Goal: Task Accomplishment & Management: Manage account settings

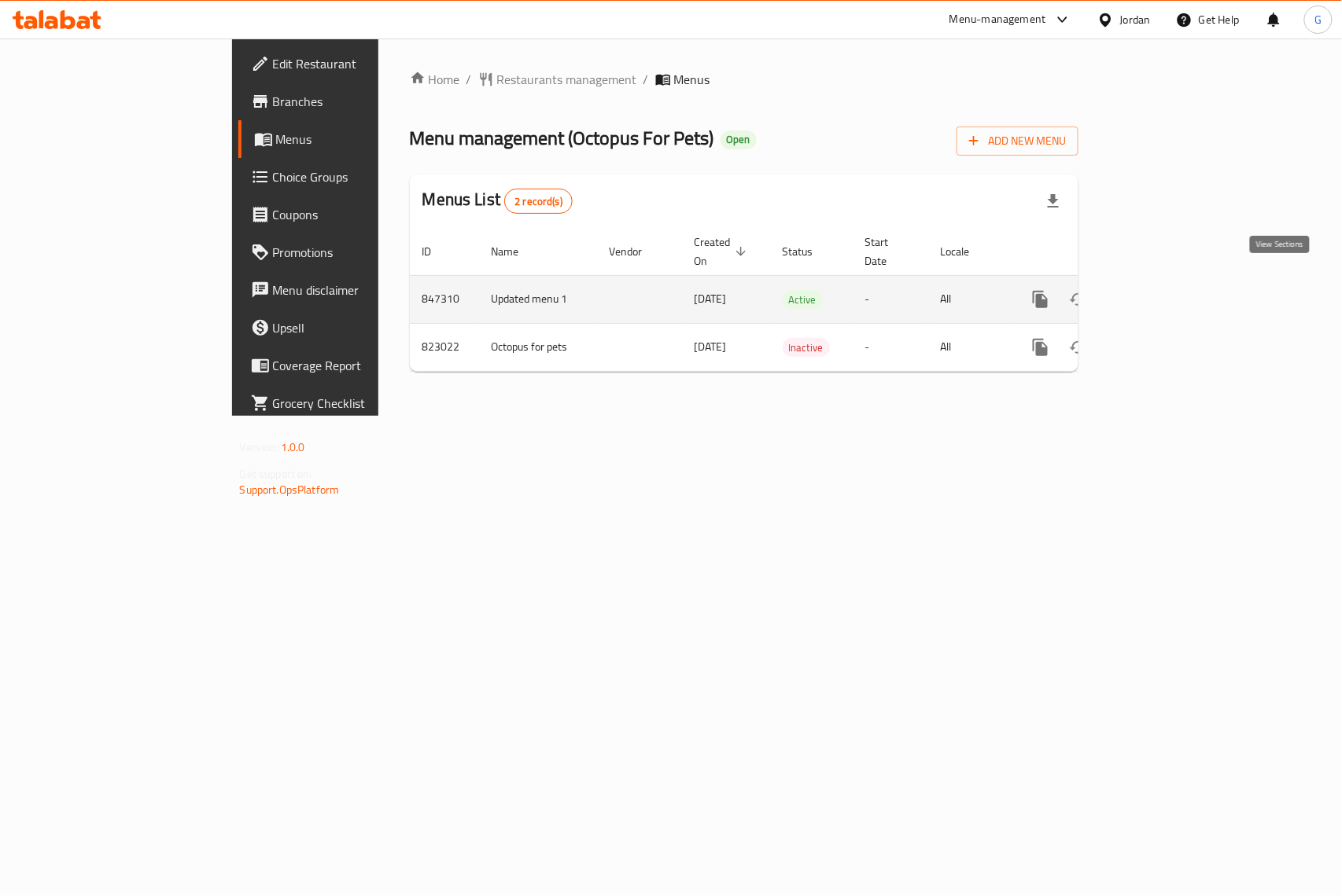
click at [1163, 290] on icon "enhanced table" at bounding box center [1153, 299] width 19 height 19
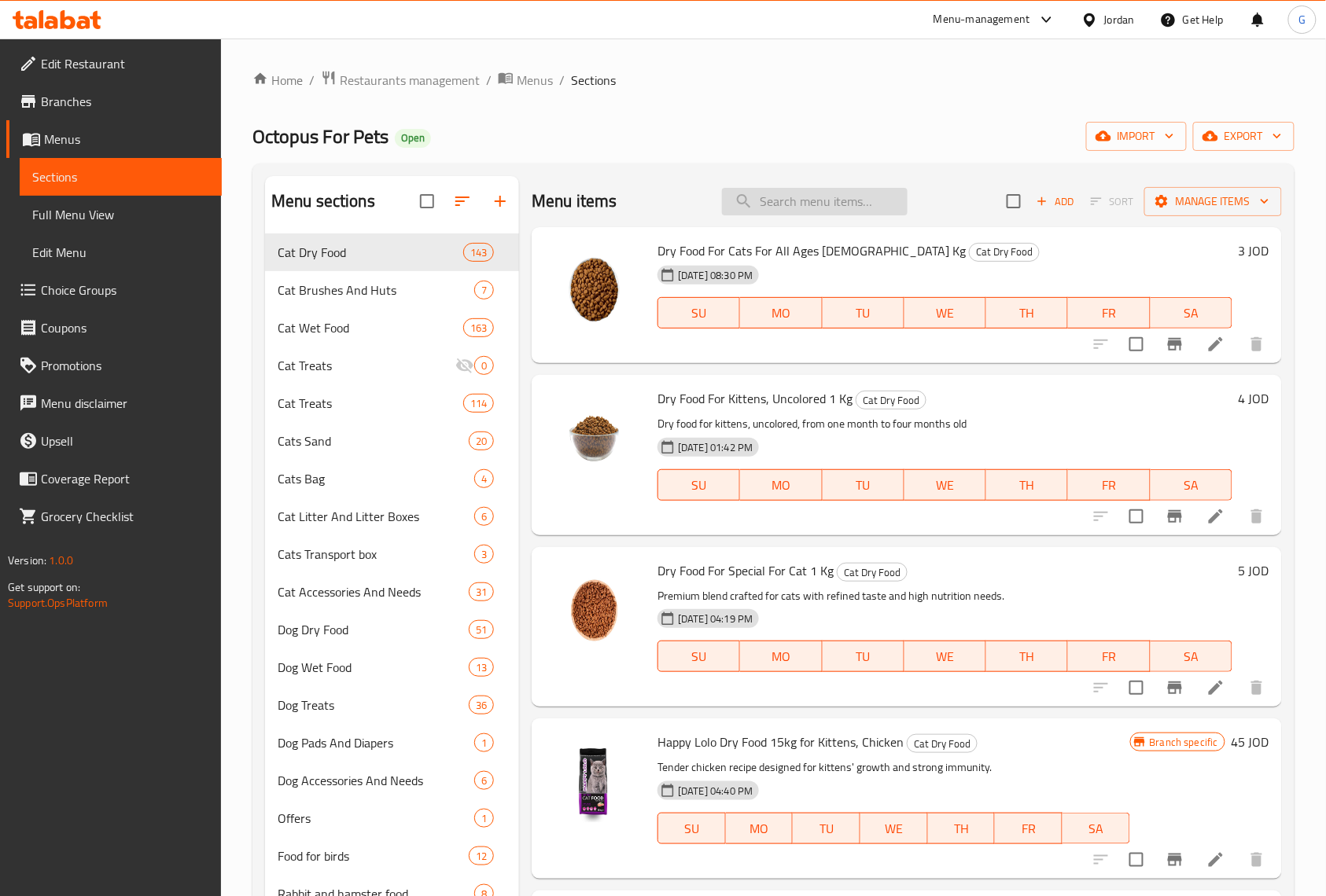
click at [826, 192] on input "search" at bounding box center [815, 201] width 186 height 27
paste input "Treat Cat Taipet Lollipop With Chicken And Varnberries 1.5g"
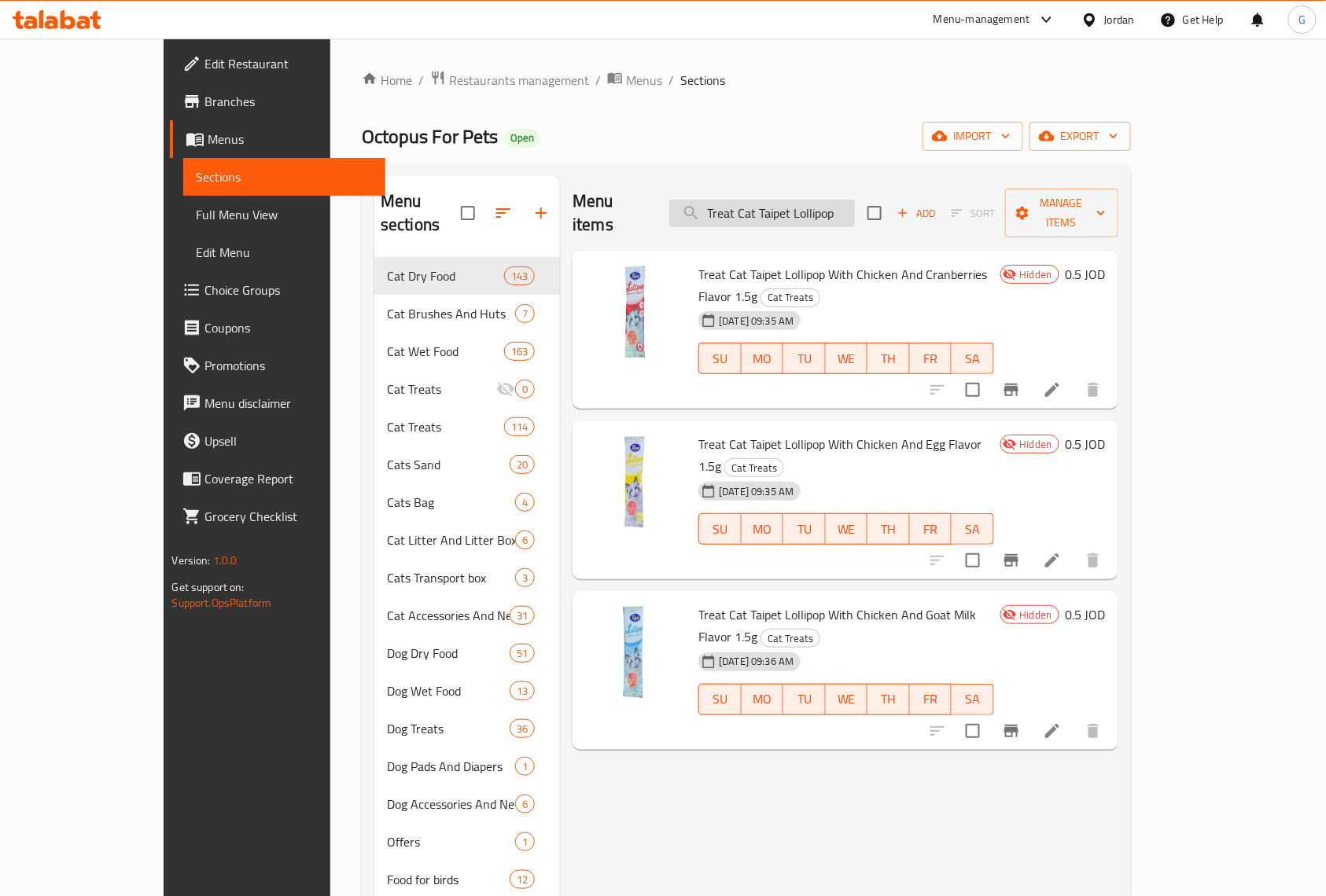
type input "Treat Cat Taipet Lollipop"
click at [989, 374] on input "checkbox" at bounding box center [972, 390] width 33 height 33
checkbox input "true"
click at [989, 544] on input "checkbox" at bounding box center [972, 560] width 33 height 33
checkbox input "true"
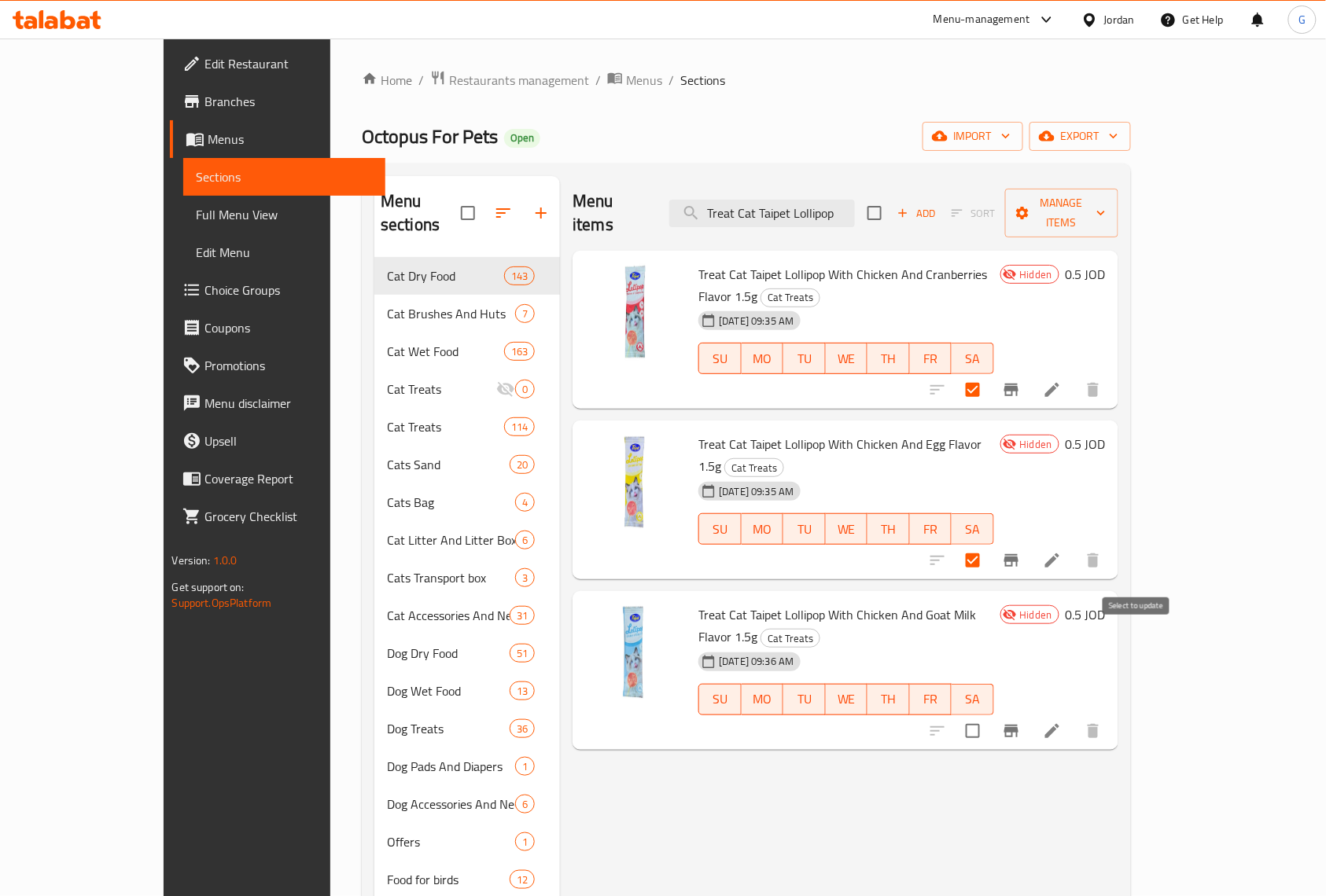
click at [989, 715] on input "checkbox" at bounding box center [972, 731] width 33 height 33
checkbox input "true"
click at [1105, 194] on span "Manage items" at bounding box center [1061, 213] width 88 height 39
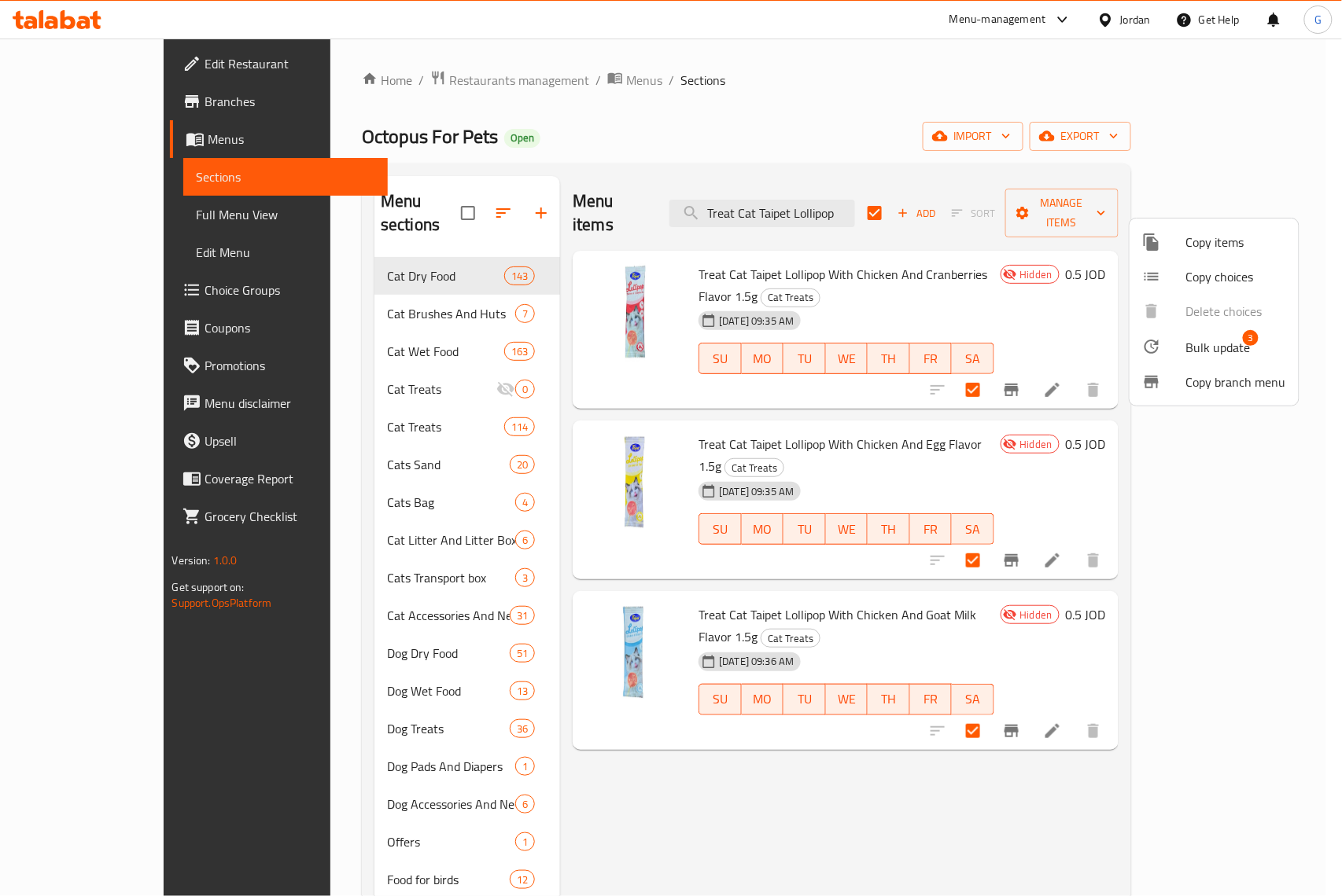
click at [1255, 353] on span "Bulk update 3" at bounding box center [1236, 346] width 100 height 20
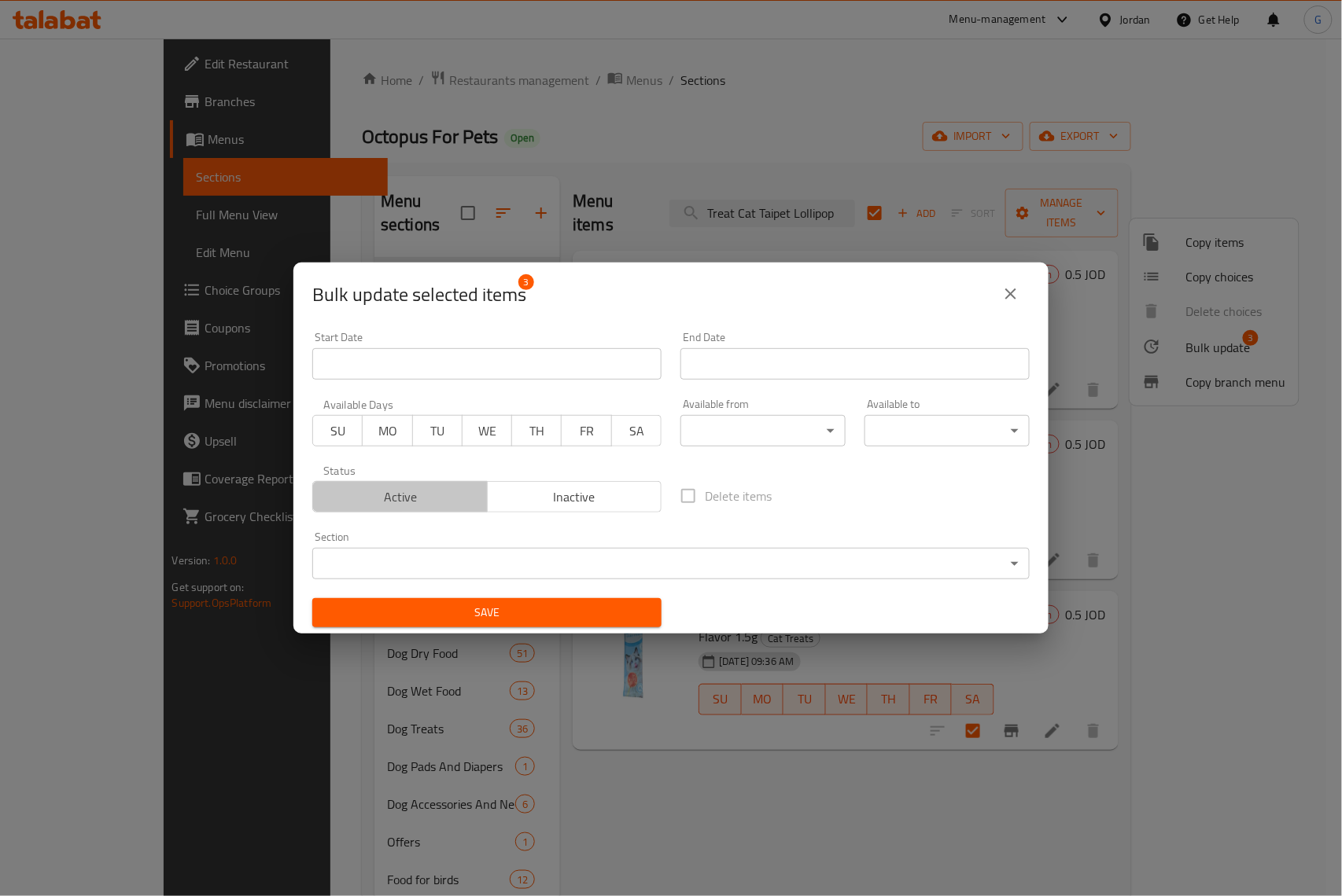
click at [423, 506] on span "Active" at bounding box center [400, 497] width 162 height 23
click at [637, 613] on span "Save" at bounding box center [486, 612] width 324 height 19
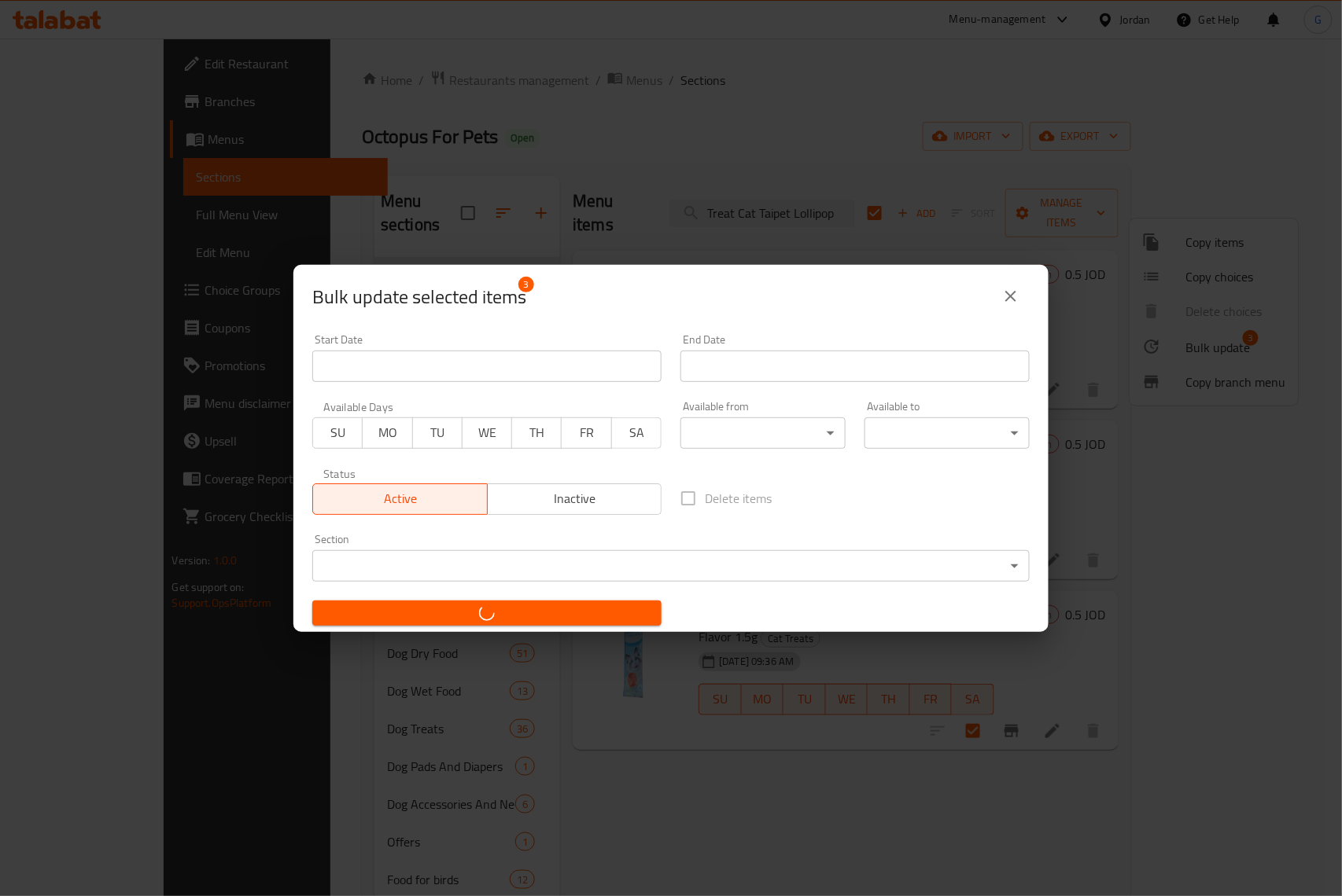
checkbox input "false"
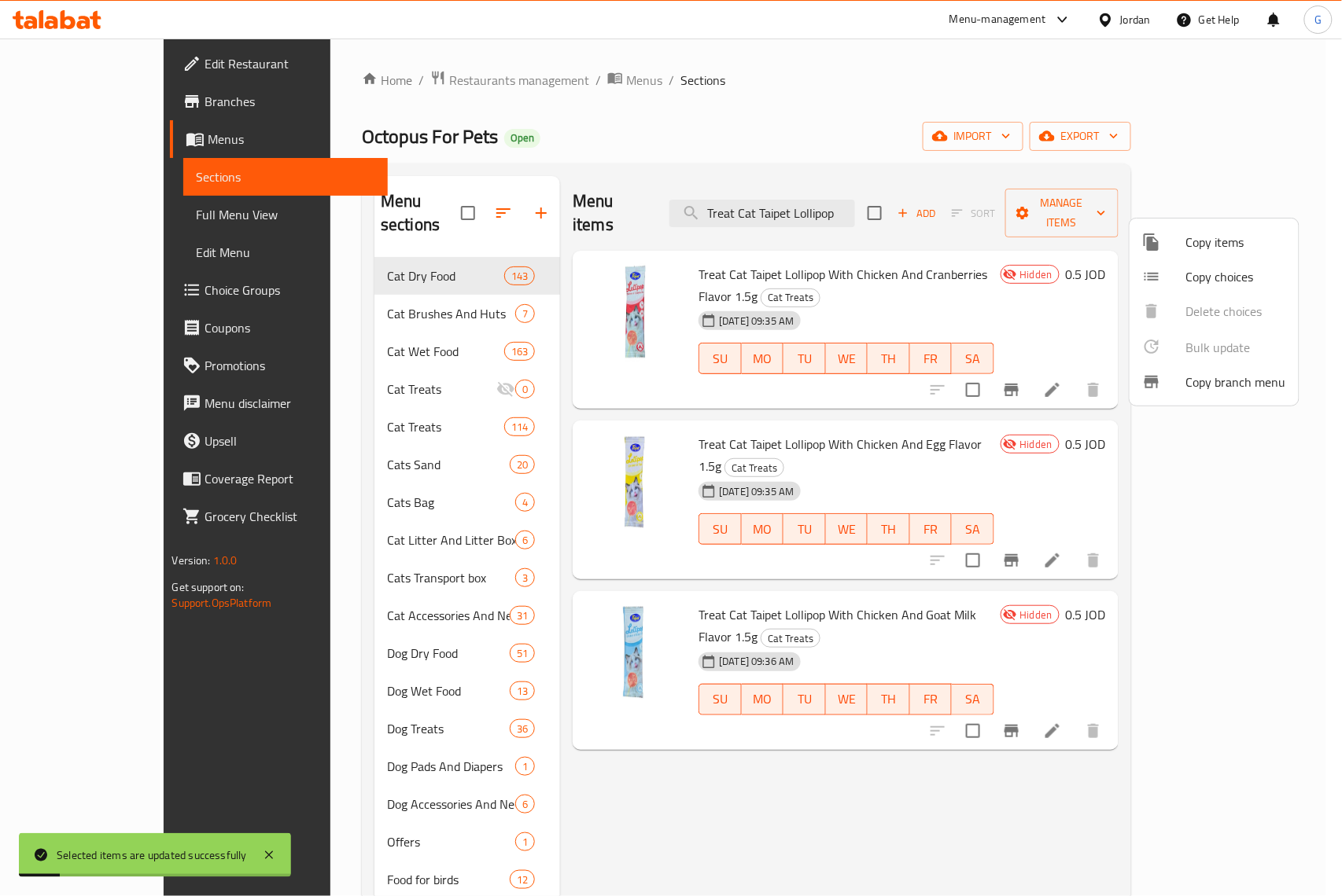
click at [935, 148] on div at bounding box center [671, 448] width 1342 height 896
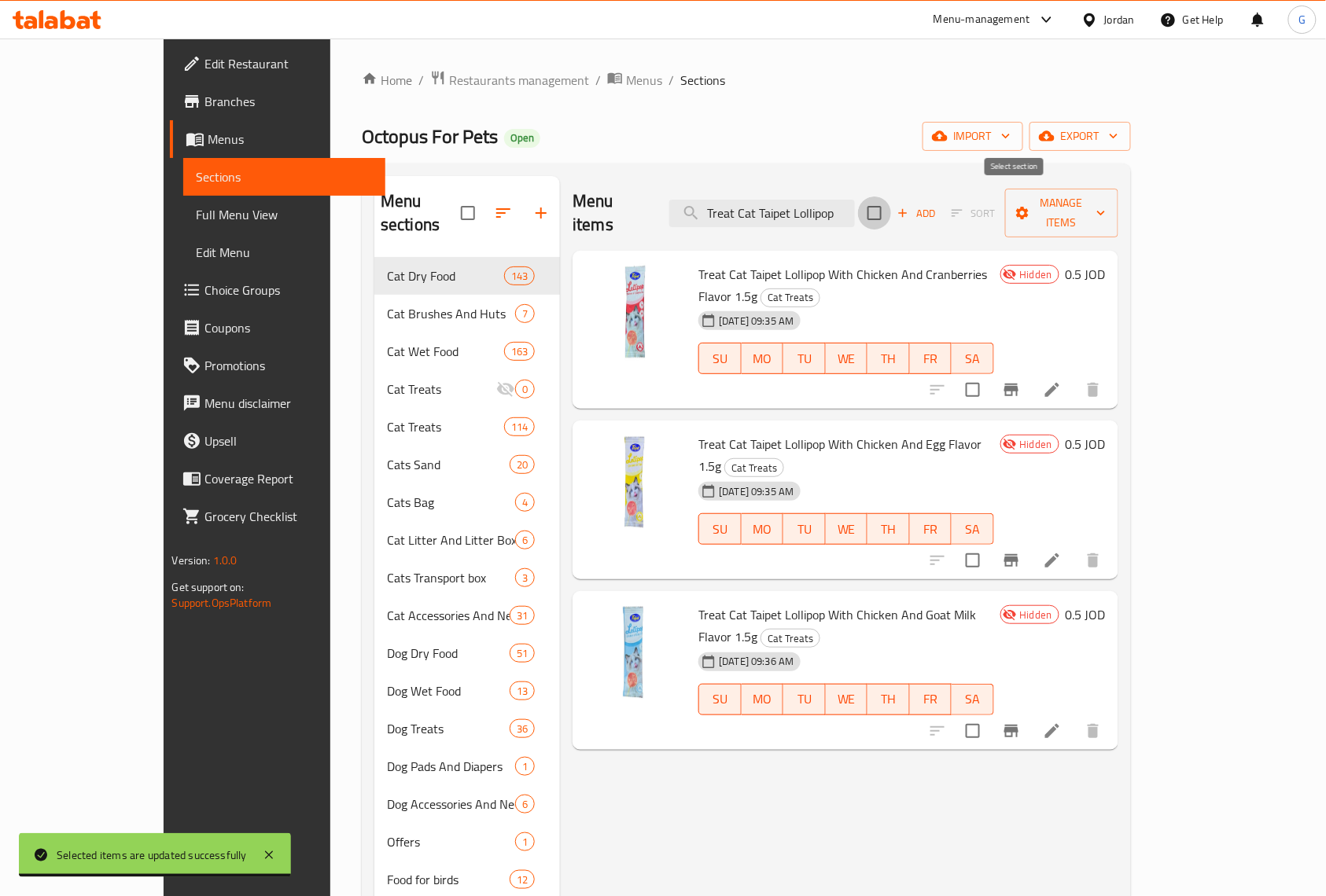
click at [891, 196] on input "checkbox" at bounding box center [874, 212] width 33 height 33
checkbox input "true"
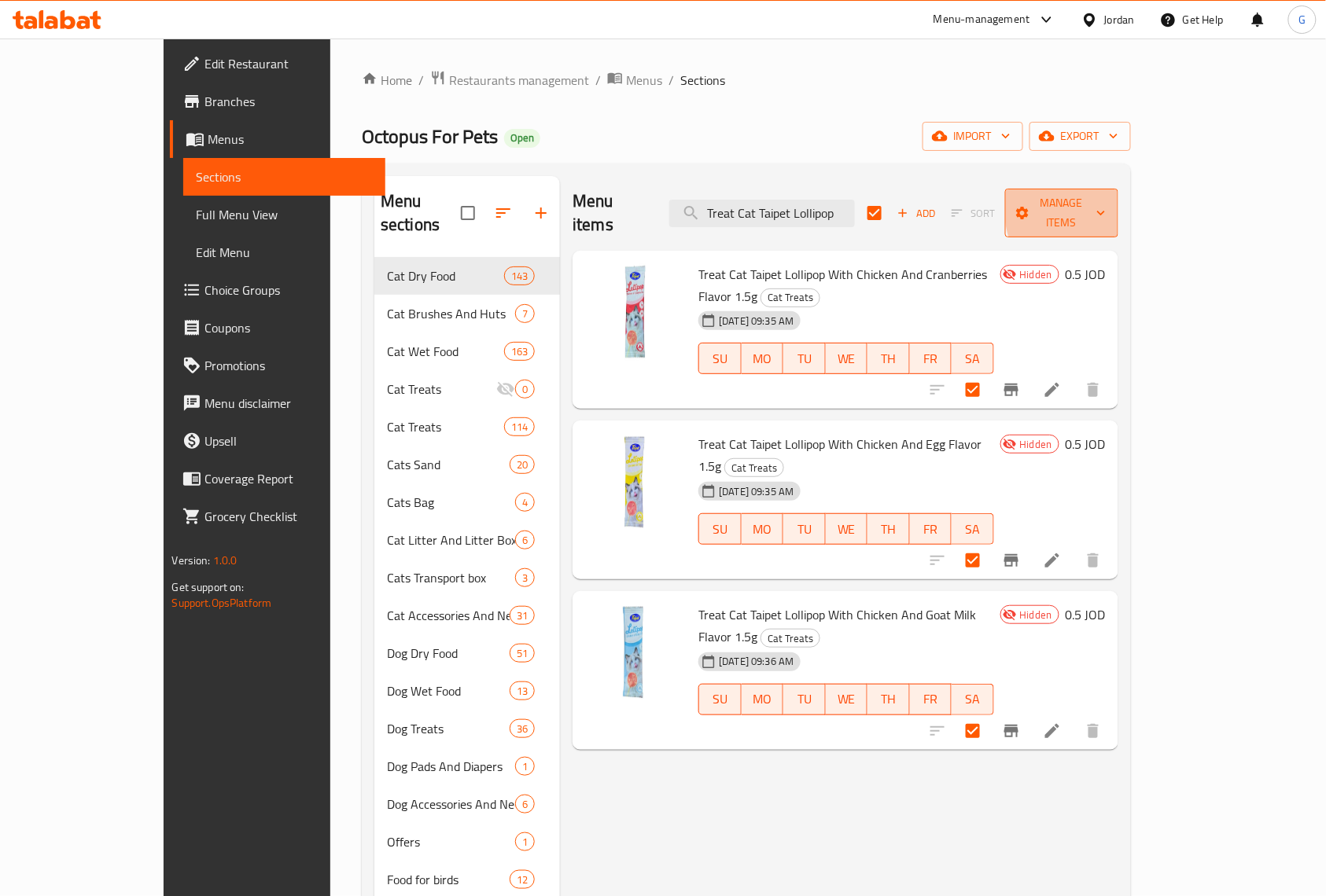
click at [1105, 211] on icon "button" at bounding box center [1101, 213] width 8 height 4
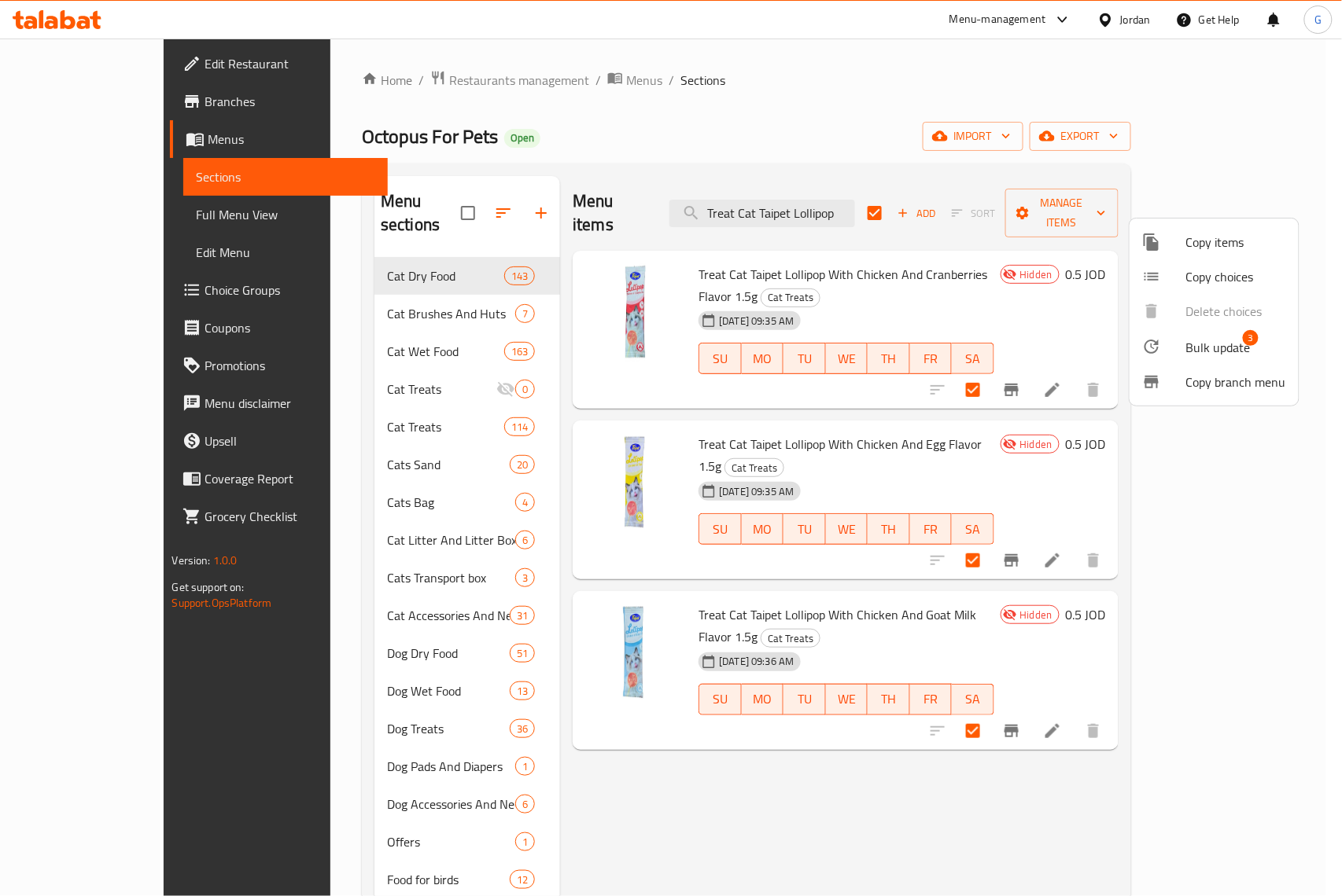
click at [1247, 347] on span "Bulk update" at bounding box center [1218, 347] width 65 height 19
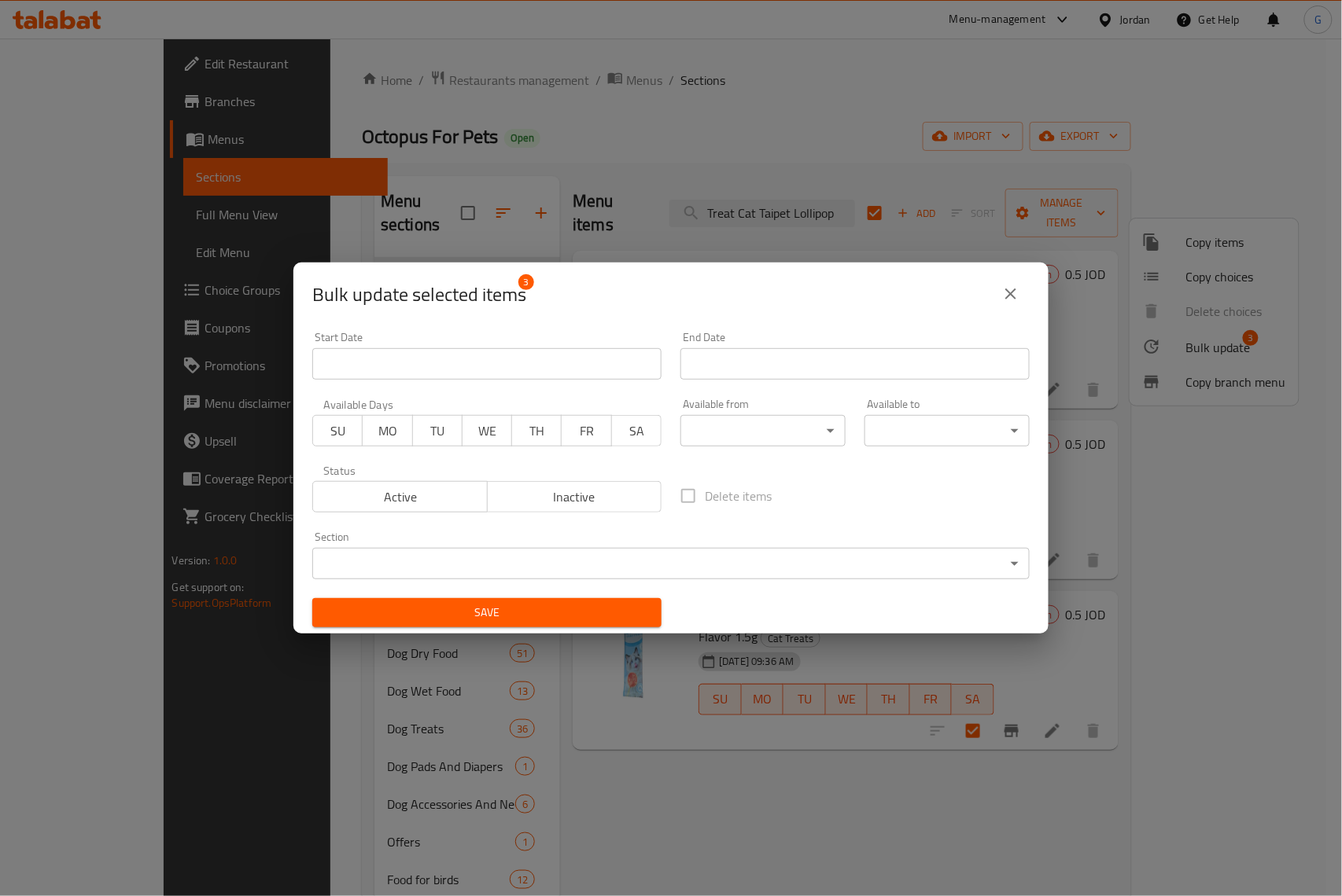
click at [574, 502] on span "Inactive" at bounding box center [575, 497] width 162 height 23
click at [410, 501] on span "Active" at bounding box center [400, 497] width 162 height 23
click at [561, 617] on span "Save" at bounding box center [486, 612] width 324 height 19
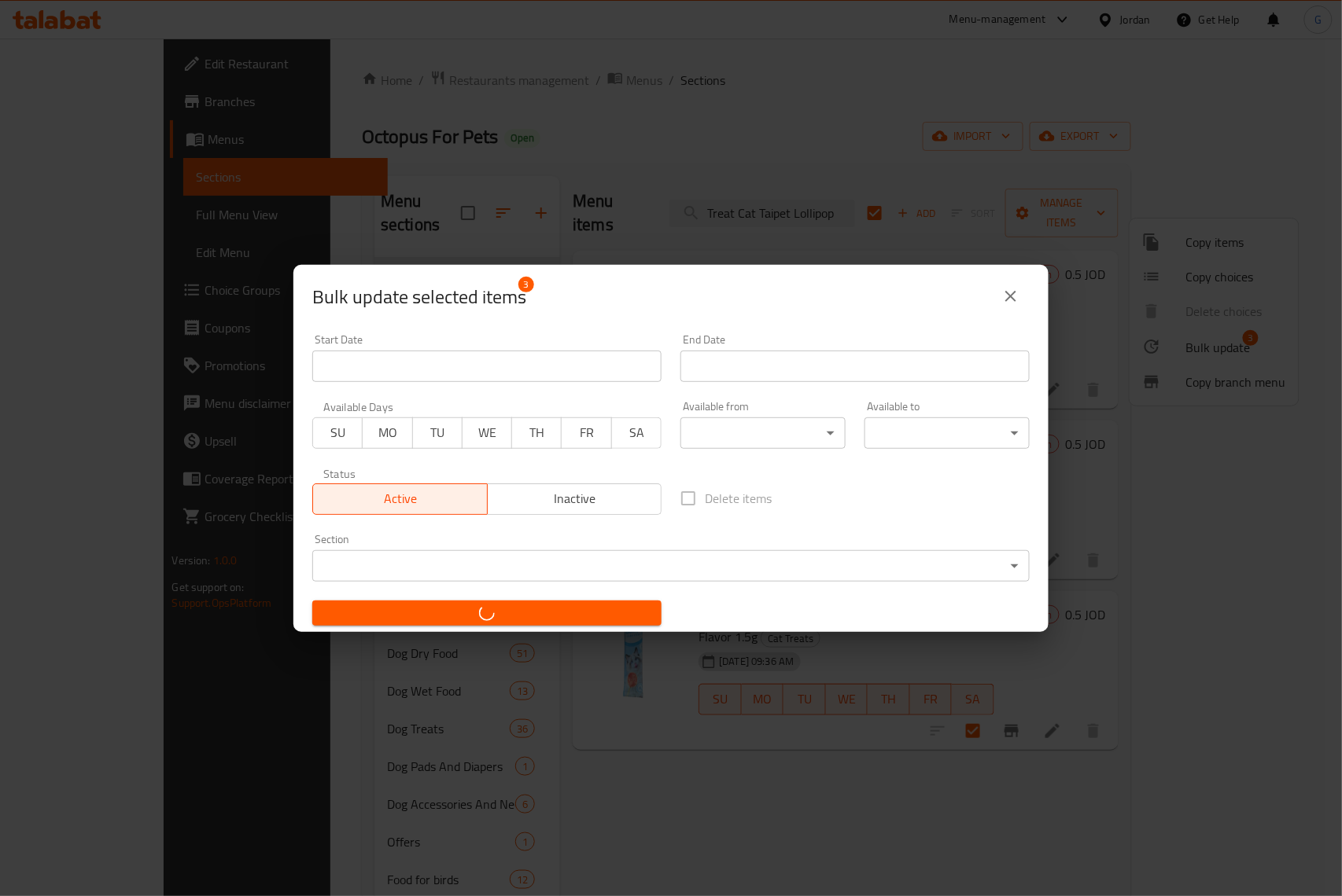
checkbox input "false"
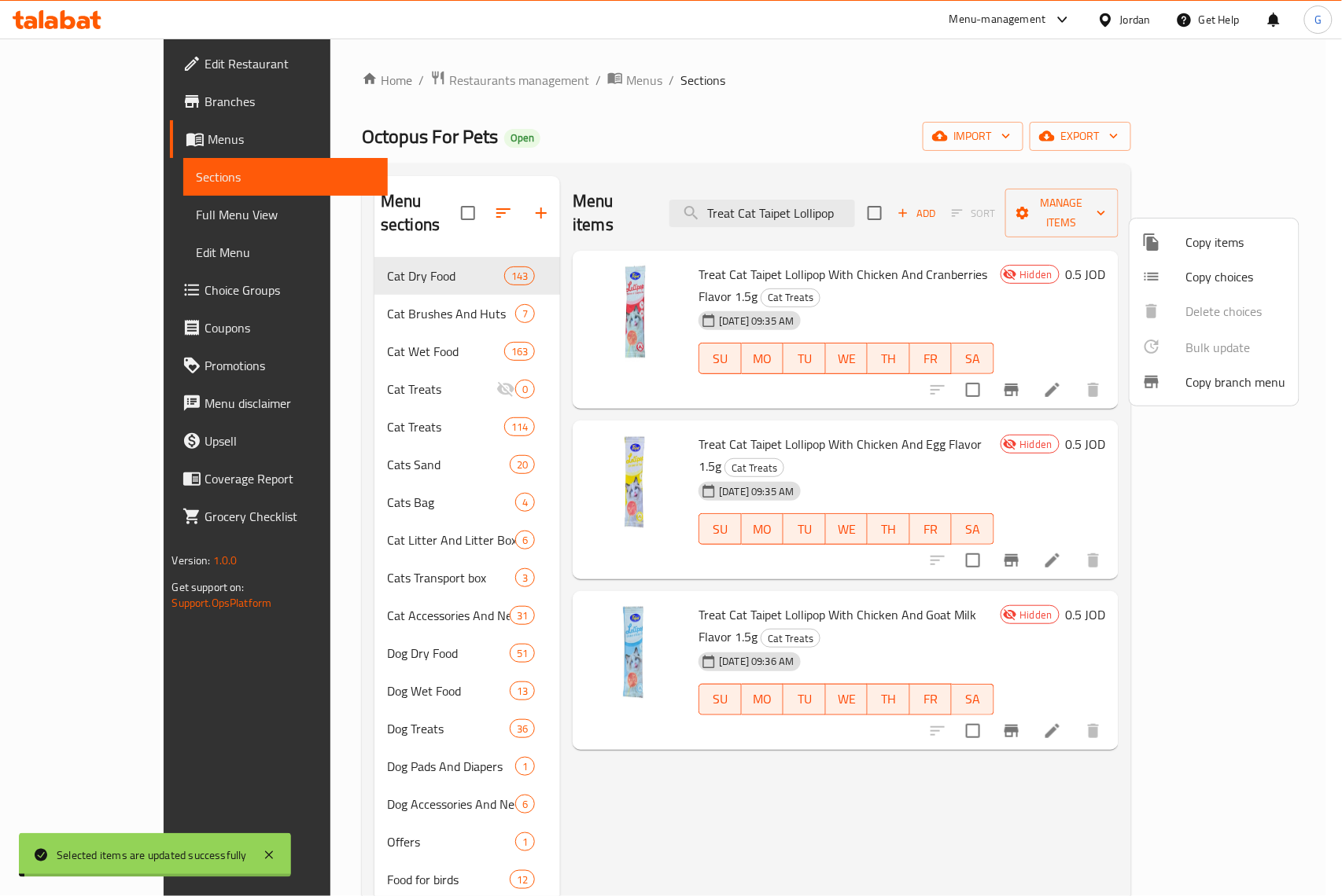
click at [1021, 111] on div at bounding box center [671, 448] width 1342 height 896
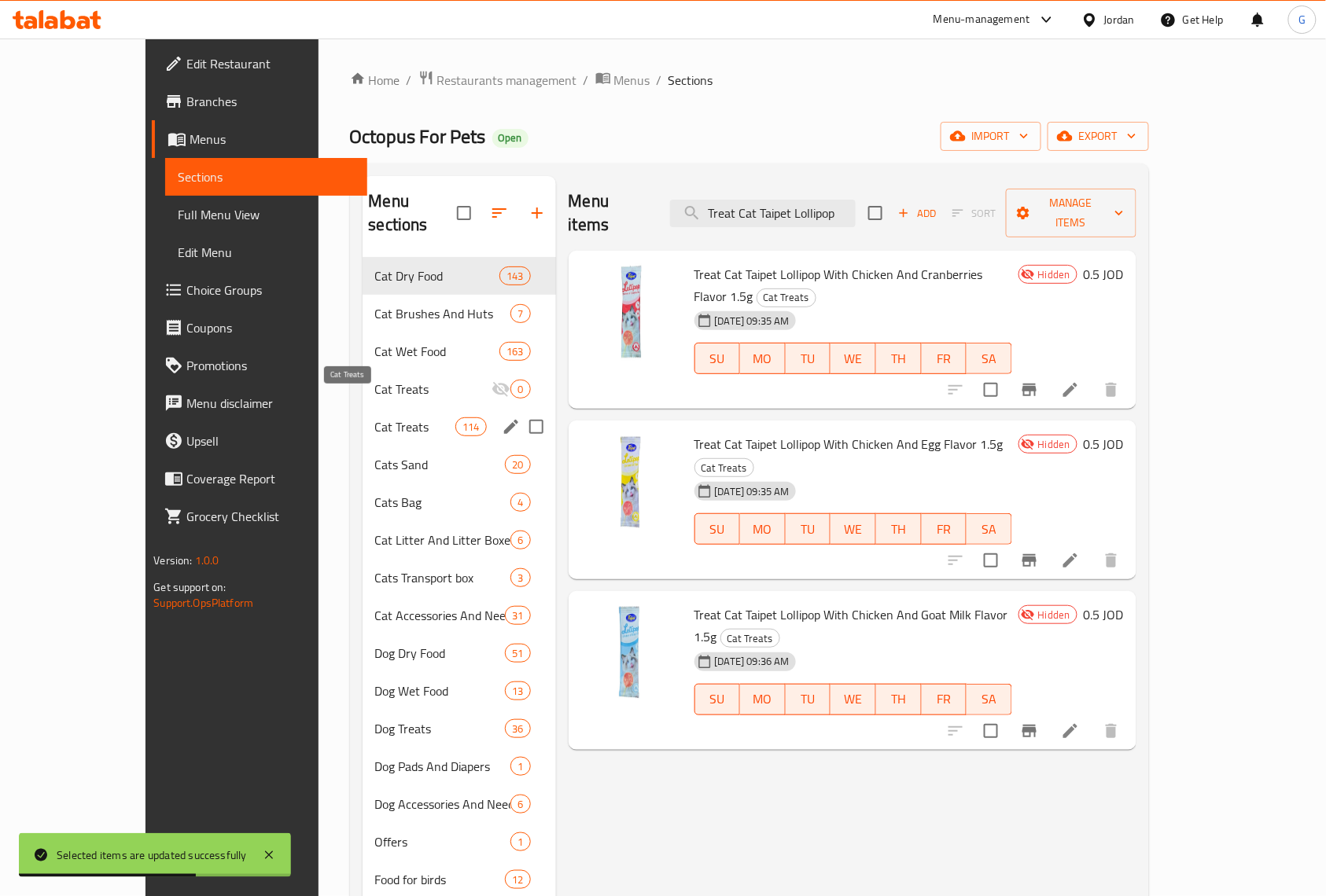
click at [375, 417] on span "Cat Treats" at bounding box center [415, 426] width 81 height 19
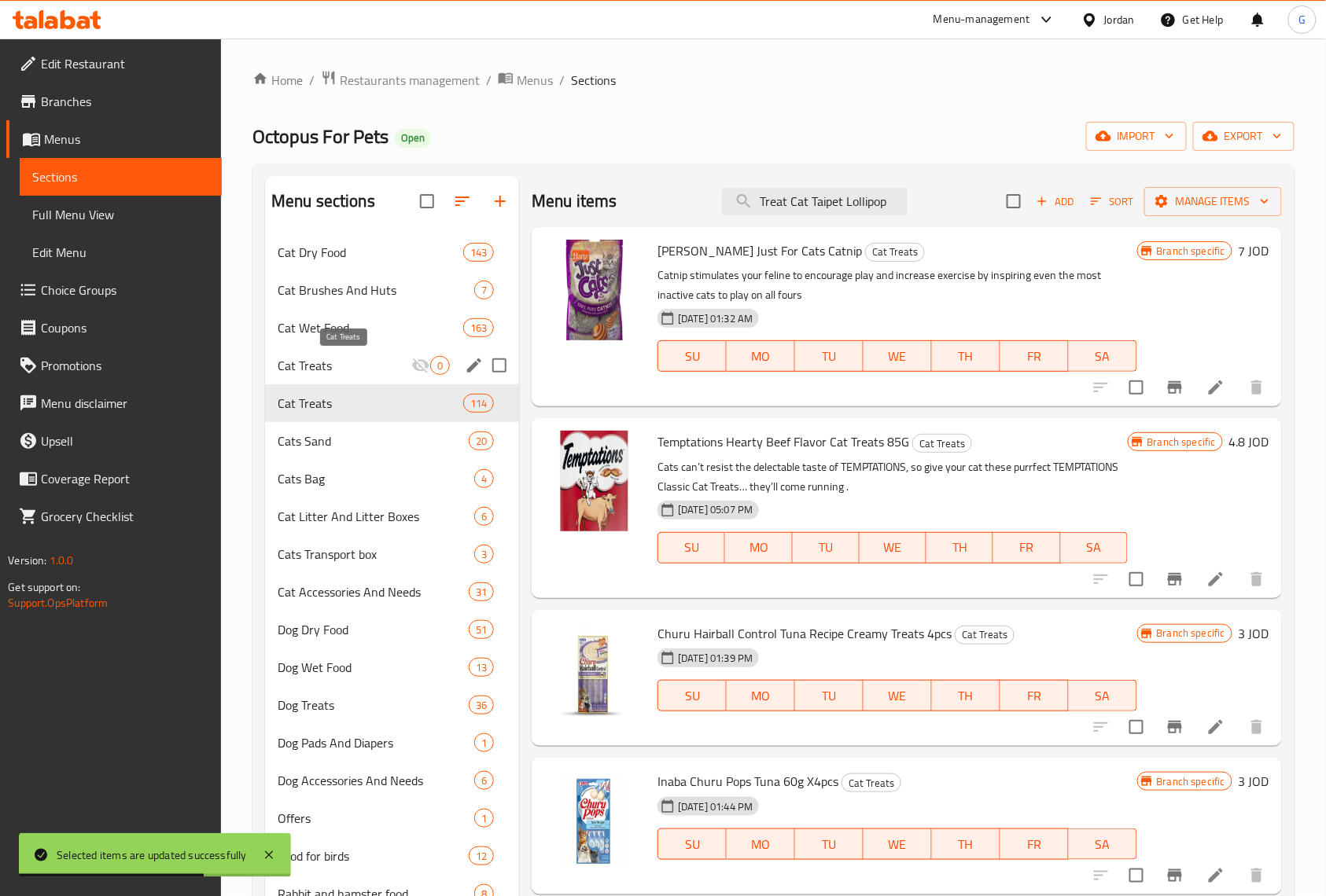
click at [371, 360] on span "Cat Treats" at bounding box center [344, 365] width 133 height 19
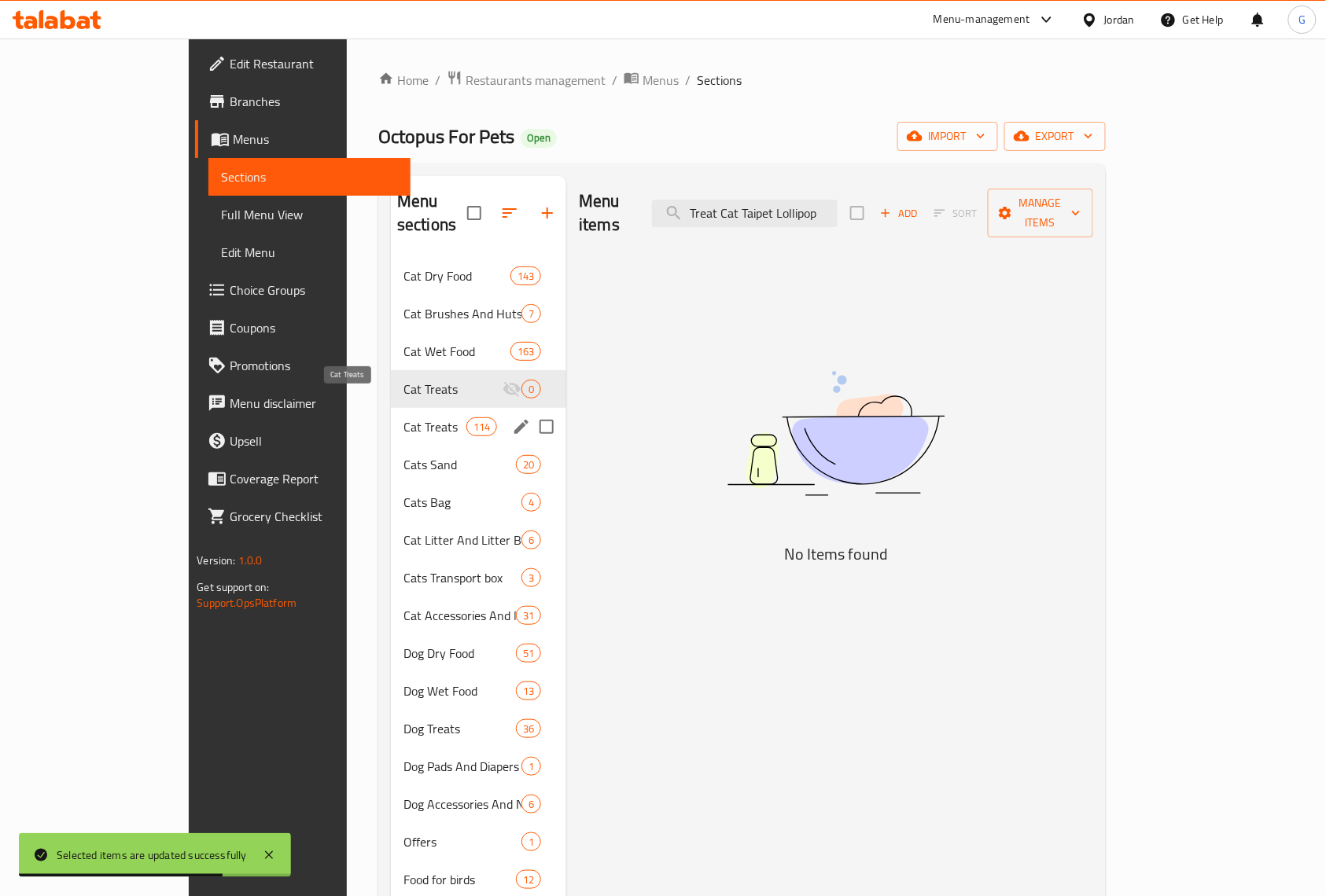
click at [403, 417] on span "Cat Treats" at bounding box center [434, 426] width 63 height 19
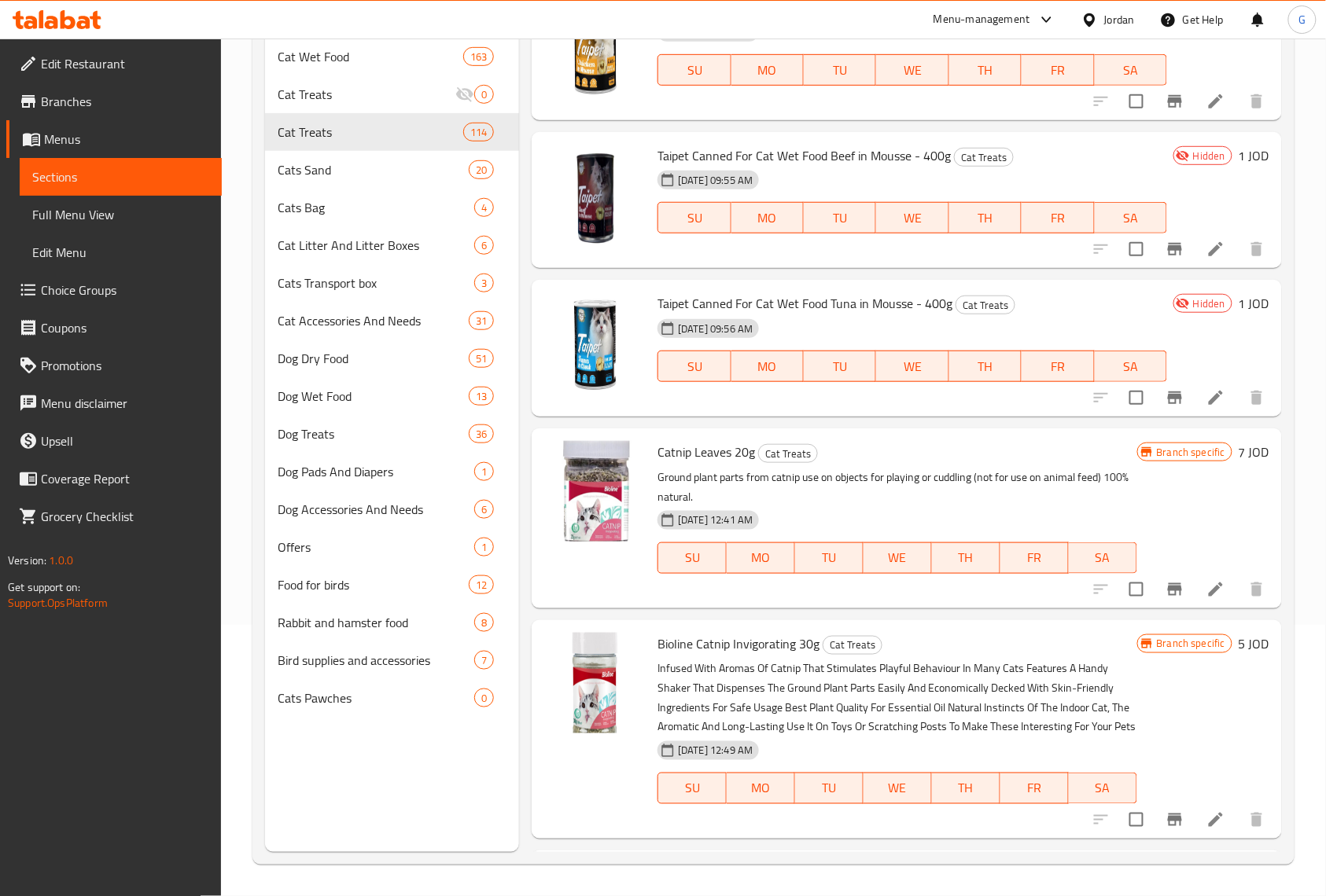
scroll to position [14638, 0]
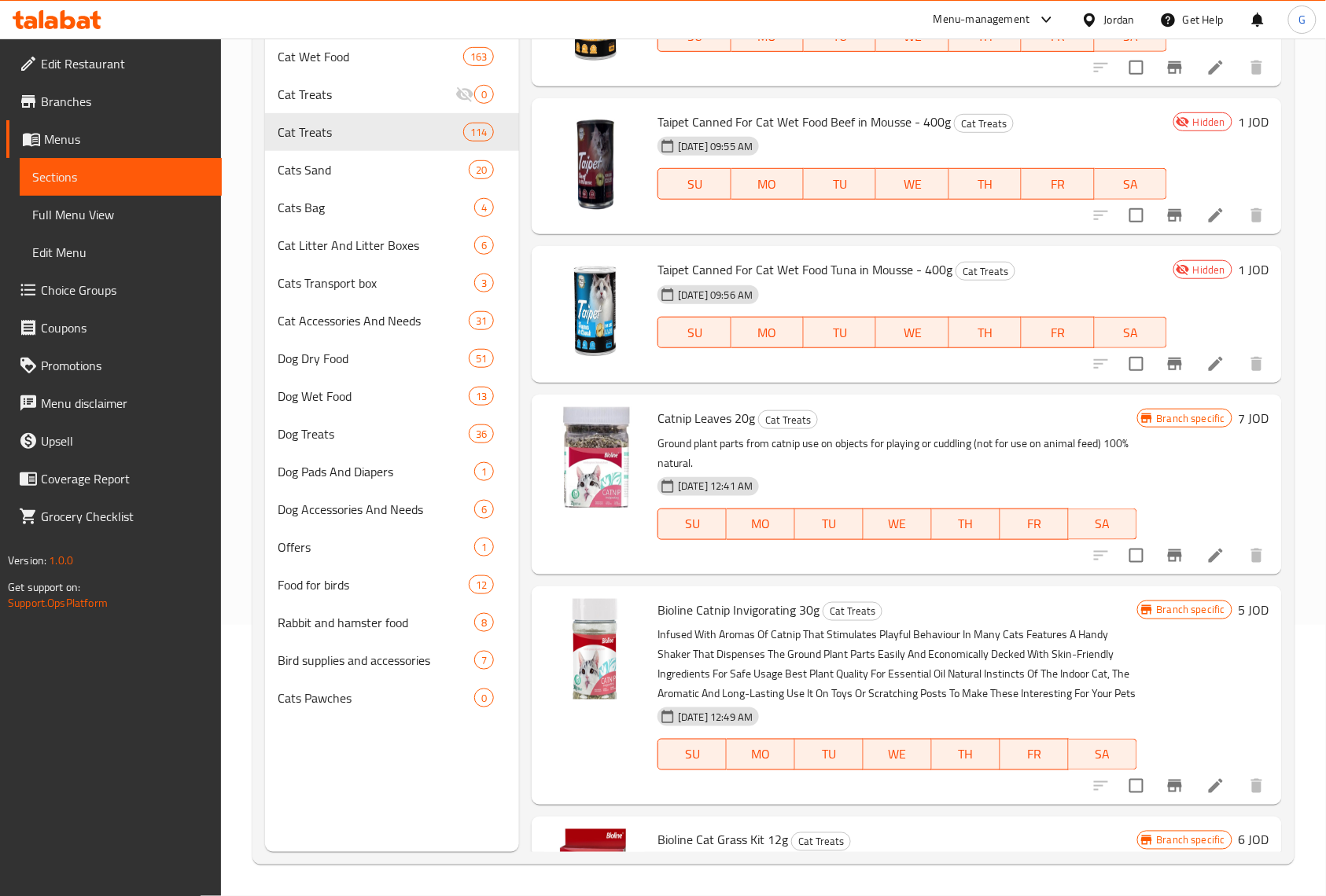
click at [989, 607] on h6 "Bioline Catnip Invigorating 30g Cat Treats" at bounding box center [897, 610] width 479 height 22
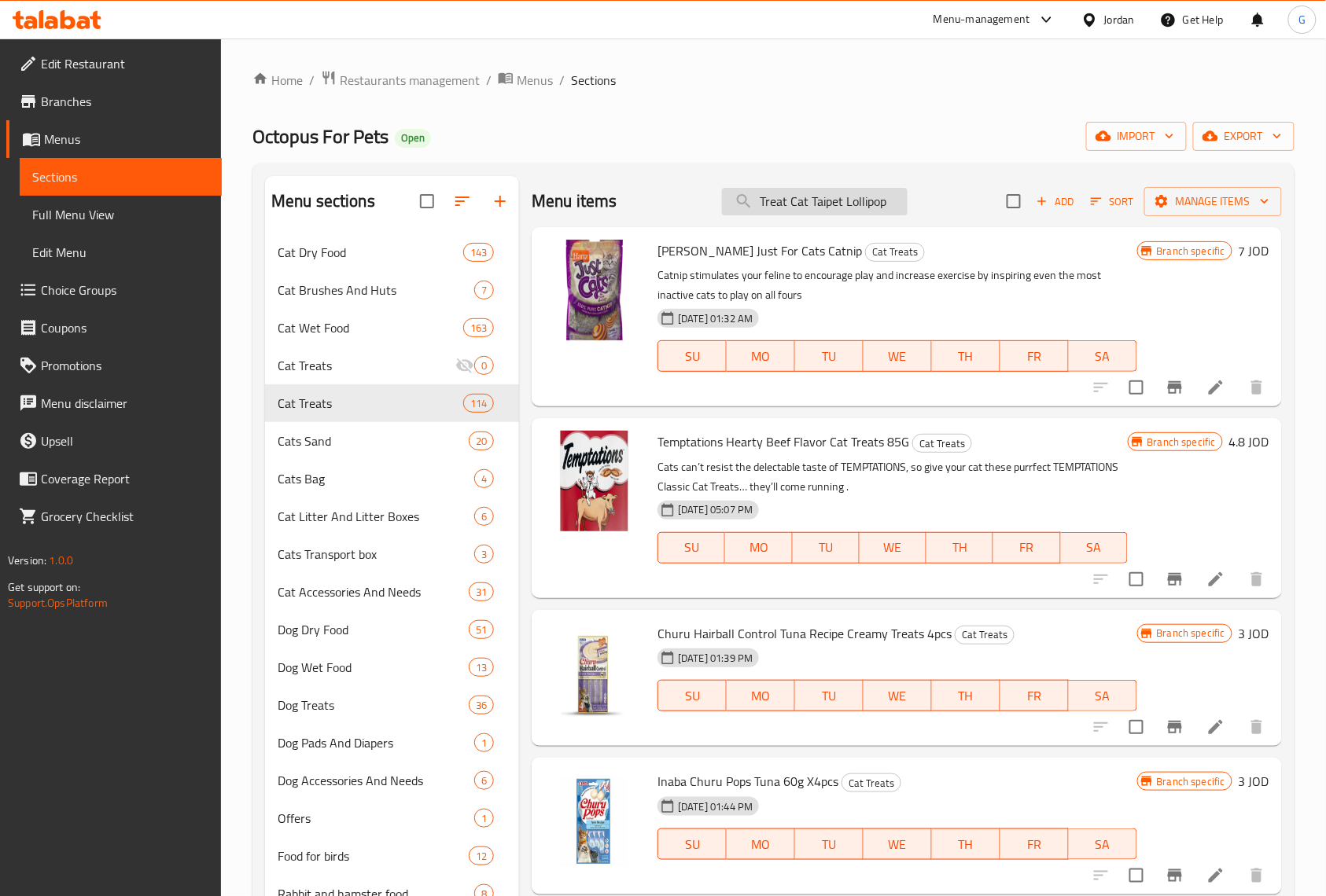
click at [863, 204] on input "Treat Cat Taipet Lollipop" at bounding box center [815, 201] width 186 height 27
paste input "Treat Cat Taipet Lollipop"
type input "Treat Cat Taipet Lollipop"
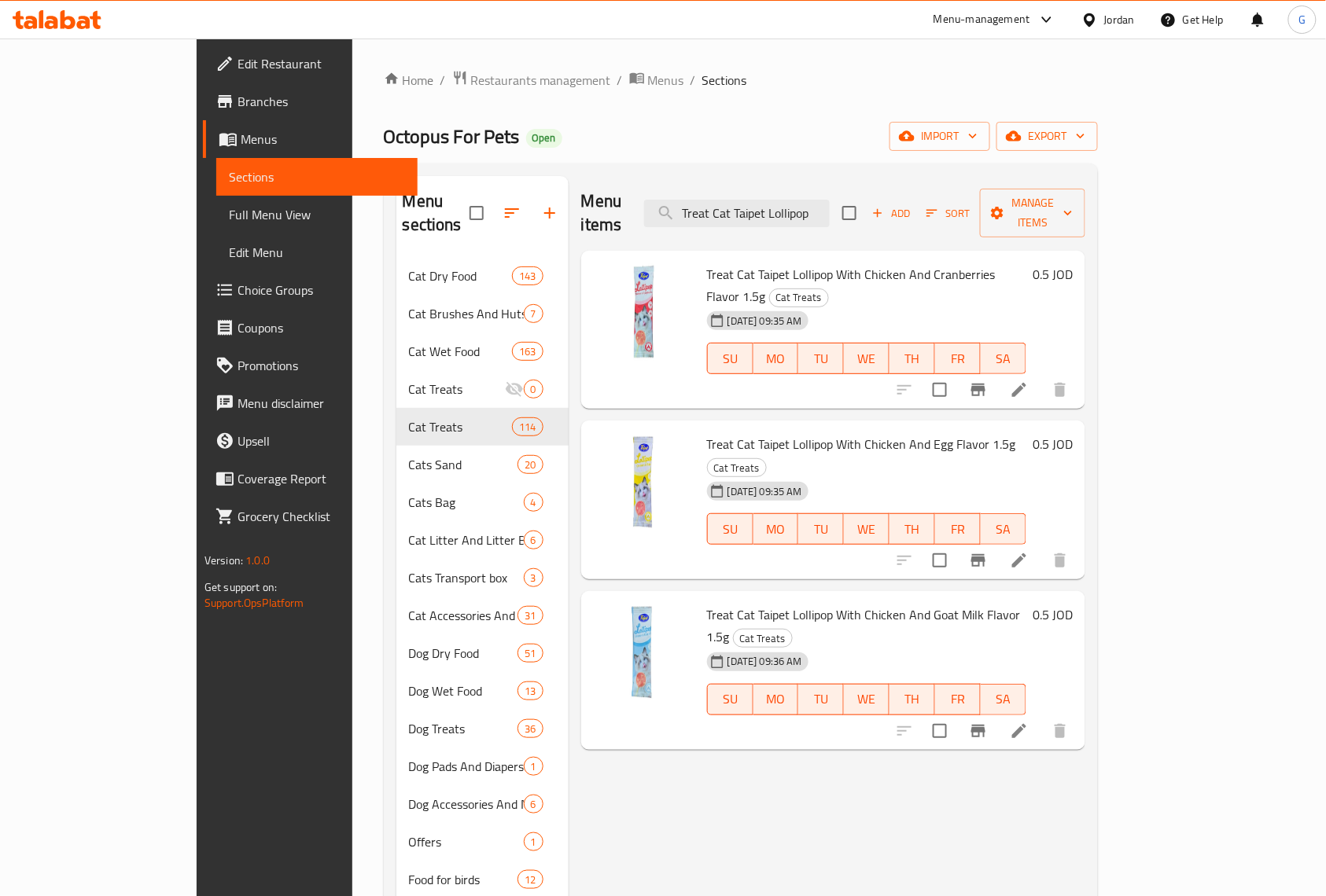
scroll to position [104, 0]
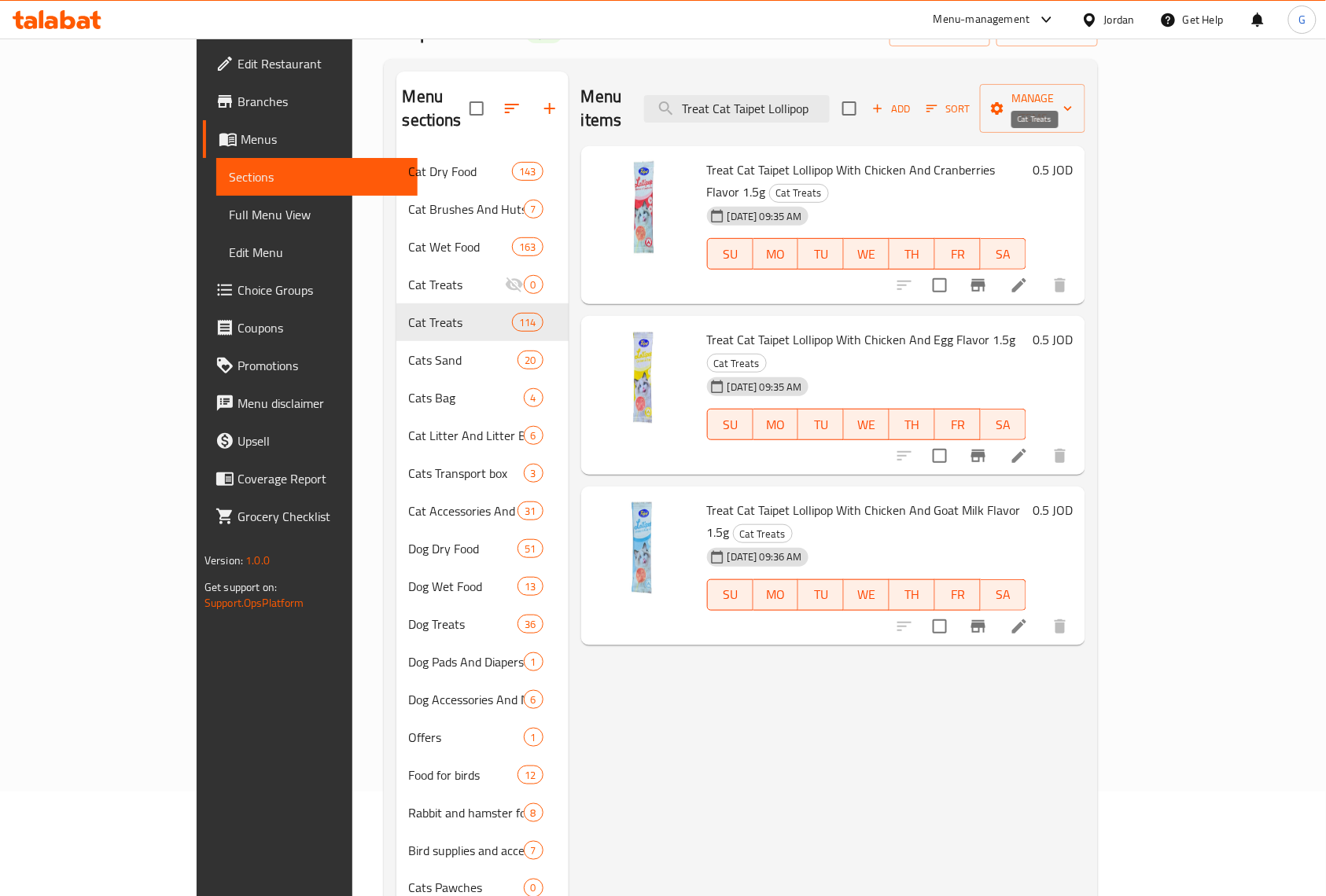
click at [828, 184] on span "Cat Treats" at bounding box center [799, 193] width 58 height 18
copy span "Treats"
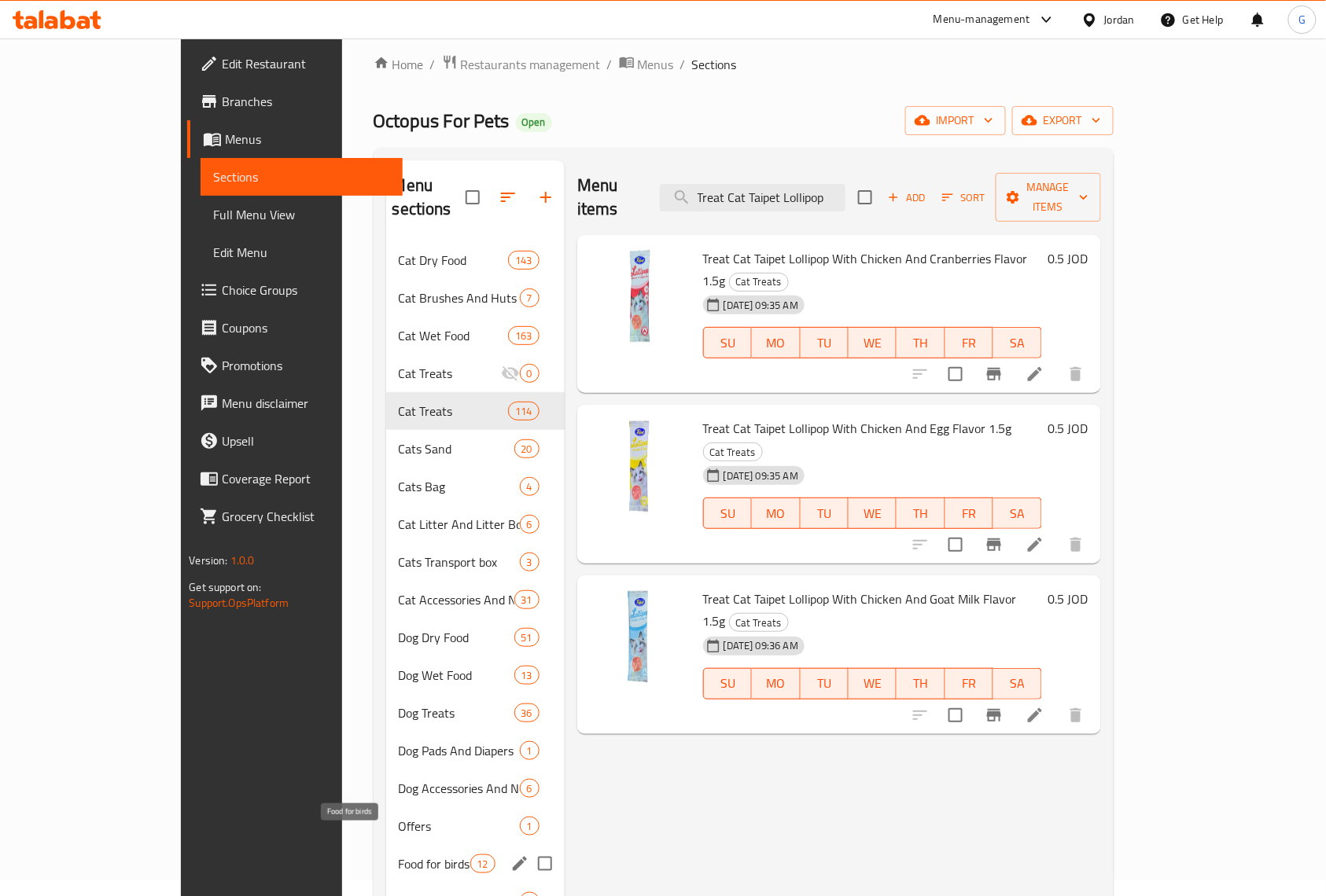
scroll to position [0, 0]
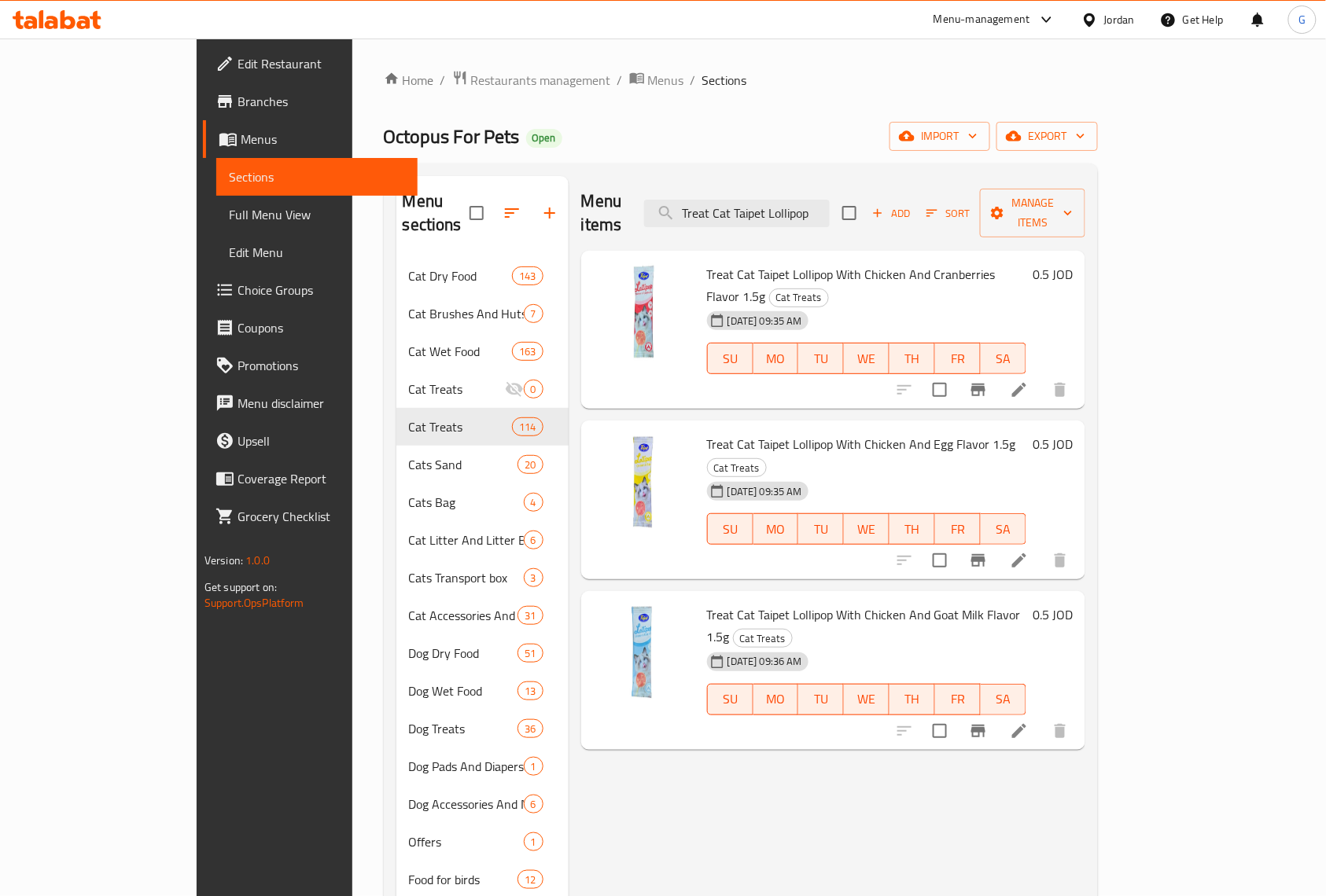
click at [863, 262] on span "Treat Cat Taipet Lollipop With Chicken And Cranberries Flavor 1.5g" at bounding box center [851, 285] width 289 height 46
copy h6 "Treat Cat Taipet Lollipop With Chicken And Cranberries Flavor 1.5g"
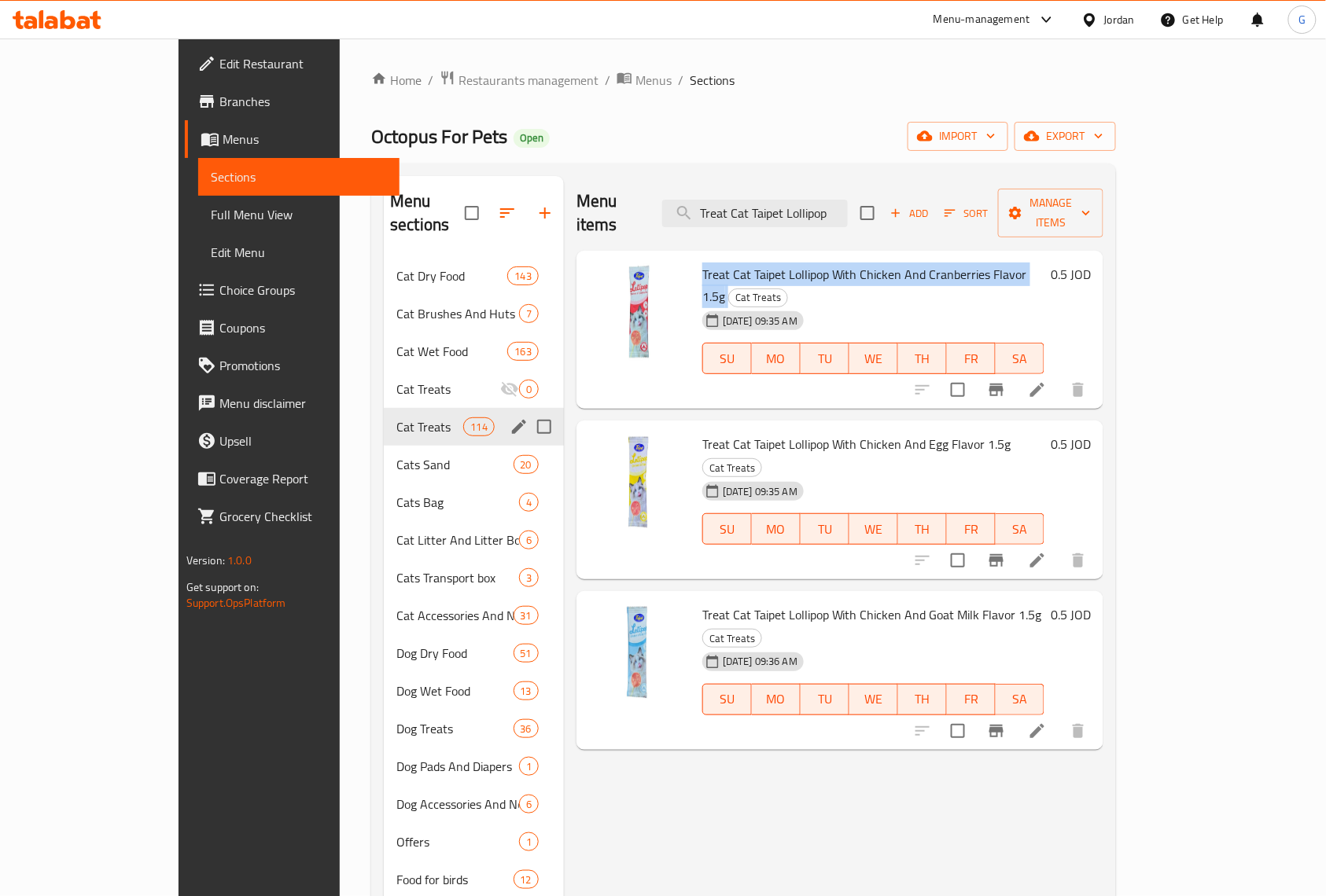
click at [384, 408] on div "Cat Treats 114" at bounding box center [474, 427] width 180 height 38
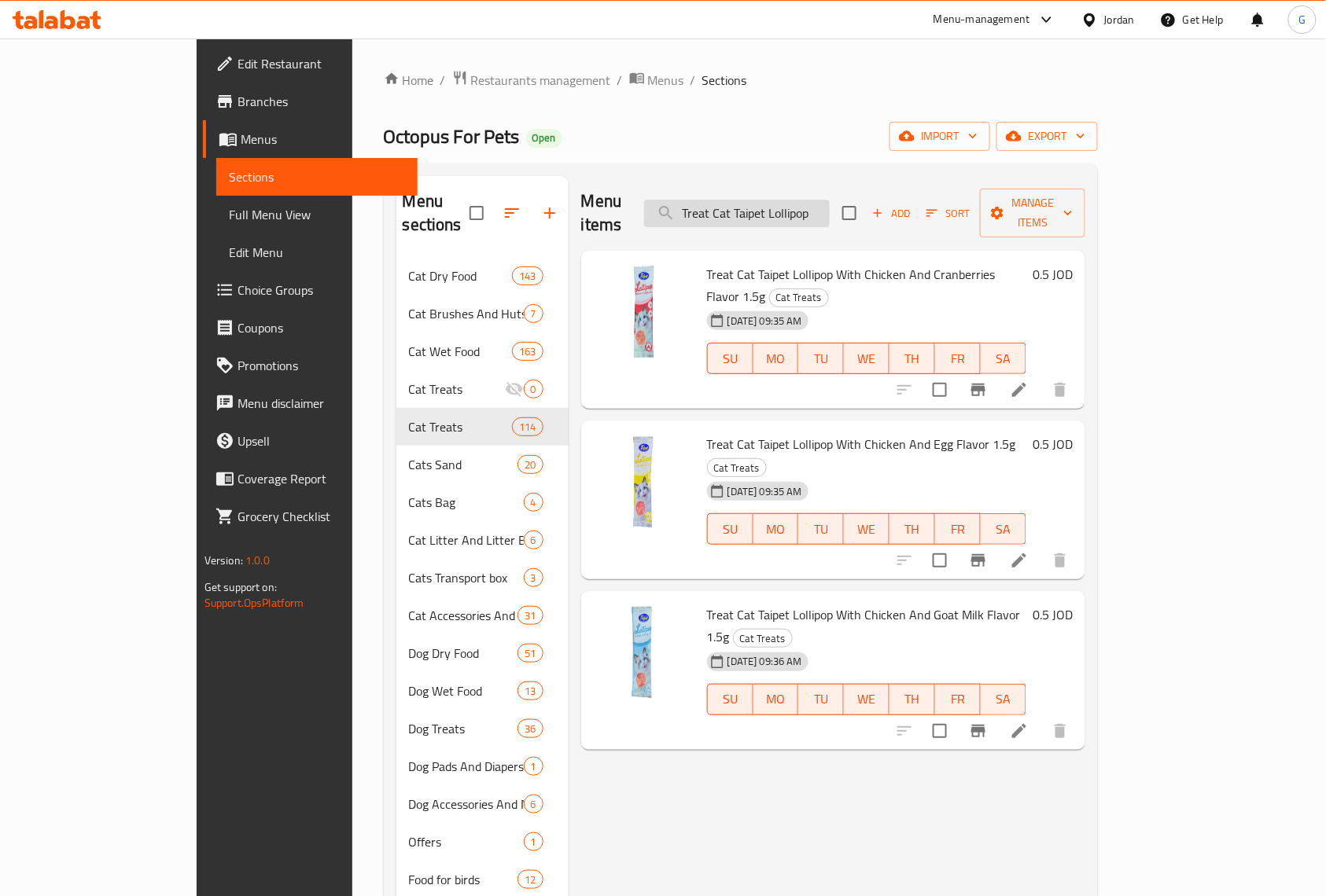
click at [830, 205] on input "Treat Cat Taipet Lollipop" at bounding box center [737, 213] width 186 height 27
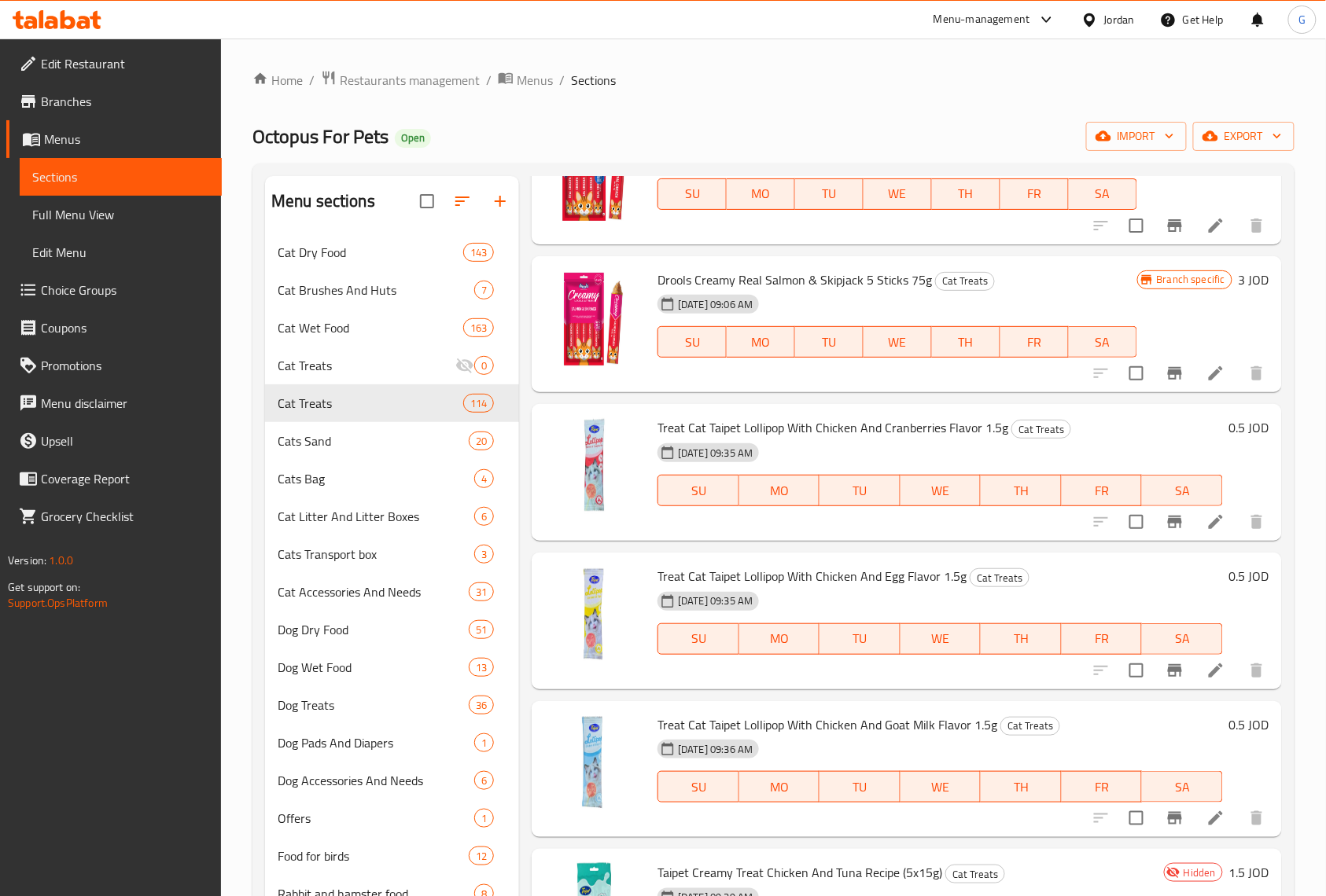
scroll to position [12959, 0]
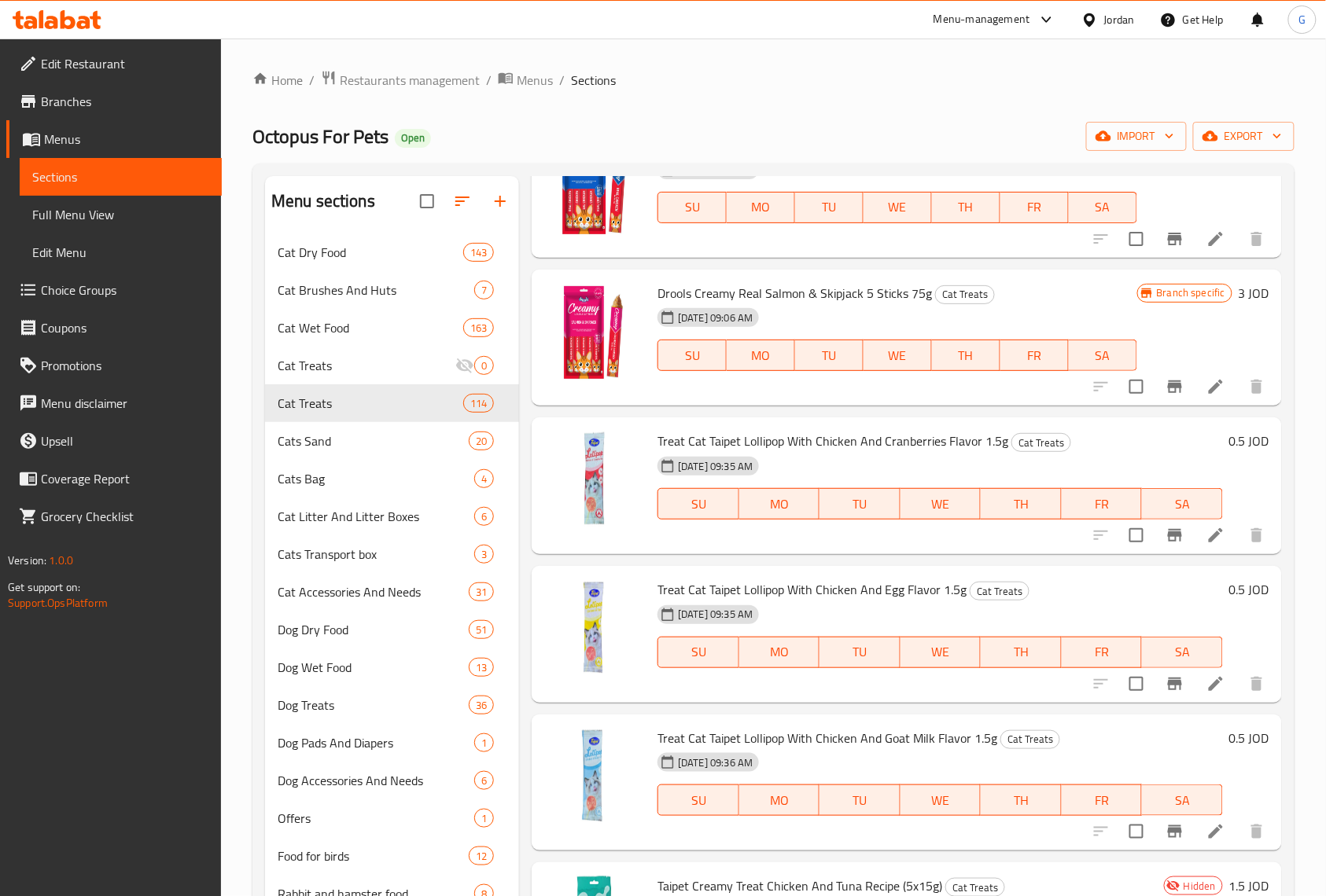
click at [1156, 547] on button "Branch-specific-item" at bounding box center [1175, 535] width 38 height 38
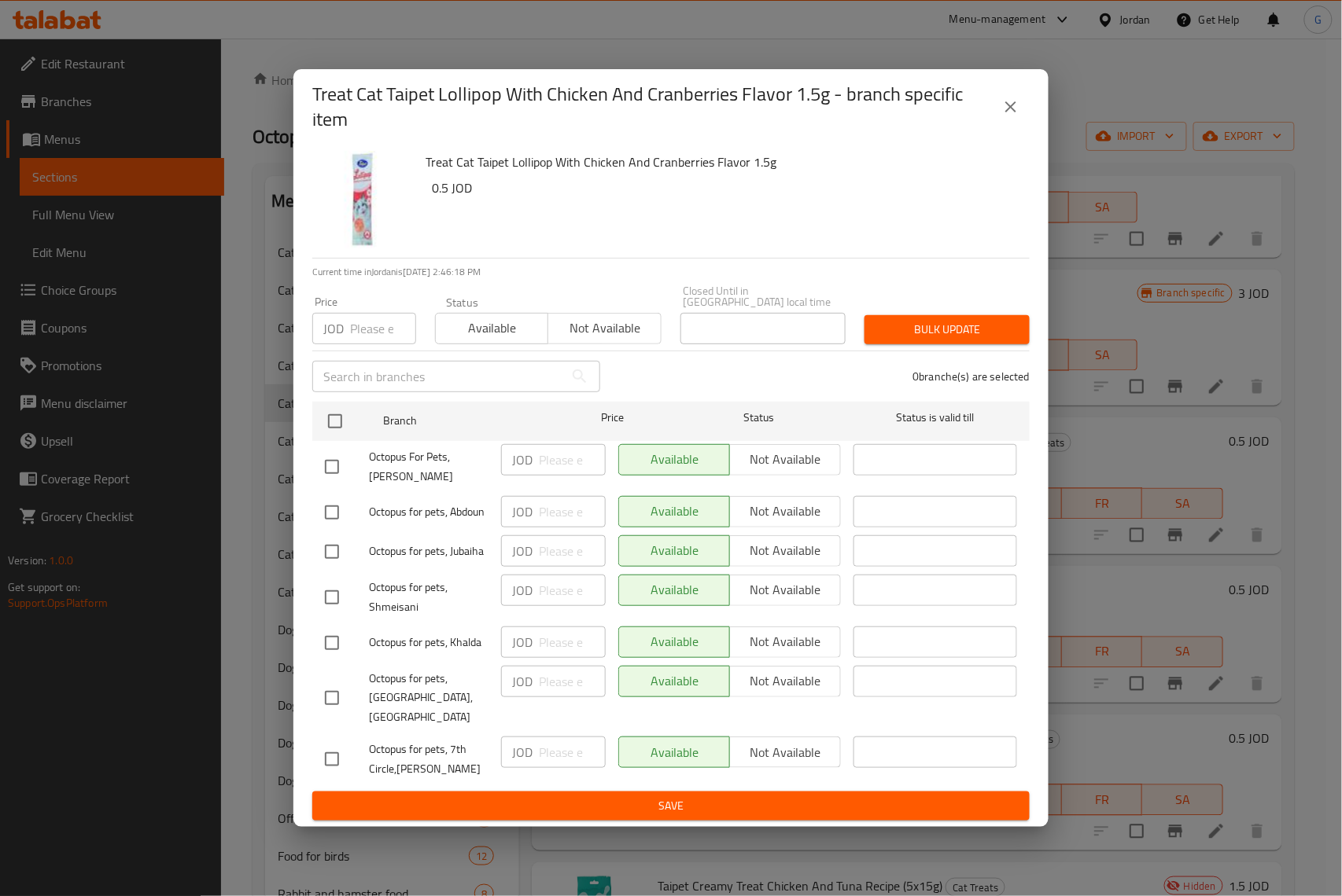
click at [1027, 125] on button "close" at bounding box center [1010, 107] width 38 height 38
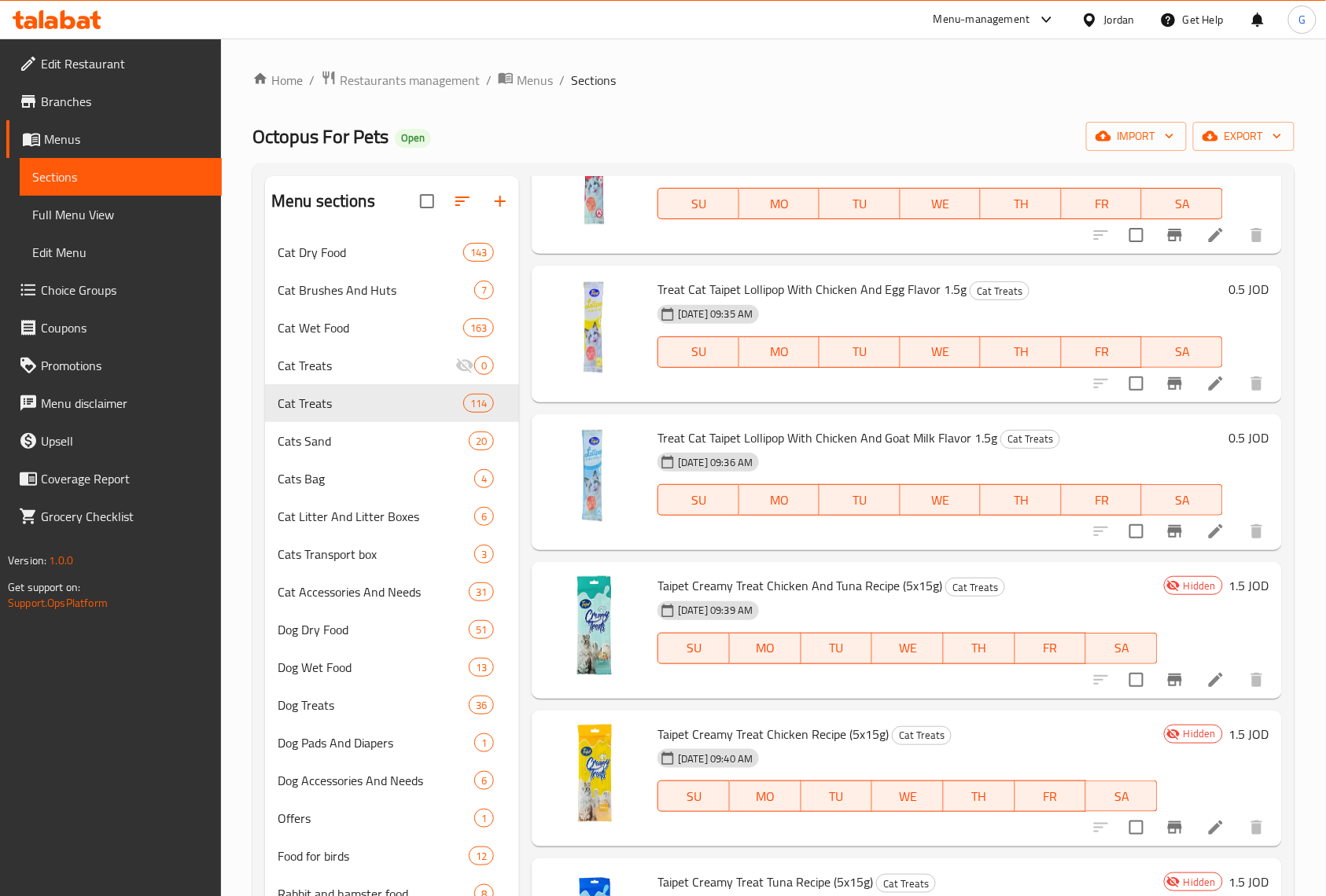
scroll to position [13378, 0]
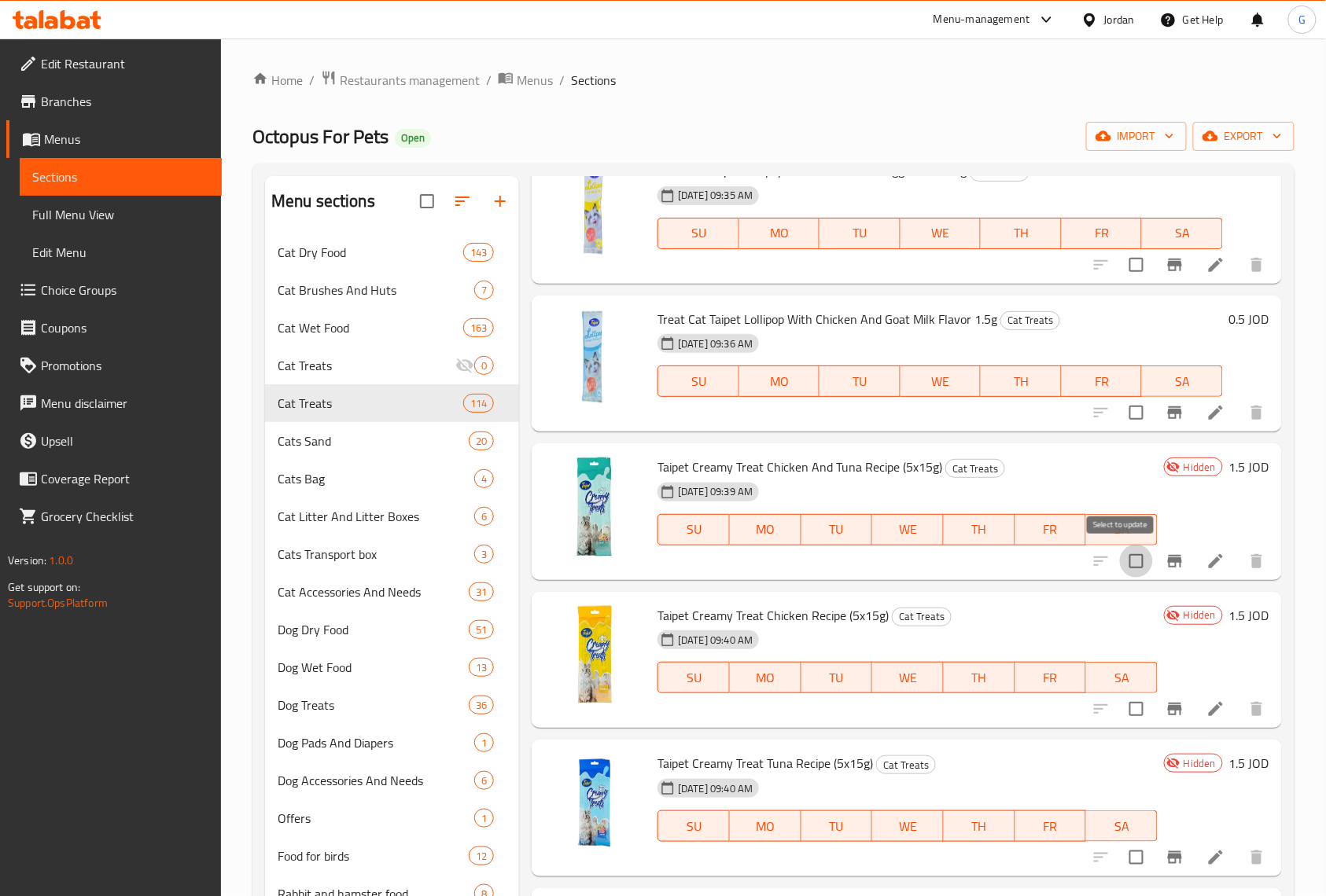
click at [1120, 561] on input "checkbox" at bounding box center [1136, 561] width 33 height 33
checkbox input "true"
click at [1121, 714] on input "checkbox" at bounding box center [1136, 709] width 33 height 33
checkbox input "true"
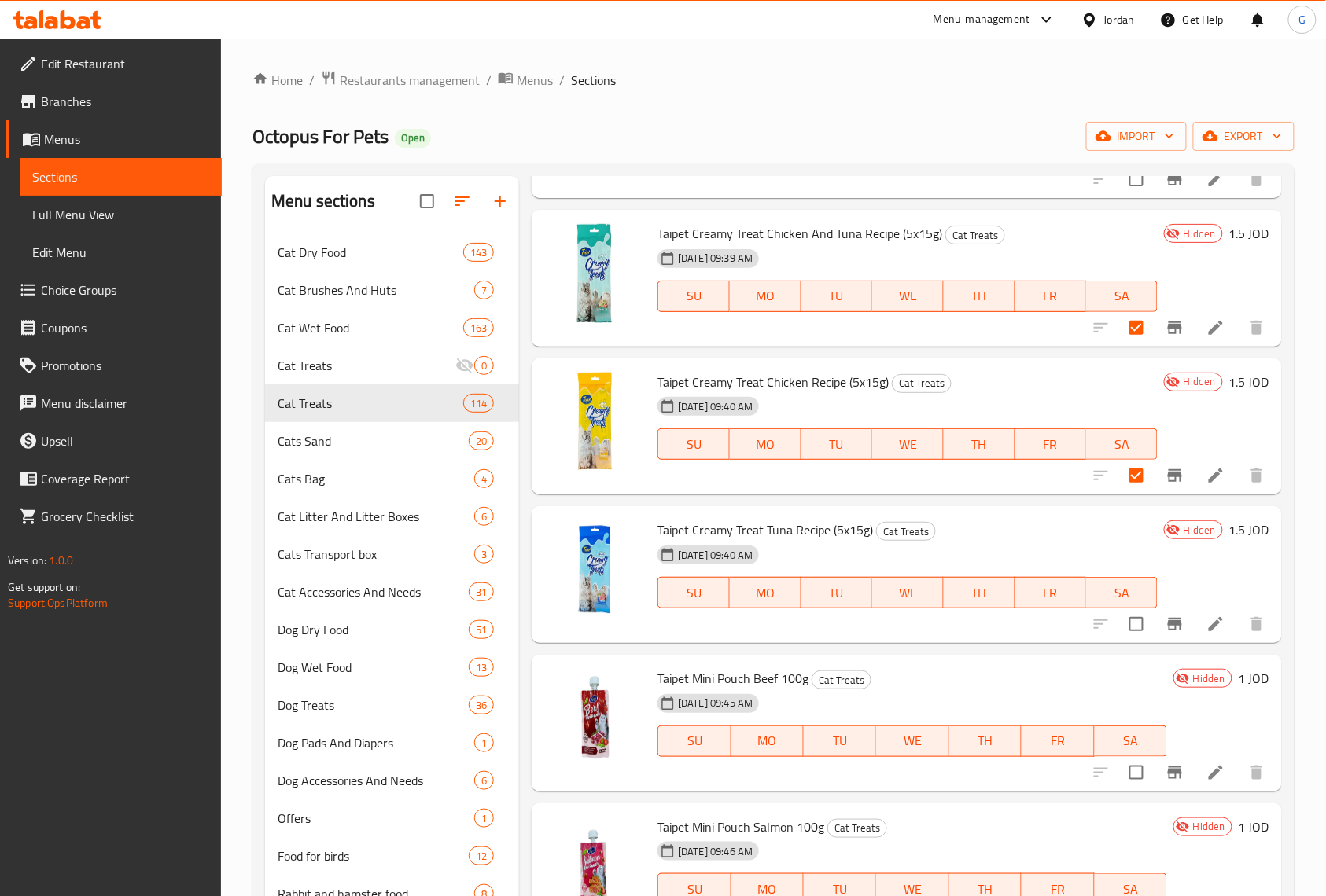
scroll to position [13693, 0]
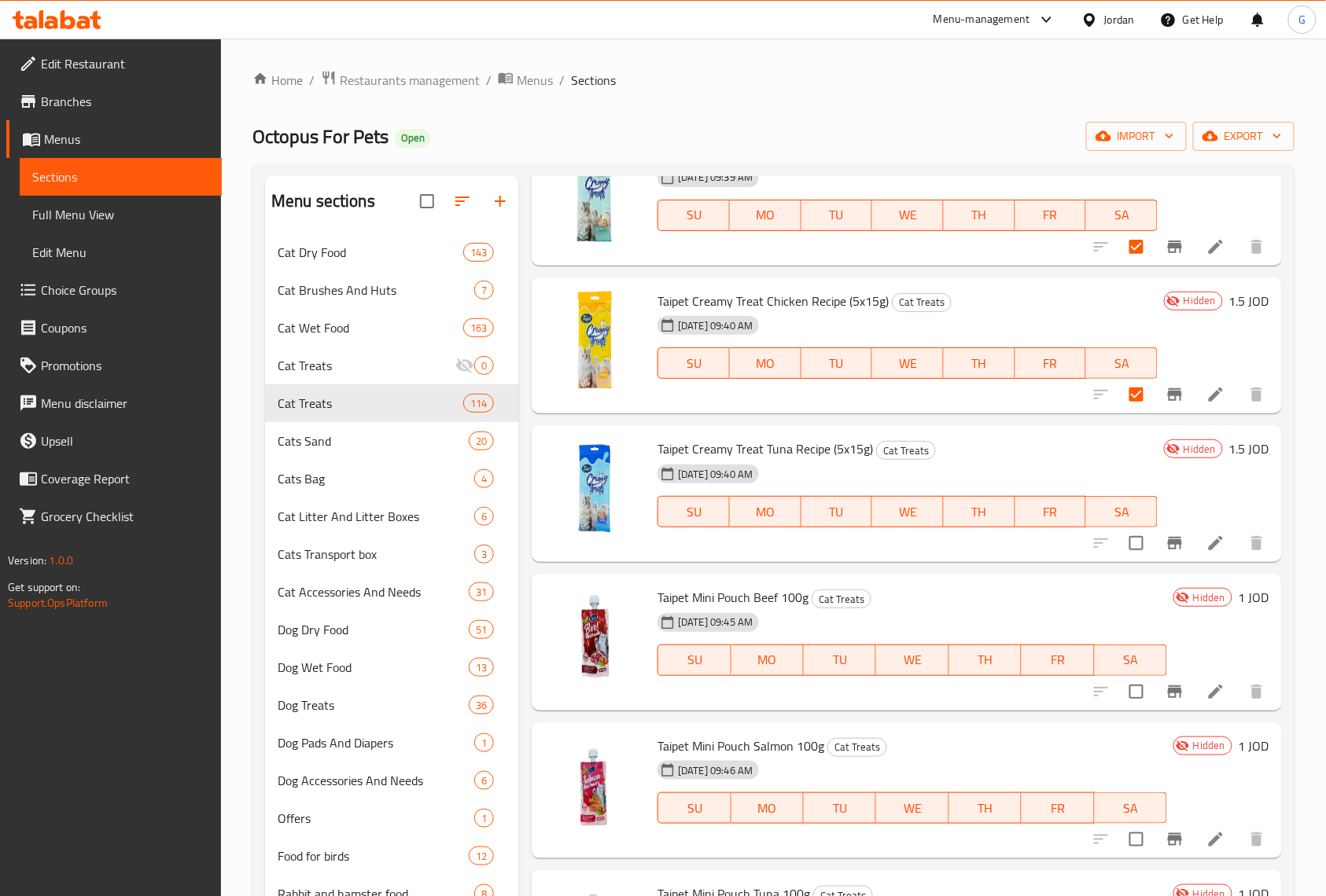
click at [832, 442] on span "Taipet Creamy Treat Tuna Recipe (5x15g)" at bounding box center [766, 449] width 216 height 24
click at [1132, 547] on input "checkbox" at bounding box center [1136, 543] width 33 height 33
checkbox input "true"
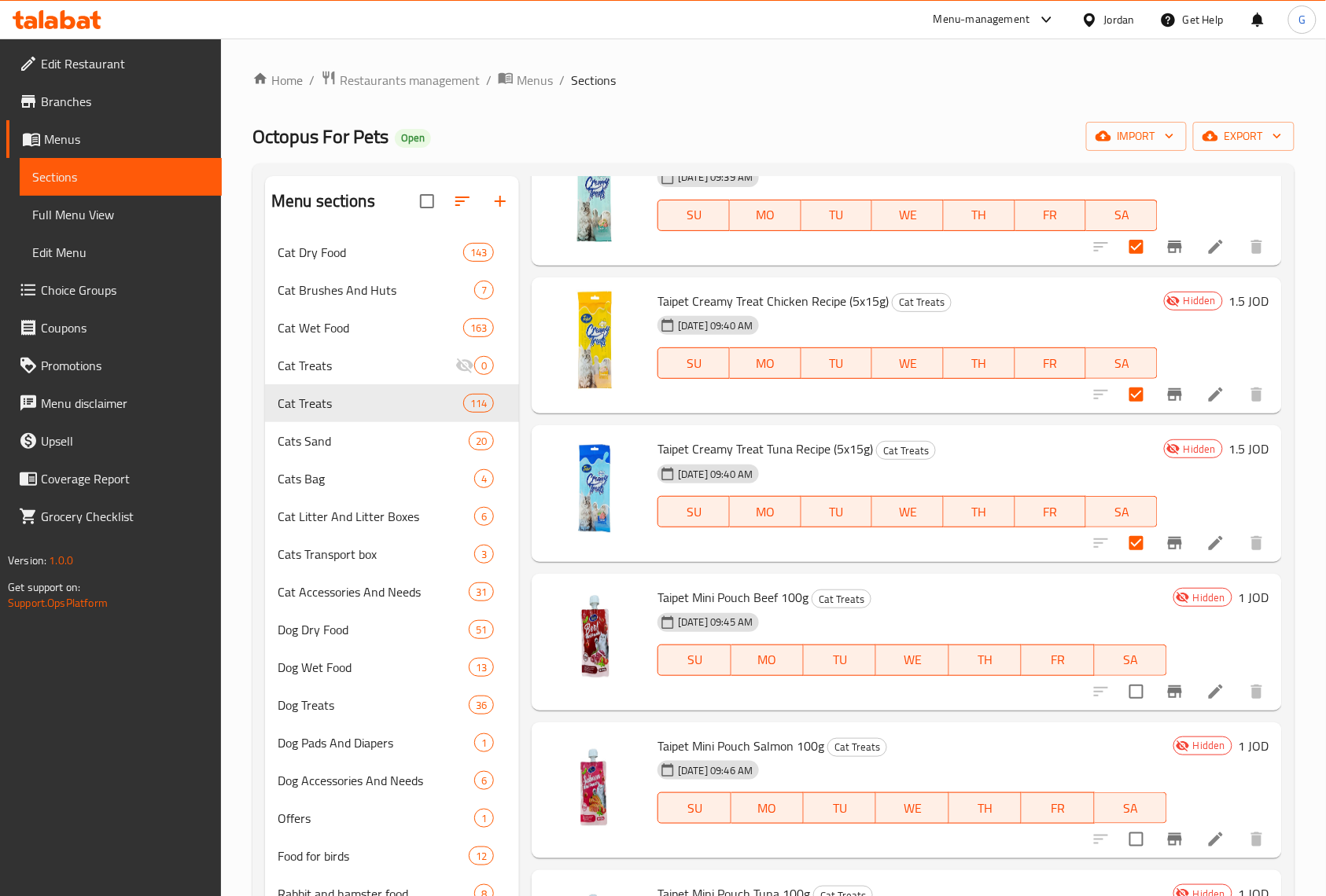
click at [1023, 866] on div "Menu items Add Sort Manage items Hartz Just For Cats Catnip Cat Treats Catnip s…" at bounding box center [900, 649] width 763 height 947
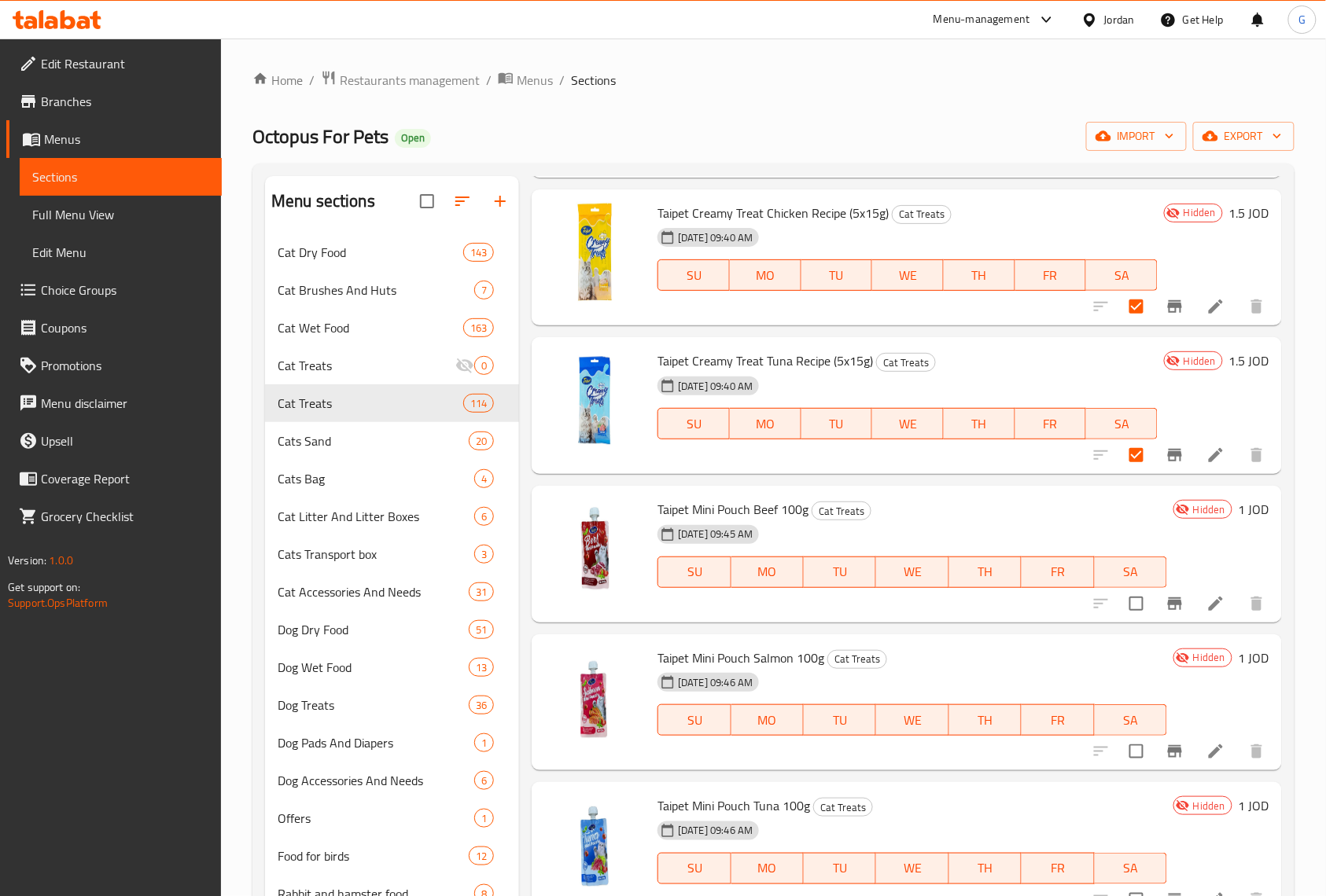
scroll to position [13902, 0]
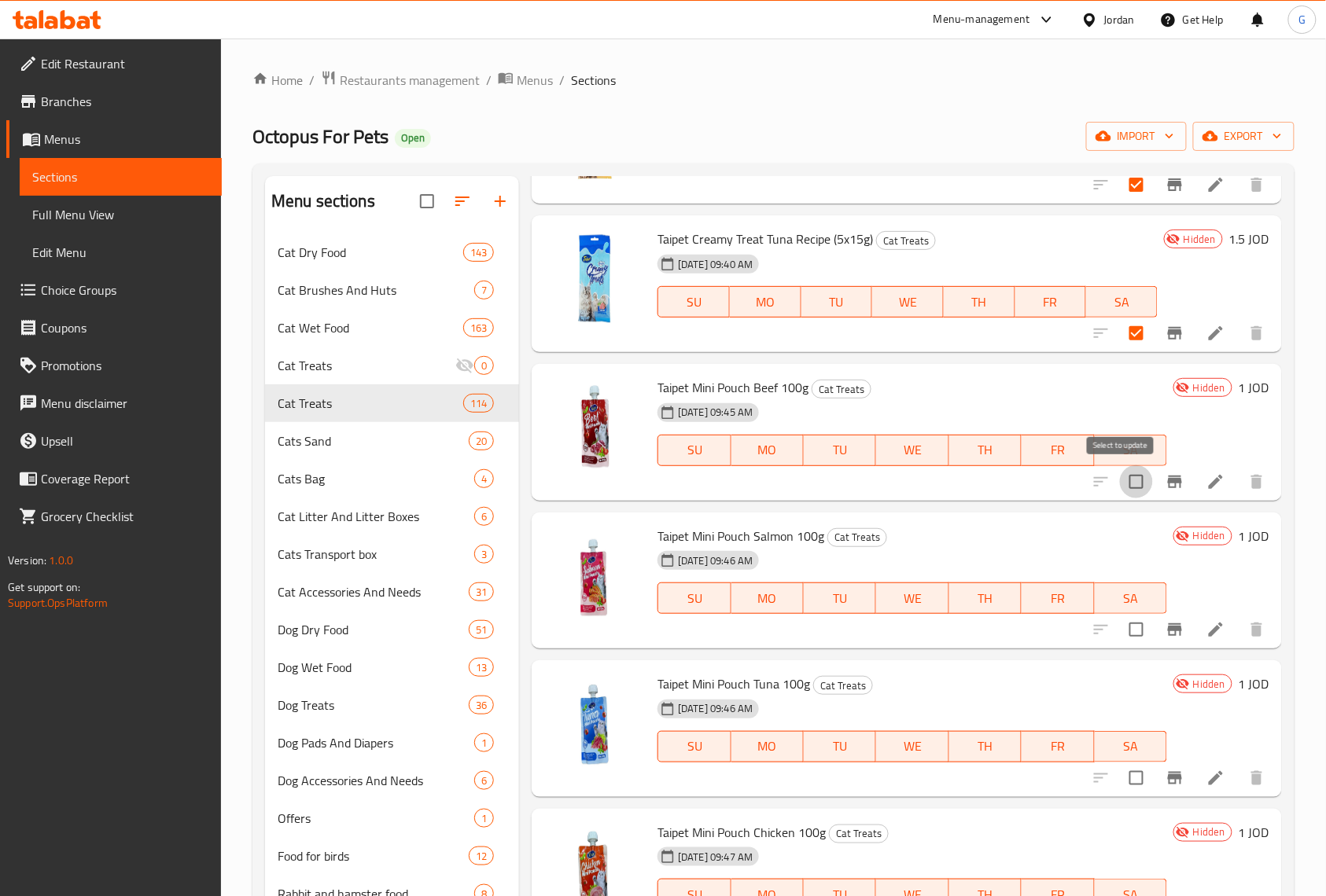
click at [1124, 485] on input "checkbox" at bounding box center [1136, 482] width 33 height 33
checkbox input "true"
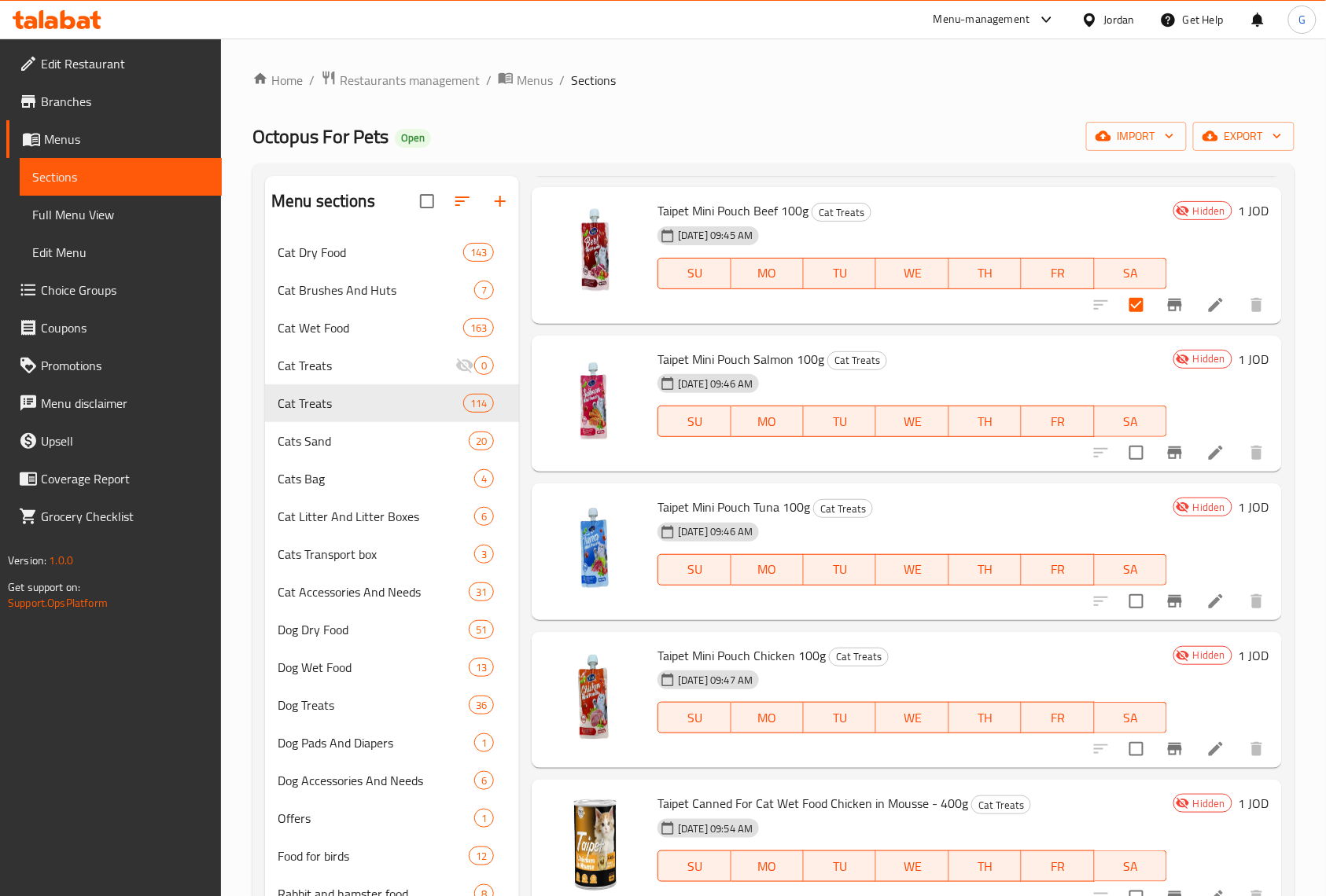
scroll to position [14112, 0]
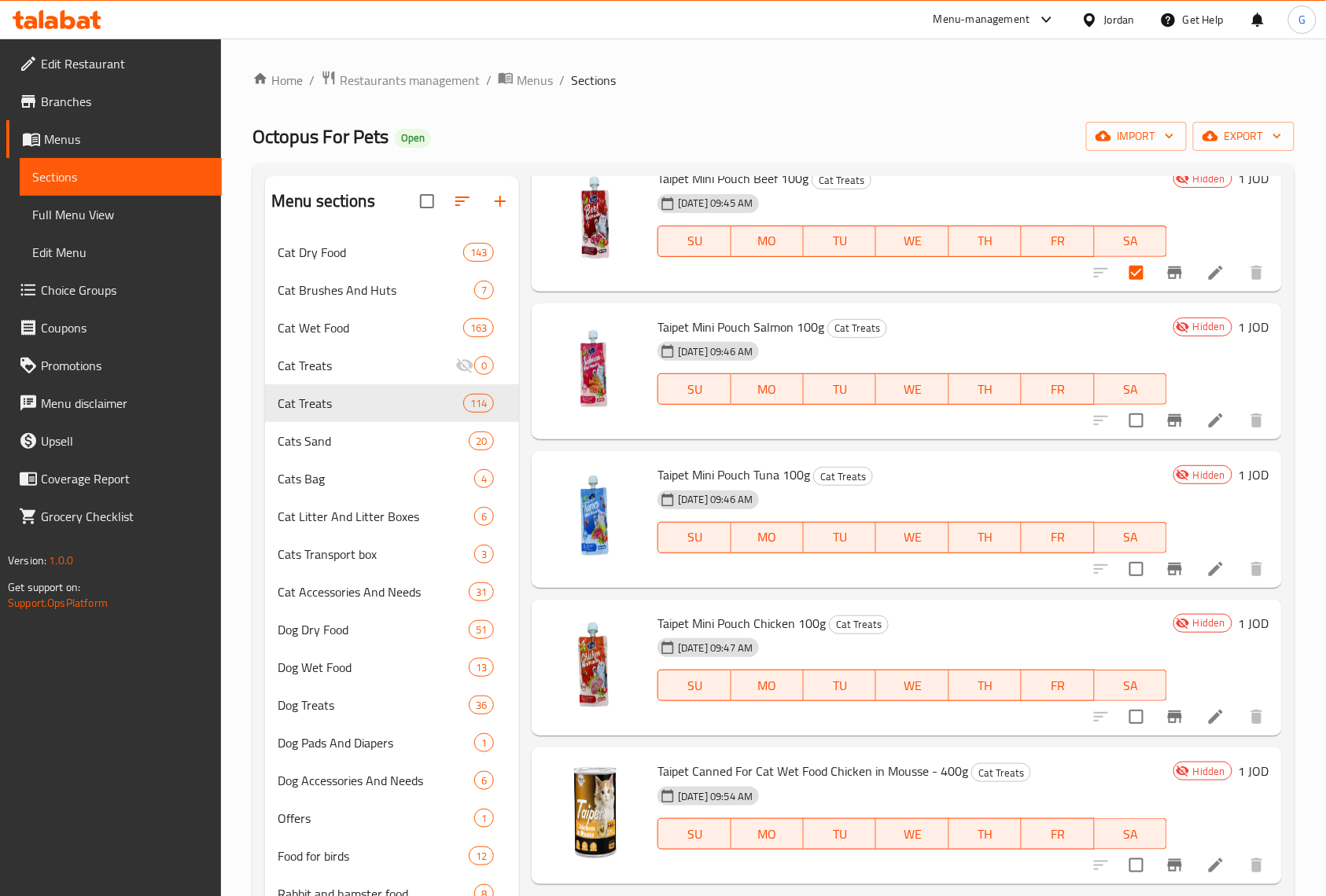
click at [1128, 418] on input "checkbox" at bounding box center [1136, 420] width 33 height 33
checkbox input "true"
click at [1120, 576] on input "checkbox" at bounding box center [1136, 568] width 33 height 33
checkbox input "true"
click at [1120, 728] on input "checkbox" at bounding box center [1136, 717] width 33 height 33
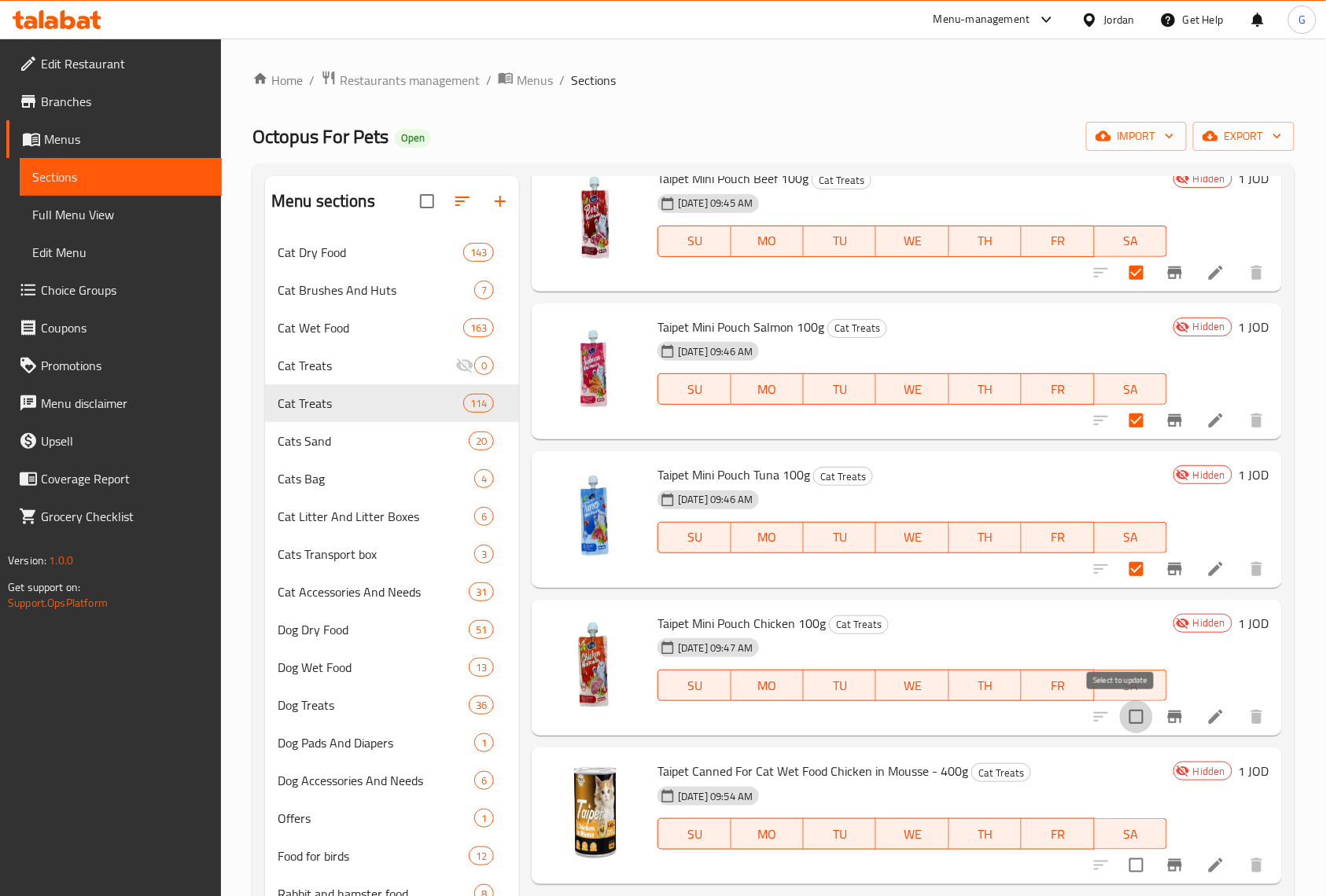
checkbox input "true"
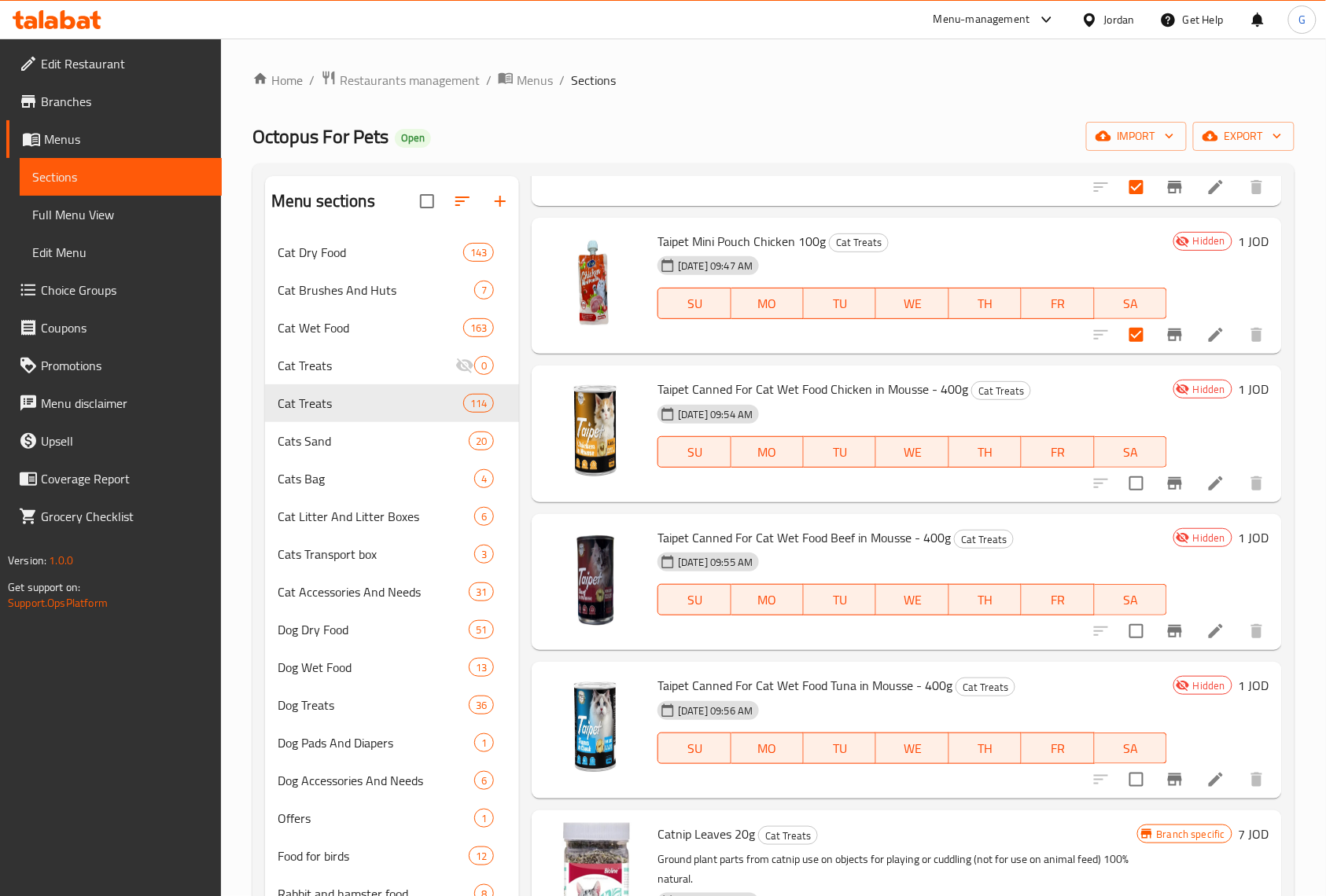
scroll to position [14531, 0]
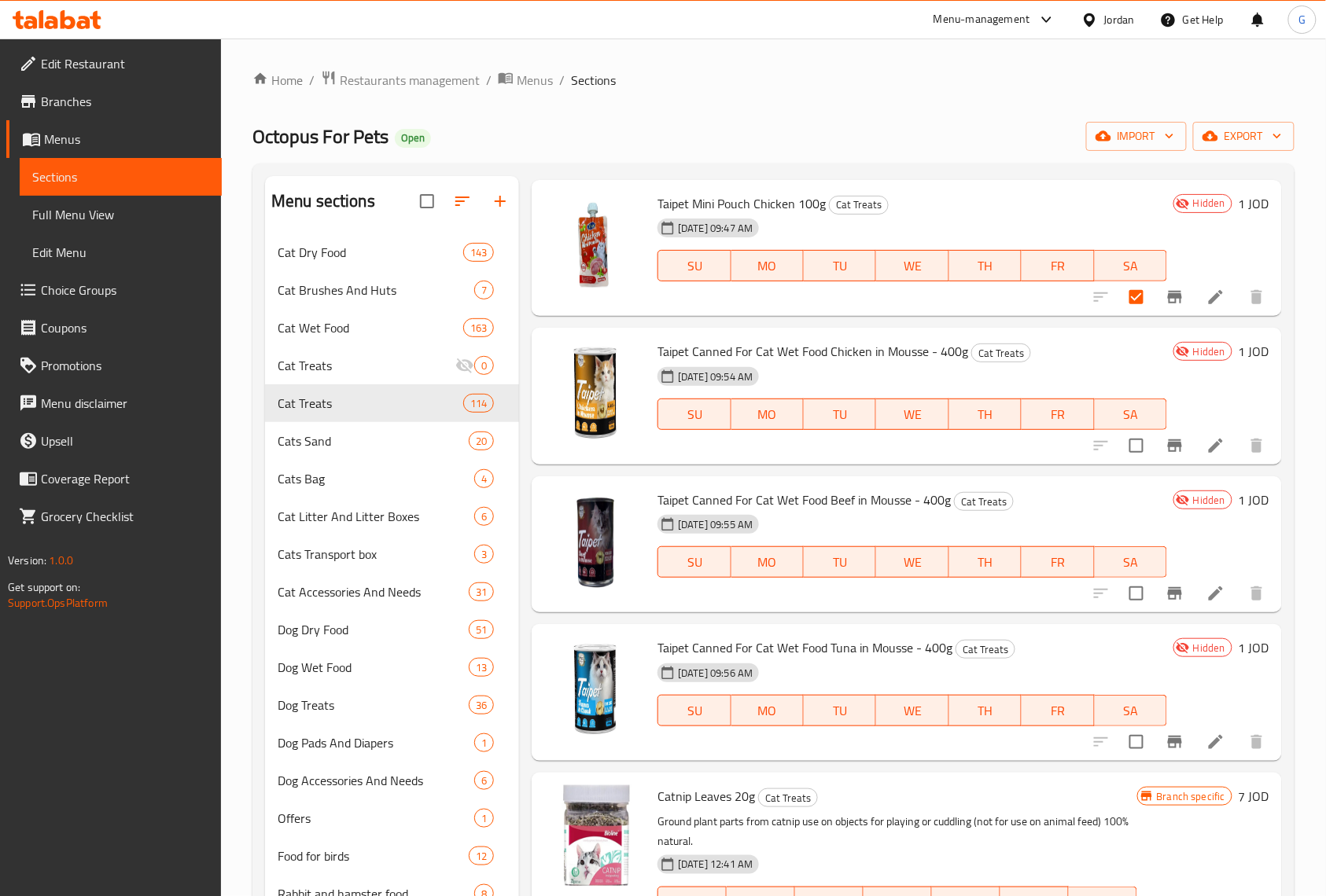
click at [1120, 457] on input "checkbox" at bounding box center [1136, 445] width 33 height 33
checkbox input "true"
click at [1120, 593] on input "checkbox" at bounding box center [1136, 593] width 33 height 33
checkbox input "true"
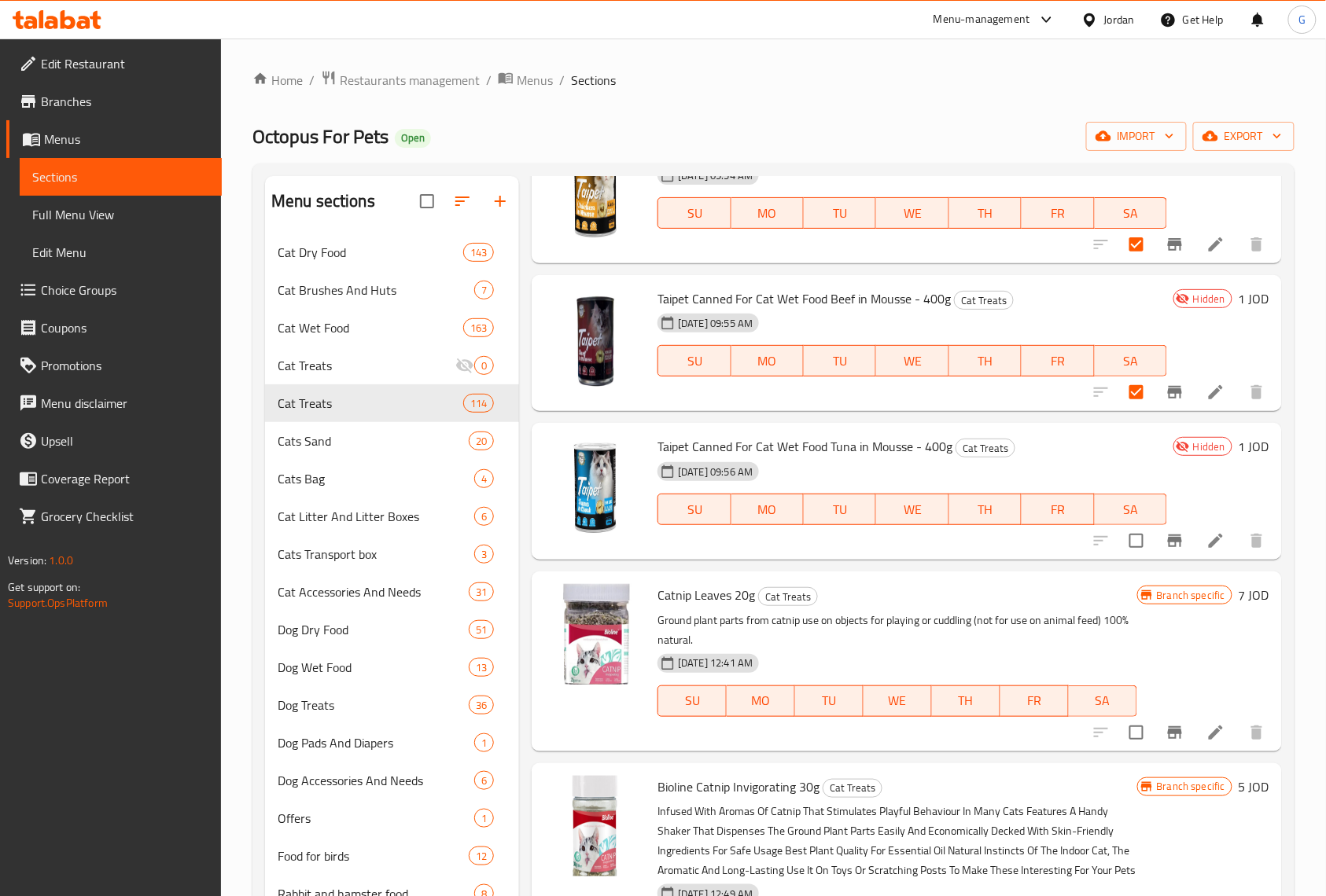
scroll to position [14741, 0]
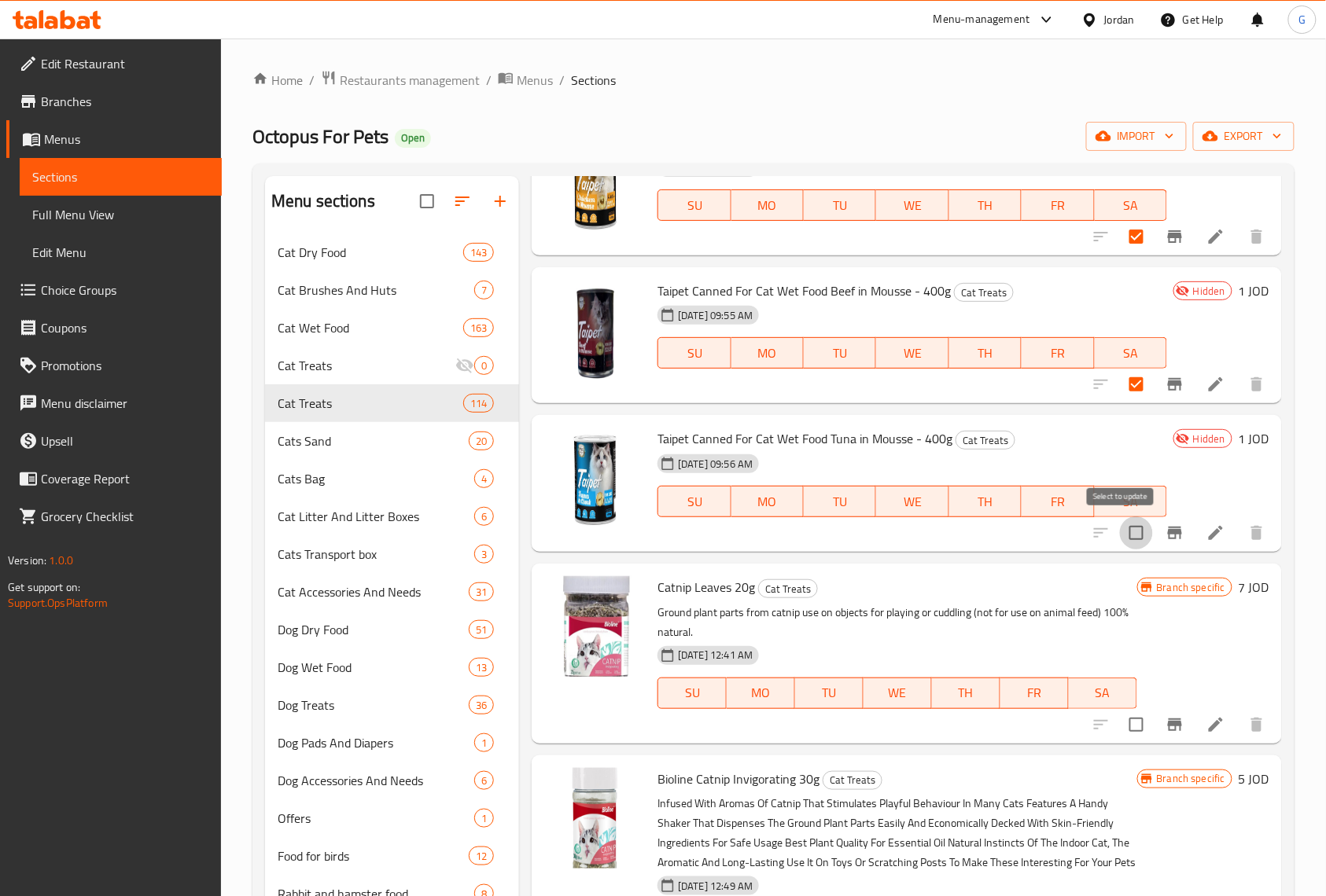
click at [1126, 532] on input "checkbox" at bounding box center [1136, 533] width 33 height 33
checkbox input "true"
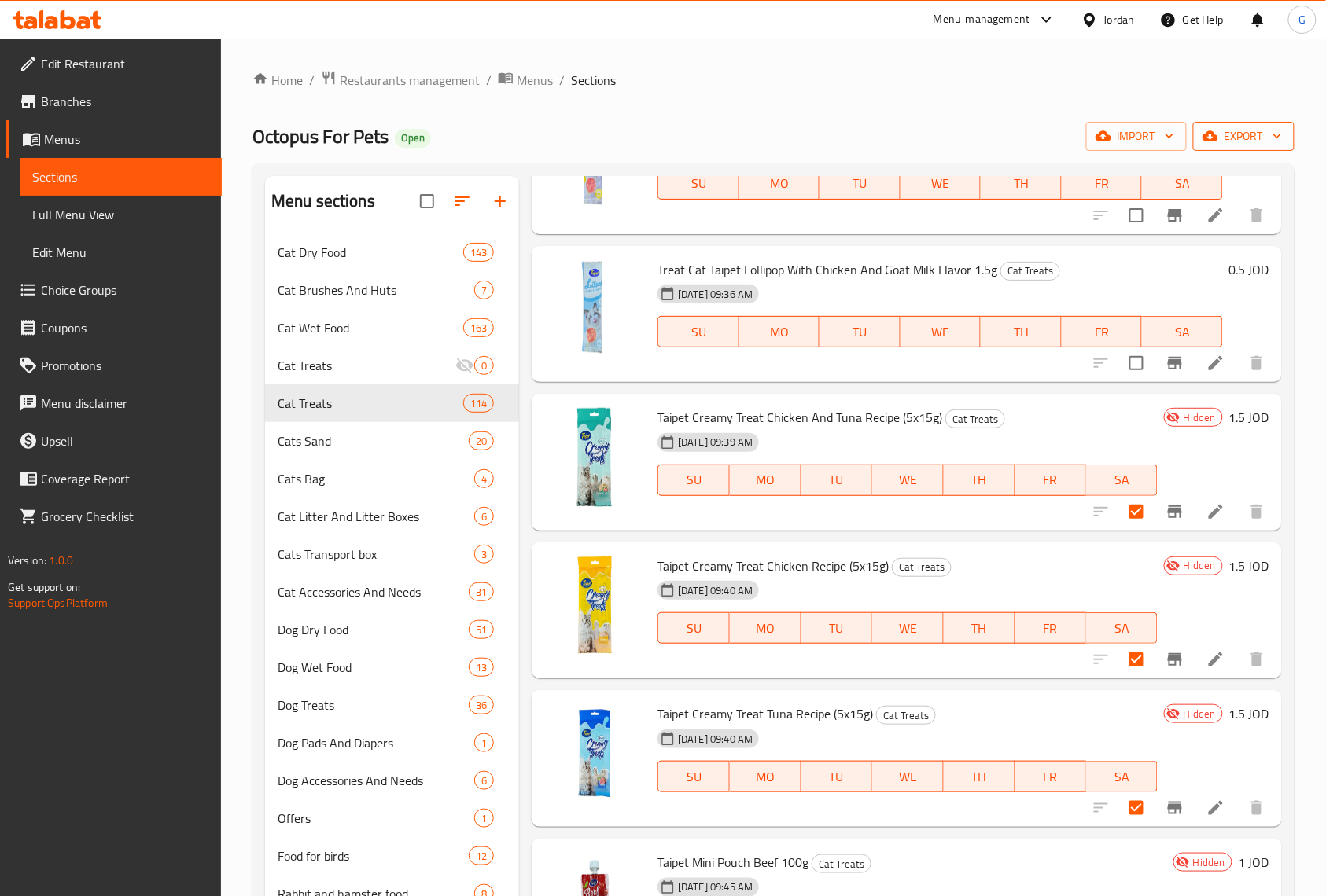
scroll to position [13274, 0]
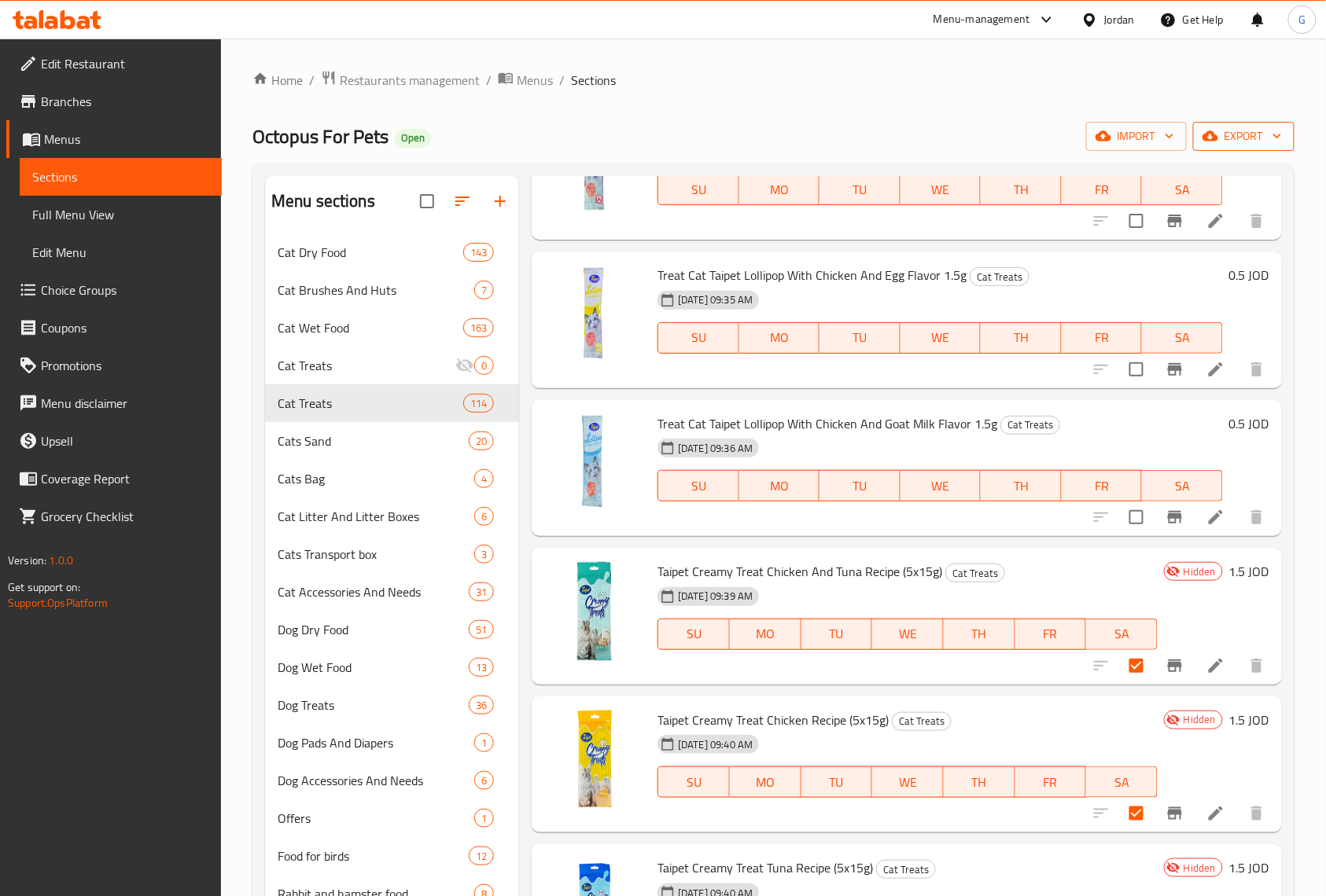
click at [1224, 136] on span "export" at bounding box center [1244, 136] width 76 height 19
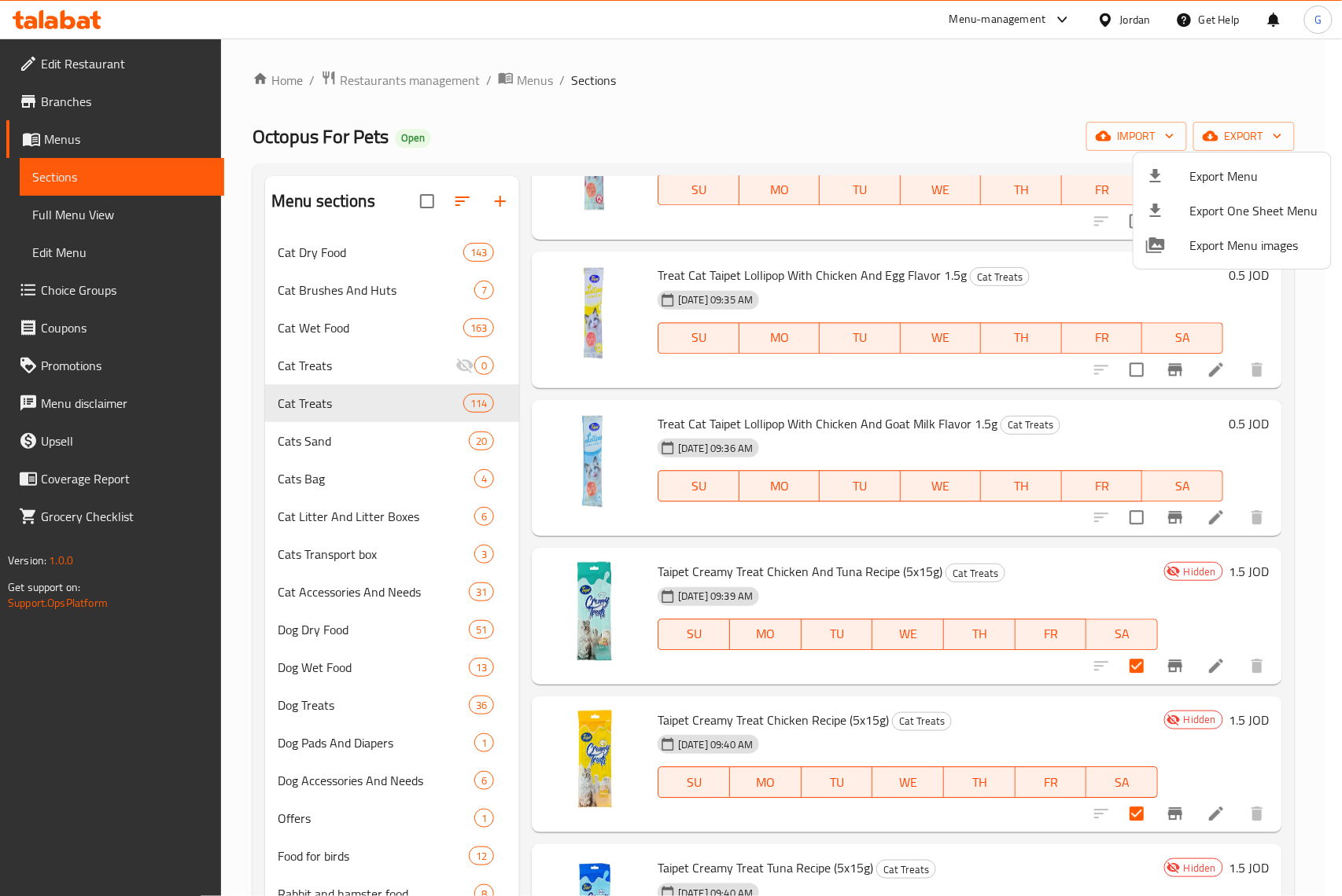
click at [1024, 113] on div at bounding box center [671, 448] width 1342 height 896
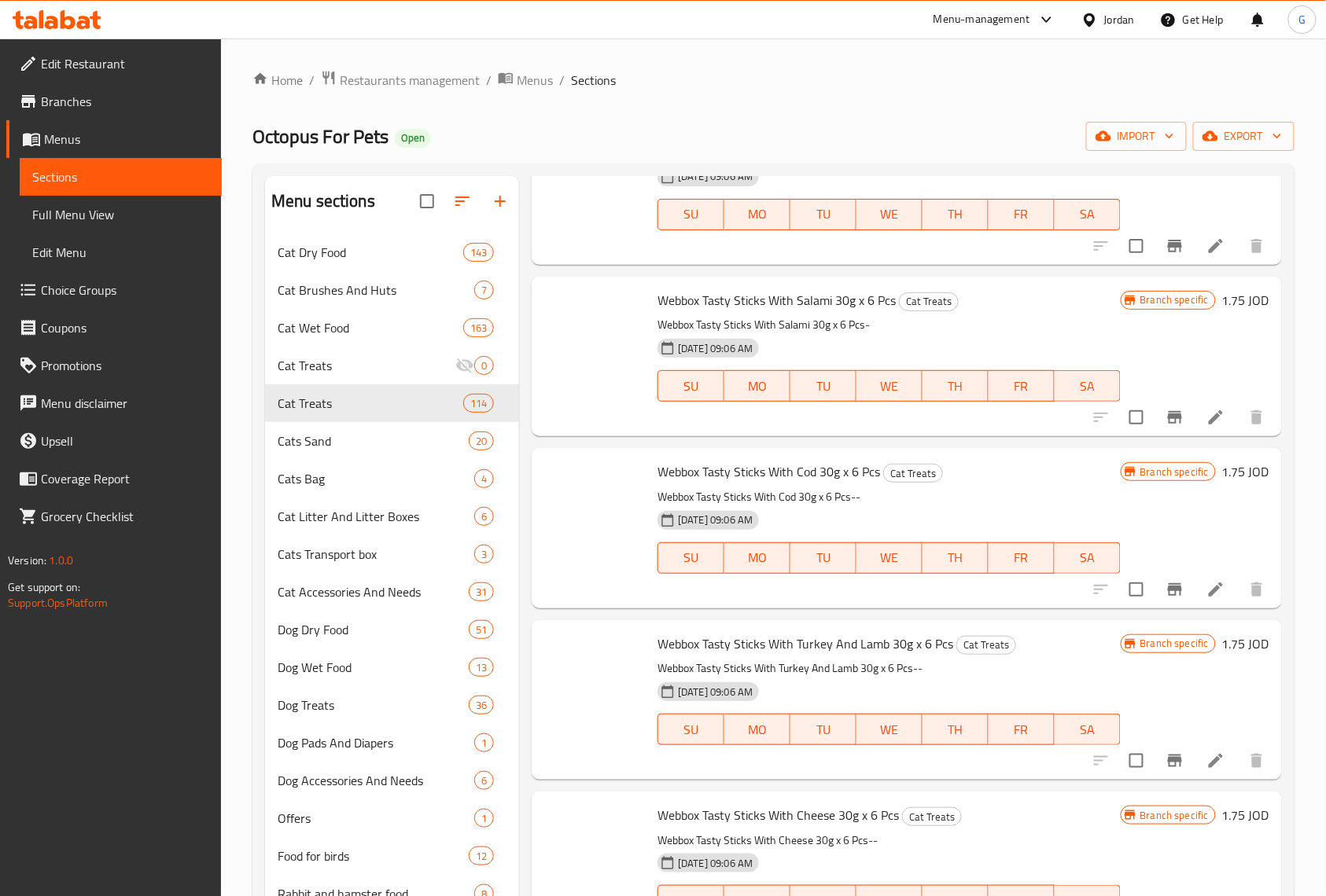
scroll to position [0, 0]
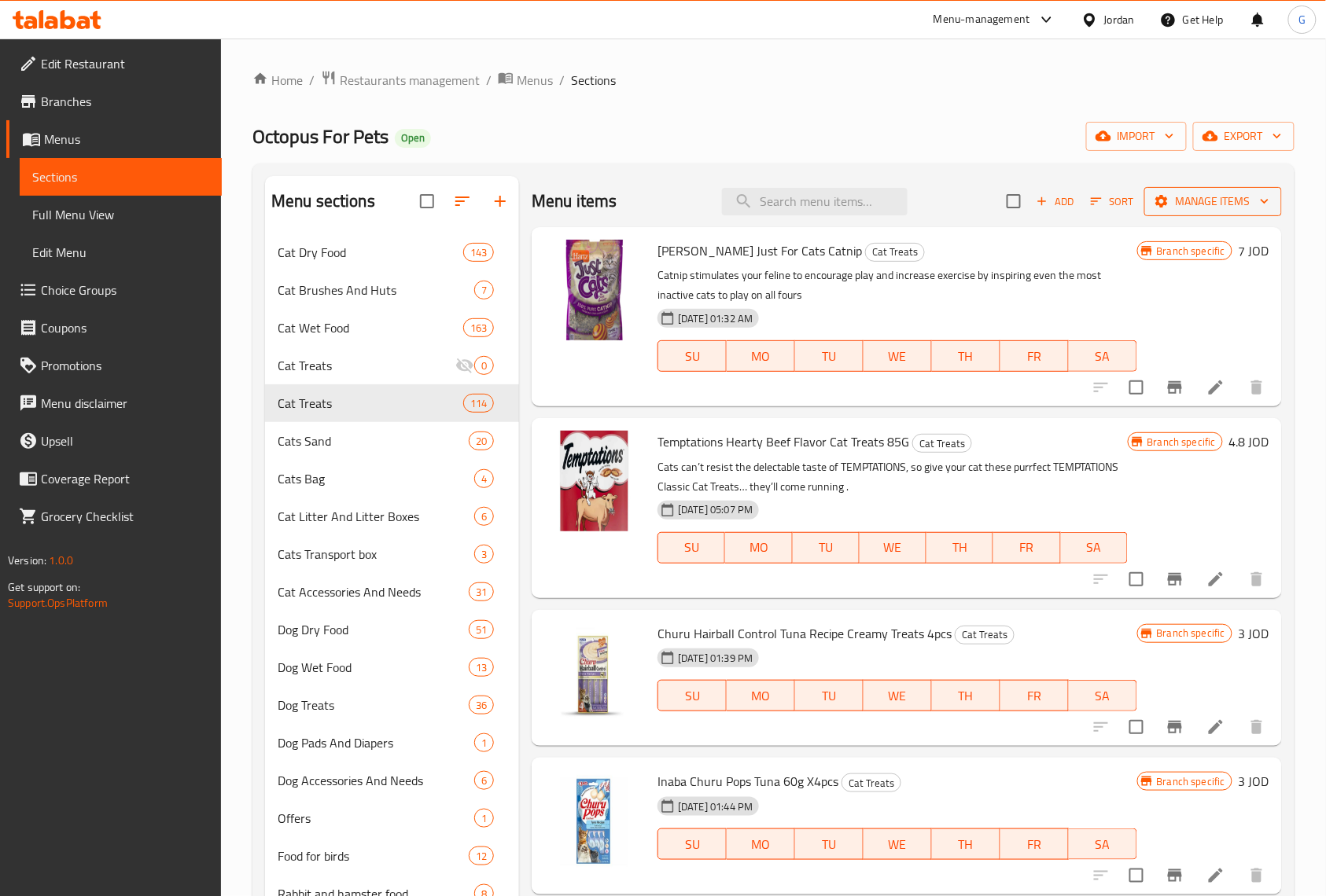
click at [1221, 202] on span "Manage items" at bounding box center [1213, 201] width 112 height 19
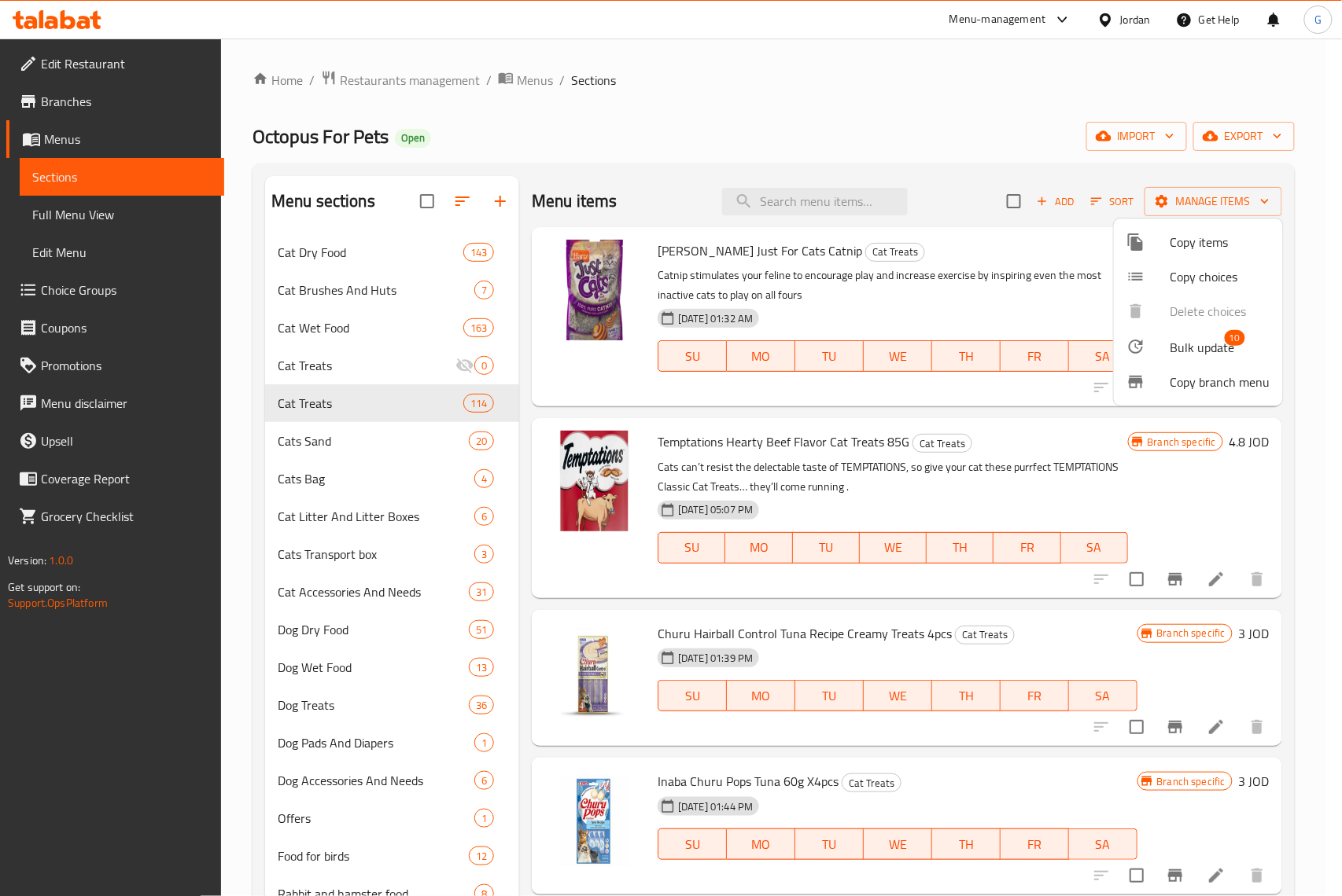
click at [1221, 338] on span "Bulk update" at bounding box center [1202, 347] width 65 height 19
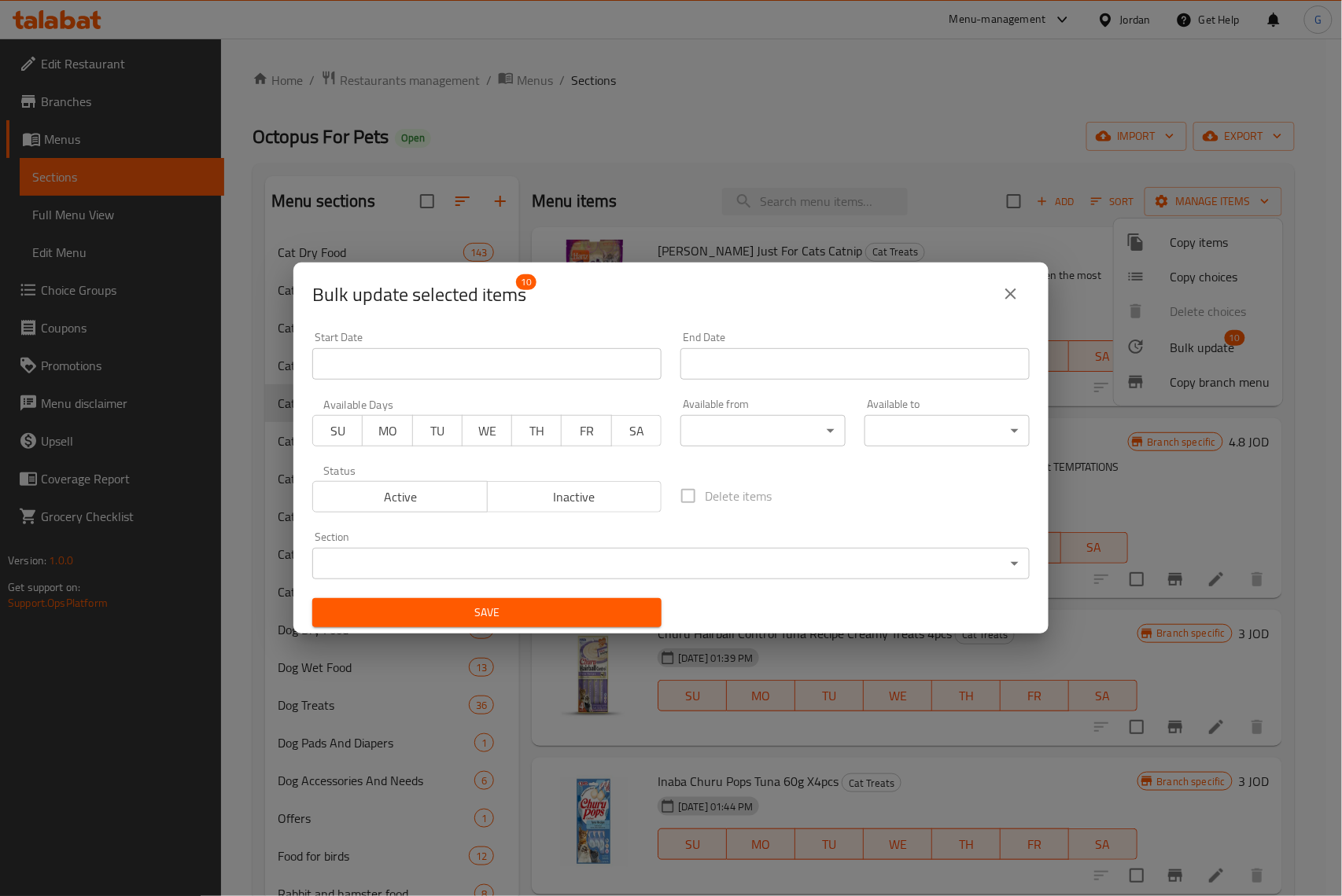
click at [423, 496] on span "Active" at bounding box center [400, 497] width 162 height 23
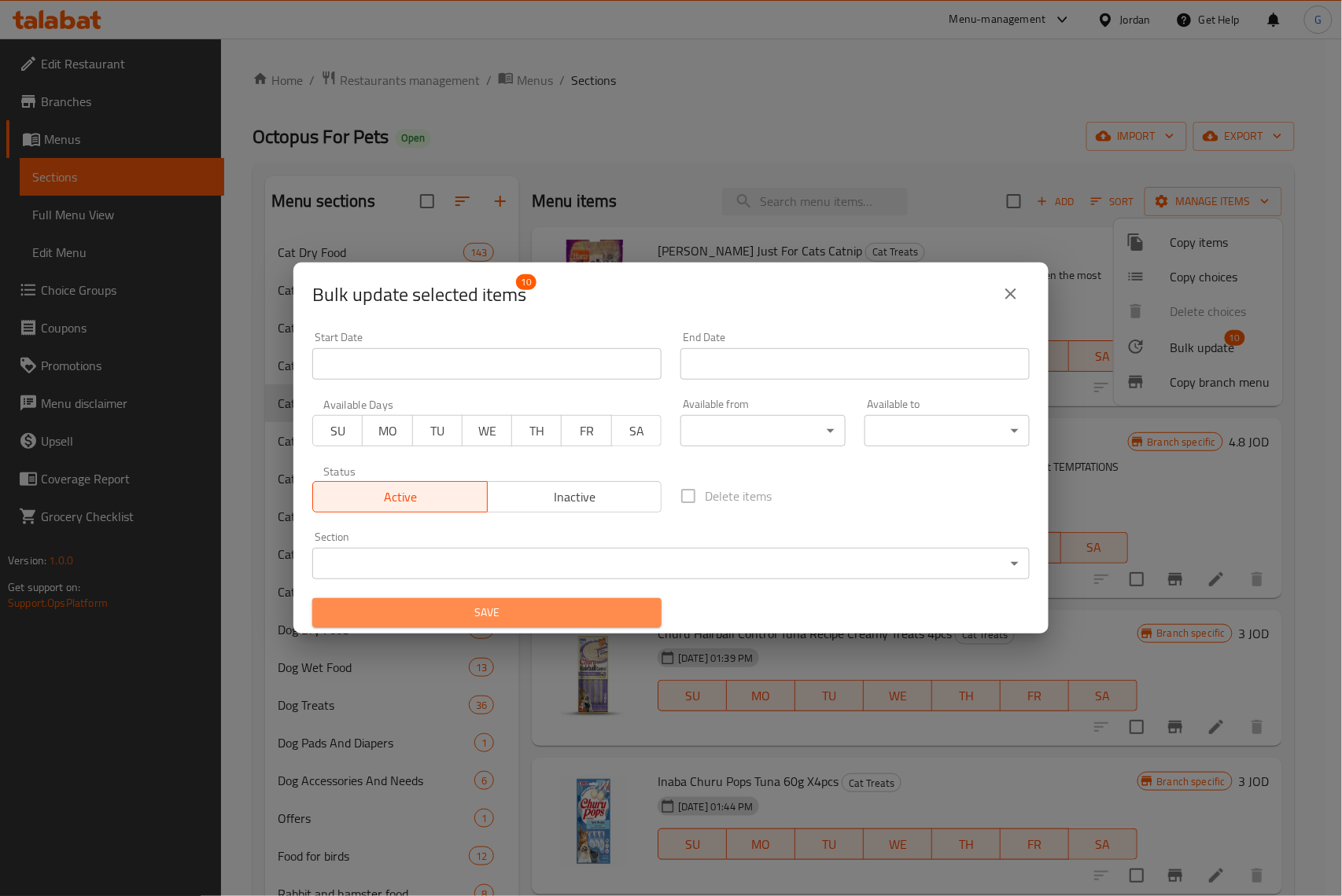
click at [537, 619] on span "Save" at bounding box center [486, 612] width 324 height 19
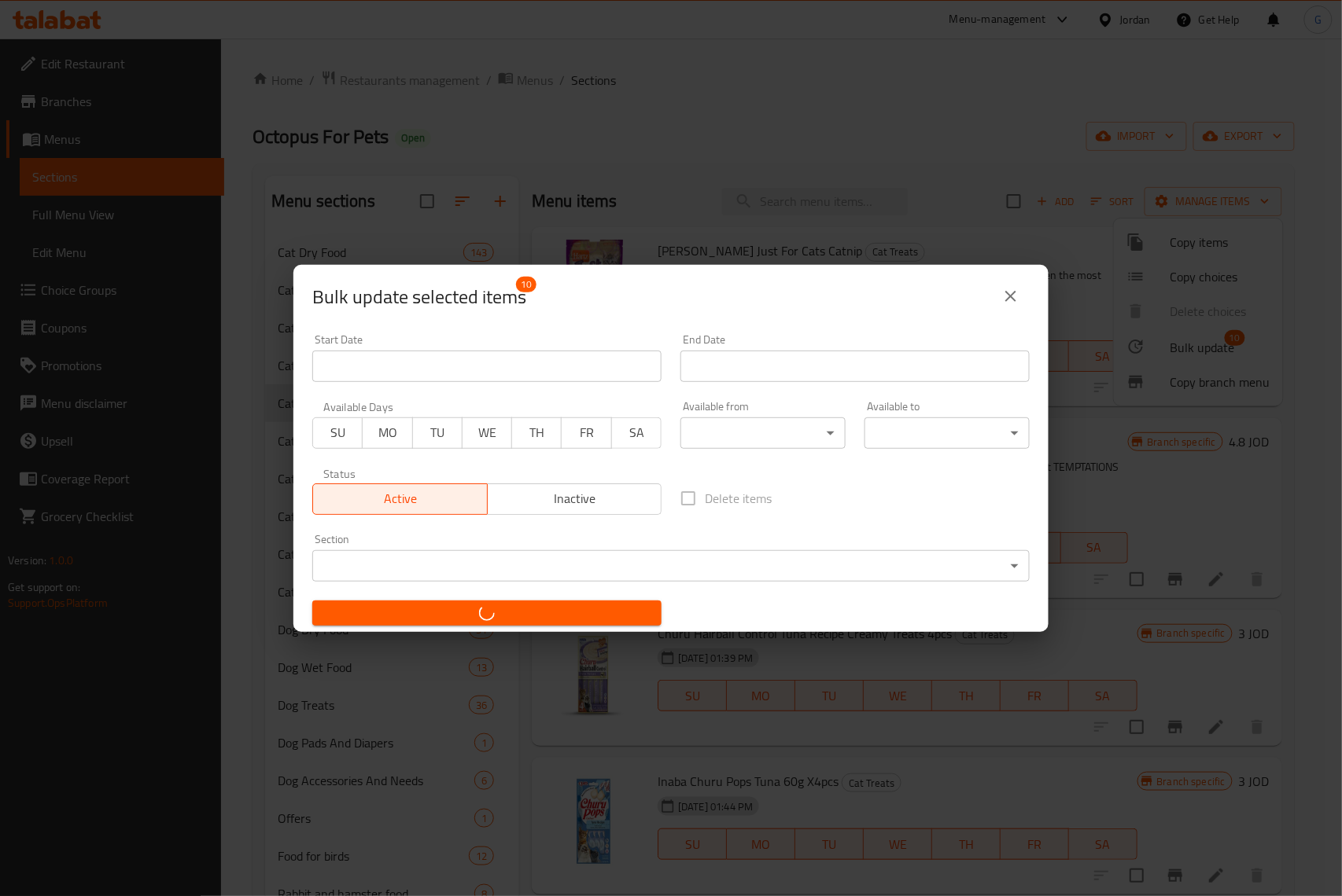
checkbox input "false"
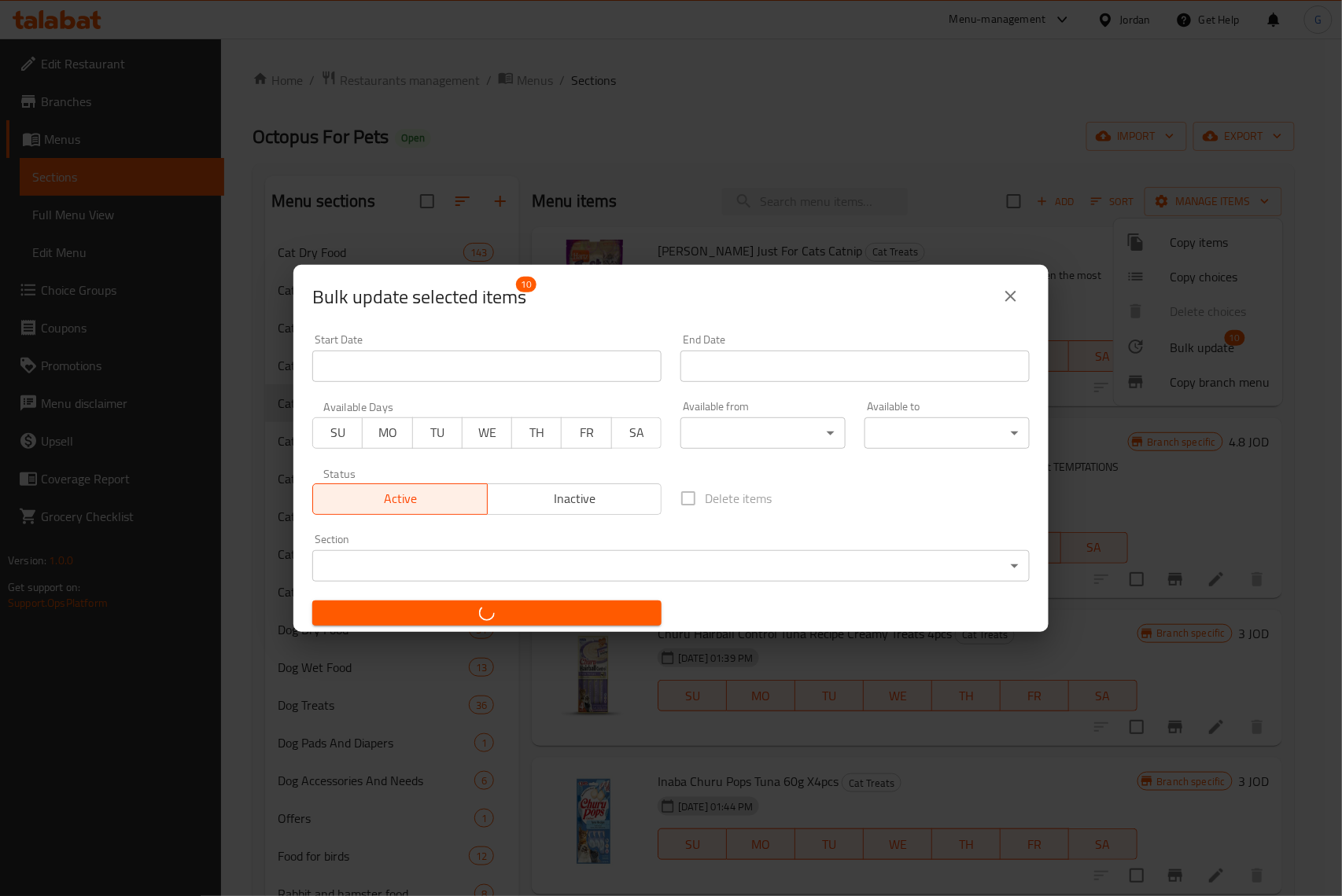
checkbox input "false"
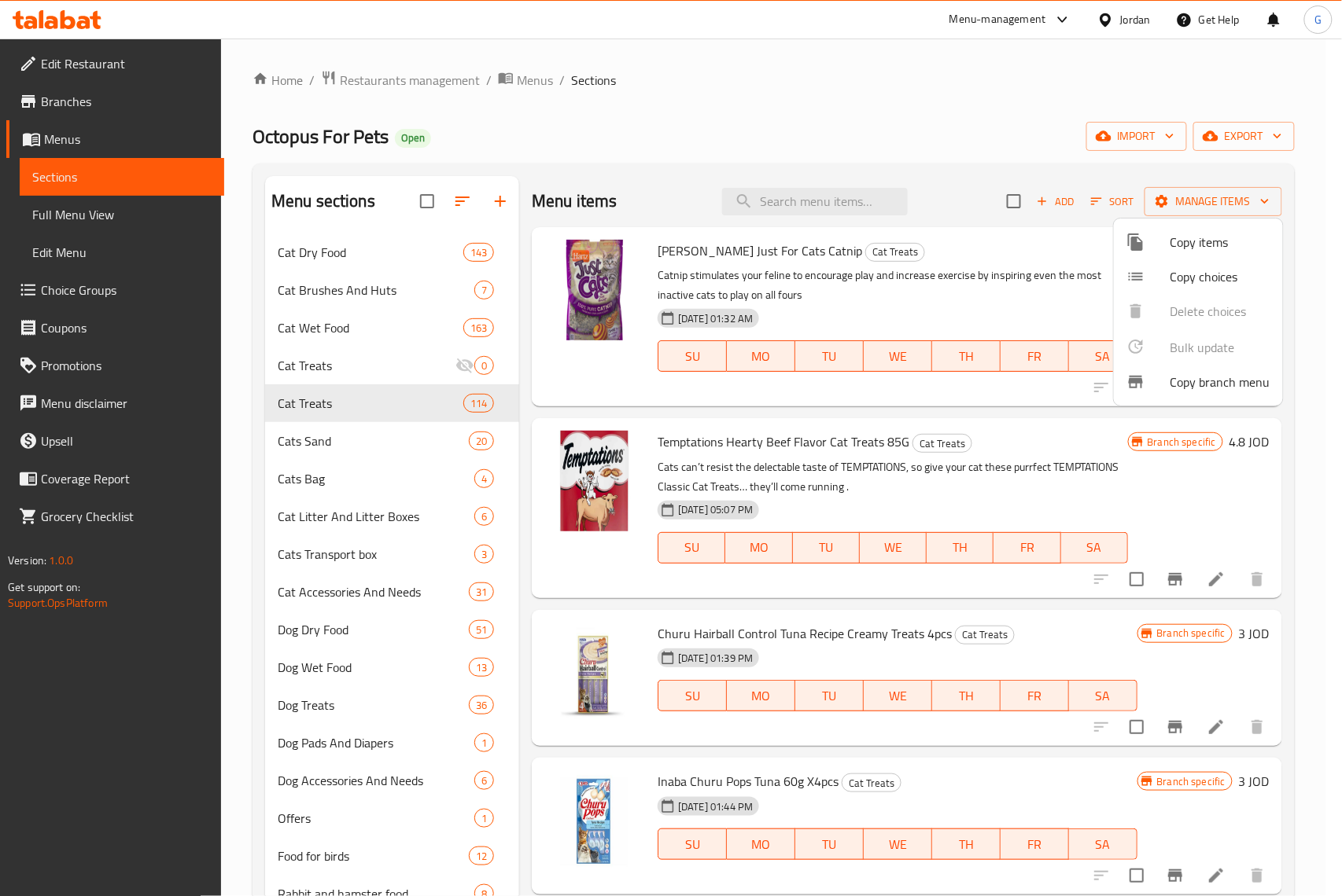
click at [766, 104] on div at bounding box center [671, 448] width 1342 height 896
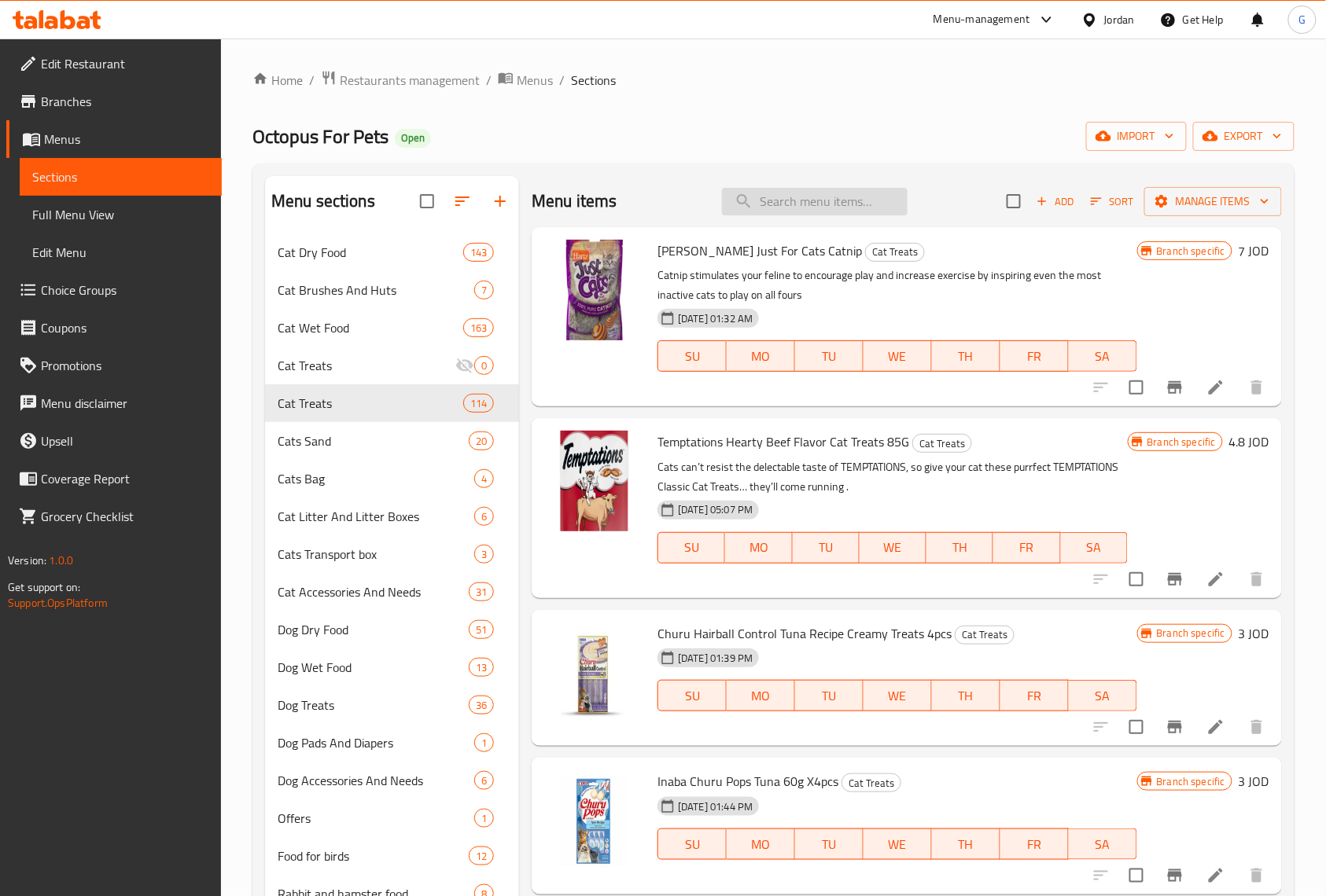
click at [853, 193] on input "search" at bounding box center [815, 201] width 186 height 27
paste input "Gourmet Revelations Mousse Wet Cat Food 4x57g - Chicken"
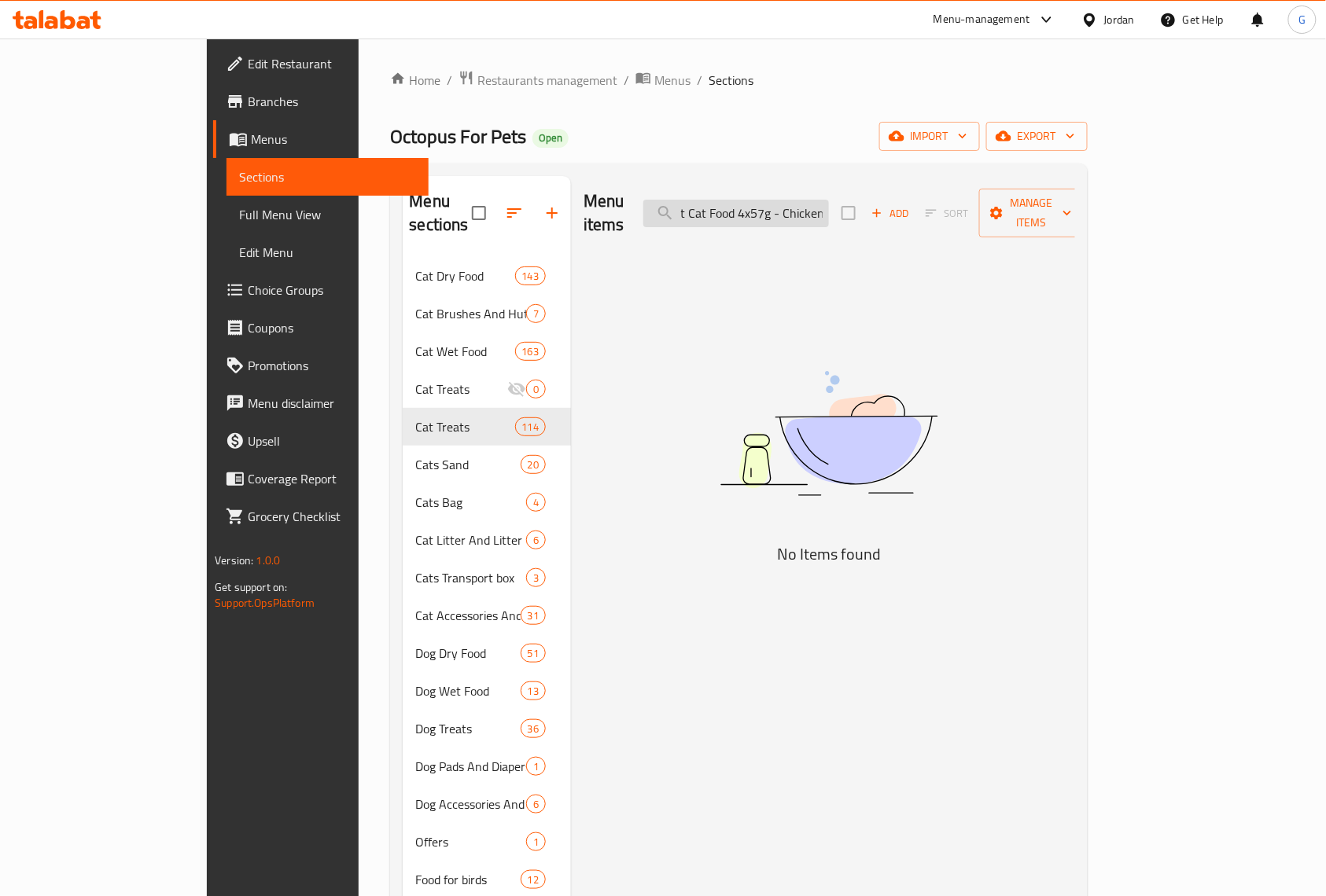
click at [829, 200] on input "Gourmet Revelations Mousse Wet Cat Food 4x57g - Chicken" at bounding box center [736, 213] width 186 height 27
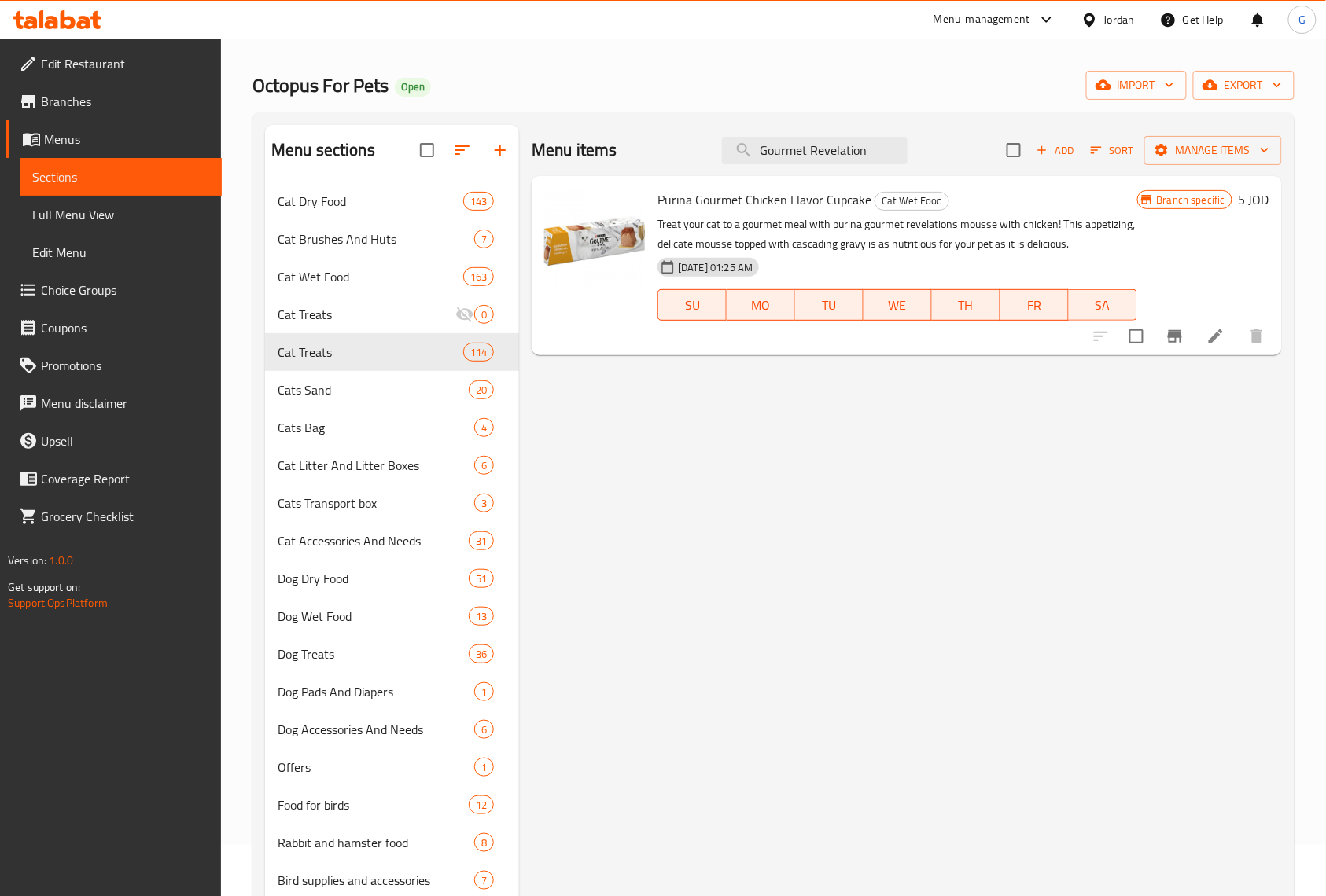
scroll to position [0, 0]
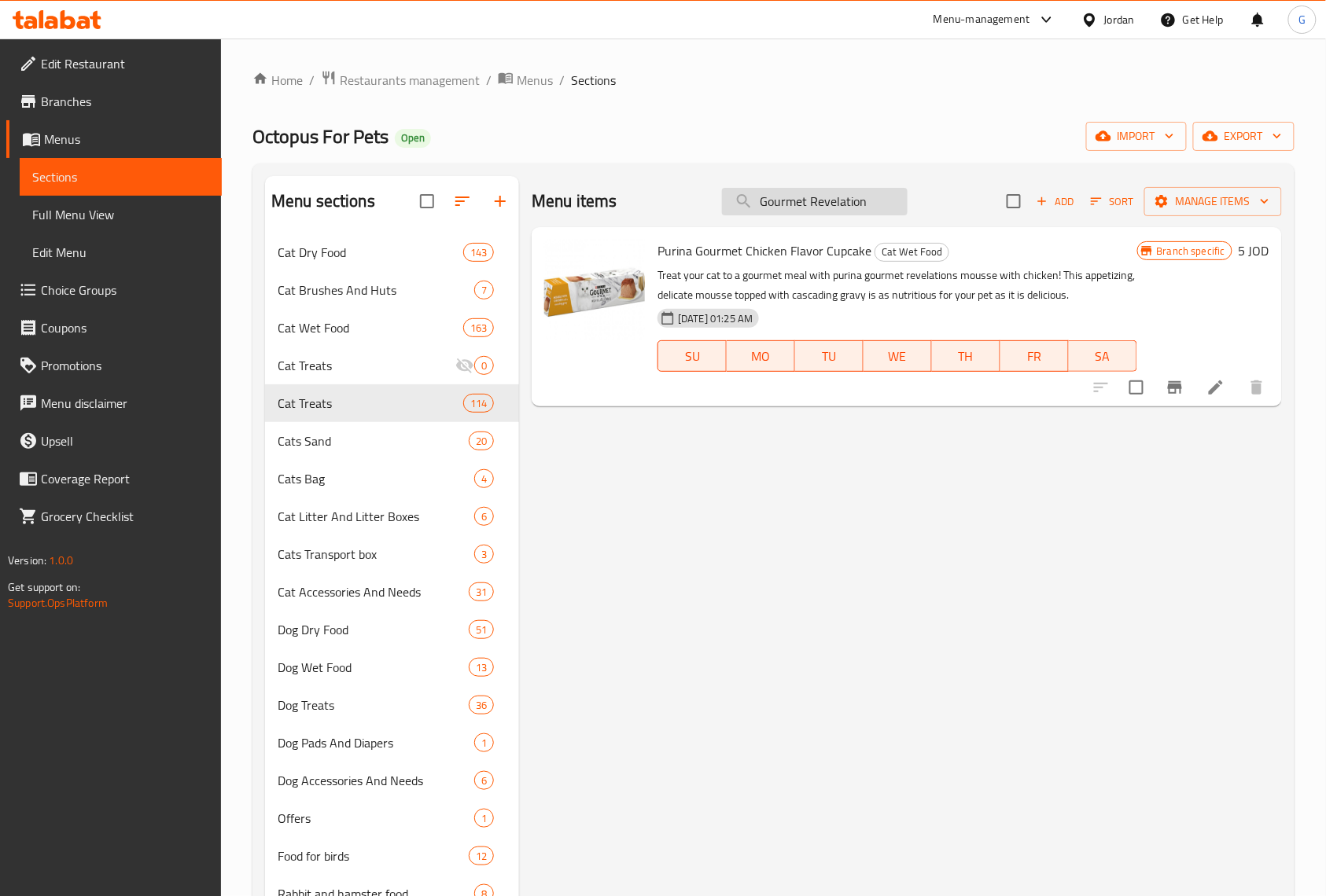
click at [850, 205] on input "Gourmet Revelation" at bounding box center [815, 201] width 186 height 27
paste input "Mousse Pate Cat with Tuna 57g × 4 Pcs"
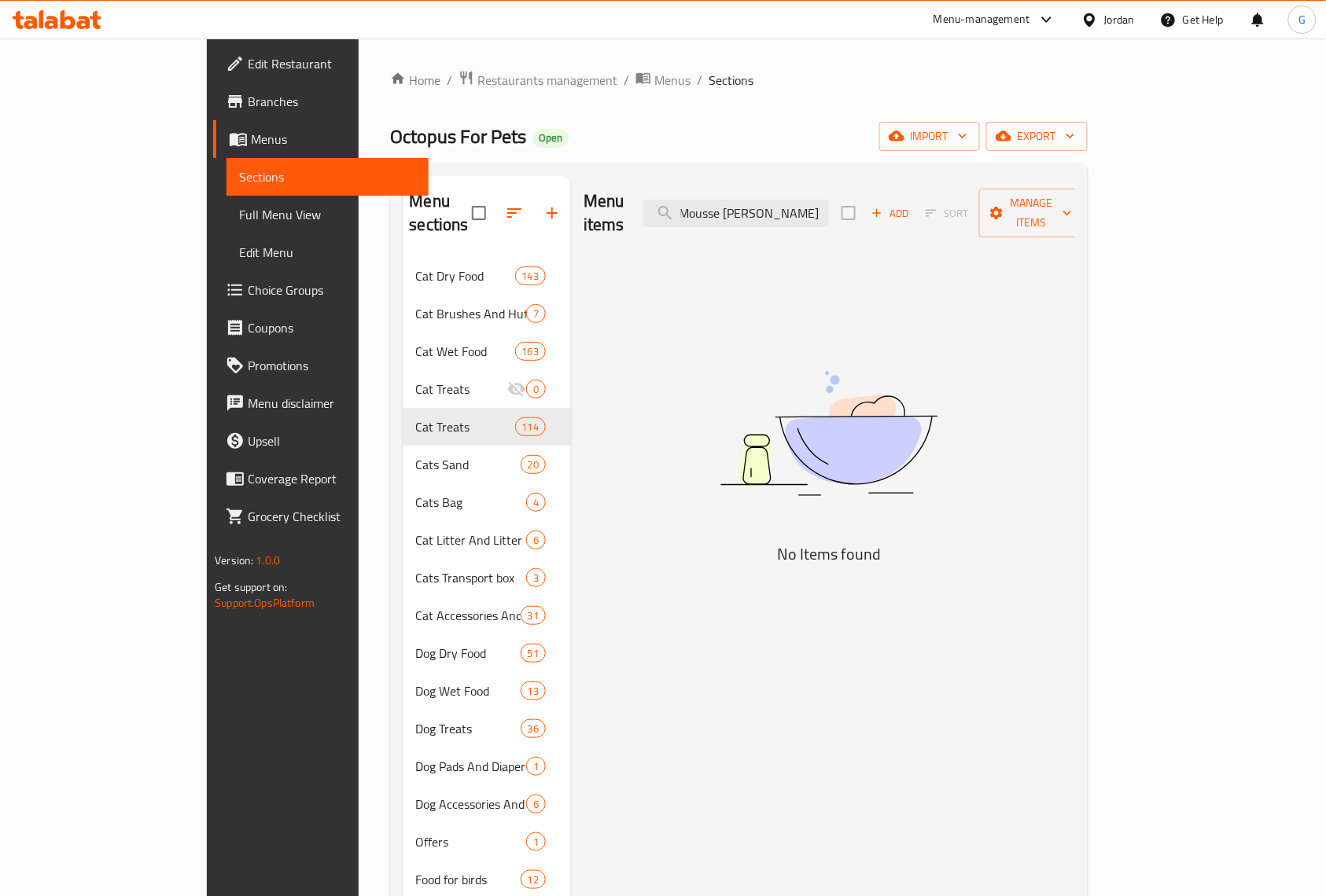
scroll to position [0, 46]
click at [763, 201] on input "Gourmet Mousse Pate Cat with Tun" at bounding box center [736, 213] width 186 height 27
click at [829, 209] on input "Mousse Pate Cat with Tun" at bounding box center [736, 213] width 186 height 27
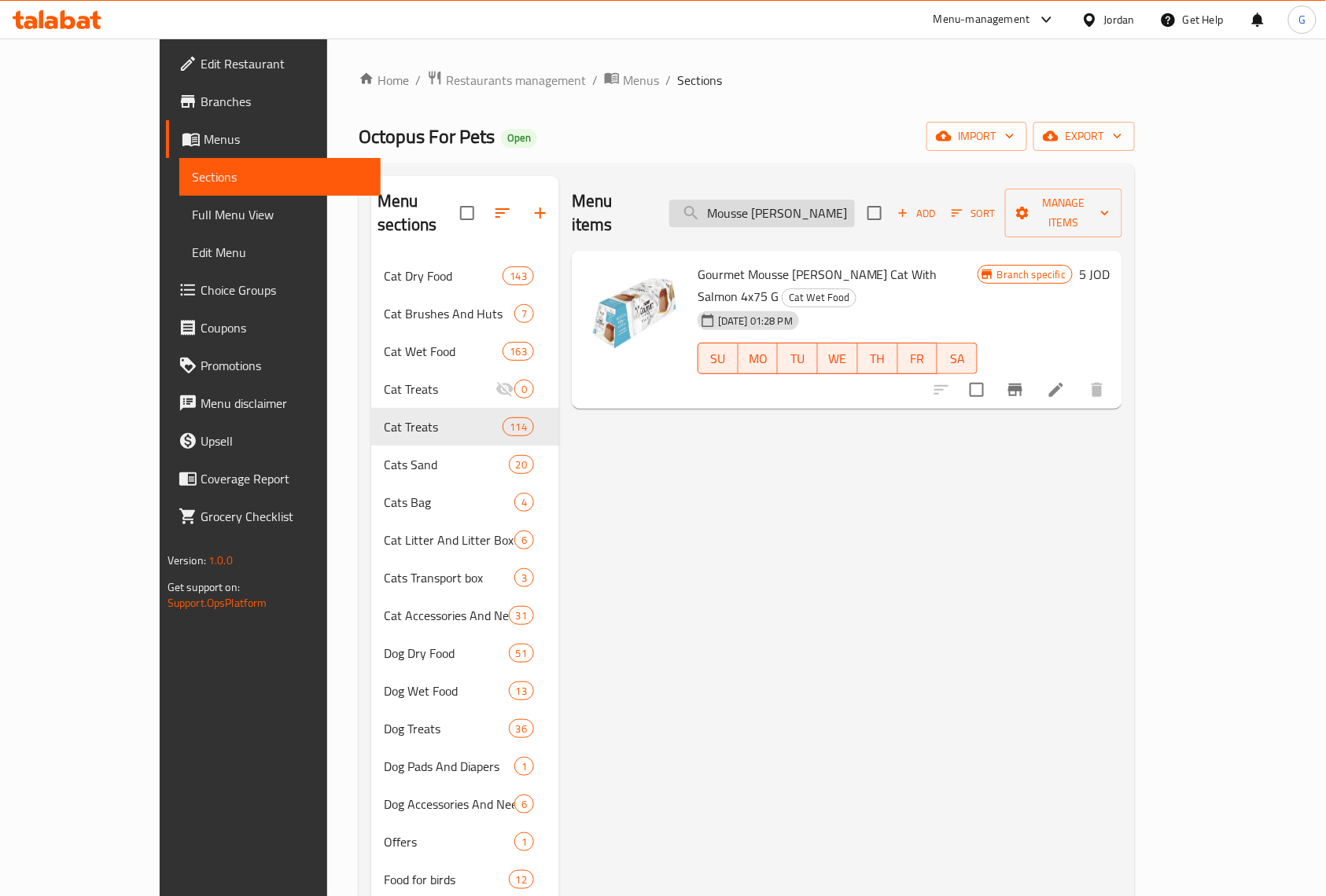
click at [821, 200] on input "Mousse Pate Cat with" at bounding box center [762, 213] width 186 height 27
paste input "Whiskas Cat Milk 3x200ml"
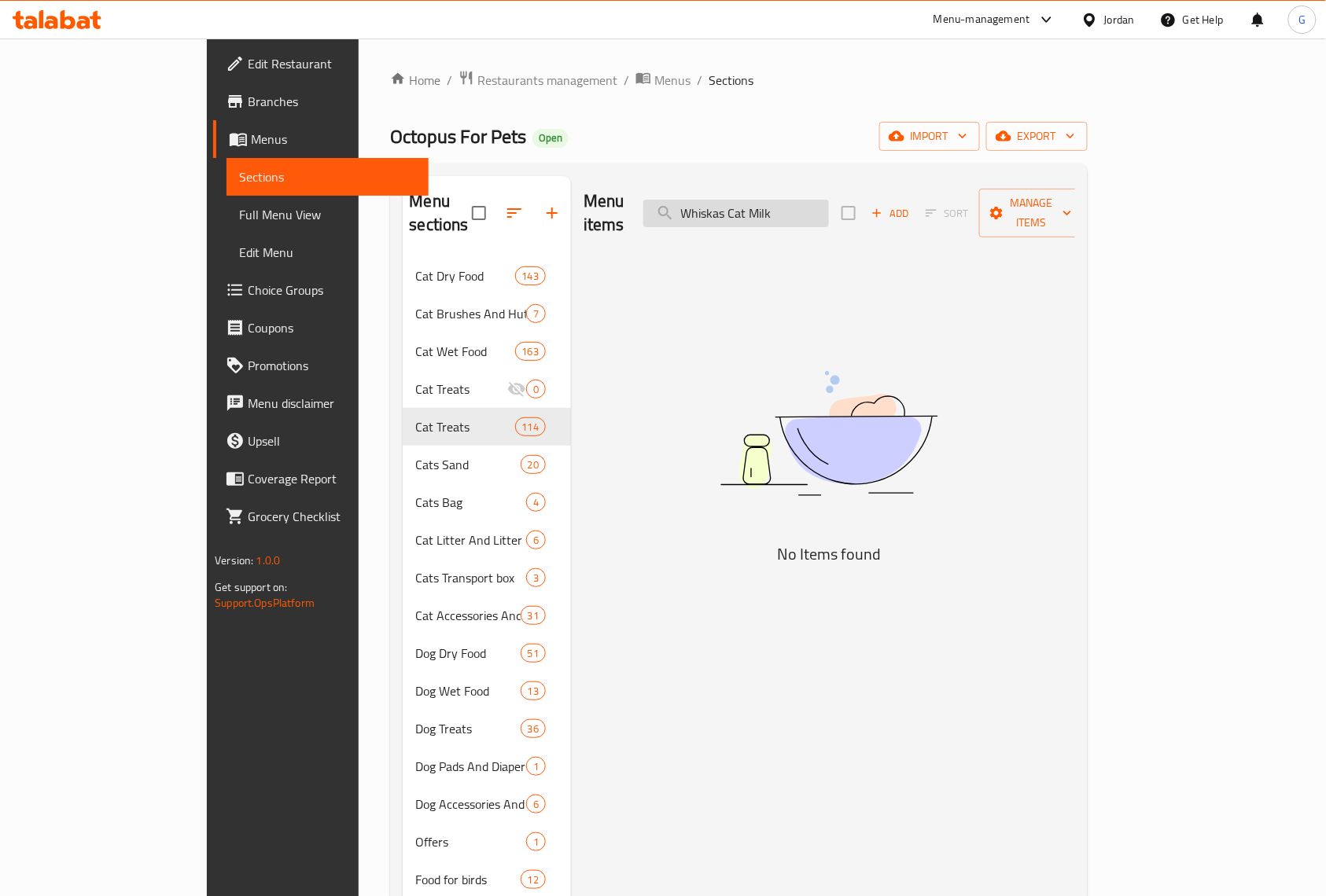
click at [829, 208] on input "Whiskas Cat Milk" at bounding box center [736, 213] width 186 height 27
paste input "Whiskas Temptations Cat Treats with Salmon Flavour 60g"
click at [829, 208] on input "Whiskas Cat MilkWhiskas Temptations Cat Treats with Salmon Flavour 60g" at bounding box center [736, 213] width 186 height 27
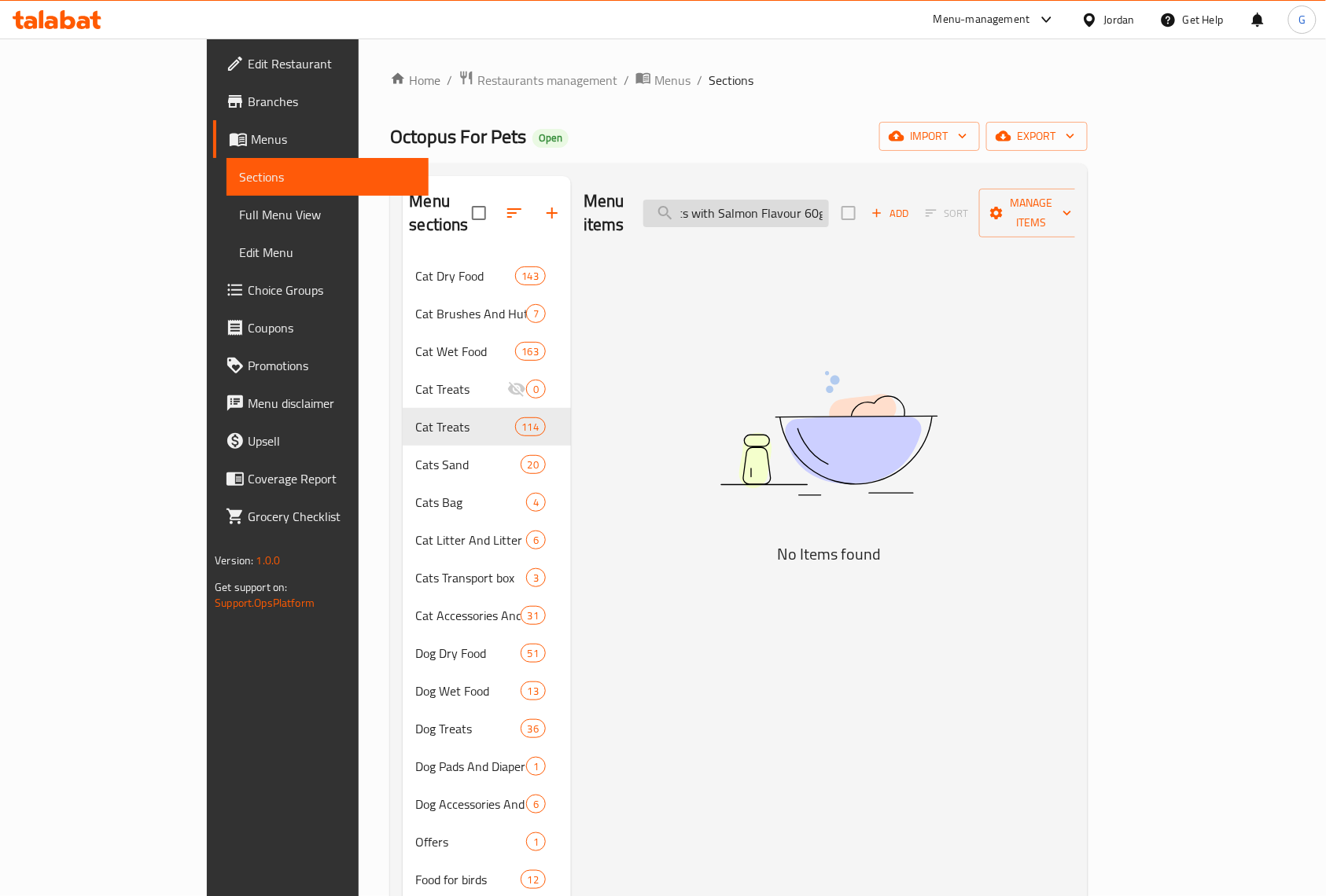
click at [829, 208] on input "Whiskas Cat MilkWhiskas Temptations Cat Treats with Salmon Flavour 60g" at bounding box center [736, 213] width 186 height 27
paste input "search"
click at [761, 203] on input "Whiskas Temptations Cat" at bounding box center [736, 213] width 186 height 27
click at [829, 203] on input "Whiskas Temptations Cat" at bounding box center [736, 213] width 186 height 27
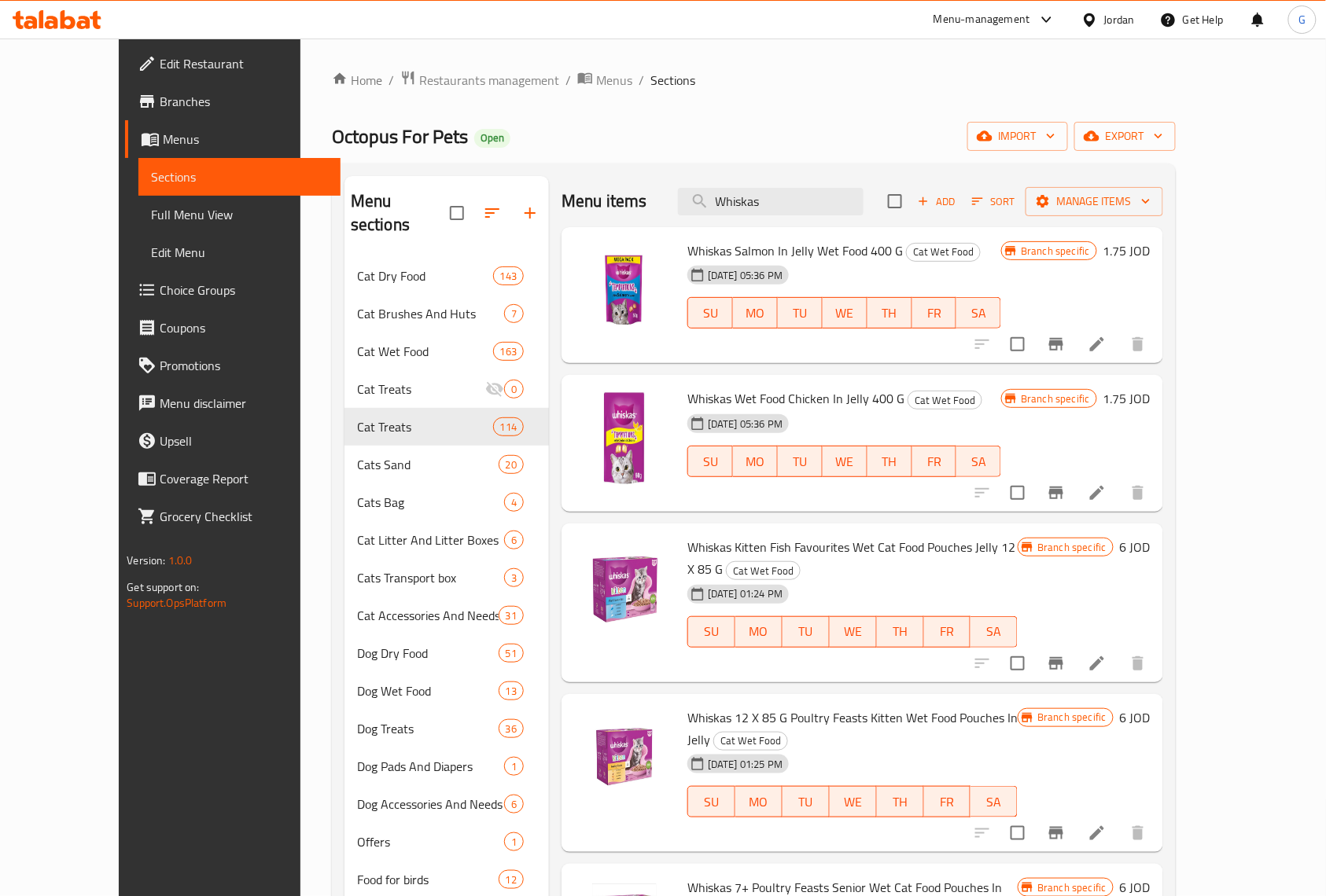
click at [923, 120] on div "Home / Restaurants management / Menus / Sections Octopus For Pets Open import e…" at bounding box center [753, 577] width 844 height 1015
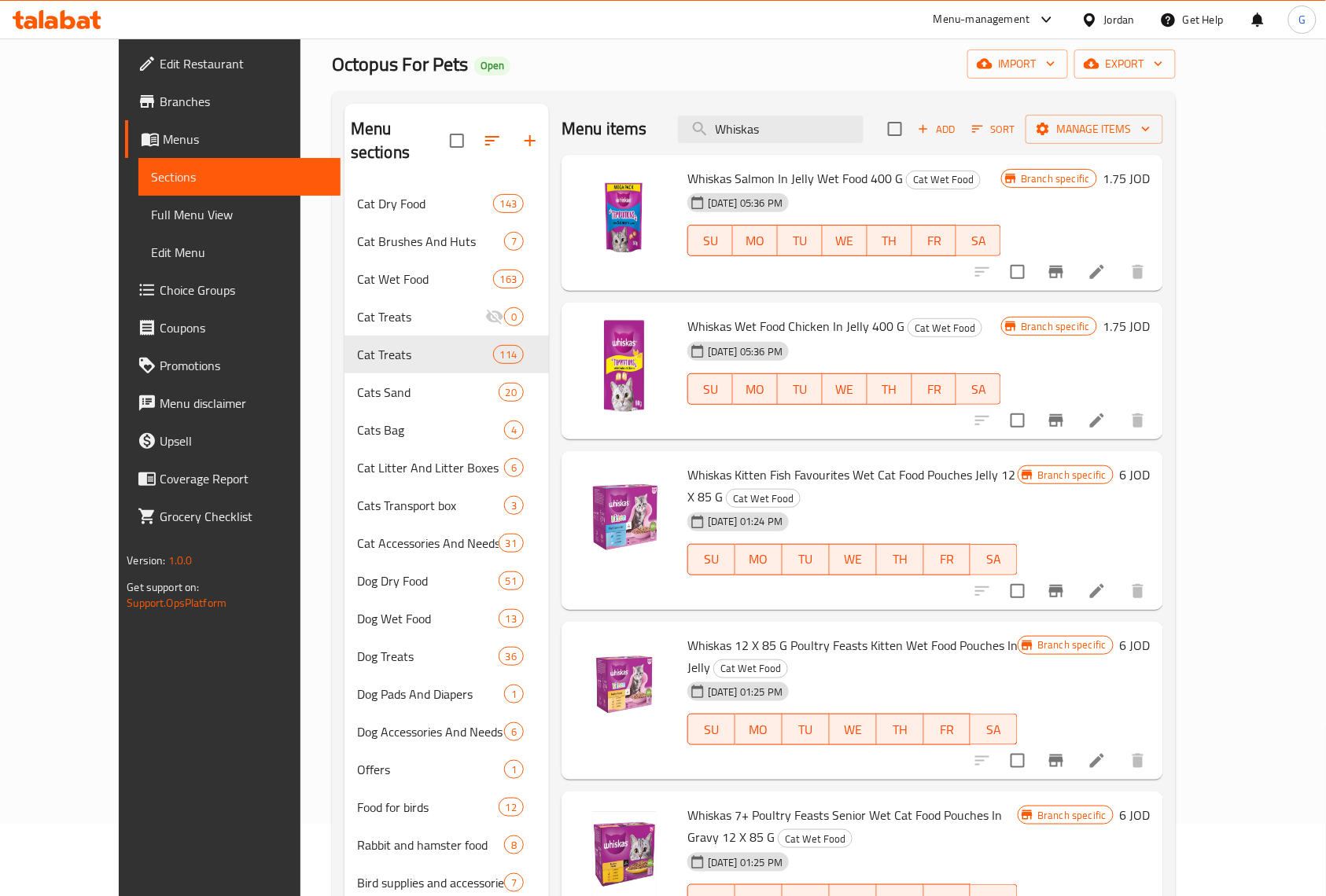
scroll to position [104, 0]
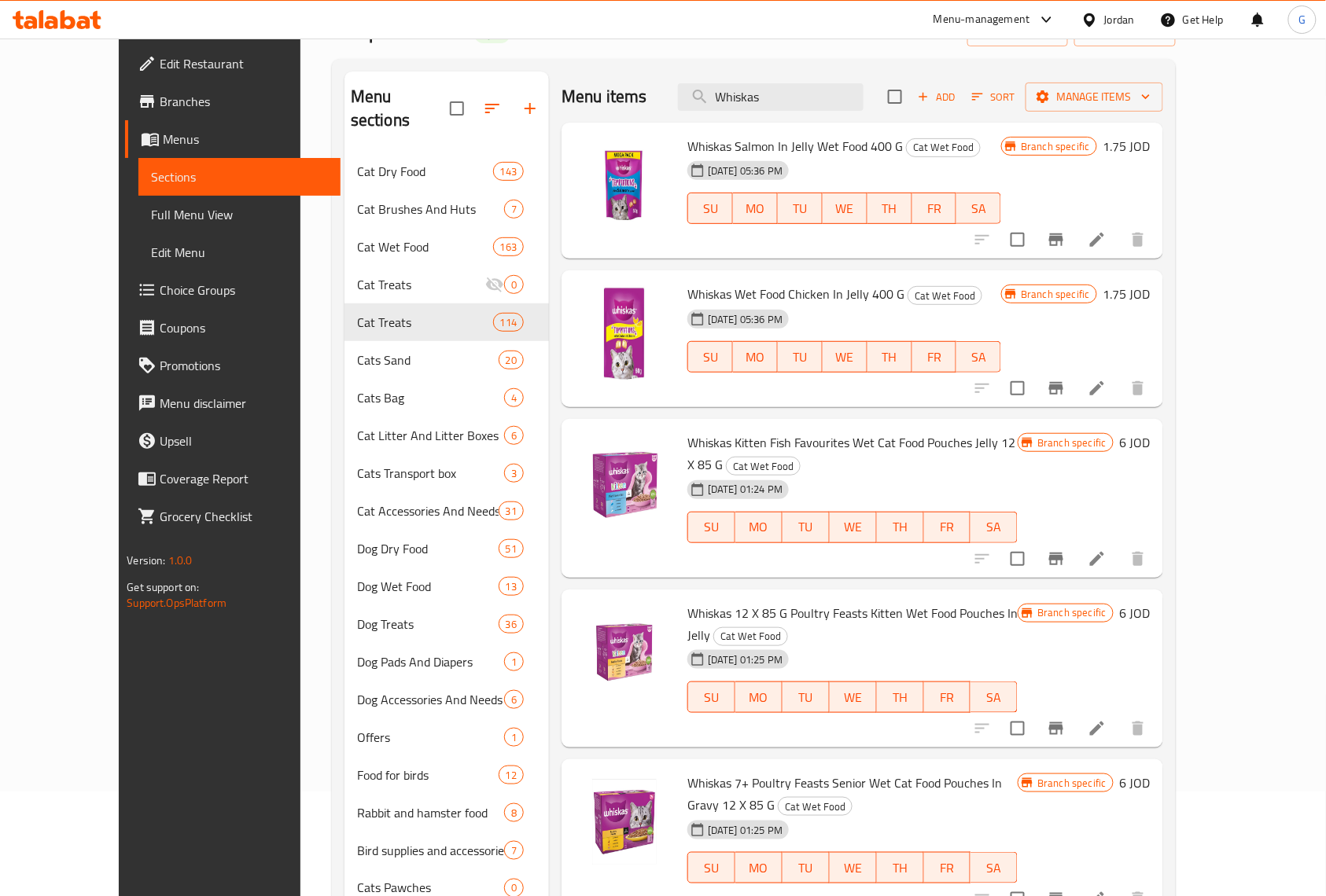
click at [332, 44] on span "Octopus For Pets" at bounding box center [400, 32] width 136 height 35
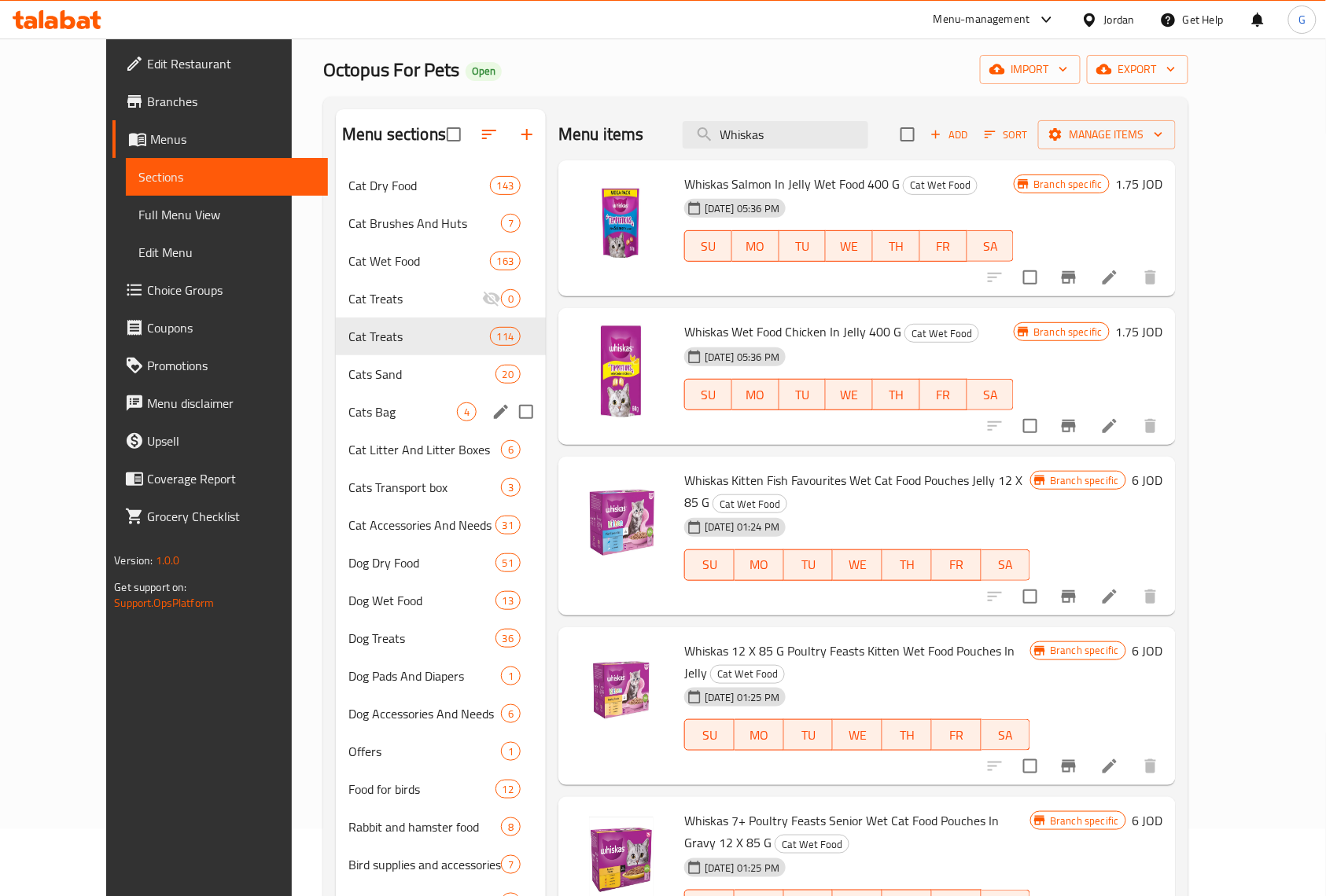
scroll to position [0, 0]
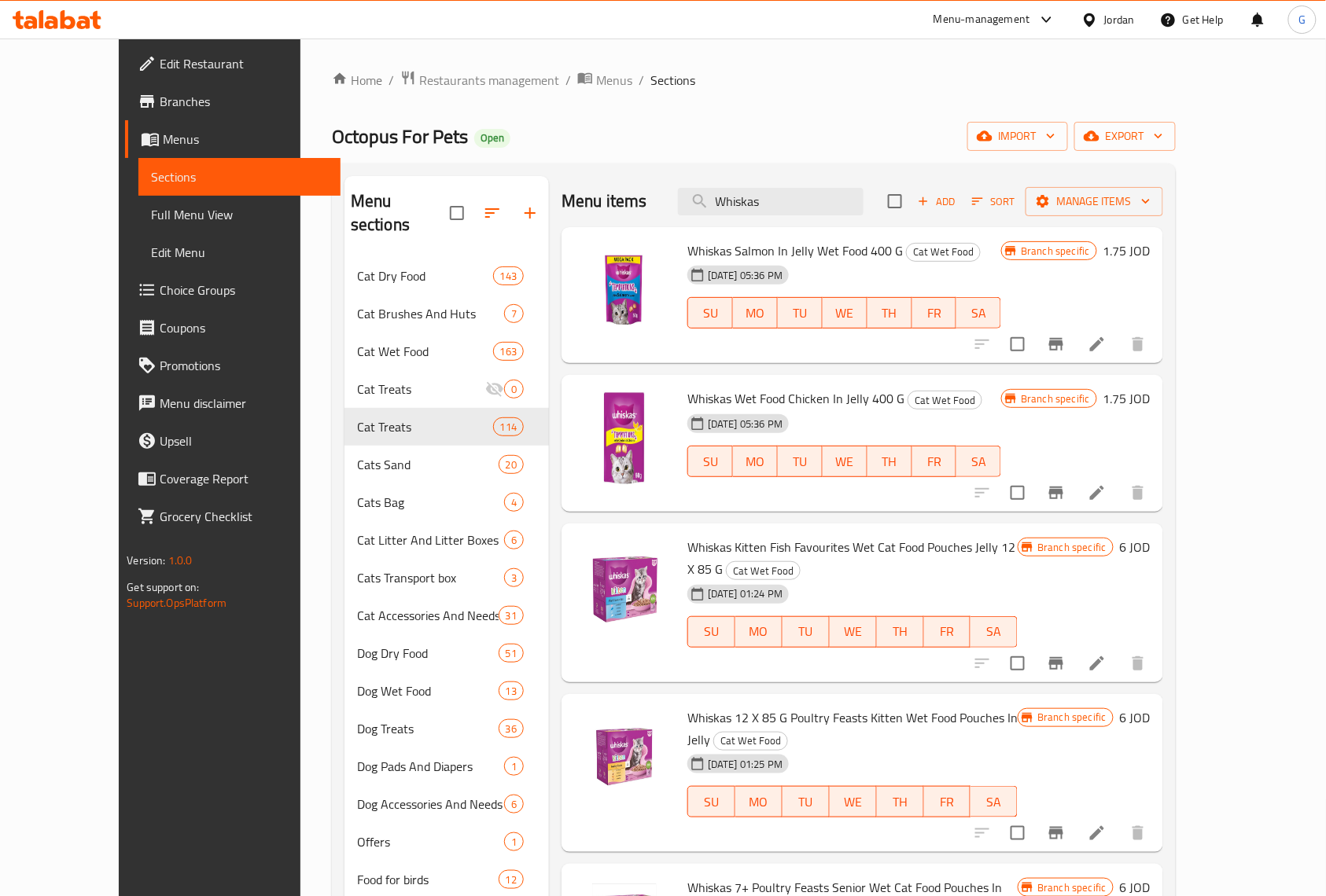
click at [972, 74] on ol "Home / Restaurants management / Menus / Sections" at bounding box center [753, 80] width 844 height 20
click at [864, 200] on input "Whiskas" at bounding box center [771, 201] width 186 height 27
paste input "[PERSON_NAME] Delicious Countryside Selection in Jelly 12 x 85g"
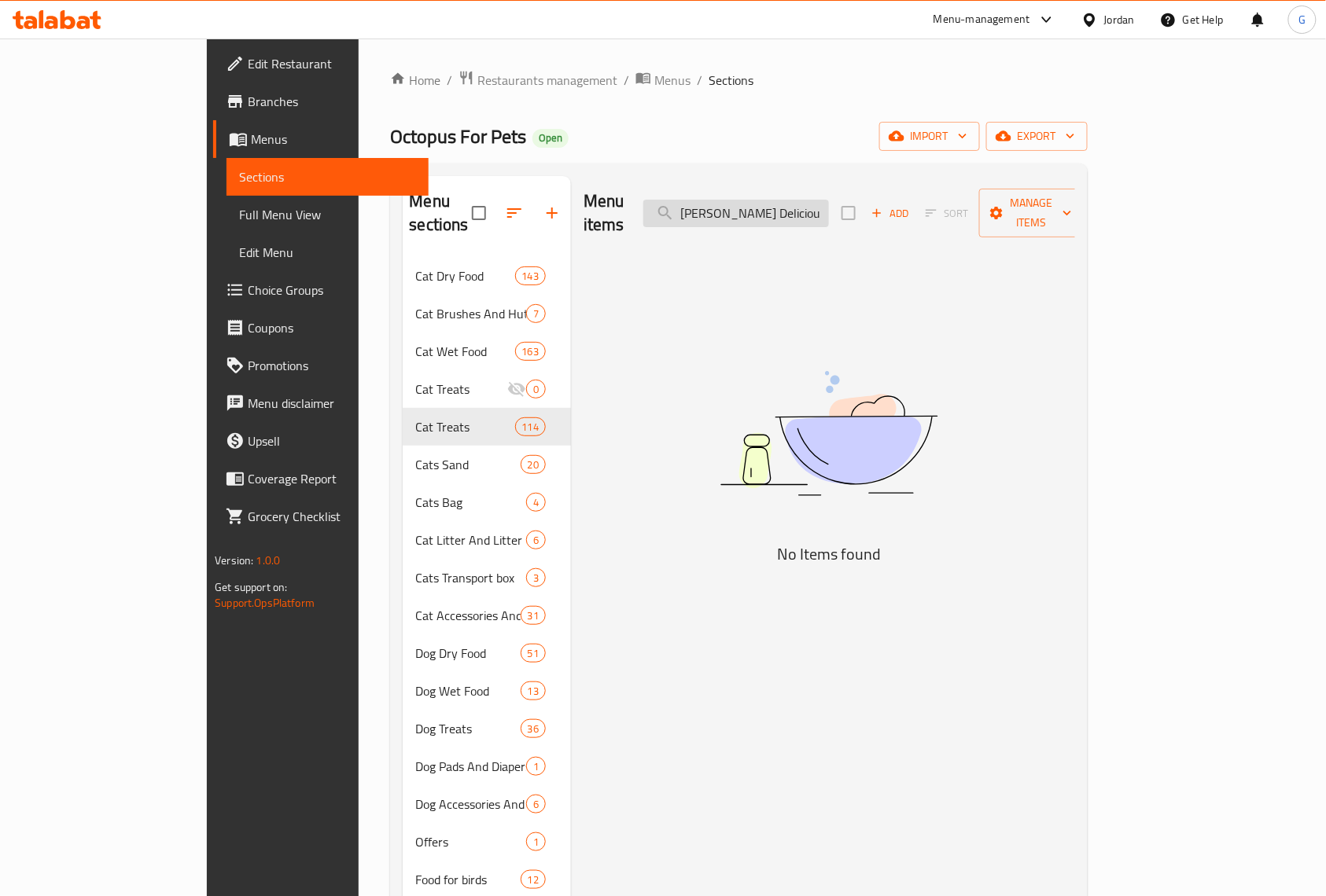
click at [761, 206] on input "Felix Doubly Deliciou" at bounding box center [736, 213] width 186 height 27
click at [829, 200] on input "Felix Doubly Deliciou" at bounding box center [736, 213] width 186 height 27
type input "Felix Doubly"
click at [829, 200] on input "Felix Doubly" at bounding box center [736, 213] width 186 height 27
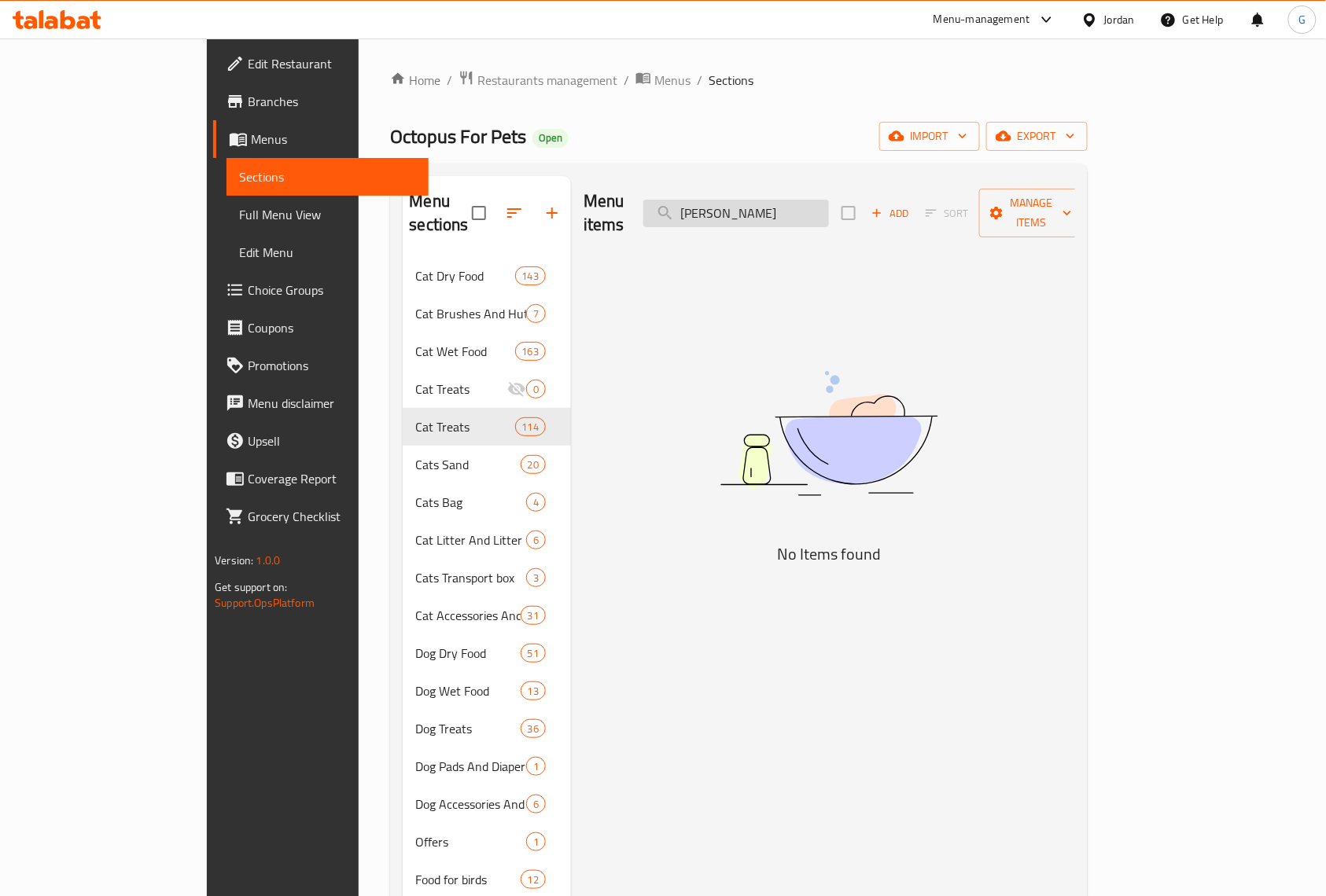
click at [829, 200] on input "Felix Doubly" at bounding box center [736, 213] width 186 height 27
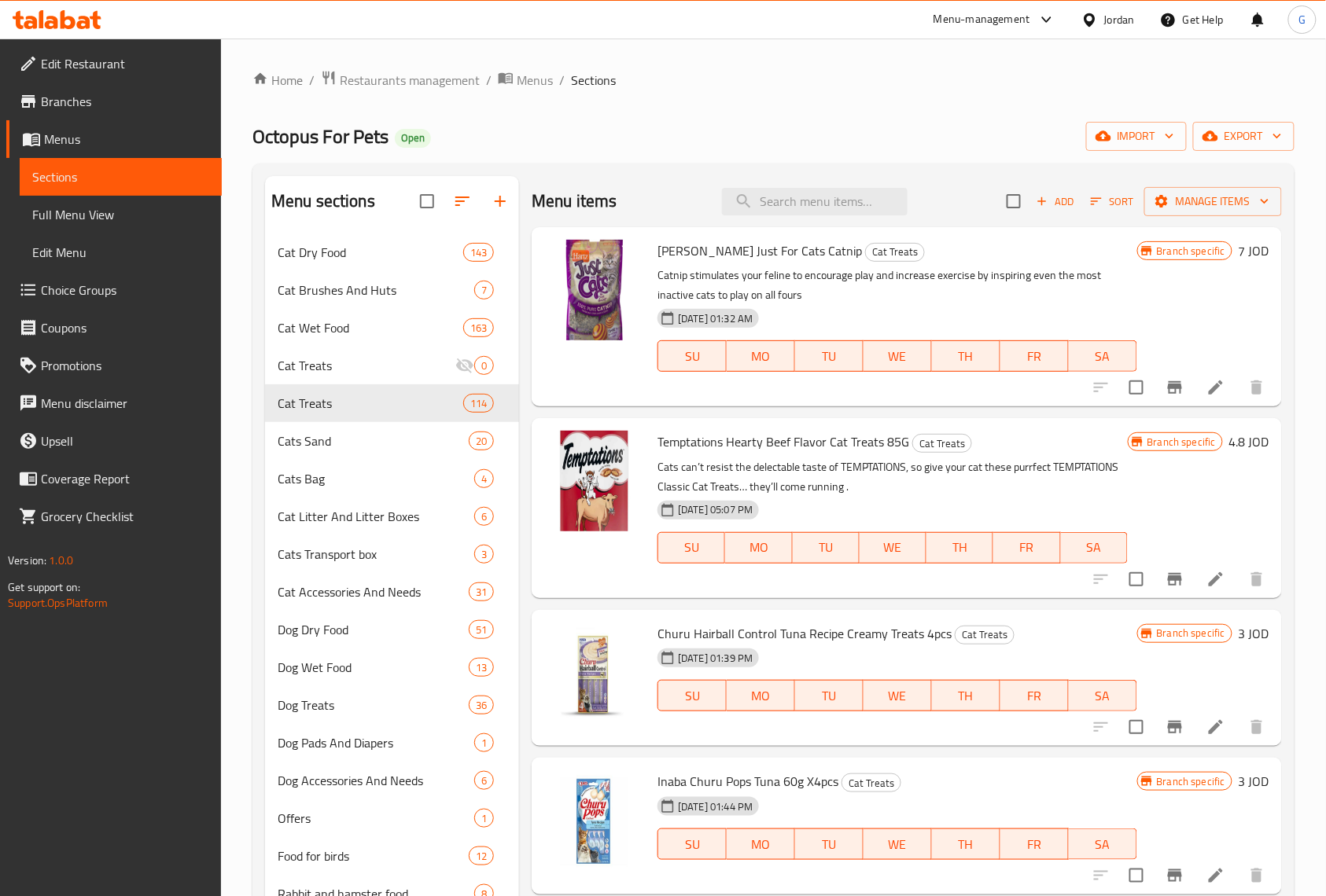
click at [765, 77] on ol "Home / Restaurants management / Menus / Sections" at bounding box center [774, 80] width 1042 height 20
click at [496, 193] on icon "button" at bounding box center [499, 201] width 19 height 19
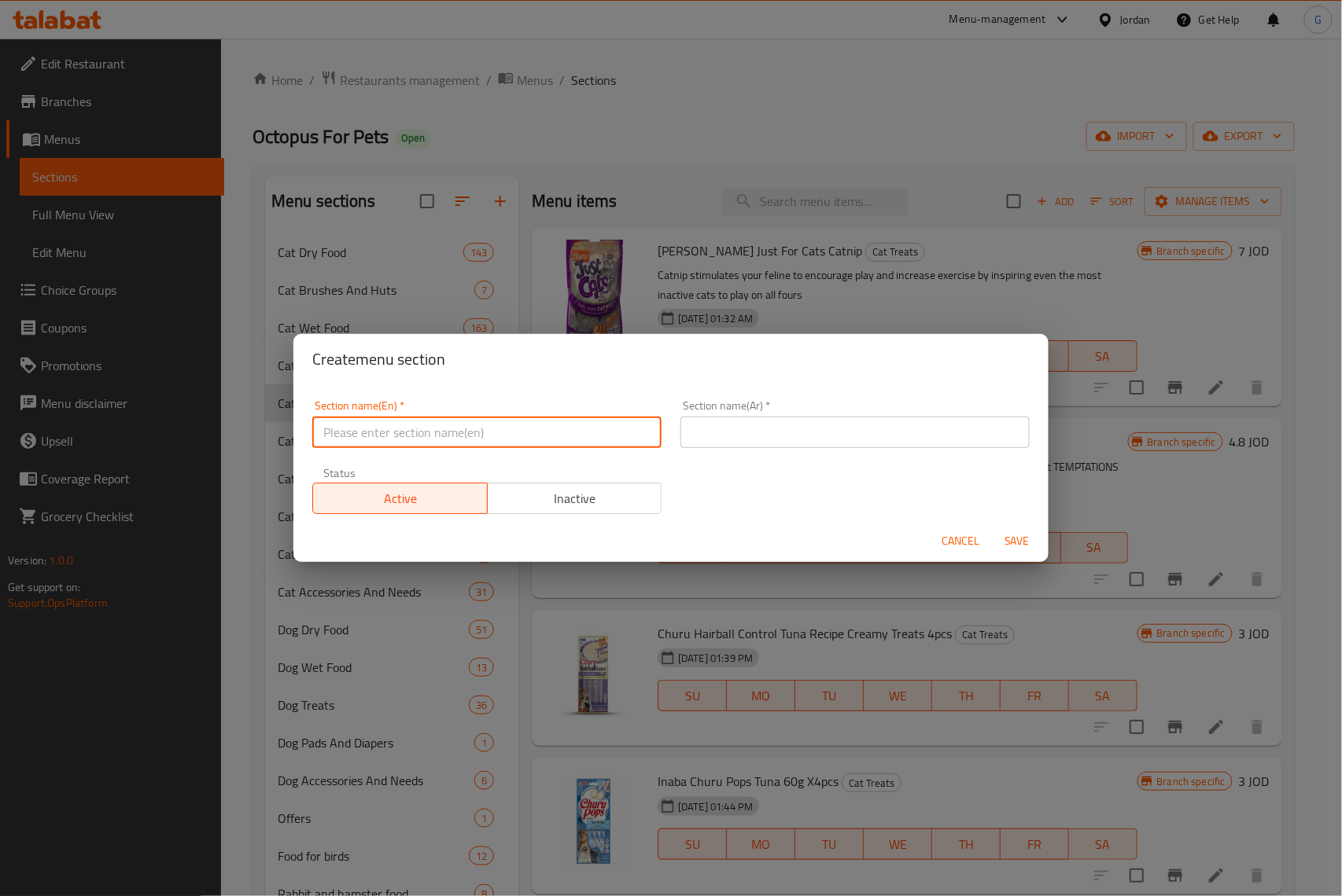
click at [488, 444] on input "text" at bounding box center [486, 433] width 349 height 32
paste input "Wet Food Cat"
type input "Wet Food Cat"
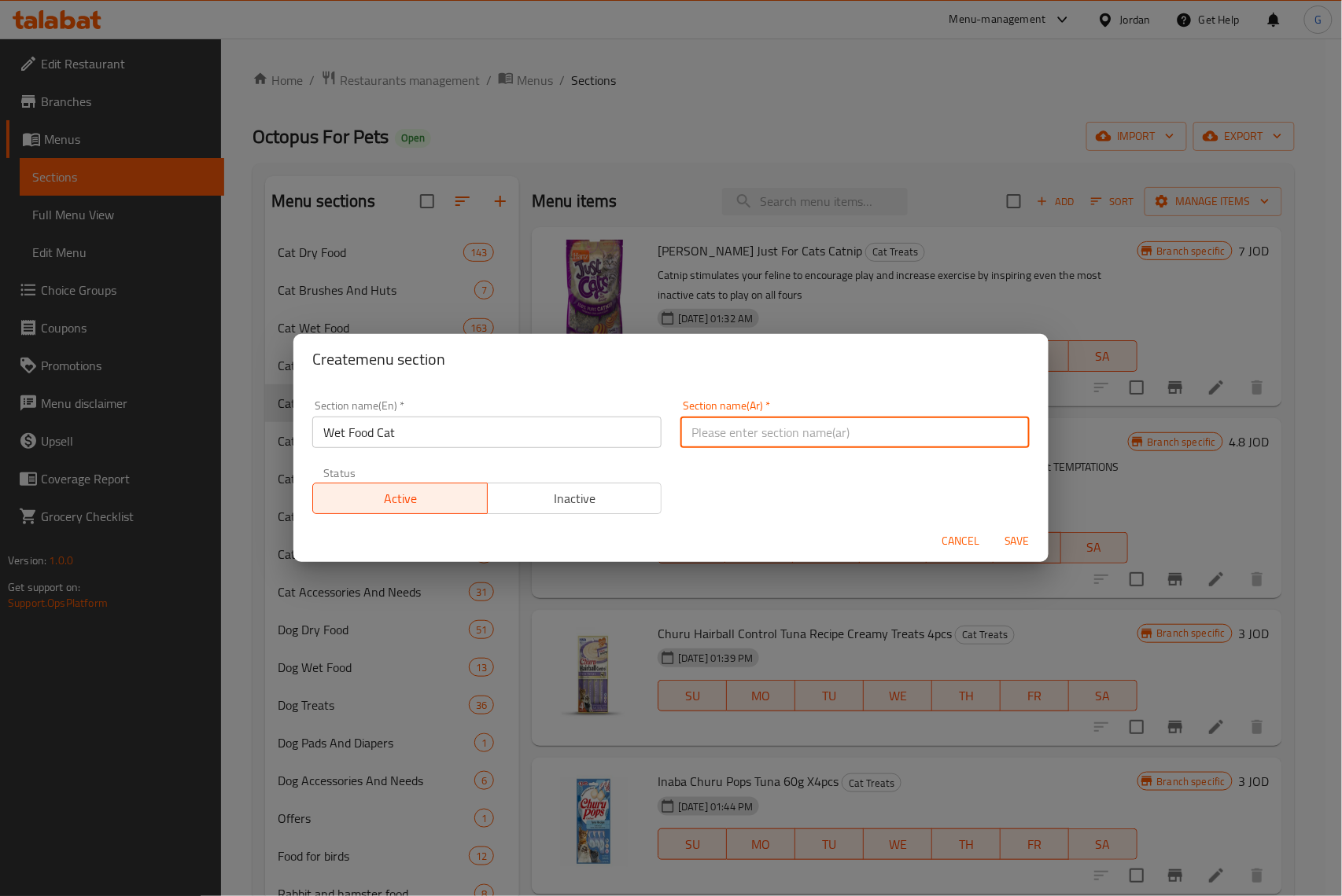
click at [810, 442] on input "text" at bounding box center [855, 433] width 349 height 32
paste input "طعام رطب للقطط"
type input "طعام رطب للقطط"
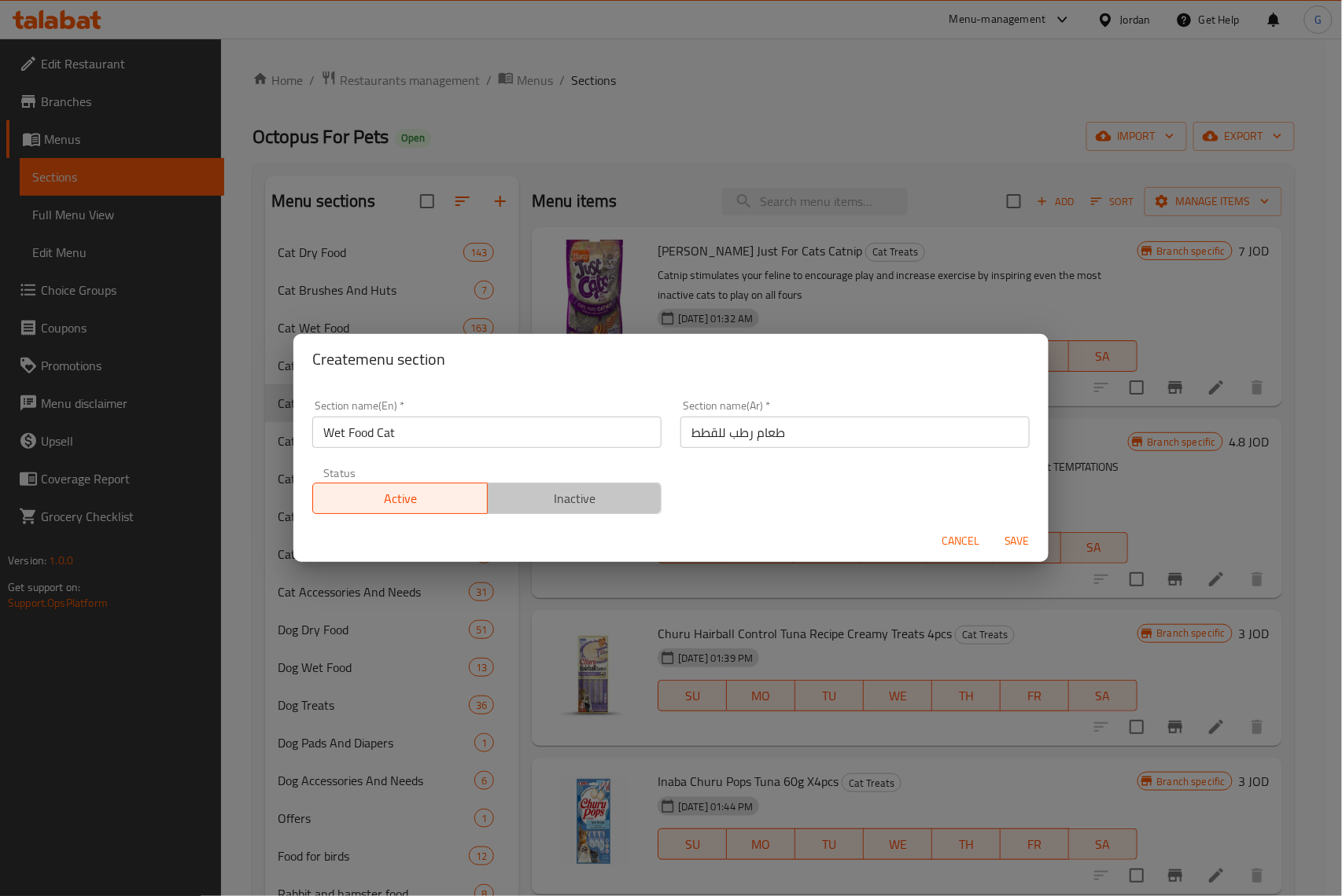
click at [639, 504] on span "Inactive" at bounding box center [575, 499] width 162 height 23
click at [1021, 541] on span "Save" at bounding box center [1017, 541] width 38 height 19
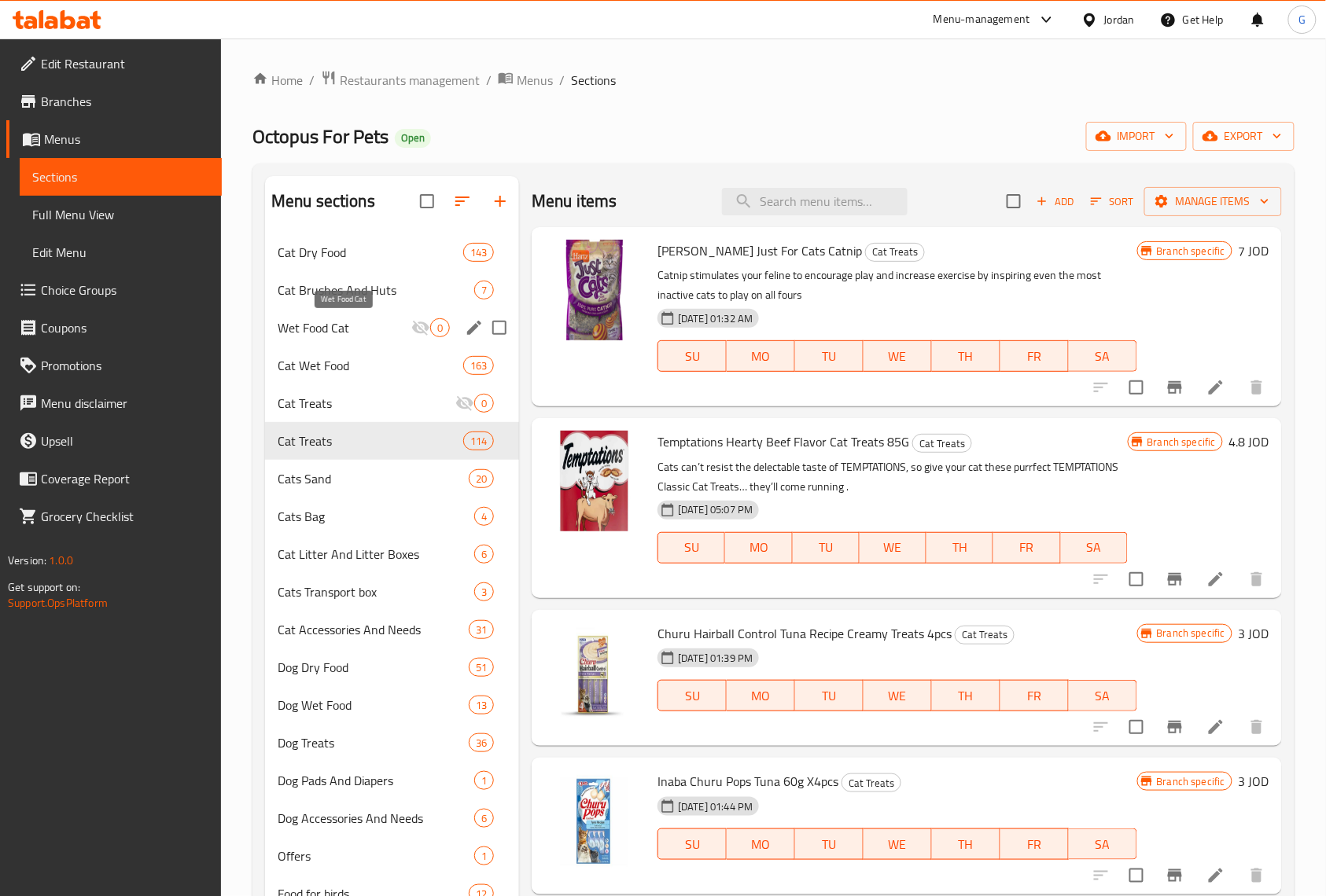
click at [368, 331] on span "Wet Food Cat" at bounding box center [344, 327] width 133 height 19
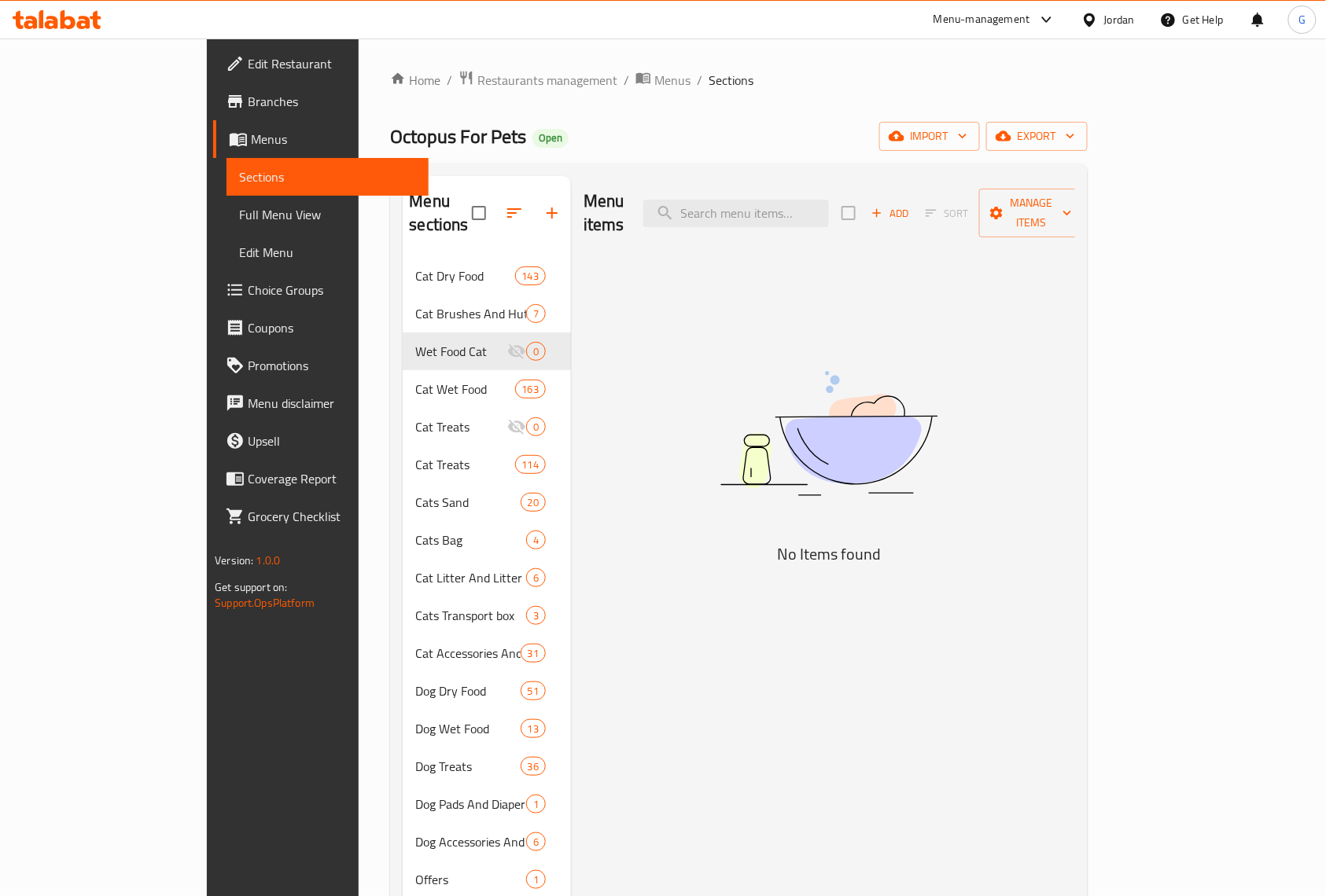
click at [1087, 695] on div "Menu sections Cat Dry Food 143 Cat Brushes And Huts 7 Wet Food Cat 0 Cat Wet Fo…" at bounding box center [738, 624] width 697 height 922
click at [911, 204] on span "Add" at bounding box center [890, 213] width 42 height 18
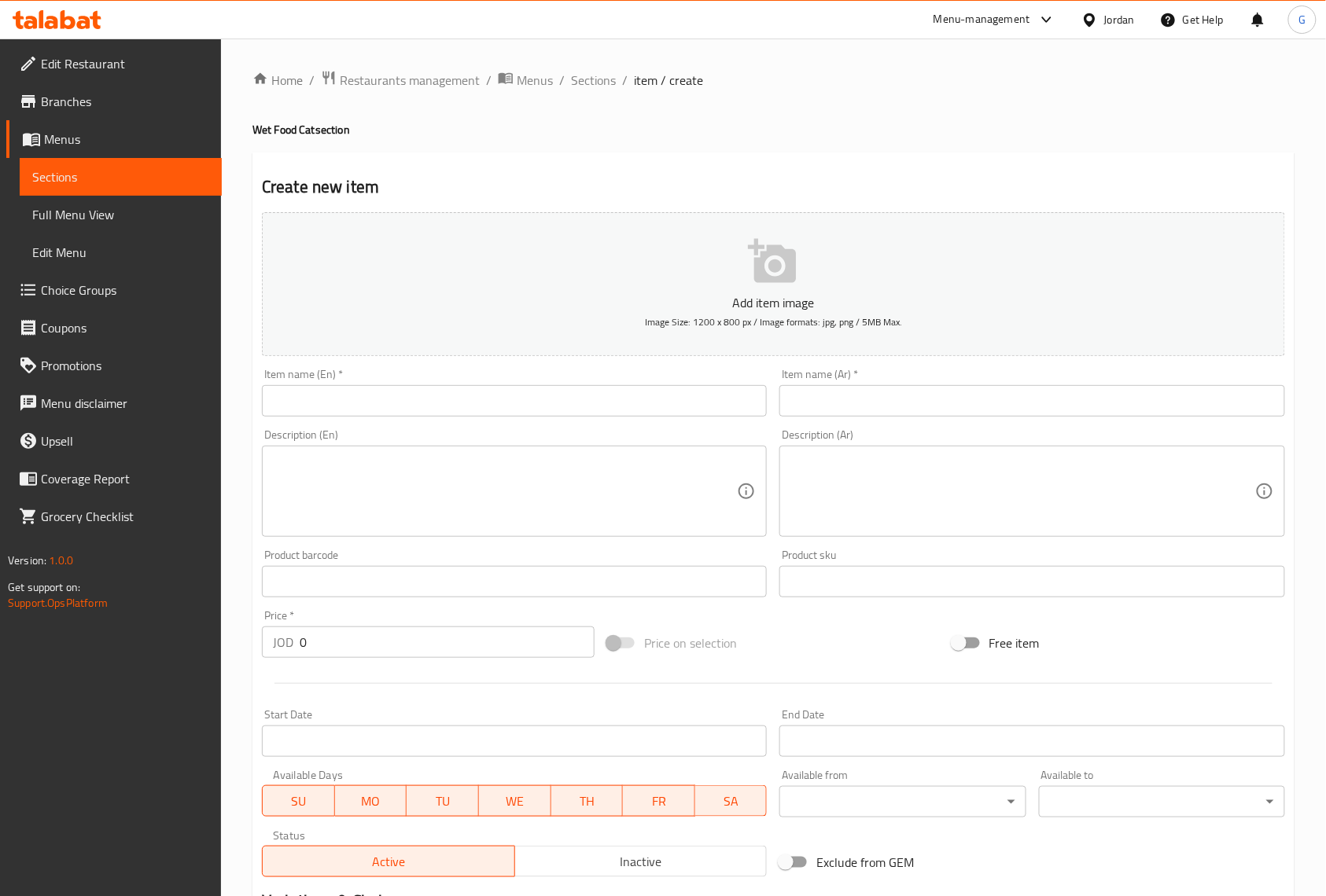
click at [545, 410] on input "text" at bounding box center [514, 401] width 505 height 32
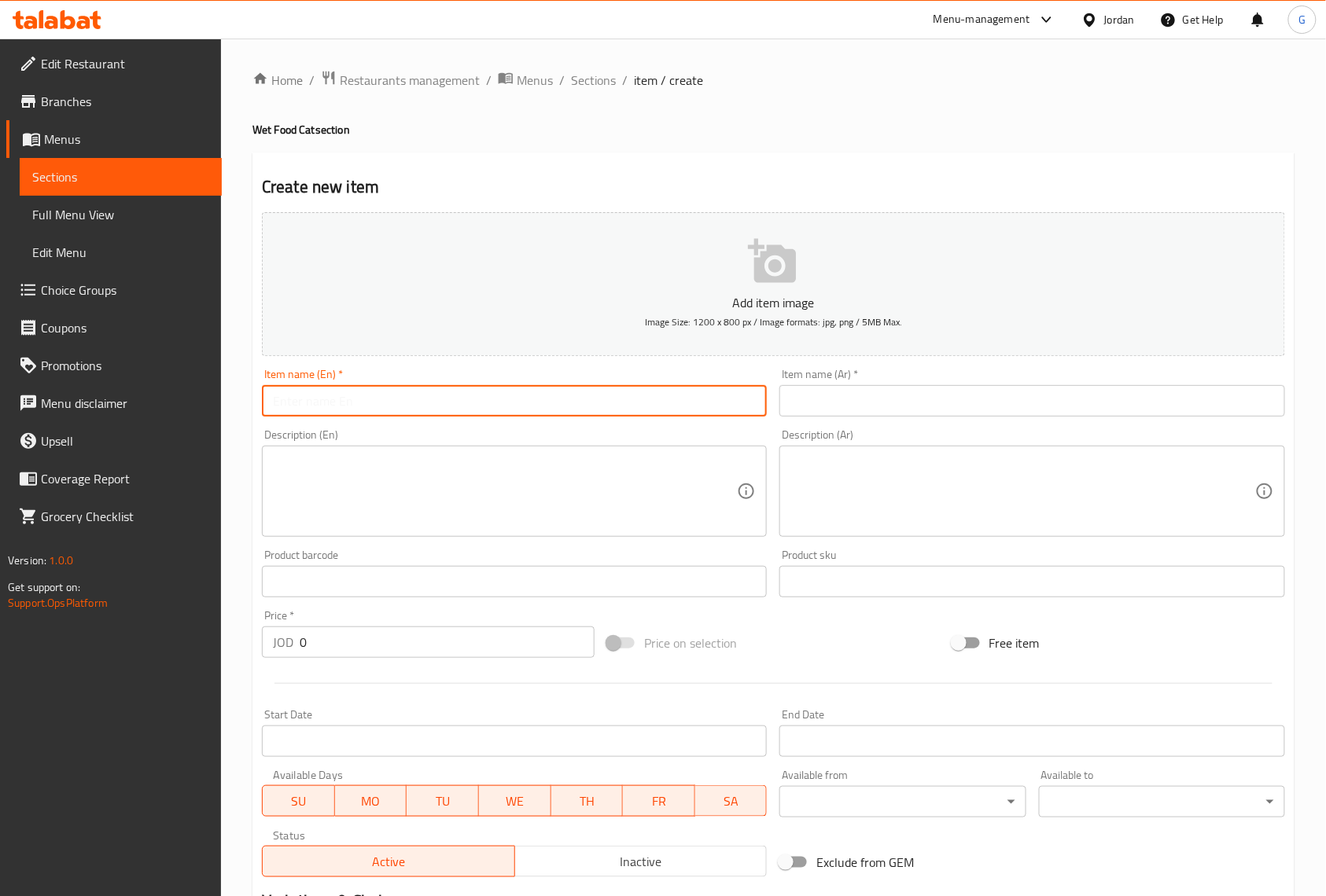
paste input "Gourmet Revelations Mousse Wet Cat Food 4x57g - Chicken"
type input "Gourmet Revelations Mousse Wet Cat Food 4x57g - Chicken"
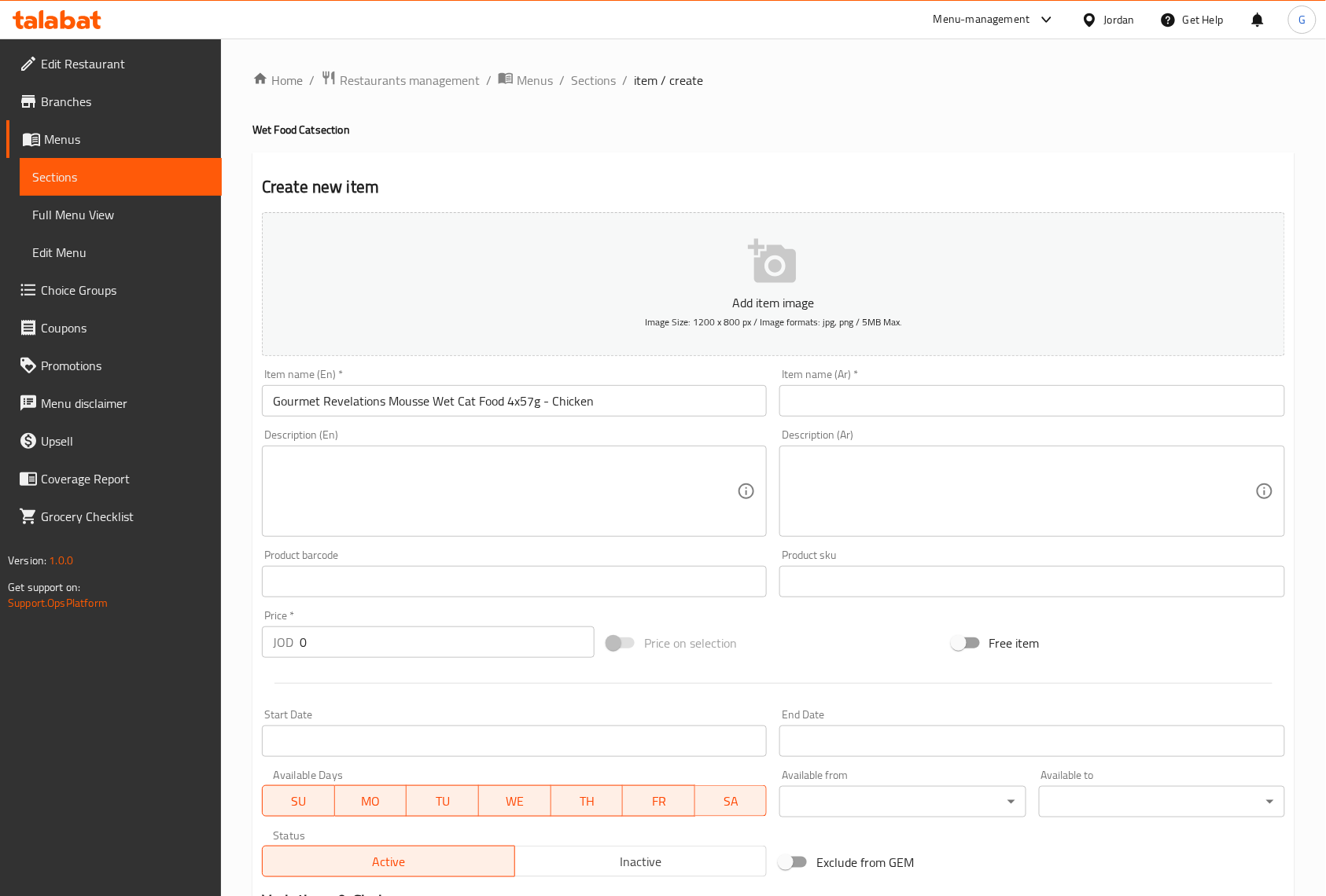
click at [1303, 372] on div "Home / Restaurants management / Menus / Sections / item / create Wet Food Cat s…" at bounding box center [774, 575] width 1105 height 1073
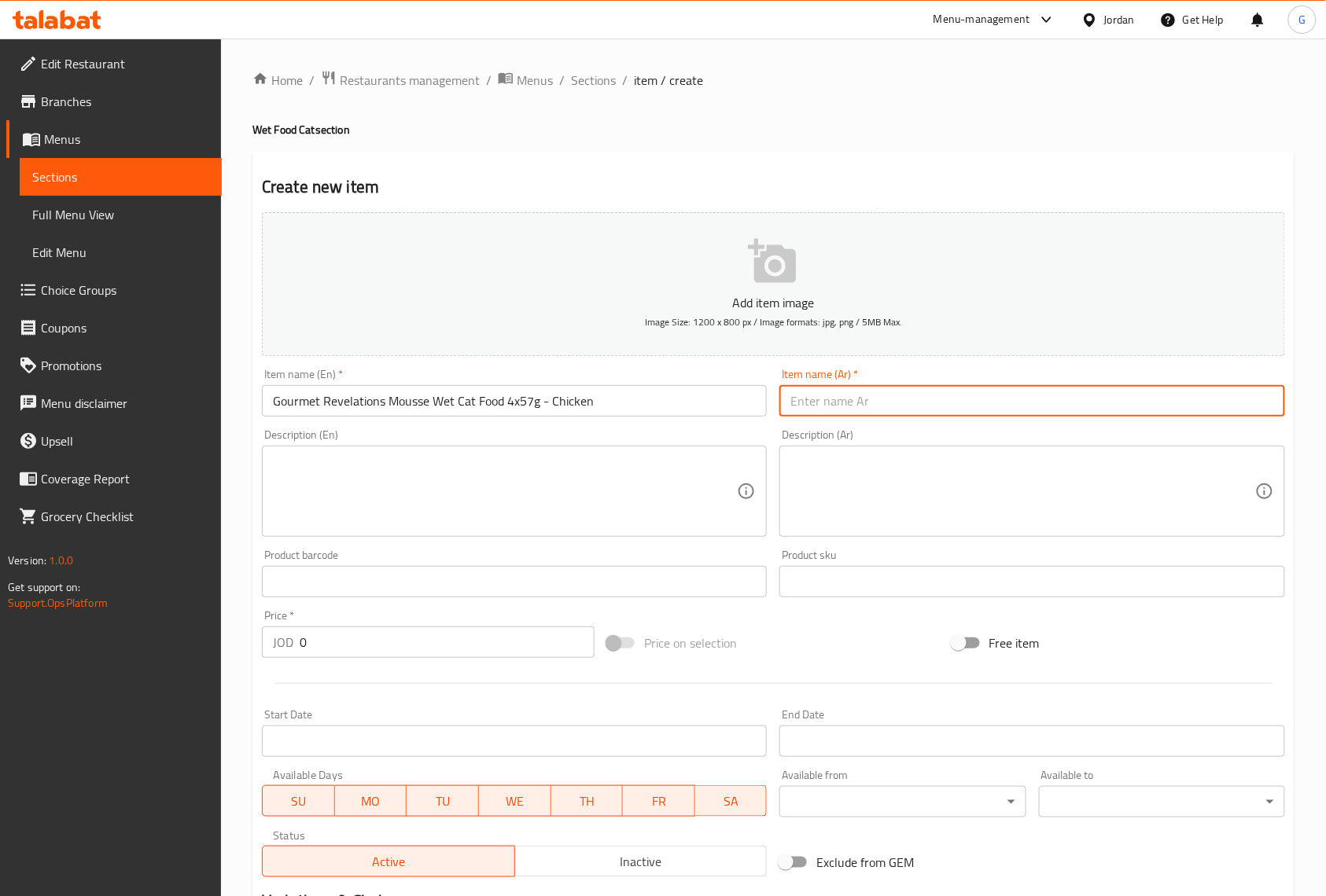
click at [1174, 417] on input "text" at bounding box center [1032, 401] width 505 height 32
paste input "طعام رطب للقطط جورميت بنكهة السلمون 57 غرام × ٤ قطعة"
click at [825, 401] on input "طعام رطب للقطط جورميت بنكهة السلمون 57 غرام × ٤ قطعة" at bounding box center [1032, 401] width 505 height 32
click at [1080, 508] on textarea at bounding box center [1022, 491] width 464 height 75
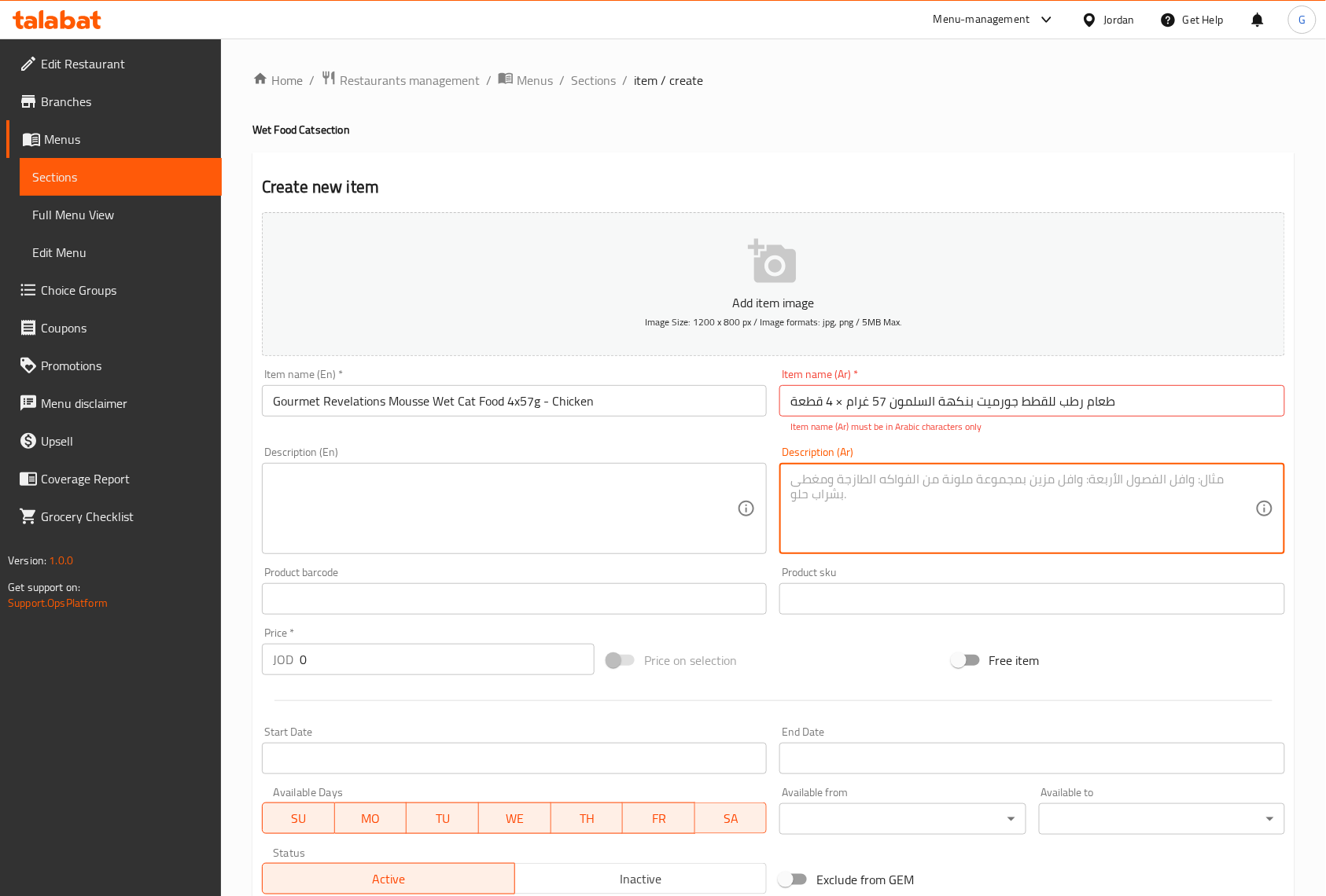
click at [724, 517] on textarea at bounding box center [505, 509] width 464 height 75
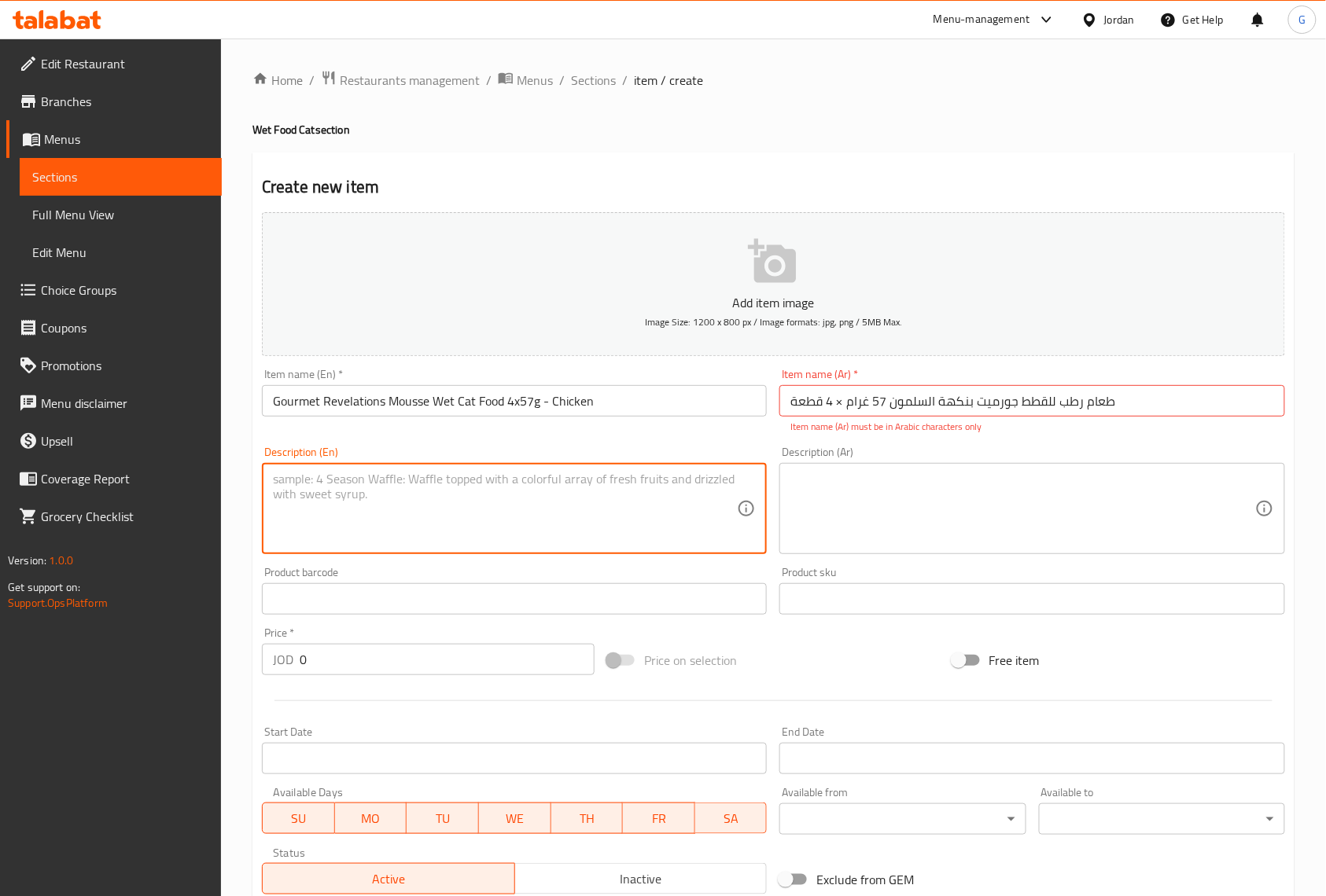
click at [454, 410] on input "Gourmet Revelations Mousse Wet Cat Food 4x57g - Chicken" at bounding box center [514, 401] width 505 height 32
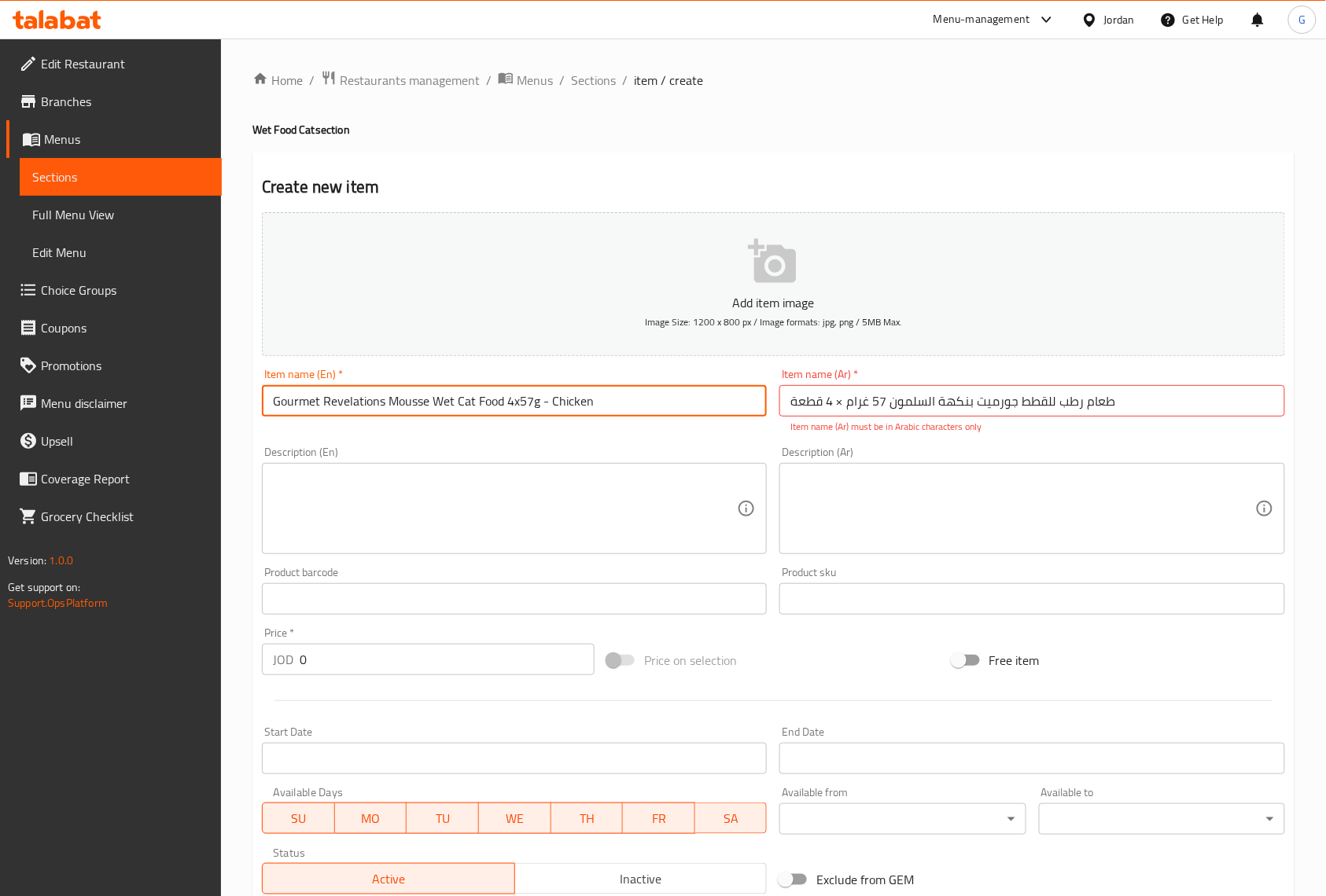
click at [454, 410] on input "Gourmet Revelations Mousse Wet Cat Food 4x57g - Chicken" at bounding box center [514, 401] width 505 height 32
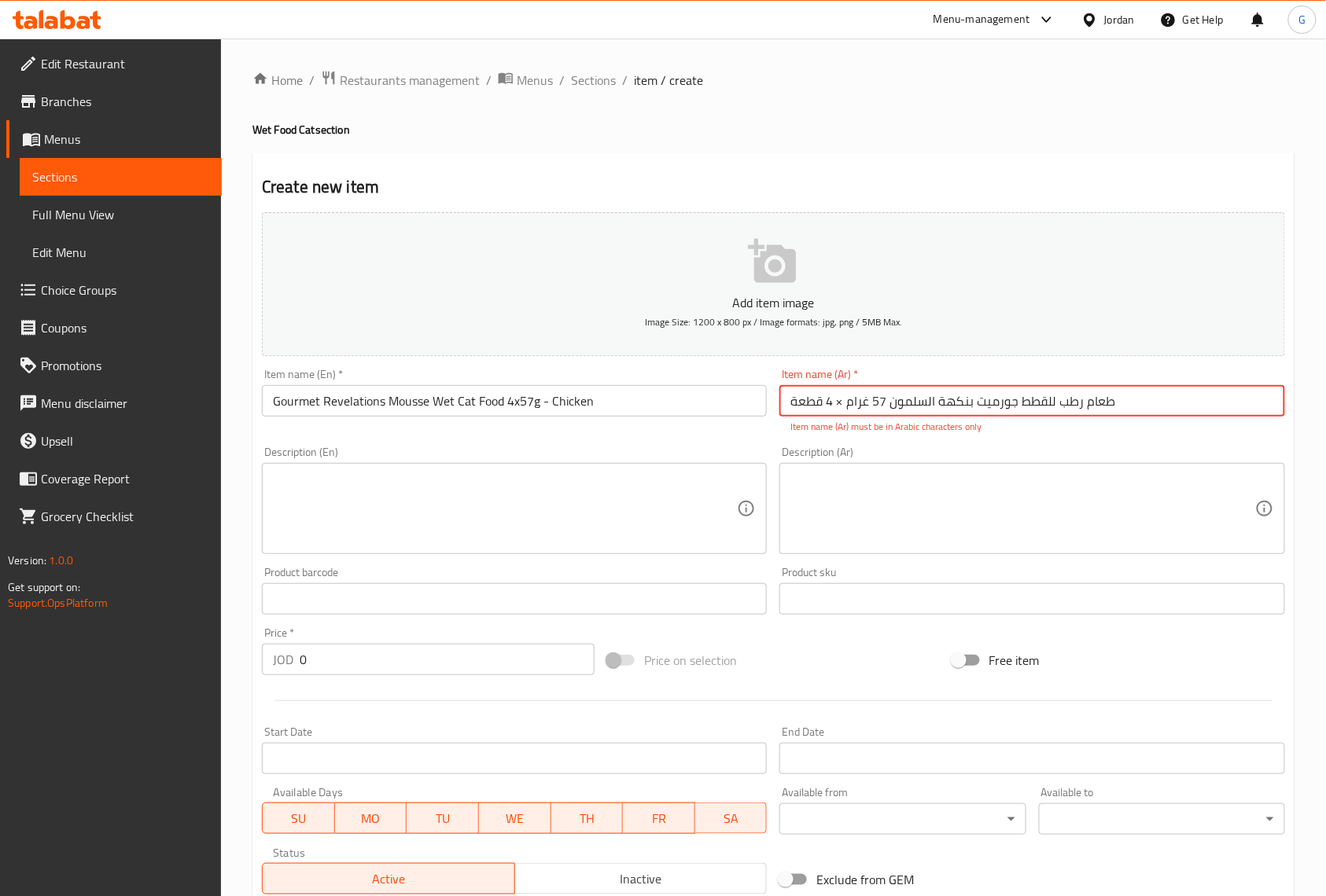
drag, startPoint x: 973, startPoint y: 403, endPoint x: 891, endPoint y: 406, distance: 82.1
click at [891, 406] on input "طعام رطب للقطط جورميت بنكهة السلمون 57 غرام × 4 قطعة" at bounding box center [1032, 401] width 505 height 32
paste input "ريفيليشنز موس"
click at [645, 417] on input "Gourmet Revelations Mousse Wet Cat Food 4x57g - Chicken" at bounding box center [514, 401] width 505 height 32
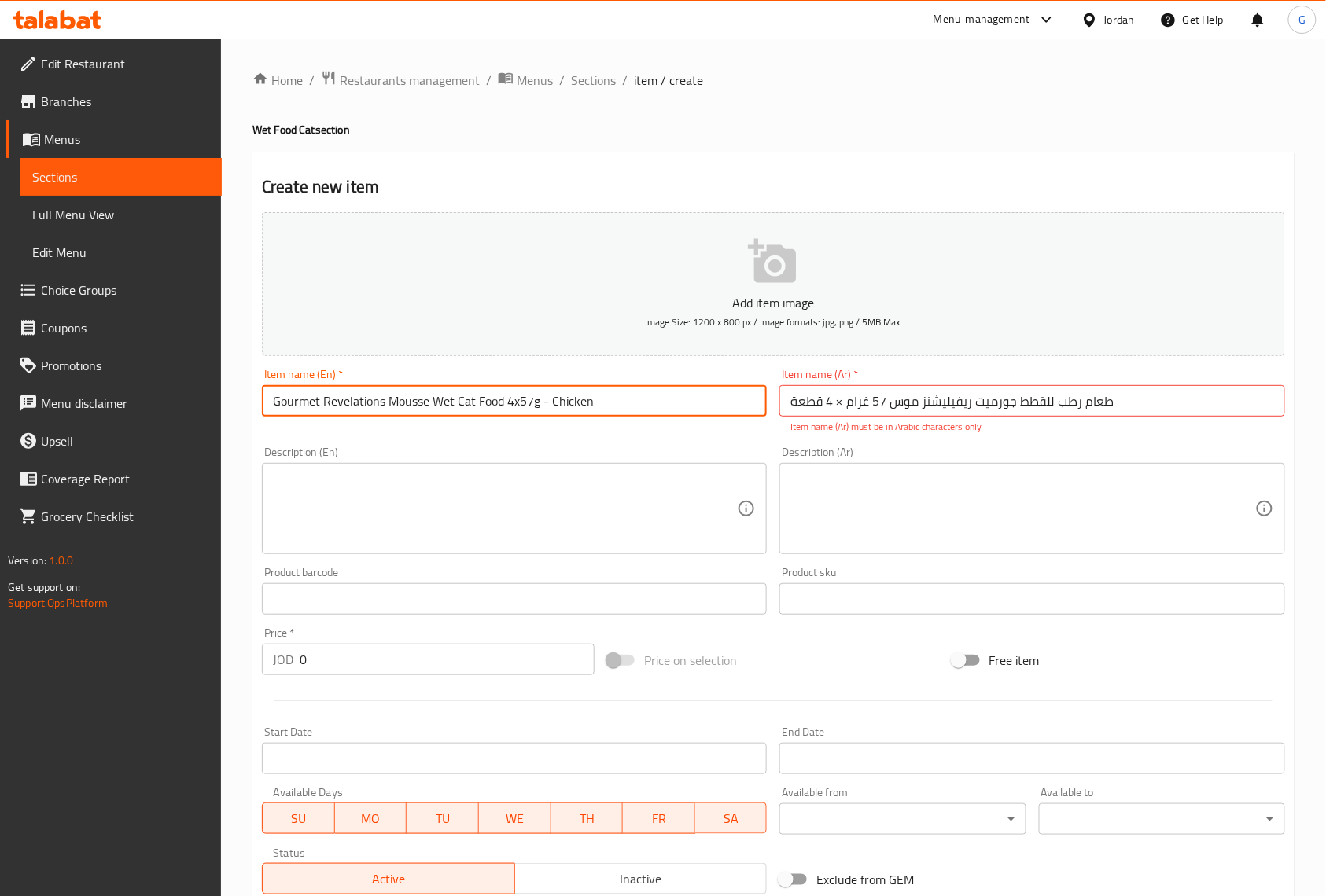
click at [652, 403] on input "Gourmet Revelations Mousse Wet Cat Food 4x57g - Chicken" at bounding box center [514, 401] width 505 height 32
click at [860, 412] on input "طعام رطب للقطط جورميت ريفيليشنز موس 57 غرام × 4 قطعة" at bounding box center [1032, 401] width 505 height 32
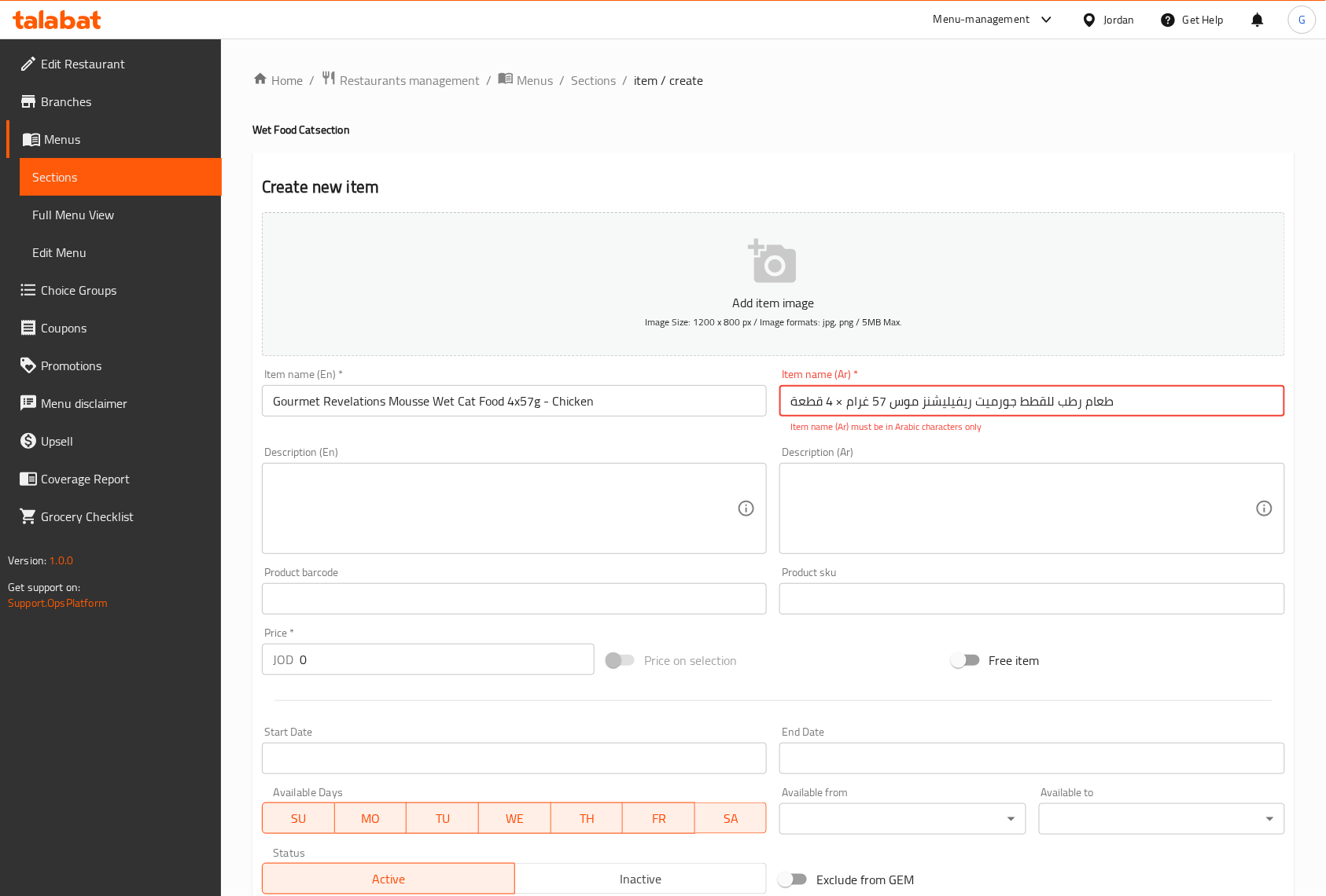
click at [866, 407] on input "طعام رطب للقطط جورميت ريفيليشنز موس 57 غرام × 4 قطعة" at bounding box center [1032, 401] width 505 height 32
click at [832, 420] on p "Item name (Ar) must be in Arabic characters only" at bounding box center [1032, 427] width 483 height 14
click at [837, 406] on input "طعام رطب للقطط جورميت ريفيليشنز موس 57 غرام × 4 قطعة" at bounding box center [1032, 401] width 505 height 32
click at [980, 412] on input "طعام رطب للقطط جورميت ريفيليشنز موس 57 غرام × 4 قطعة" at bounding box center [1032, 401] width 505 height 32
click at [1124, 473] on textarea at bounding box center [1022, 509] width 464 height 75
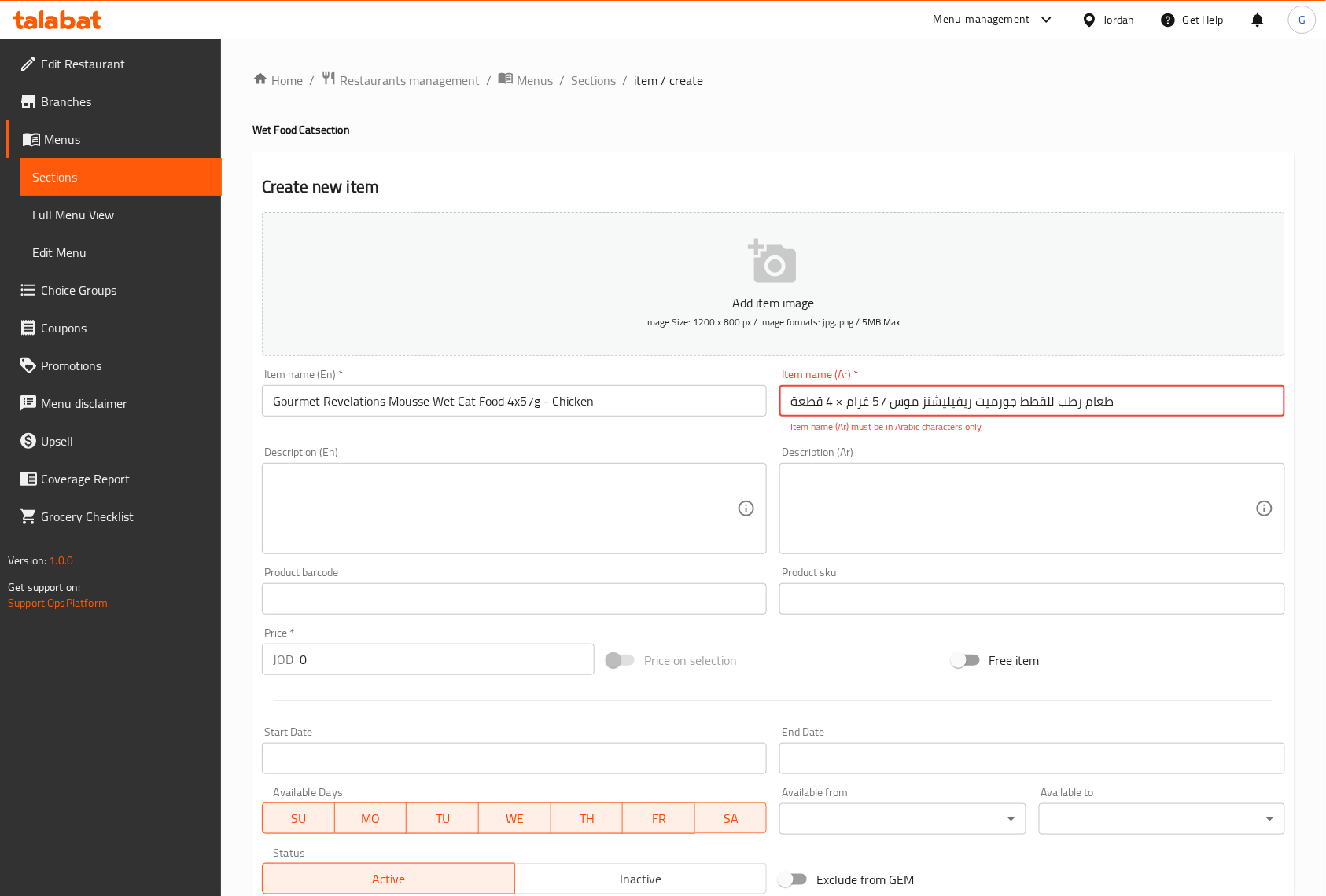
click at [843, 410] on input "طعام رطب للقطط جورميت ريفيليشنز موس 57 غرام × 4 قطعة" at bounding box center [1032, 401] width 505 height 32
type input "طعام رطب للقطط جورميت ريفيليشنز موس 57 غرام في 4 قطعة"
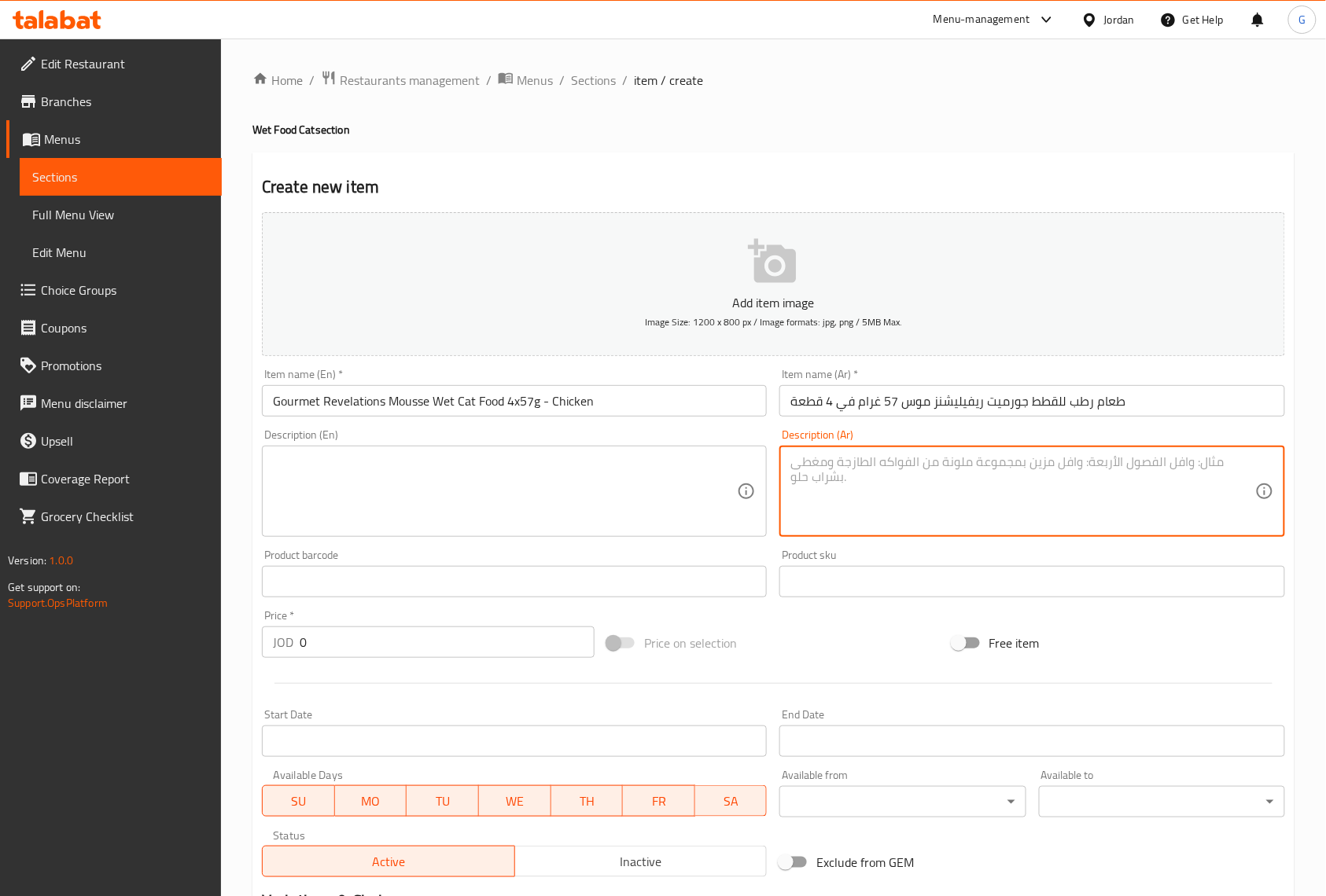
click at [874, 492] on textarea at bounding box center [1022, 491] width 464 height 75
click at [1024, 579] on input "text" at bounding box center [1032, 582] width 505 height 32
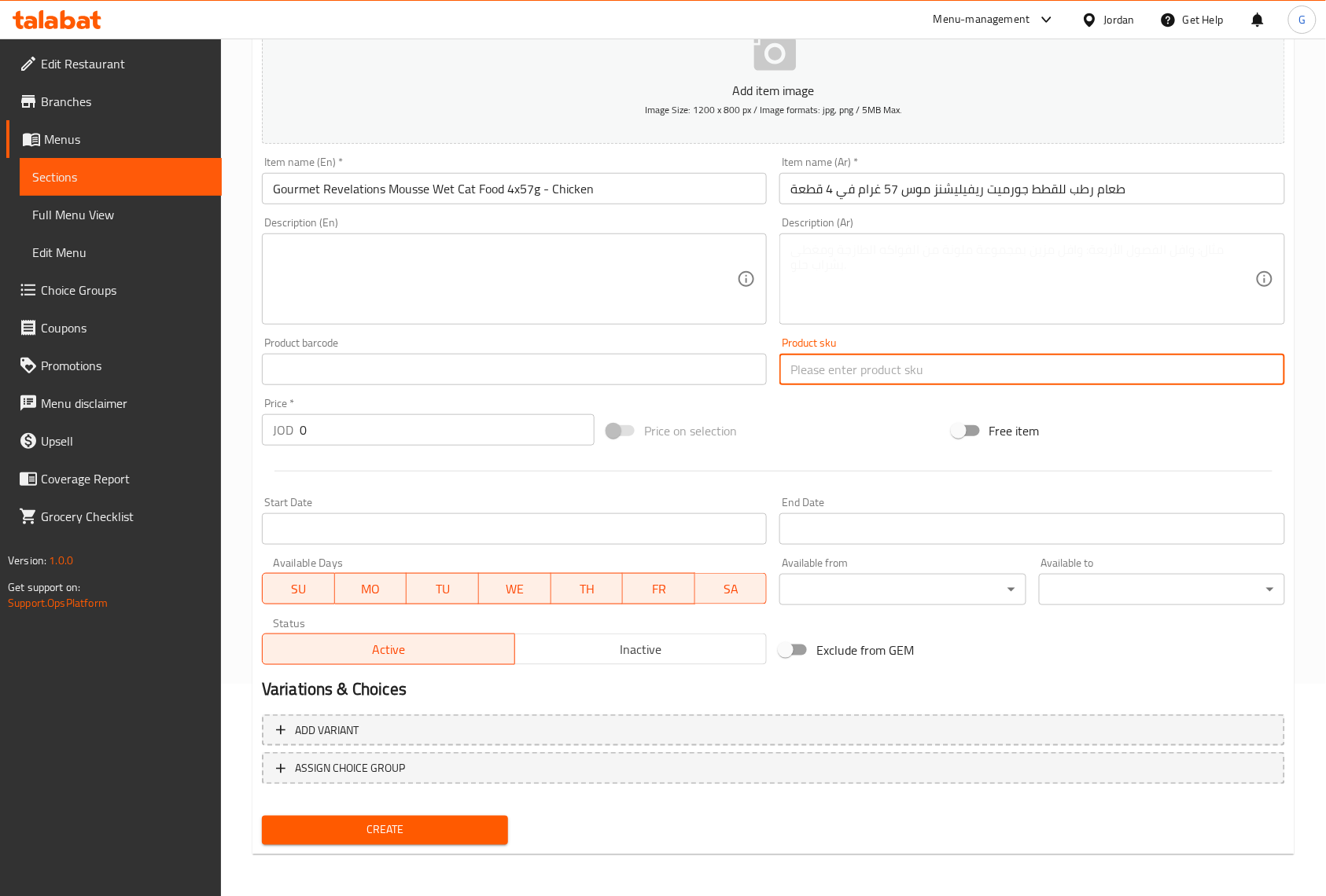
scroll to position [214, 0]
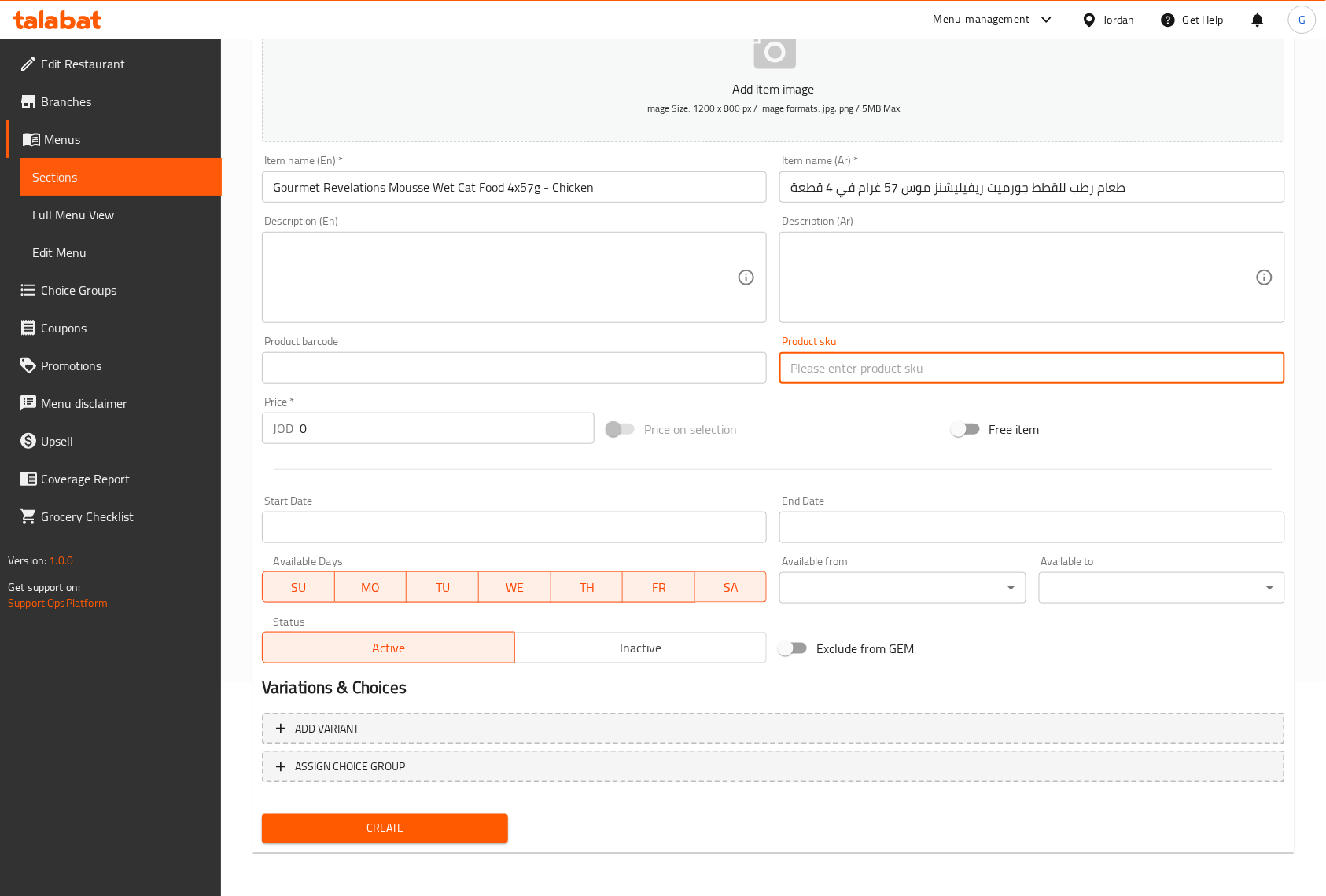
click at [356, 824] on span "Create" at bounding box center [385, 829] width 221 height 19
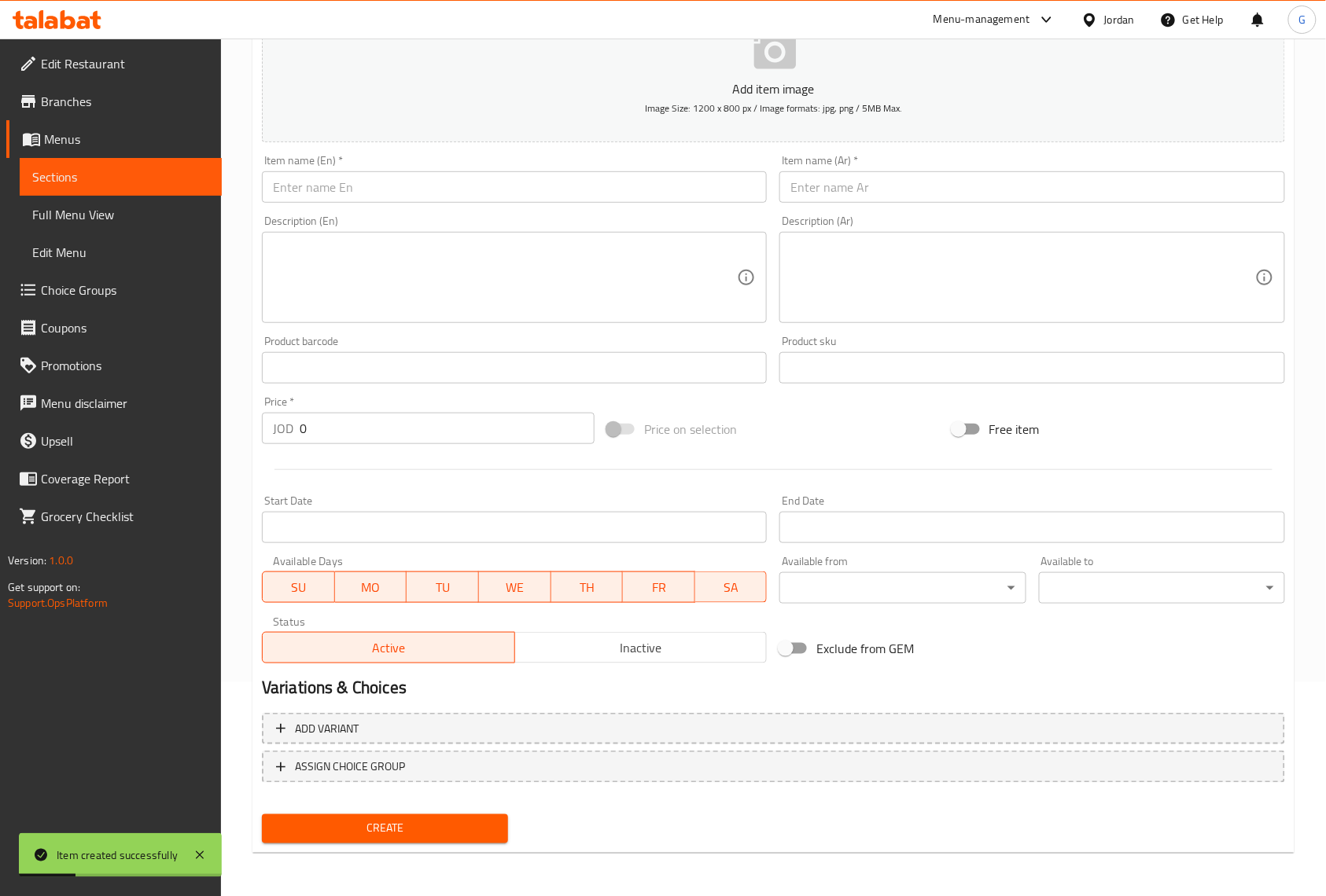
scroll to position [0, 0]
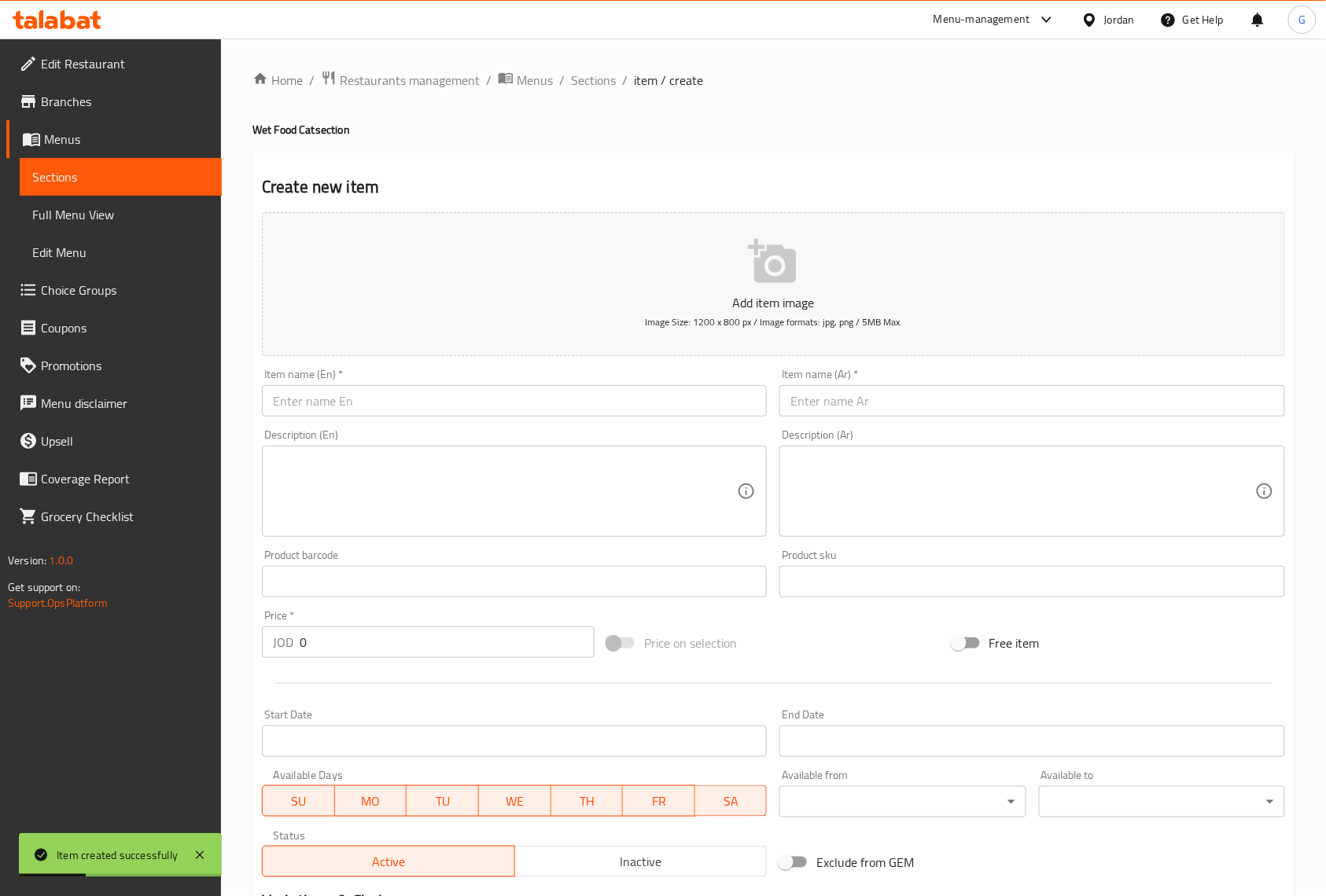
click at [583, 97] on div "Home / Restaurants management / Menus / Sections / item / create Wet Food Cat s…" at bounding box center [774, 574] width 1042 height 1009
click at [603, 80] on span "Sections" at bounding box center [593, 80] width 45 height 19
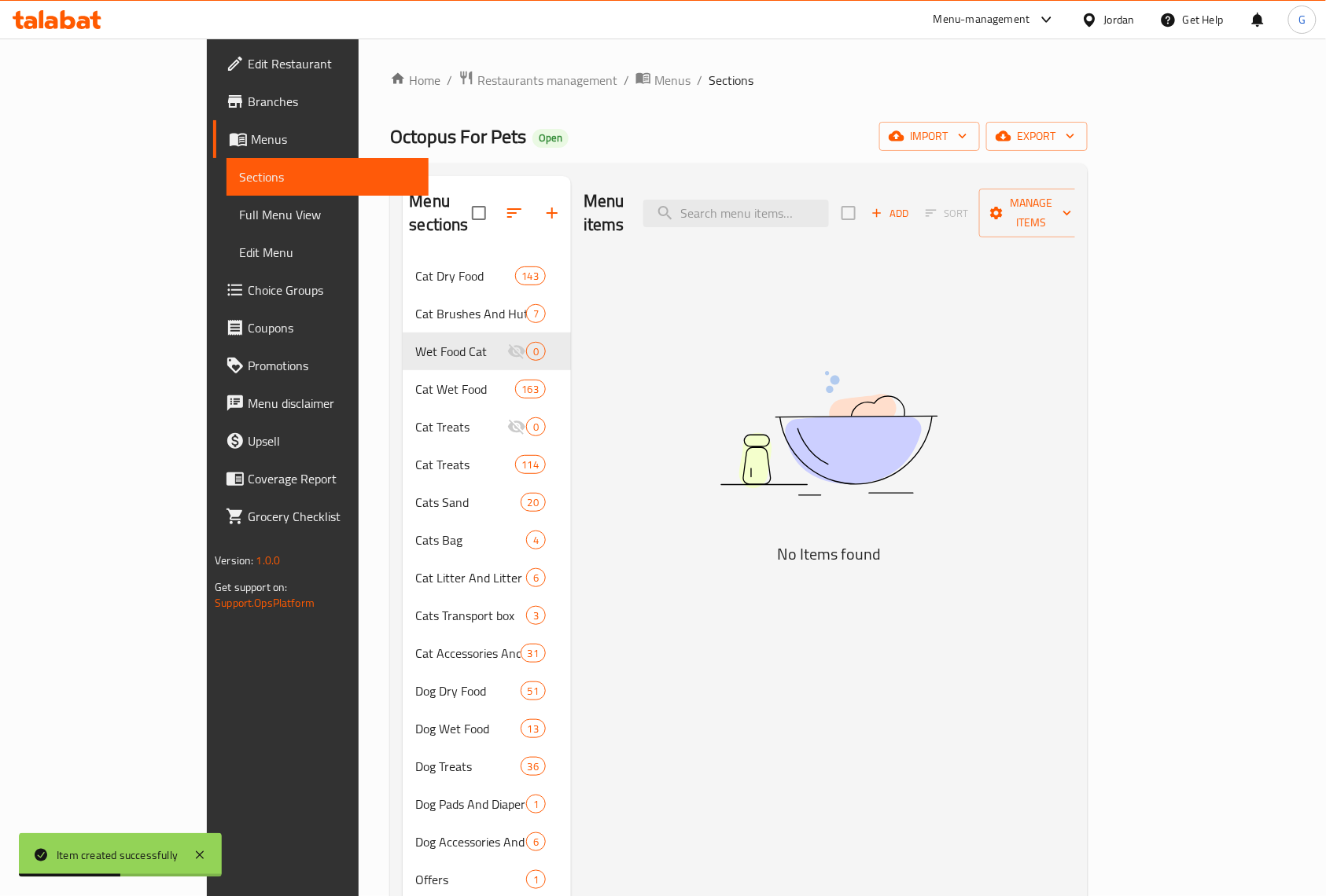
click at [918, 330] on img at bounding box center [828, 434] width 393 height 209
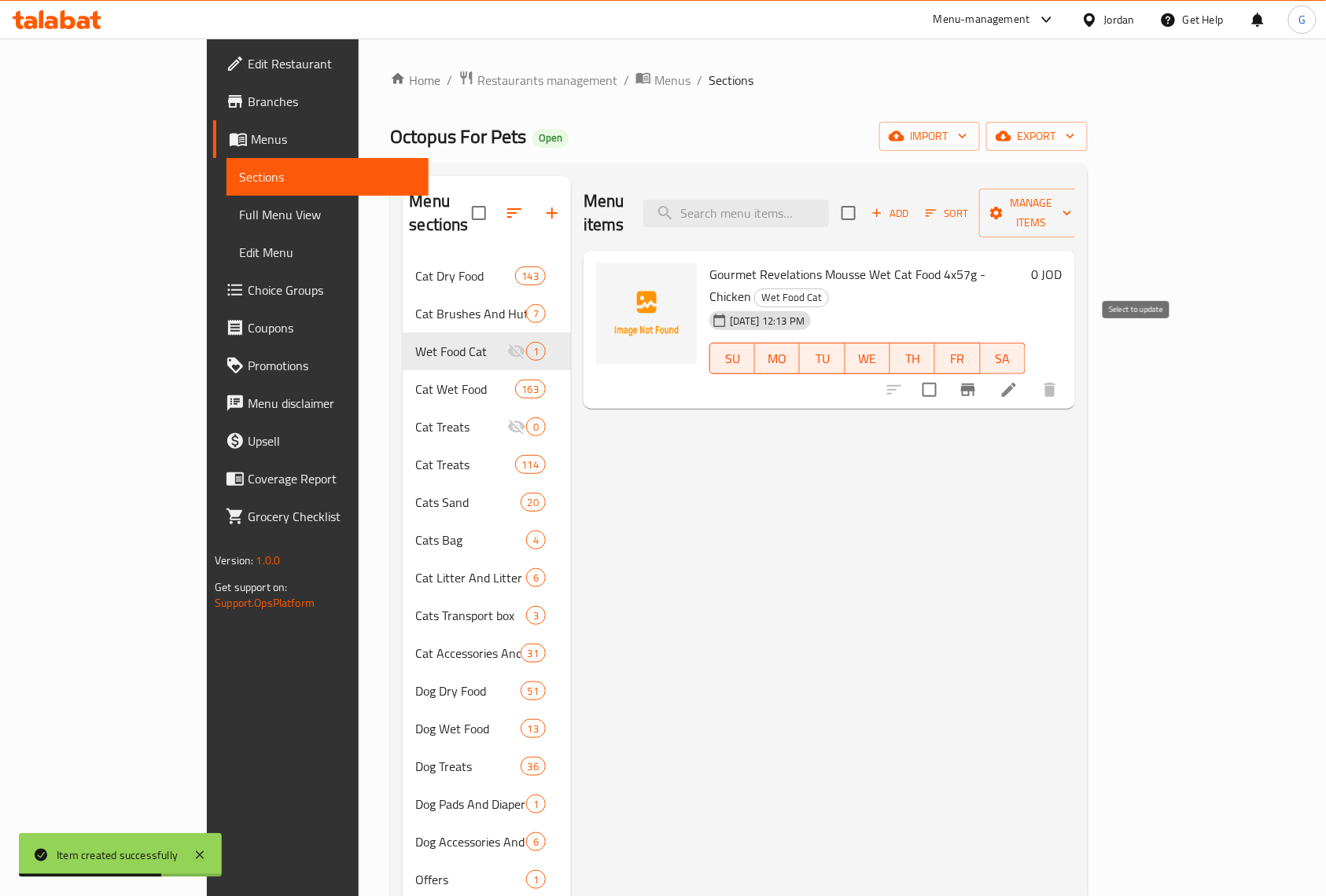
click at [946, 374] on input "checkbox" at bounding box center [929, 390] width 33 height 33
checkbox input "true"
click at [1072, 196] on span "Manage items" at bounding box center [1032, 213] width 80 height 39
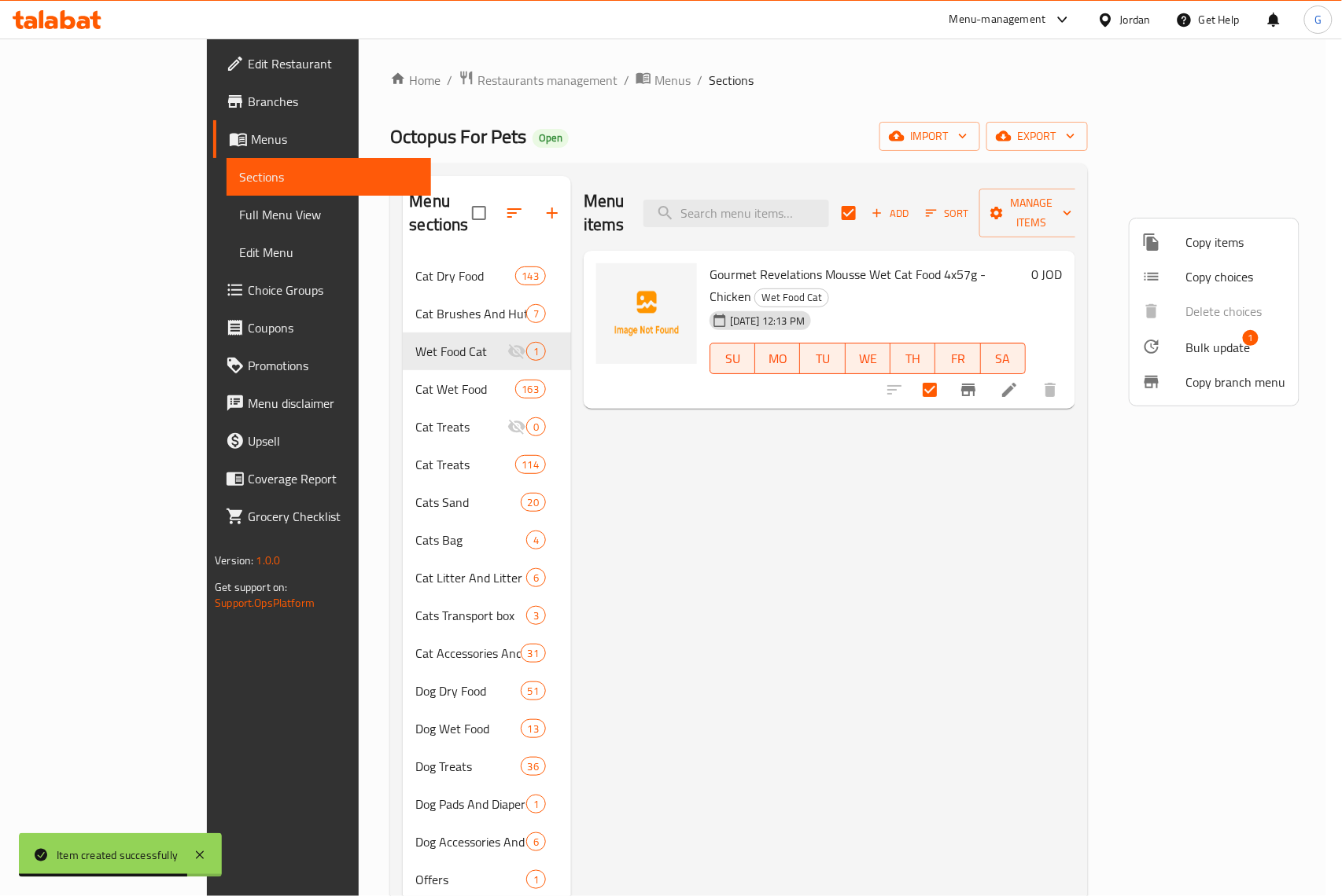
click at [1193, 341] on span "Bulk update" at bounding box center [1218, 347] width 65 height 19
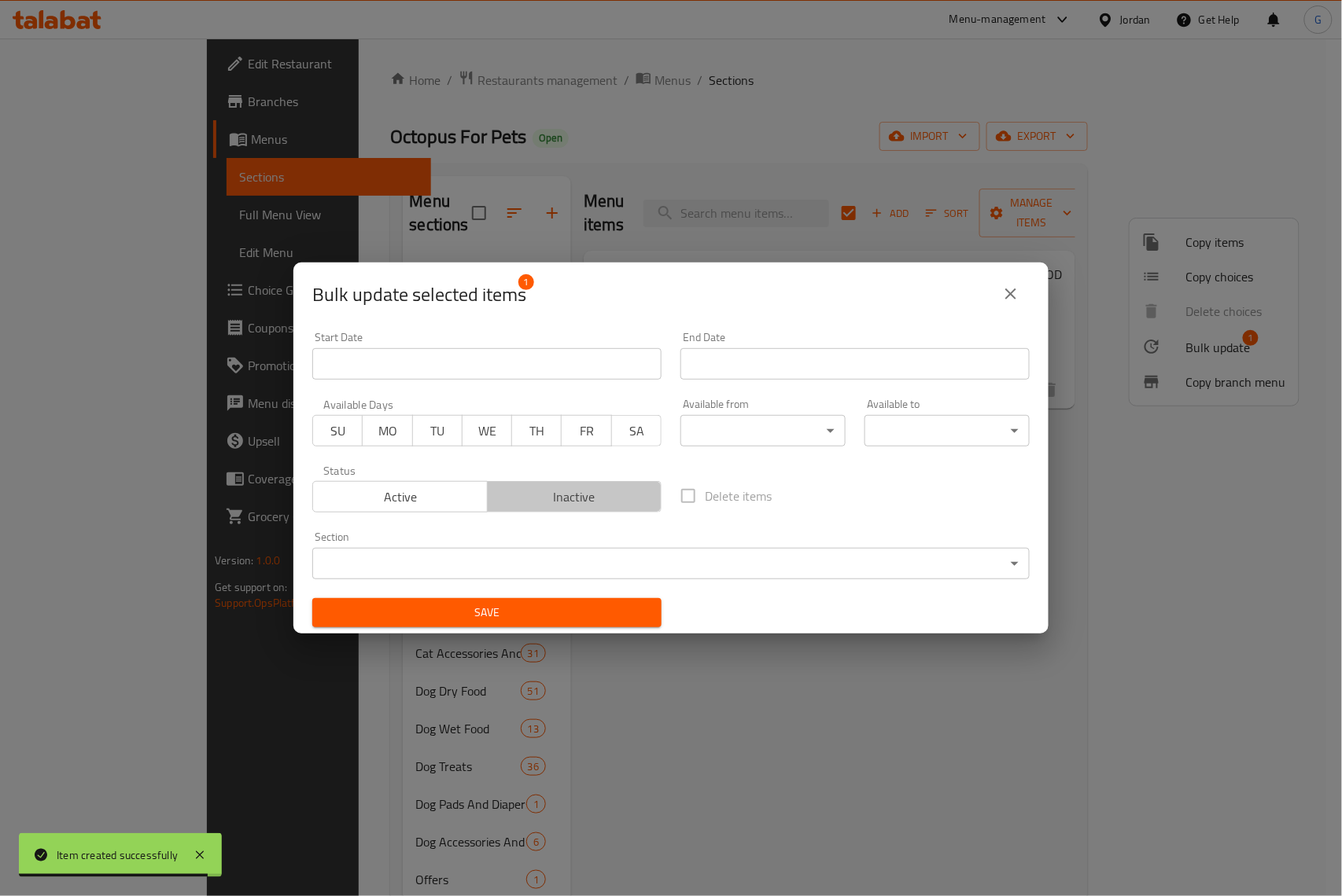
click at [614, 497] on span "Inactive" at bounding box center [575, 497] width 162 height 23
click at [592, 598] on button "Save" at bounding box center [486, 612] width 349 height 29
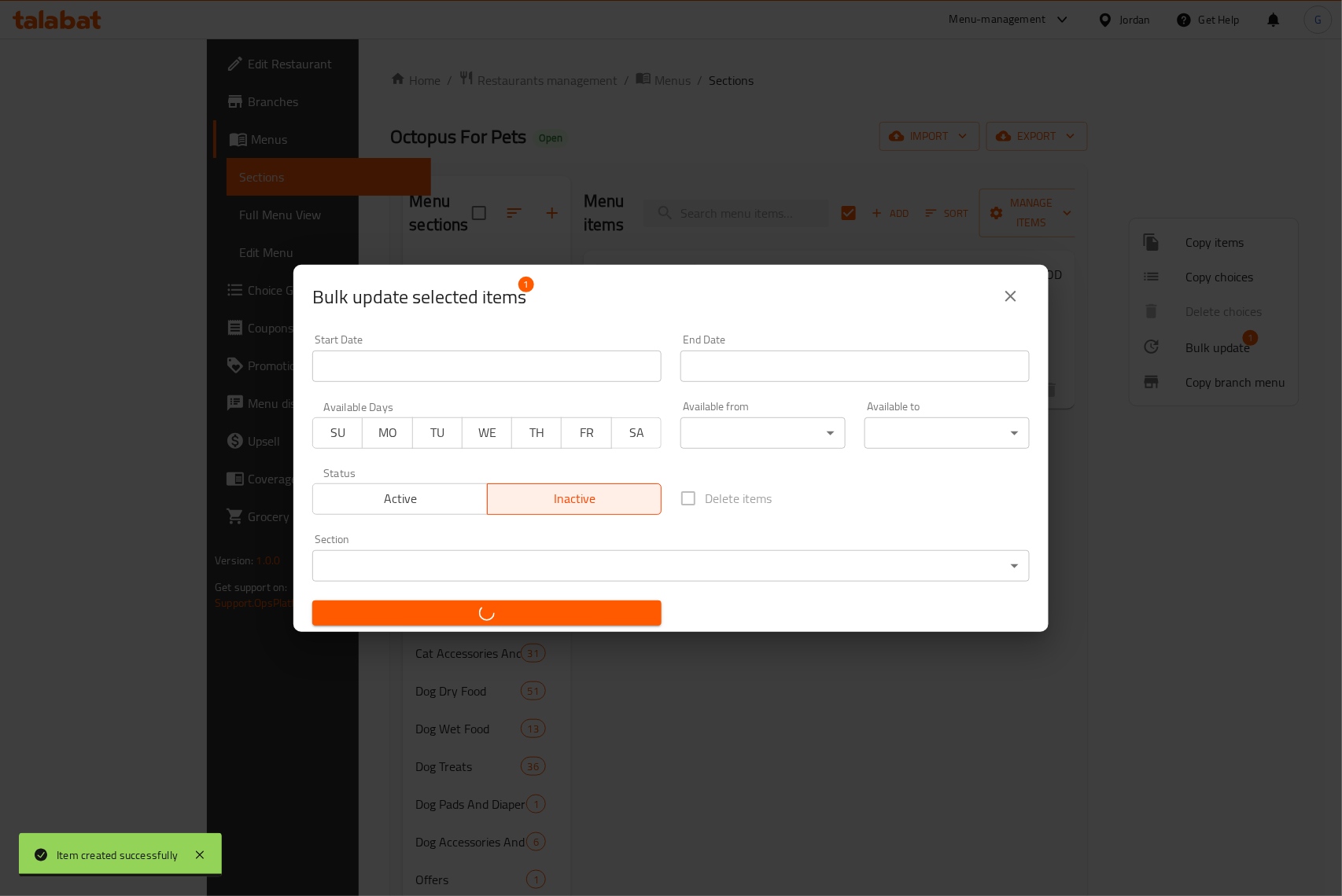
checkbox input "false"
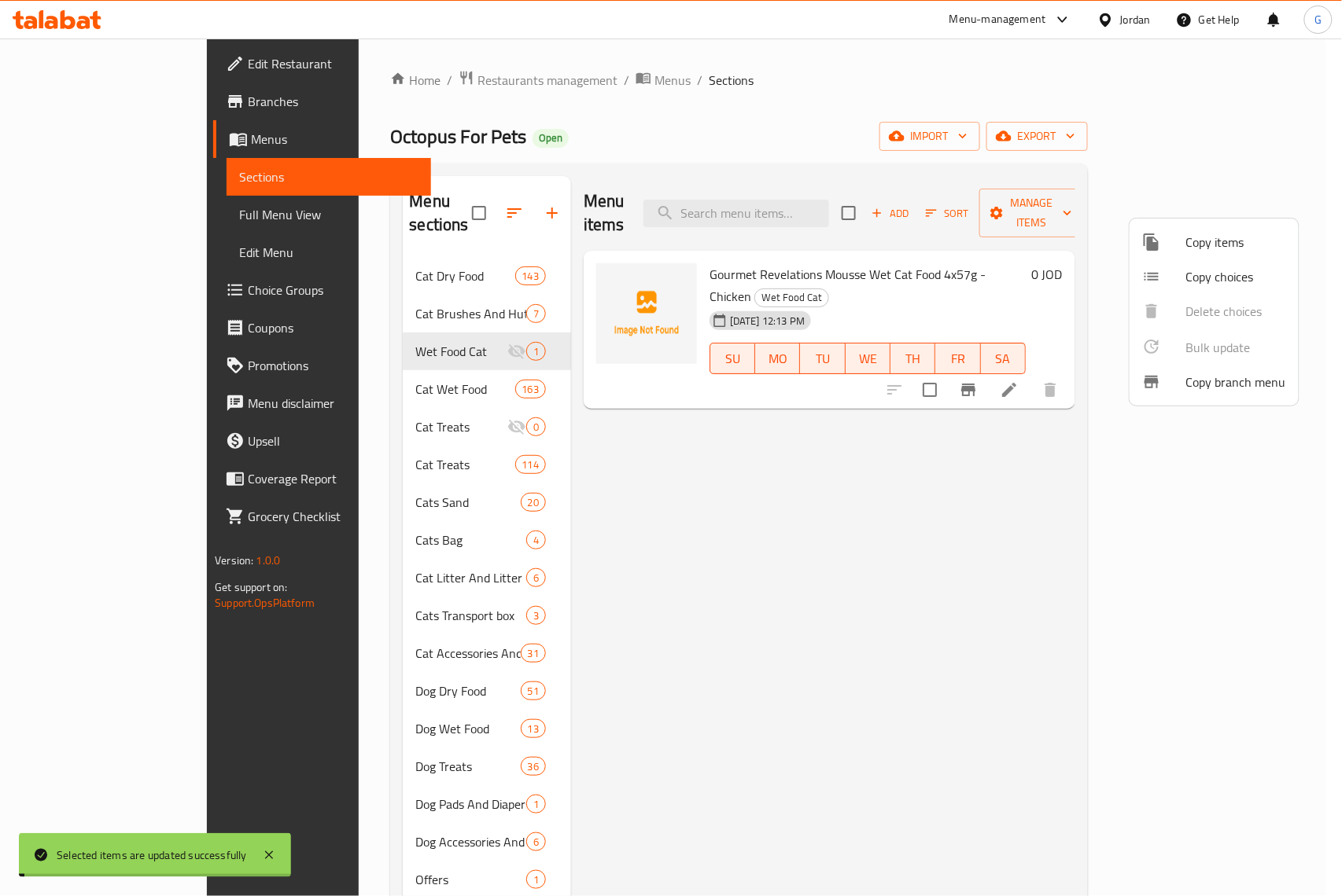
click at [1077, 438] on div at bounding box center [671, 448] width 1342 height 896
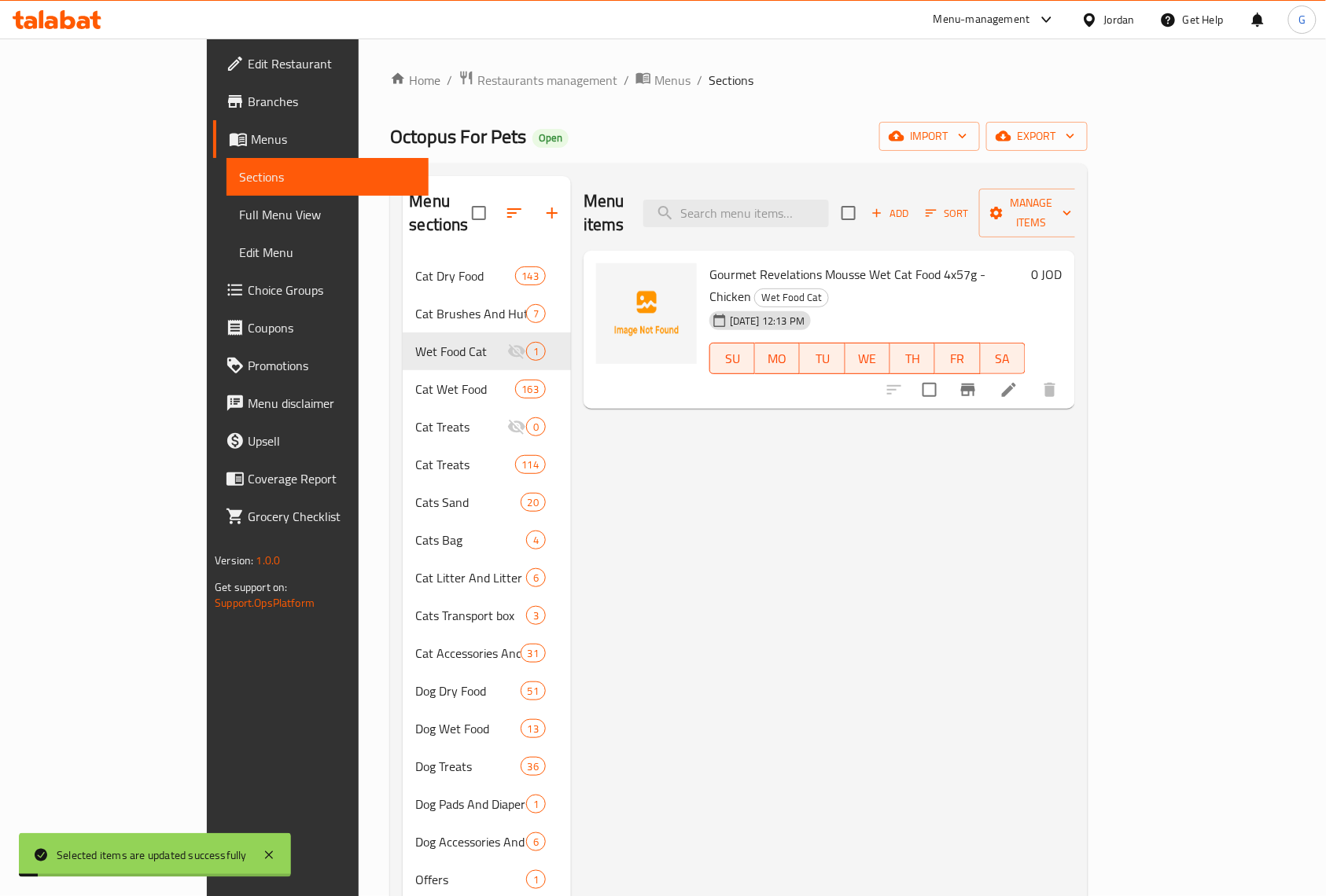
click at [1031, 376] on li at bounding box center [1010, 390] width 44 height 28
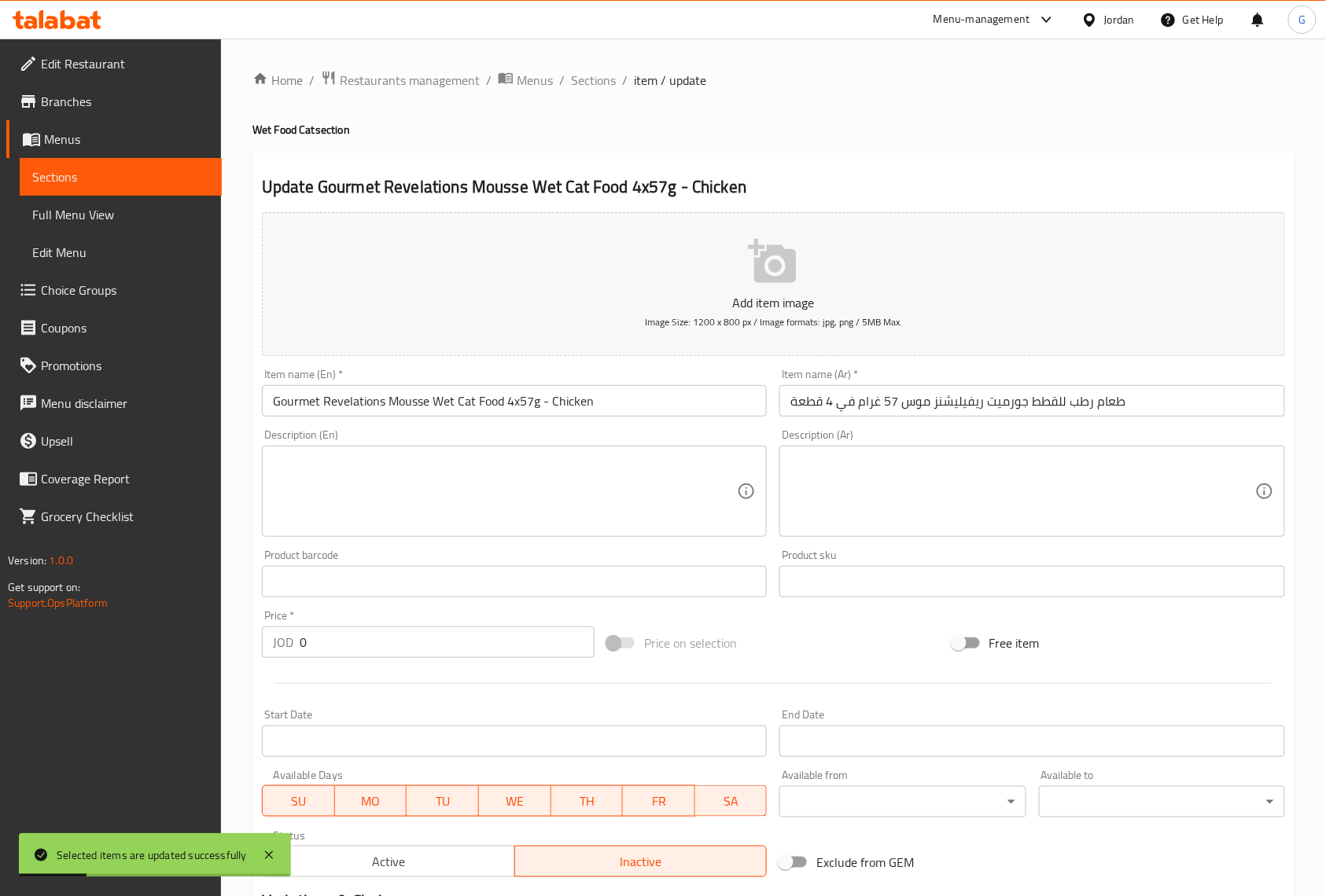
click at [854, 403] on input "طعام رطب للقطط جورميت ريفيليشنز موس 57 غرام في 4 قطعة" at bounding box center [1032, 401] width 505 height 32
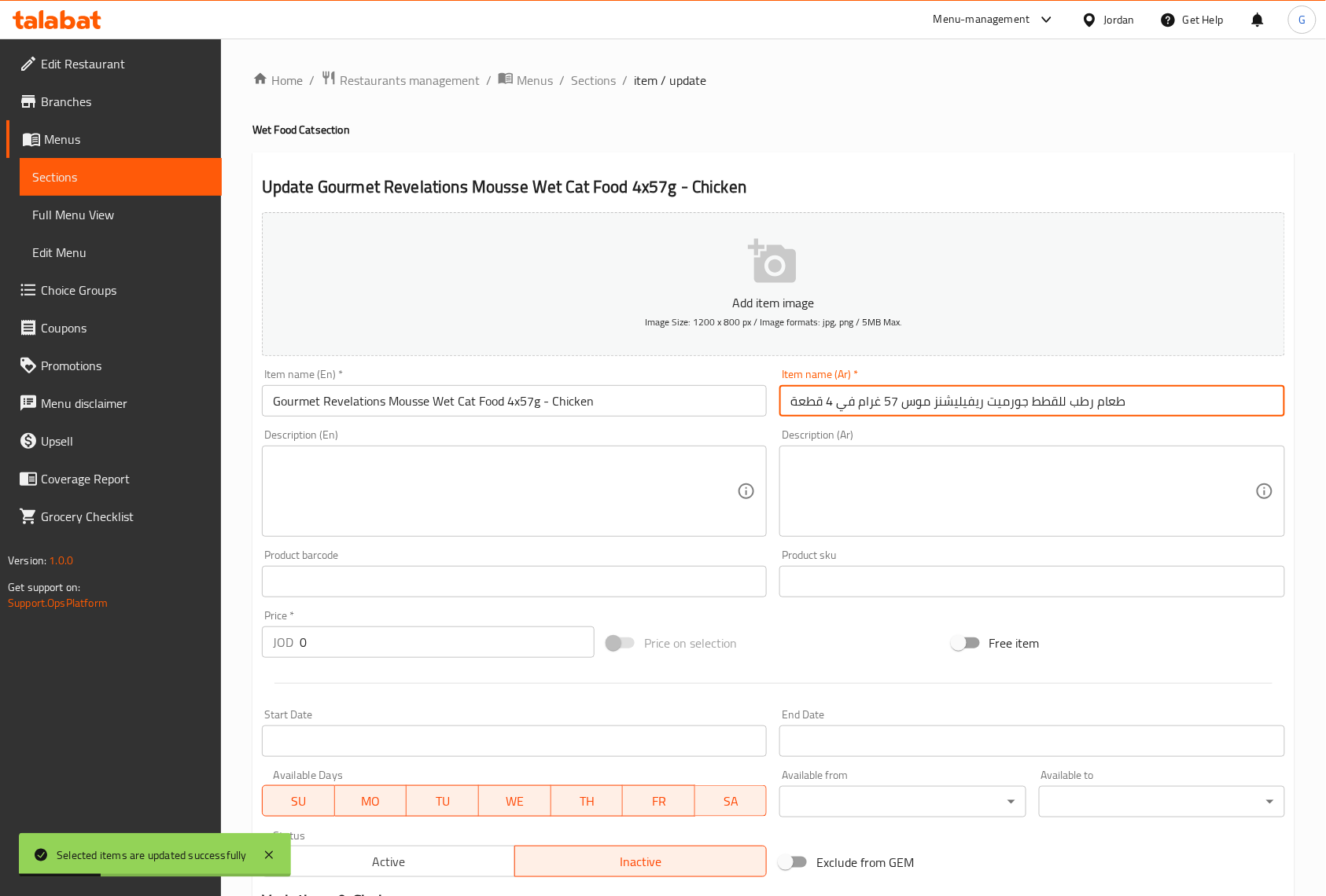
click at [850, 403] on input "طعام رطب للقطط جورميت ريفيليشنز موس 57 غرام في 4 قطعة" at bounding box center [1032, 401] width 505 height 32
click at [1010, 462] on div "Description (Ar) Description (Ar)" at bounding box center [1032, 483] width 505 height 108
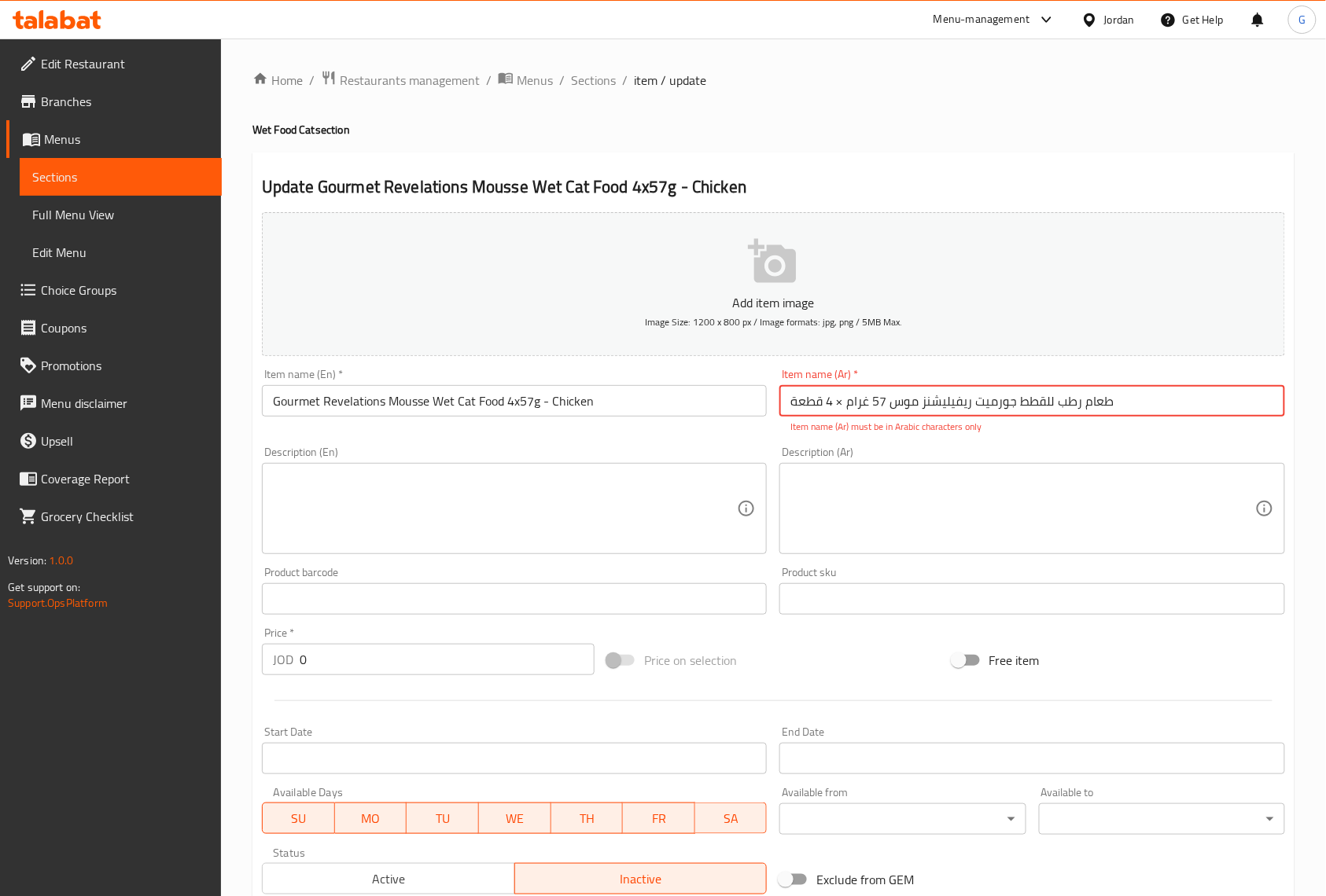
type input "طعام رطب للقطط جورميت ريفيليشنز موس 57 غرام في 4 قطعة"
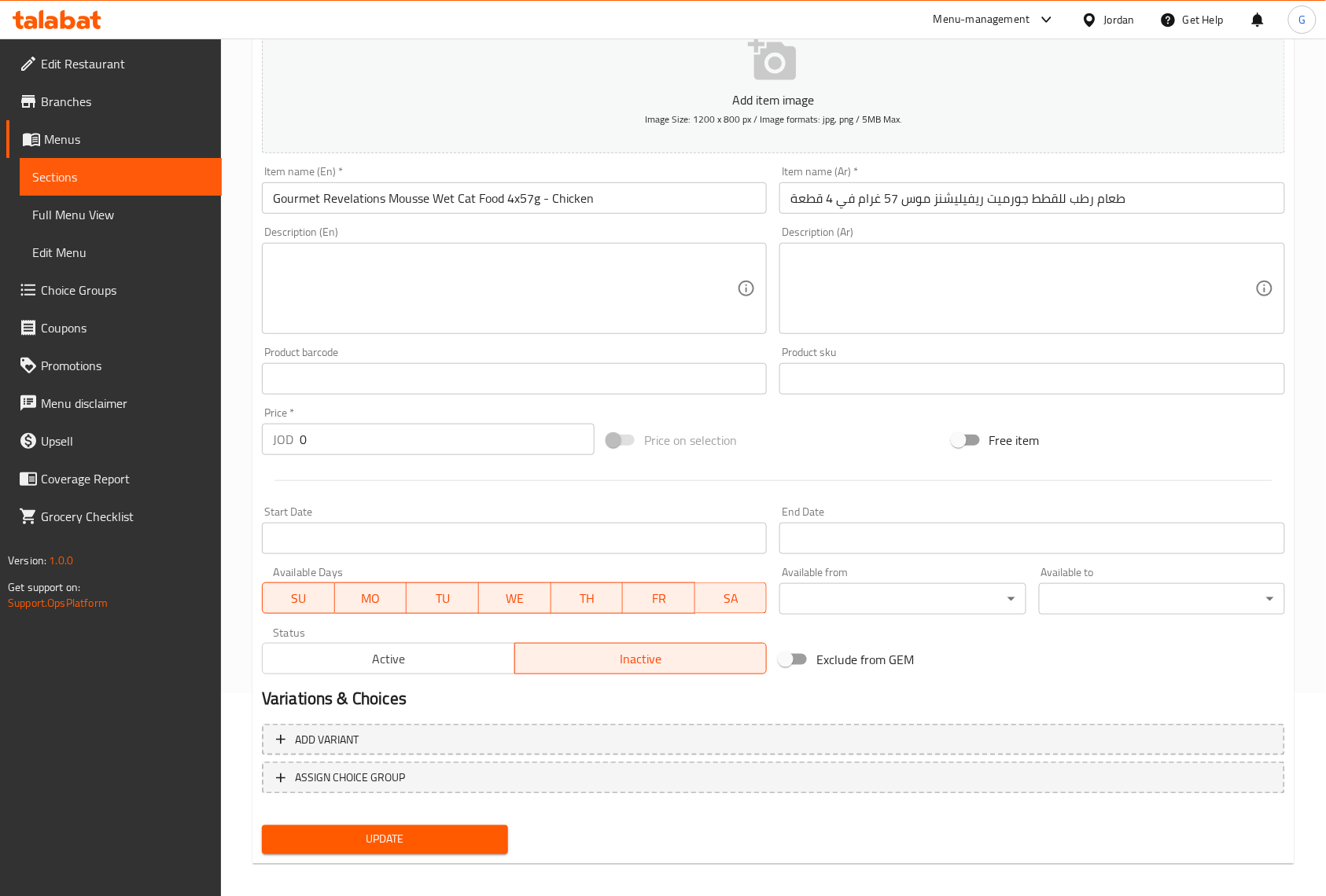
scroll to position [214, 0]
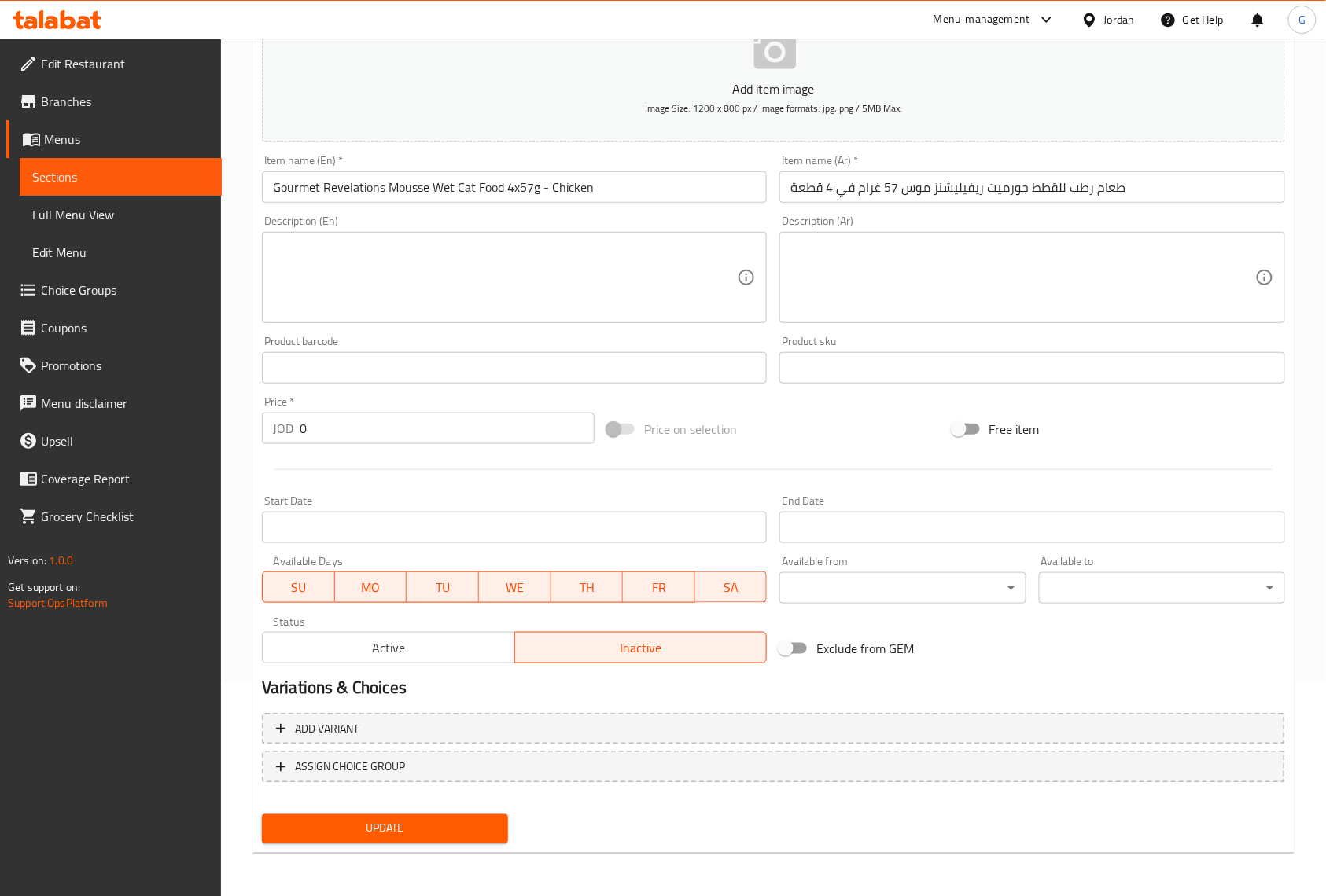
click at [1274, 558] on div "Available to ​ ​" at bounding box center [1162, 580] width 246 height 48
click at [557, 436] on input "0" at bounding box center [447, 429] width 295 height 32
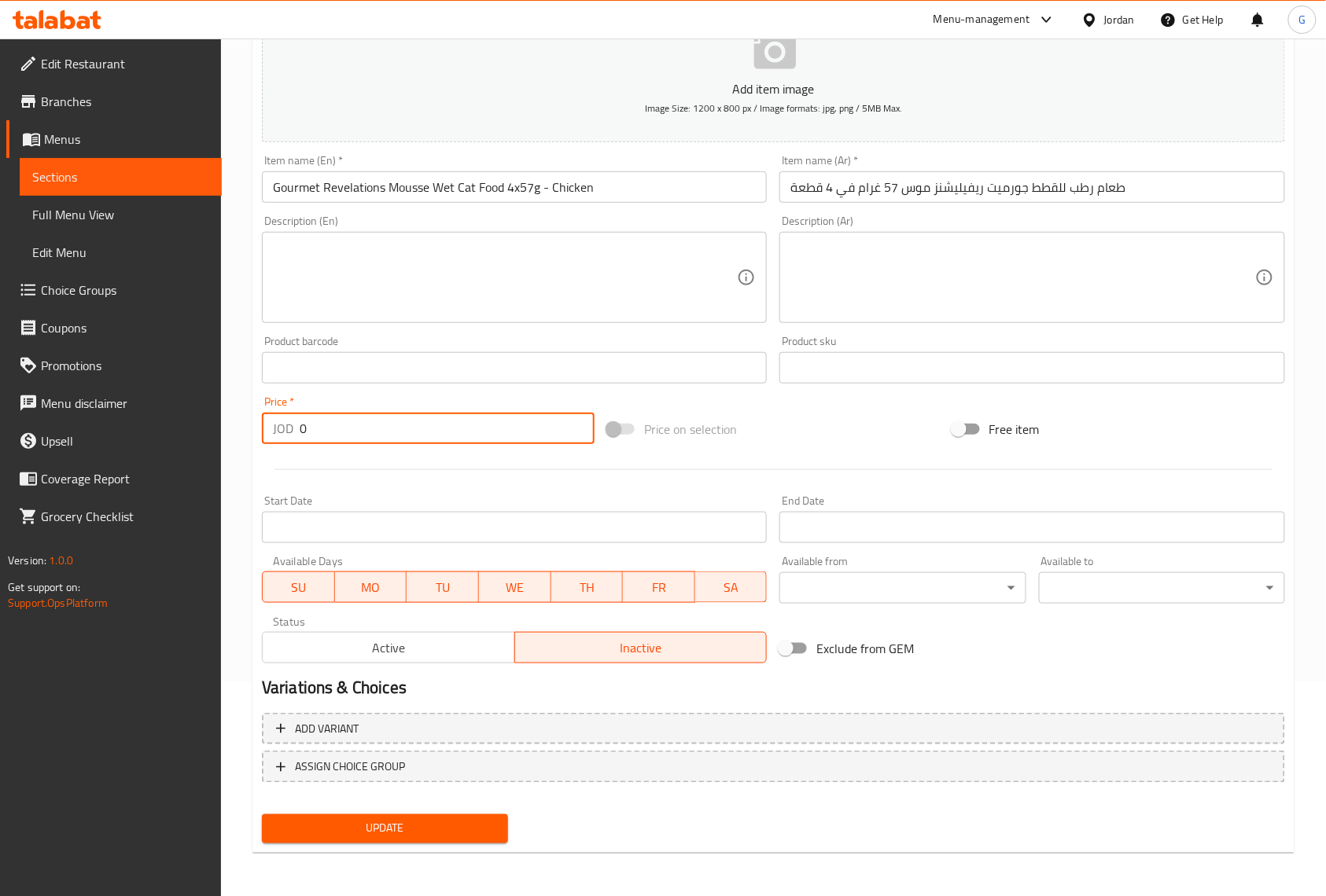
click at [557, 436] on input "0" at bounding box center [447, 429] width 295 height 32
paste input "5"
type input "5"
click at [785, 482] on div at bounding box center [774, 470] width 1036 height 39
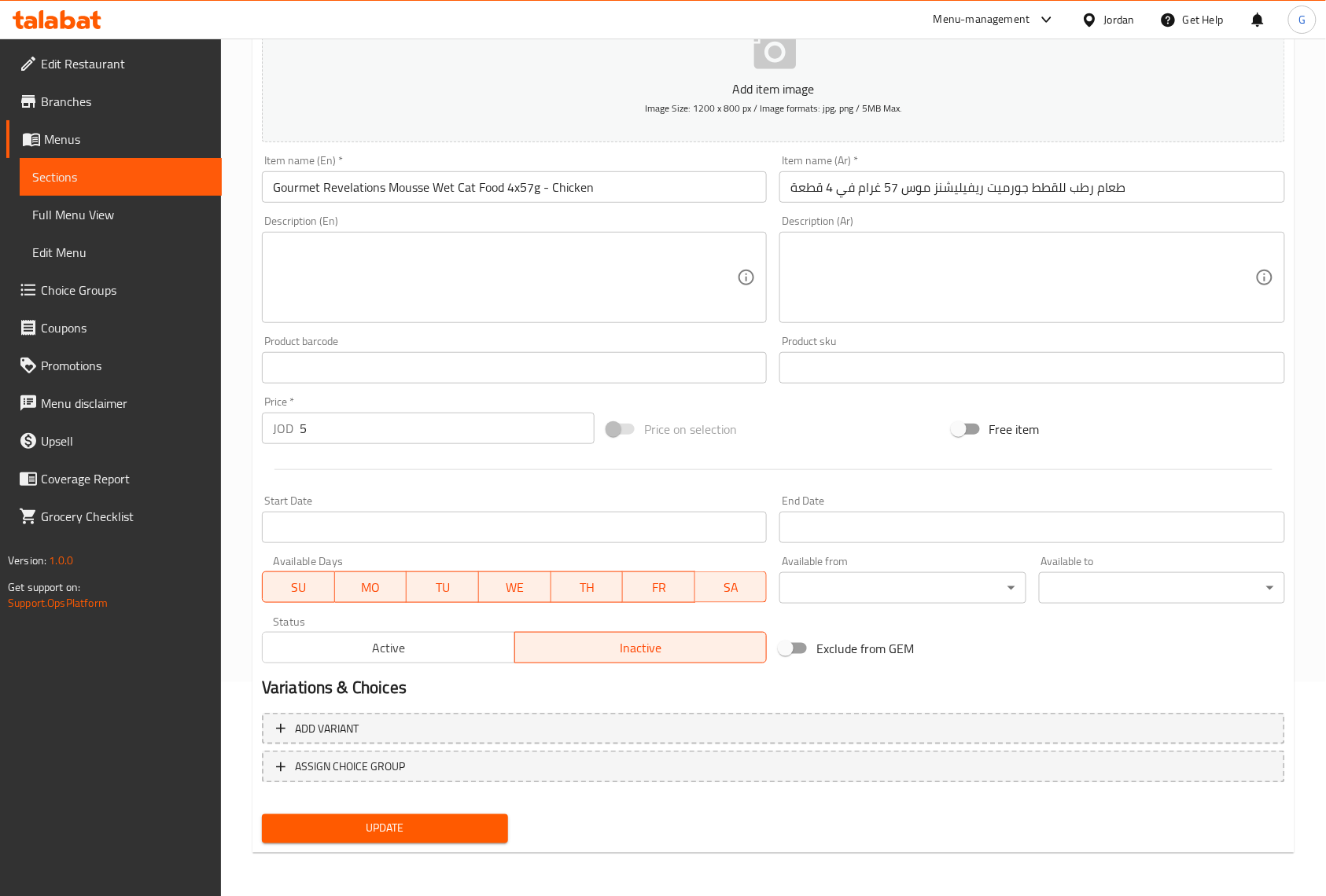
click at [967, 183] on input "طعام رطب للقطط جورميت ريفيليشنز موس 57 غرام في 4 قطعة" at bounding box center [1032, 187] width 505 height 32
click at [262, 815] on button "Update" at bounding box center [385, 829] width 246 height 29
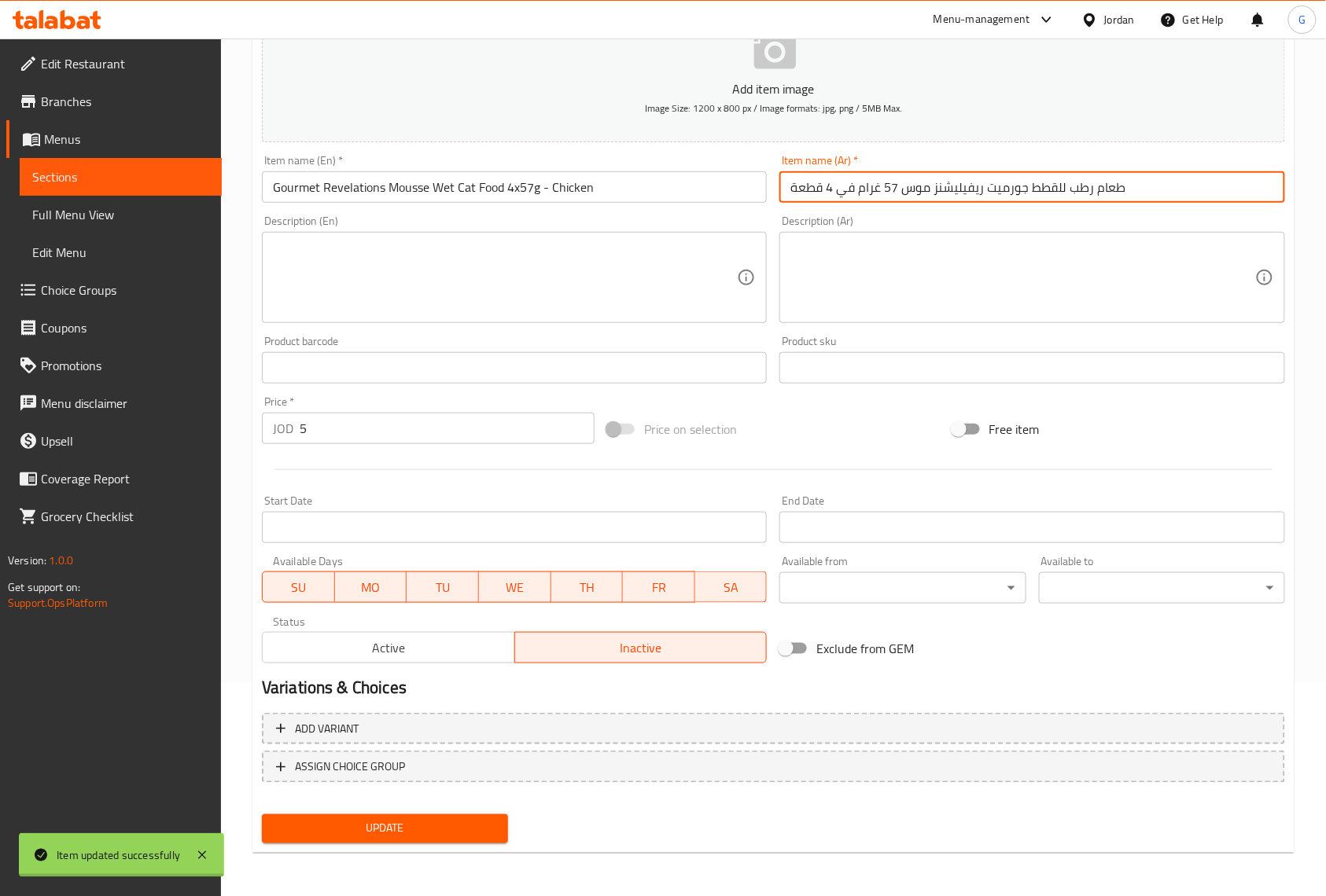
scroll to position [0, 0]
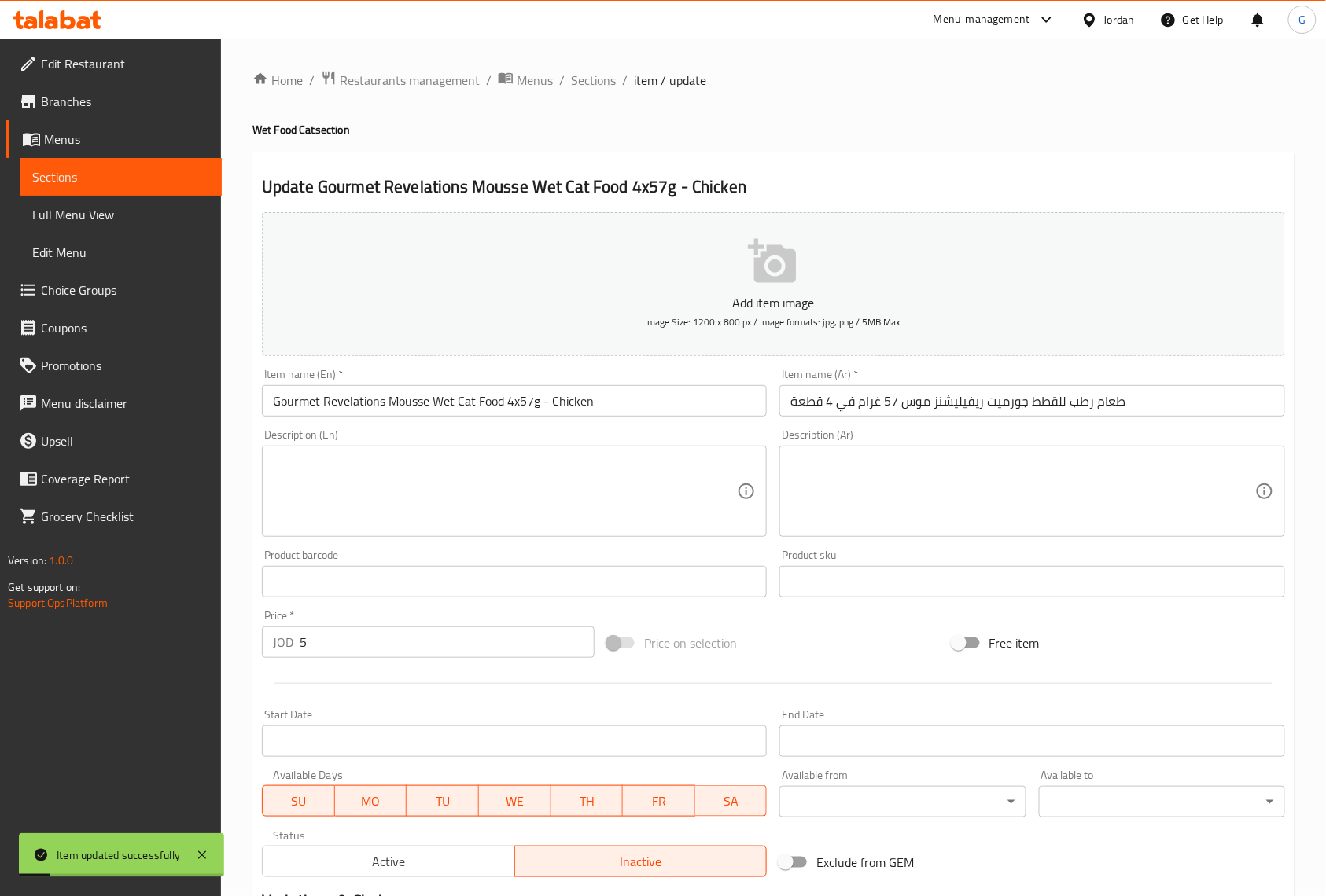
click at [588, 79] on span "Sections" at bounding box center [593, 80] width 45 height 19
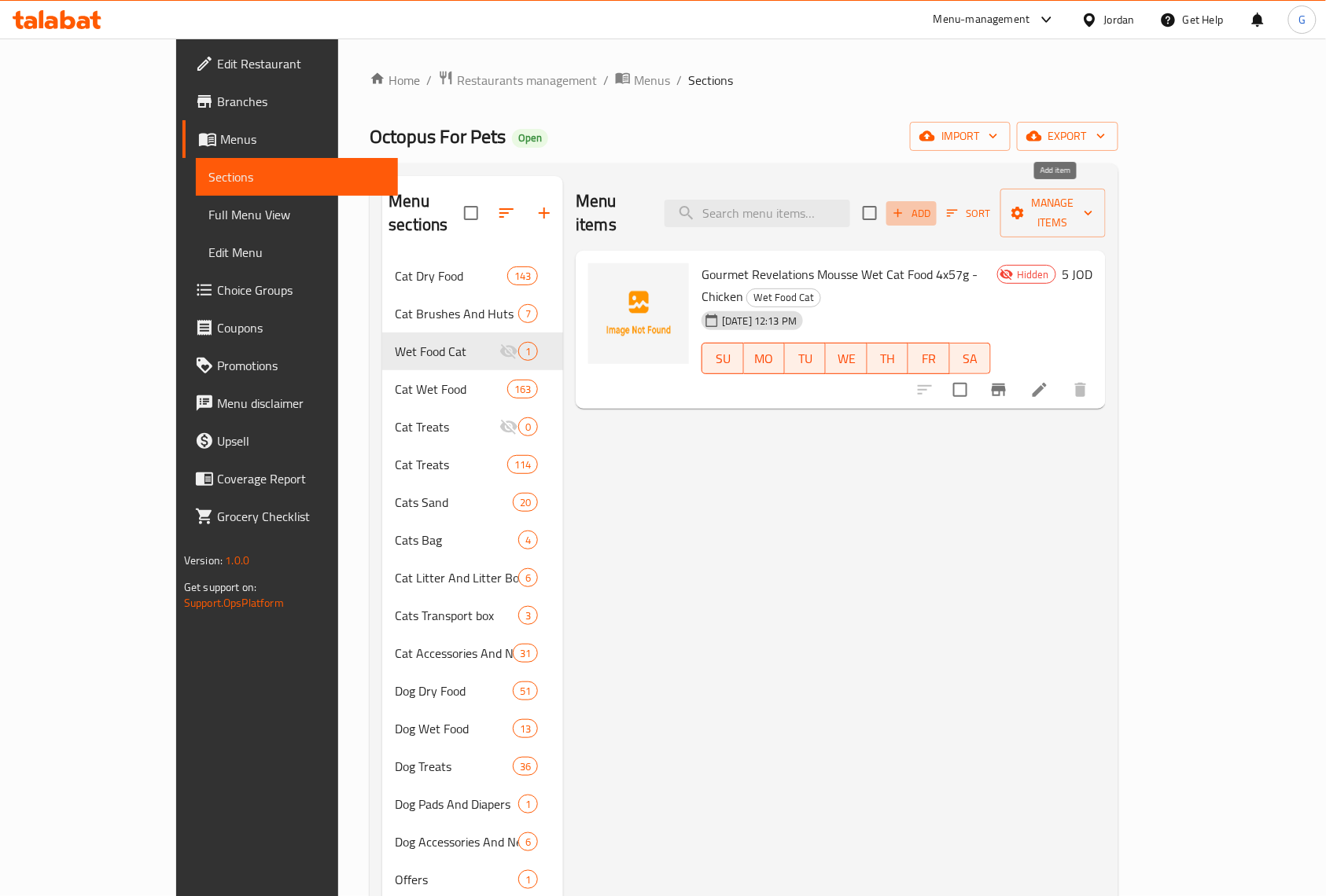
click at [933, 206] on span "Add" at bounding box center [911, 213] width 42 height 18
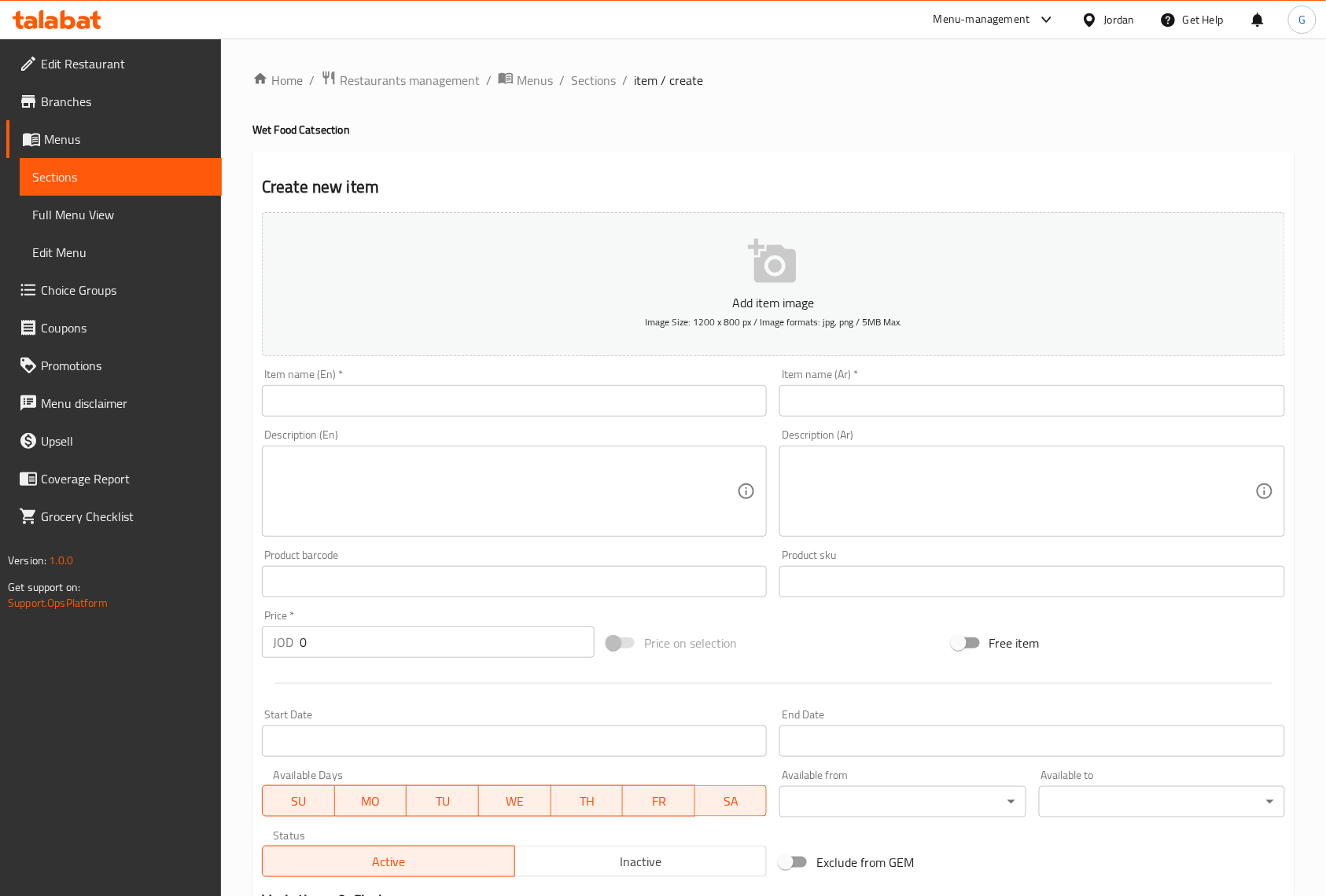
click at [637, 410] on input "text" at bounding box center [514, 401] width 505 height 32
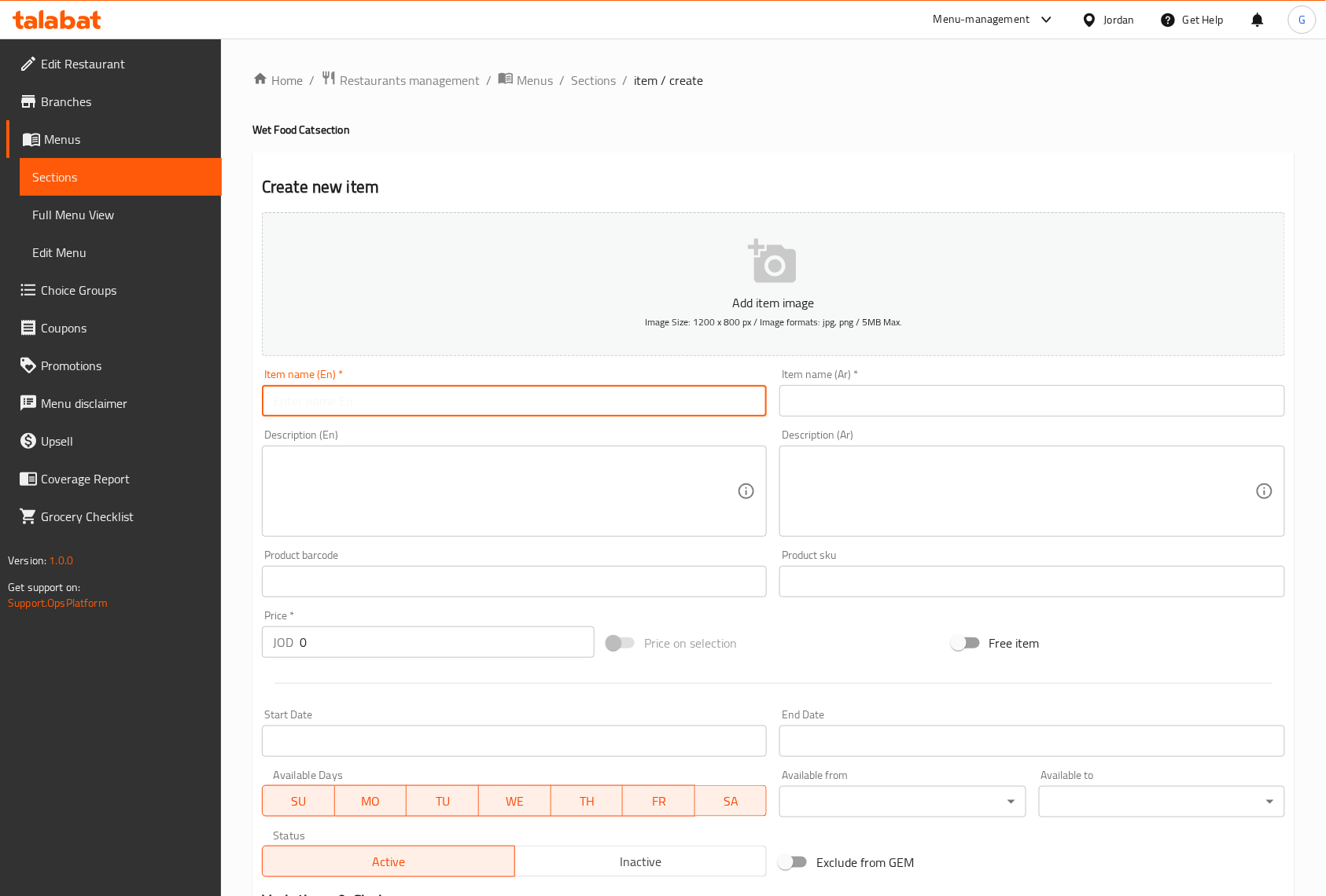
paste input "Gourmet Mousse Pate Cat with Tuna 57g × 4 Pcs"
type input "Gourmet Mousse Pate Cat with Tuna 57g × 4 Pcs"
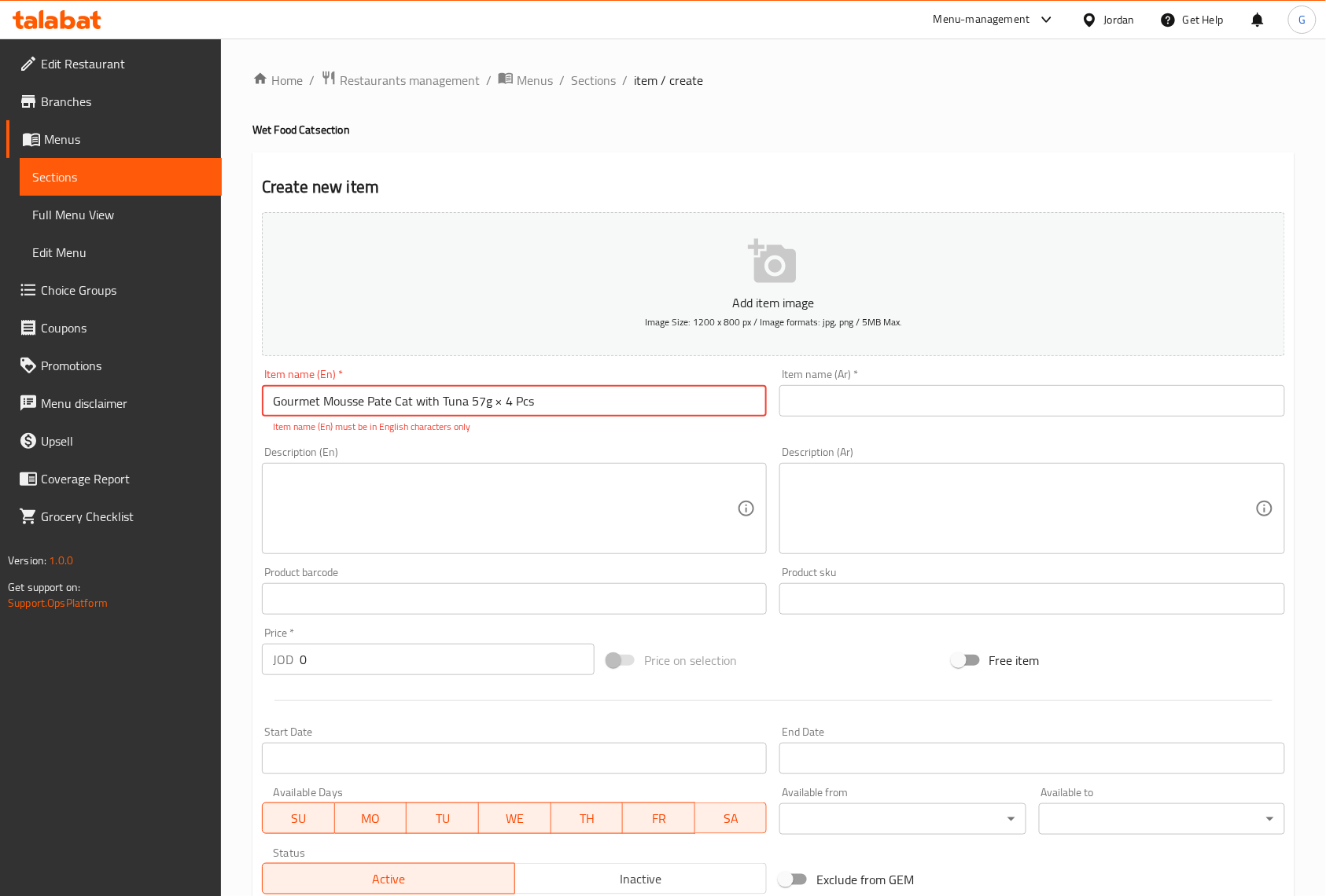
click at [879, 395] on input "text" at bounding box center [1032, 401] width 505 height 32
paste input "طعام رطب للقطط جورميت بنكهة التونا 57 غرام × ٤ قطعة"
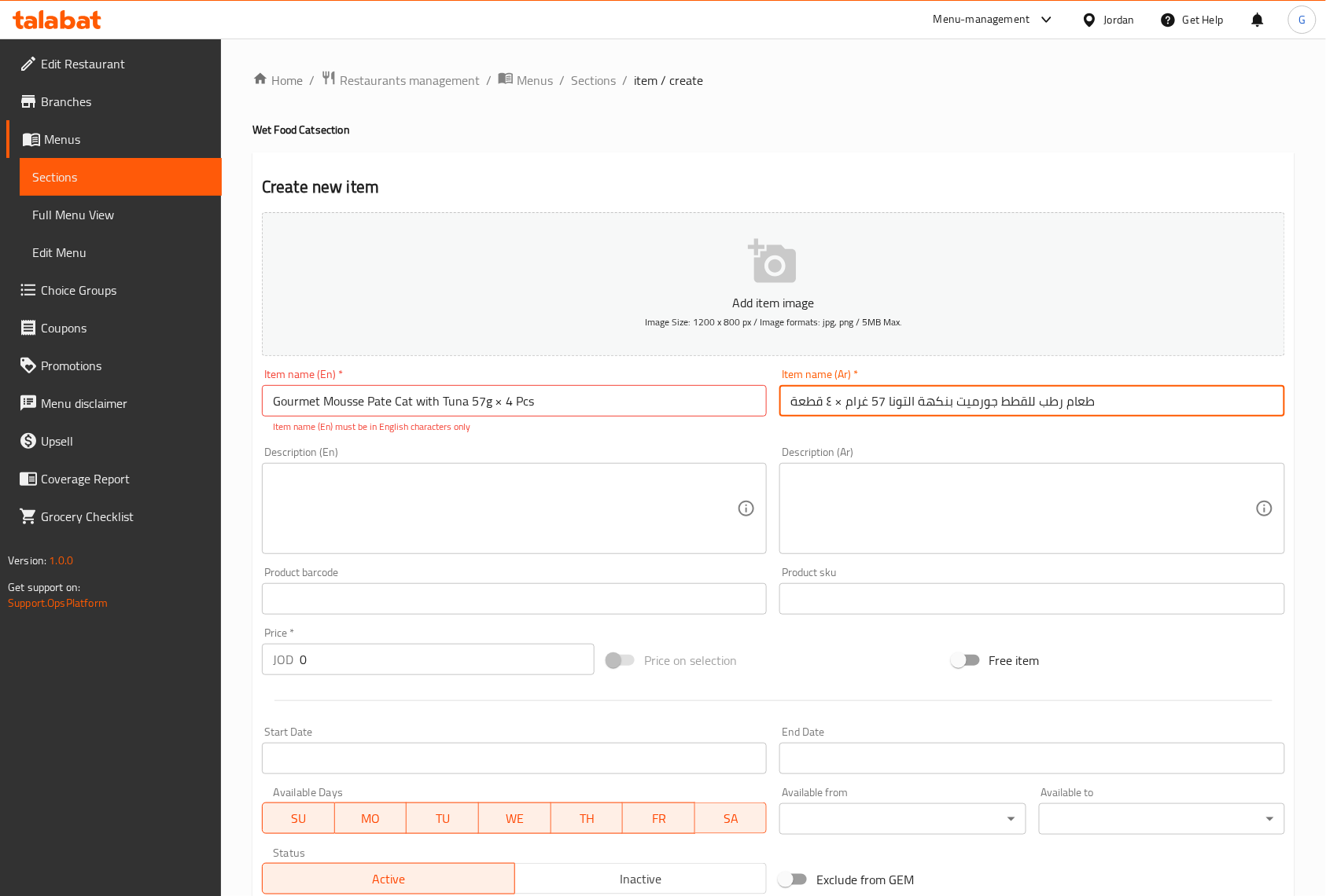
click at [872, 482] on textarea at bounding box center [1022, 509] width 464 height 75
click at [834, 407] on input "طعام رطب للقطط جورميت بنكهة التونا 57 غرام × ٤ قطعة" at bounding box center [1032, 401] width 505 height 32
click at [842, 406] on input "طعام رطب للقطط جورميت بنكهة التونا 57 غرام ×4 قطعة" at bounding box center [1032, 401] width 505 height 32
click at [841, 406] on input "طعام رطب للقطط جورميت بنكهة التونا 57 غرام ×4 قطعة" at bounding box center [1032, 401] width 505 height 32
click at [838, 406] on input "طعام رطب للقطط جورميت بنكهة التونا 57 غرام ×4 قطعة" at bounding box center [1032, 401] width 505 height 32
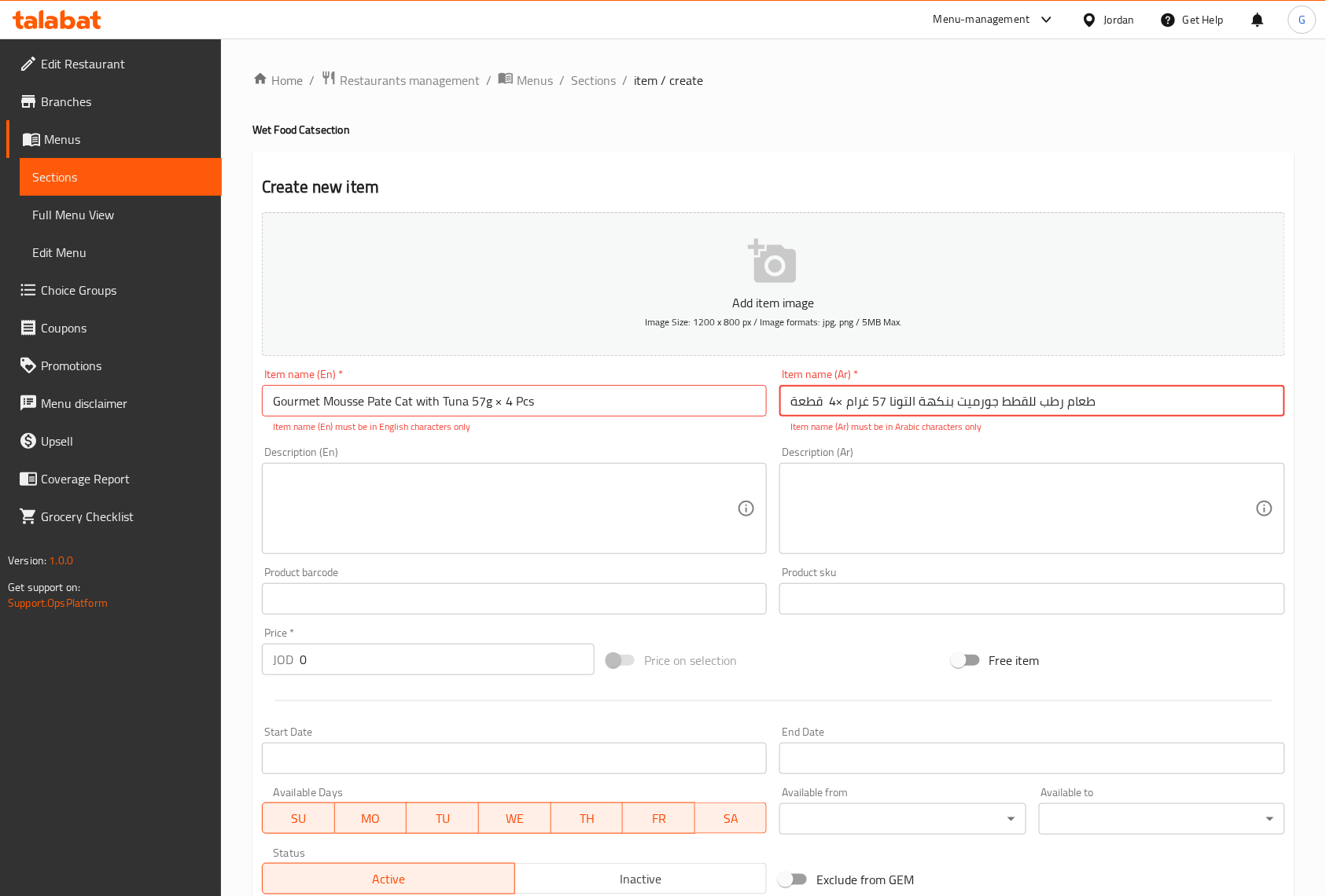
click at [838, 406] on input "طعام رطب للقطط جورميت بنكهة التونا 57 غرام ×4 قطعة" at bounding box center [1032, 401] width 505 height 32
click at [835, 407] on input "طعام رطب للقطط جورميت بنكهة التونا 57 غرام ×4 قطعة" at bounding box center [1032, 401] width 505 height 32
click at [834, 404] on input "طعام رطب للقطط جورميت بنكهة التونا 57 غرام ×4 قطعة" at bounding box center [1032, 401] width 505 height 32
click at [850, 404] on input "طعام رطب للقطط جورميت بنكهة التونا 57 غرام × 4 قطعة" at bounding box center [1032, 401] width 505 height 32
click at [826, 410] on input "طعام رطب للقطط جورميت بنكهة التونا 57 غرام في 4 قطعة" at bounding box center [1032, 401] width 505 height 32
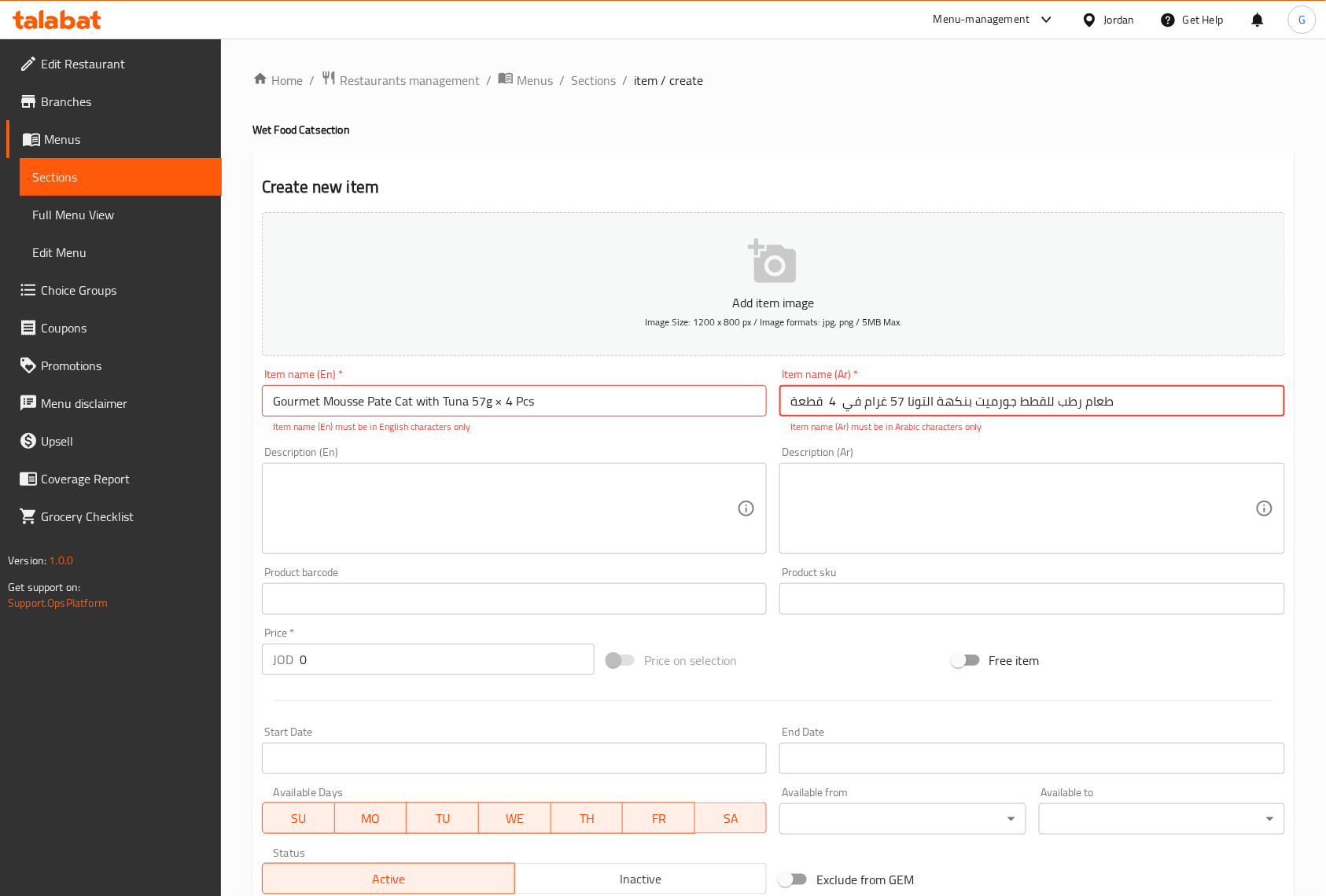
type input "طعام رطب للقطط جورميت بنكهة التونا 57 غرام في 4 قطعة"
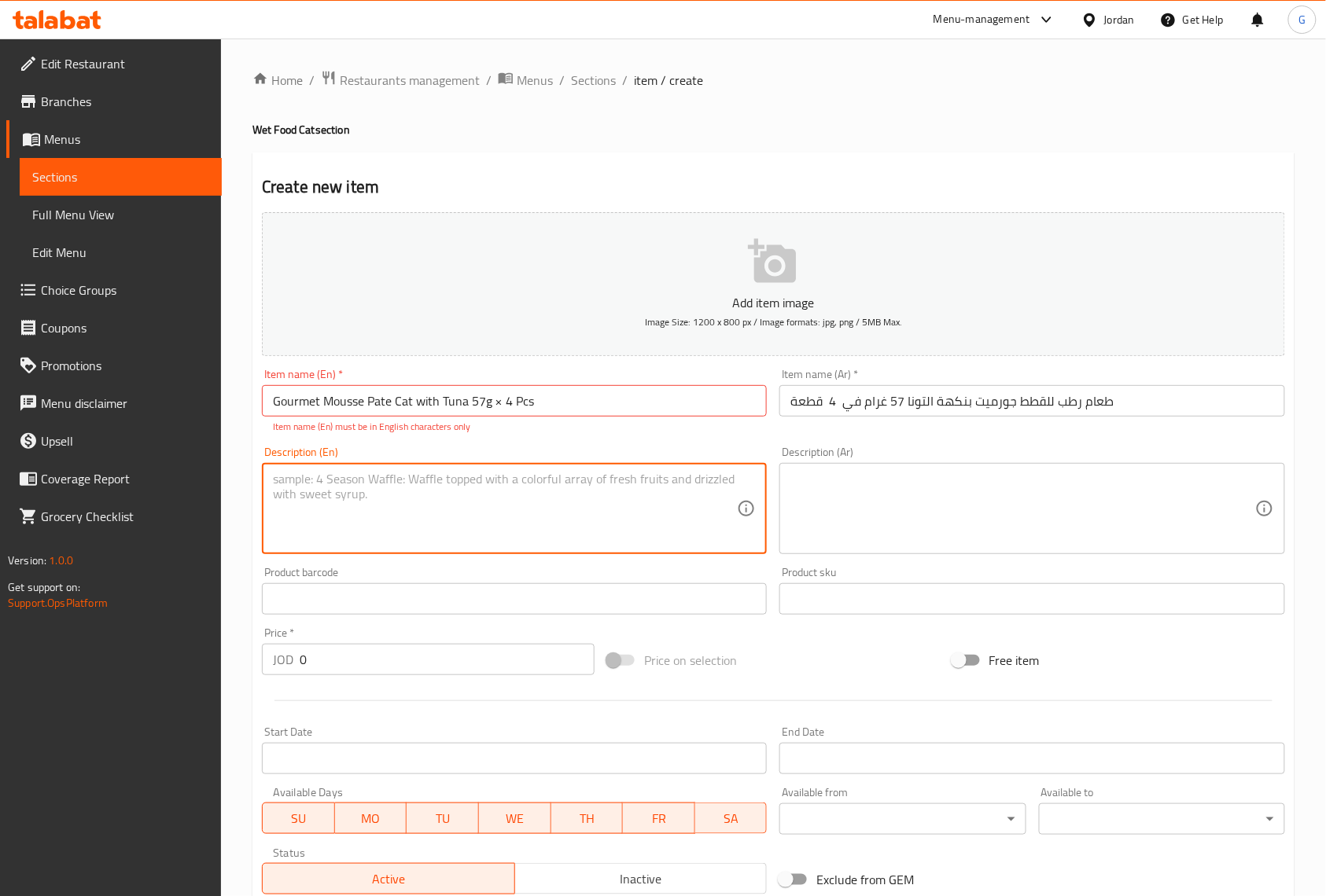
click at [677, 508] on textarea at bounding box center [505, 509] width 464 height 75
click at [485, 409] on input "Gourmet Mousse Pate Cat with Tuna 57g × 4 Pcs" at bounding box center [514, 401] width 505 height 32
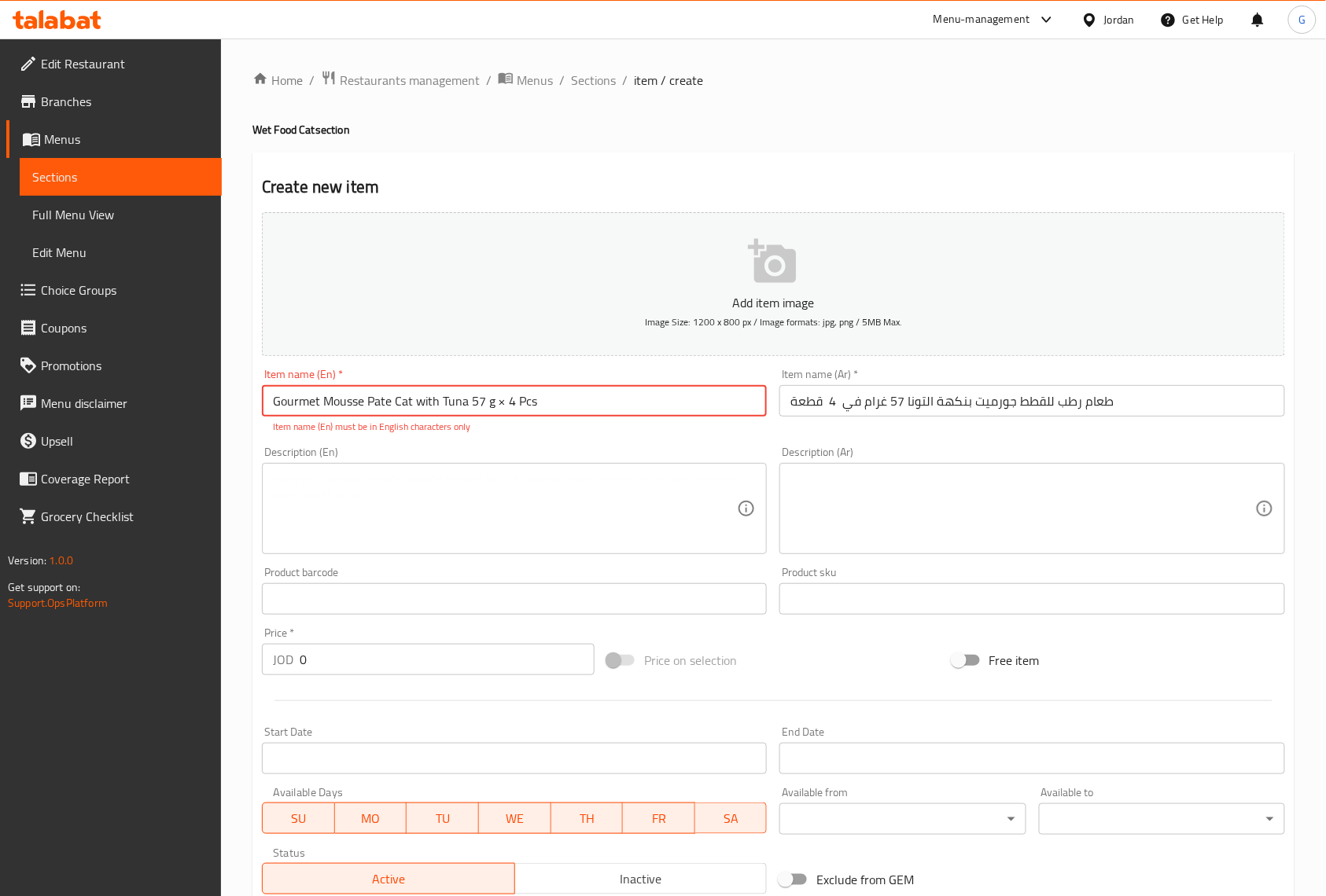
click at [537, 406] on input "Gourmet Mousse Pate Cat with Tuna 57 g × 4 Pcs" at bounding box center [514, 401] width 505 height 32
click at [423, 406] on input "Gourmet Mousse Pate Cat with Tuna 57 g × 4 Pcs" at bounding box center [514, 401] width 505 height 32
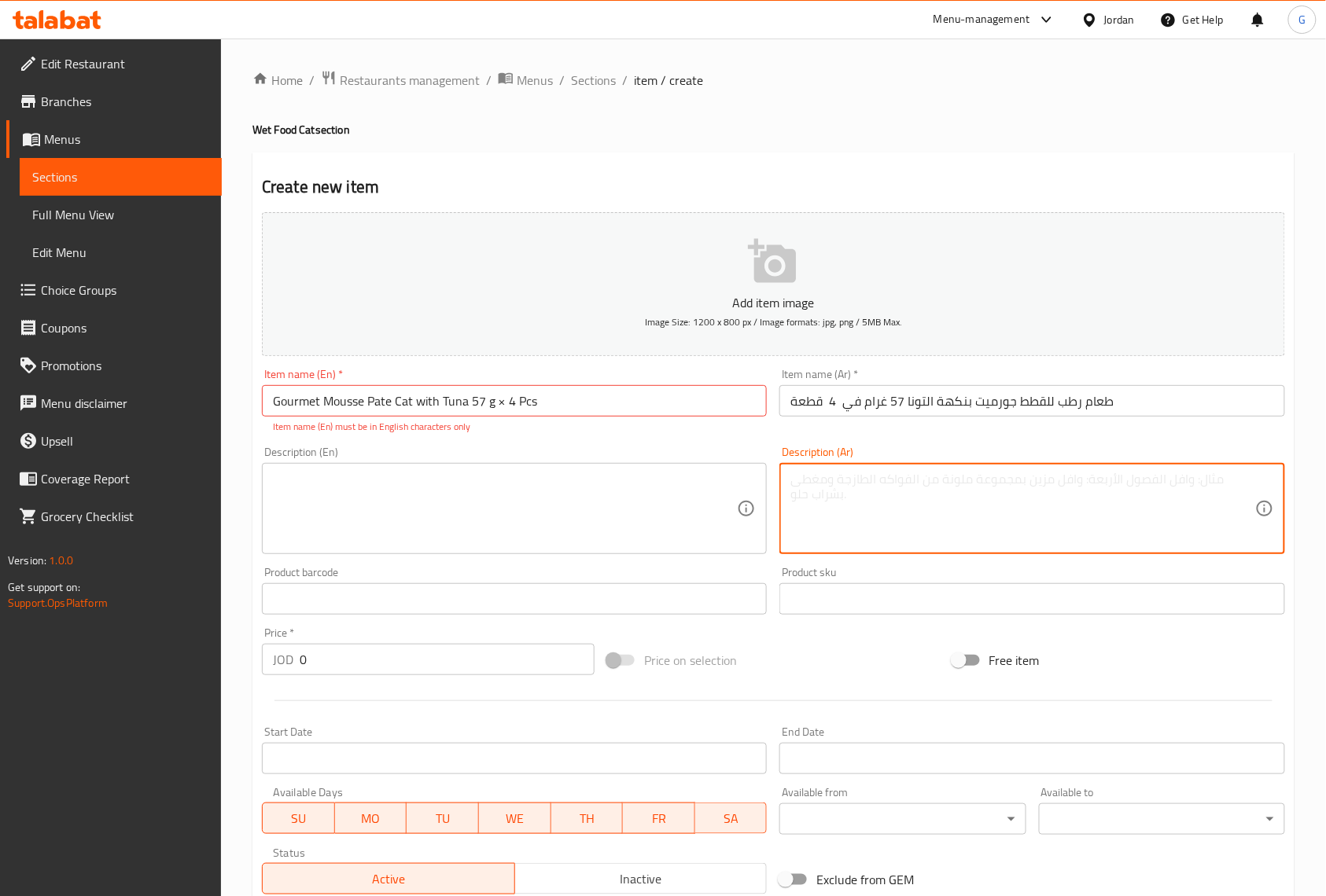
click at [960, 498] on textarea at bounding box center [1022, 509] width 464 height 75
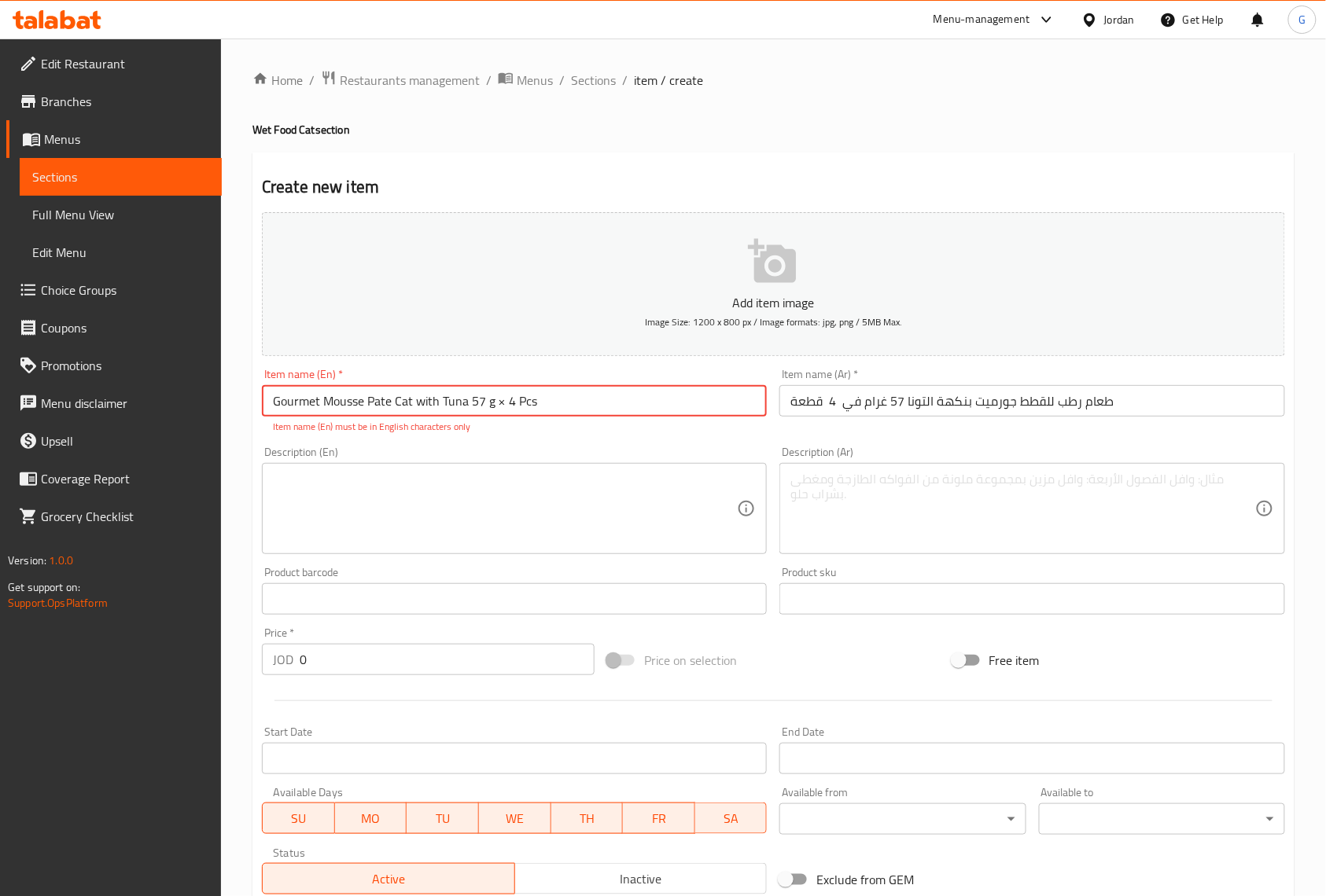
drag, startPoint x: 535, startPoint y: 403, endPoint x: 504, endPoint y: 418, distance: 34.4
click at [504, 417] on input "Gourmet Mousse Pate Cat with Tuna 57 g × 4 Pcs" at bounding box center [514, 401] width 505 height 32
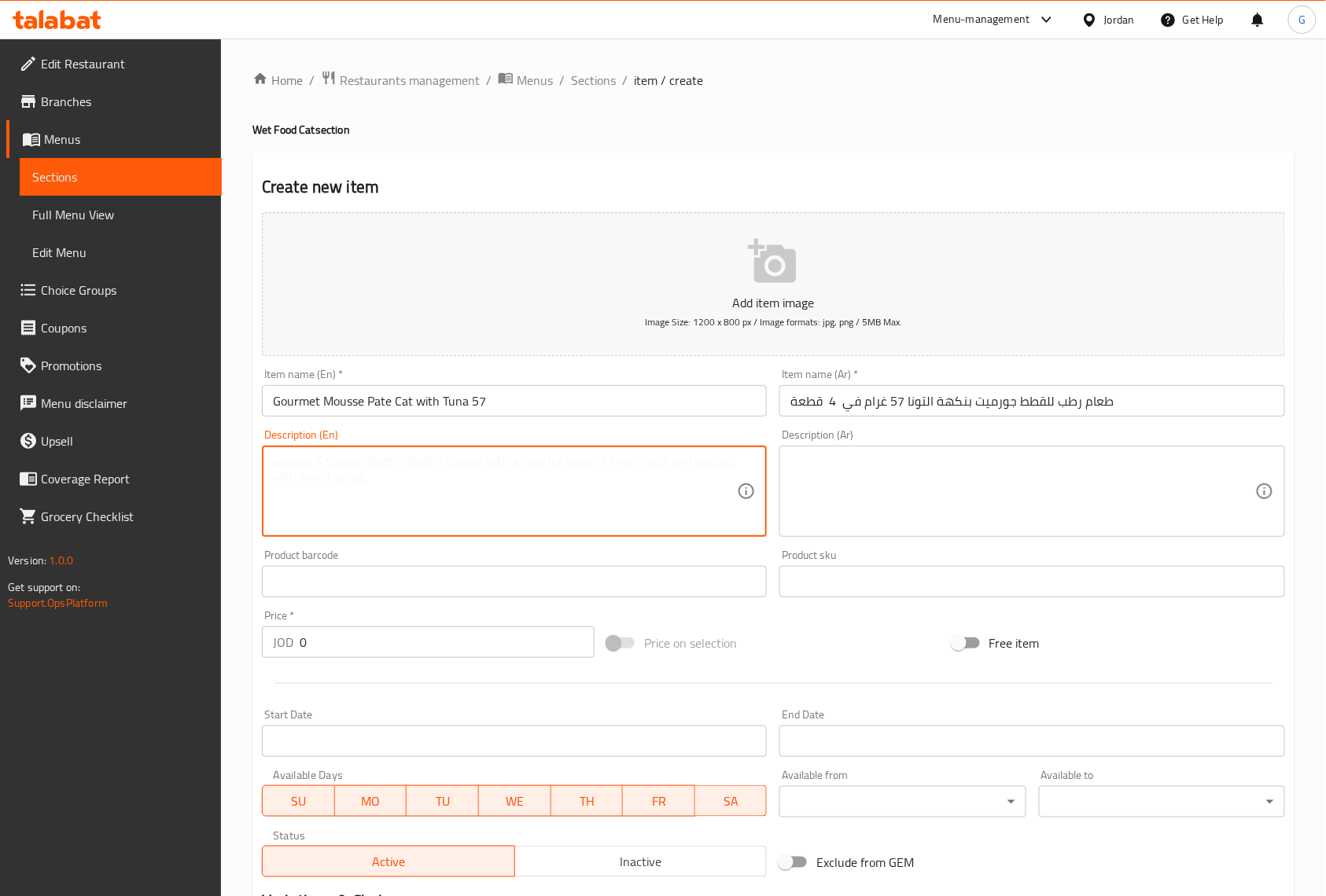
click at [463, 504] on textarea at bounding box center [505, 491] width 464 height 75
click at [513, 403] on input "Gourmet Mousse Pate Cat with Tuna 57" at bounding box center [514, 401] width 505 height 32
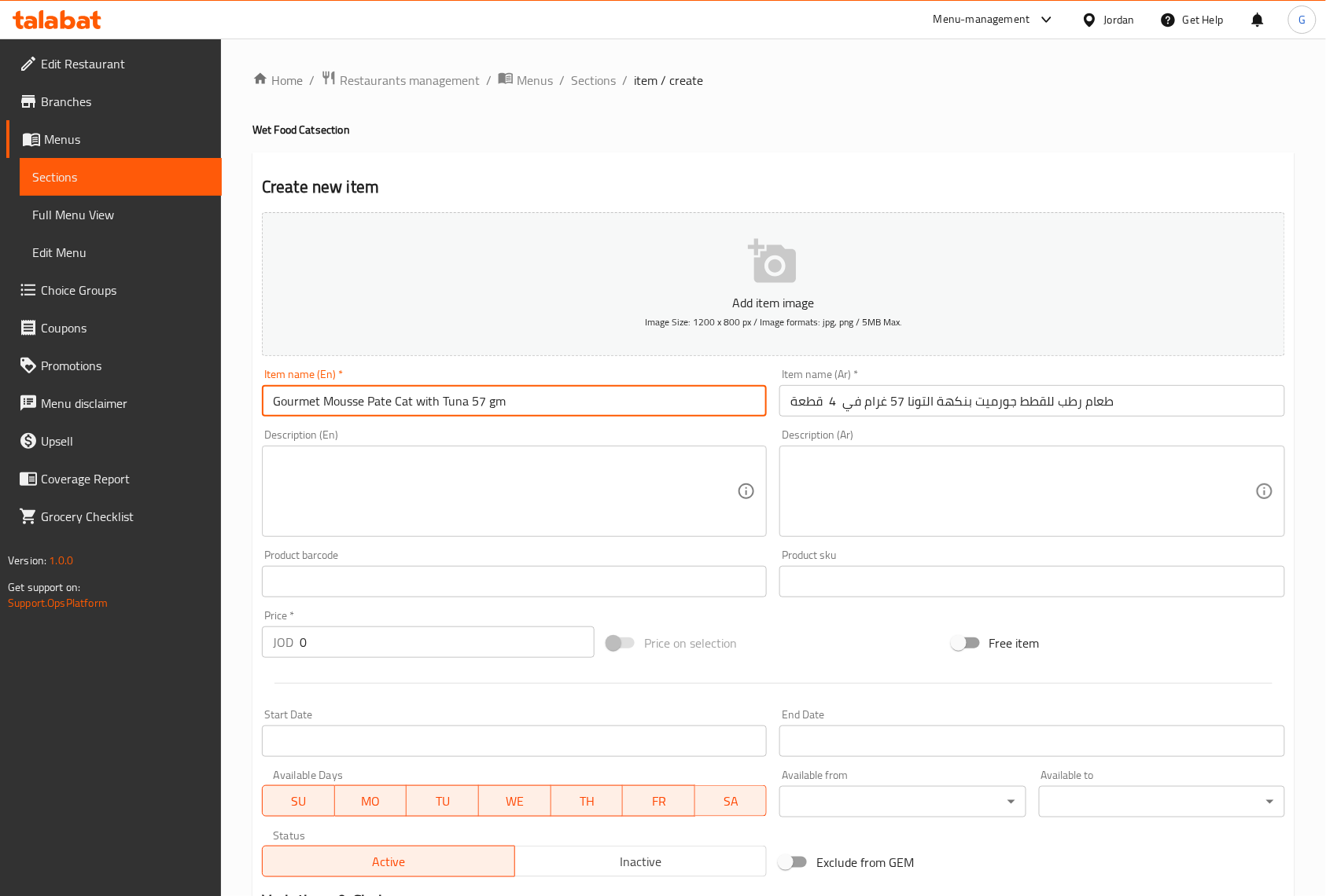
paste input "4 Pcs"
click at [503, 406] on input "Gourmet Mousse Pate Cat with Tuna 57 gm 4 Pcs" at bounding box center [514, 401] width 505 height 32
type input "Gourmet Mousse Pate Cat with Tuna 57 gm x 4 Pcs"
click at [514, 450] on div "Description (En)" at bounding box center [514, 490] width 505 height 91
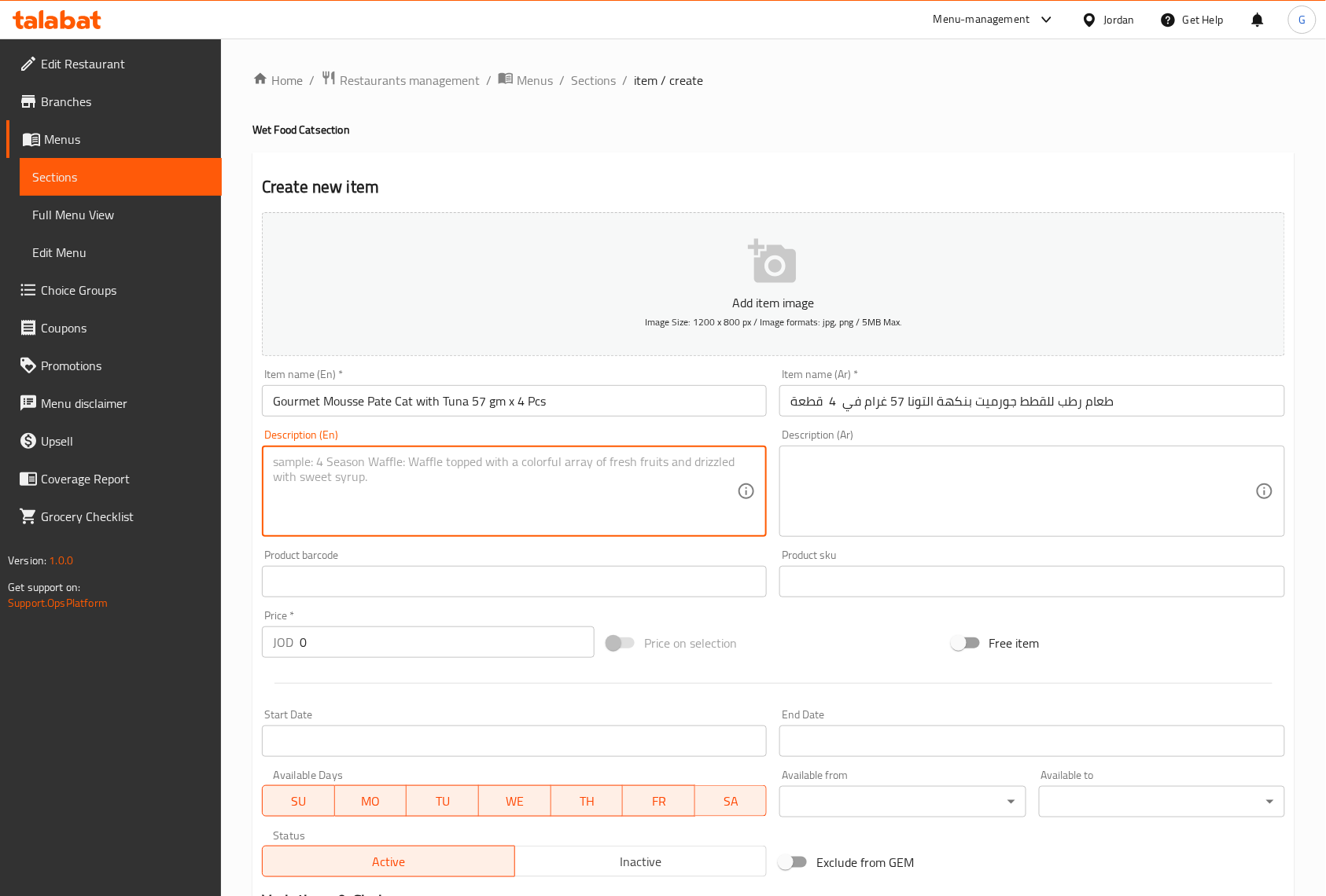
click at [888, 498] on textarea at bounding box center [1022, 491] width 464 height 75
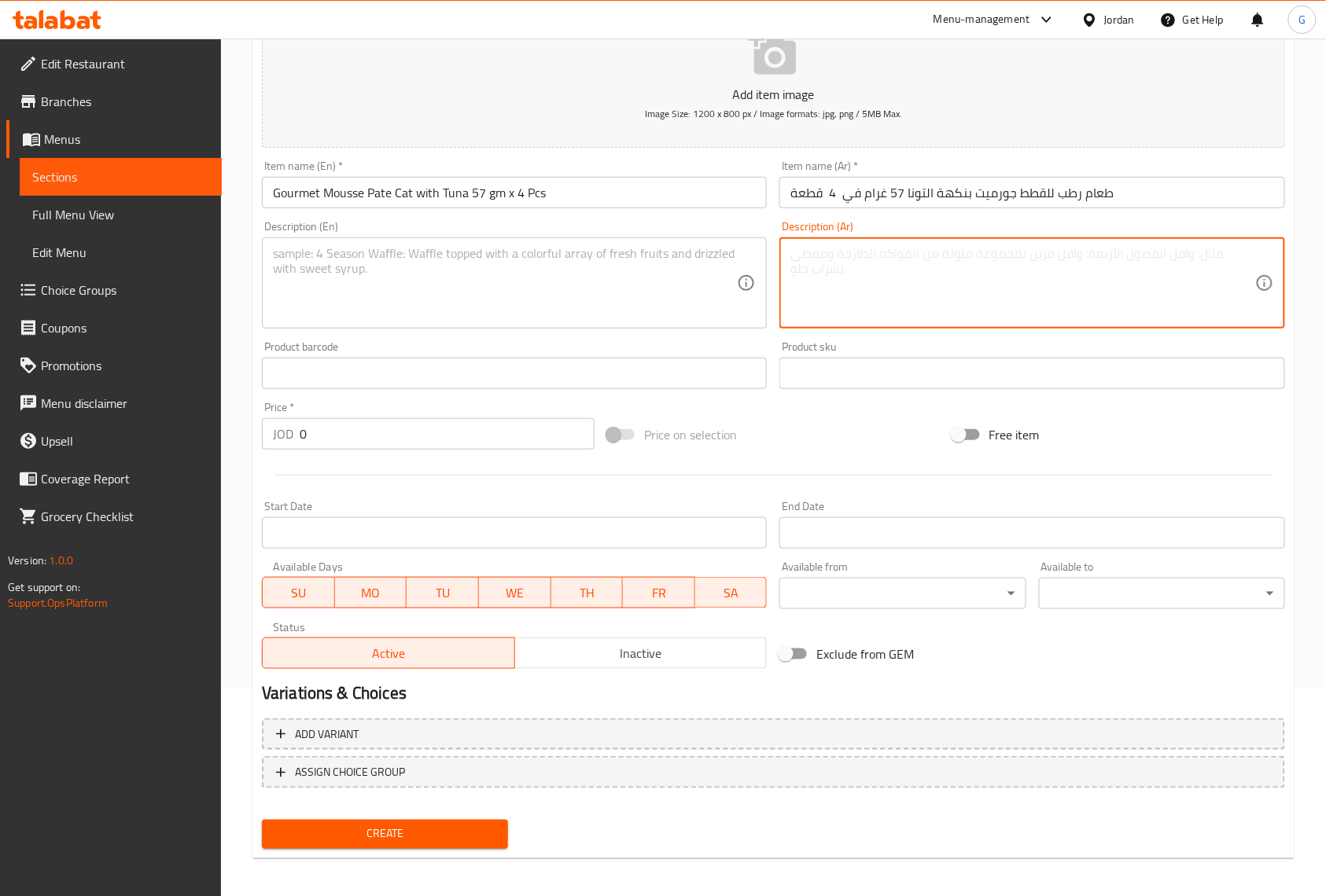
scroll to position [209, 0]
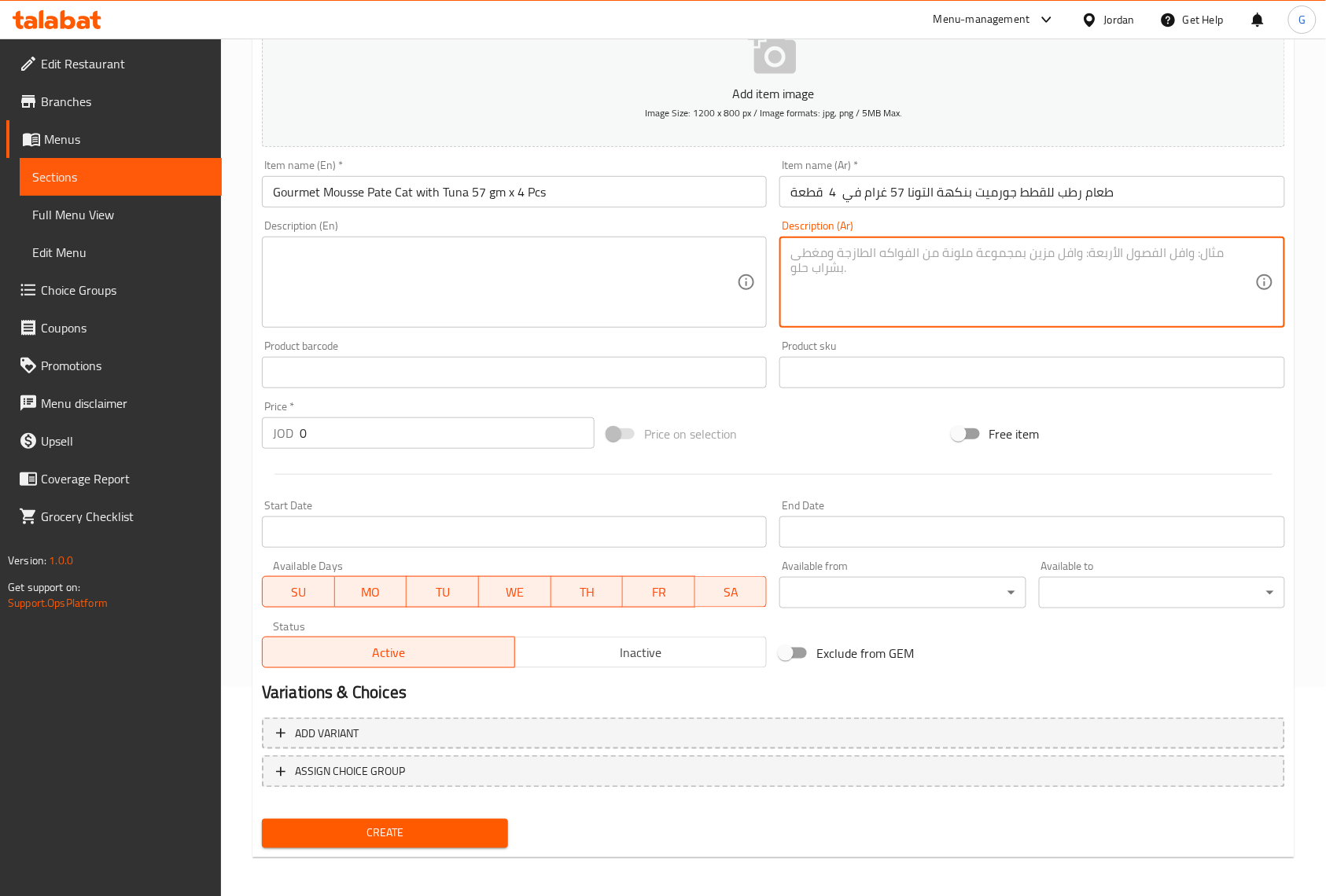
click at [458, 429] on input "0" at bounding box center [447, 433] width 295 height 32
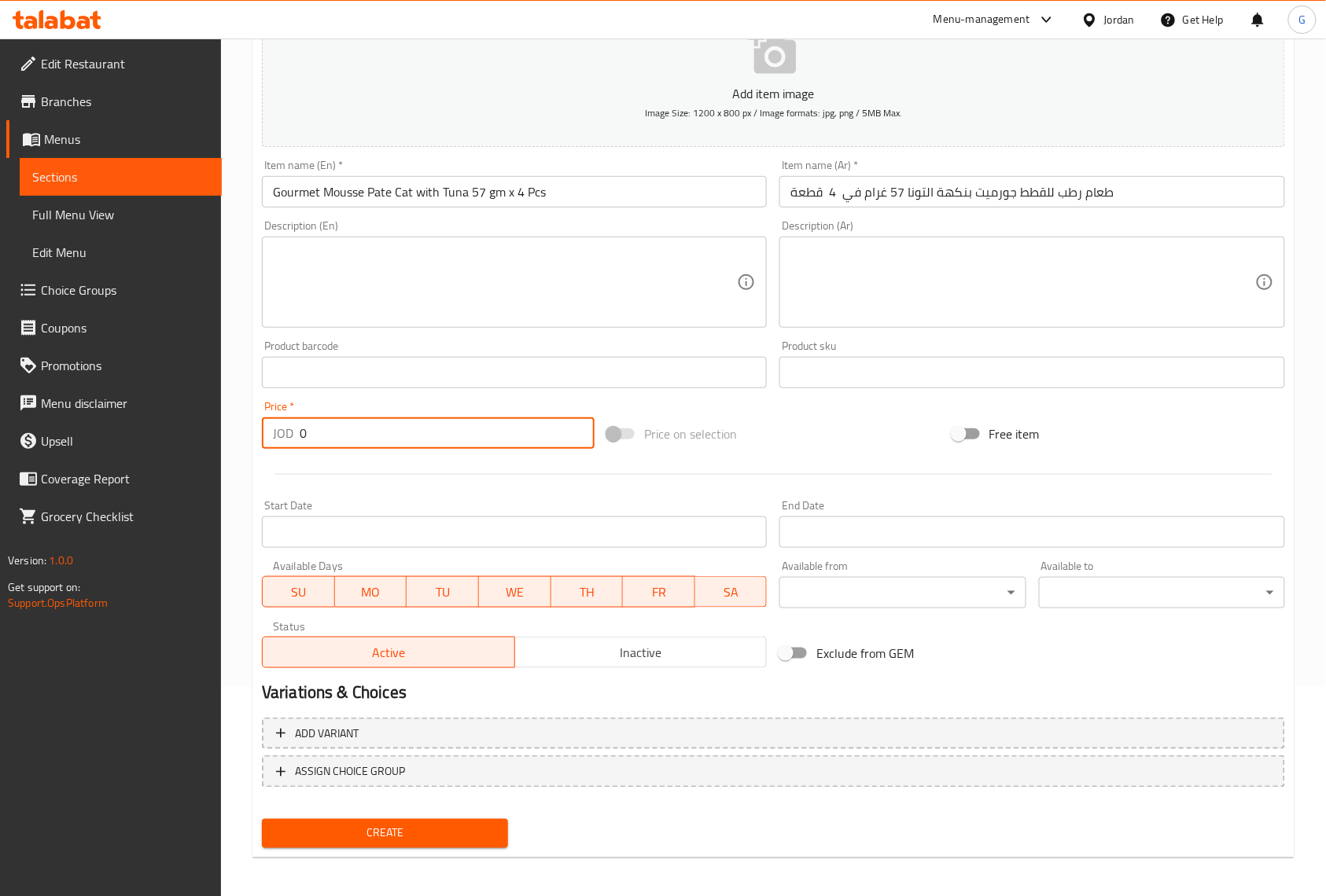
click at [458, 429] on input "0" at bounding box center [447, 433] width 295 height 32
paste input "5"
type input "5"
click at [262, 819] on button "Create" at bounding box center [385, 833] width 246 height 29
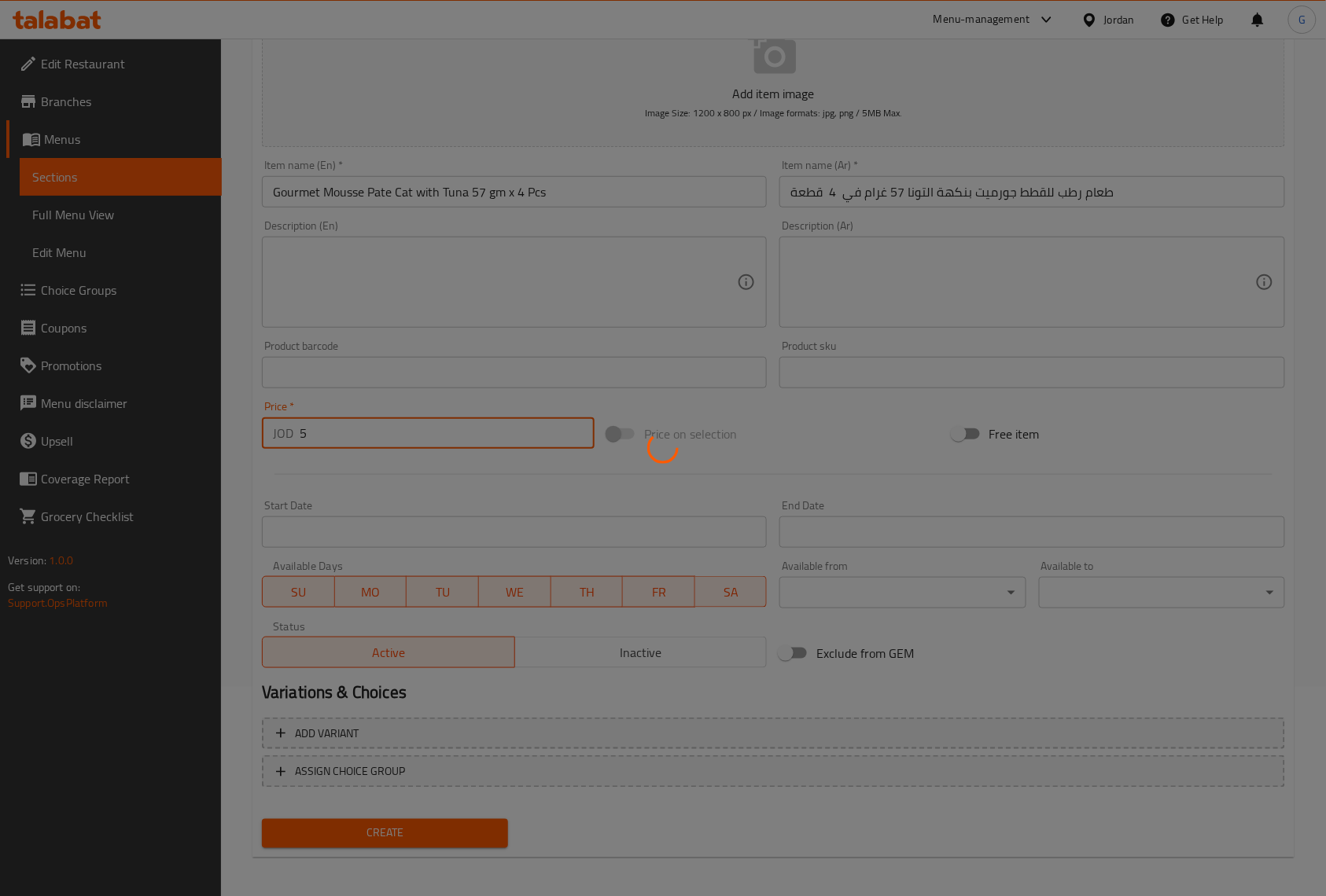
type input "0"
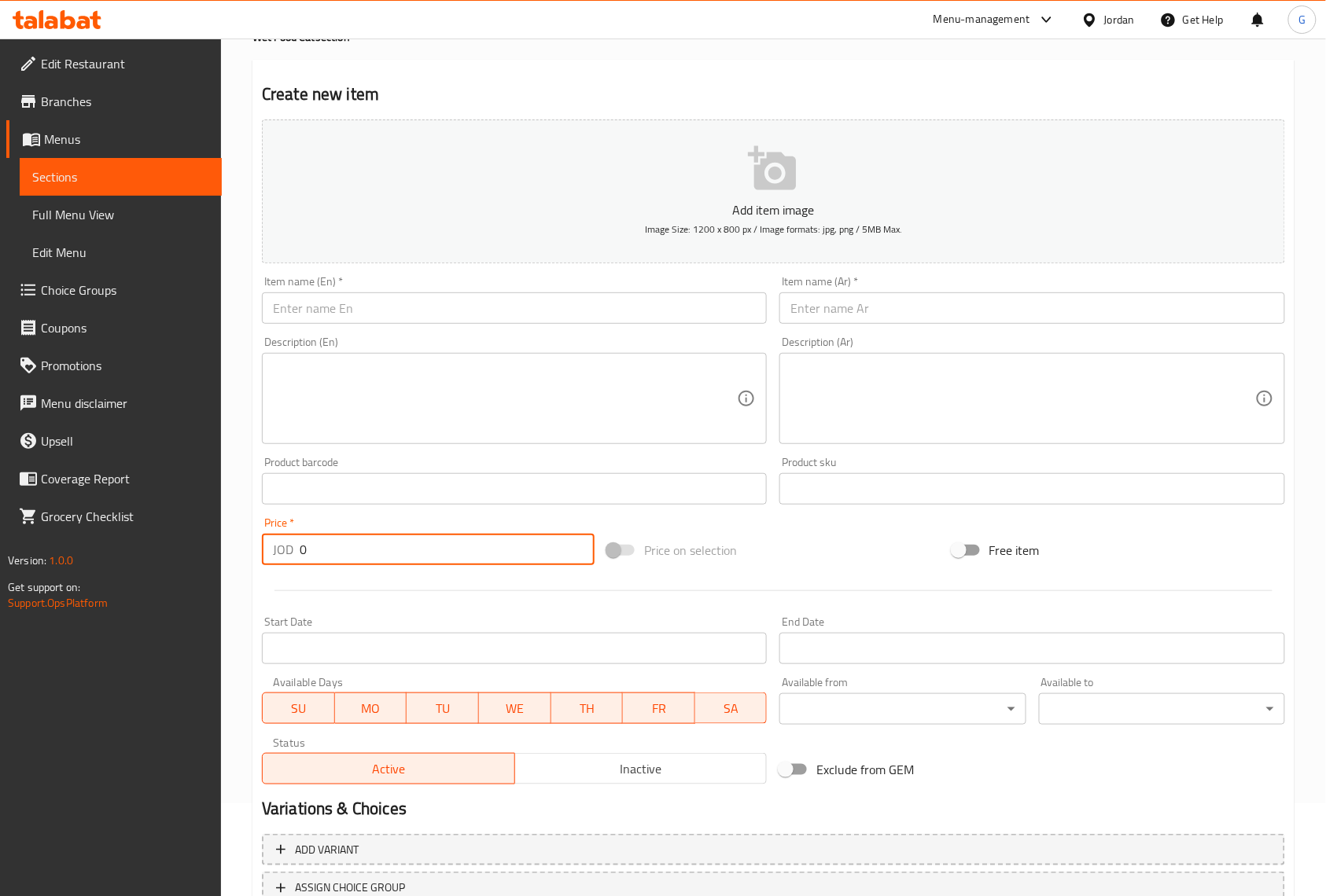
scroll to position [0, 0]
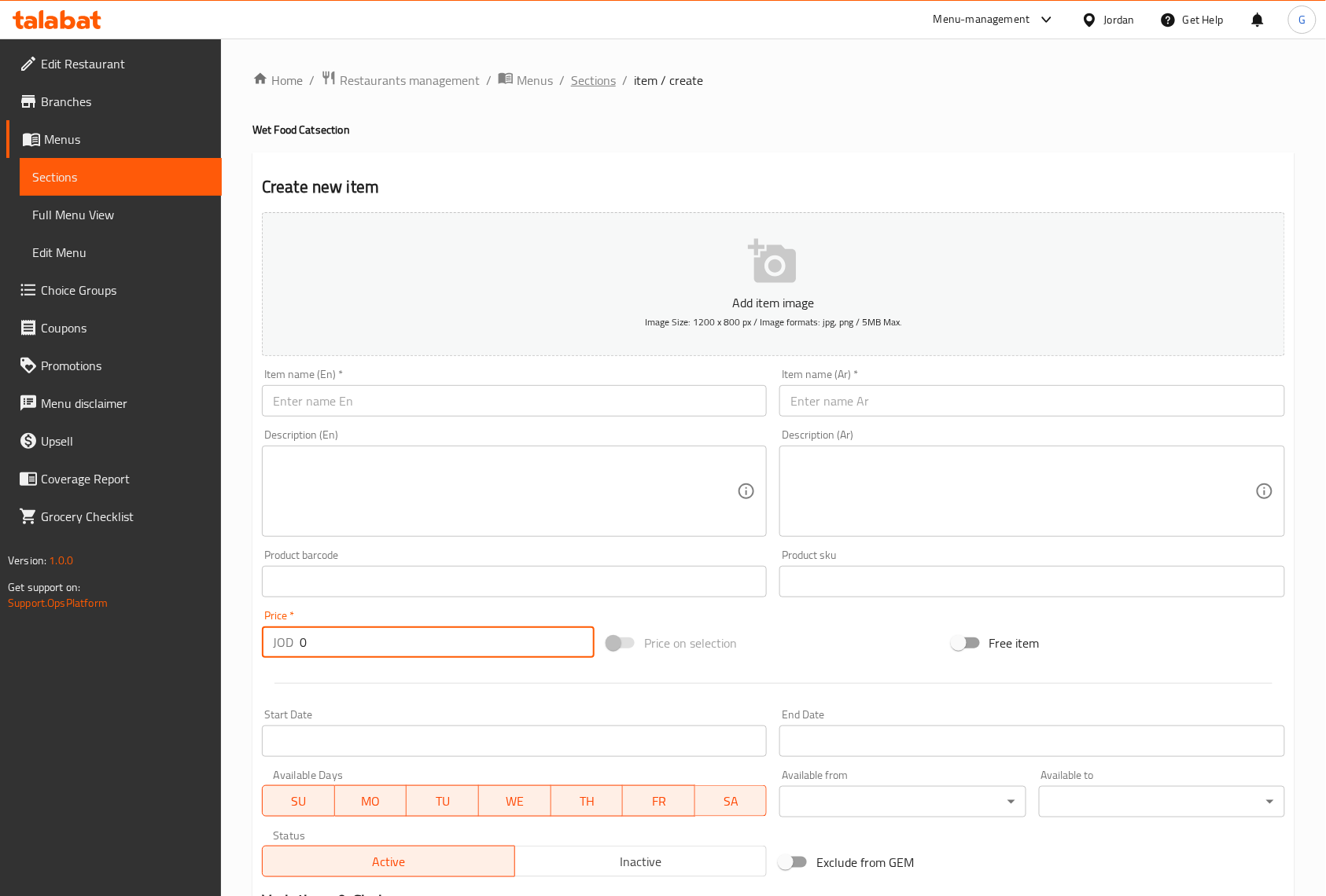
click at [607, 73] on span "Sections" at bounding box center [593, 80] width 45 height 19
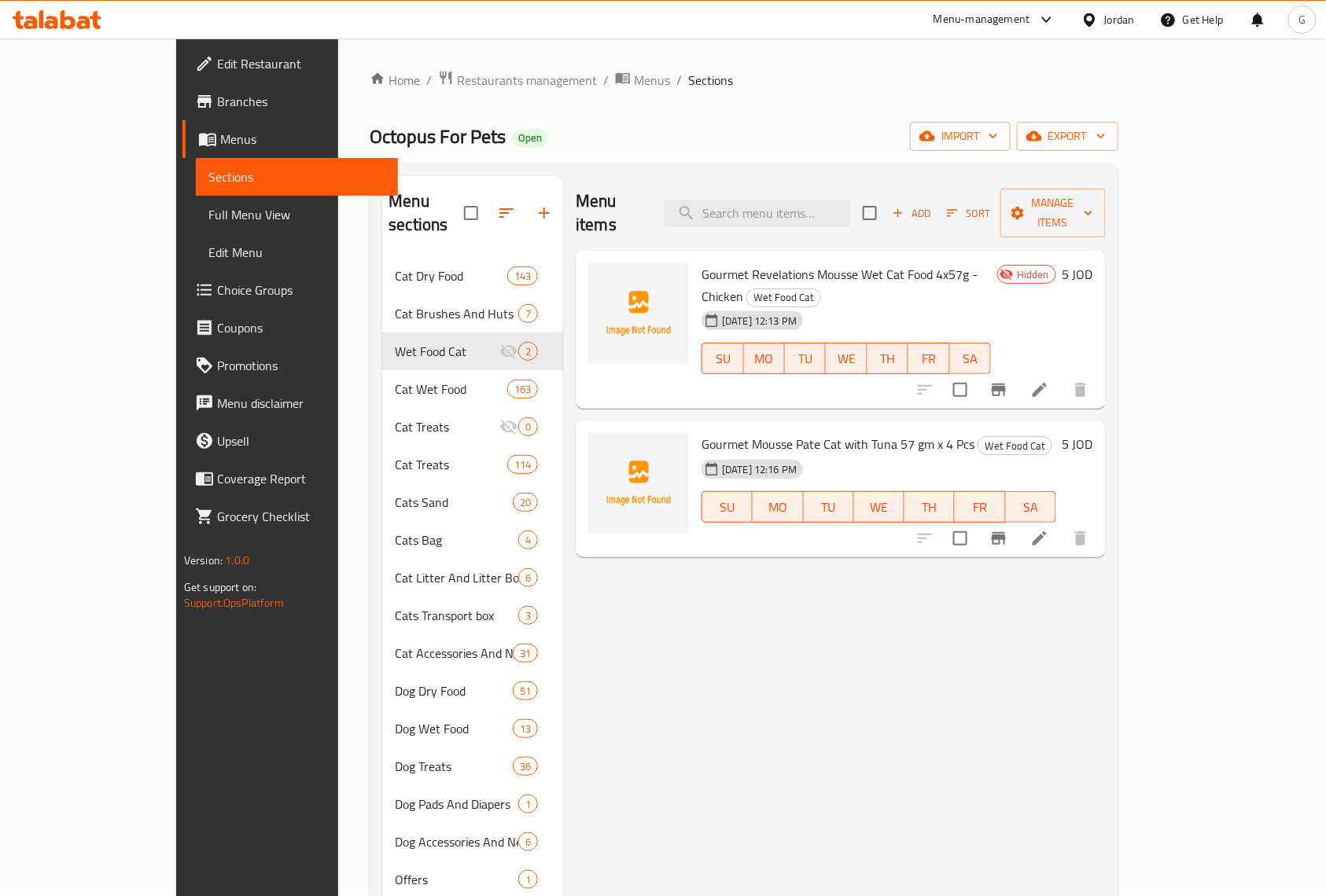
click at [755, 54] on div "Home / Restaurants management / Menus / Sections Octopus For Pets Open import e…" at bounding box center [744, 578] width 812 height 1078
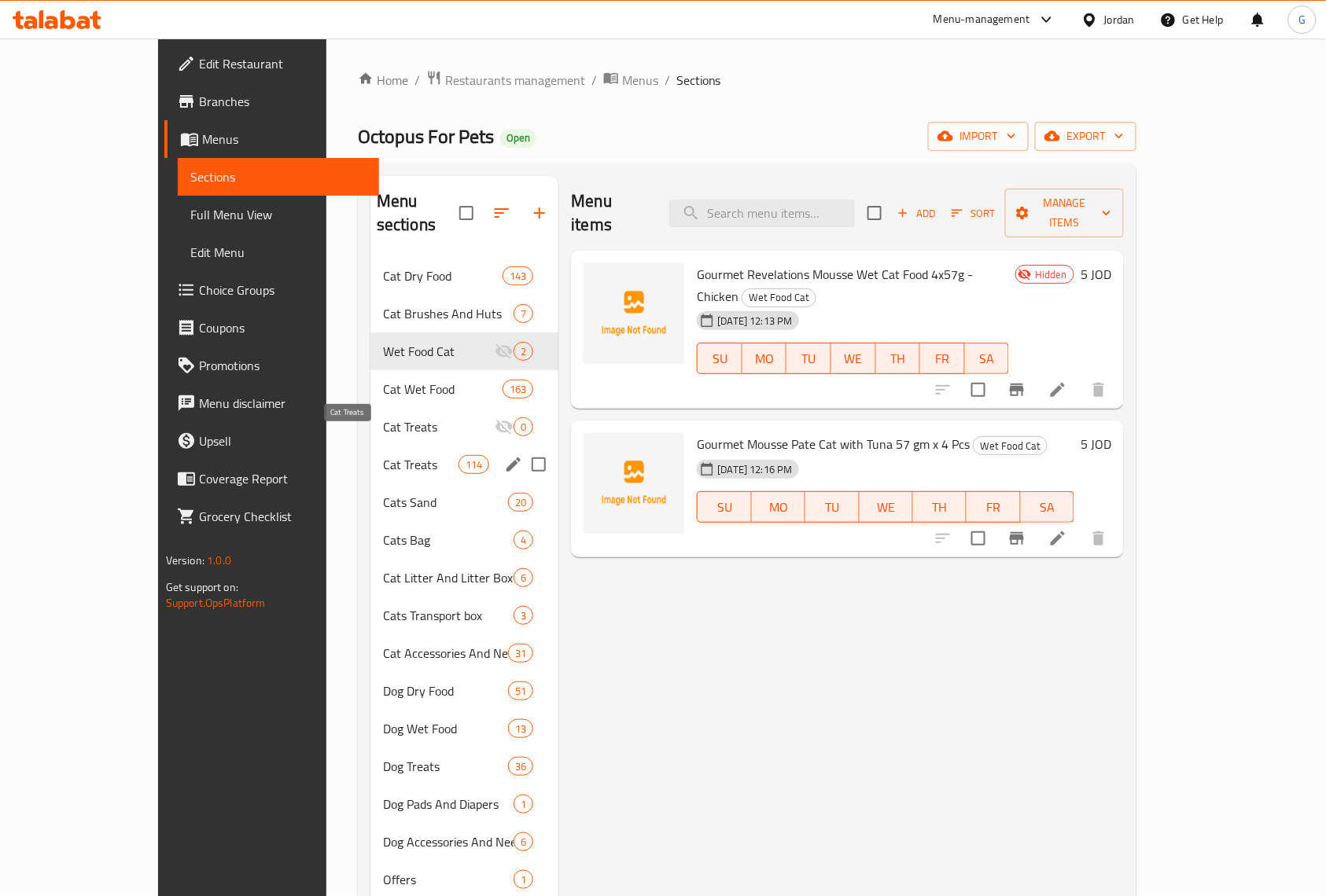
click at [383, 455] on span "Cat Treats" at bounding box center [420, 464] width 75 height 19
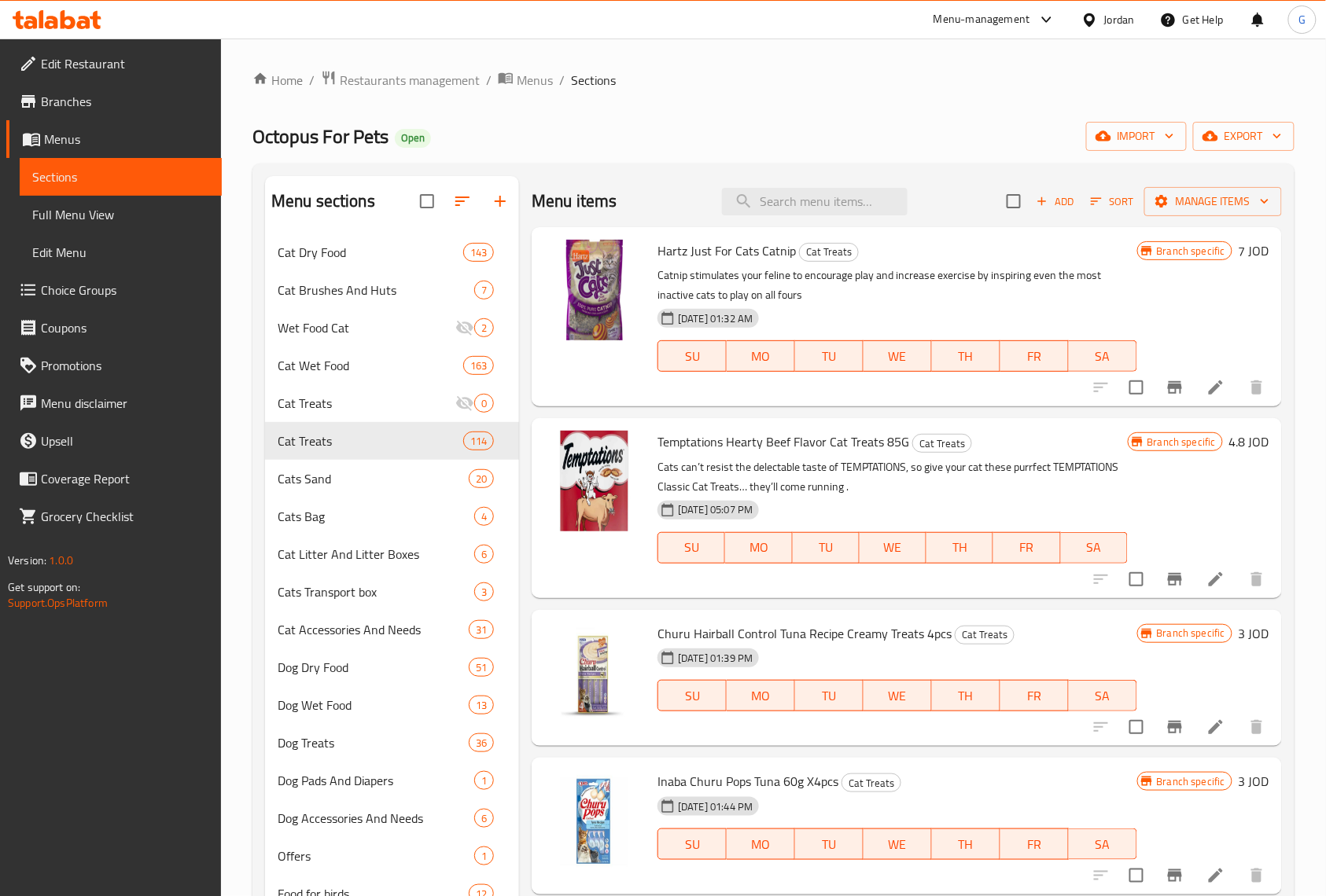
click at [1049, 77] on ol "Home / Restaurants management / Menus / Sections" at bounding box center [774, 80] width 1042 height 20
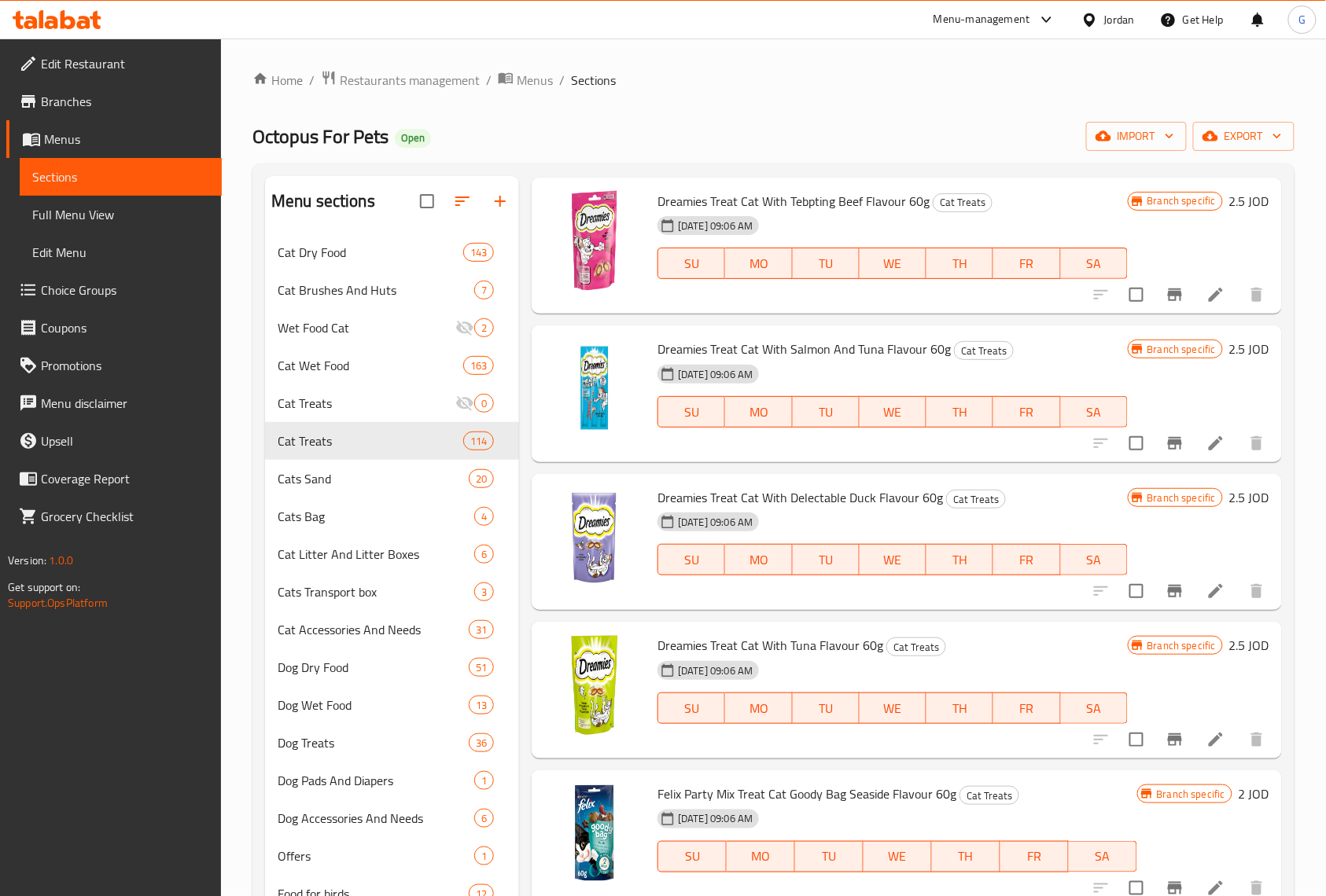
scroll to position [9838, 0]
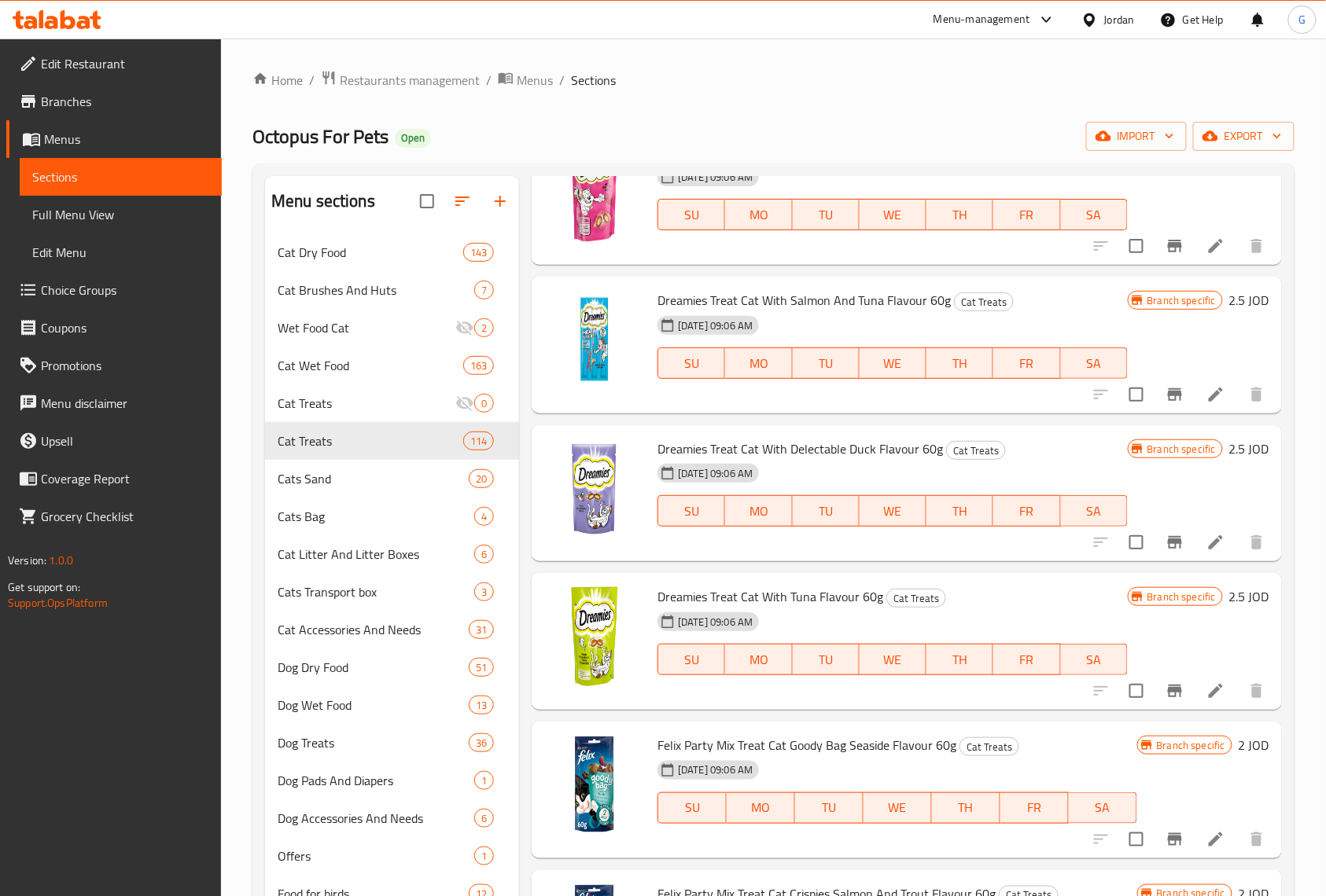
click at [812, 64] on div "Home / Restaurants management / Menus / Sections Octopus For Pets Open import e…" at bounding box center [774, 604] width 1105 height 1129
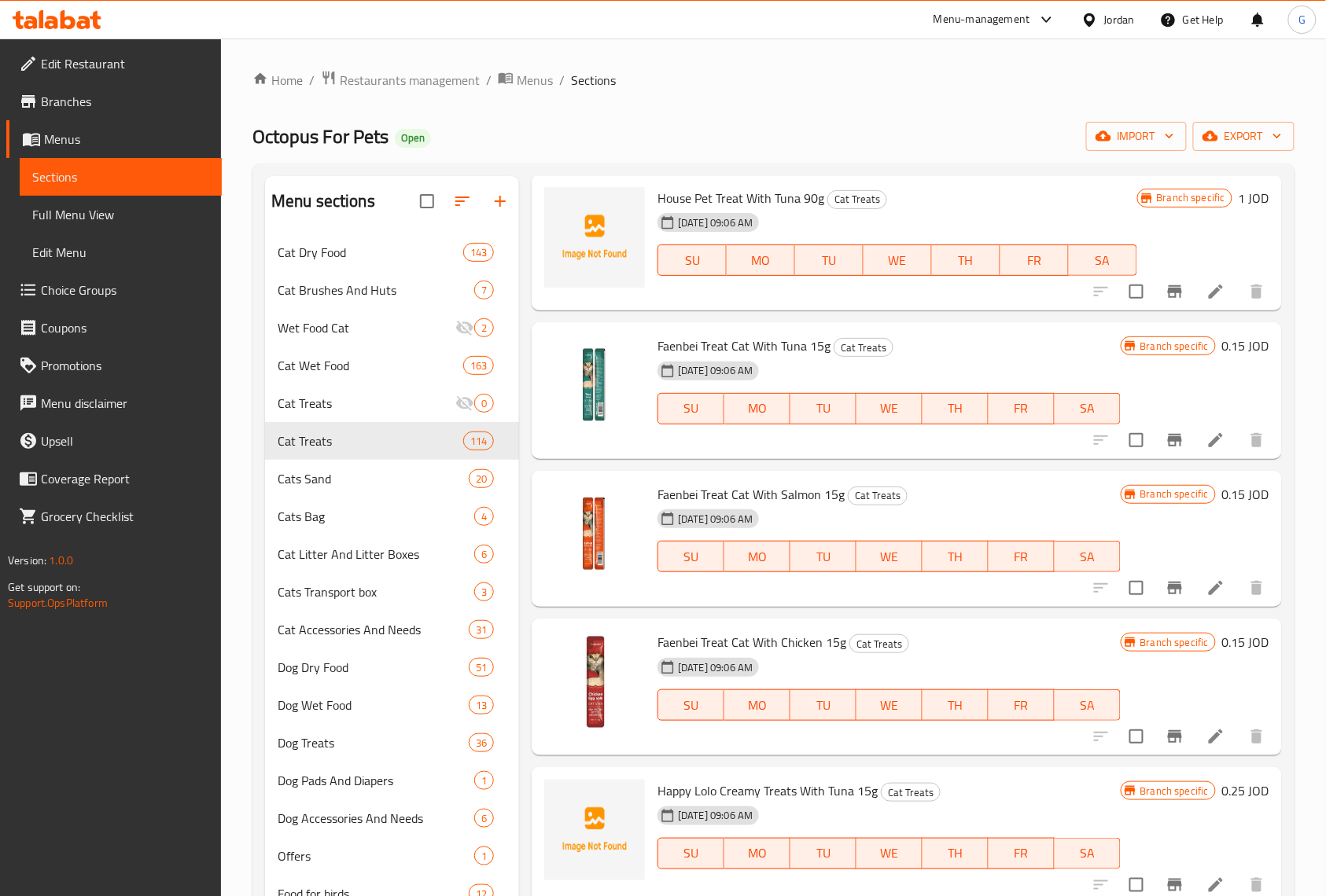
scroll to position [0, 0]
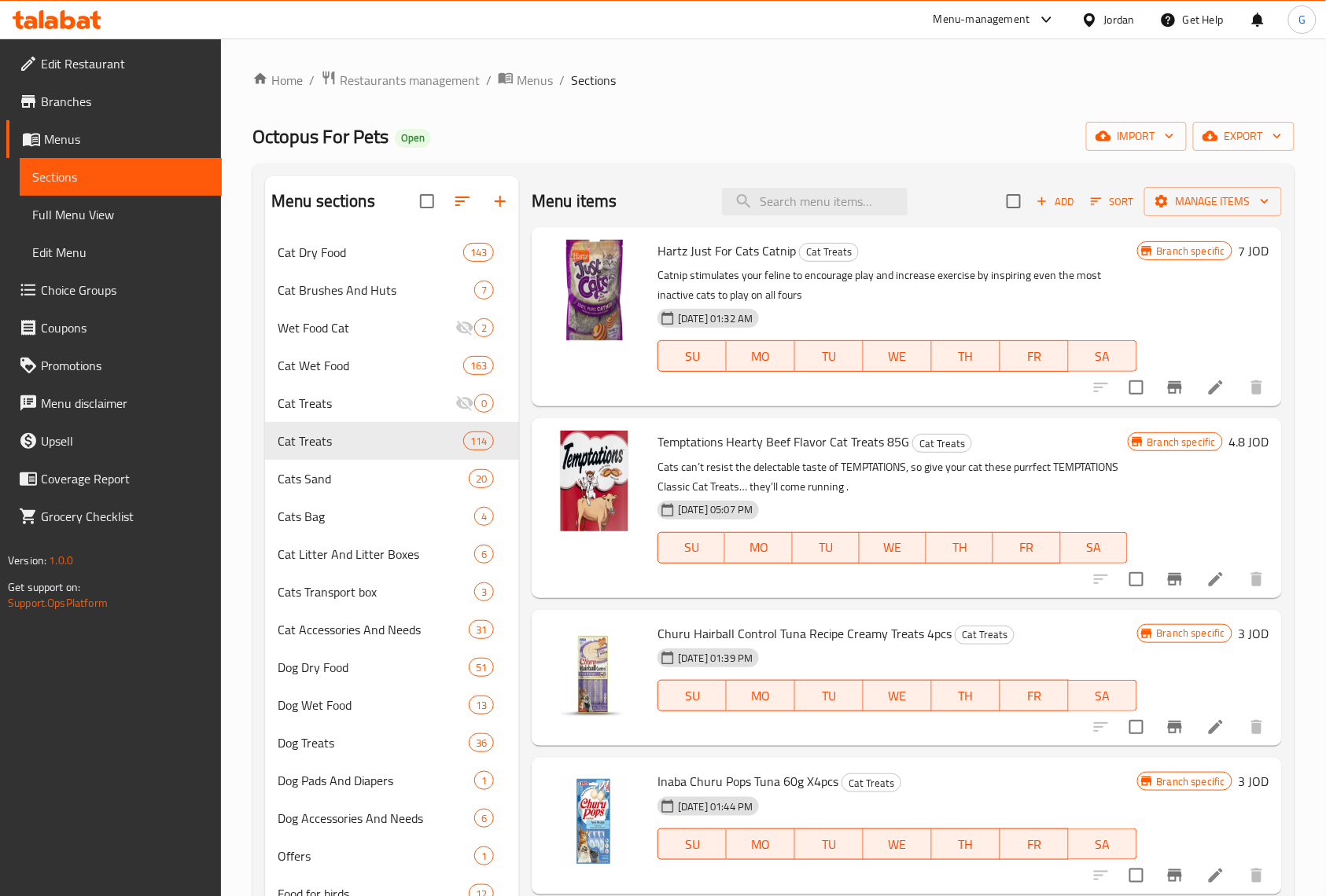
click at [1030, 211] on button "Add" at bounding box center [1055, 201] width 50 height 25
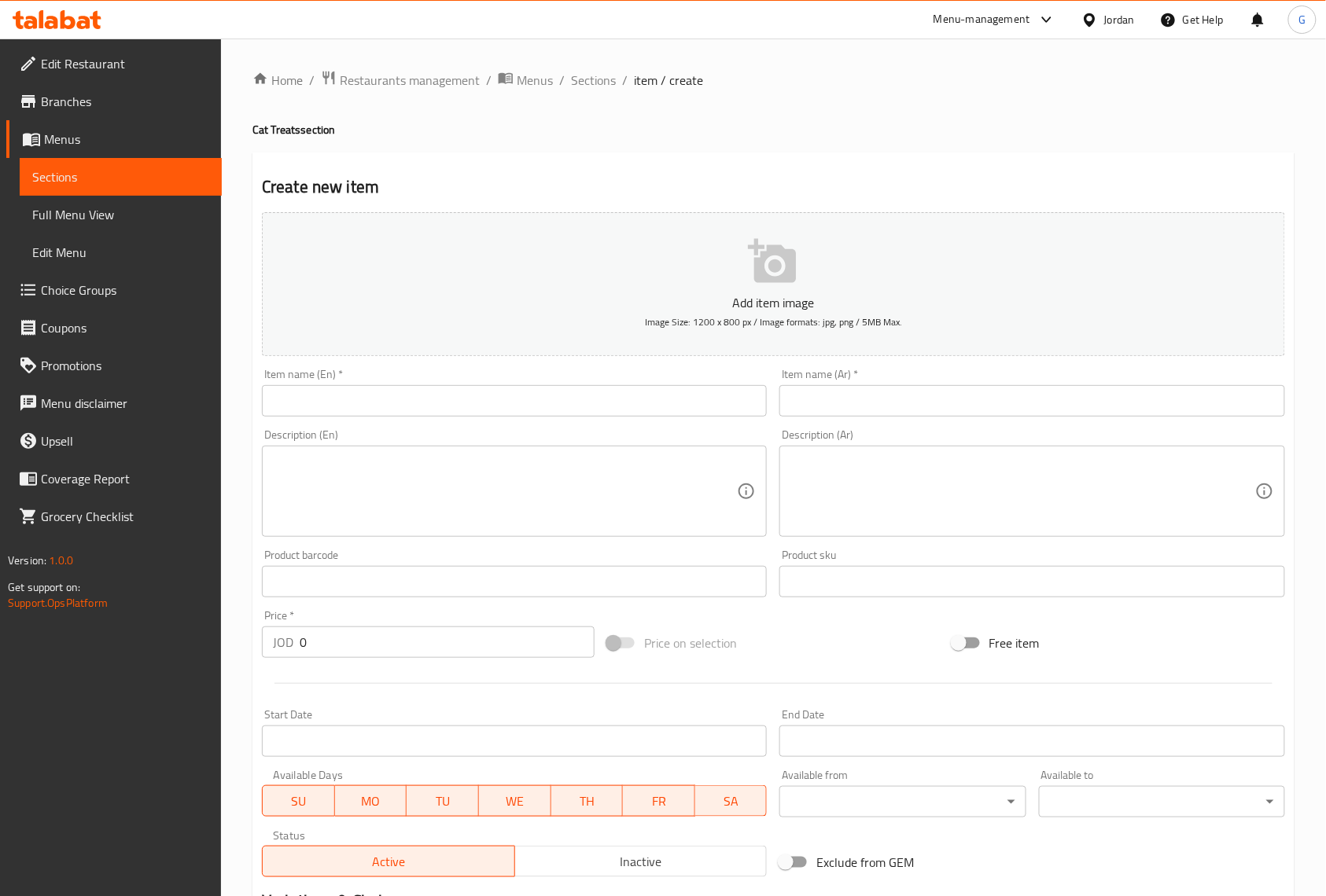
click at [501, 397] on input "text" at bounding box center [514, 401] width 505 height 32
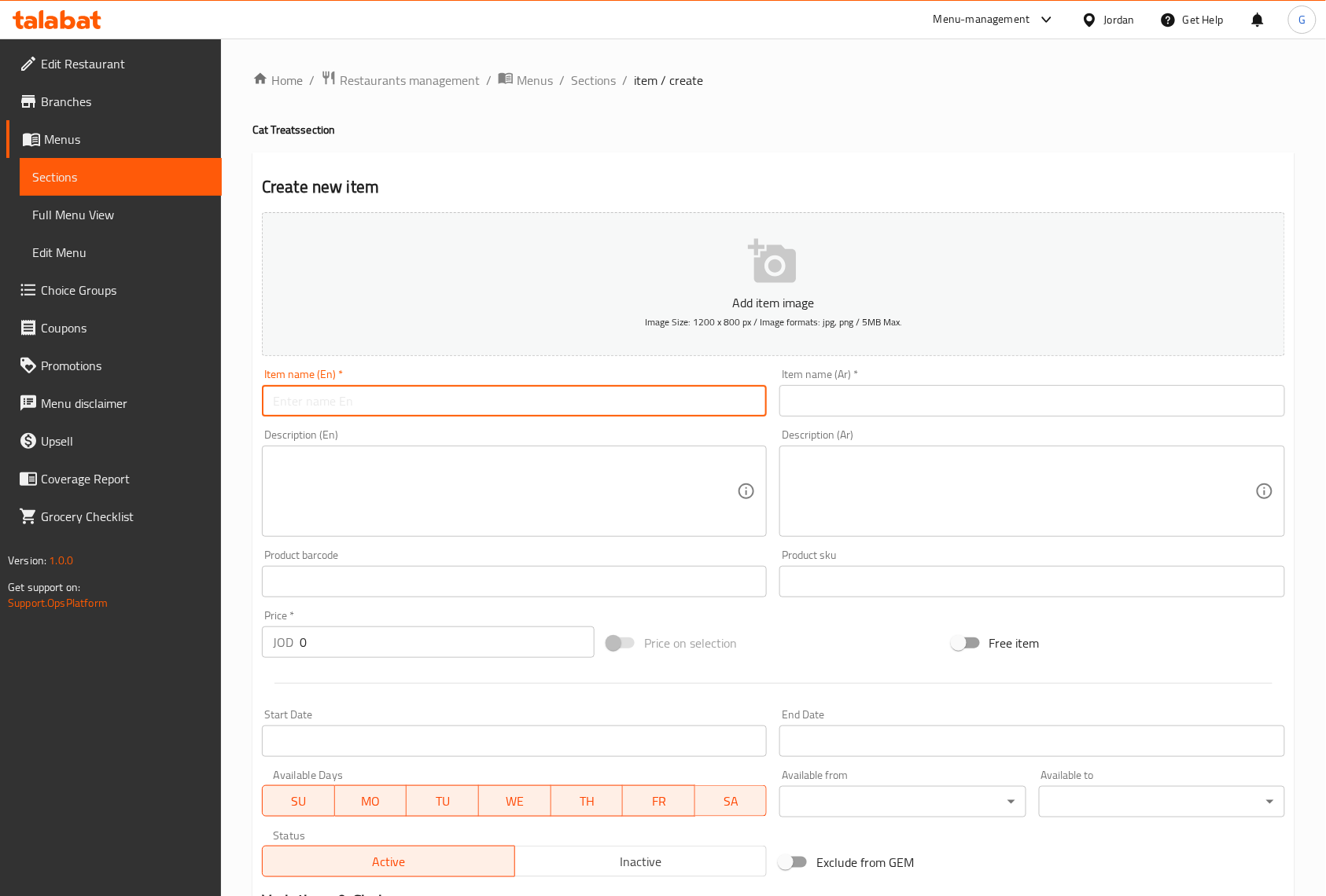
paste input "Dreamies Meaty Sticks Cat Treats With Salmon 30g x 6pcs"
type input "Dreamies Meaty Sticks Cat Treats With Salmon 30g x 6pcs"
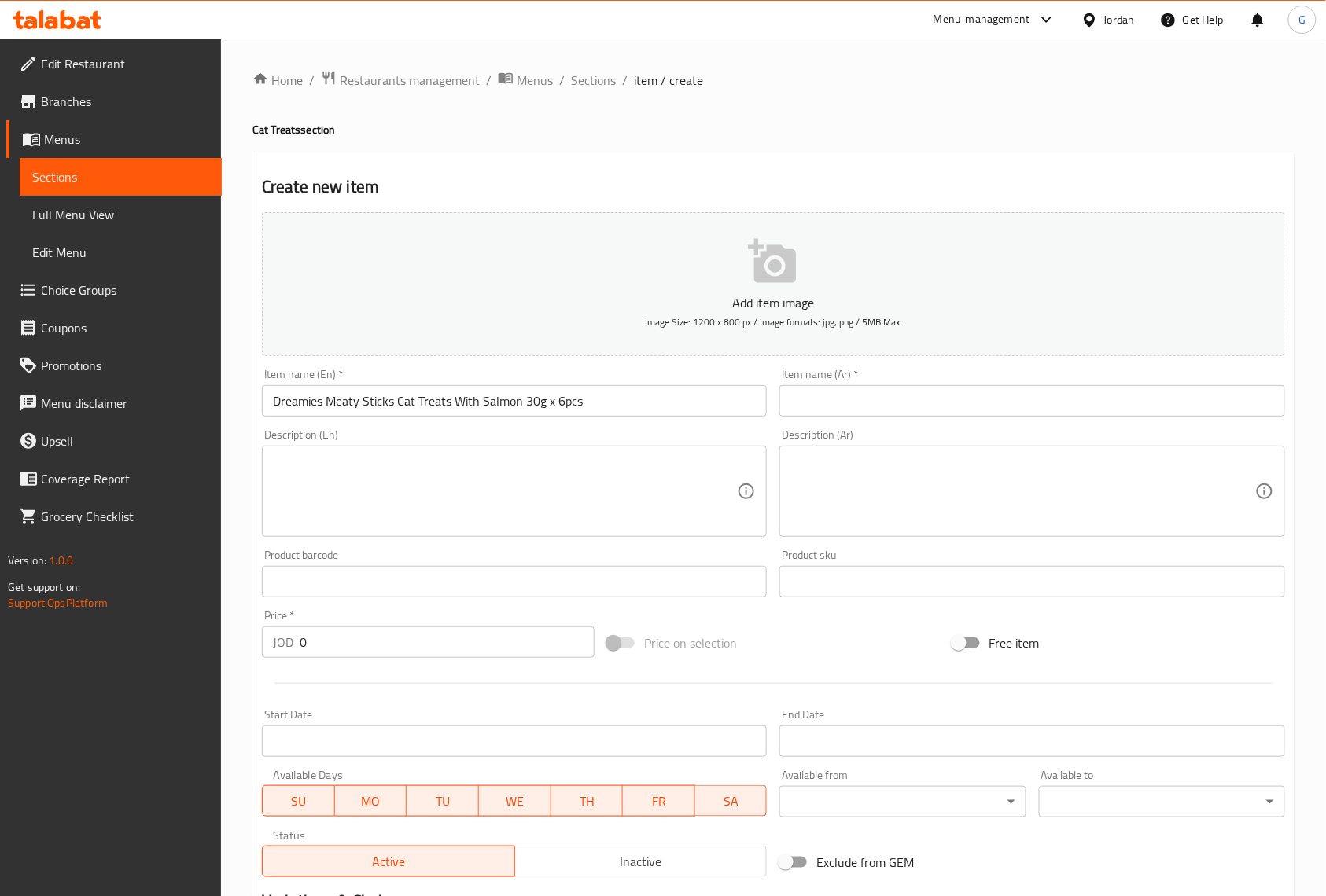
click at [876, 87] on ol "Home / Restaurants management / Menus / Sections / item / create" at bounding box center [774, 80] width 1042 height 20
click at [485, 654] on input "0" at bounding box center [447, 642] width 295 height 32
paste input "2"
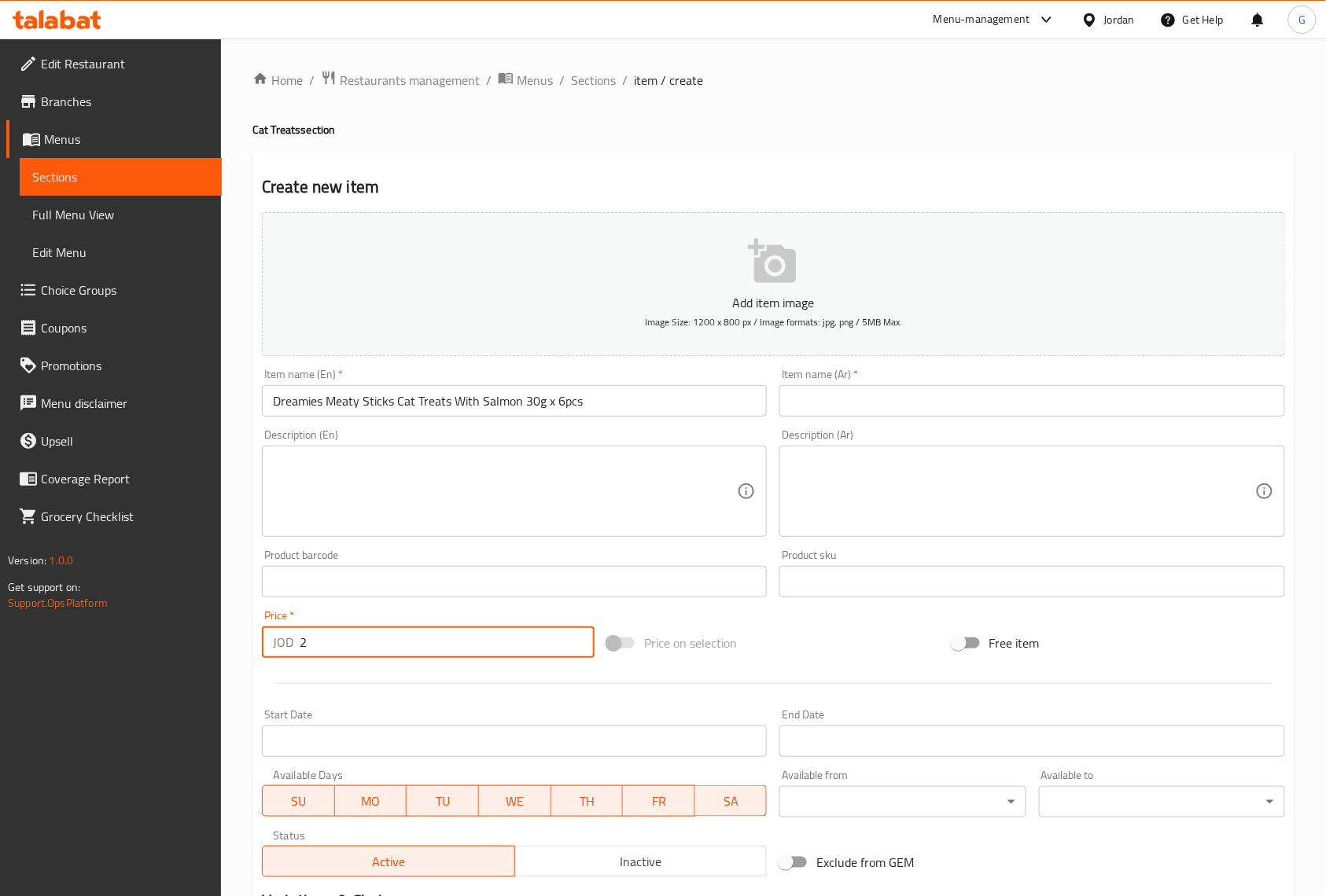
type input "2"
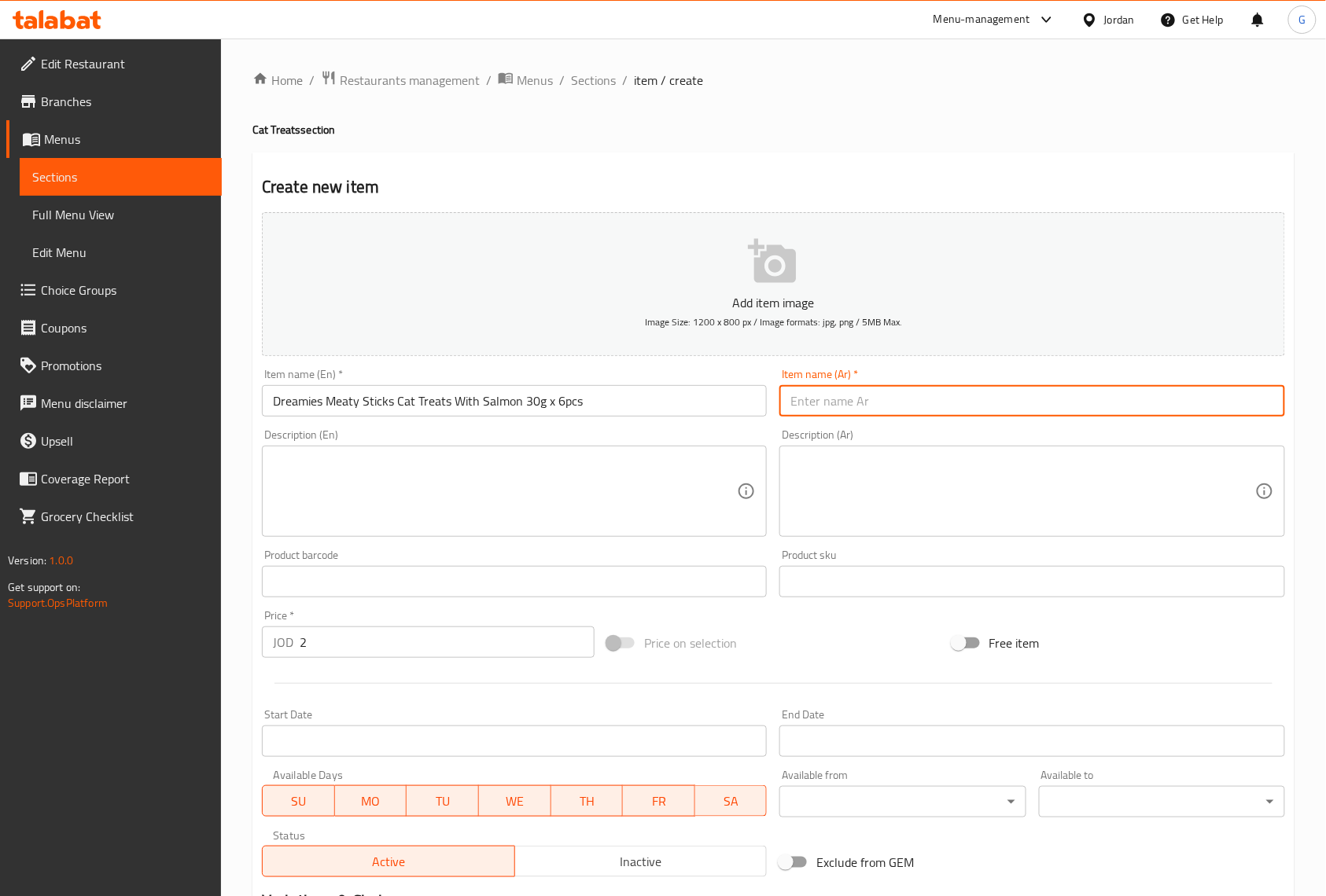
click at [874, 414] on input "text" at bounding box center [1032, 401] width 505 height 32
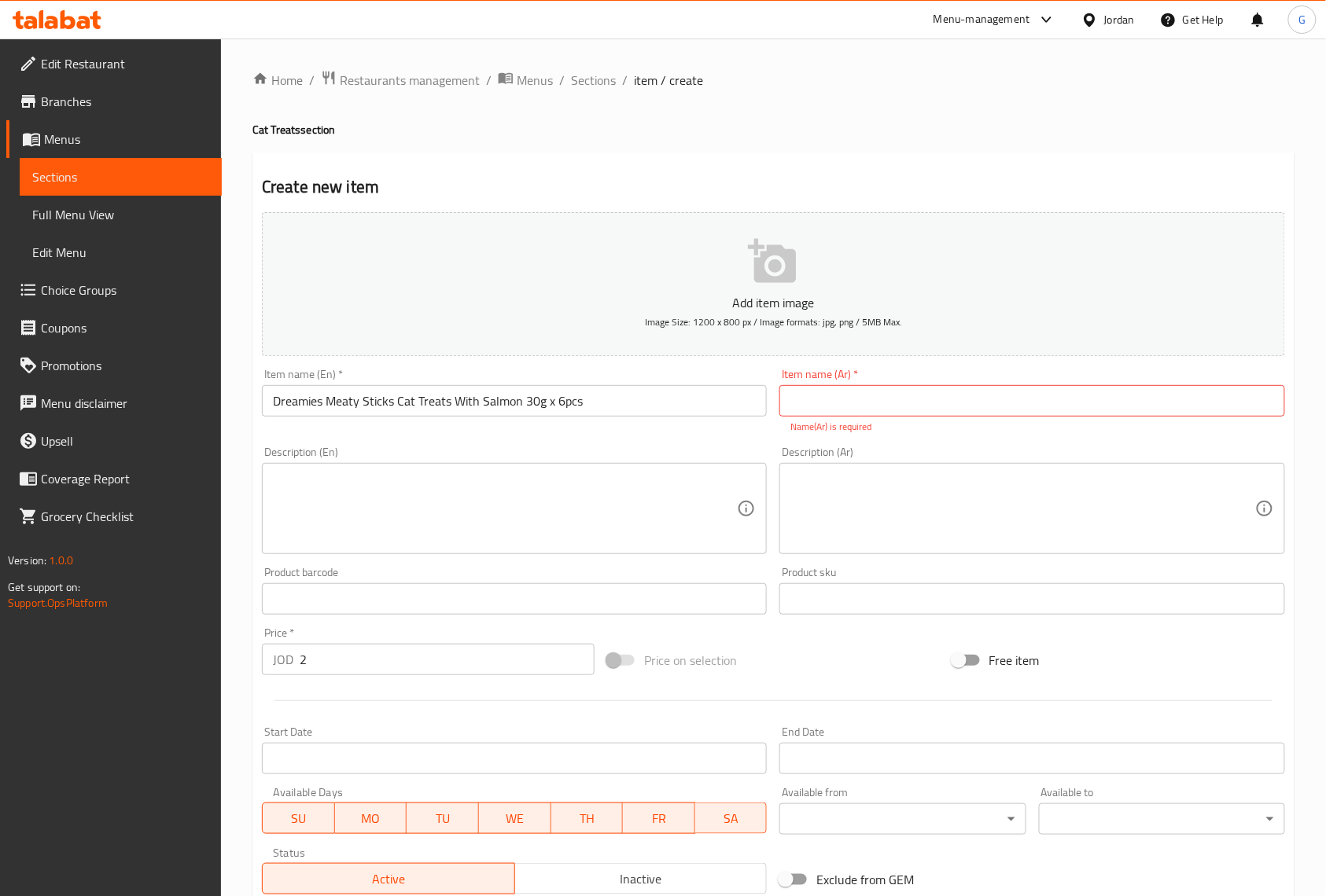
click at [936, 70] on ol "Home / Restaurants management / Menus / Sections / item / create" at bounding box center [774, 80] width 1042 height 20
click at [954, 395] on input "text" at bounding box center [1032, 401] width 505 height 32
paste input "مكافآت دريميز ستيكس للقطط بنكهة السلمون 30 جم × 6 قطع"
click at [999, 519] on textarea at bounding box center [1022, 509] width 464 height 75
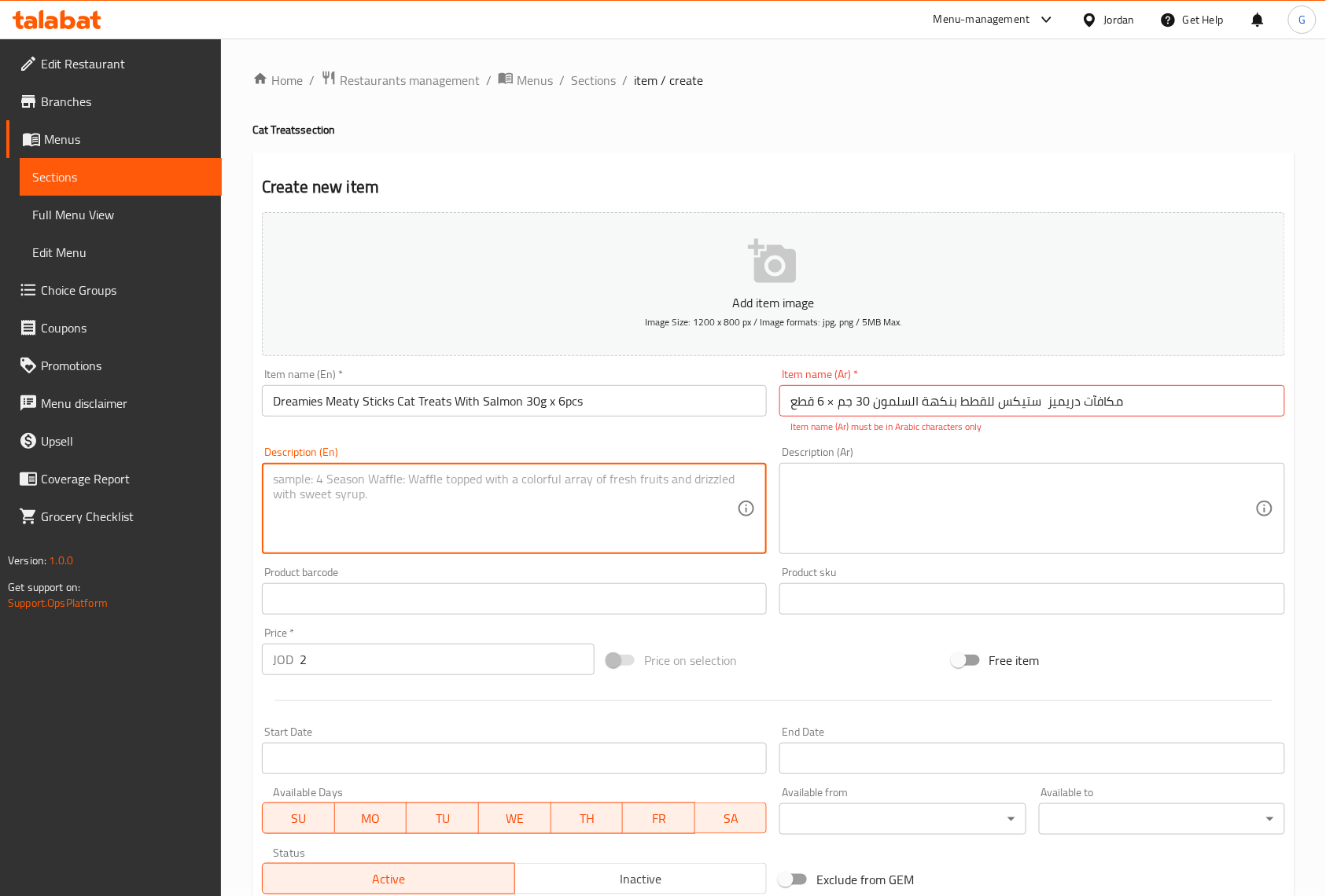
click at [538, 474] on textarea at bounding box center [505, 509] width 464 height 75
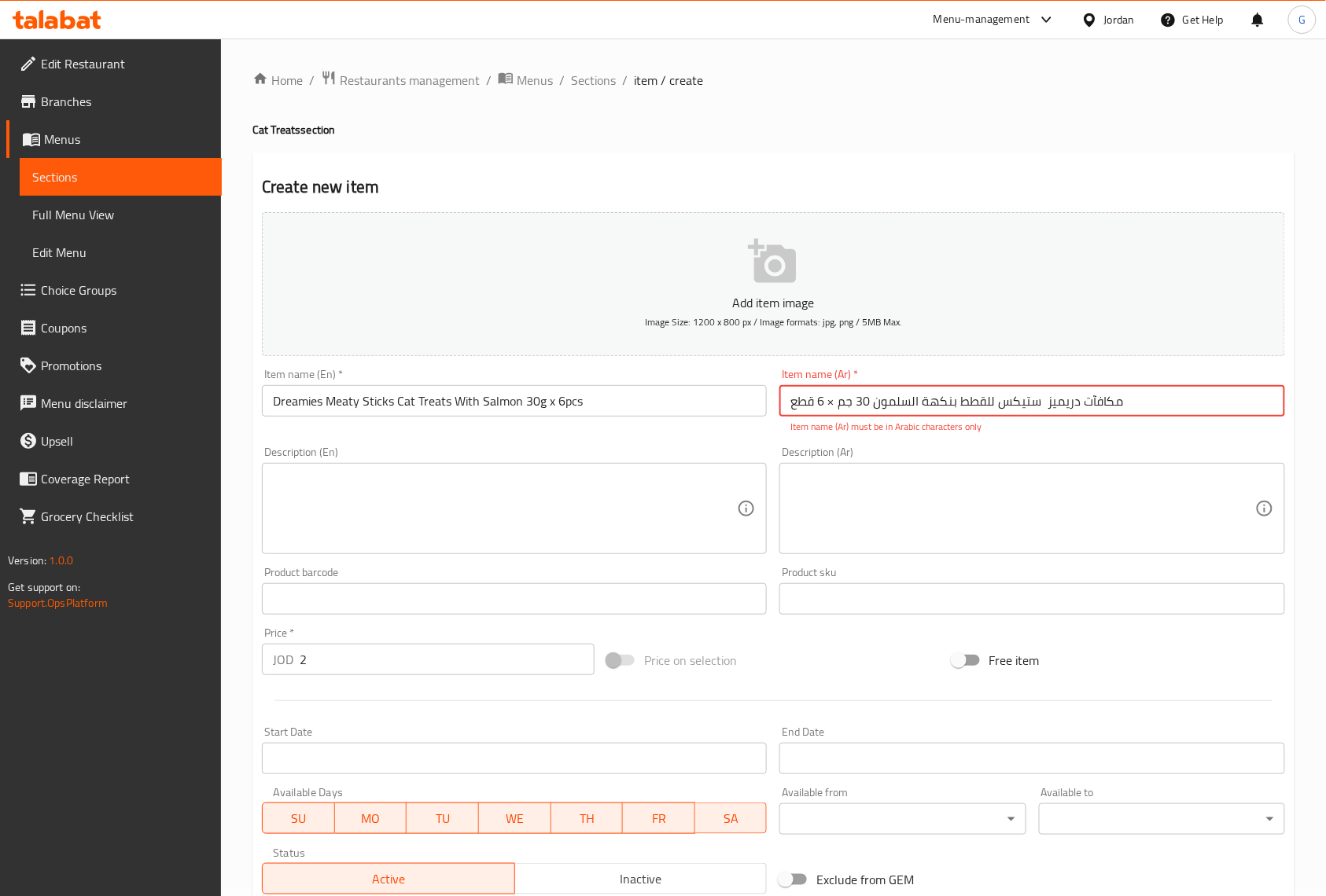
click at [834, 406] on input "مكافآت دريميز ستيكس للقطط بنكهة السلمون 30 جم × 6 قطع" at bounding box center [1032, 401] width 505 height 32
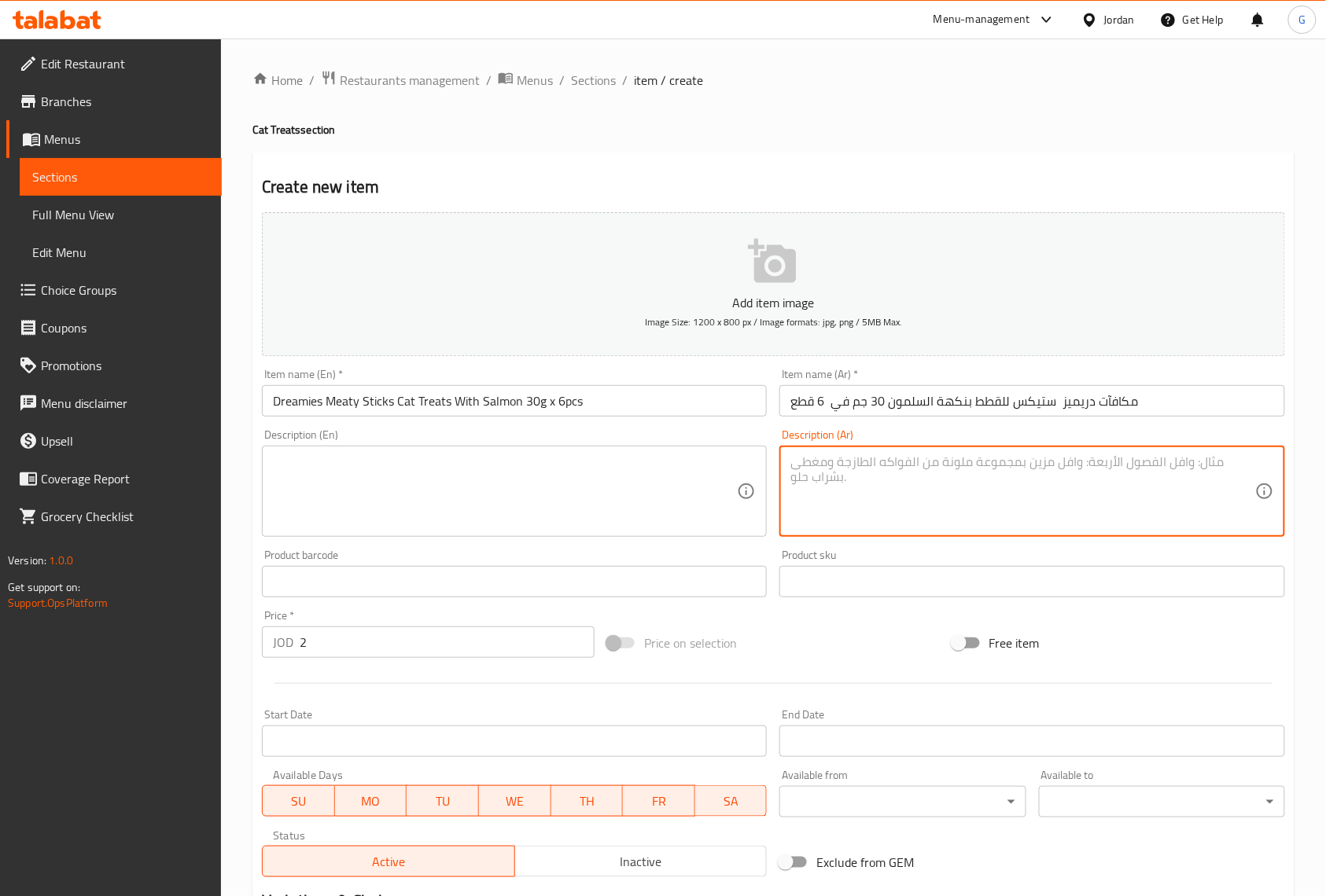
click at [845, 494] on textarea at bounding box center [1022, 491] width 464 height 75
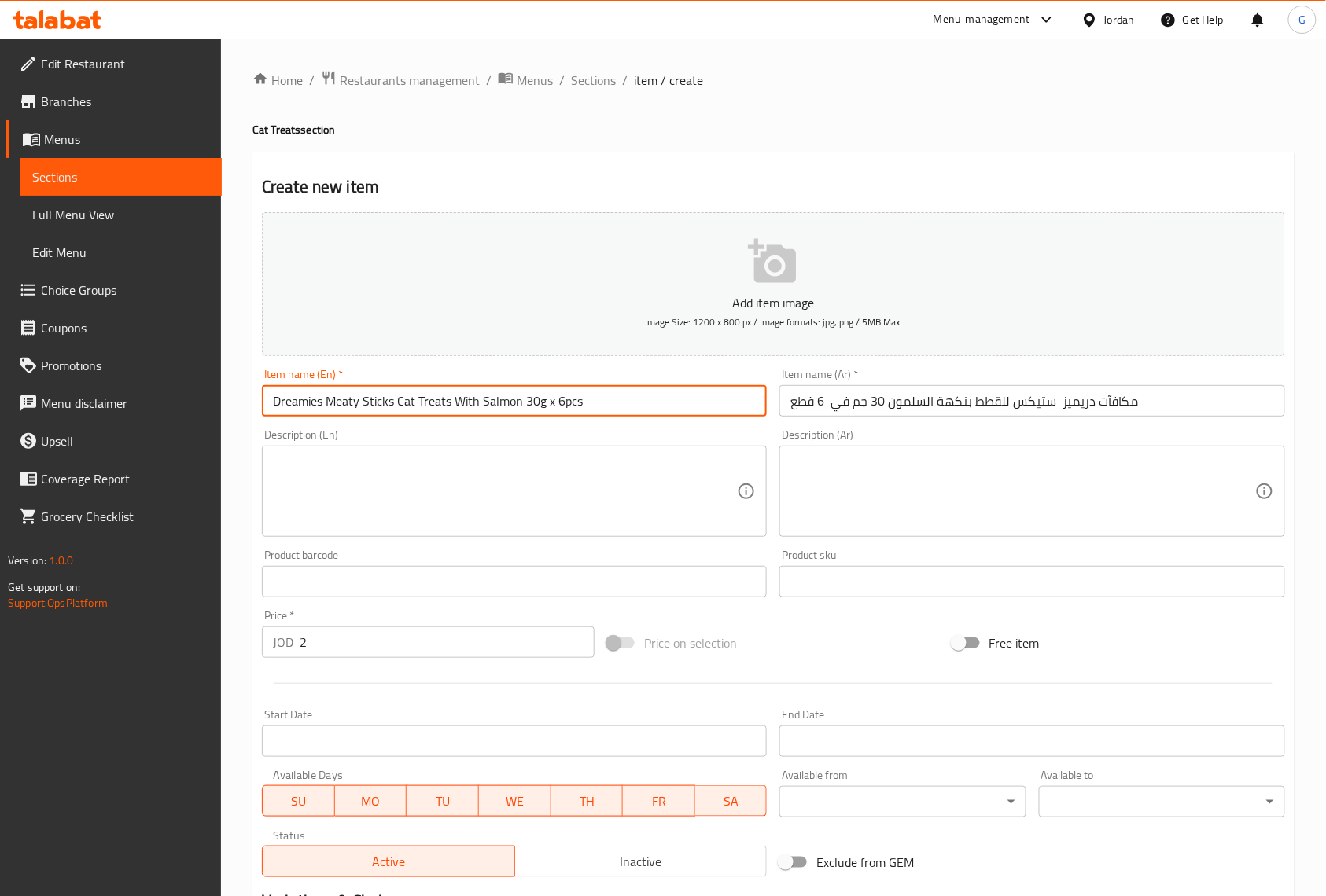
click at [660, 406] on input "Dreamies Meaty Sticks Cat Treats With Salmon 30g x 6pcs" at bounding box center [514, 401] width 505 height 32
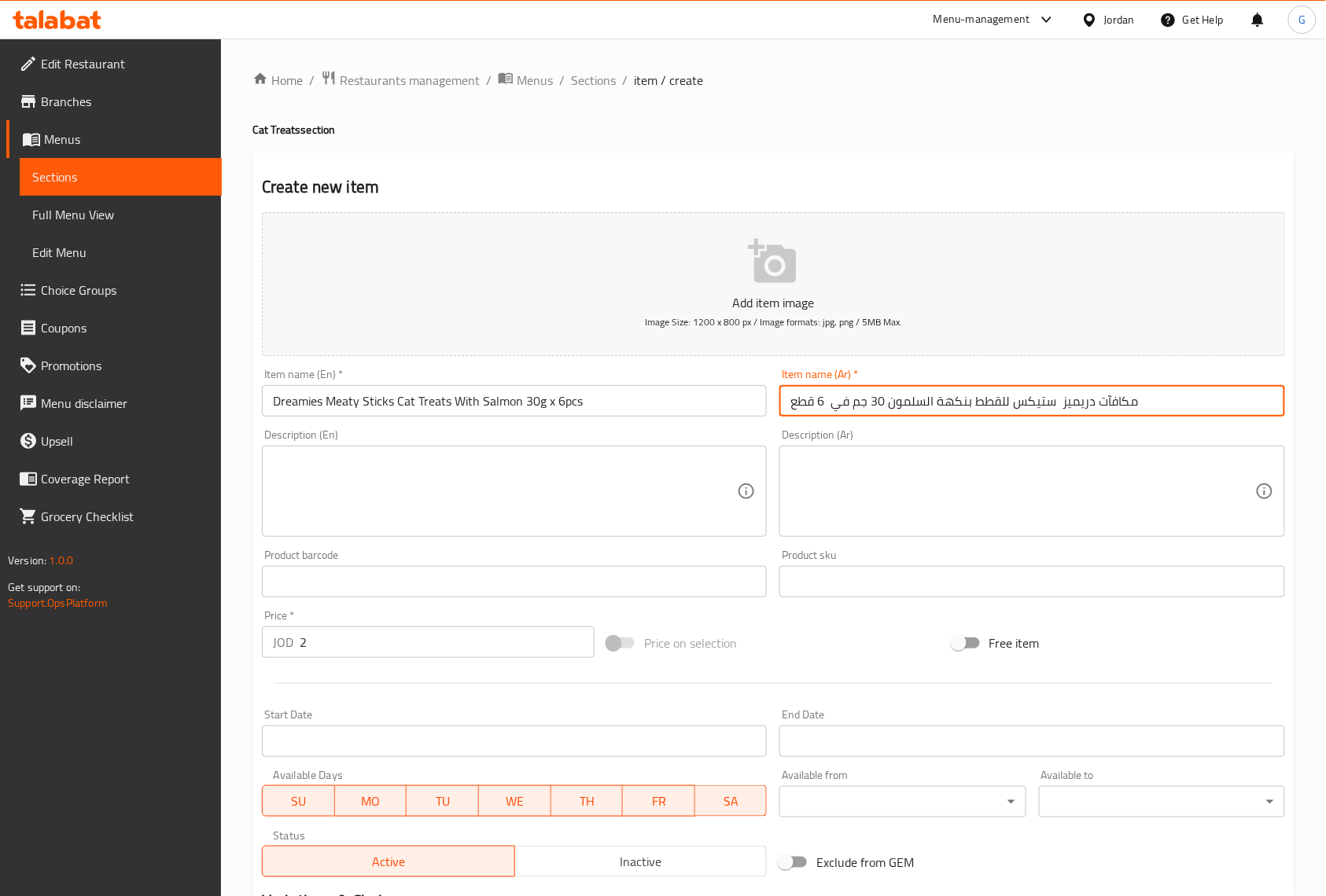
click at [1058, 406] on input "مكافآت دريميز ستيكس للقطط بنكهة السلمون 30 جم في 6 قطع" at bounding box center [1032, 401] width 505 height 32
paste input "اللحمية"
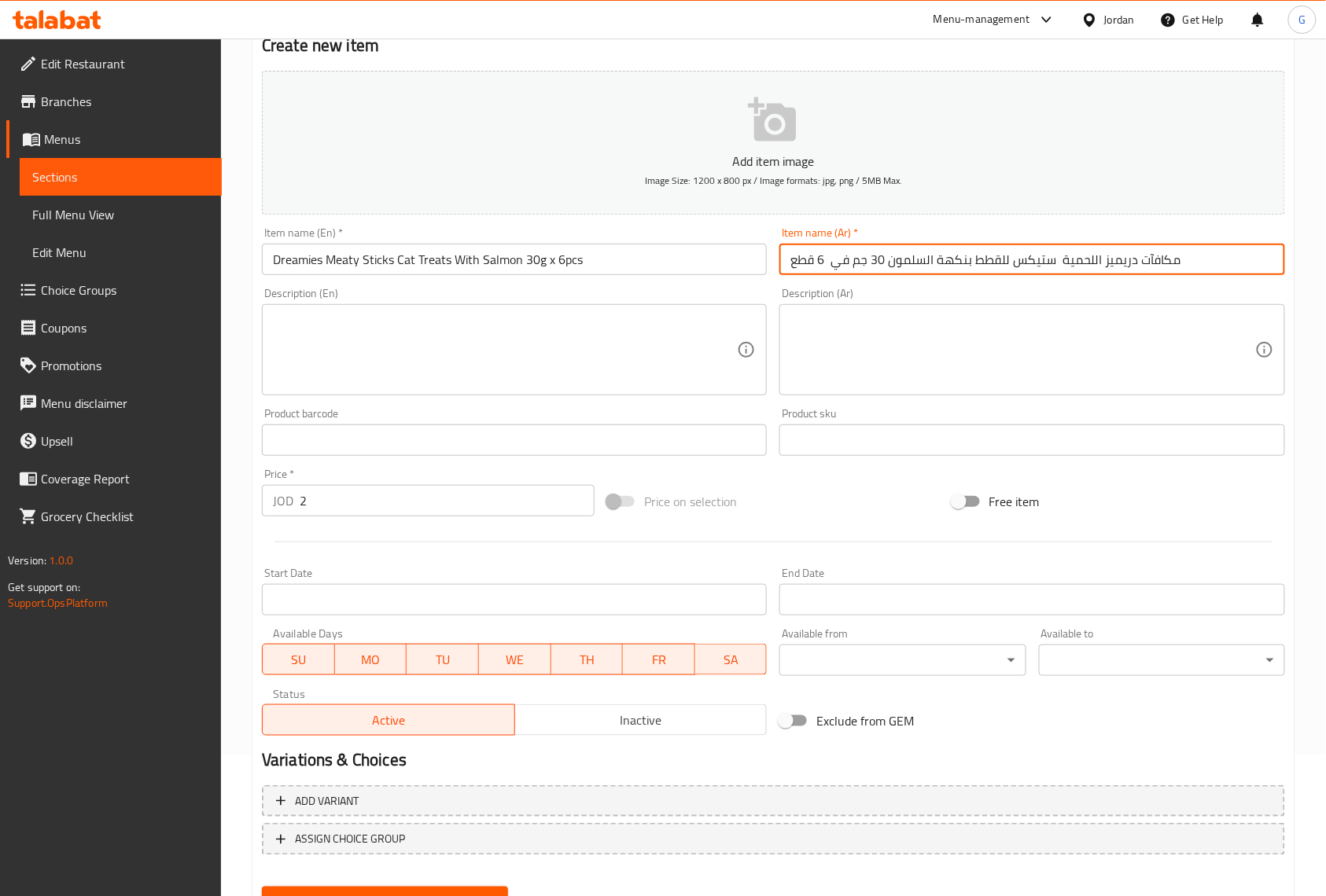
scroll to position [104, 0]
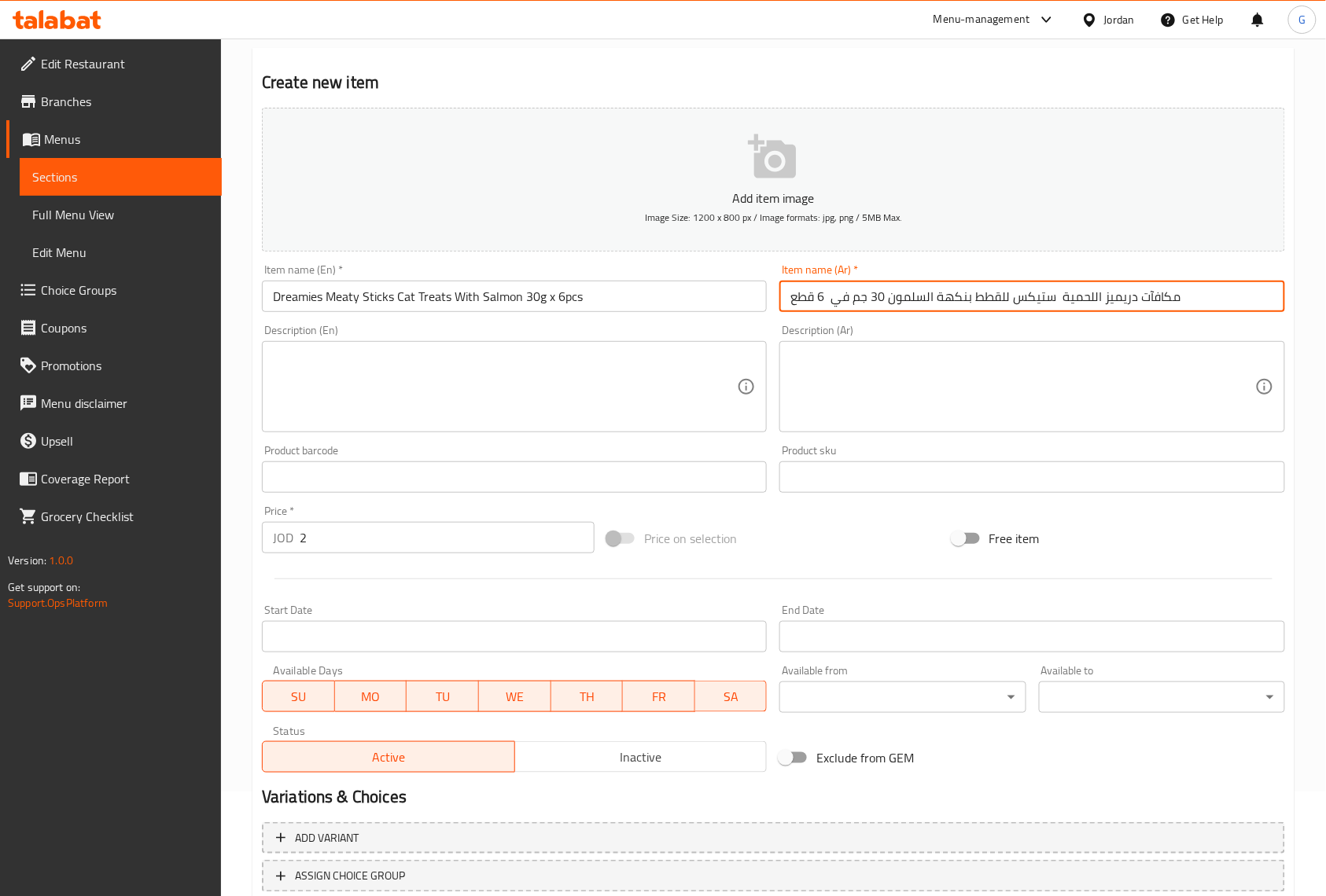
type input "مكافآت دريميز اللحمية ستيكس للقطط بنكهة السلمون 30 جم في 6 قطع"
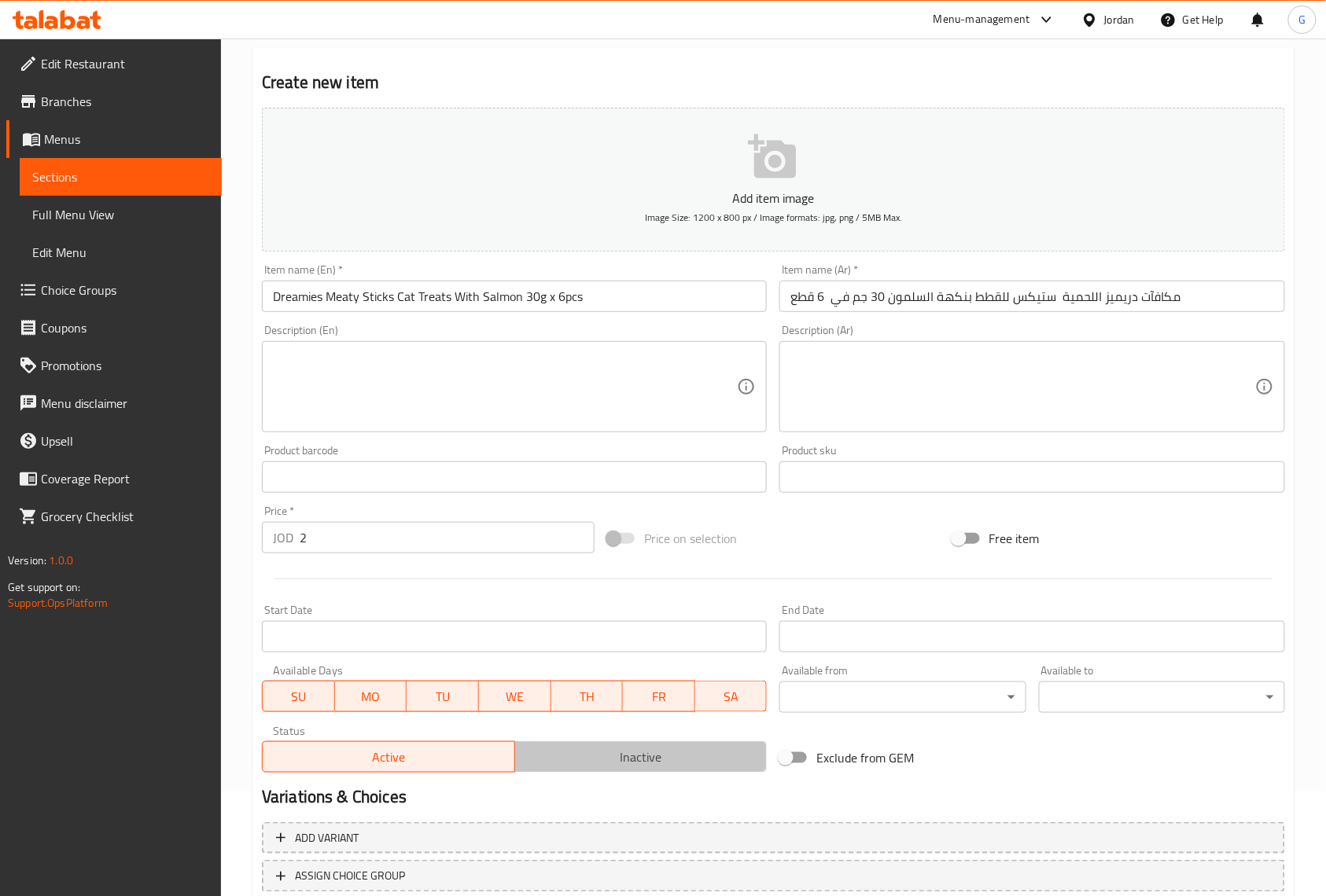
click at [718, 767] on span "Inactive" at bounding box center [641, 757] width 240 height 23
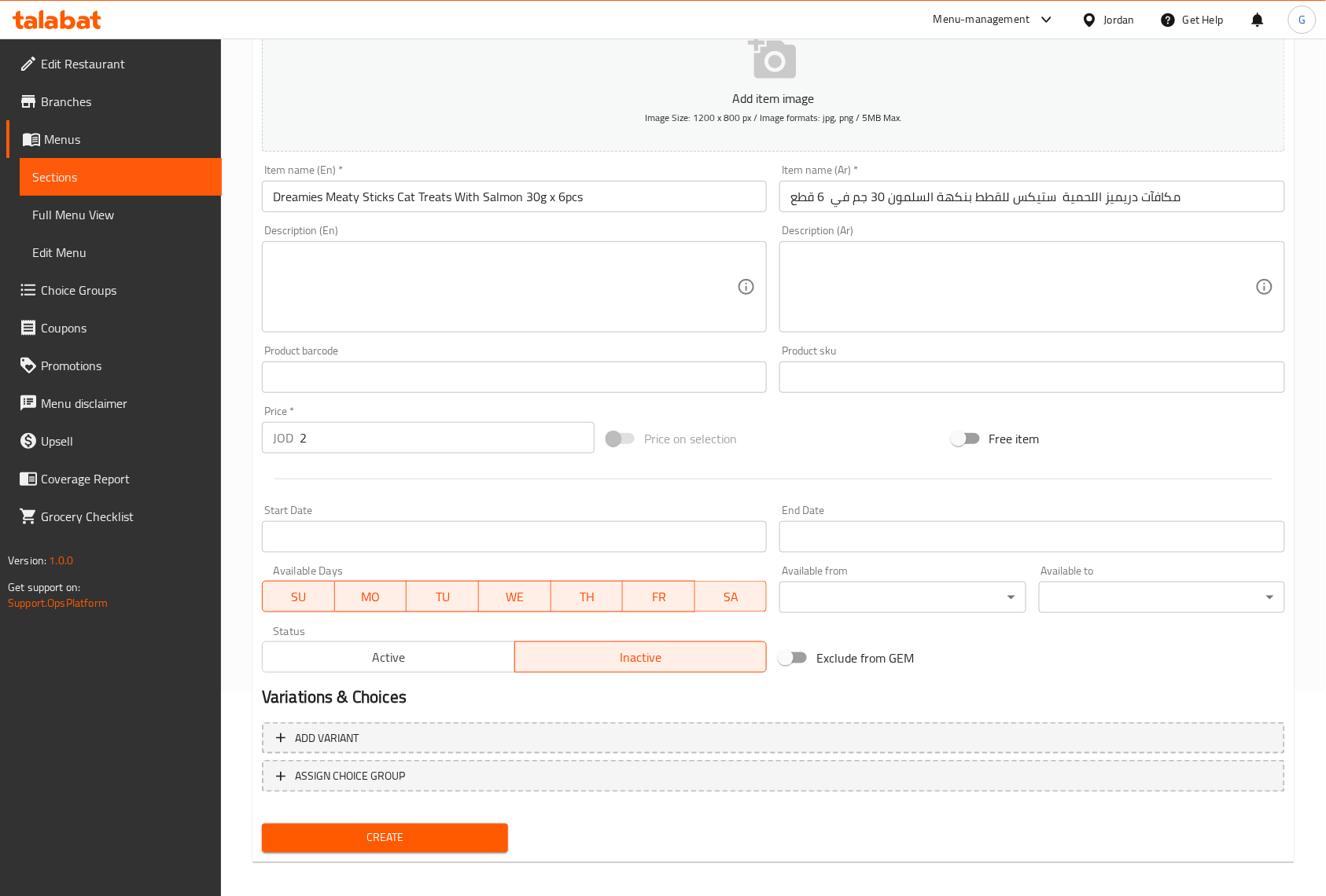
scroll to position [214, 0]
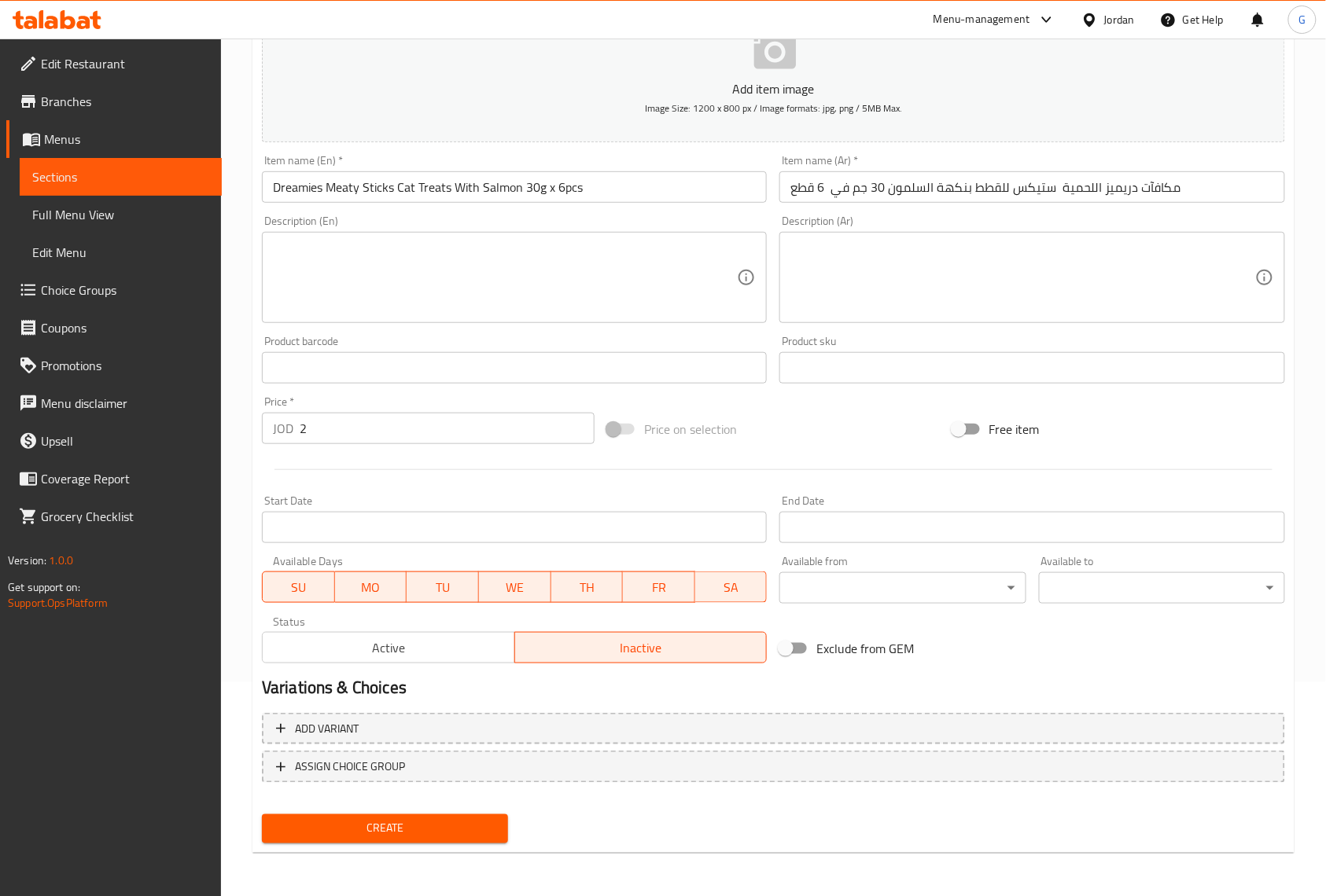
click at [469, 831] on span "Create" at bounding box center [385, 829] width 221 height 19
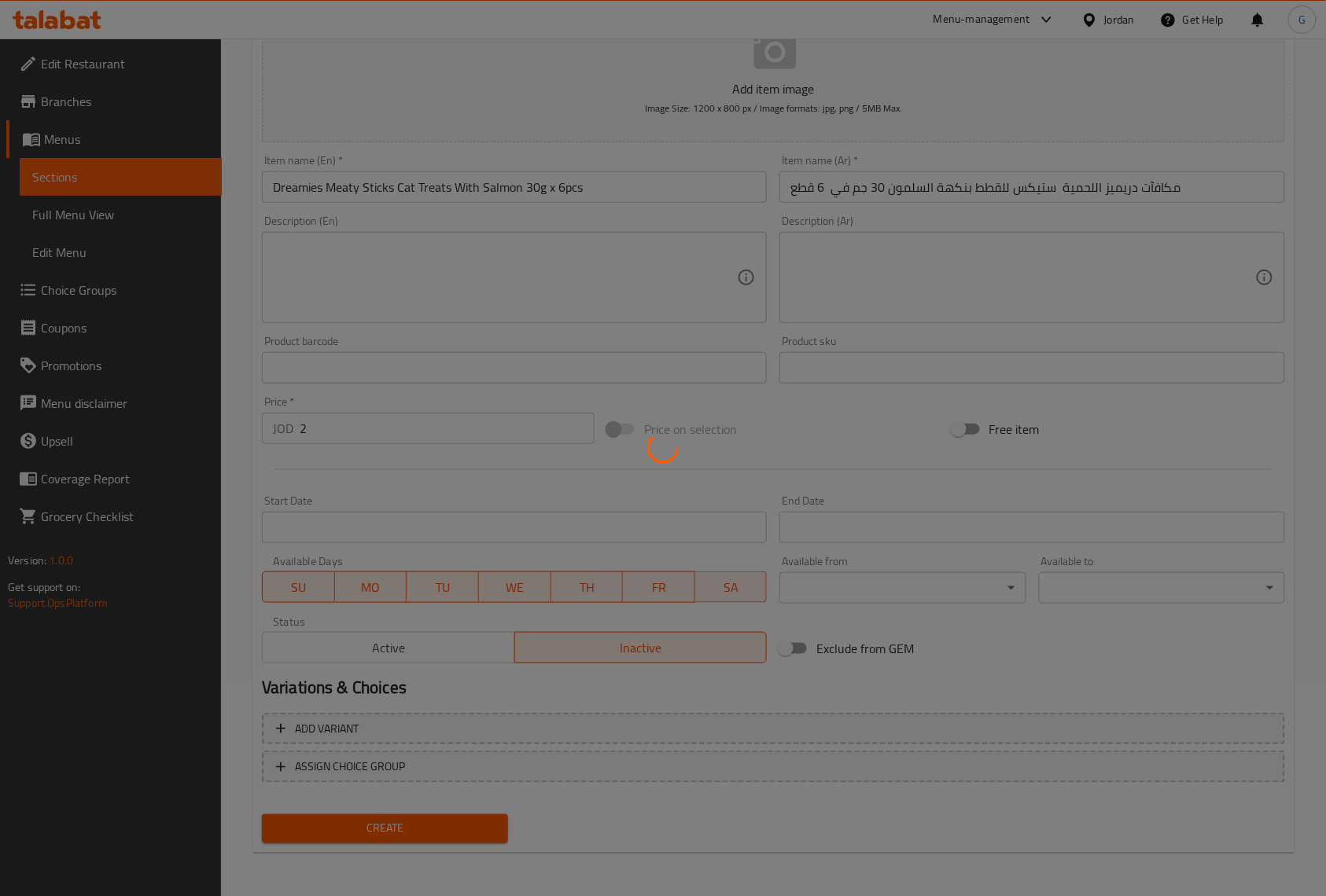
type input "0"
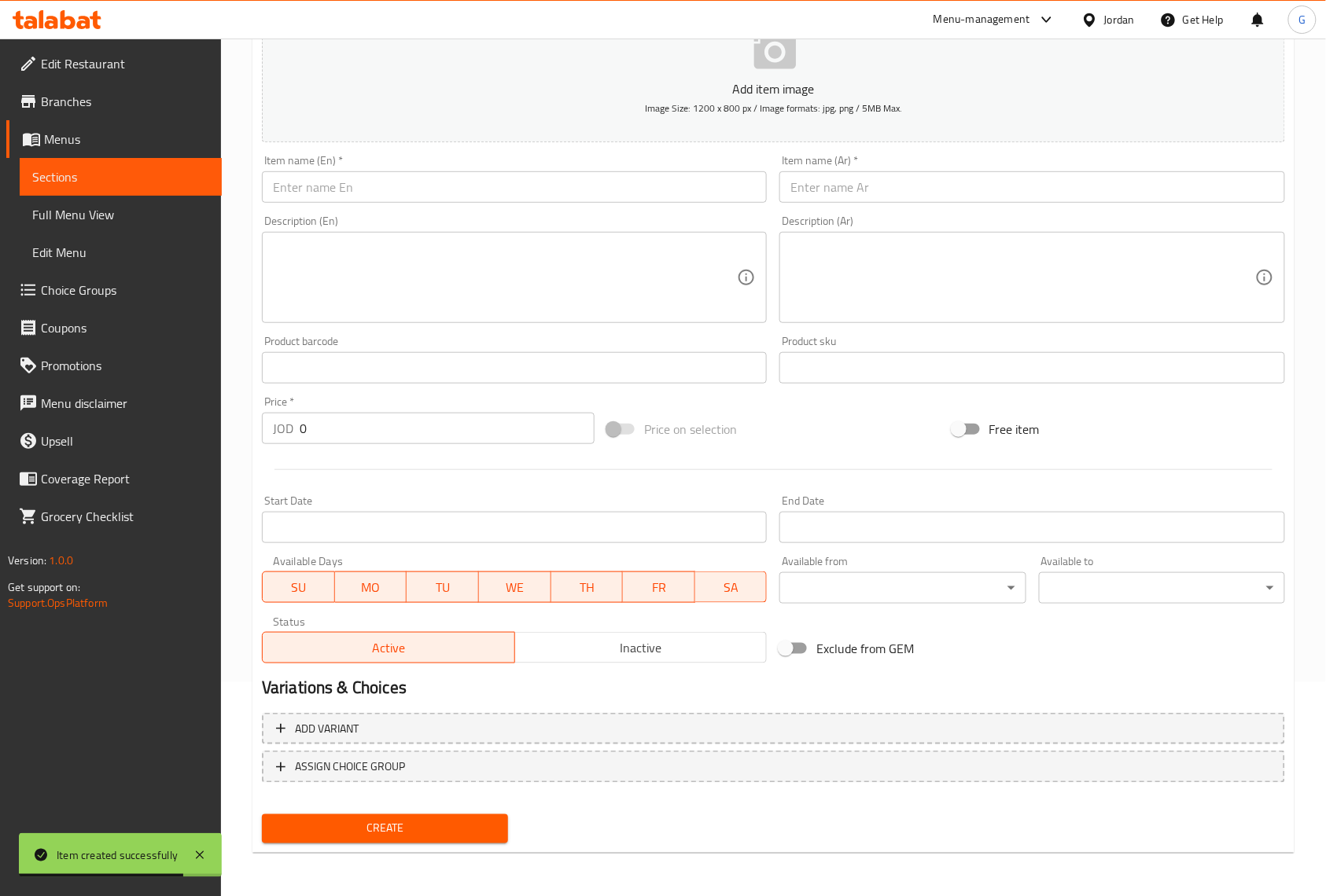
click at [1307, 736] on div "Home / Restaurants management / Menus / Sections / item / create Cat Treats sec…" at bounding box center [774, 361] width 1105 height 1073
click at [665, 196] on input "text" at bounding box center [514, 187] width 505 height 32
paste input "Whiskas Cat Milk 3x200ml"
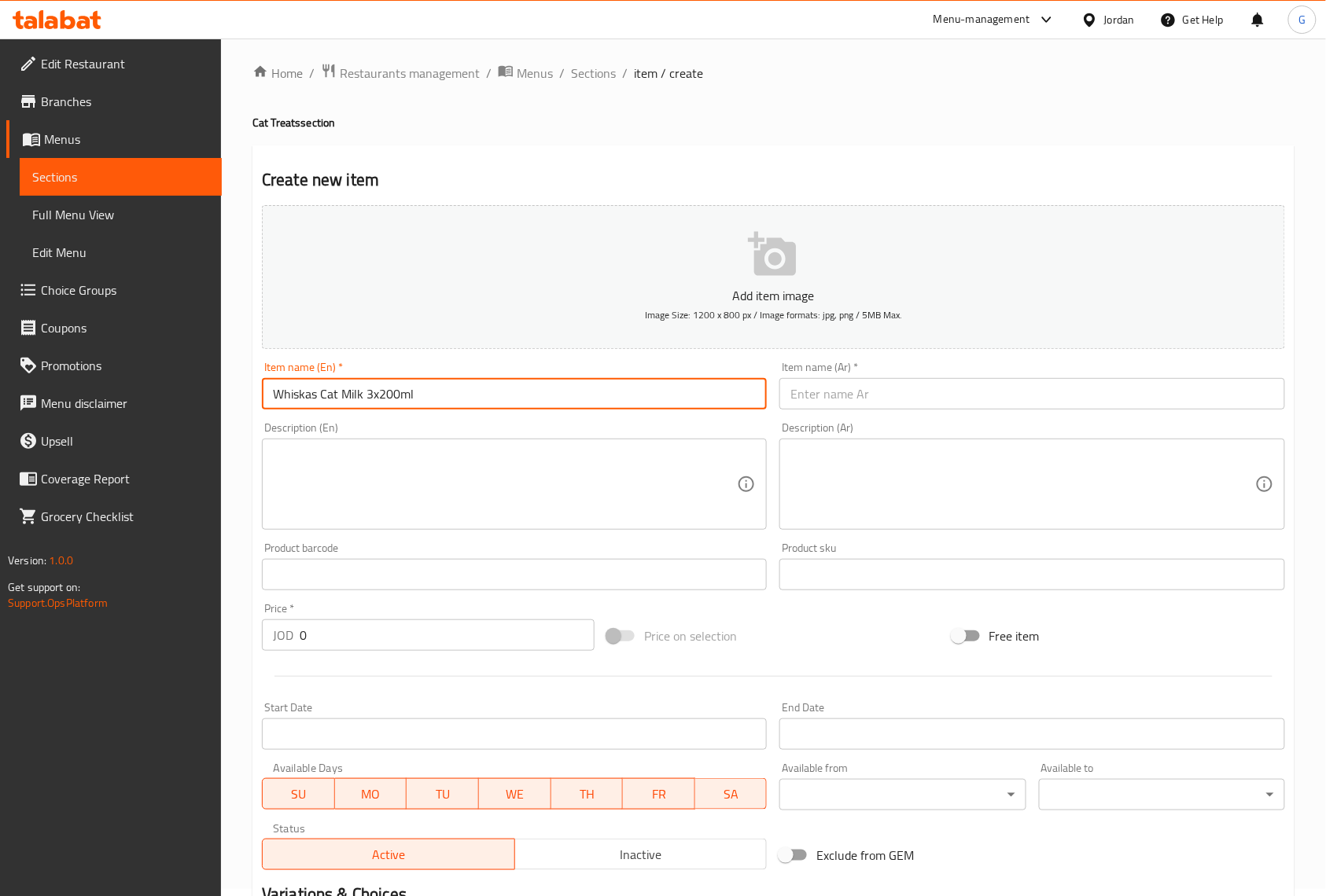
scroll to position [0, 0]
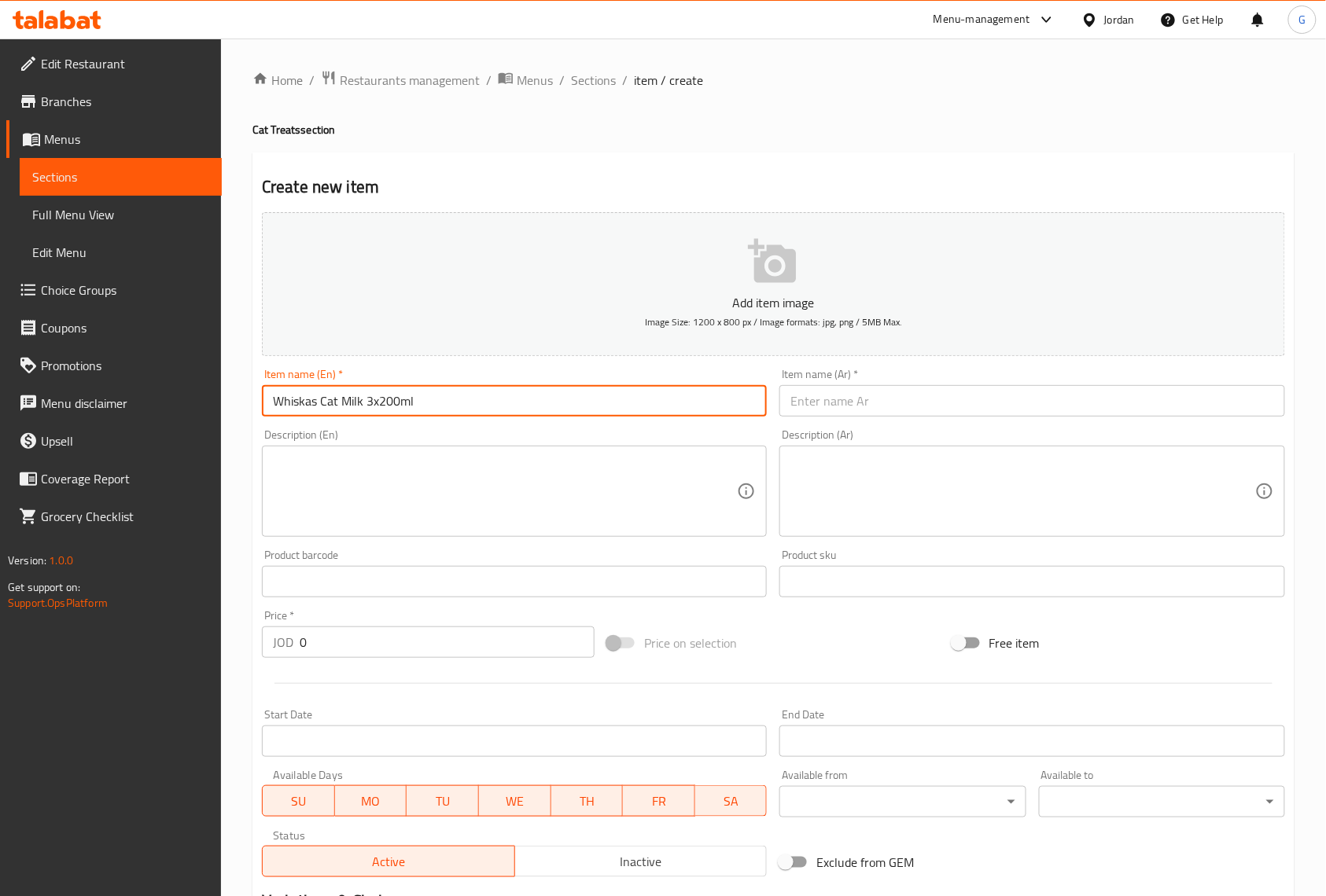
type input "Whiskas Cat Milk 3x200ml"
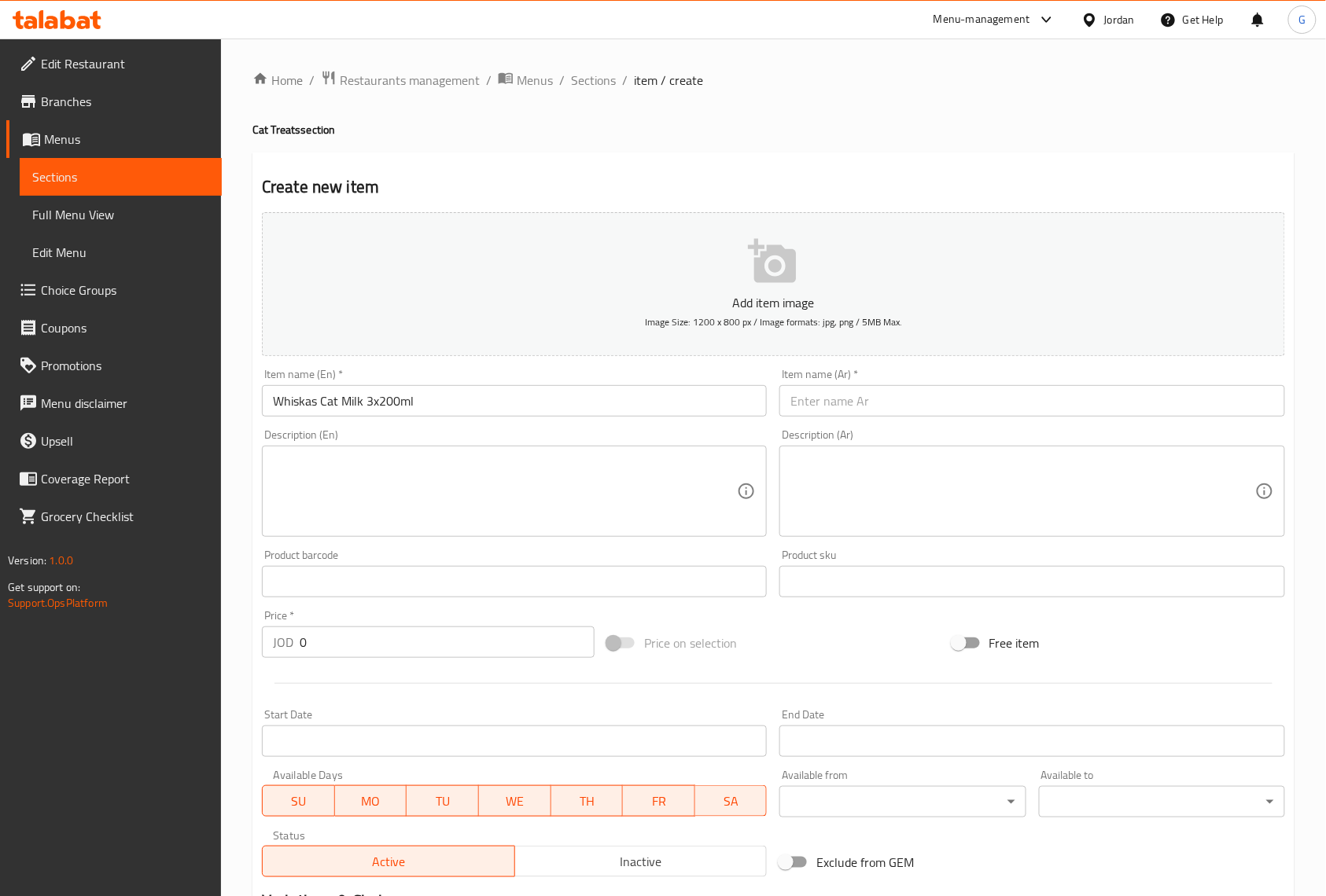
click at [788, 49] on div "Home / Restaurants management / Menus / Sections / item / create Cat Treats sec…" at bounding box center [774, 575] width 1105 height 1073
click at [461, 417] on input "Whiskas Cat Milk 3x200ml" at bounding box center [514, 401] width 505 height 32
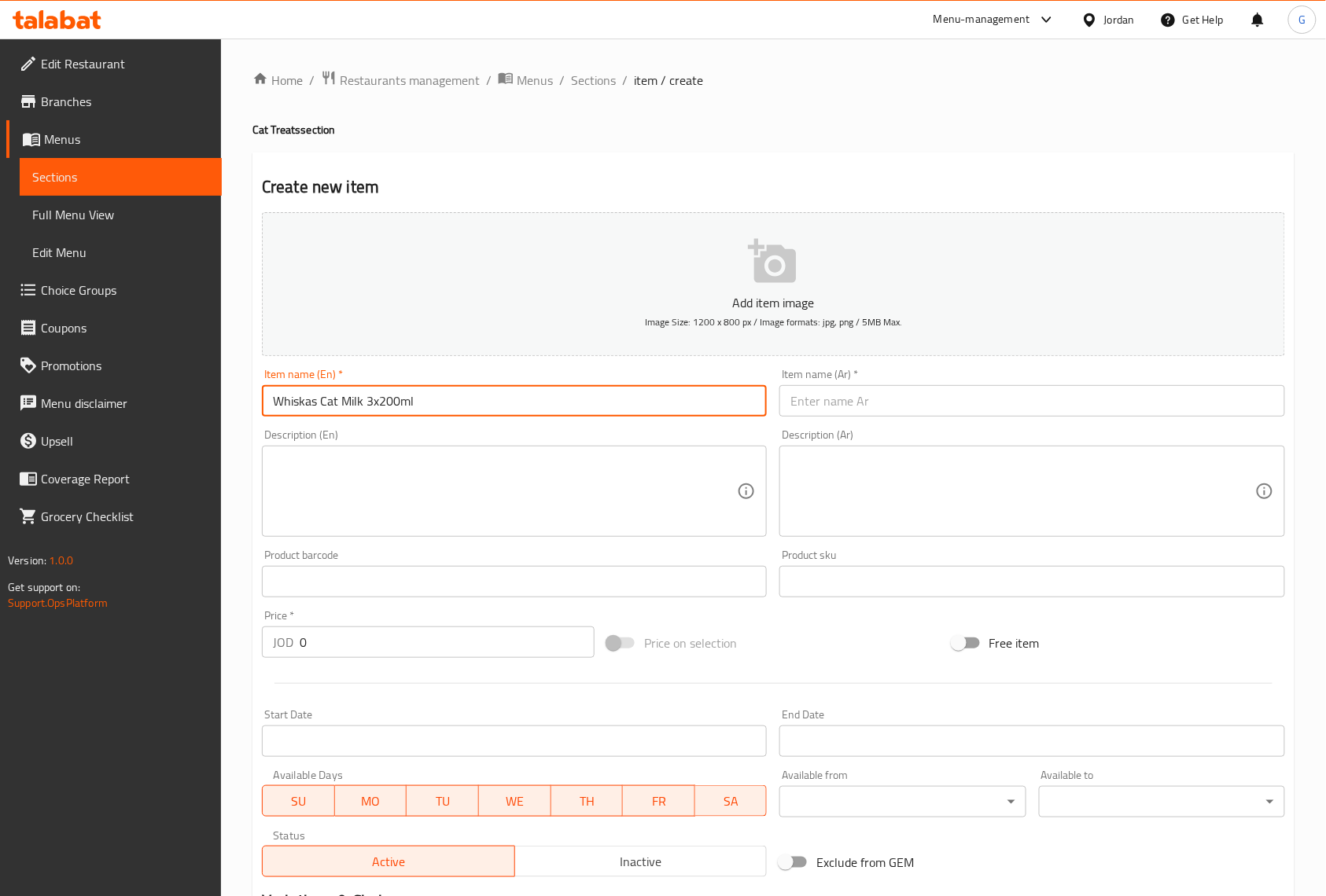
click at [461, 417] on input "Whiskas Cat Milk 3x200ml" at bounding box center [514, 401] width 505 height 32
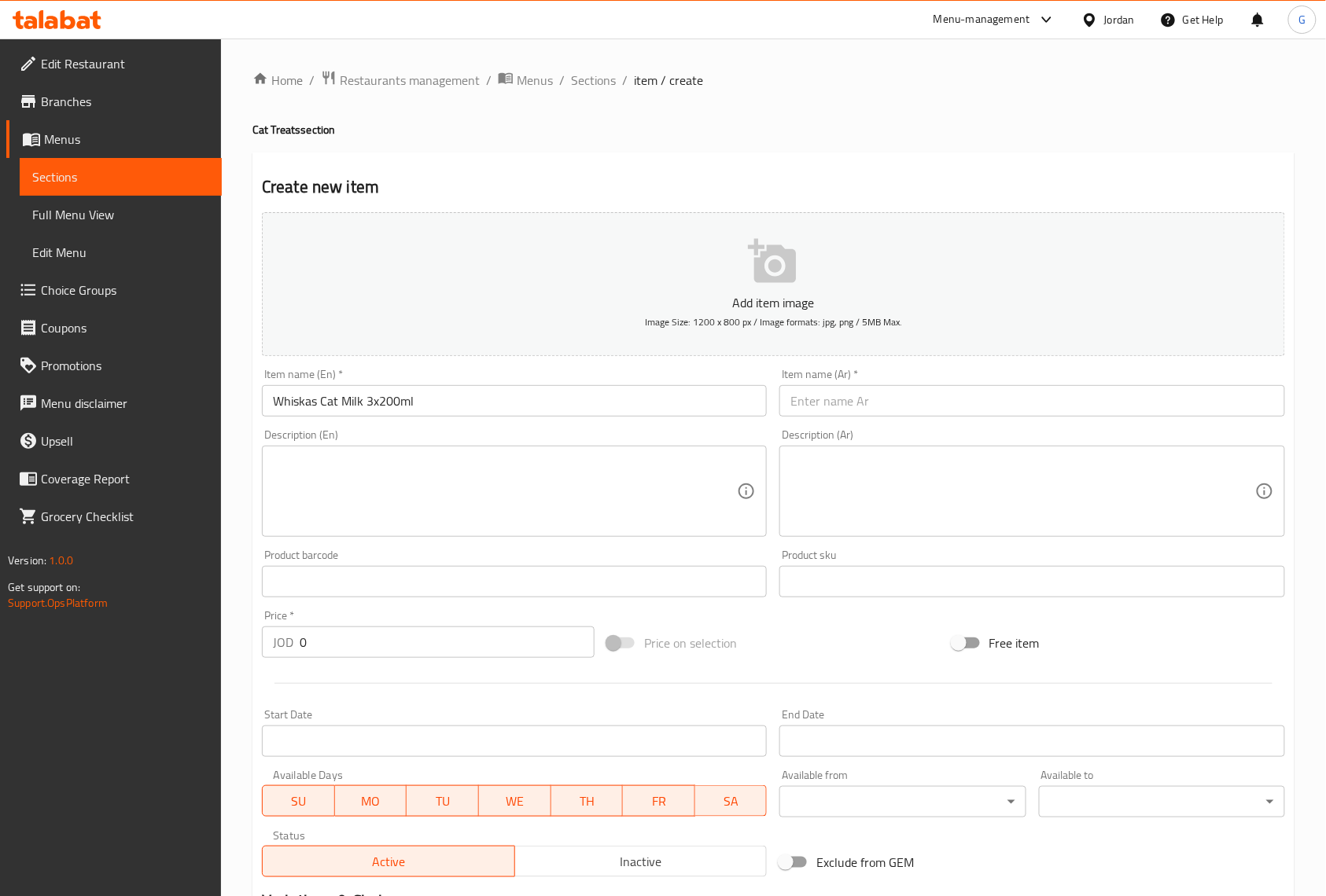
click at [612, 42] on div "Home / Restaurants management / Menus / Sections / item / create Cat Treats sec…" at bounding box center [774, 575] width 1105 height 1073
click at [603, 82] on span "Sections" at bounding box center [593, 80] width 45 height 19
click at [590, 80] on span "Sections" at bounding box center [593, 80] width 45 height 19
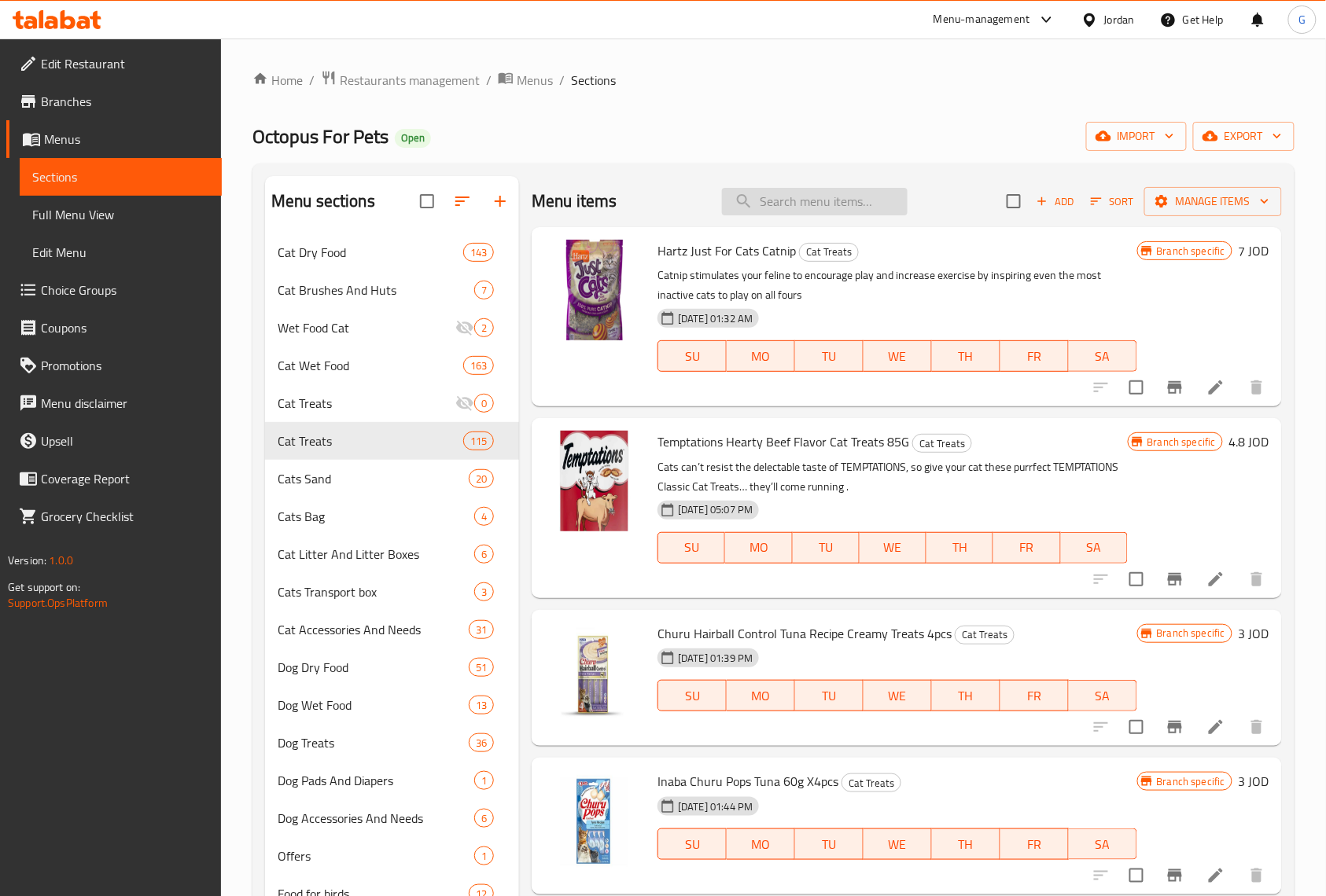
click at [775, 206] on input "search" at bounding box center [815, 201] width 186 height 27
paste input "Whiskas Cat Milk 3x200ml"
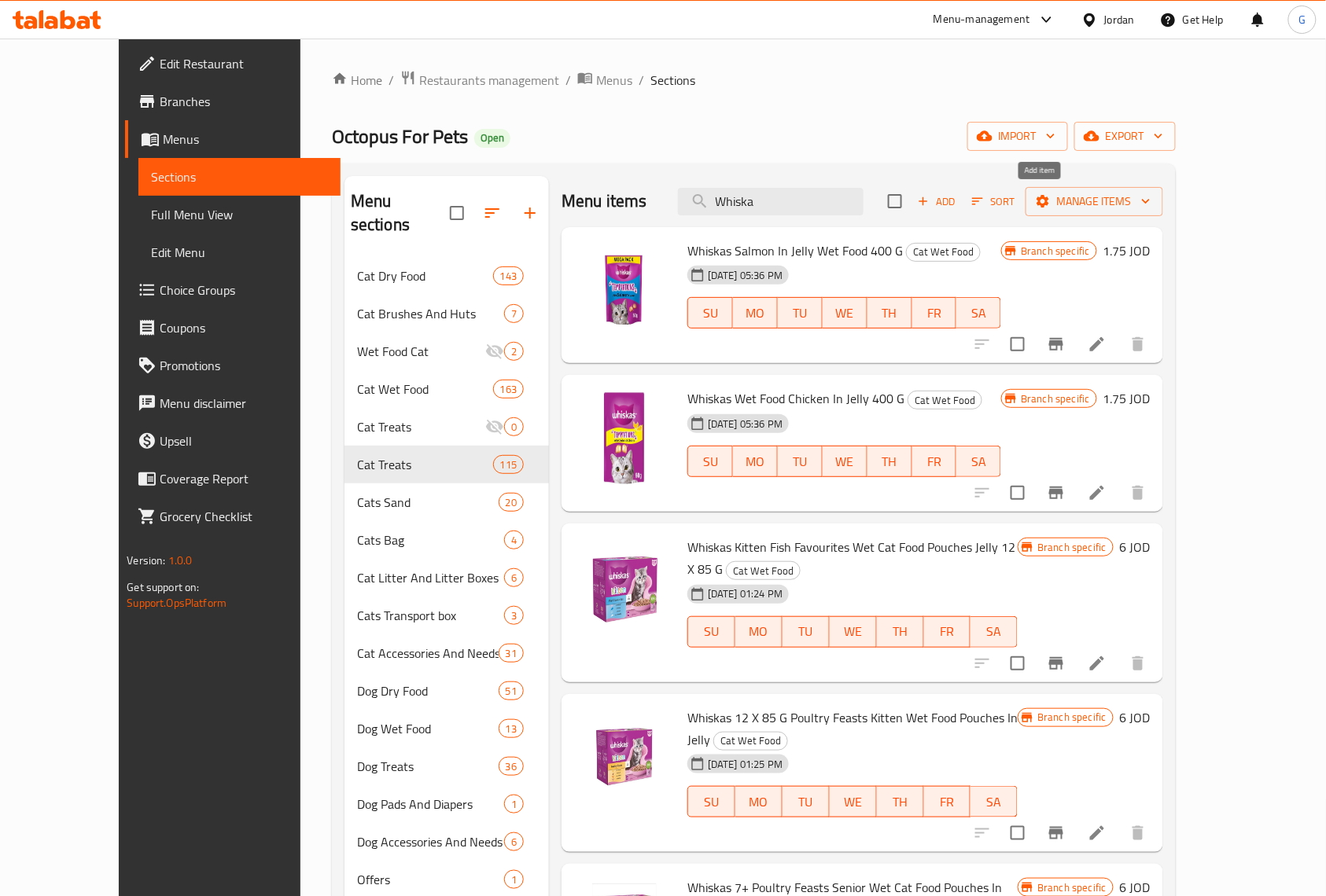
type input "Whiska"
click at [958, 201] on span "Add" at bounding box center [937, 201] width 42 height 18
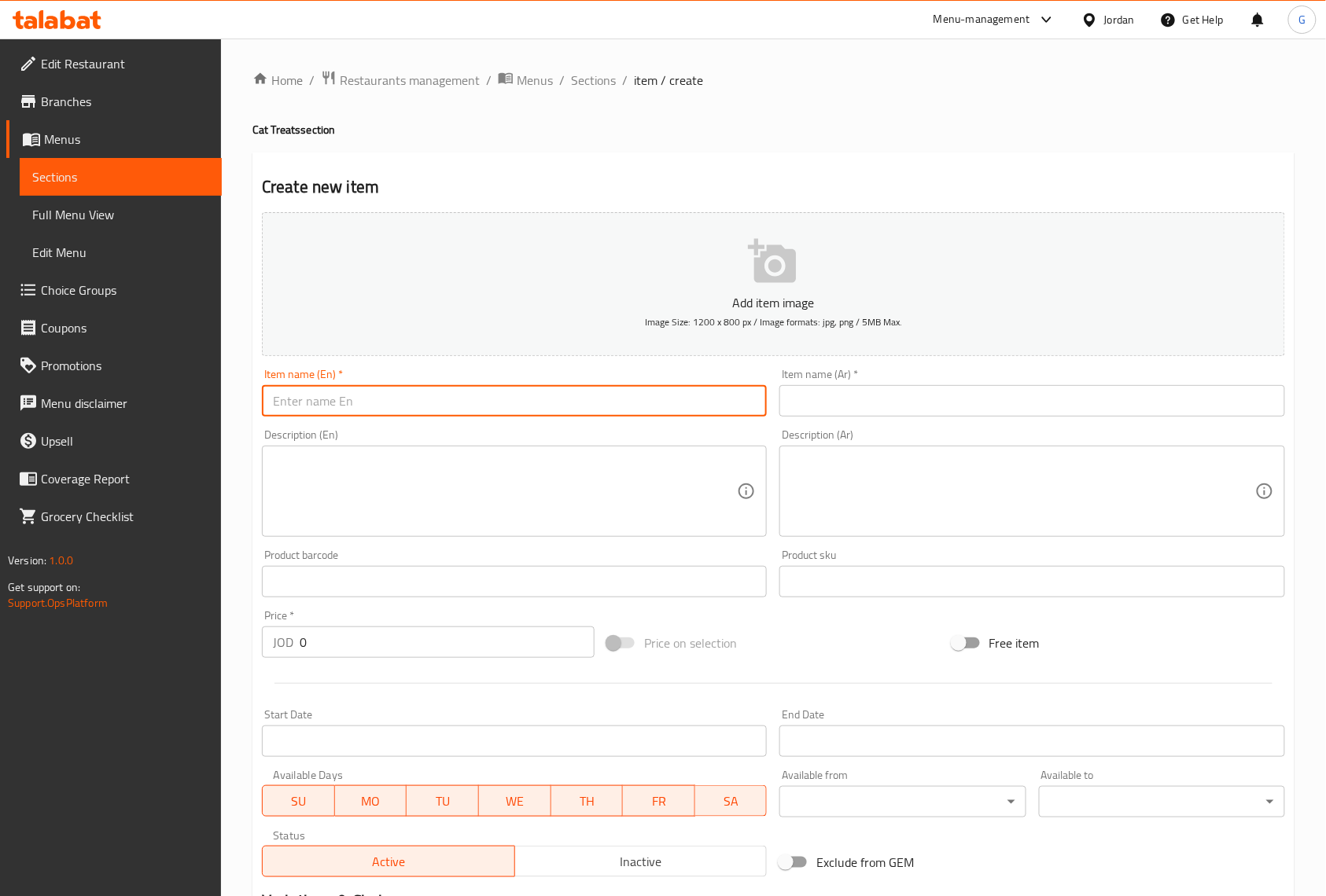
click at [678, 394] on input "text" at bounding box center [514, 401] width 505 height 32
paste input "Whiskas Cat Milk 3x200ml"
type input "Whiskas Cat Milk 3x200ml"
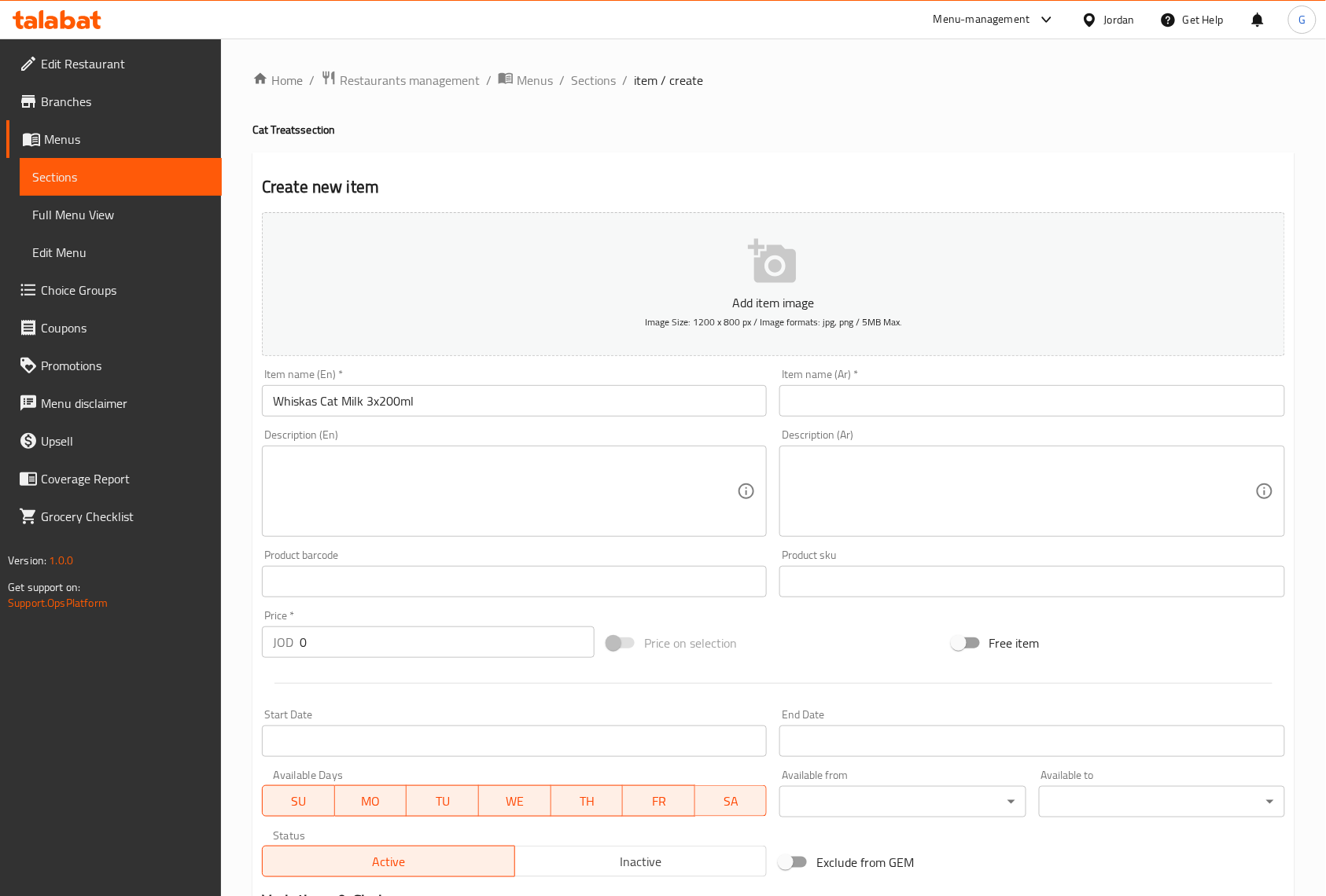
click at [1223, 82] on ol "Home / Restaurants management / Menus / Sections / item / create" at bounding box center [774, 80] width 1042 height 20
click at [904, 415] on input "text" at bounding box center [1032, 401] width 505 height 32
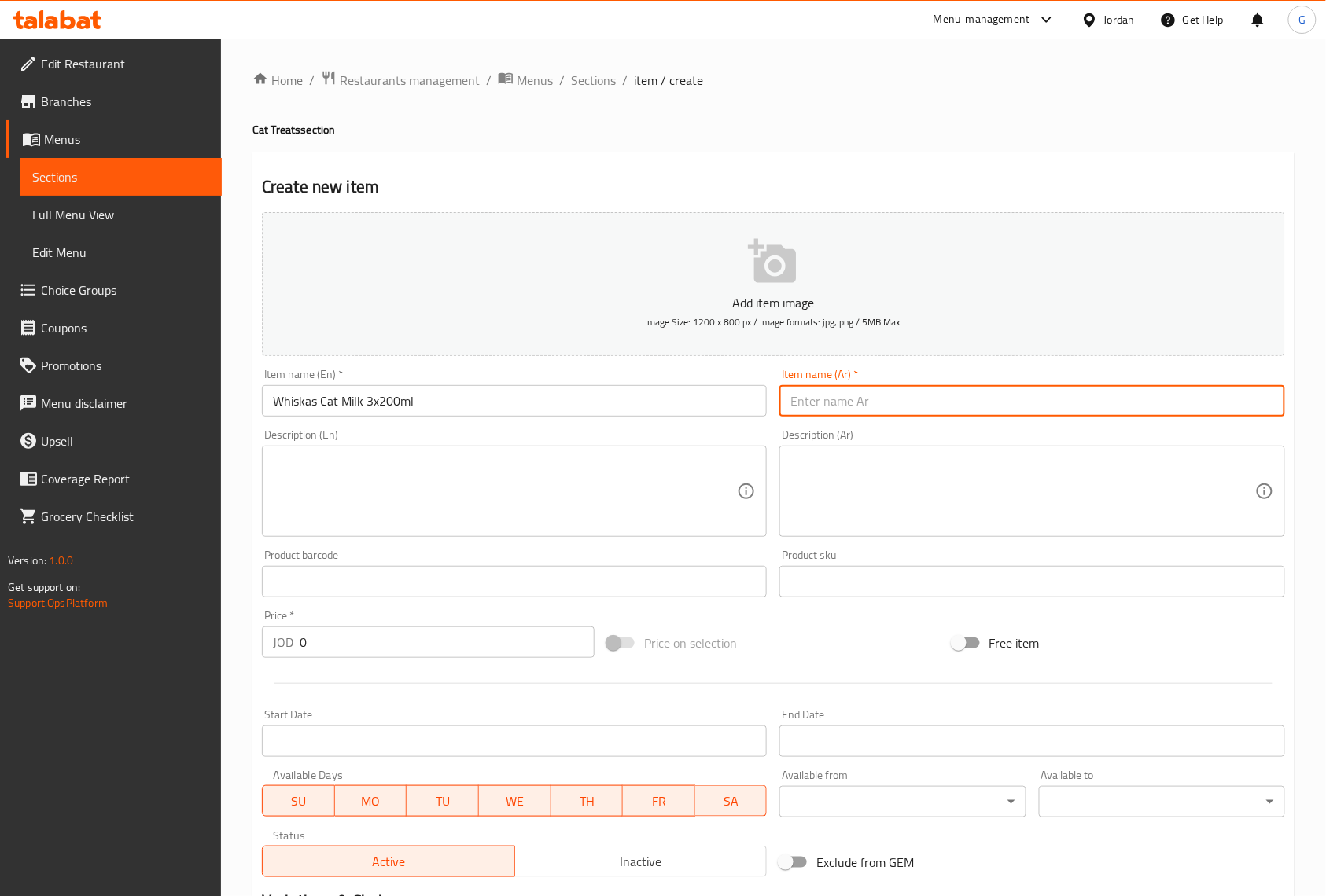
paste input "حليب القطط ويسكاس 3 × 200 مل"
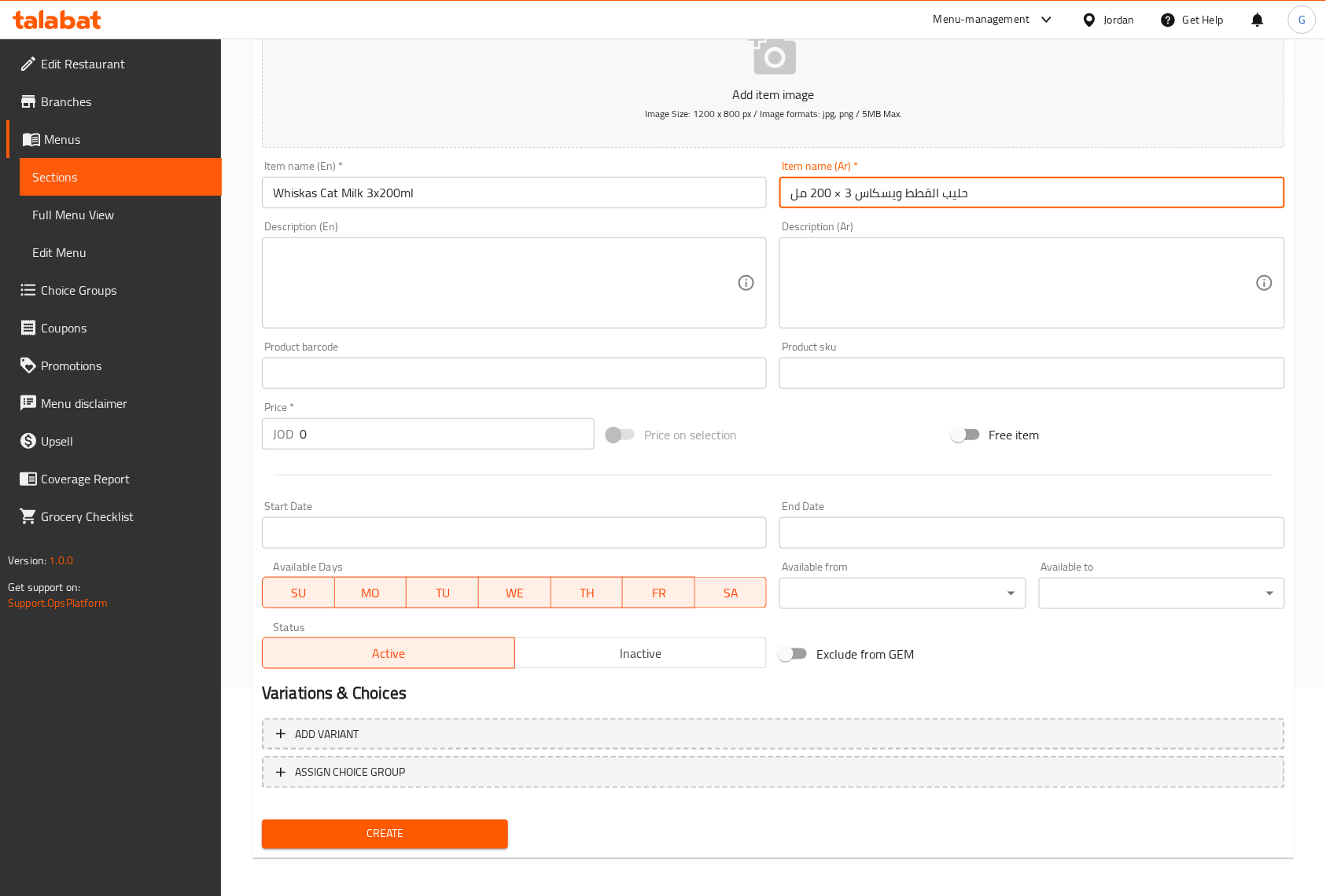
scroll to position [209, 0]
type input "حليب القطط ويسكاس 3 × 200 مل"
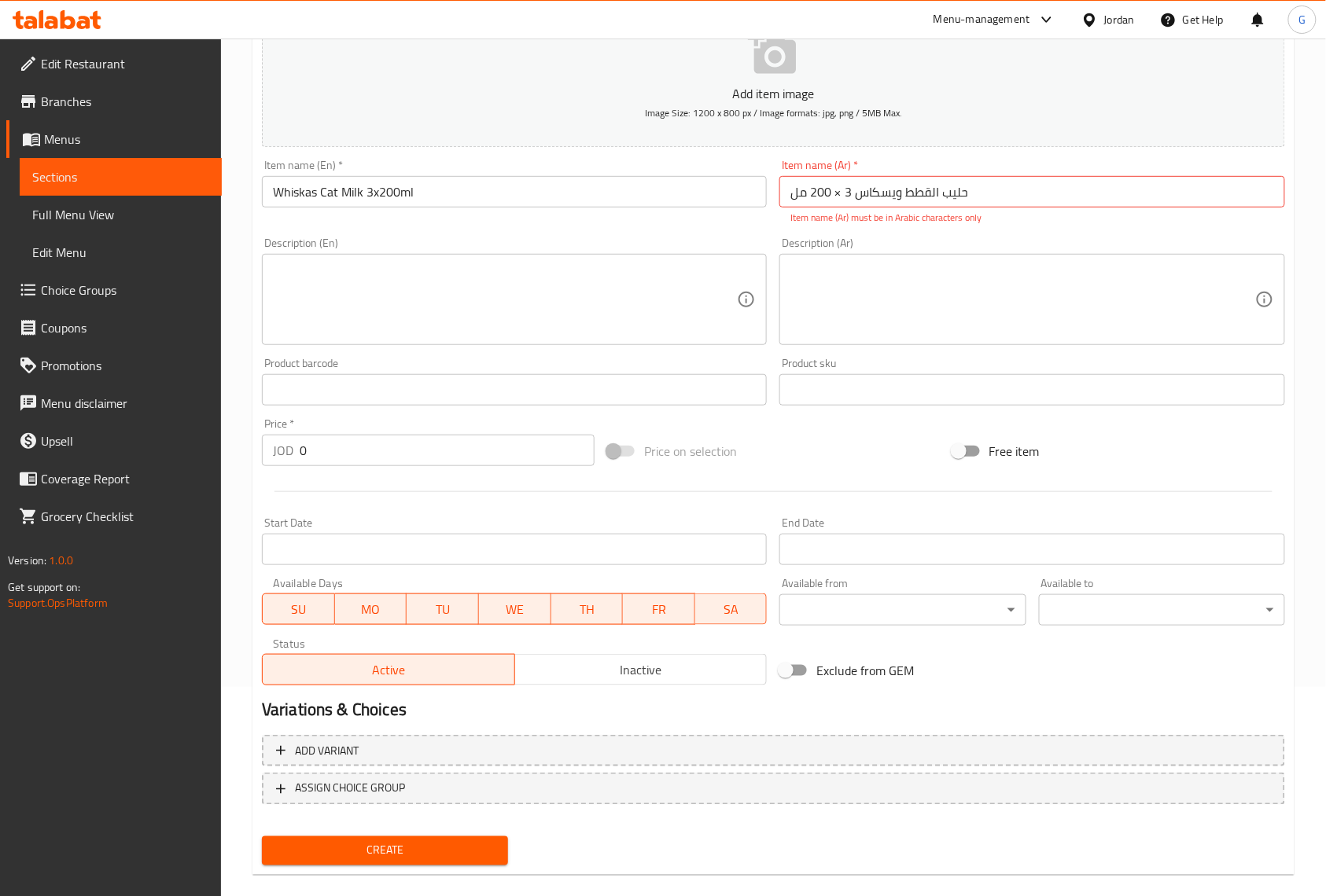
click at [1287, 170] on div "Item name (Ar)   * حليب القطط ويسكاس 3 × 200 مل Item name (Ar) * Item name (Ar)…" at bounding box center [1032, 192] width 517 height 78
click at [316, 448] on input "0" at bounding box center [447, 451] width 295 height 32
paste input "1"
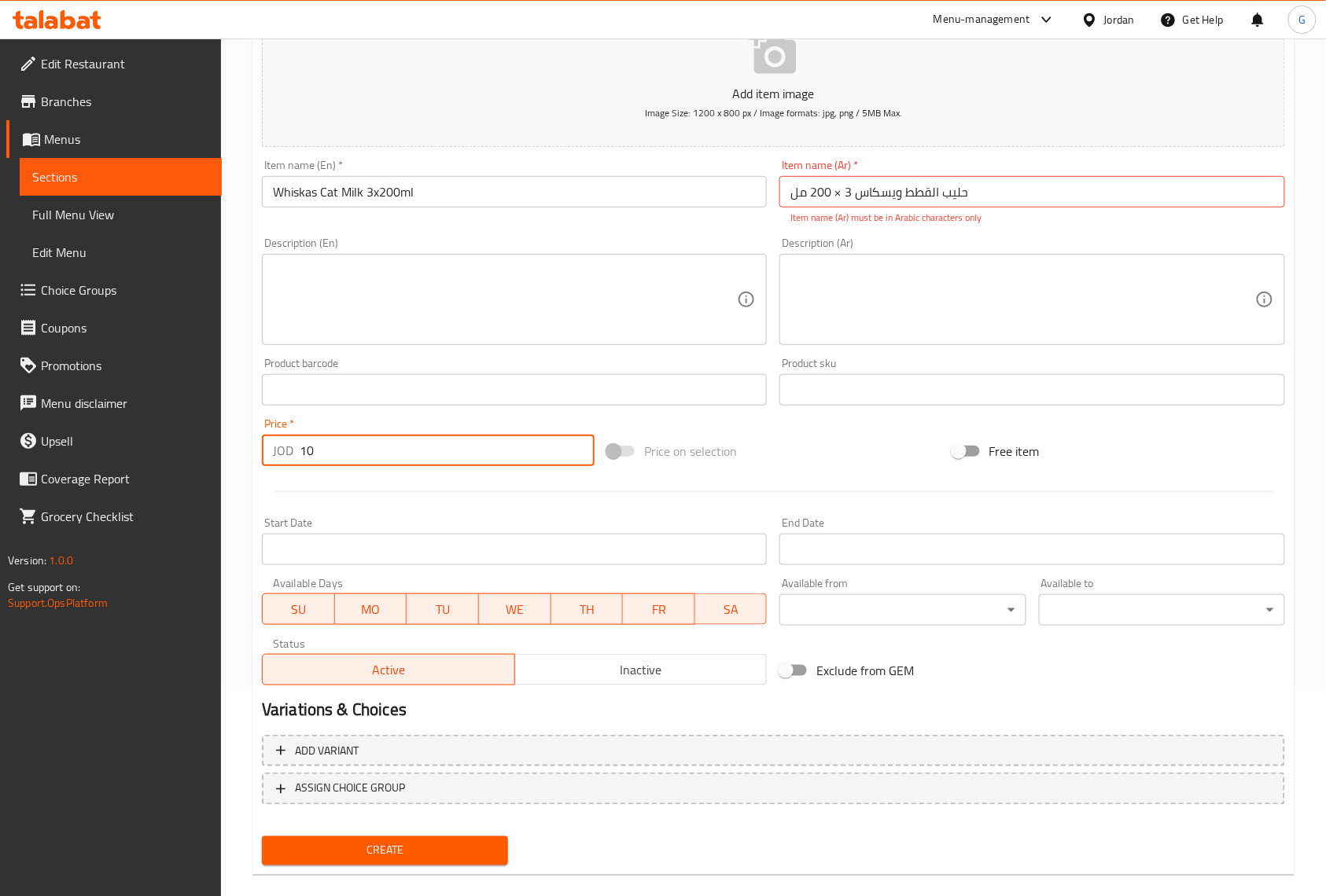
type input "10"
click at [678, 671] on span "Inactive" at bounding box center [641, 671] width 240 height 23
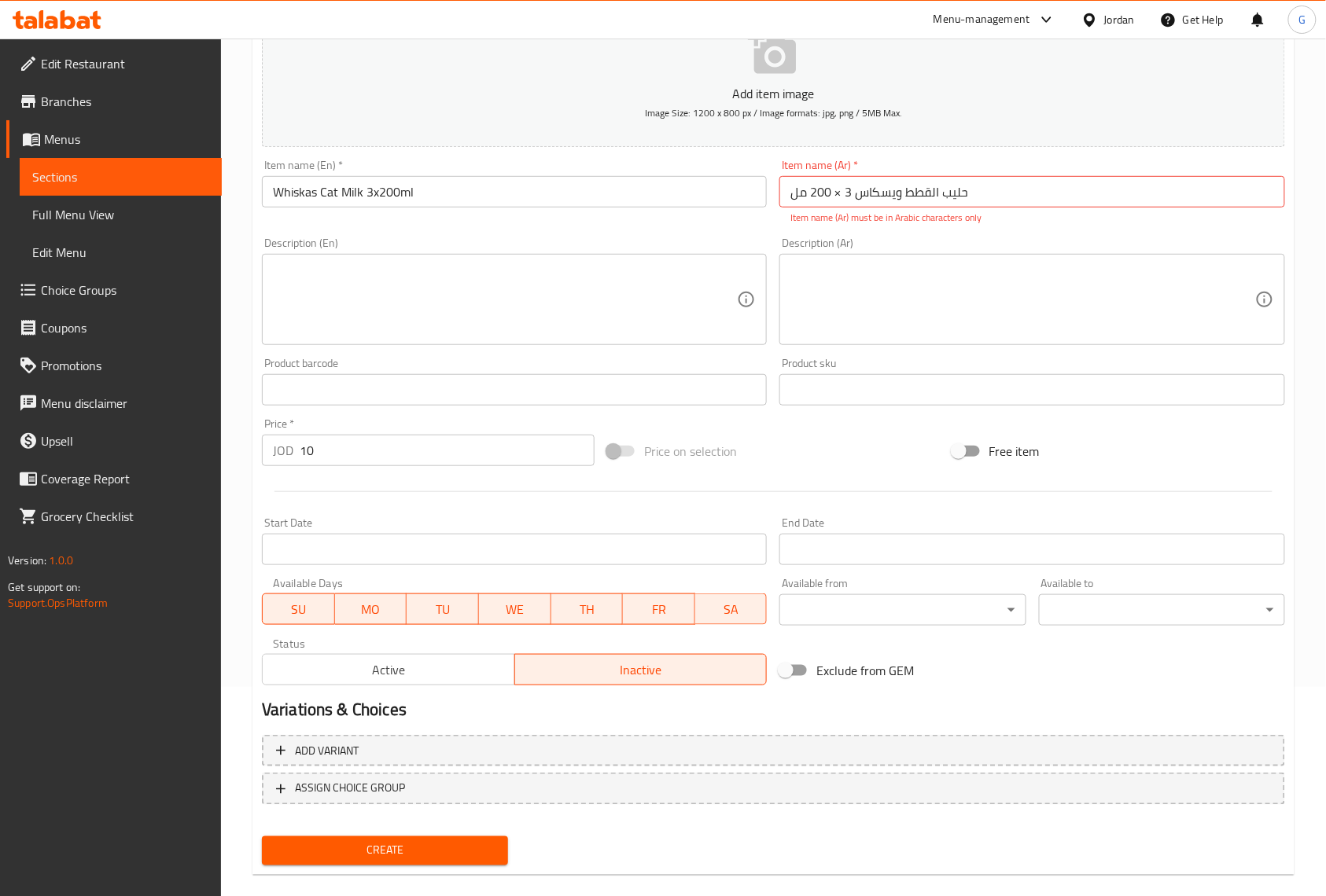
click at [479, 853] on span "Create" at bounding box center [385, 851] width 221 height 19
drag, startPoint x: 842, startPoint y: 195, endPoint x: 834, endPoint y: 196, distance: 8.1
click at [834, 196] on input "حليب القطط ويسكاس 3 × 200 مل" at bounding box center [1032, 192] width 505 height 32
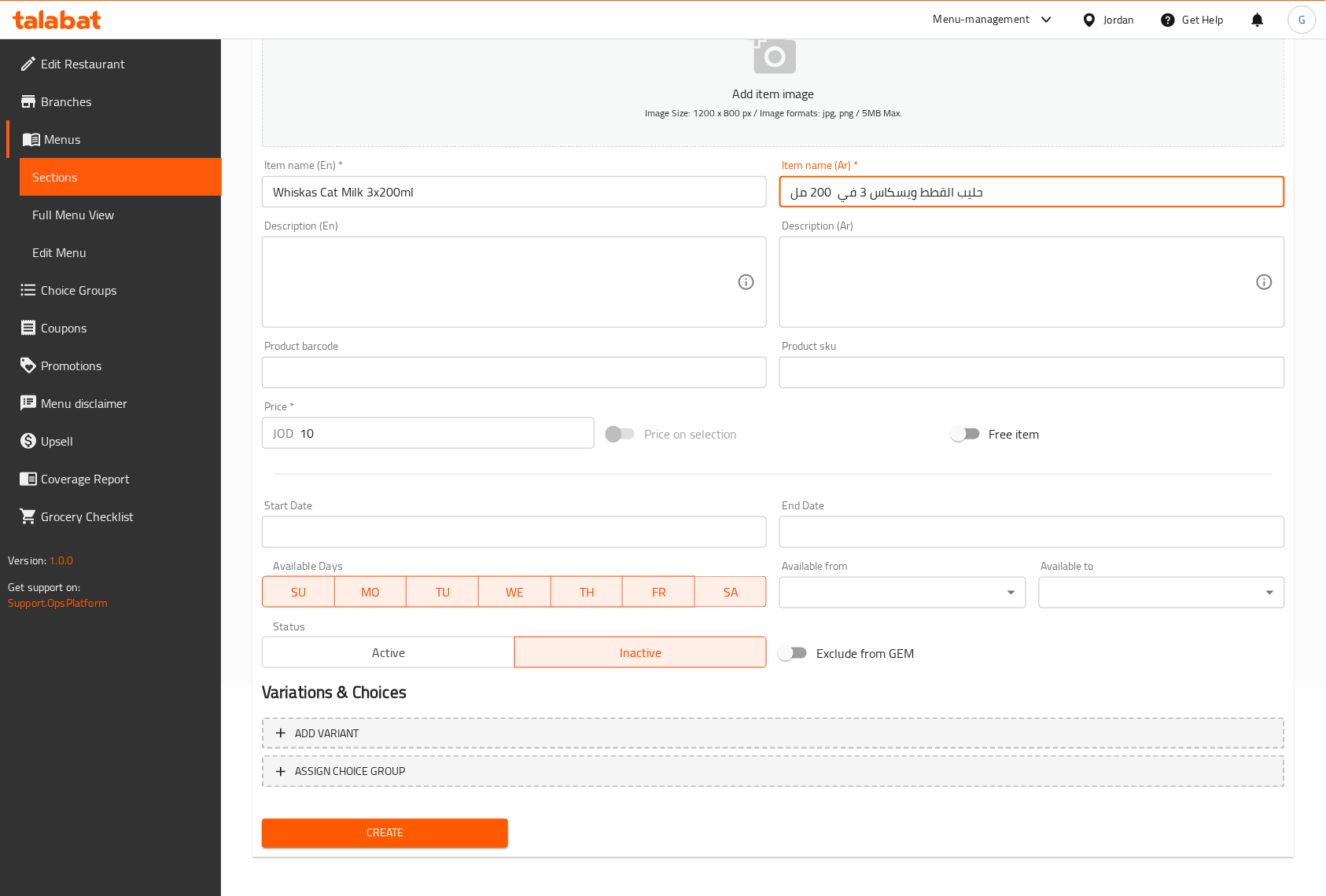
type input "حليب القطط ويسكاس 3 في 200 مل"
click at [491, 838] on span "Create" at bounding box center [385, 833] width 221 height 19
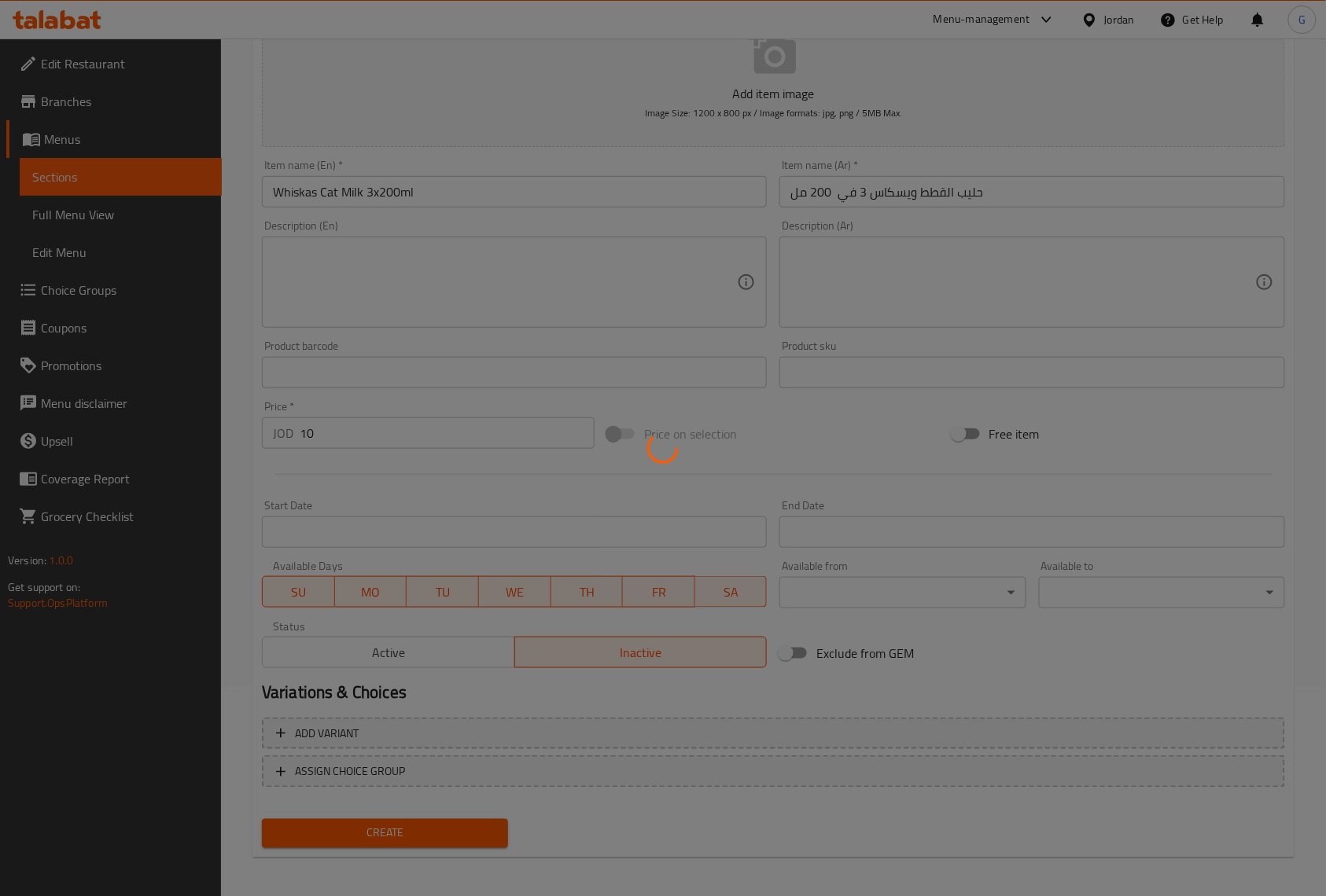
type input "0"
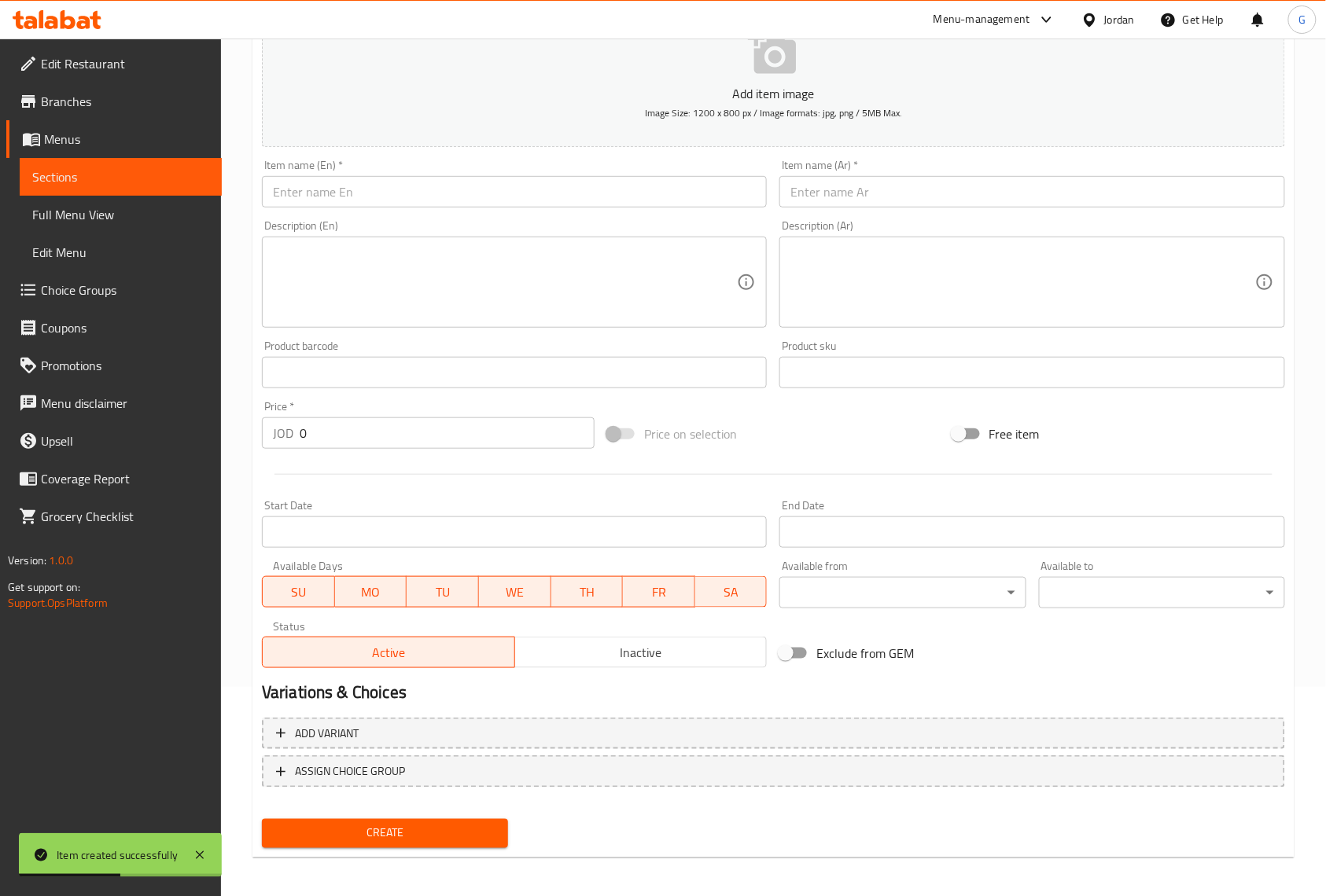
click at [1290, 162] on div "Item name (Ar)   * Item name (Ar) *" at bounding box center [1032, 183] width 517 height 61
click at [563, 196] on input "text" at bounding box center [514, 192] width 505 height 32
paste input "Whiskas Temptations Cat Treats with Salmon Flavour 60g"
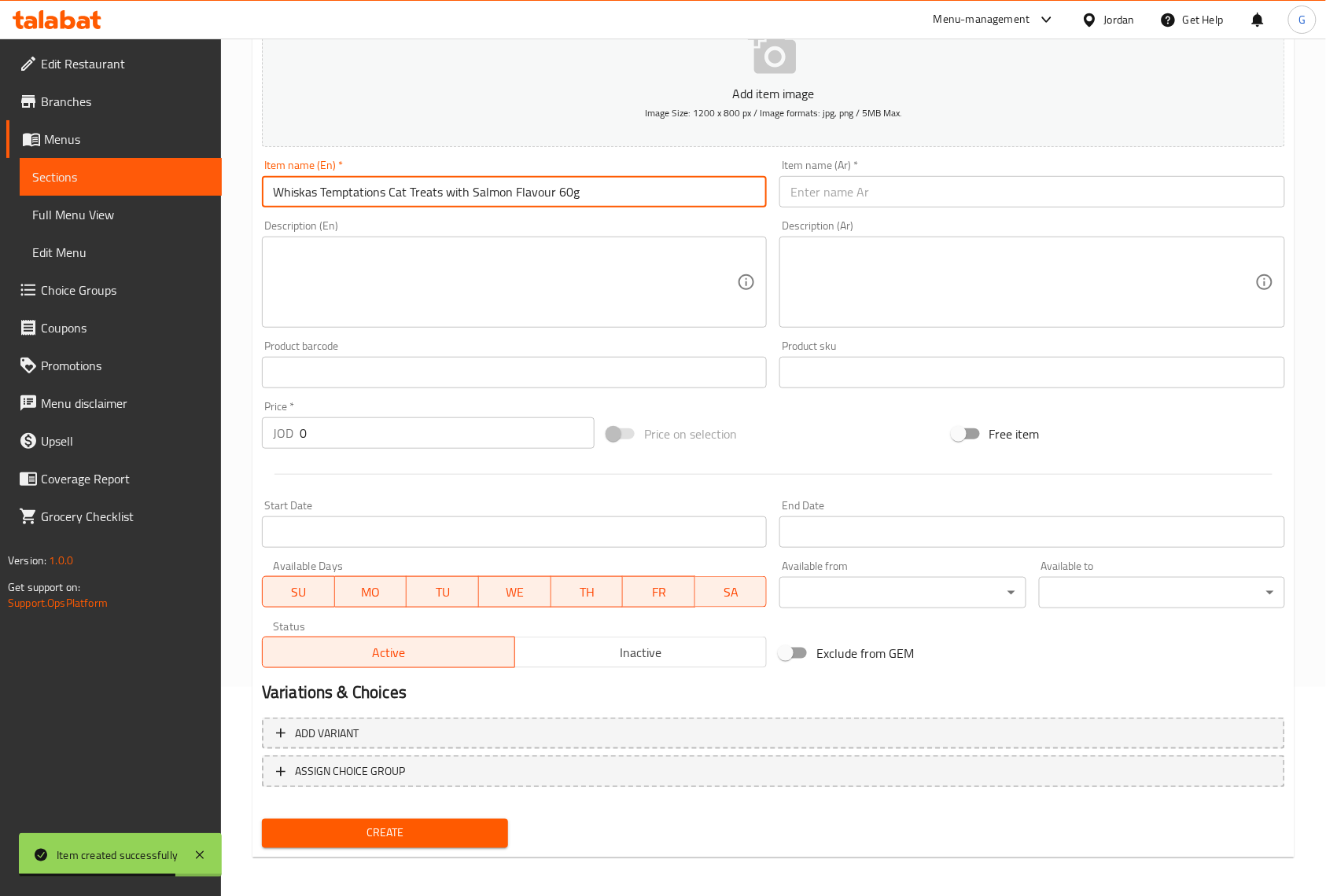
type input "Whiskas Temptations Cat Treats with Salmon Flavour 60g"
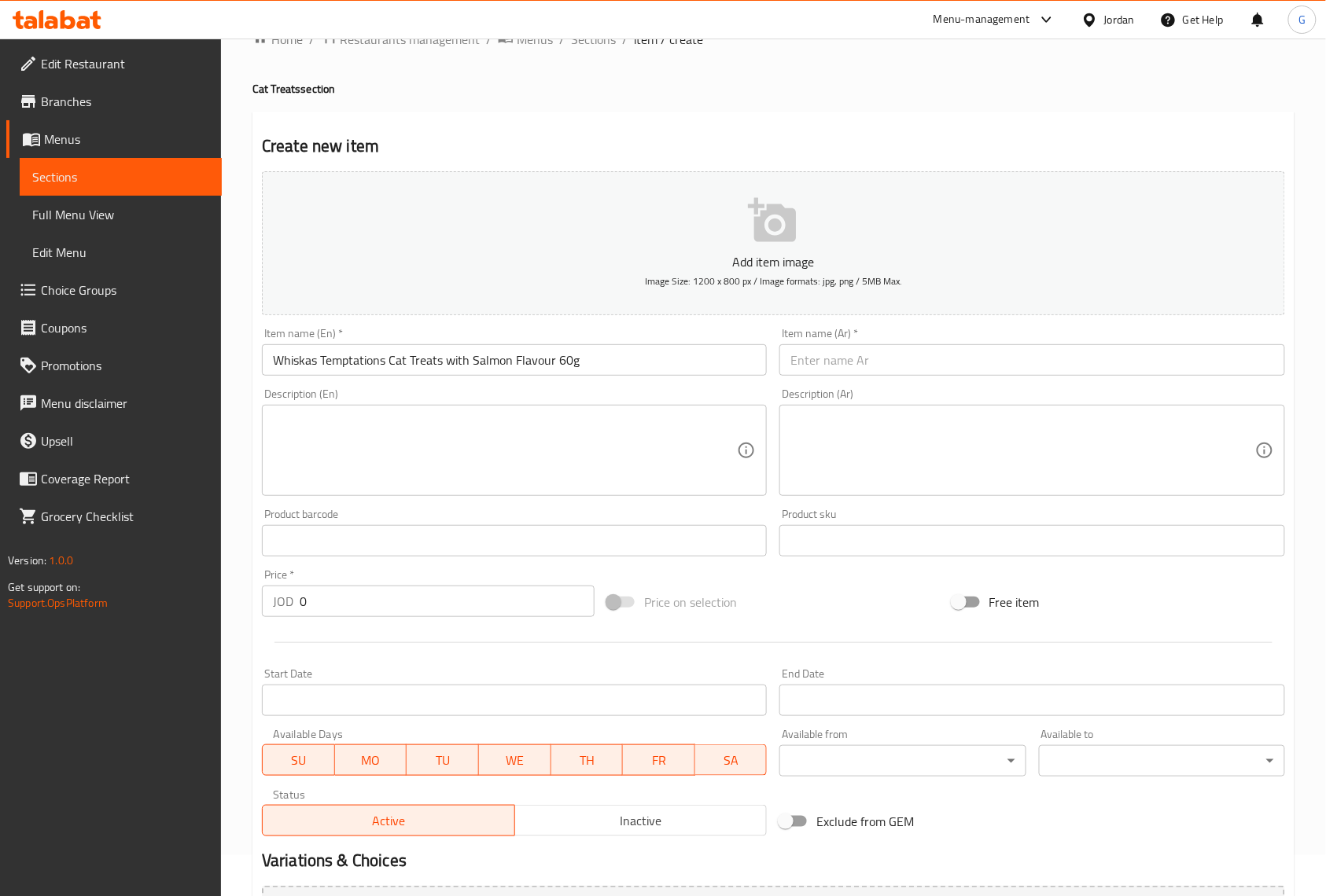
scroll to position [0, 0]
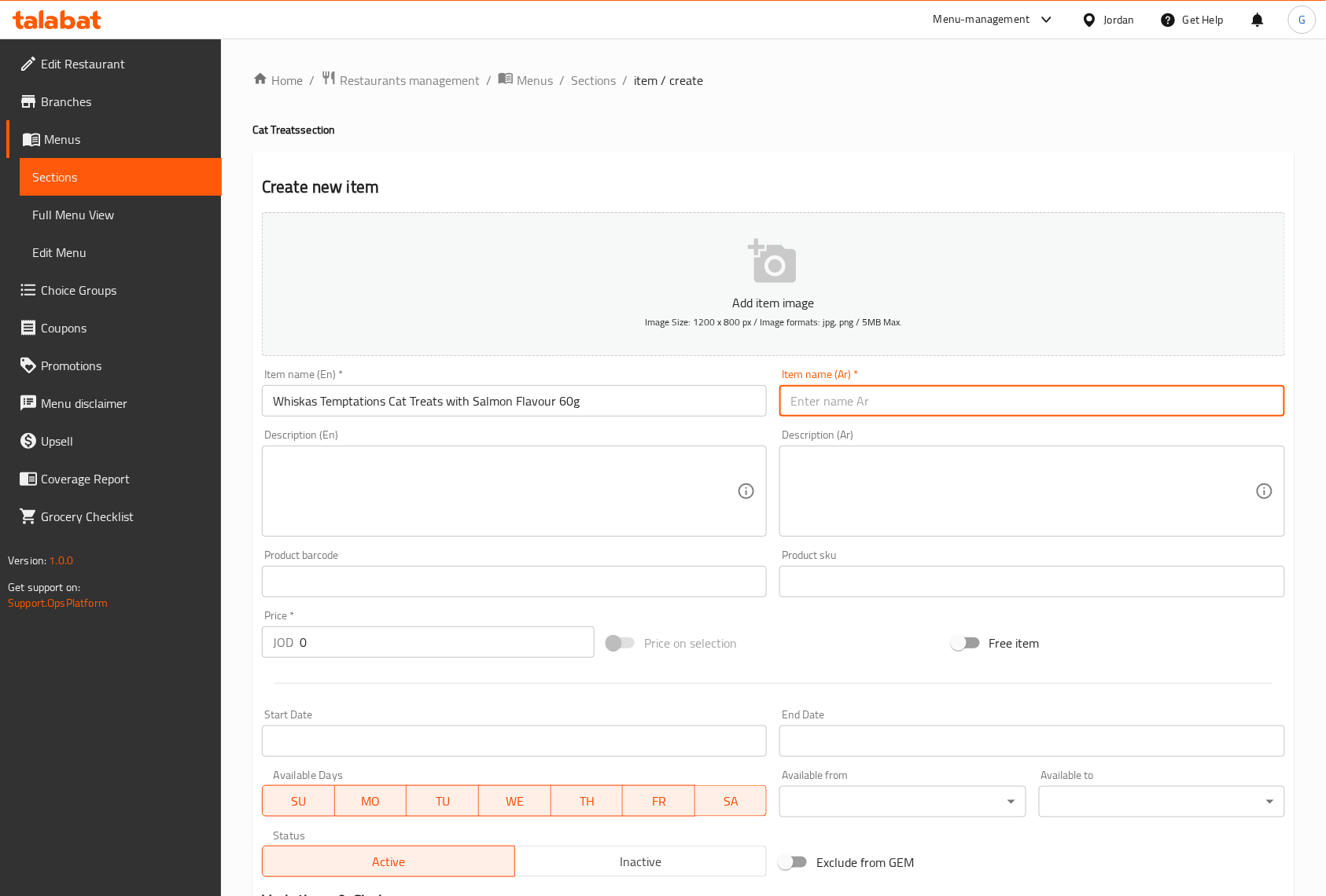
click at [831, 412] on input "text" at bounding box center [1032, 401] width 505 height 32
paste input "مكافآت القطط تيمبتيشنز من ويسكاس بنكهة السلمون 60 جم"
type input "مكافآت القطط تيمبتيشنز من ويسكاس بنكهة السلمون 60 جم"
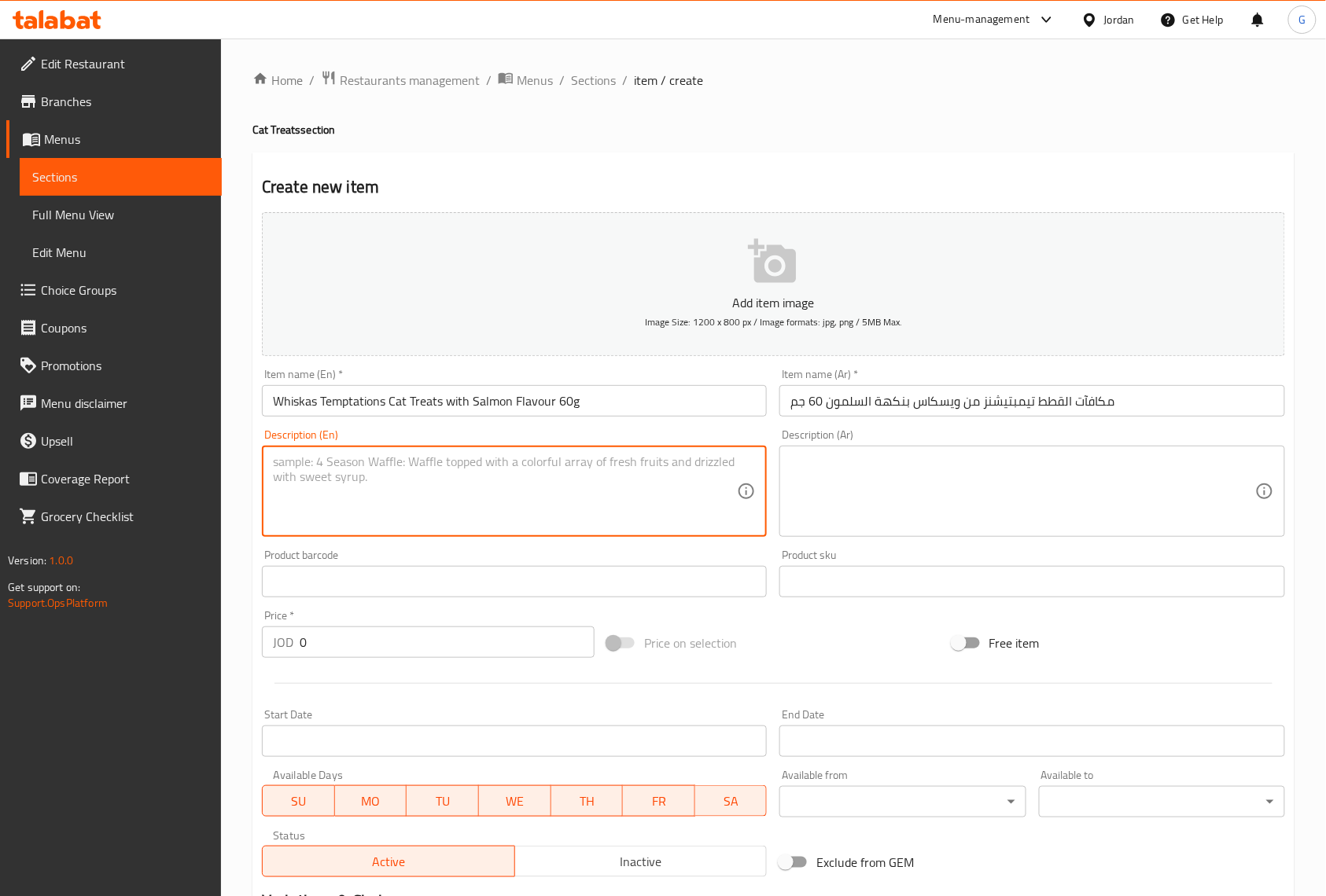
click at [623, 467] on textarea at bounding box center [505, 491] width 464 height 75
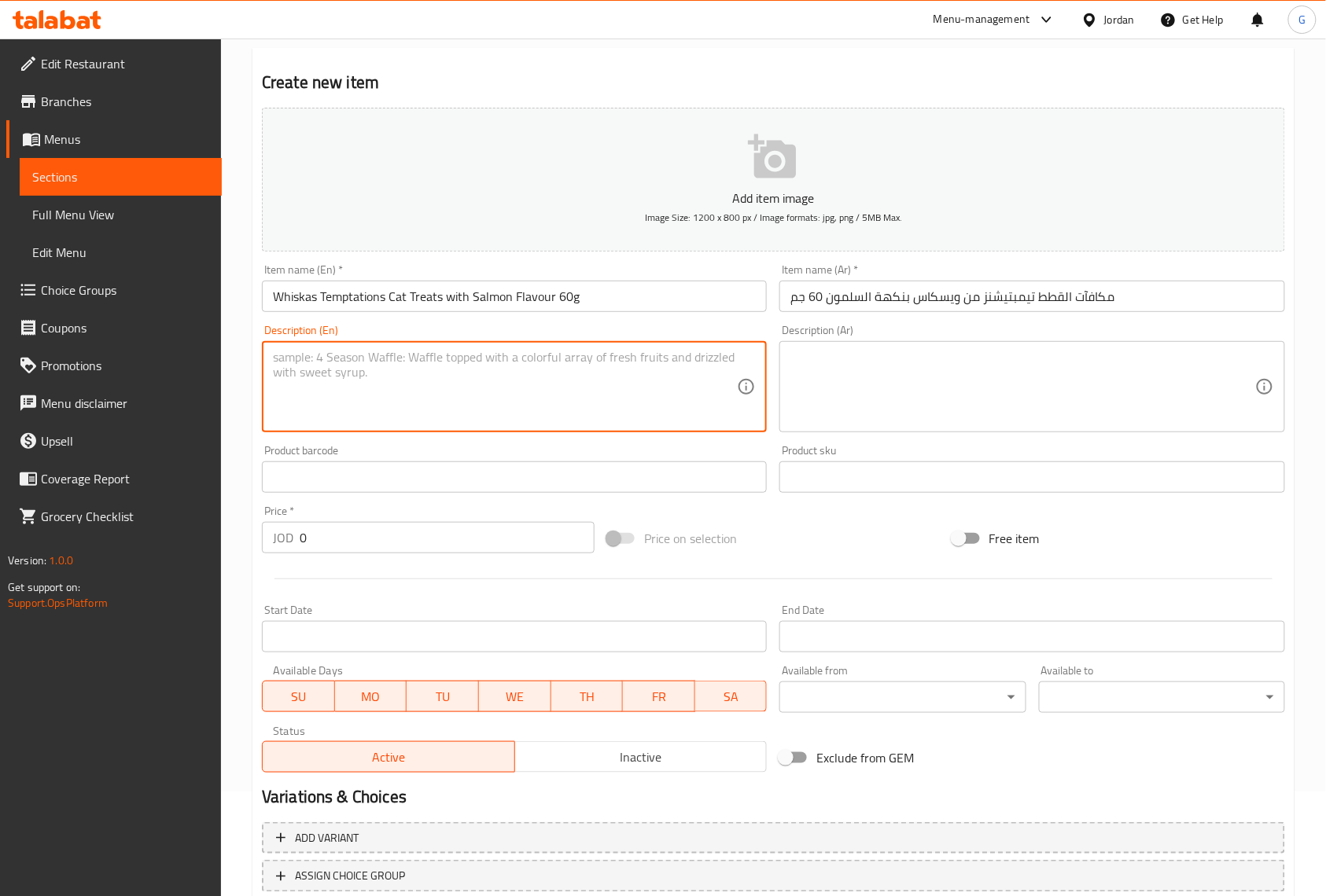
click at [444, 294] on input "Whiskas Temptations Cat Treats with Salmon Flavour 60g" at bounding box center [514, 297] width 505 height 32
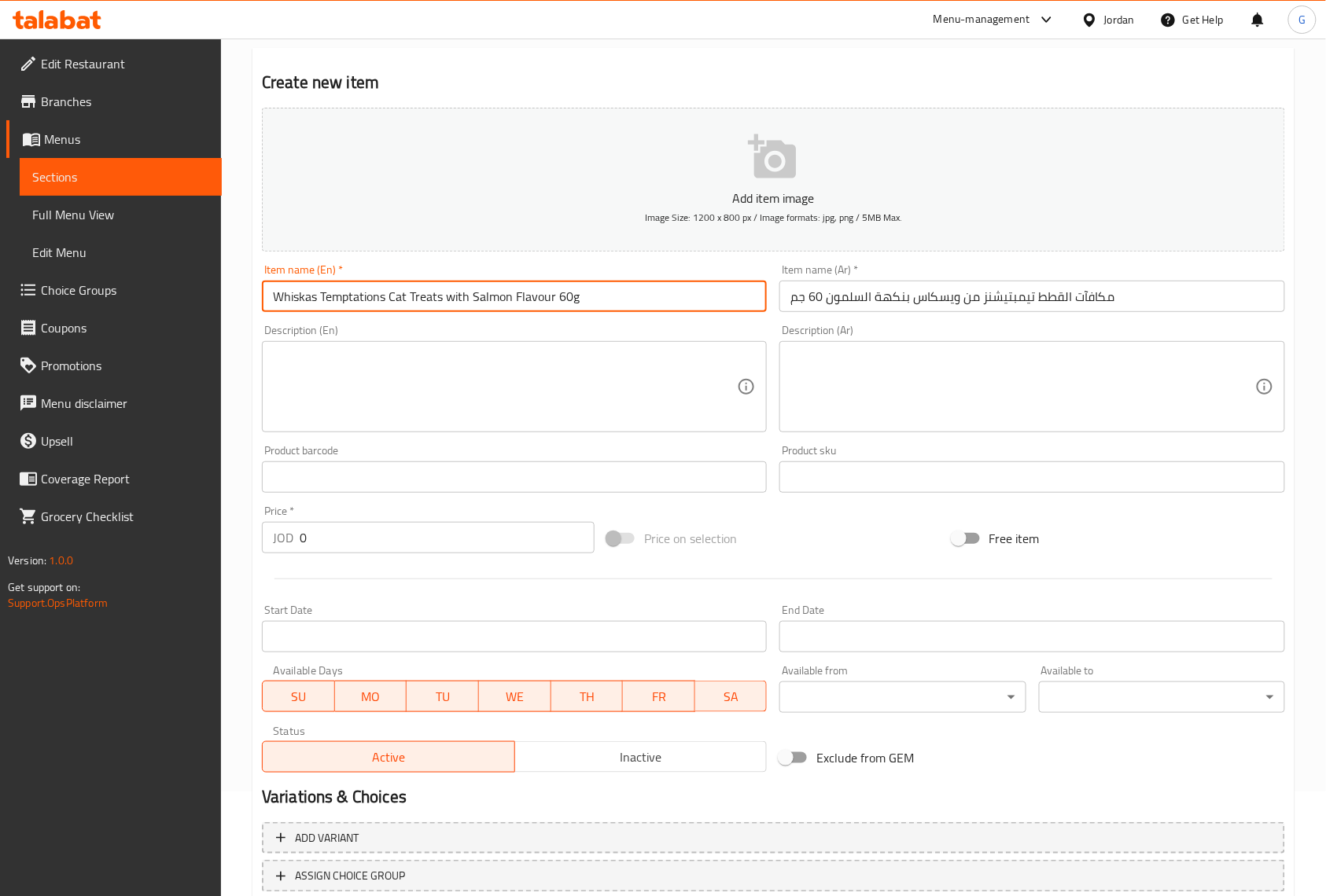
click at [444, 294] on input "Whiskas Temptations Cat Treats with Salmon Flavour 60g" at bounding box center [514, 297] width 505 height 32
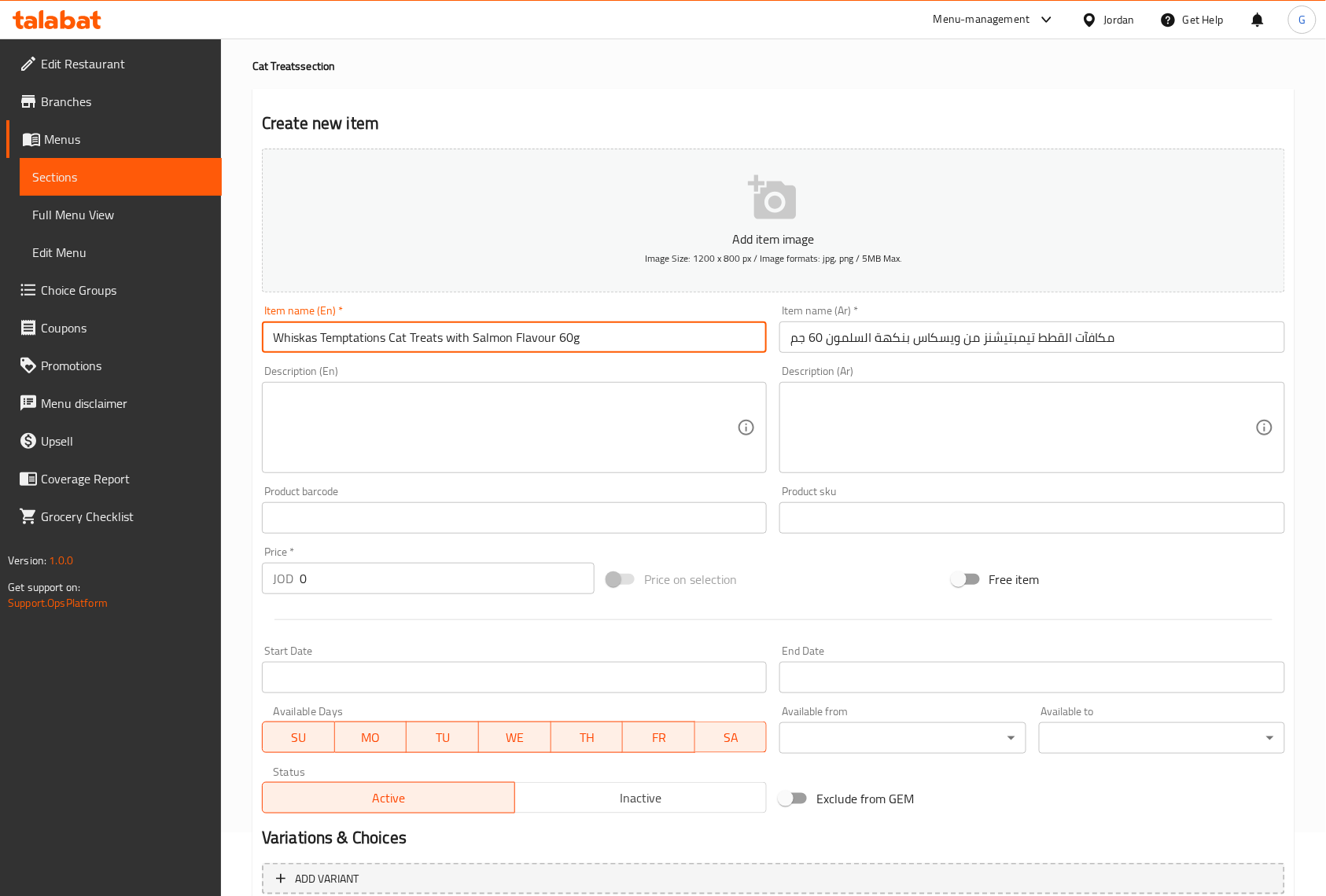
scroll to position [0, 0]
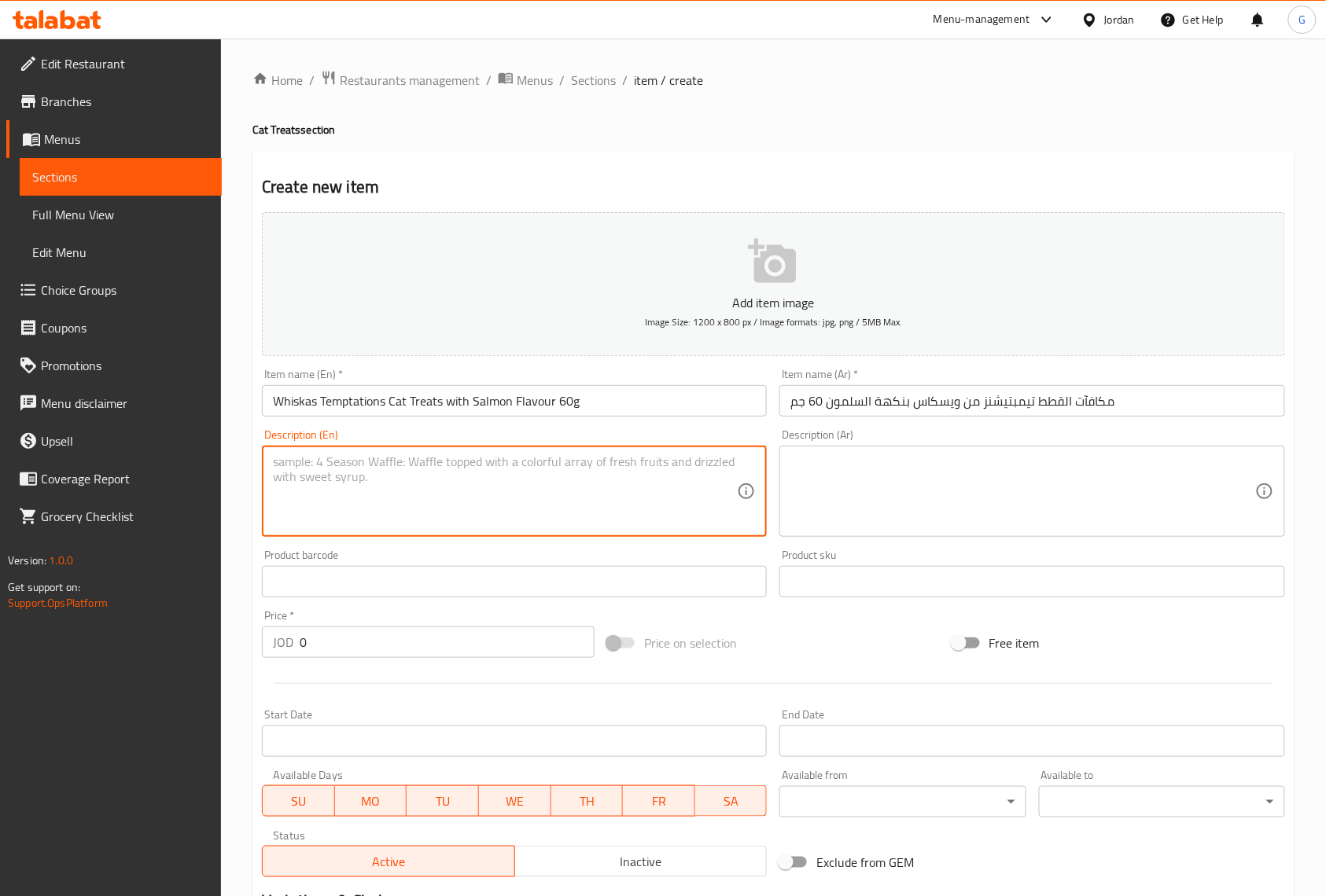
click at [414, 523] on textarea at bounding box center [505, 491] width 464 height 75
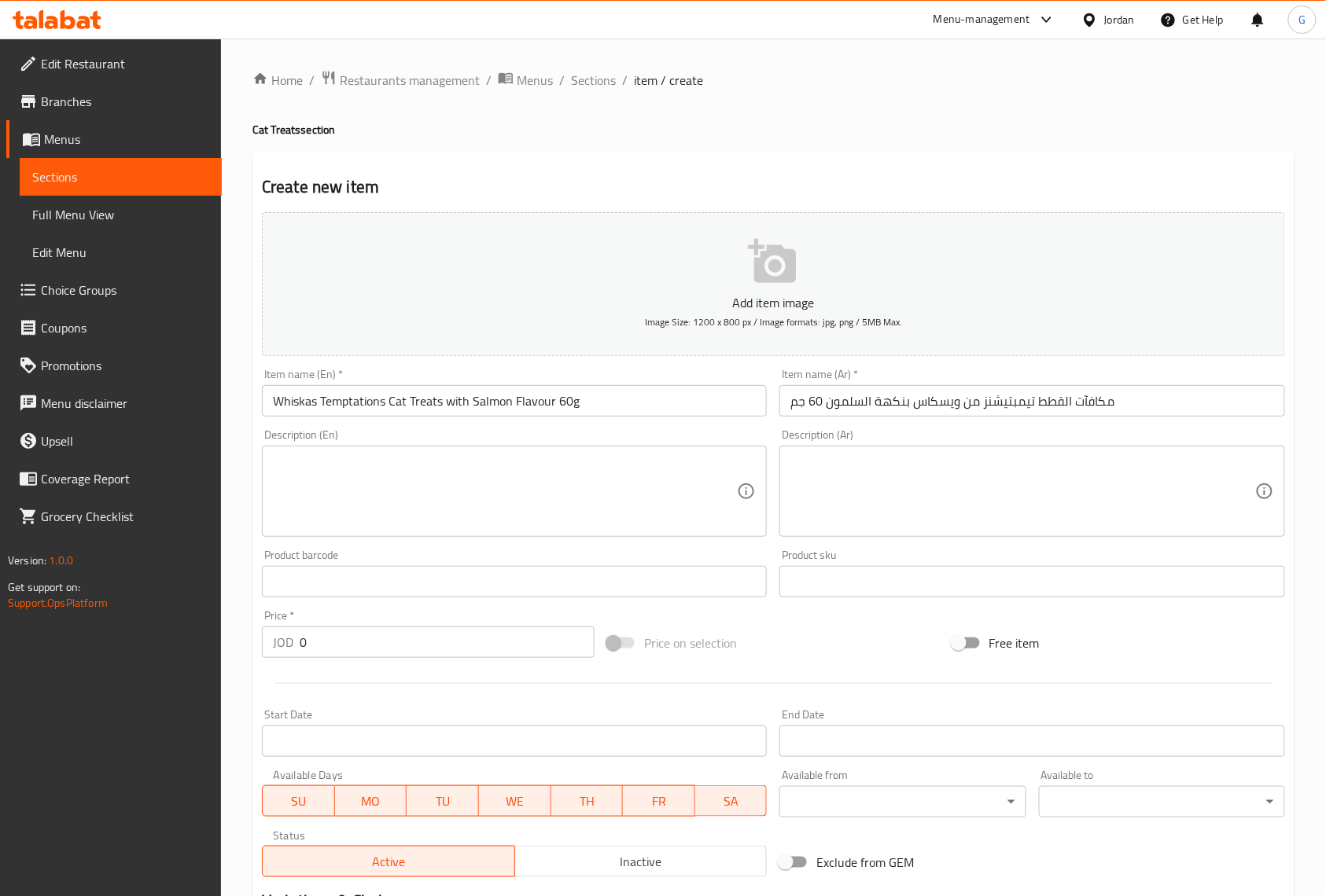
click at [841, 80] on ol "Home / Restaurants management / Menus / Sections / item / create" at bounding box center [774, 80] width 1042 height 20
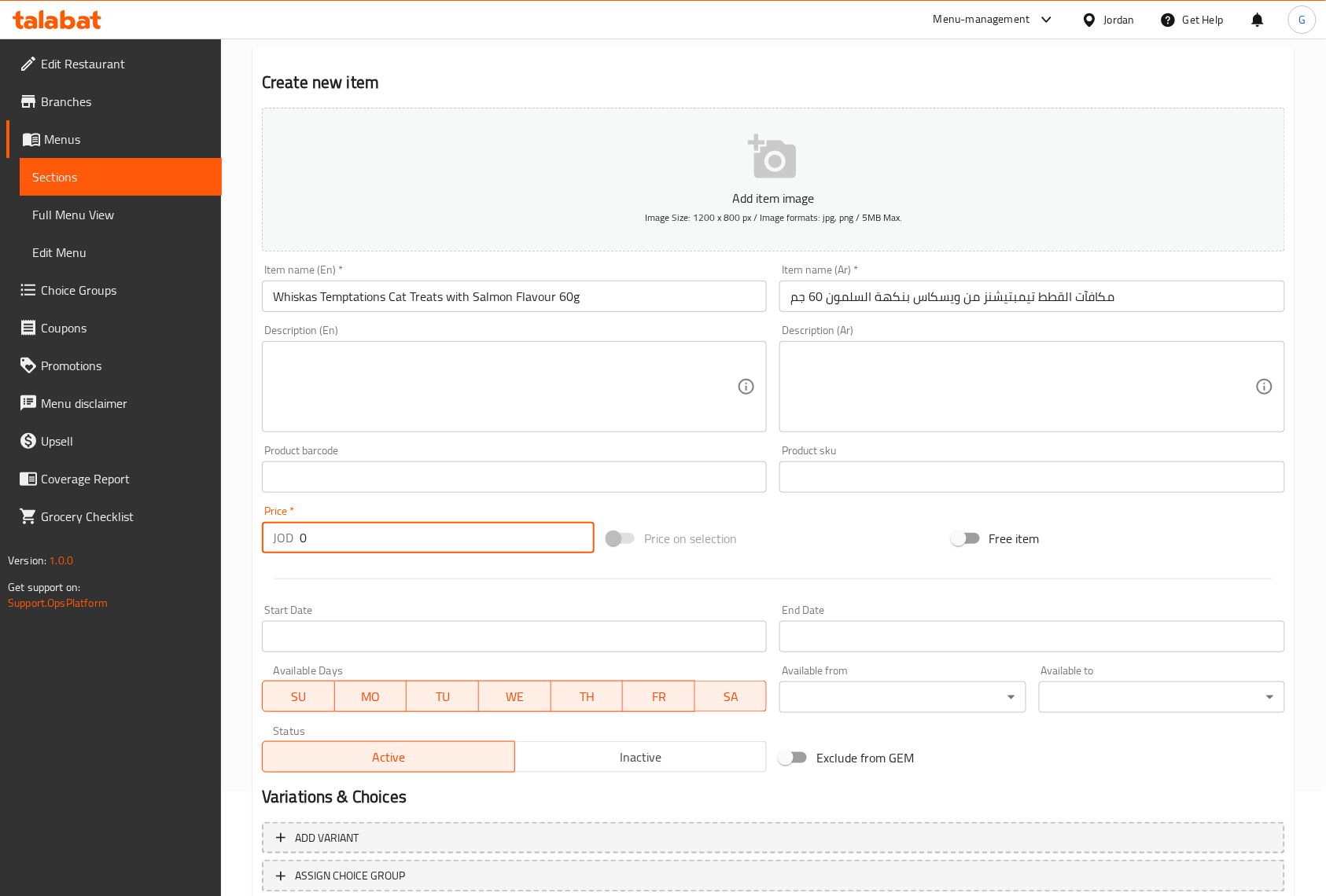
click at [381, 532] on input "0" at bounding box center [447, 538] width 295 height 32
paste input "2"
type input "2"
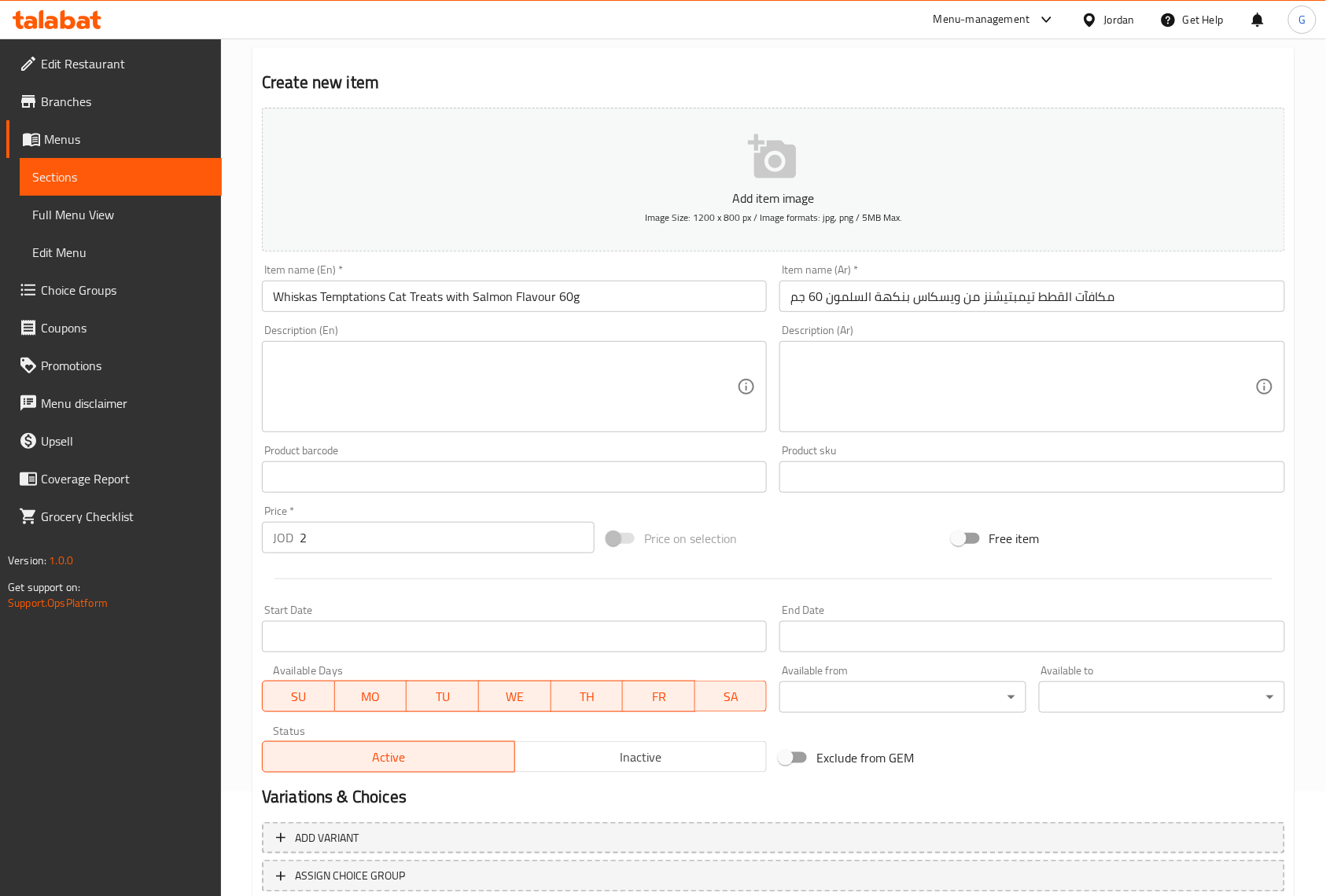
click at [709, 775] on div "Status Active Inactive" at bounding box center [514, 749] width 517 height 60
click at [715, 763] on span "Inactive" at bounding box center [641, 757] width 240 height 23
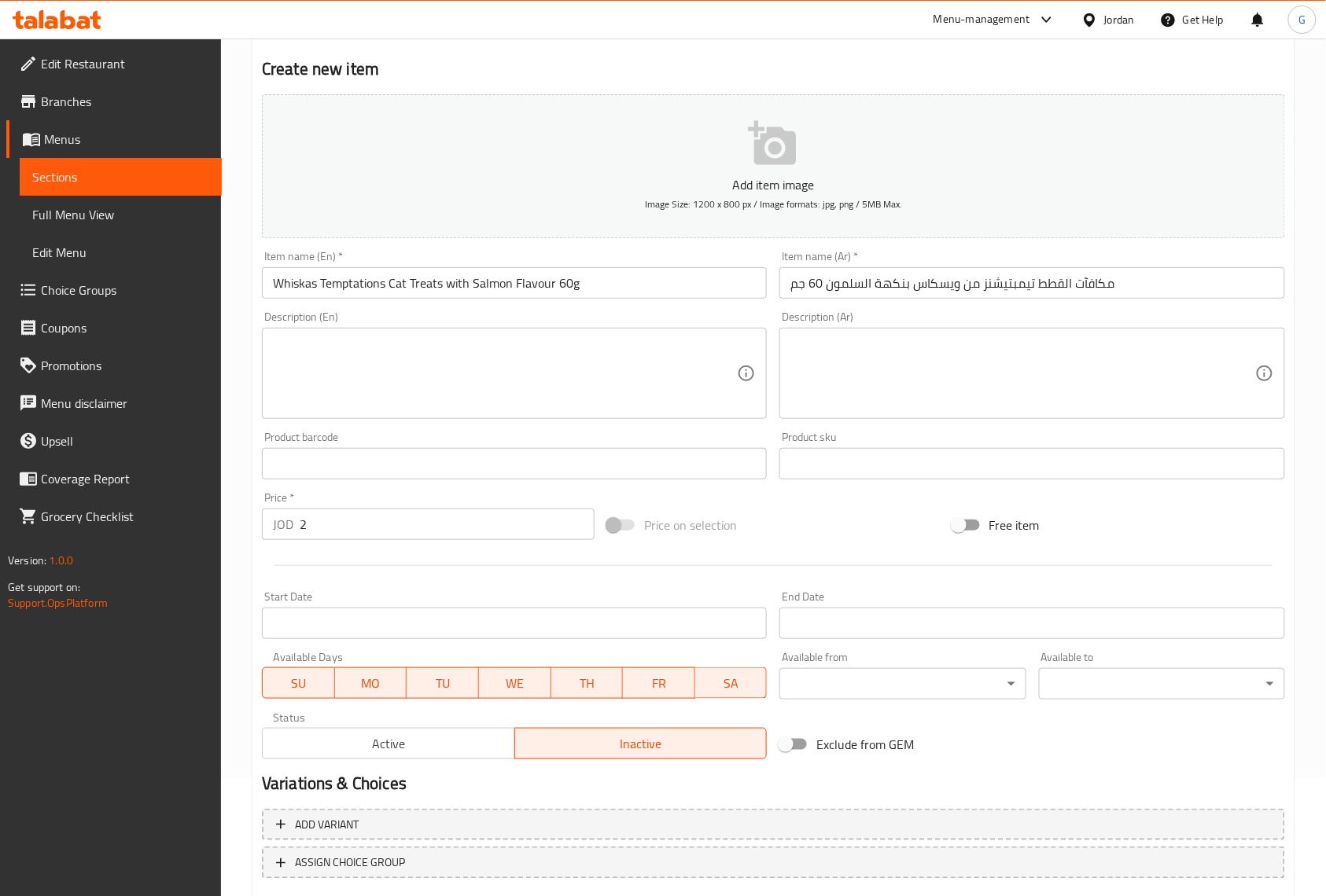
scroll to position [214, 0]
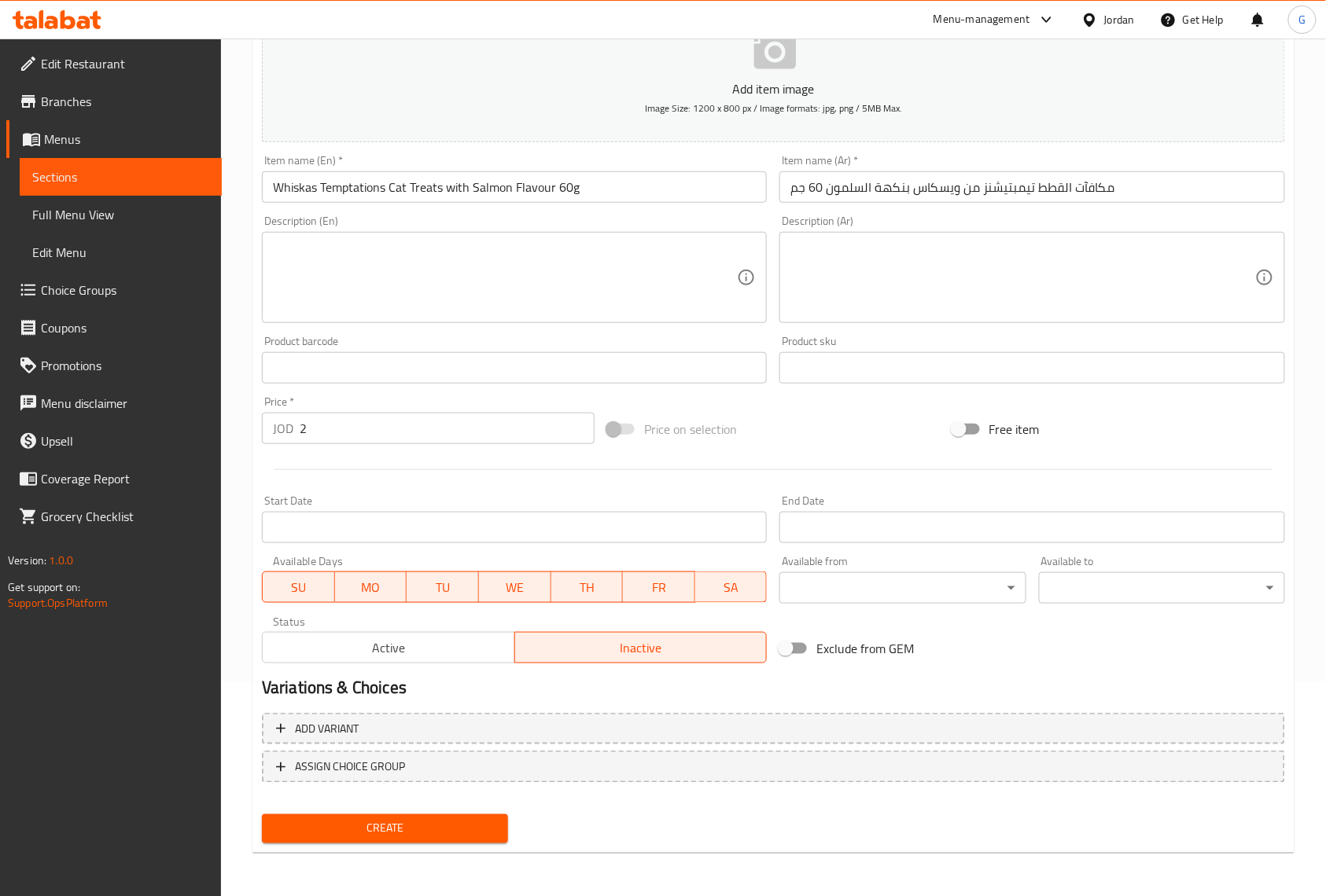
click at [489, 829] on span "Create" at bounding box center [385, 829] width 221 height 19
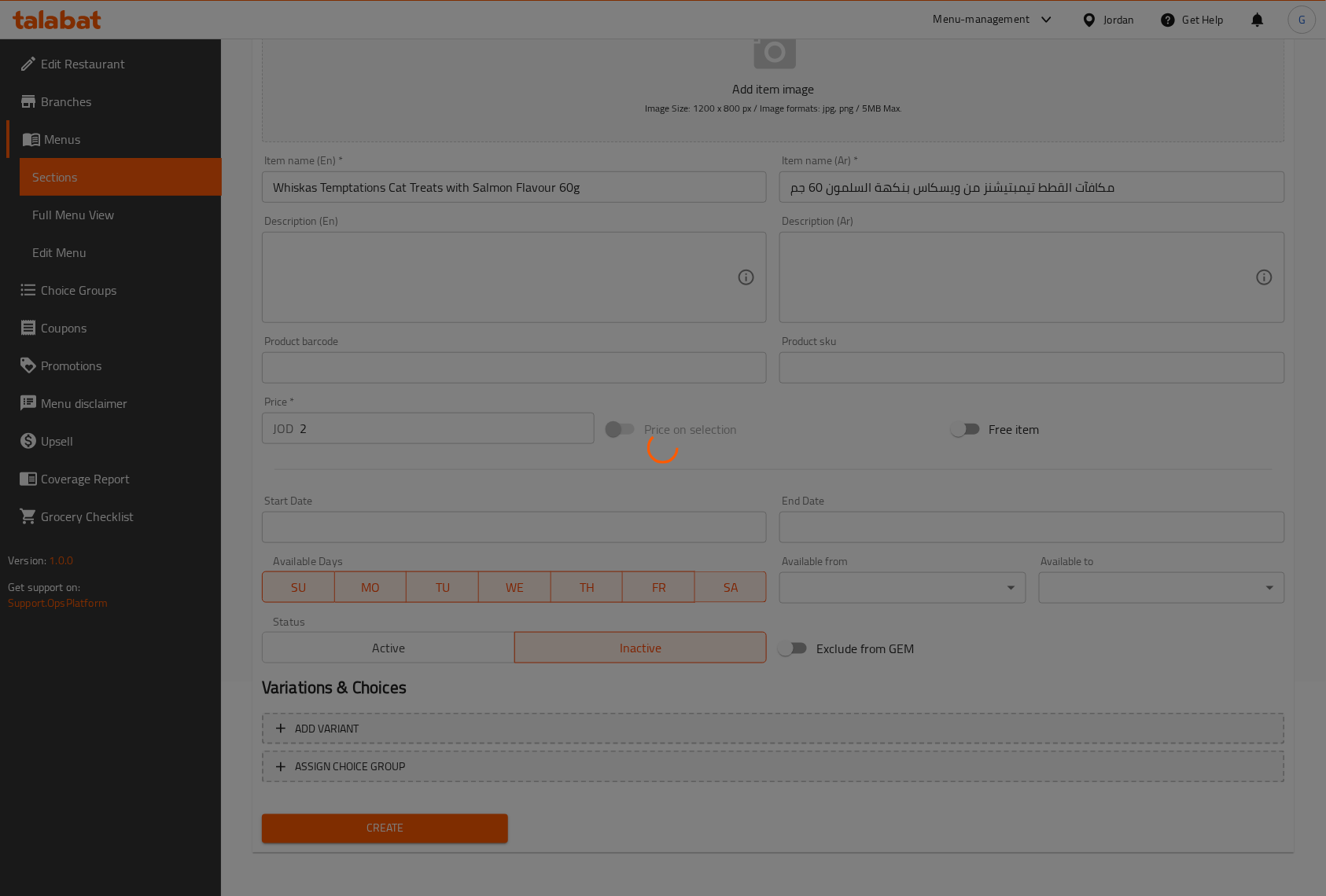
type input "0"
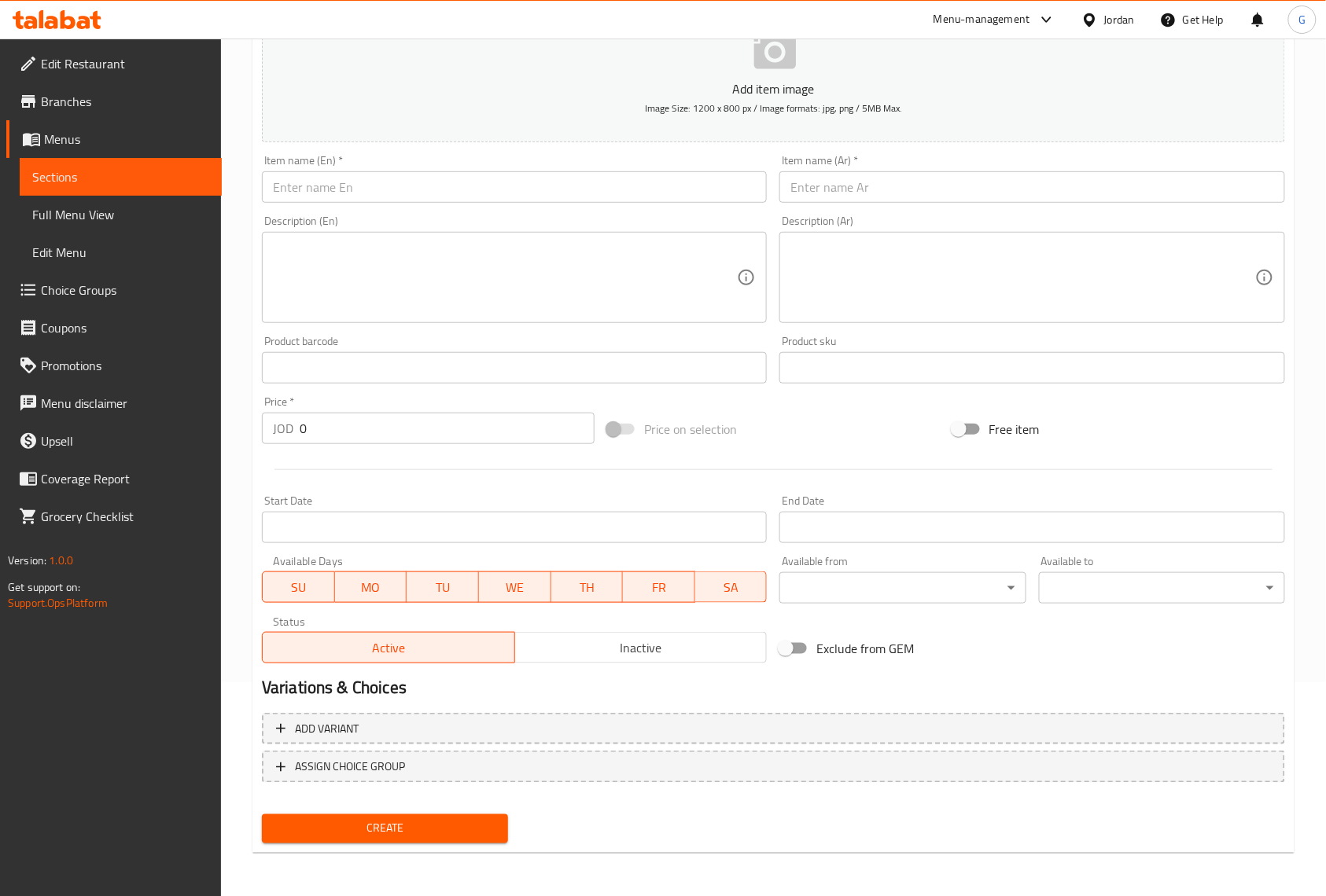
scroll to position [0, 0]
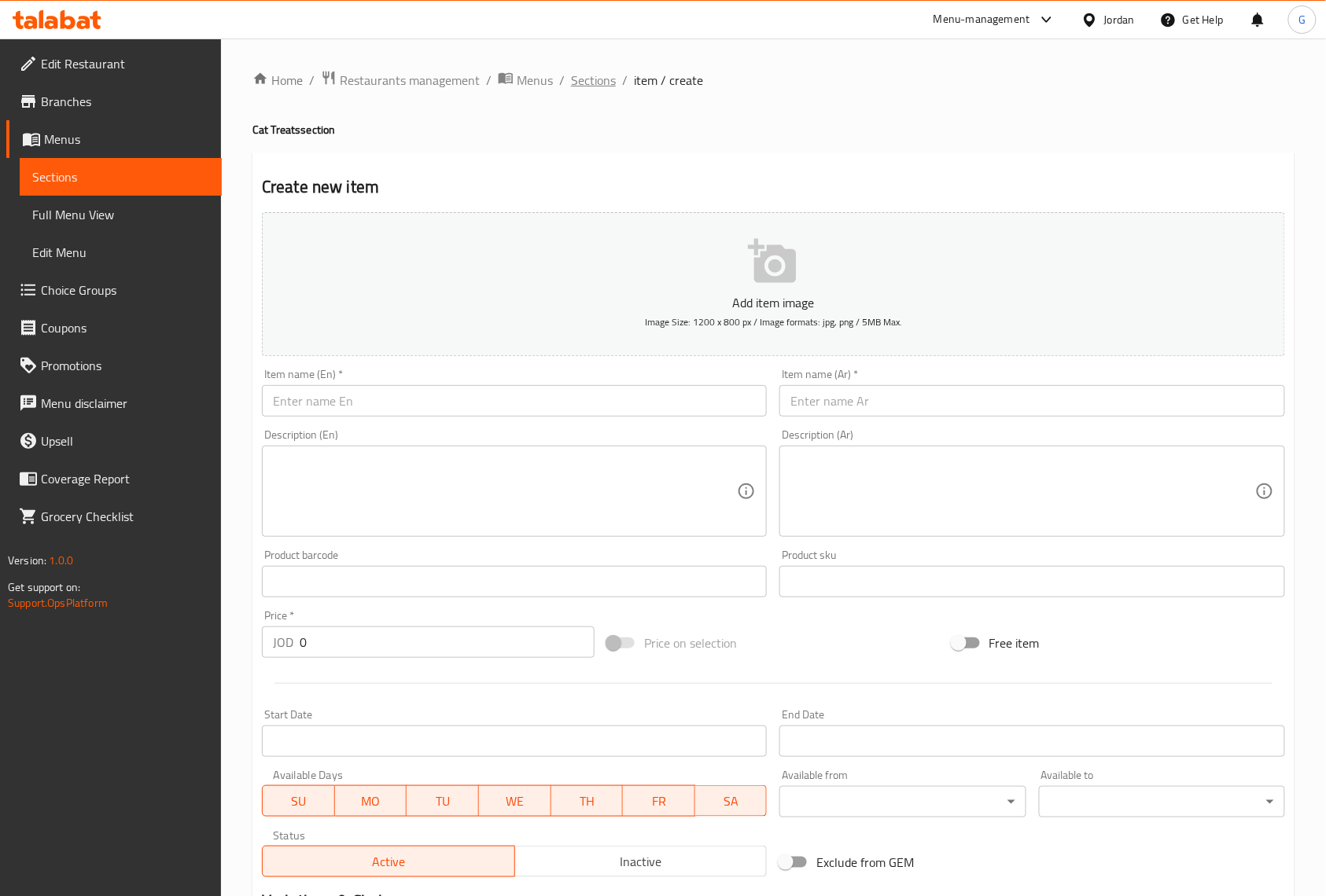
click at [587, 87] on span "Sections" at bounding box center [593, 80] width 45 height 19
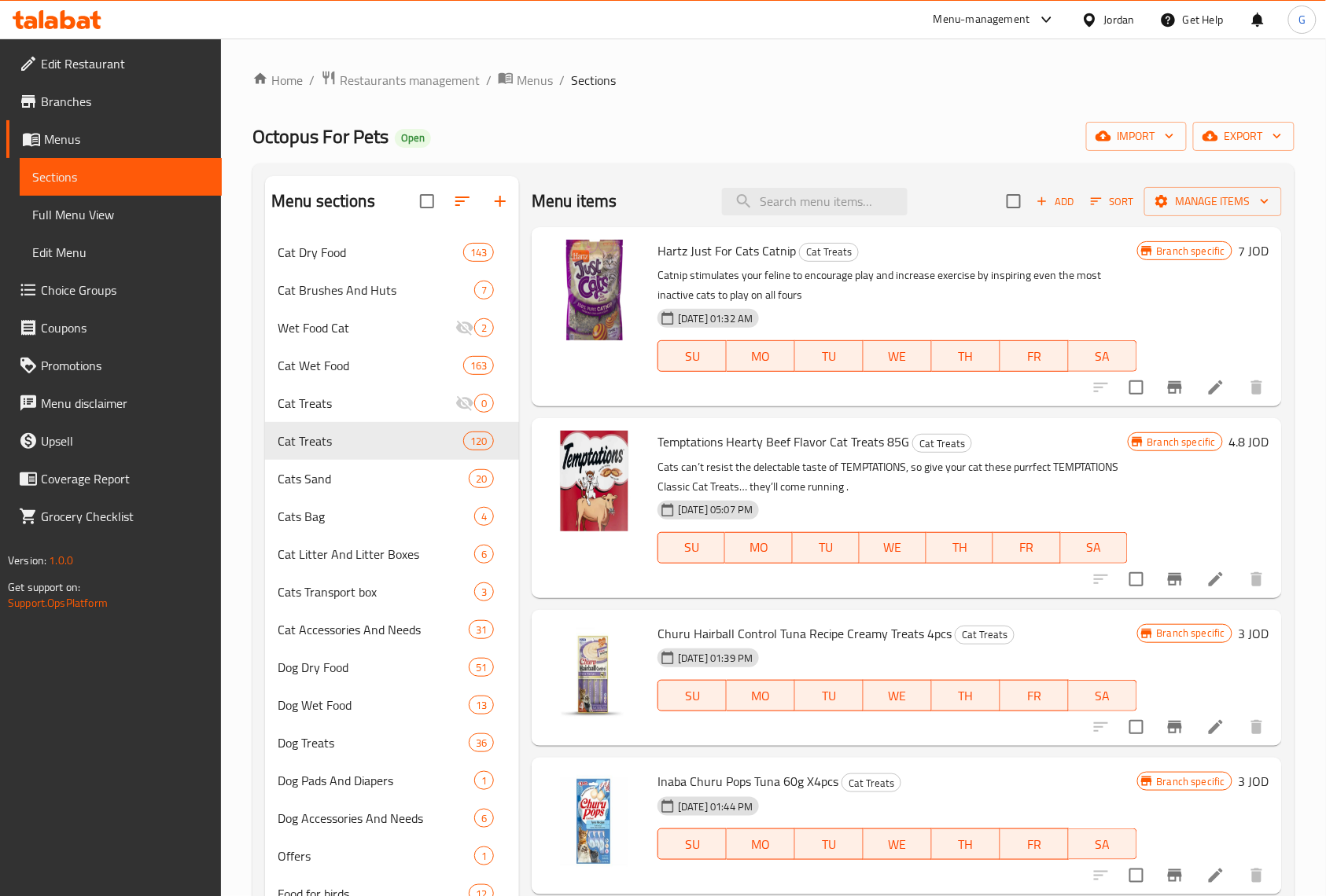
drag, startPoint x: 739, startPoint y: 66, endPoint x: 783, endPoint y: 86, distance: 48.3
click at [739, 66] on div "Home / Restaurants management / Menus / Sections Octopus For Pets Open import e…" at bounding box center [774, 626] width 1105 height 1176
click at [832, 208] on input "search" at bounding box center [815, 201] width 186 height 27
paste input "[PERSON_NAME] Bag Original Chicken, Liver and [GEOGRAPHIC_DATA] Cat Treats 60g"
type input "[PERSON_NAME] Bag Original Chicken, Liver and [GEOGRAPHIC_DATA] Cat Treats 60g"
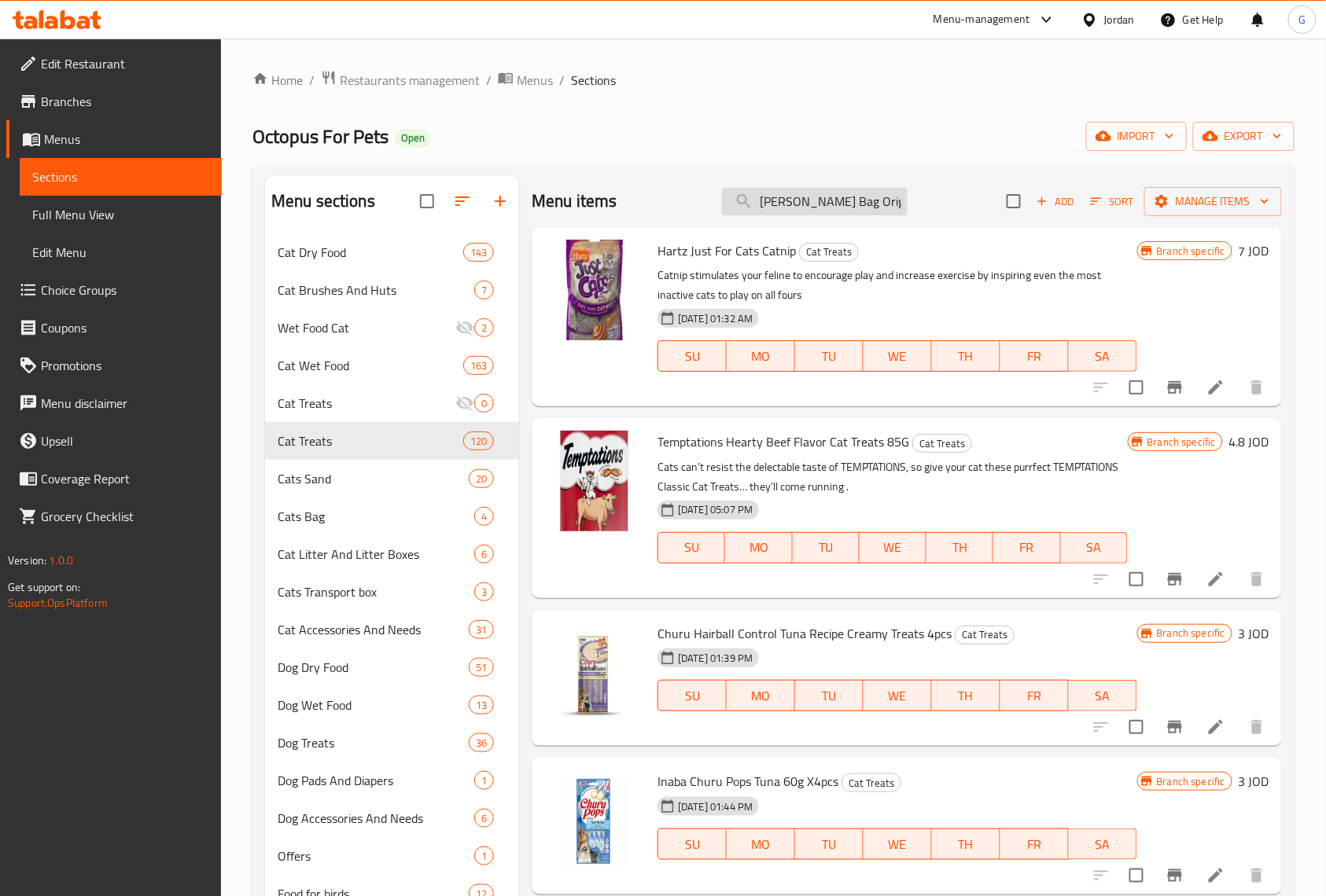
scroll to position [0, 200]
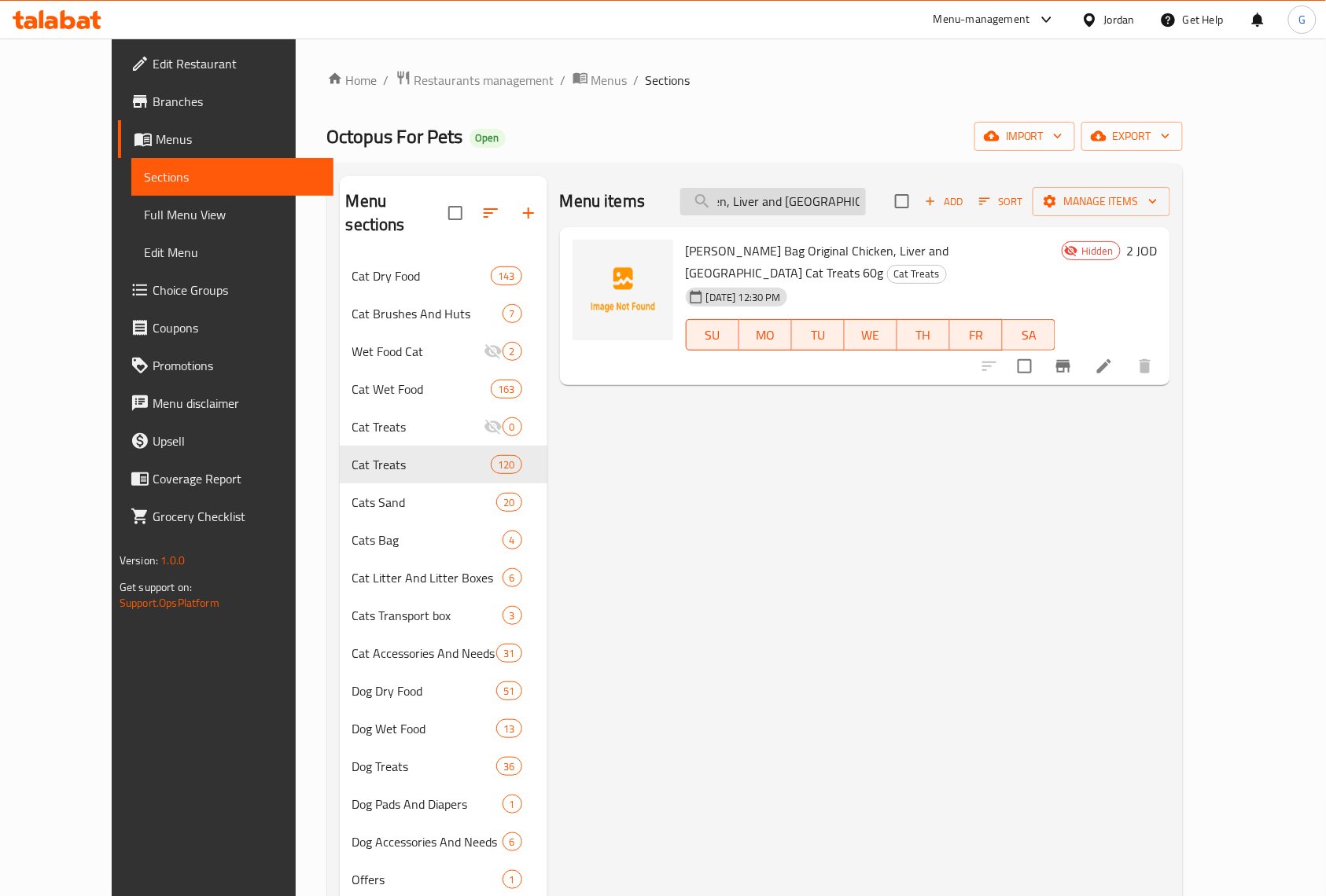
click at [857, 210] on input "[PERSON_NAME] Bag Original Chicken, Liver and [GEOGRAPHIC_DATA] Cat Treats 60g" at bounding box center [774, 201] width 186 height 27
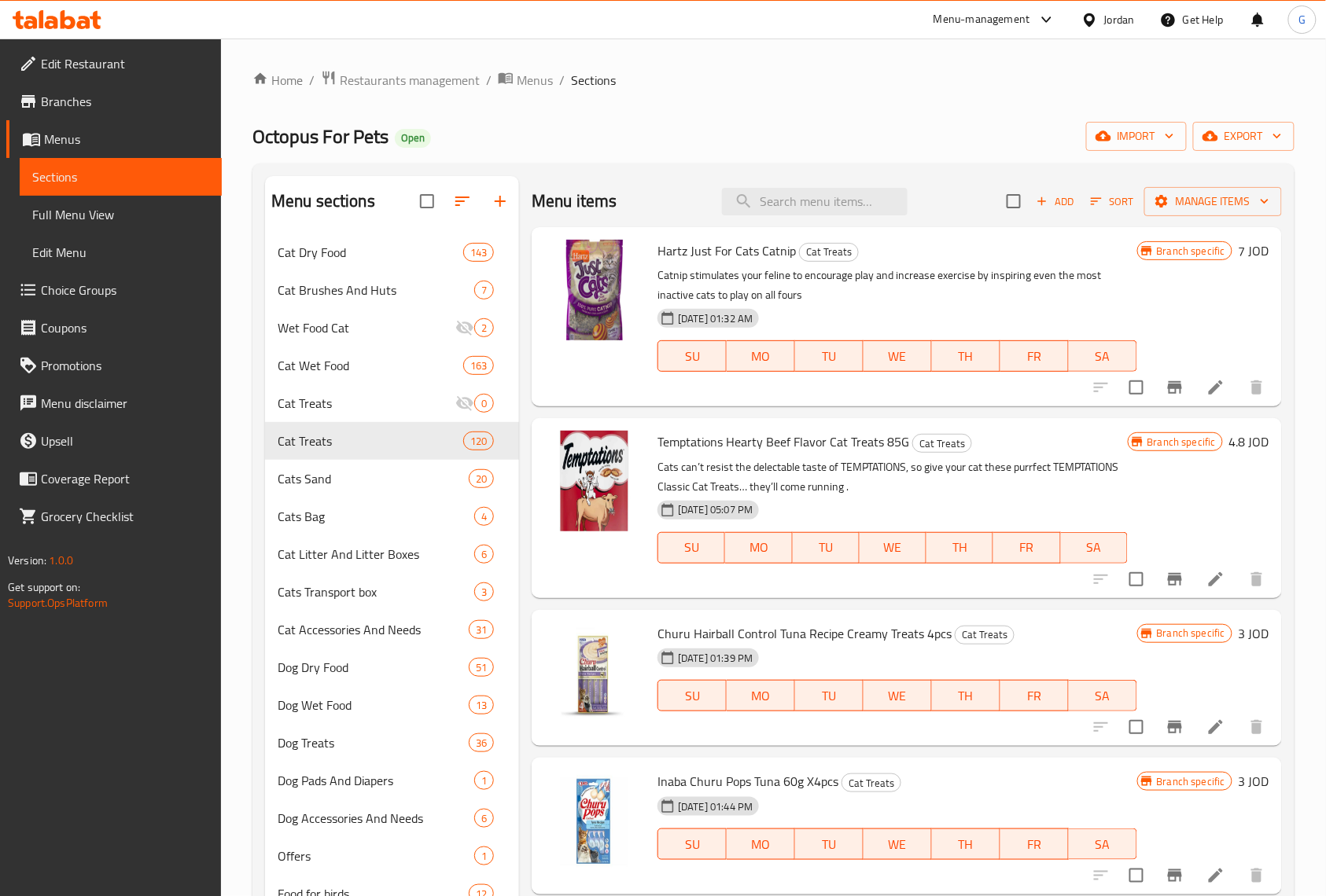
drag, startPoint x: 809, startPoint y: 69, endPoint x: 857, endPoint y: 93, distance: 53.7
click at [809, 70] on ol "Home / Restaurants management / Menus / Sections" at bounding box center [774, 80] width 1042 height 20
click at [801, 204] on input "search" at bounding box center [815, 201] width 186 height 27
paste input "[PERSON_NAME] Bag Mixed Grill Beef, Chicken and Salmon Cat Treats 60g"
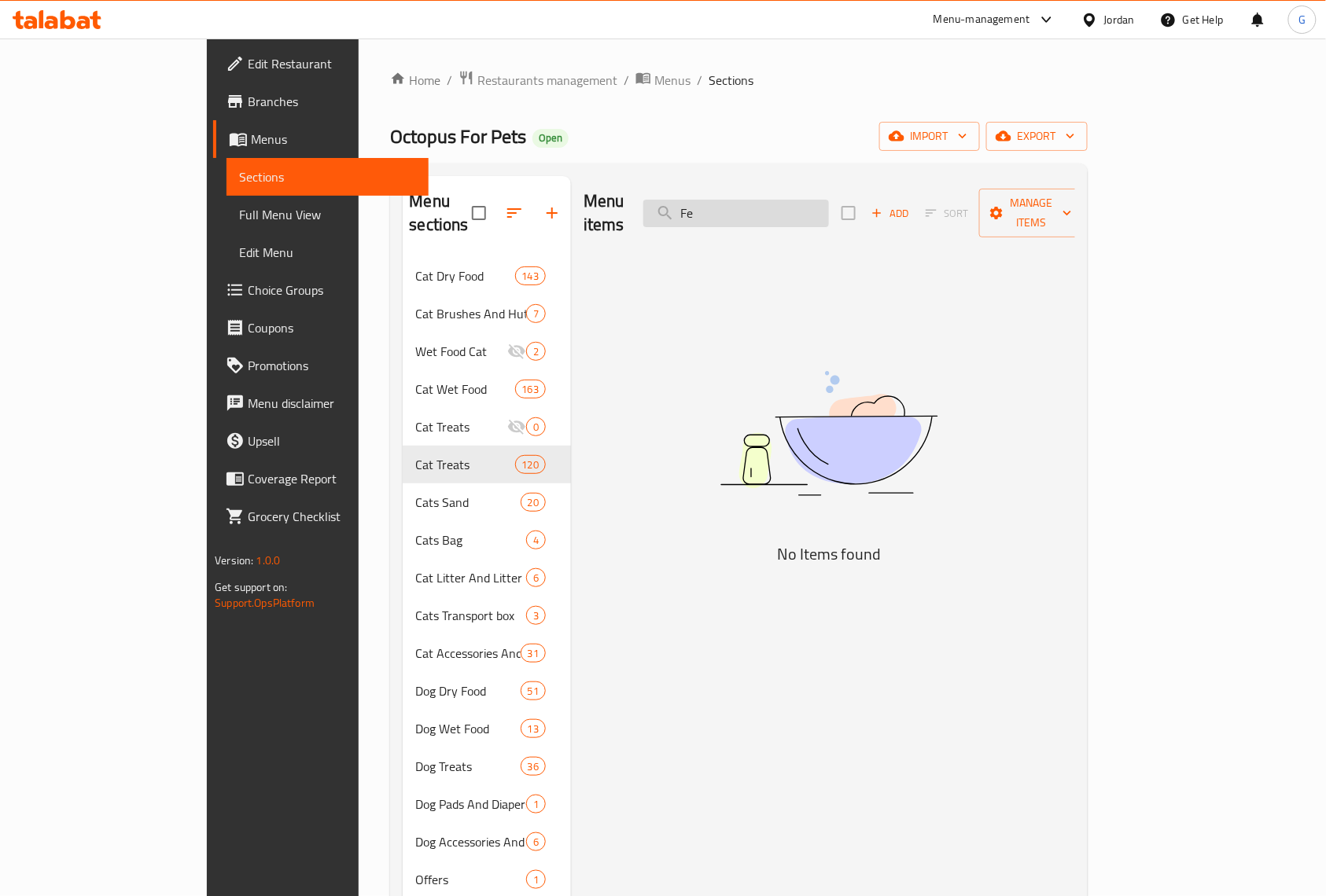
type input "F"
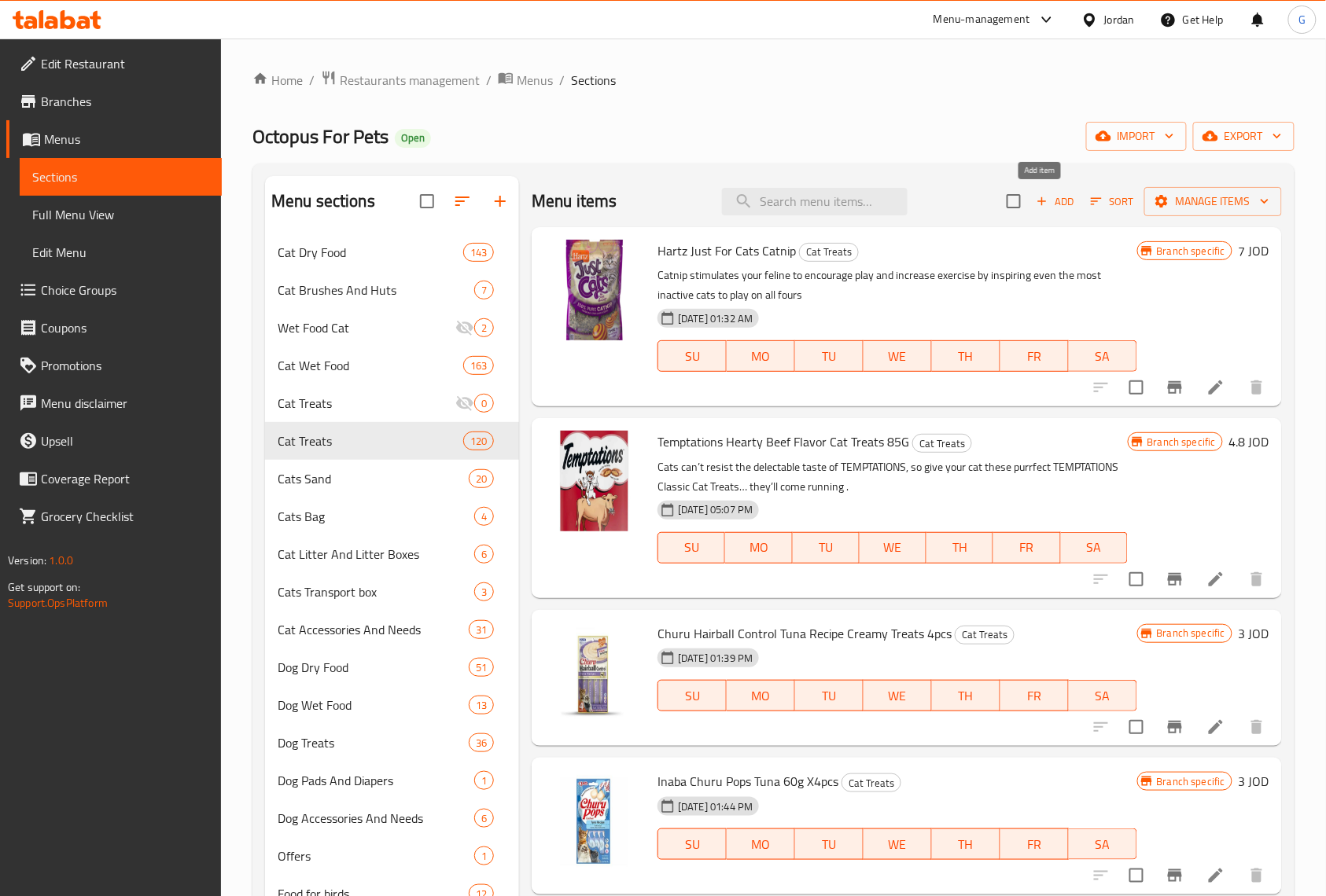
click at [1063, 210] on button "Add" at bounding box center [1055, 201] width 50 height 25
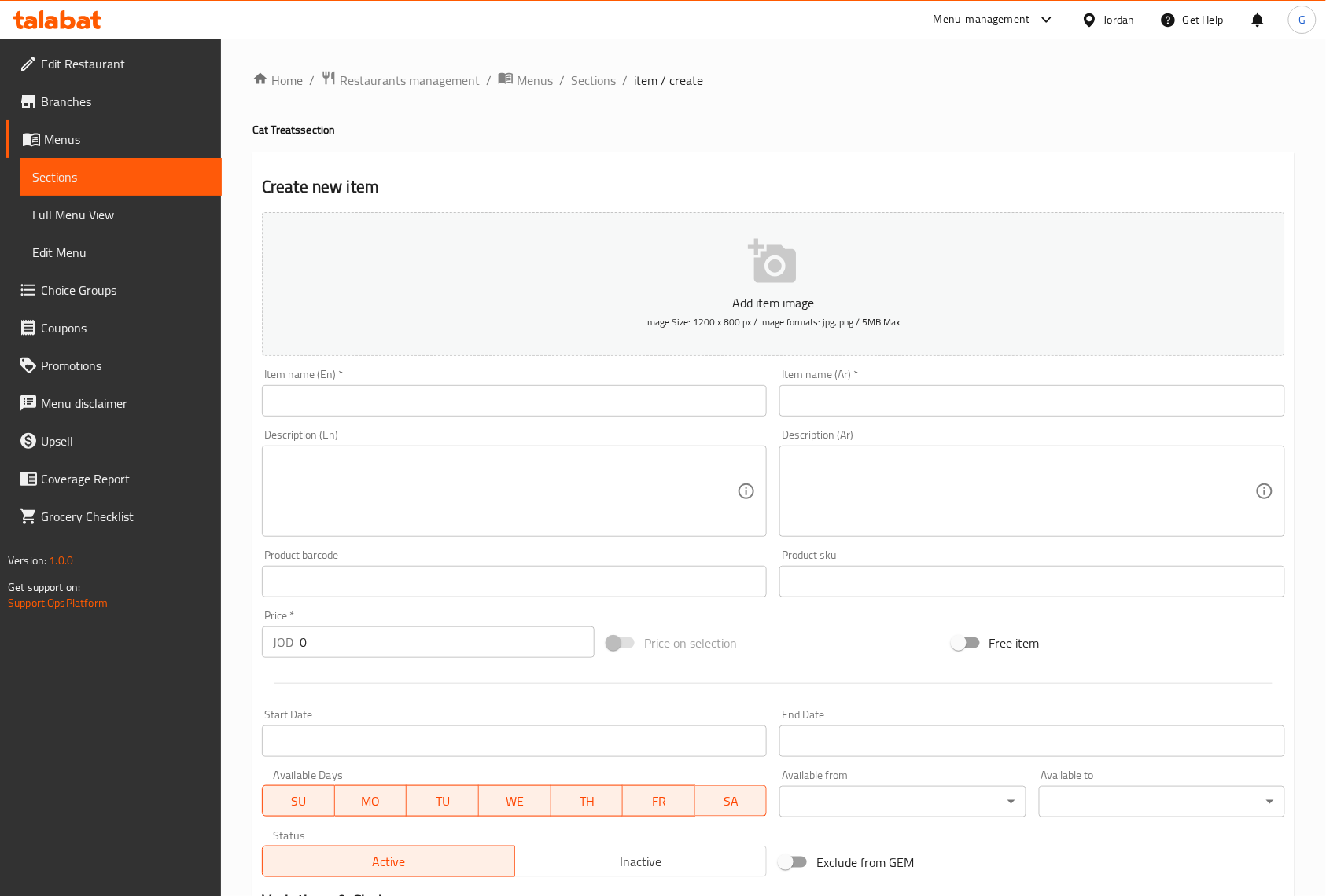
click at [368, 397] on input "text" at bounding box center [514, 401] width 505 height 32
paste input "[PERSON_NAME] Bag Mixed Grill Beef, Chicken and Salmon Cat Treats 60g"
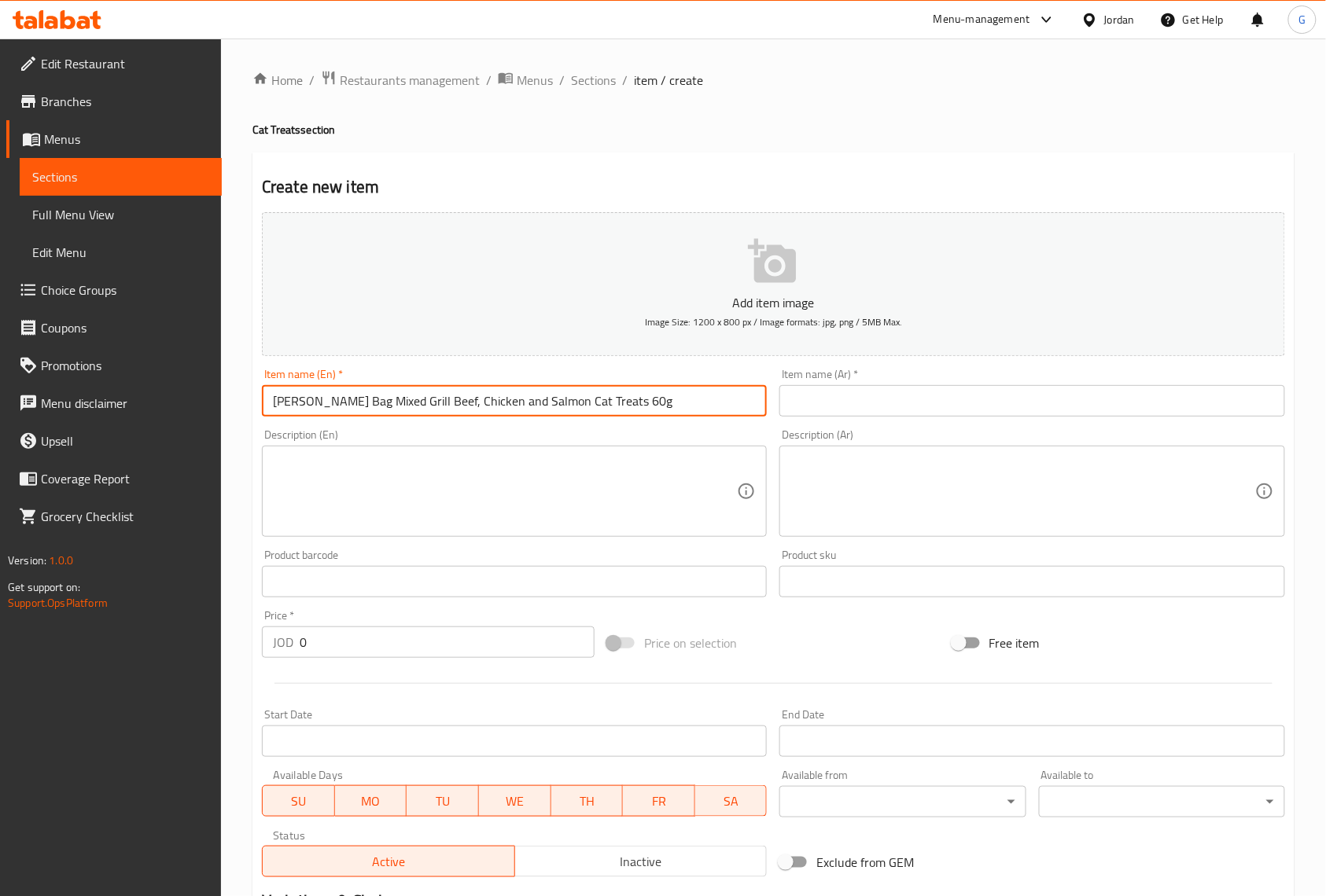
type input "[PERSON_NAME] Bag Mixed Grill Beef, Chicken and Salmon Cat Treats 60g"
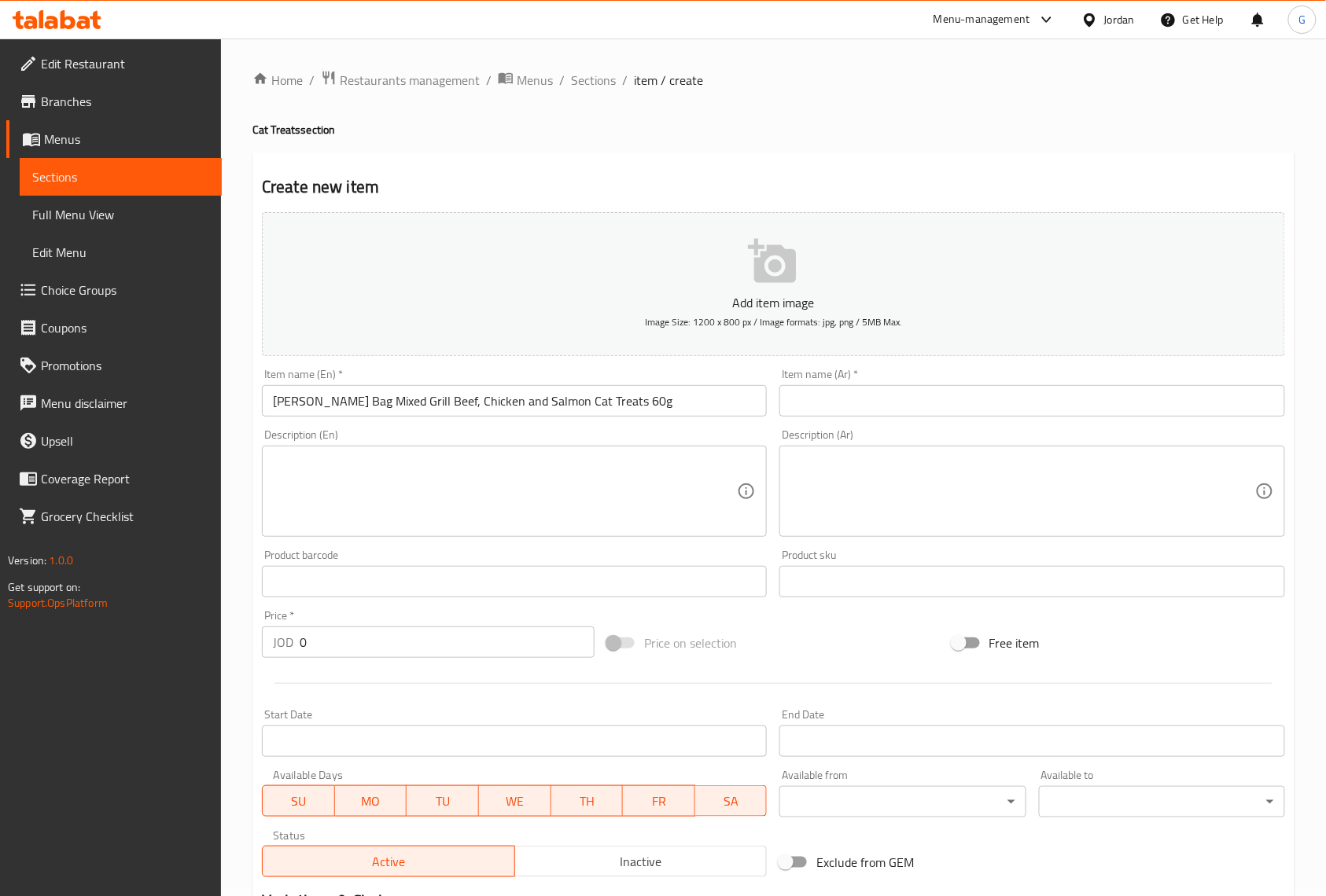
drag, startPoint x: 853, startPoint y: 69, endPoint x: 874, endPoint y: 85, distance: 26.4
click at [853, 70] on ol "Home / Restaurants management / Menus / Sections / item / create" at bounding box center [774, 80] width 1042 height 20
click at [895, 400] on input "text" at bounding box center [1032, 401] width 505 height 32
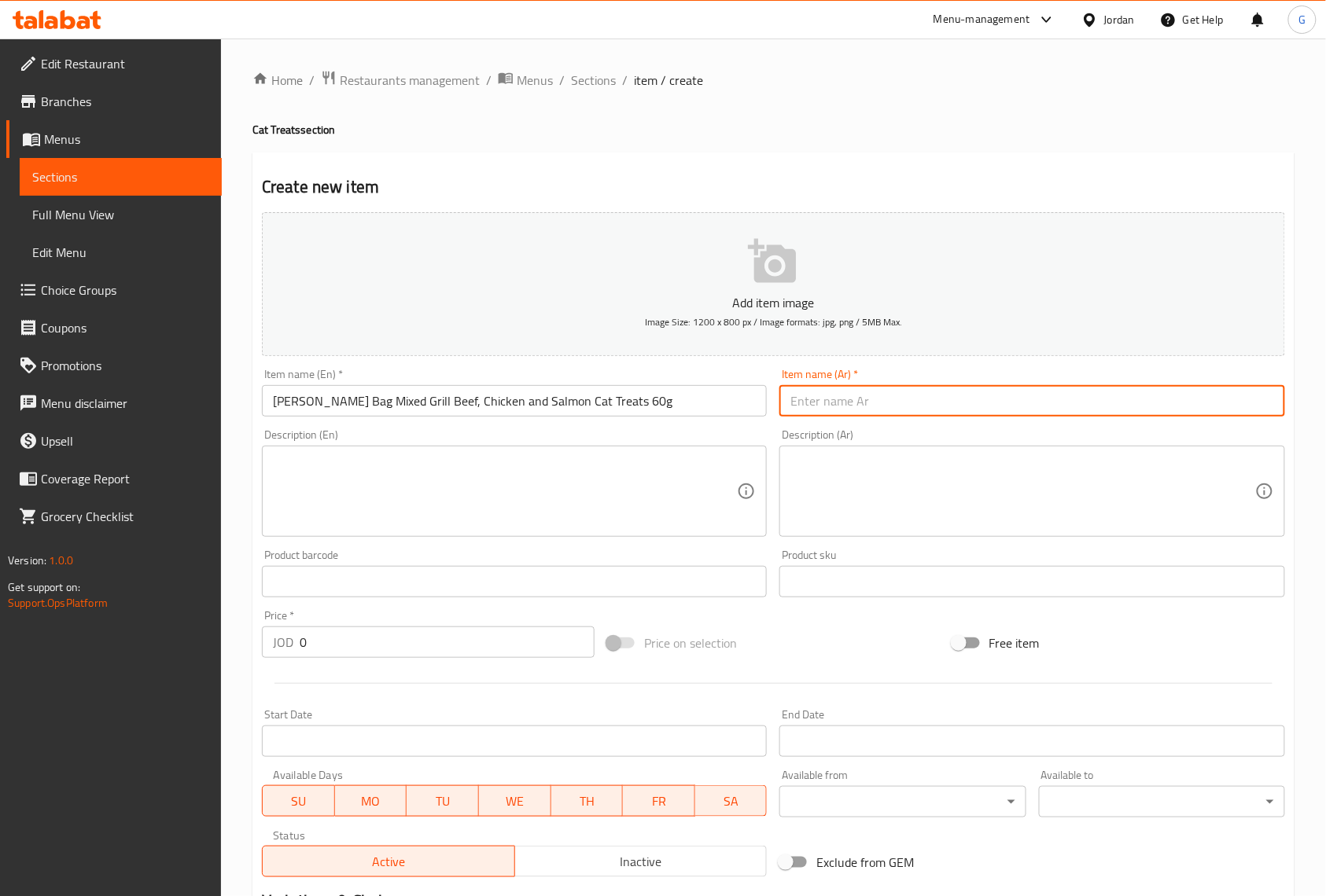
paste input "فيليكس جودي باج - مكافآت للقطط بنكهة مشكلة مشوية - لحم بقري، دجاج، وسلمون - 60 …"
click at [645, 480] on textarea at bounding box center [505, 491] width 464 height 75
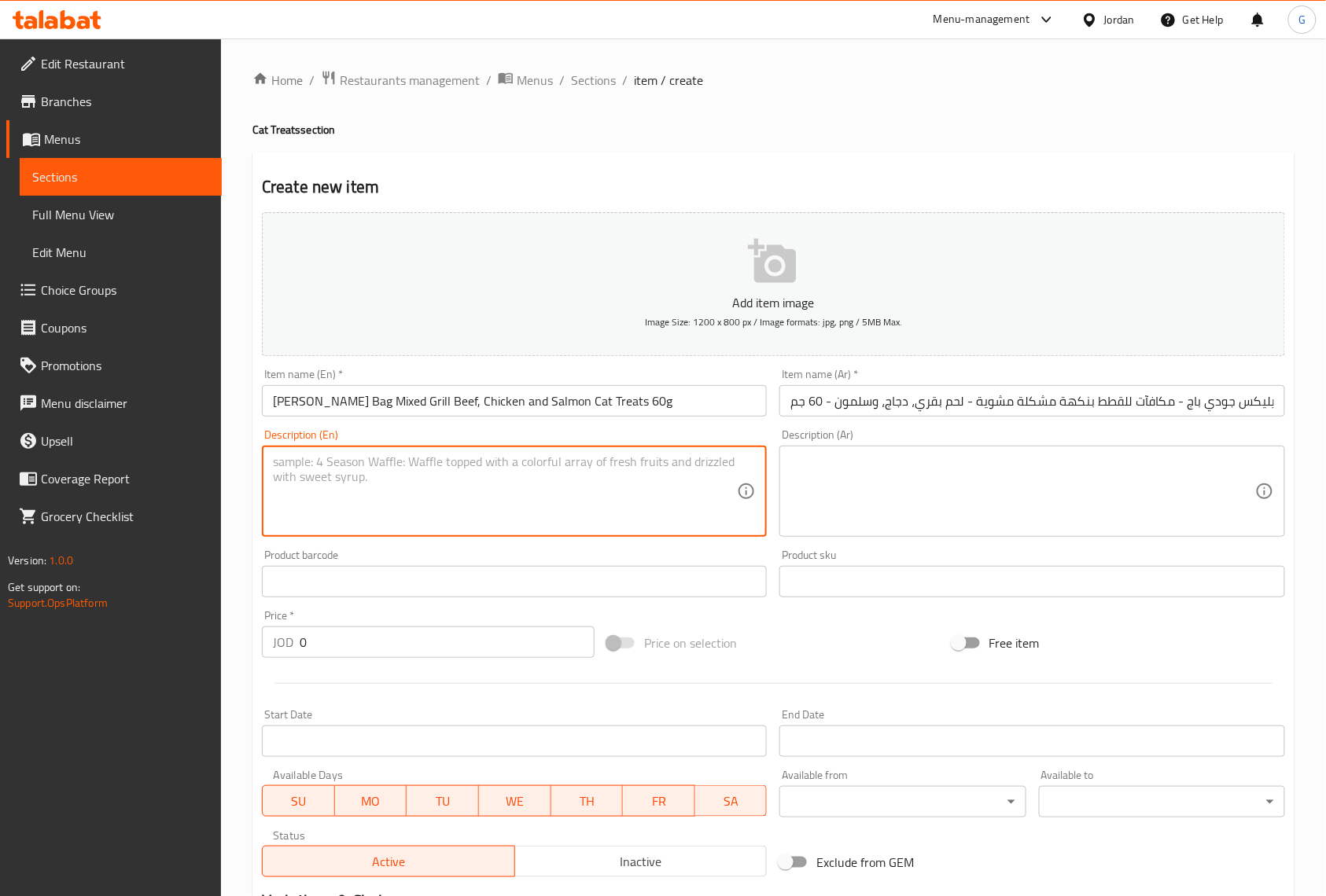
click at [615, 412] on input "[PERSON_NAME] Bag Mixed Grill Beef, Chicken and Salmon Cat Treats 60g" at bounding box center [514, 401] width 505 height 32
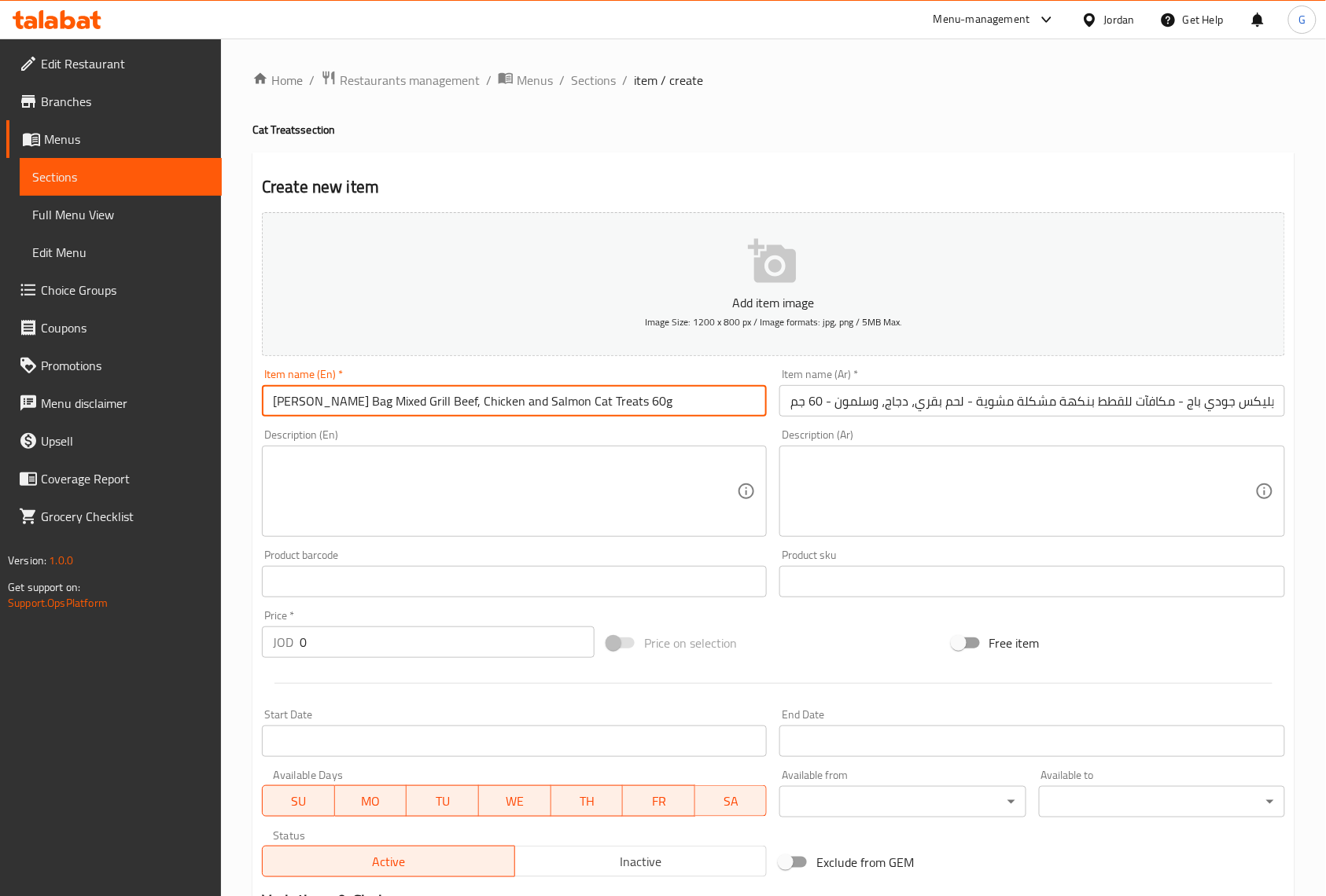
click at [617, 412] on input "[PERSON_NAME] Bag Mixed Grill Beef, Chicken and Salmon Cat Treats 60g" at bounding box center [514, 401] width 505 height 32
click at [870, 409] on input "فيليكس جودي باج - مكافآت للقطط بنكهة مشكلة مشوية - لحم بقري، دجاج، وسلمون - 60 …" at bounding box center [1032, 401] width 505 height 32
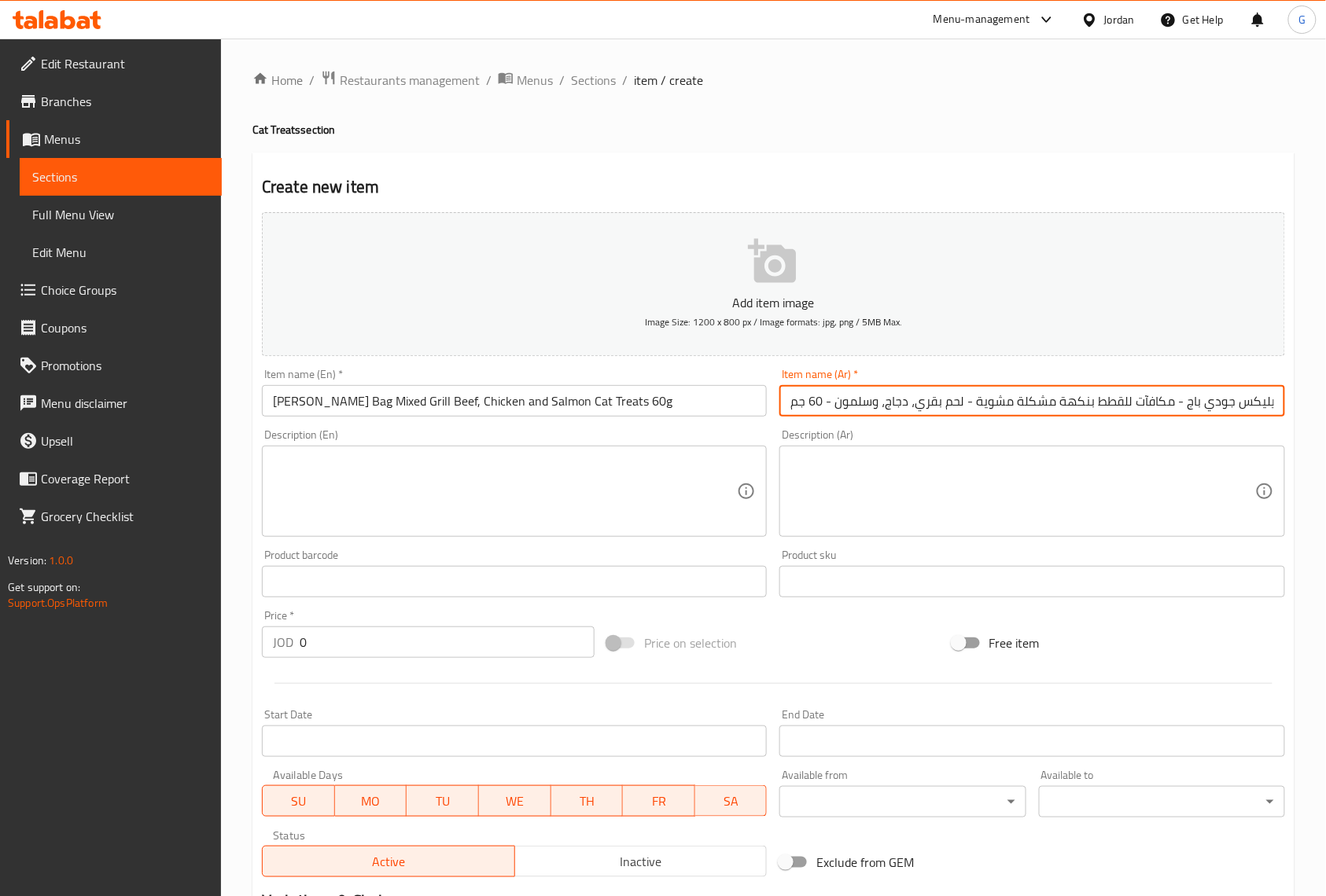
click at [870, 409] on input "فيليكس جودي باج - مكافآت للقطط بنكهة مشكلة مشوية - لحم بقري، دجاج، وسلمون - 60 …" at bounding box center [1032, 401] width 505 height 32
paste input "جبة قطط"
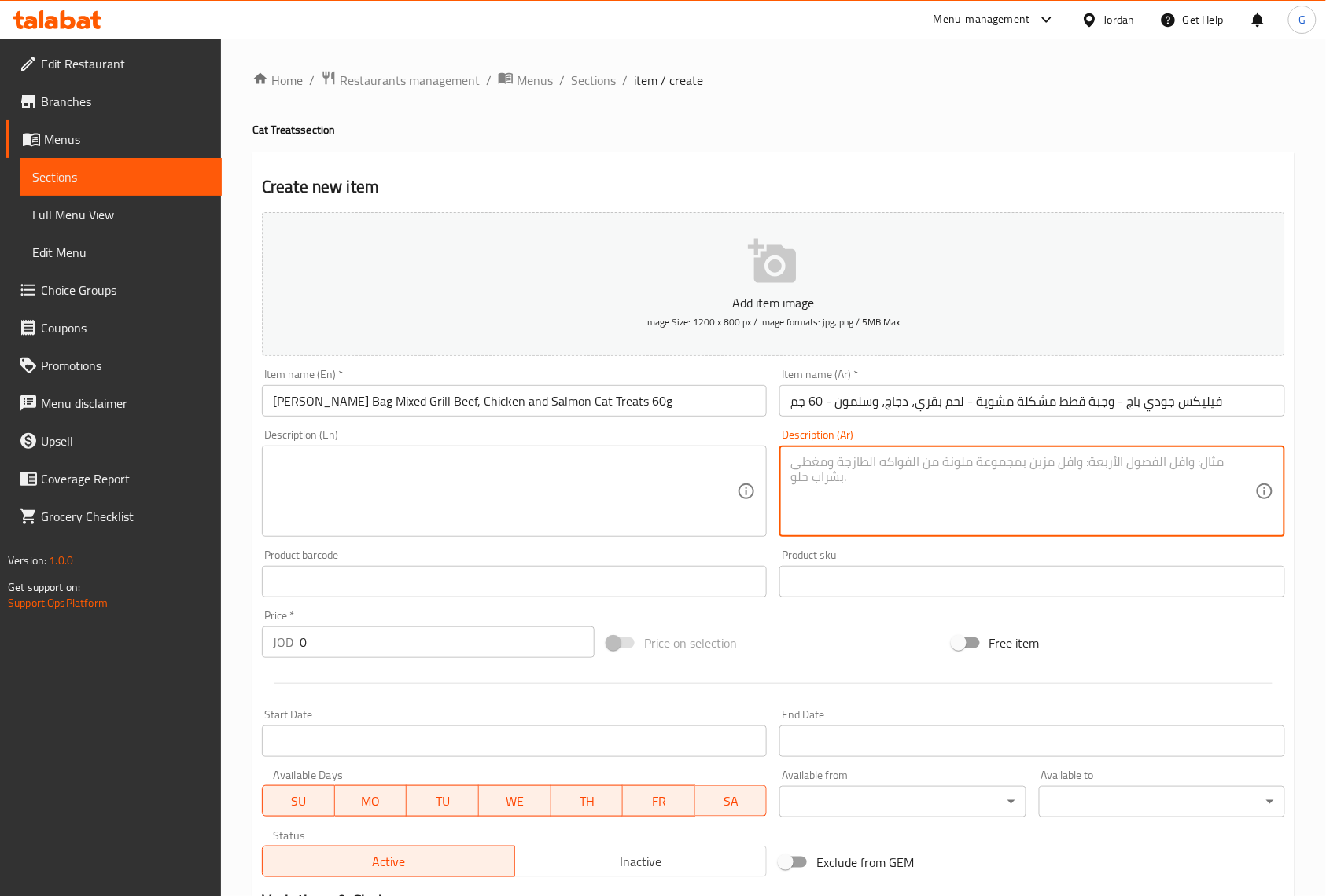
click at [869, 517] on textarea at bounding box center [1022, 491] width 464 height 75
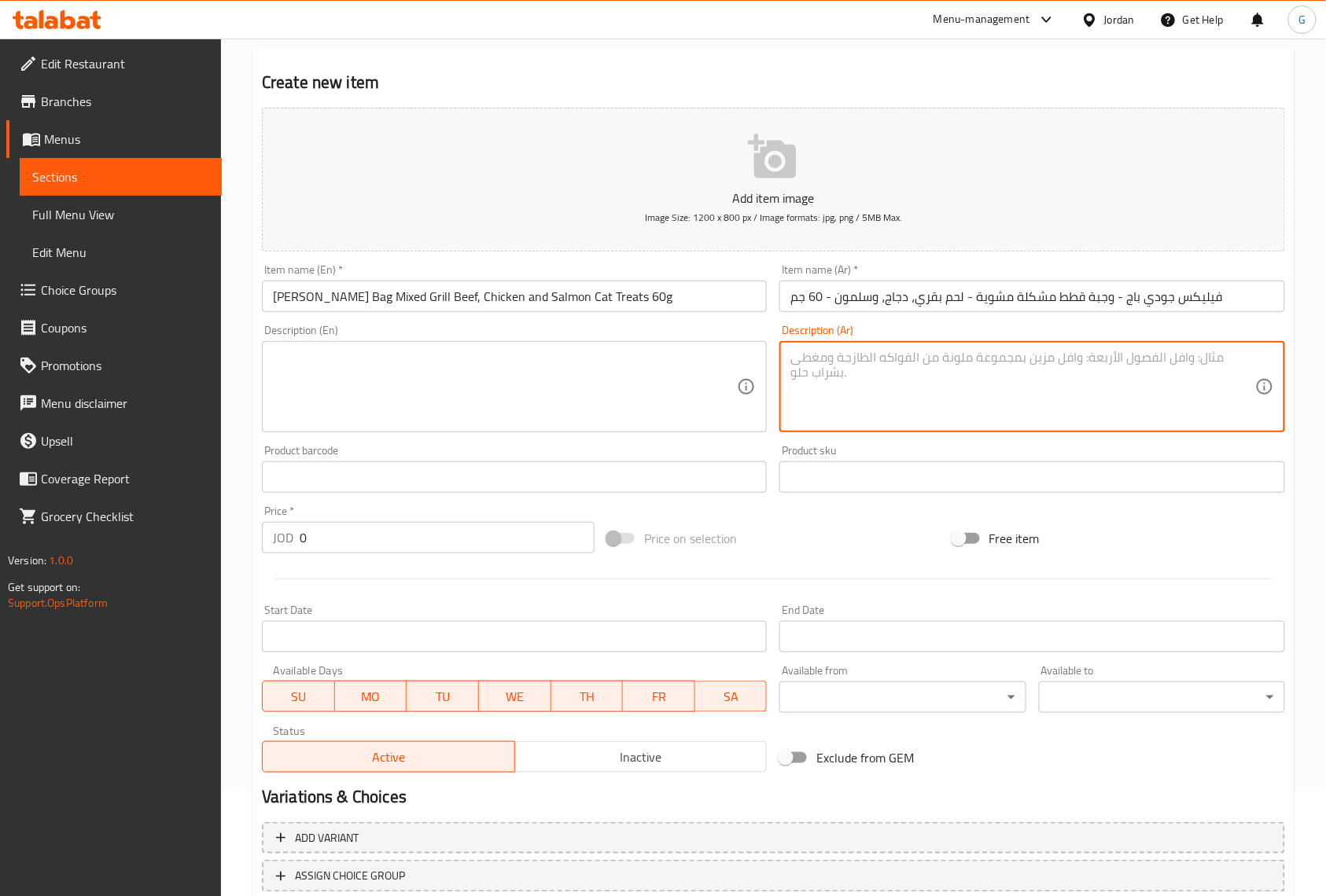
scroll to position [209, 0]
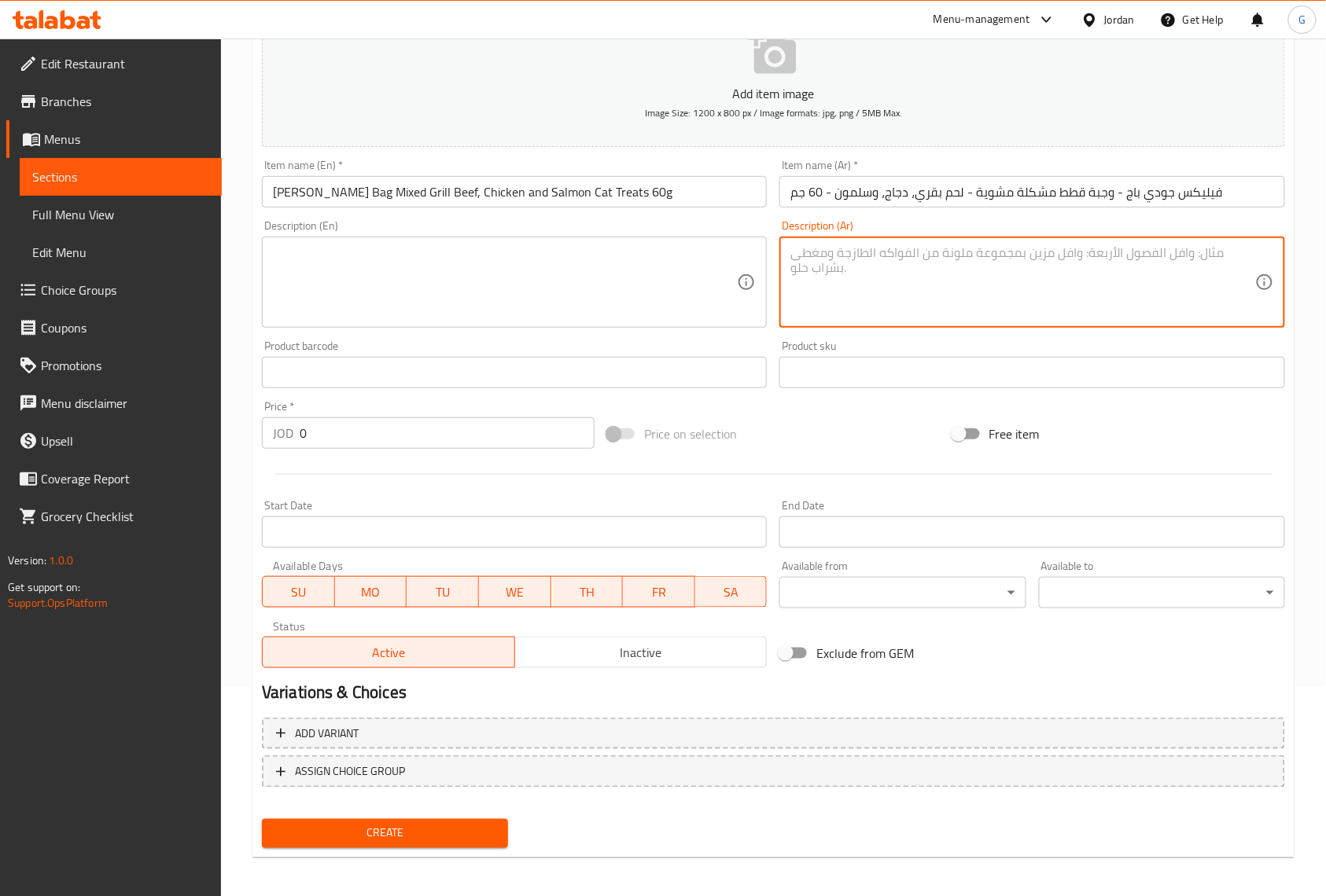
click at [690, 312] on textarea at bounding box center [505, 283] width 464 height 75
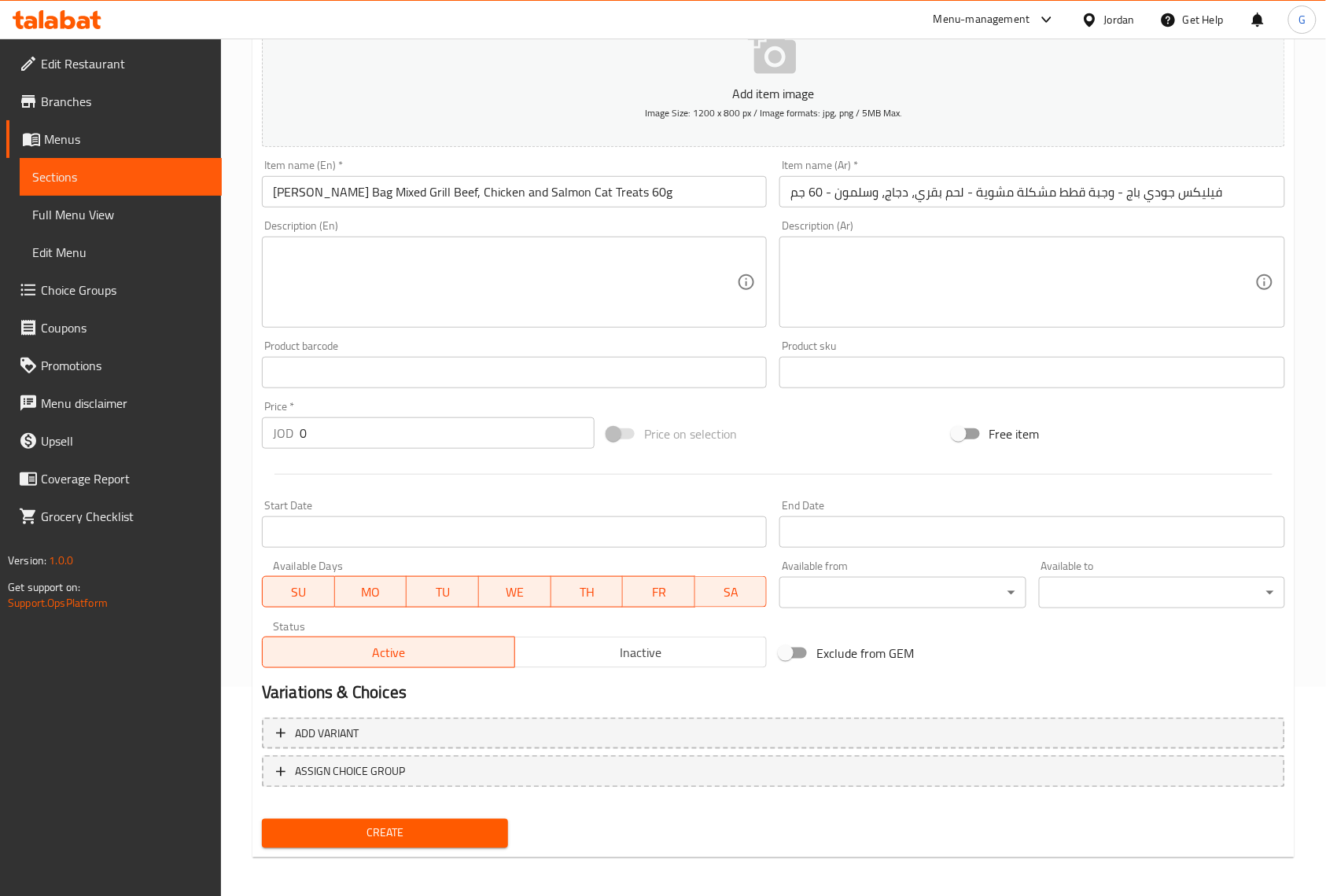
click at [1312, 101] on div "Home / Restaurants management / Menus / Sections / item / create Cat Treats sec…" at bounding box center [774, 366] width 1105 height 1073
click at [1301, 286] on div "Home / Restaurants management / Menus / Sections / item / create Cat Treats sec…" at bounding box center [774, 366] width 1105 height 1073
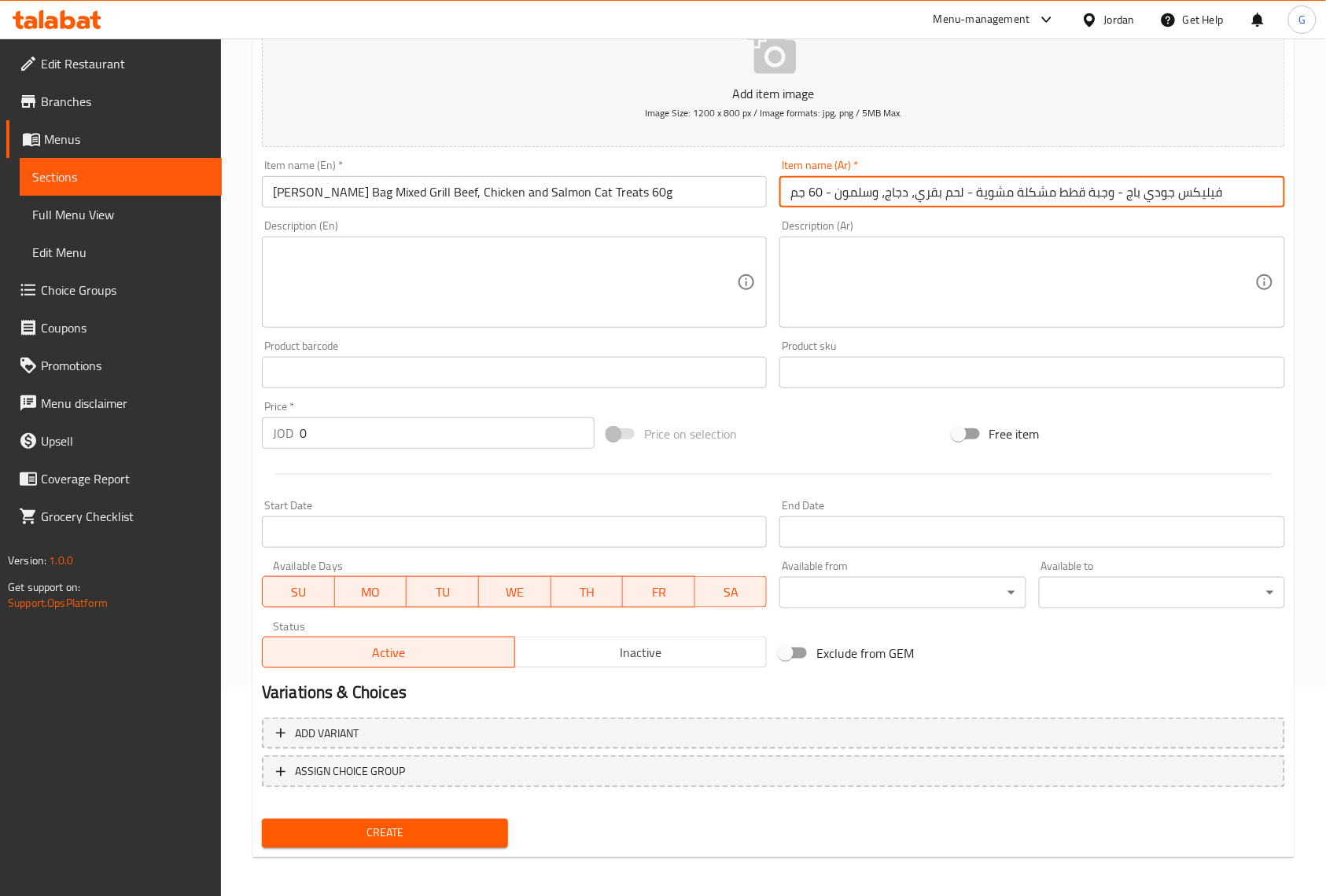
click at [1048, 184] on input "فيليكس جودي باج - وجبة قطط مشكلة مشوية - لحم بقري، دجاج، وسلمون - 60 جم" at bounding box center [1032, 192] width 505 height 32
paste input "كافآت للقطط بنكهة"
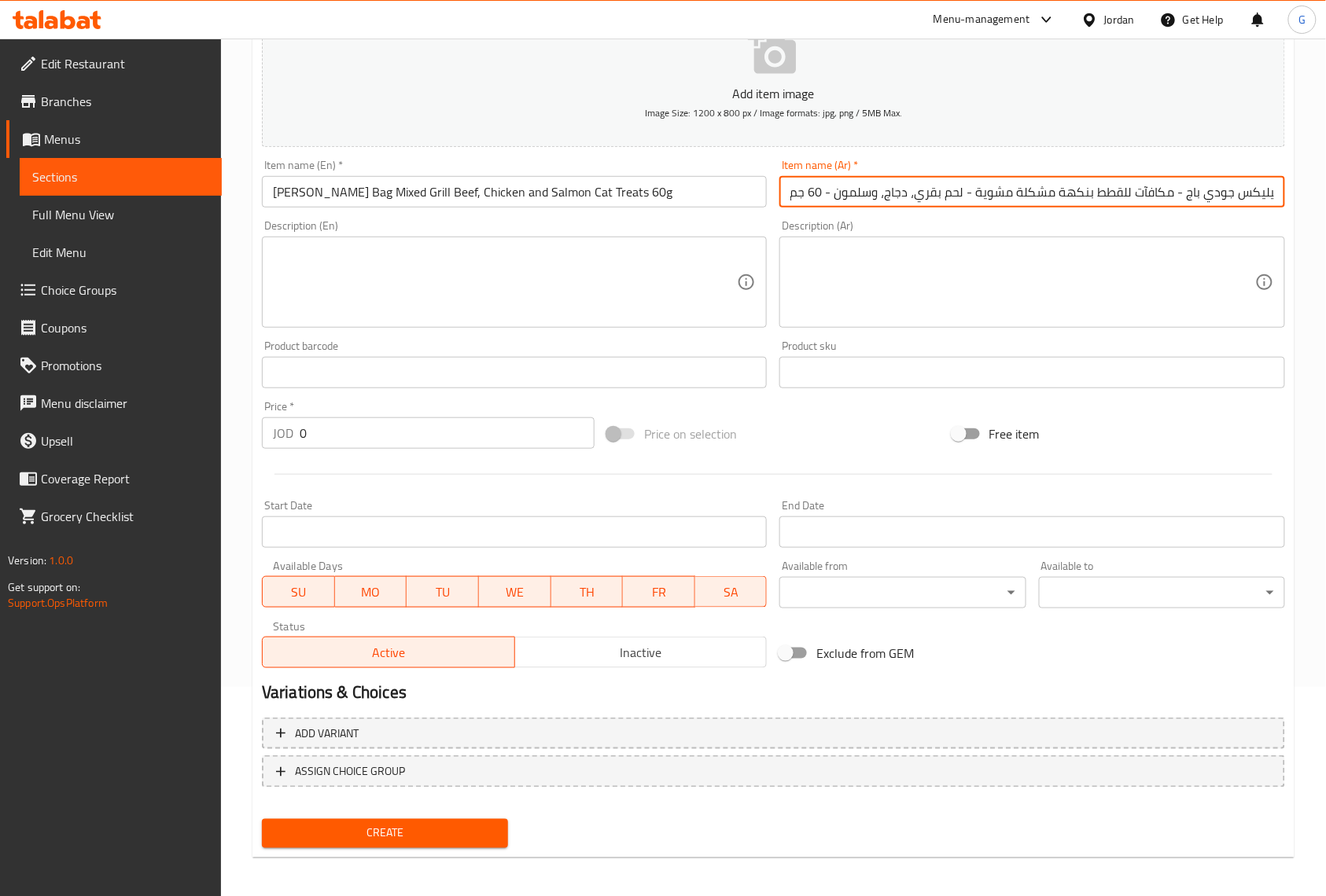
type input "فيليكس جودي باج - مكافآت للقطط بنكهة مشكلة مشوية - لحم بقري، دجاج، وسلمون - 60 …"
click at [1080, 277] on textarea at bounding box center [1022, 283] width 464 height 75
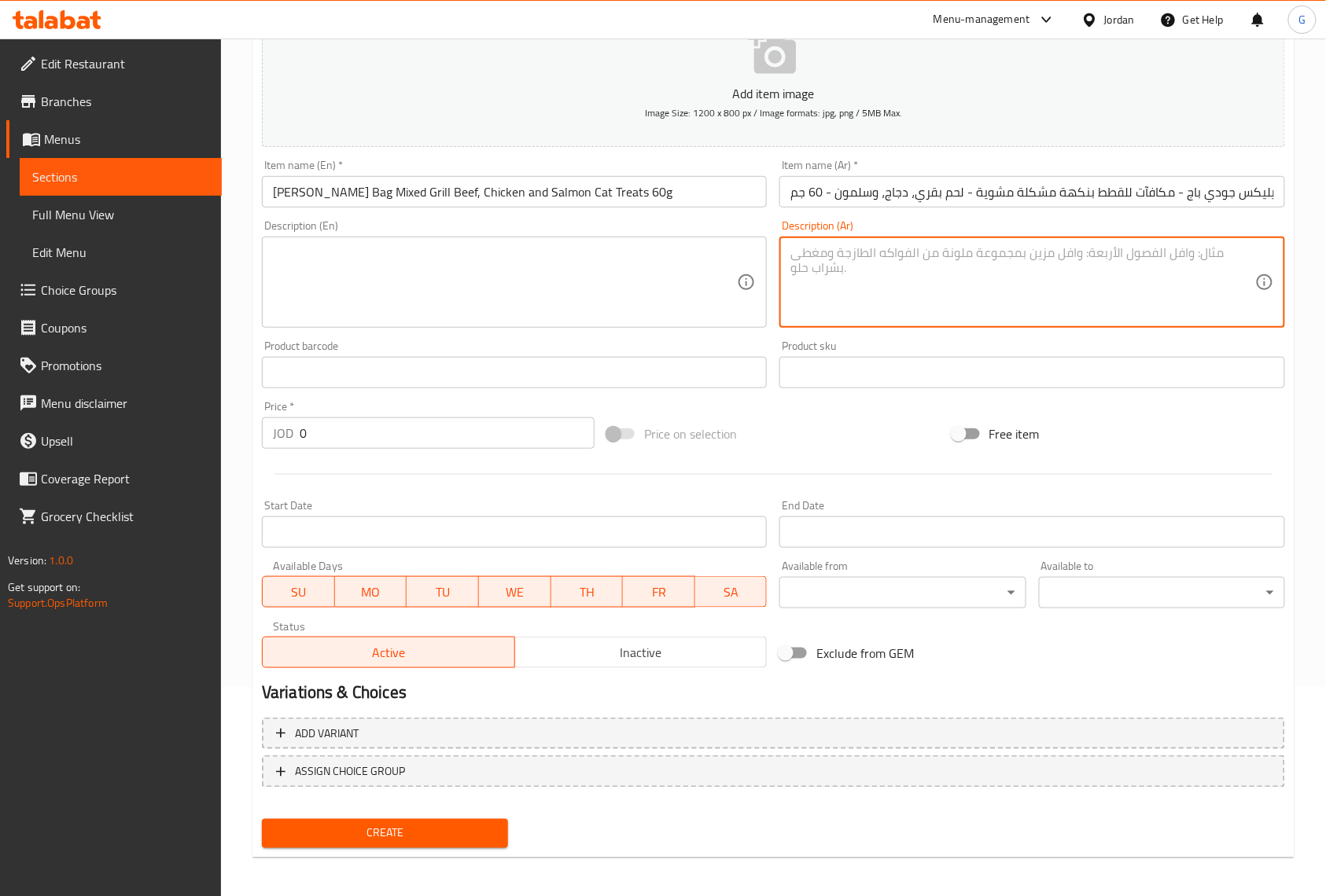
click at [621, 294] on textarea at bounding box center [505, 283] width 464 height 75
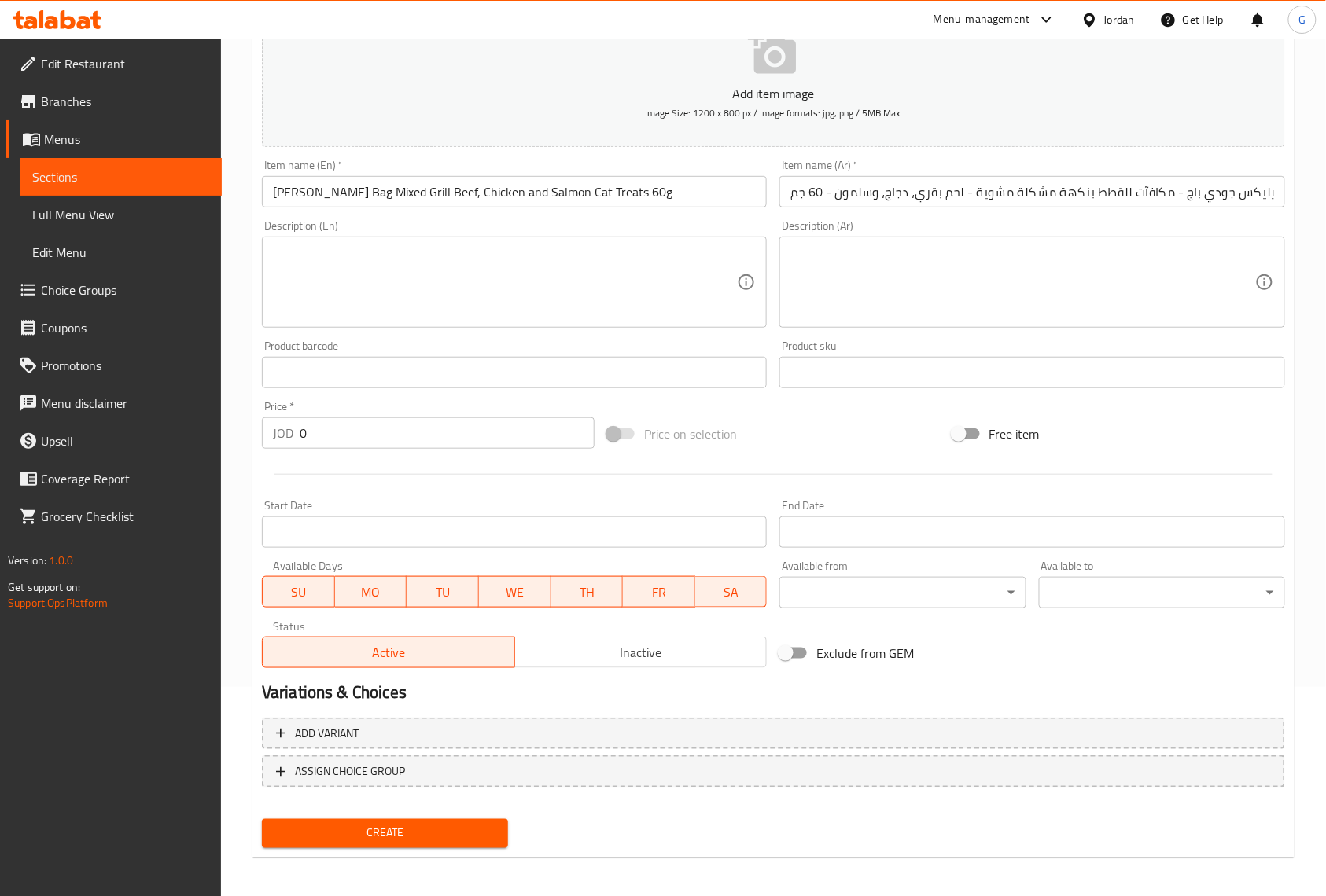
click at [1309, 414] on div "Home / Restaurants management / Menus / Sections / item / create Cat Treats sec…" at bounding box center [774, 366] width 1105 height 1073
click at [355, 440] on input "0" at bounding box center [447, 433] width 295 height 32
paste input "2"
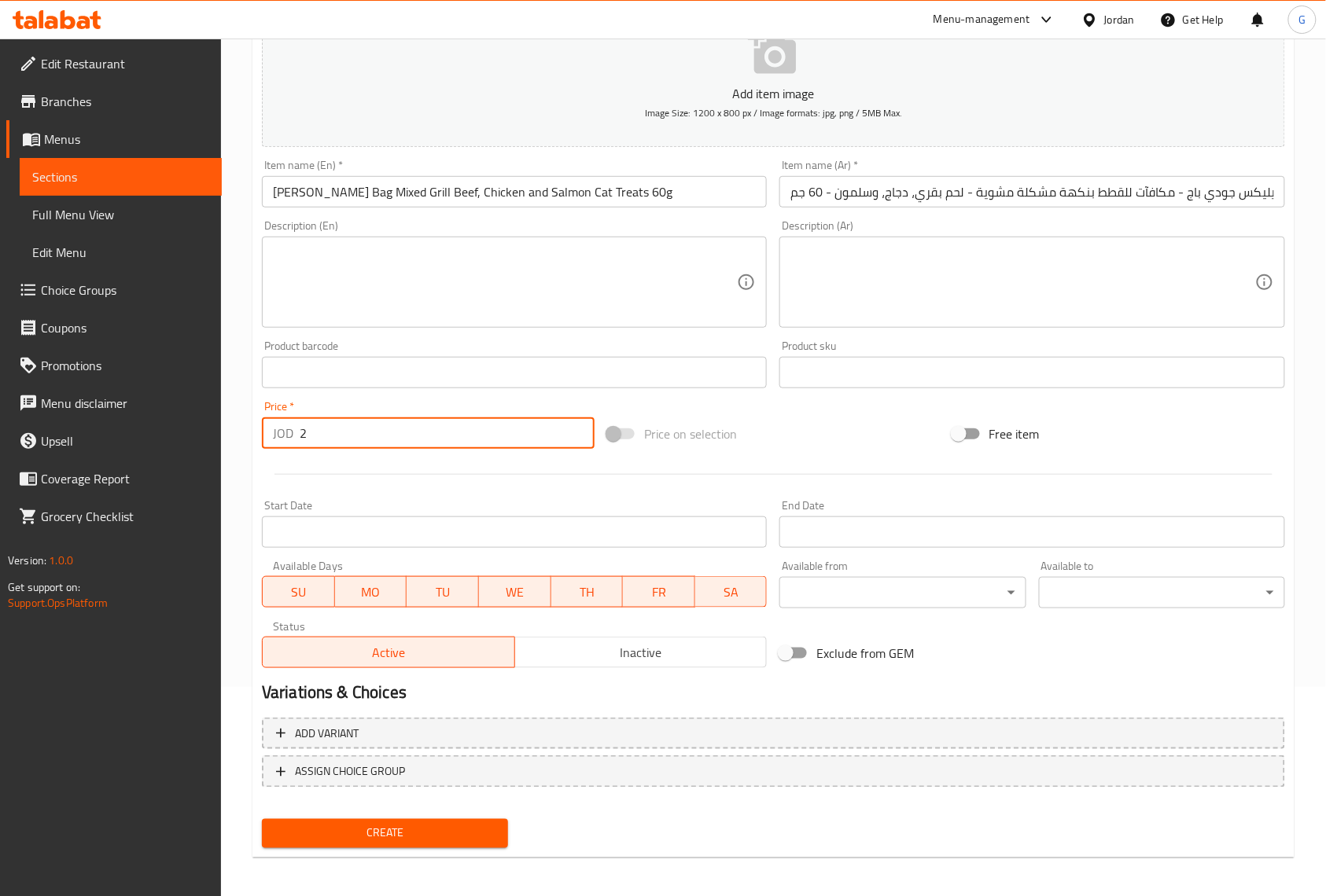
type input "2"
click at [476, 486] on div at bounding box center [774, 475] width 1036 height 39
click at [702, 655] on span "Inactive" at bounding box center [641, 653] width 240 height 23
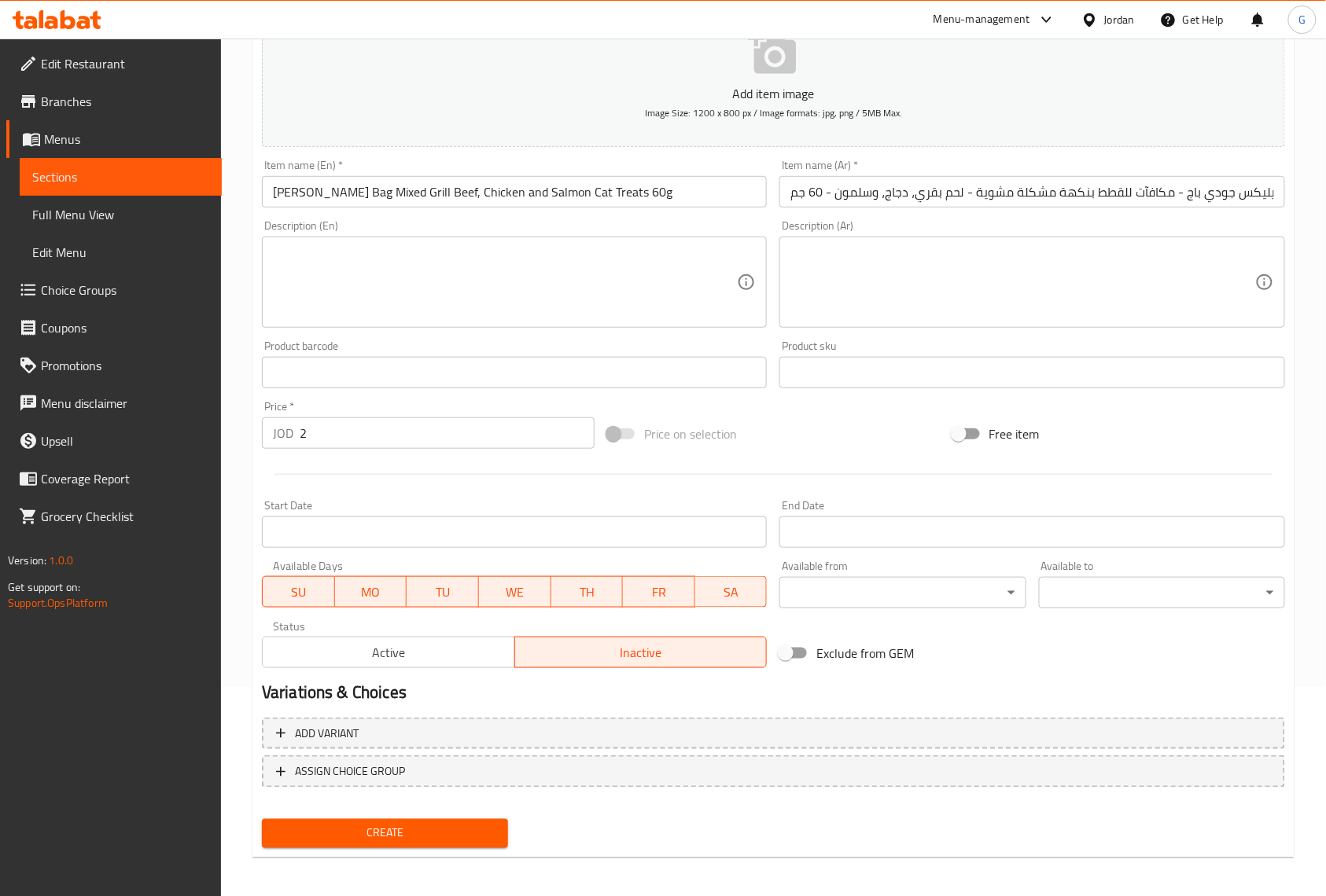
click at [590, 840] on div "Create" at bounding box center [774, 833] width 1036 height 42
click at [442, 841] on span "Create" at bounding box center [385, 833] width 221 height 19
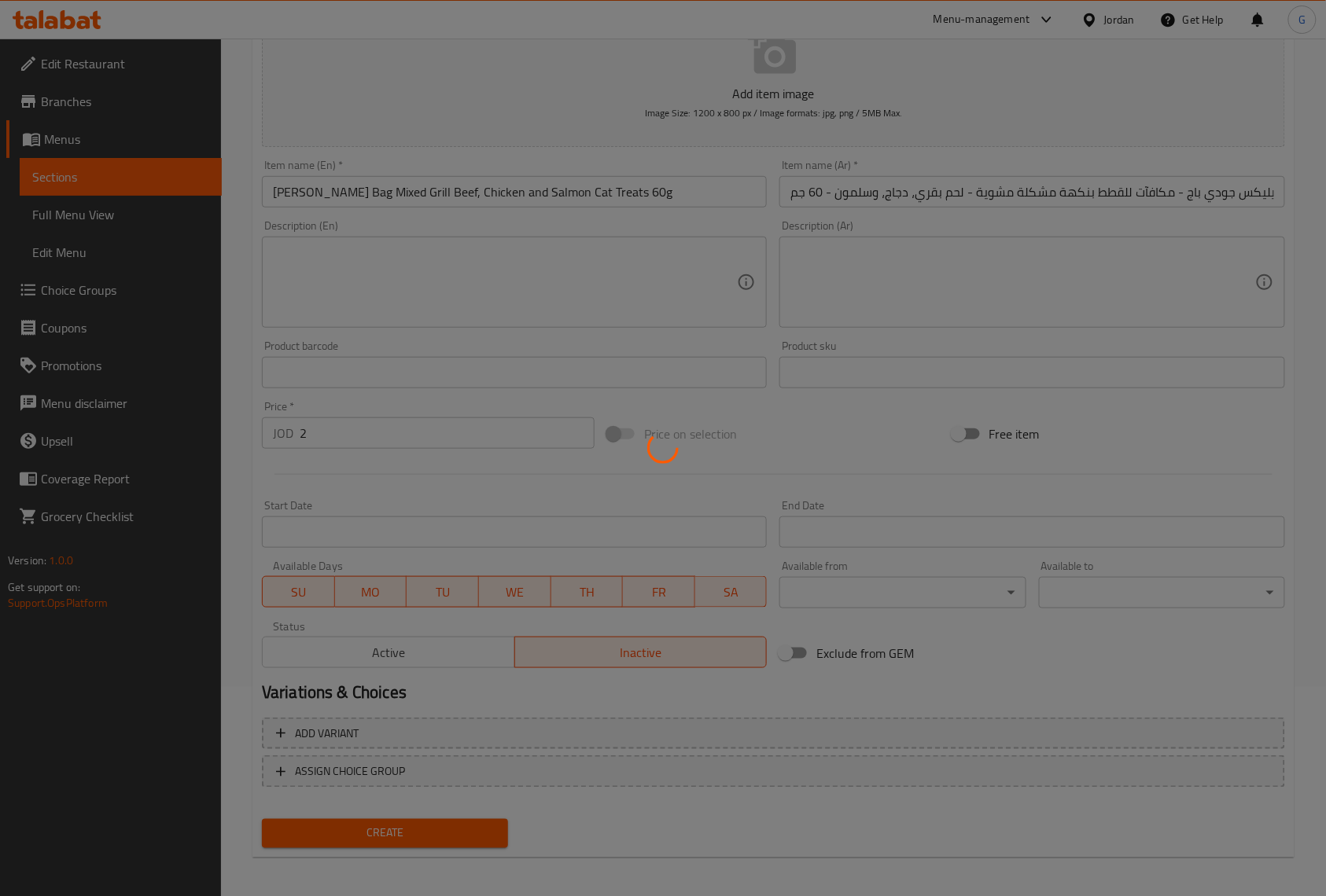
type input "0"
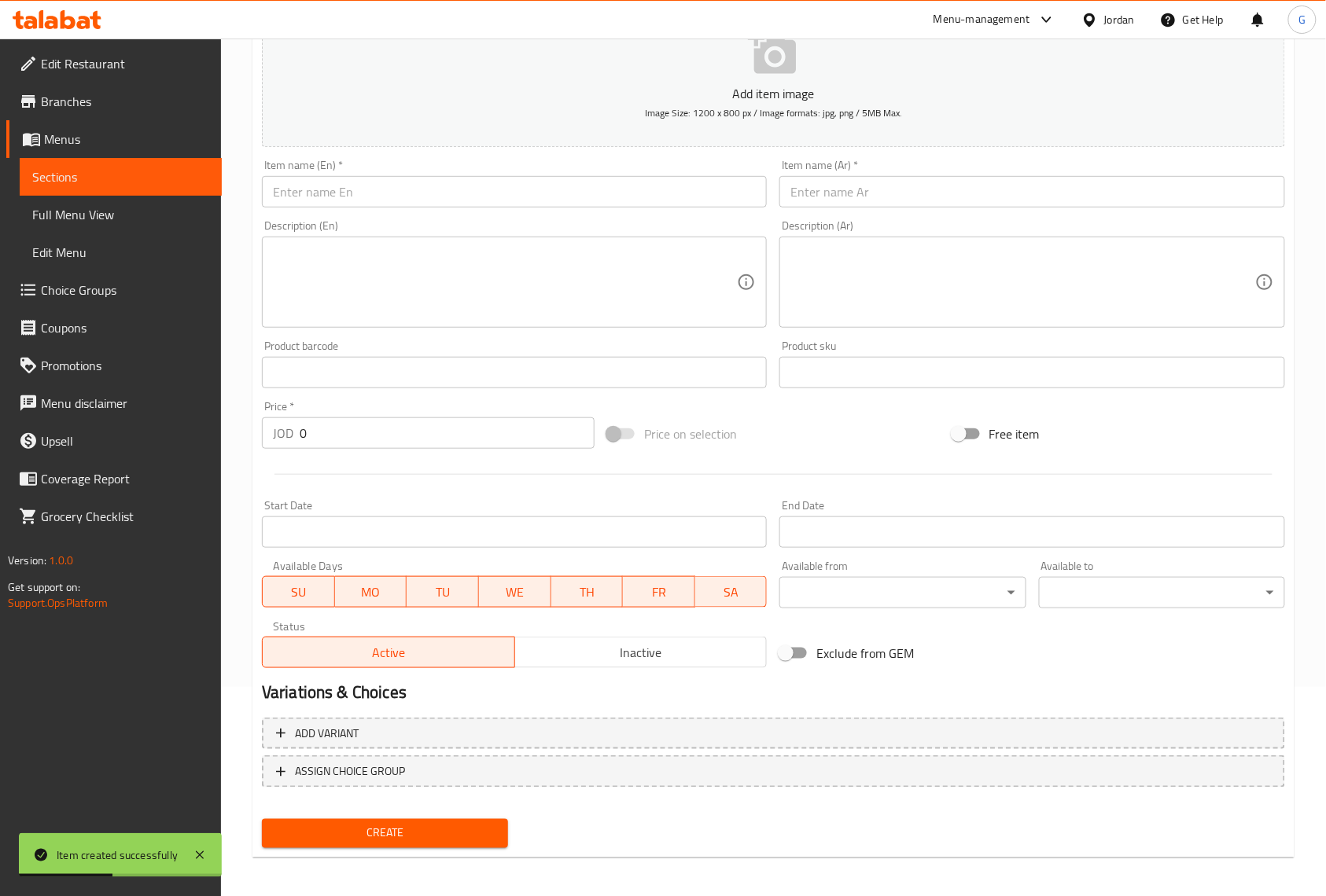
click at [1310, 139] on div "Home / Restaurants management / Menus / Sections / item / create Cat Treats sec…" at bounding box center [774, 366] width 1105 height 1073
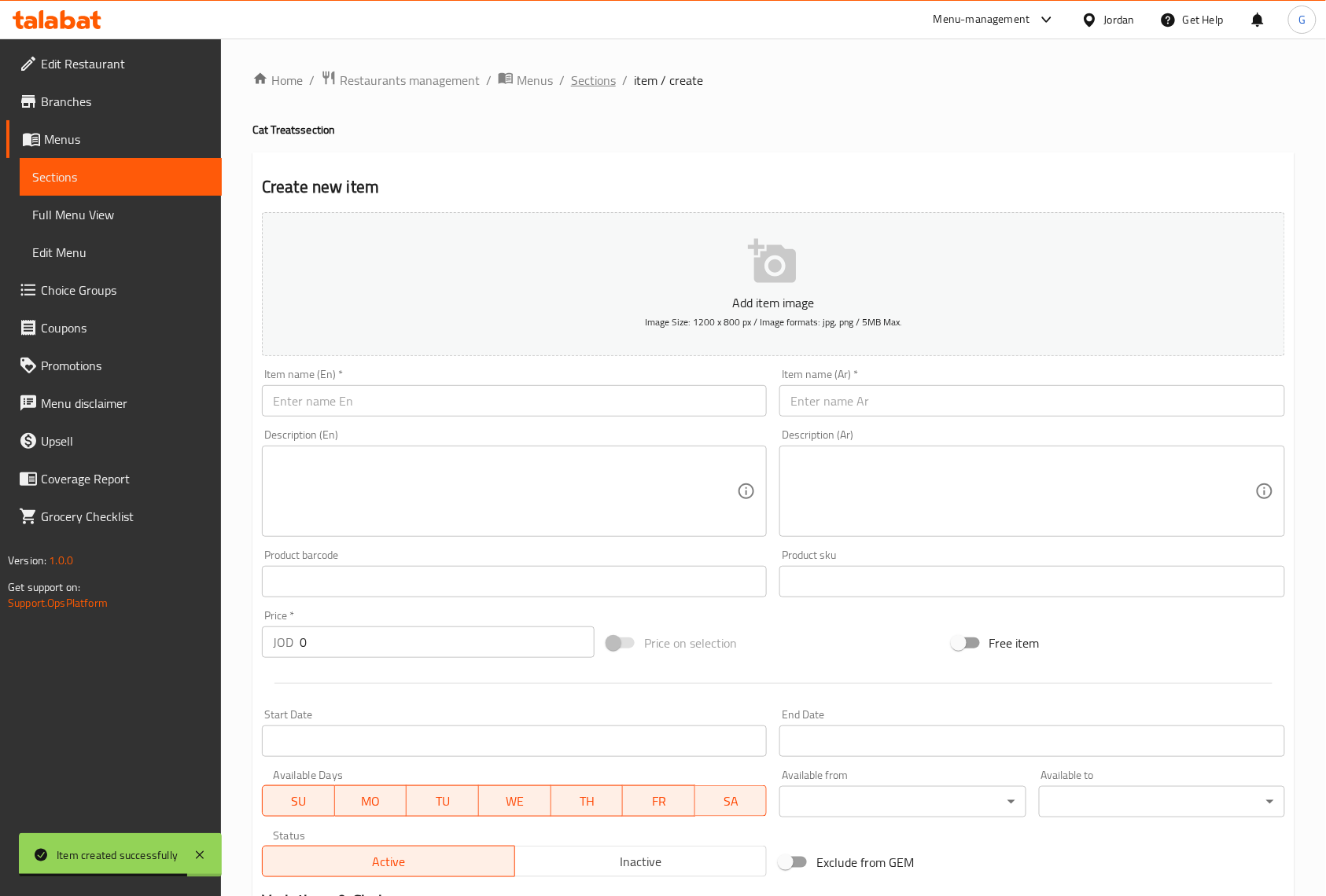
click at [596, 76] on span "Sections" at bounding box center [593, 80] width 45 height 19
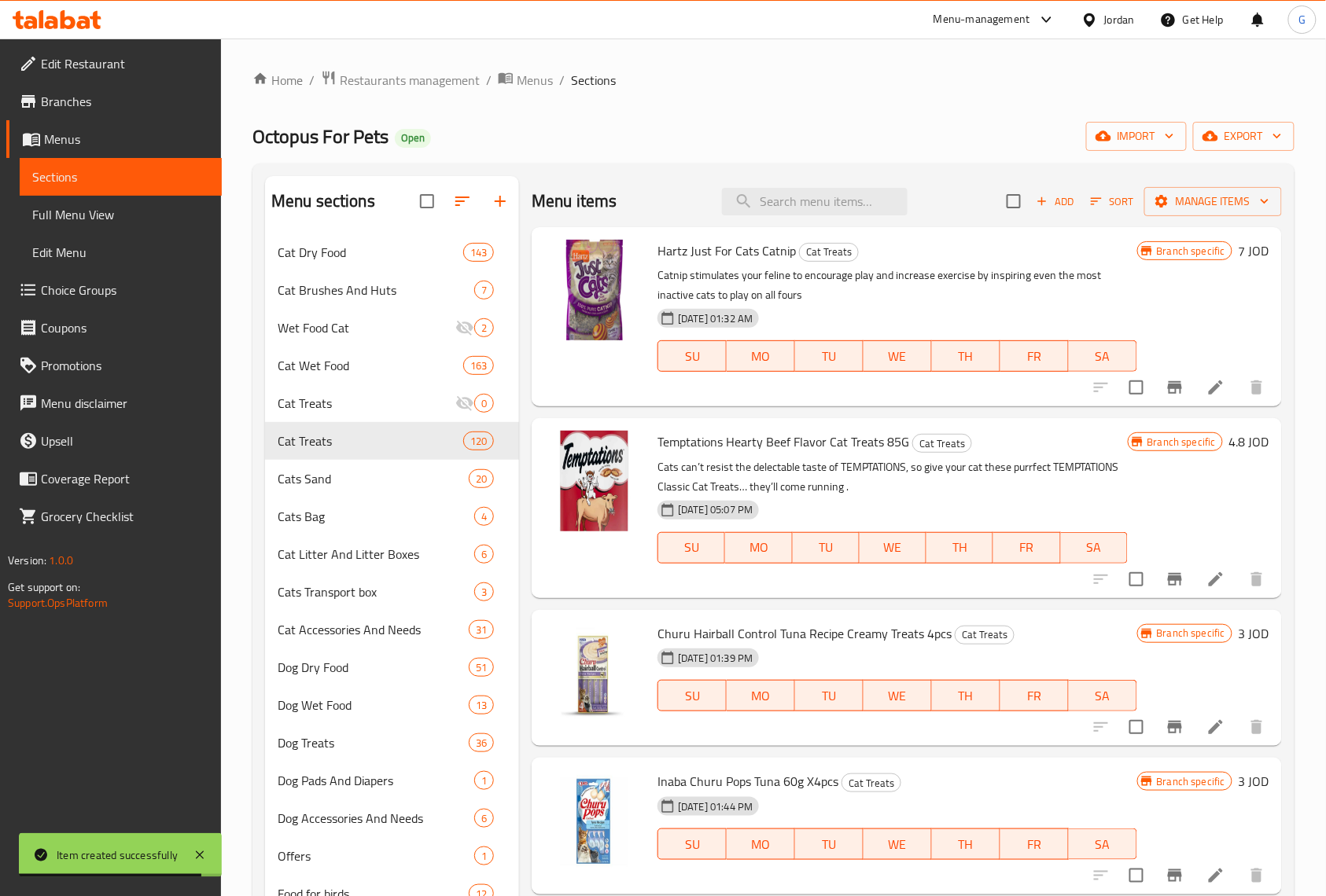
click at [916, 198] on div "Menu items Add Sort Manage items" at bounding box center [906, 201] width 751 height 51
click at [843, 203] on input "search" at bounding box center [815, 201] width 186 height 27
paste input "[PERSON_NAME] Bag Seaside Salmon, [PERSON_NAME] and Trout Cat Treats 60g"
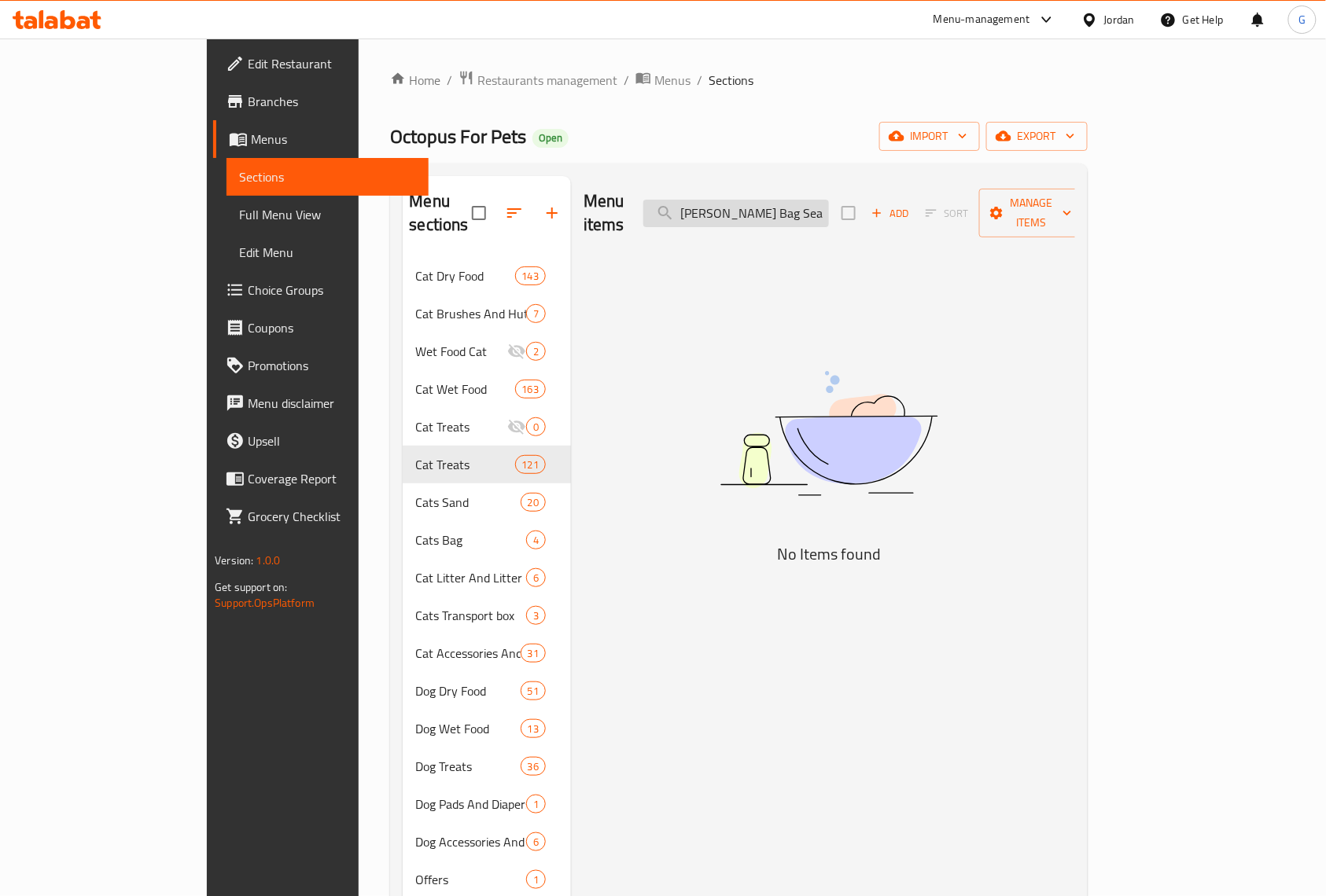
click at [829, 200] on input "Felix Goody Bag Seaside Salmon, Pollock and" at bounding box center [736, 213] width 186 height 27
paste input "Trout Cat Treats 60g"
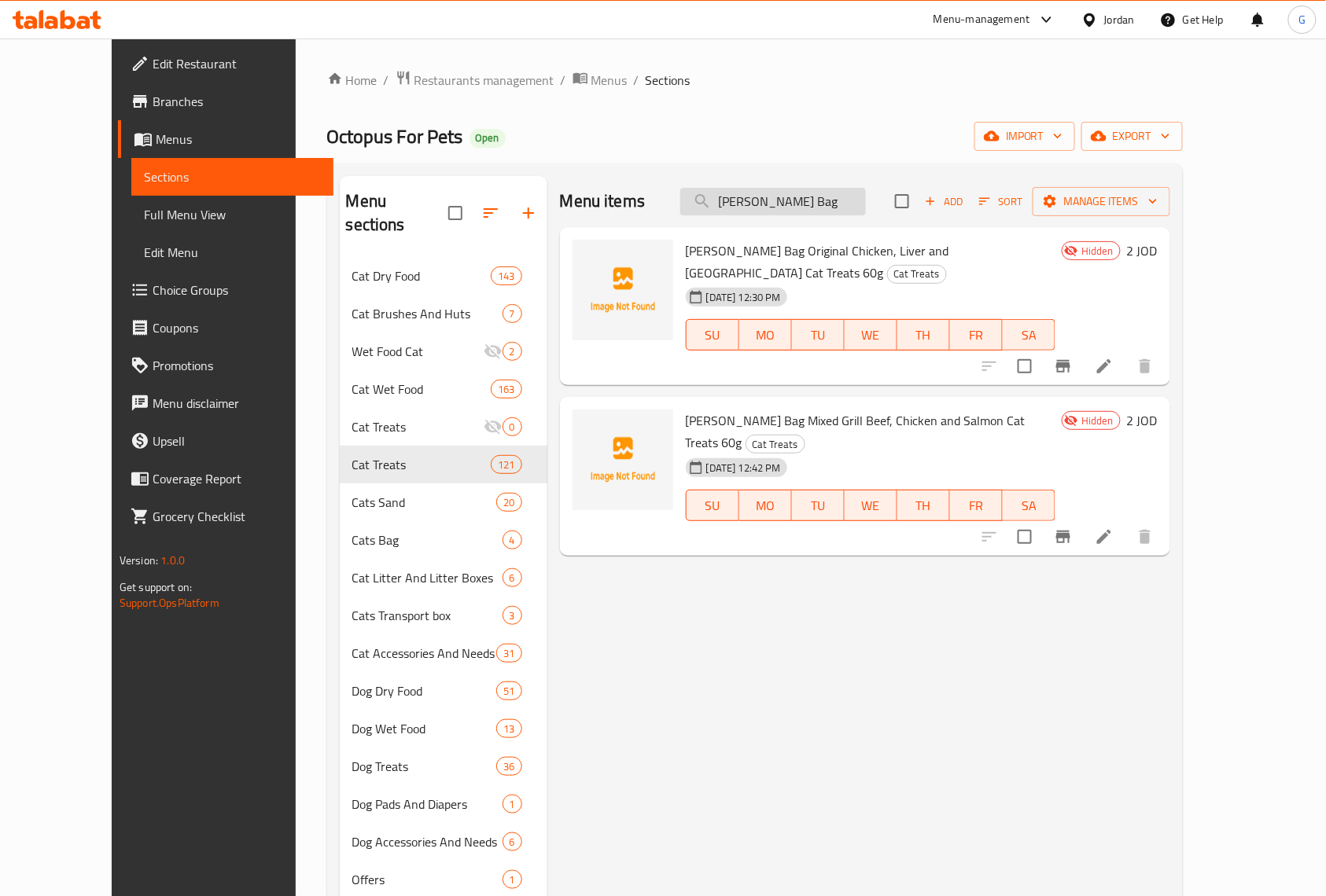
type input "Felix Goody Bag"
click at [965, 205] on span "Add" at bounding box center [944, 201] width 42 height 18
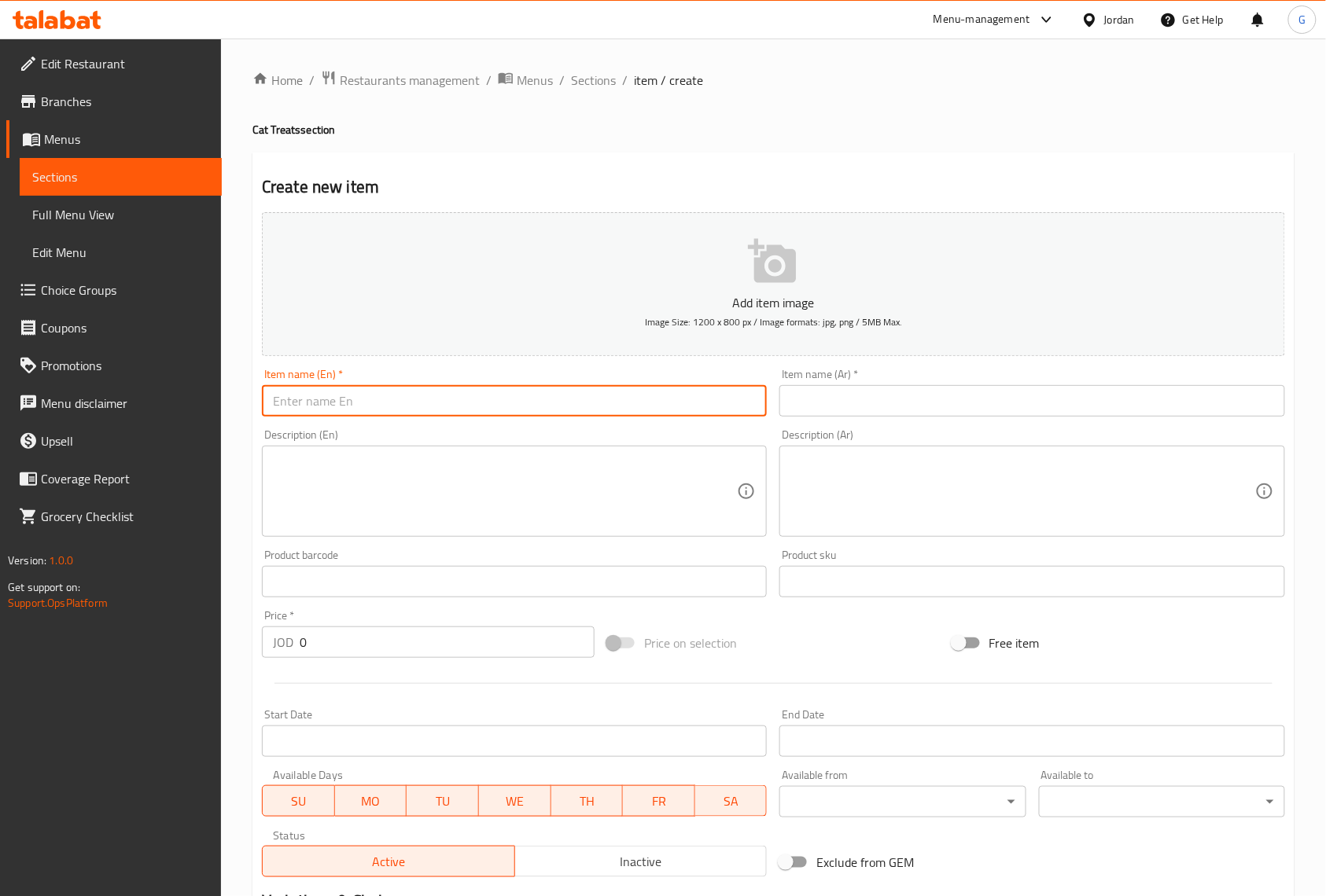
click at [532, 396] on input "text" at bounding box center [514, 401] width 505 height 32
paste input "[PERSON_NAME] Bag Seaside Salmon, [PERSON_NAME] and Trout Cat Treats 60g"
type input "[PERSON_NAME] Bag Seaside Salmon, [PERSON_NAME] and Trout Cat Treats 60g"
click at [583, 502] on textarea at bounding box center [505, 491] width 464 height 75
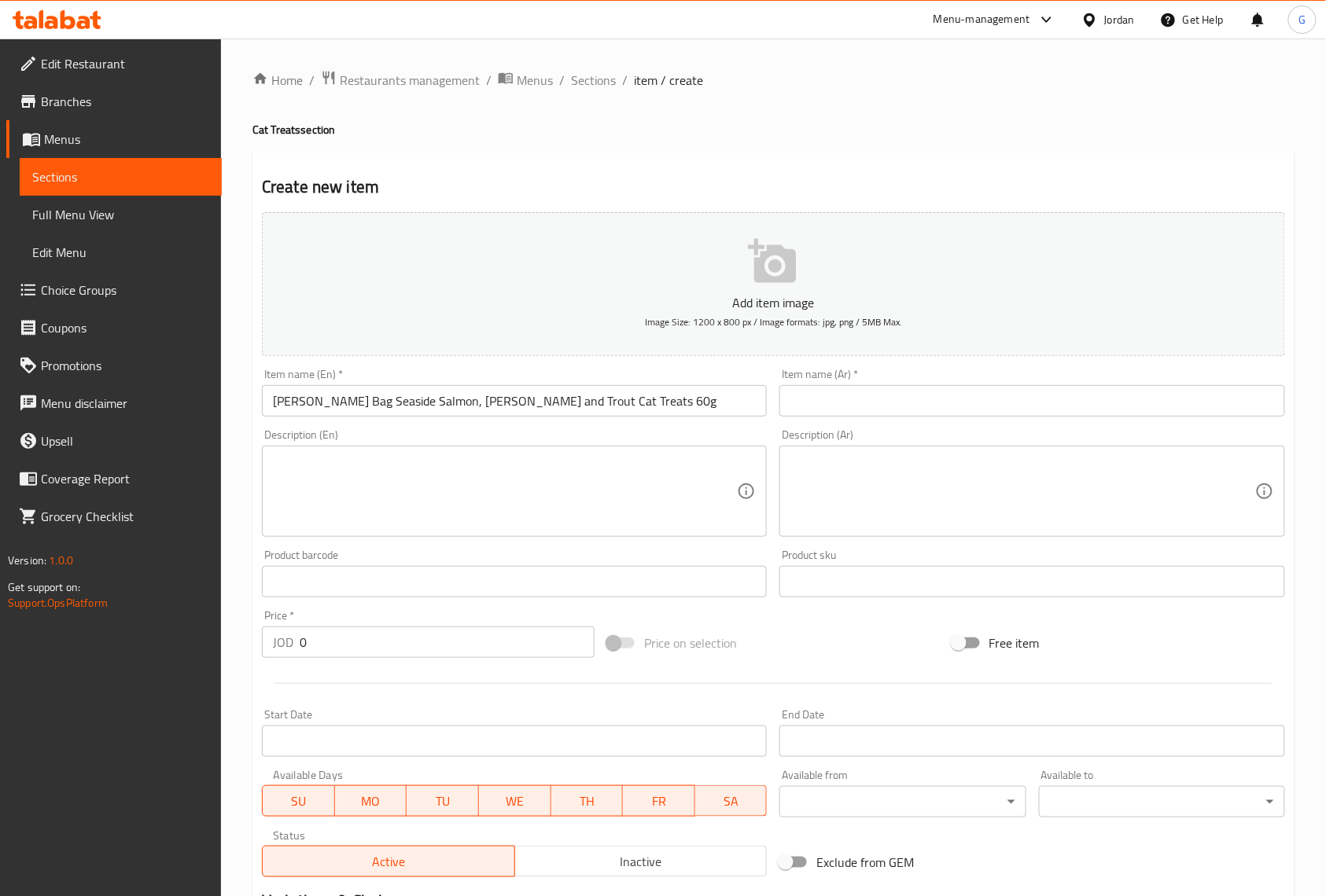
click at [1293, 400] on div "Create new item Add item image Image Size: 1200 x 800 px / Image formats: jpg, …" at bounding box center [774, 611] width 1042 height 915
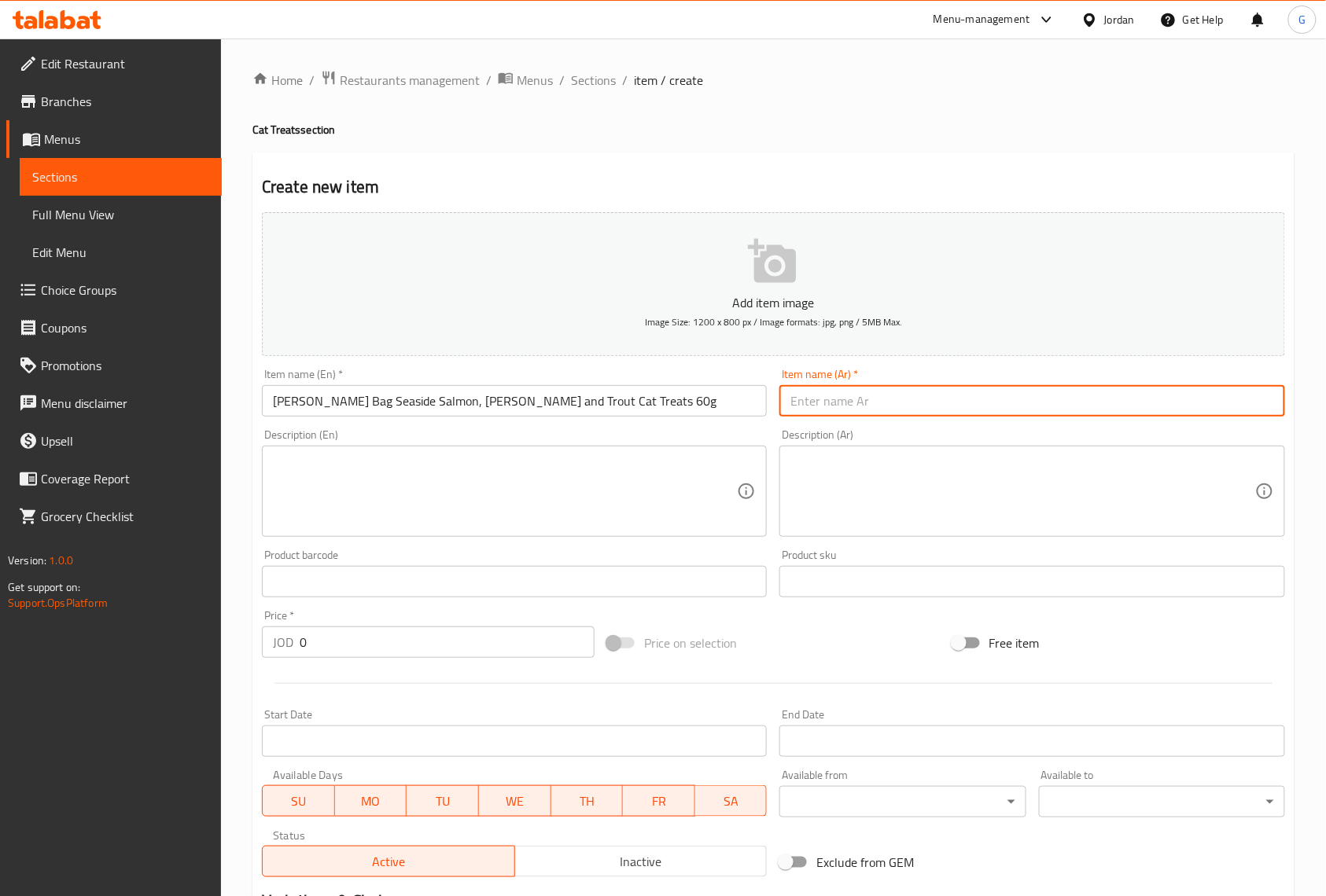
click at [868, 409] on input "text" at bounding box center [1032, 401] width 505 height 32
paste input "فيليكس جودي باج - مكافآت للقطط بنكهة سمك السلمون والبولوك والسلمون المرقط، 60 ج…"
type input "فيليكس جودي باج - مكافآت للقطط بنكهة سمك السلمون والبولوك والسلمون المرقط، 60 ج…"
click at [821, 494] on textarea at bounding box center [1022, 491] width 464 height 75
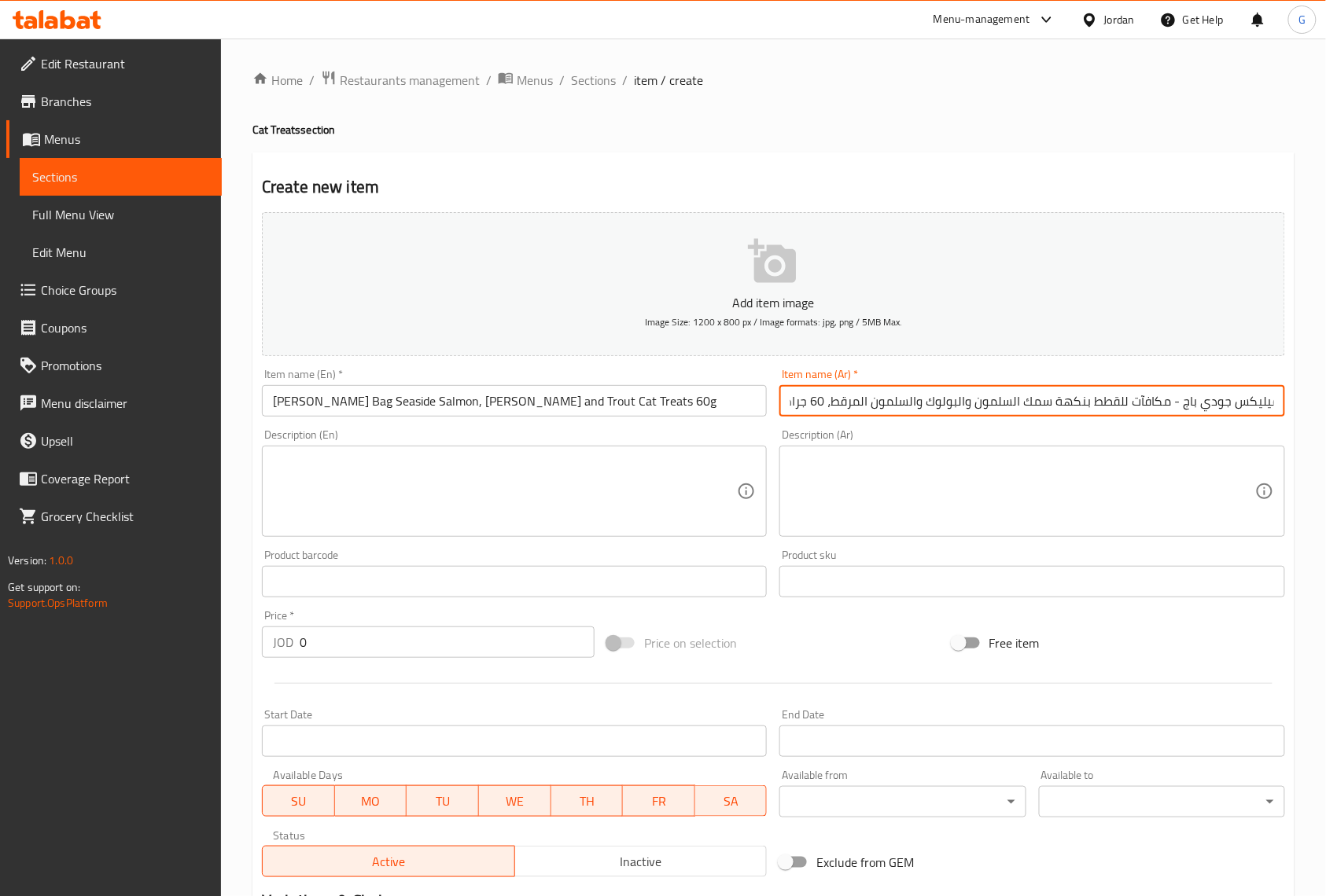
scroll to position [0, 0]
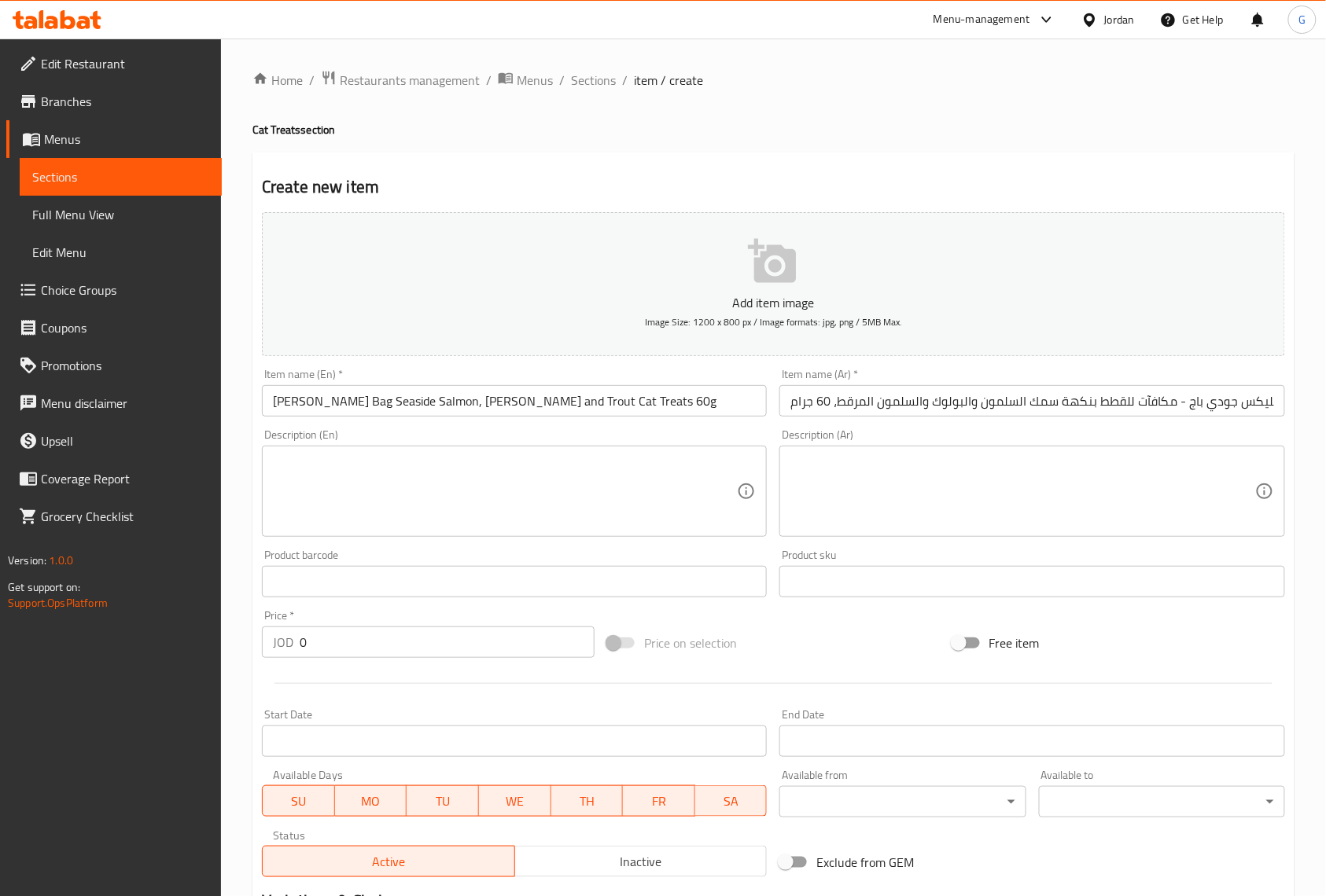
click at [1322, 432] on div "Home / Restaurants management / Menus / Sections / item / create Cat Treats sec…" at bounding box center [774, 575] width 1105 height 1073
click at [658, 404] on input "[PERSON_NAME] Bag Seaside Salmon, [PERSON_NAME] and Trout Cat Treats 60g" at bounding box center [514, 401] width 505 height 32
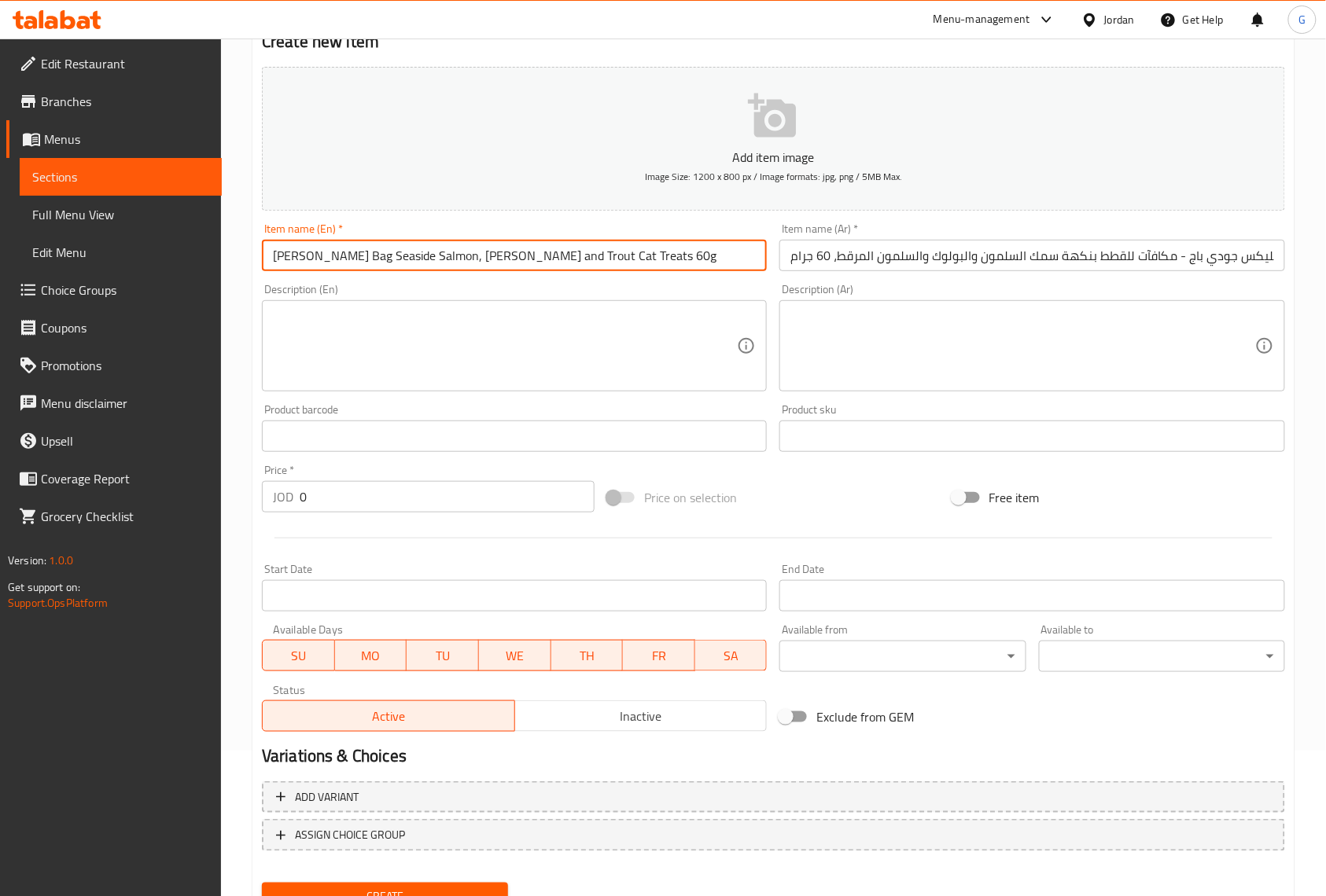
scroll to position [109, 0]
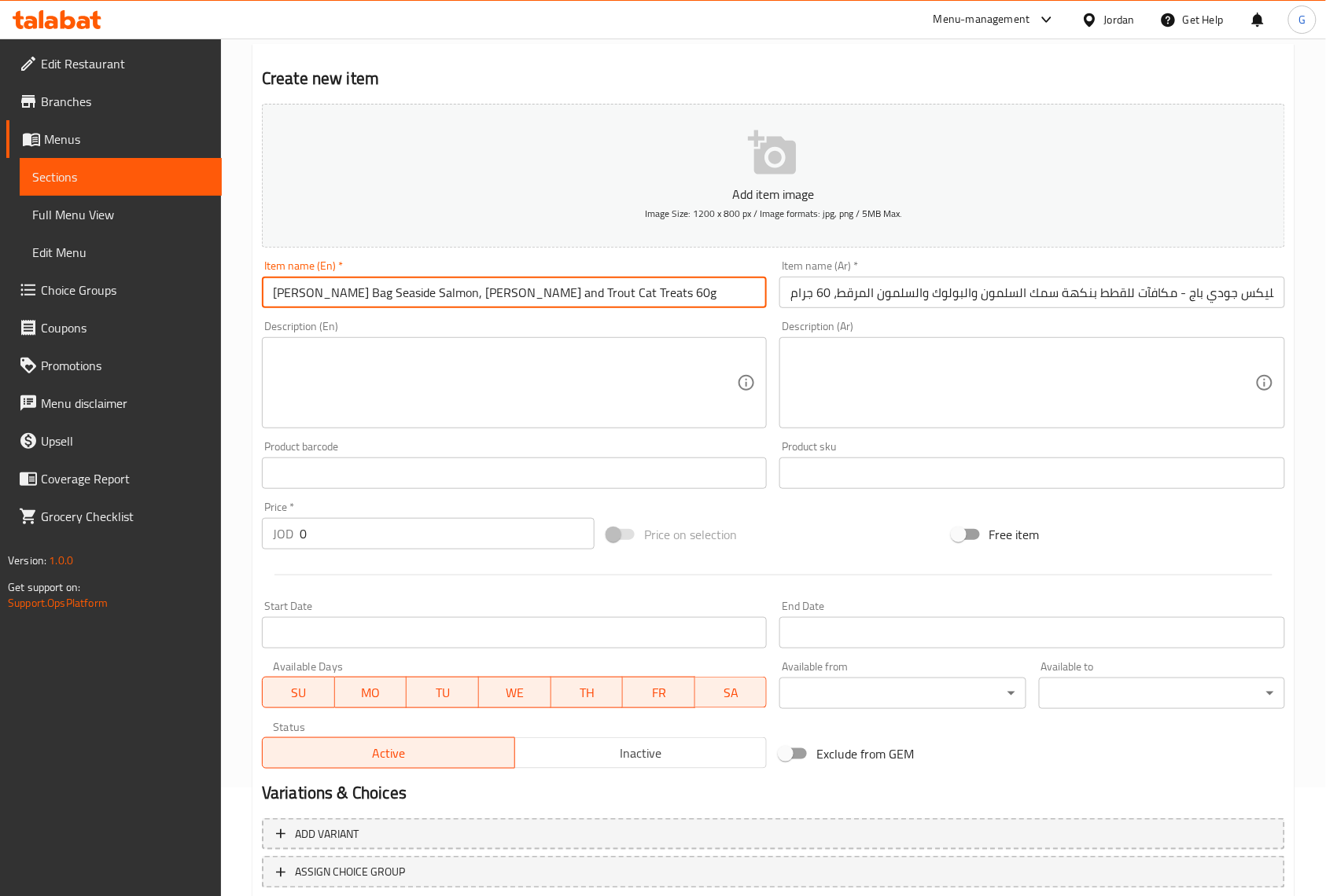
click at [461, 367] on textarea at bounding box center [505, 383] width 464 height 75
click at [656, 293] on input "[PERSON_NAME] Bag Seaside Salmon, [PERSON_NAME] and Trout Cat Treats 60g" at bounding box center [514, 292] width 505 height 32
type input "[PERSON_NAME] Bag Seaside Salmon, [PERSON_NAME] and Trout Cat Treats 60g"
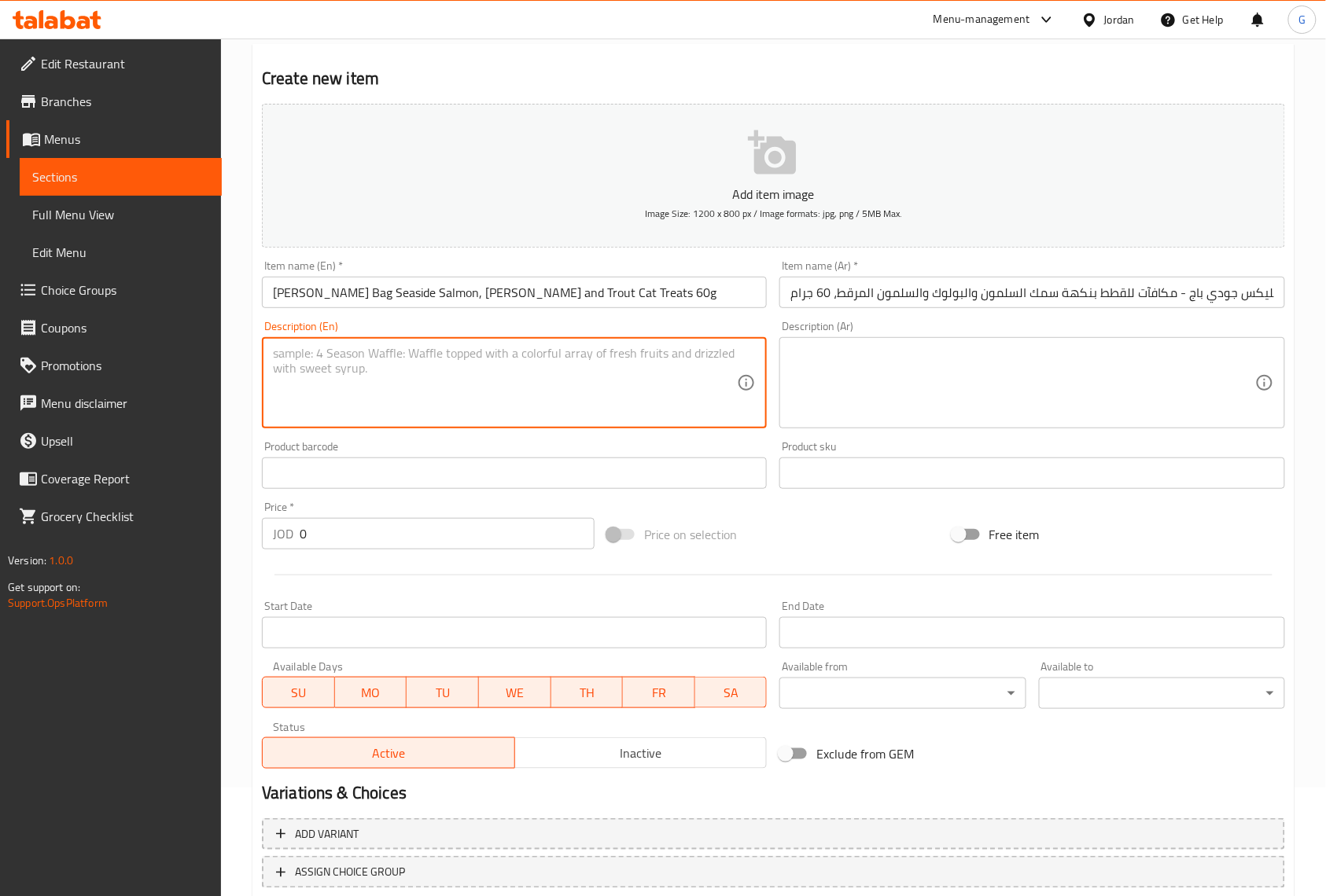
click at [495, 351] on textarea at bounding box center [505, 383] width 464 height 75
paste textarea "فيليكس جودي باج - مكافآت للقطط بنكهة سمك السلمون والبولوك والسلمون المرقط، 60 ج…"
type textarea "فيليكس جودي باج - مكافآت للقطط بنكهة سمك السلمون والبولوك والسلمون المرقط، 60 ج…"
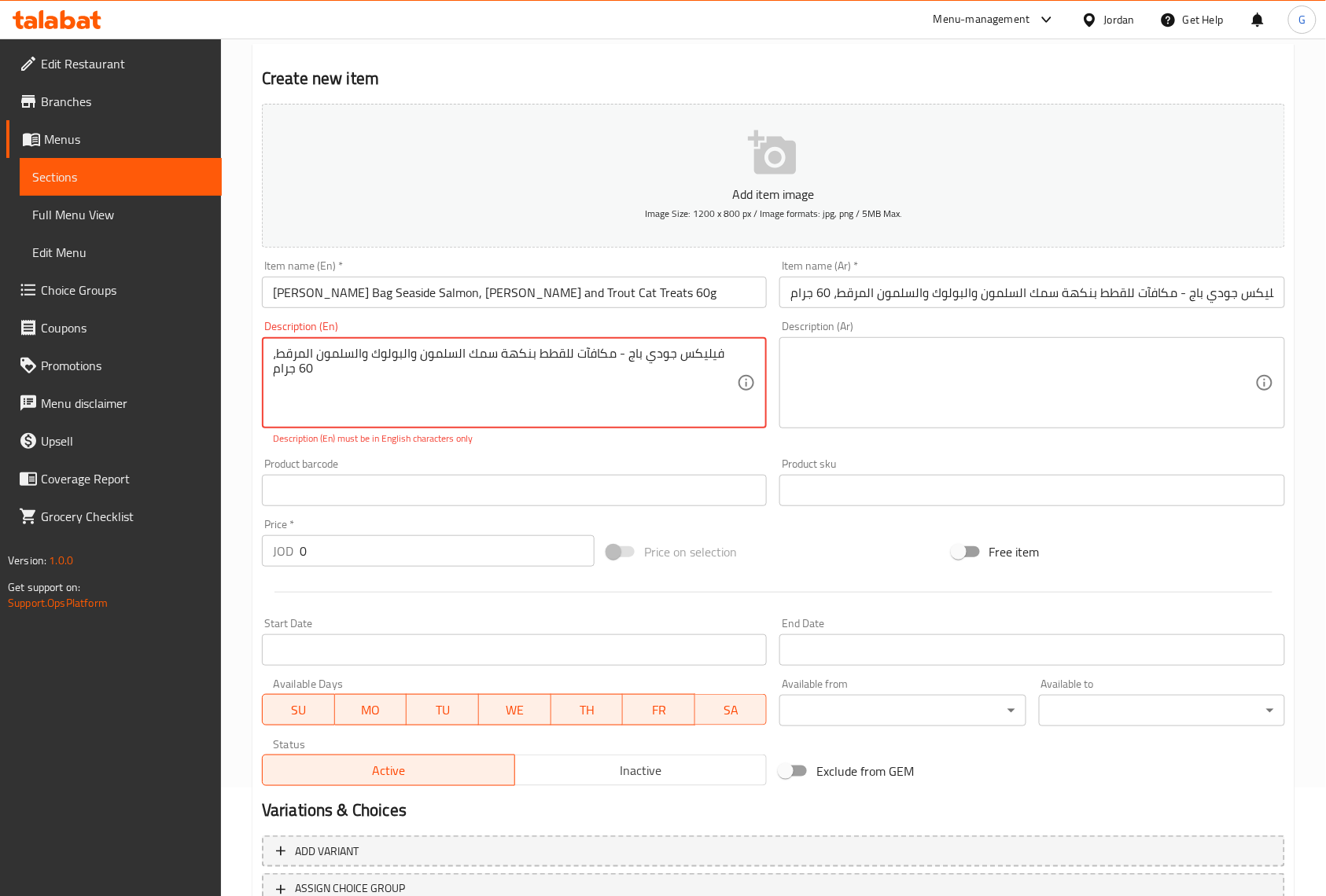
click at [688, 357] on textarea "فيليكس جودي باج - مكافآت للقطط بنكهة سمك السلمون والبولوك والسلمون المرقط، 60 ج…" at bounding box center [505, 383] width 464 height 75
click at [973, 414] on textarea at bounding box center [1022, 383] width 464 height 75
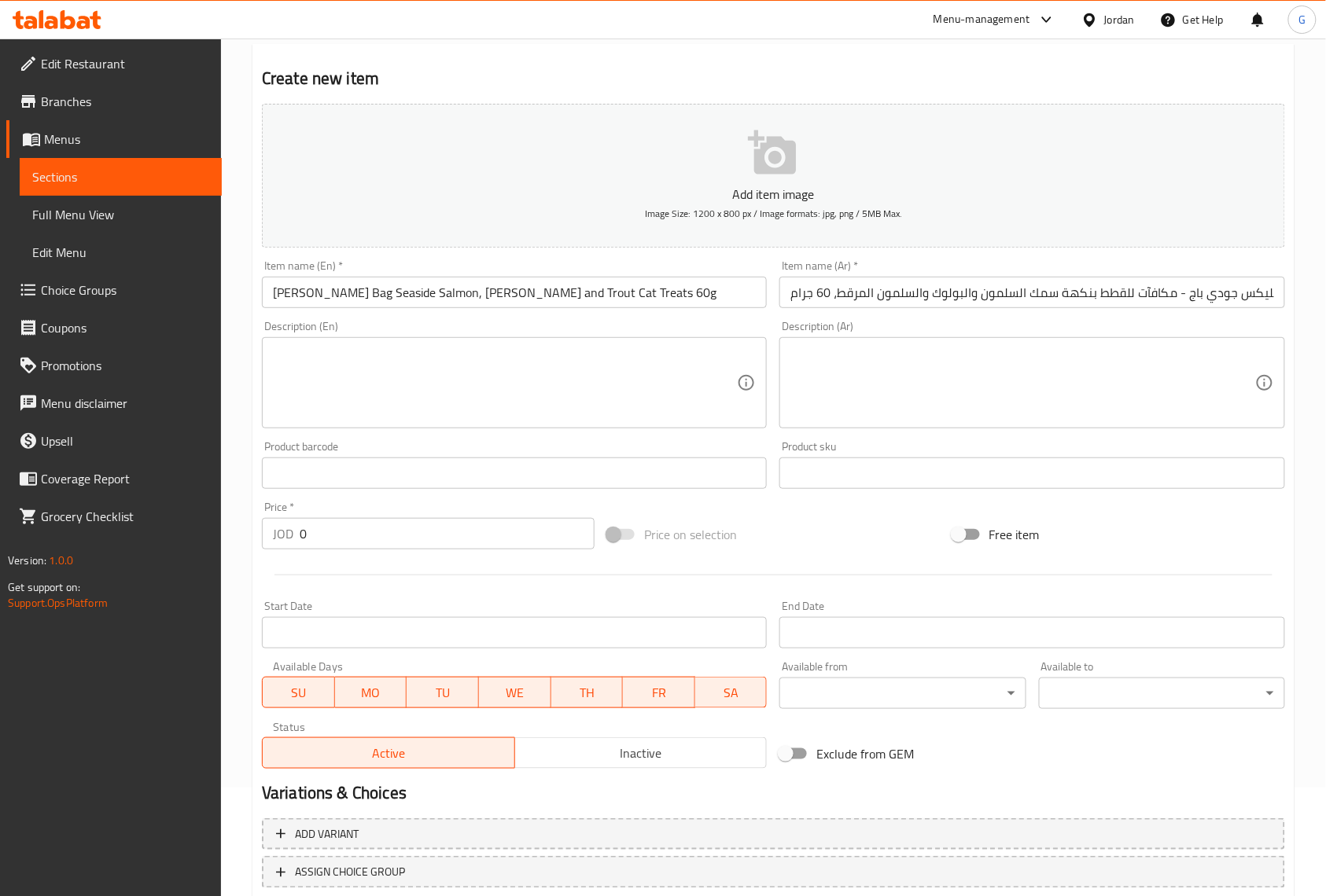
click at [1302, 543] on div "Home / Restaurants management / Menus / Sections / item / create Cat Treats sec…" at bounding box center [774, 467] width 1105 height 1073
click at [491, 542] on input "0" at bounding box center [447, 534] width 295 height 32
paste input "2"
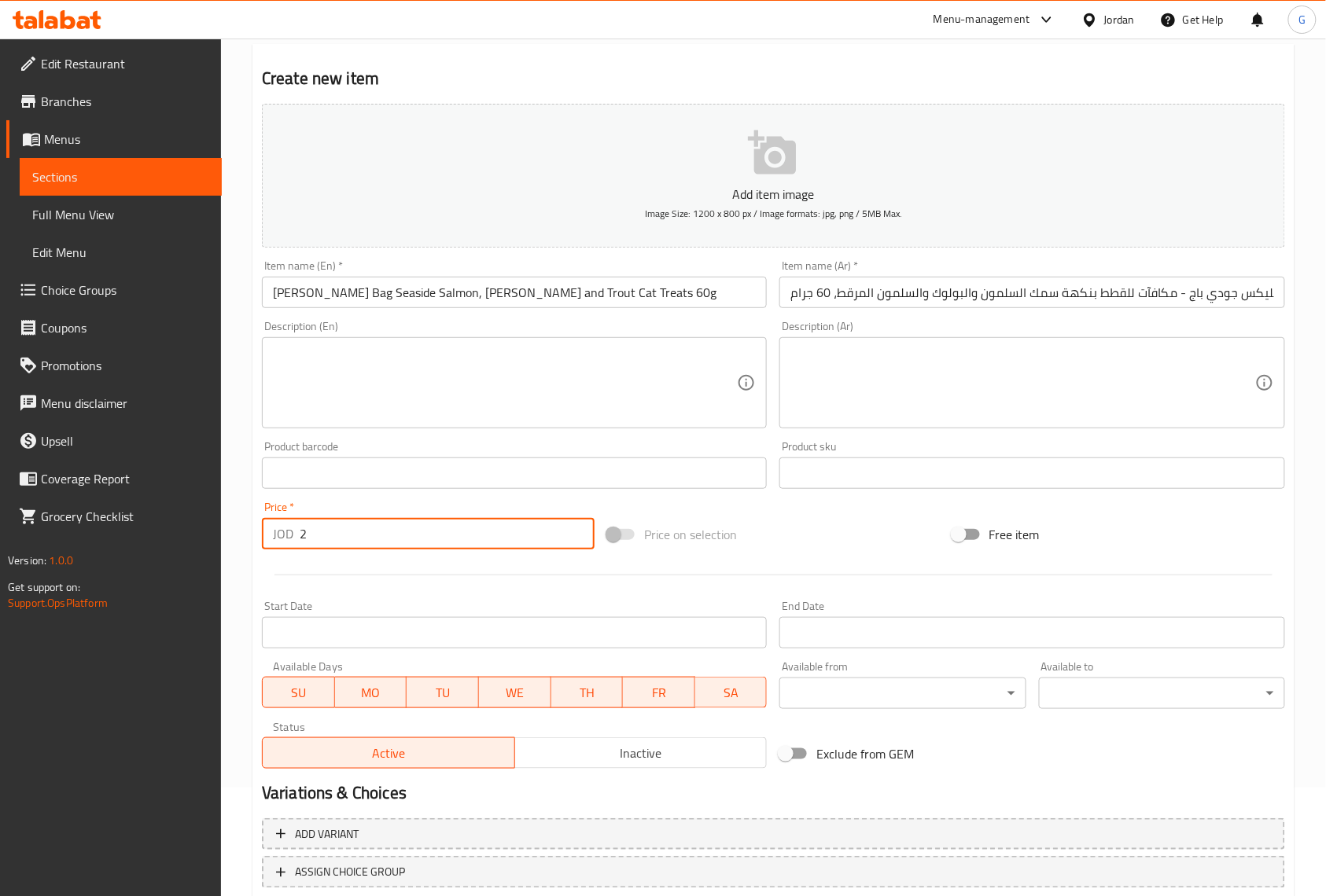
type input "2"
click at [783, 573] on div at bounding box center [774, 575] width 1036 height 39
click at [743, 743] on span "Inactive" at bounding box center [641, 754] width 240 height 23
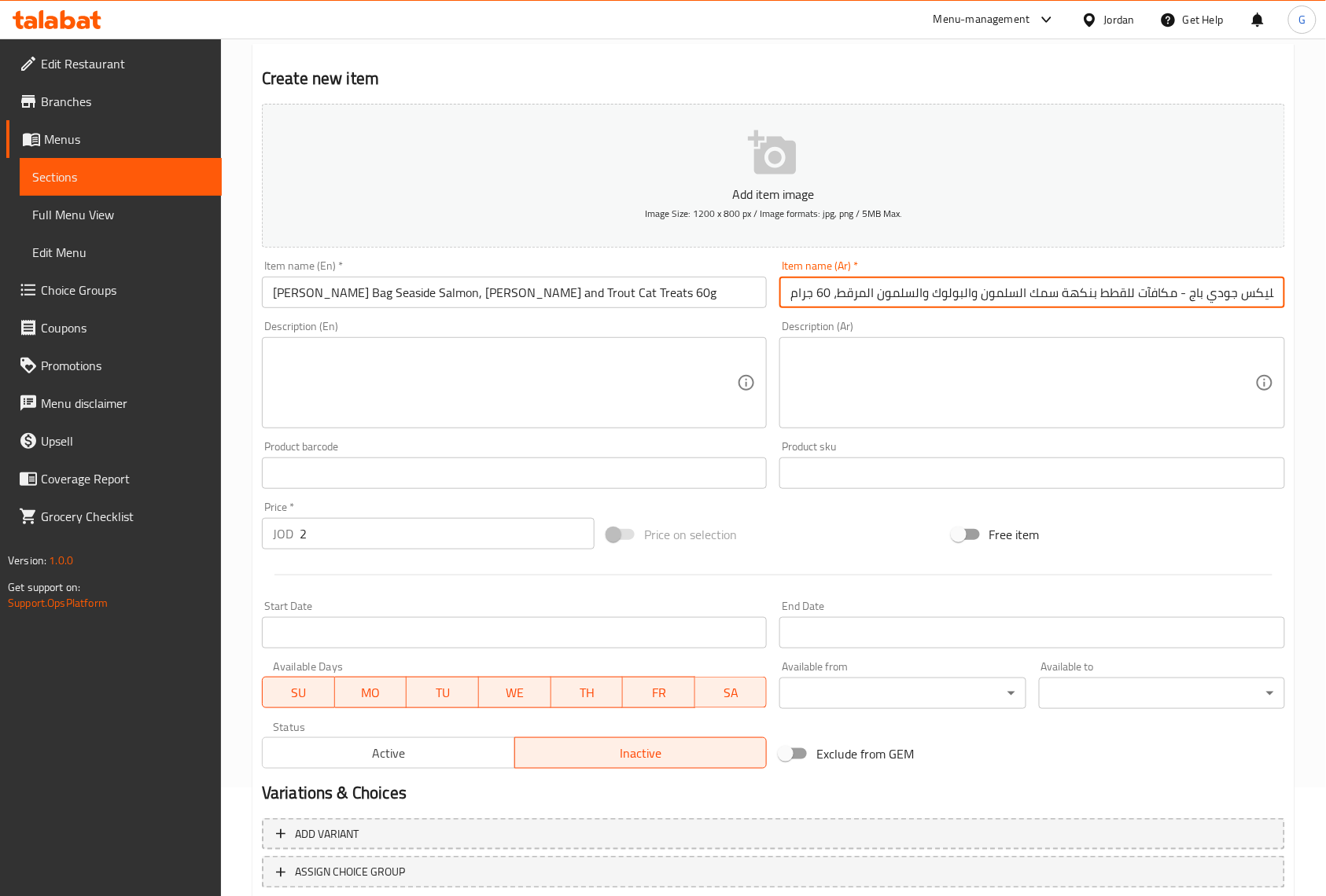
click at [878, 286] on input "فيليكس جودي باج - مكافآت للقطط بنكهة سمك السلمون والبولوك والسلمون المرقط، 60 ج…" at bounding box center [1032, 292] width 505 height 32
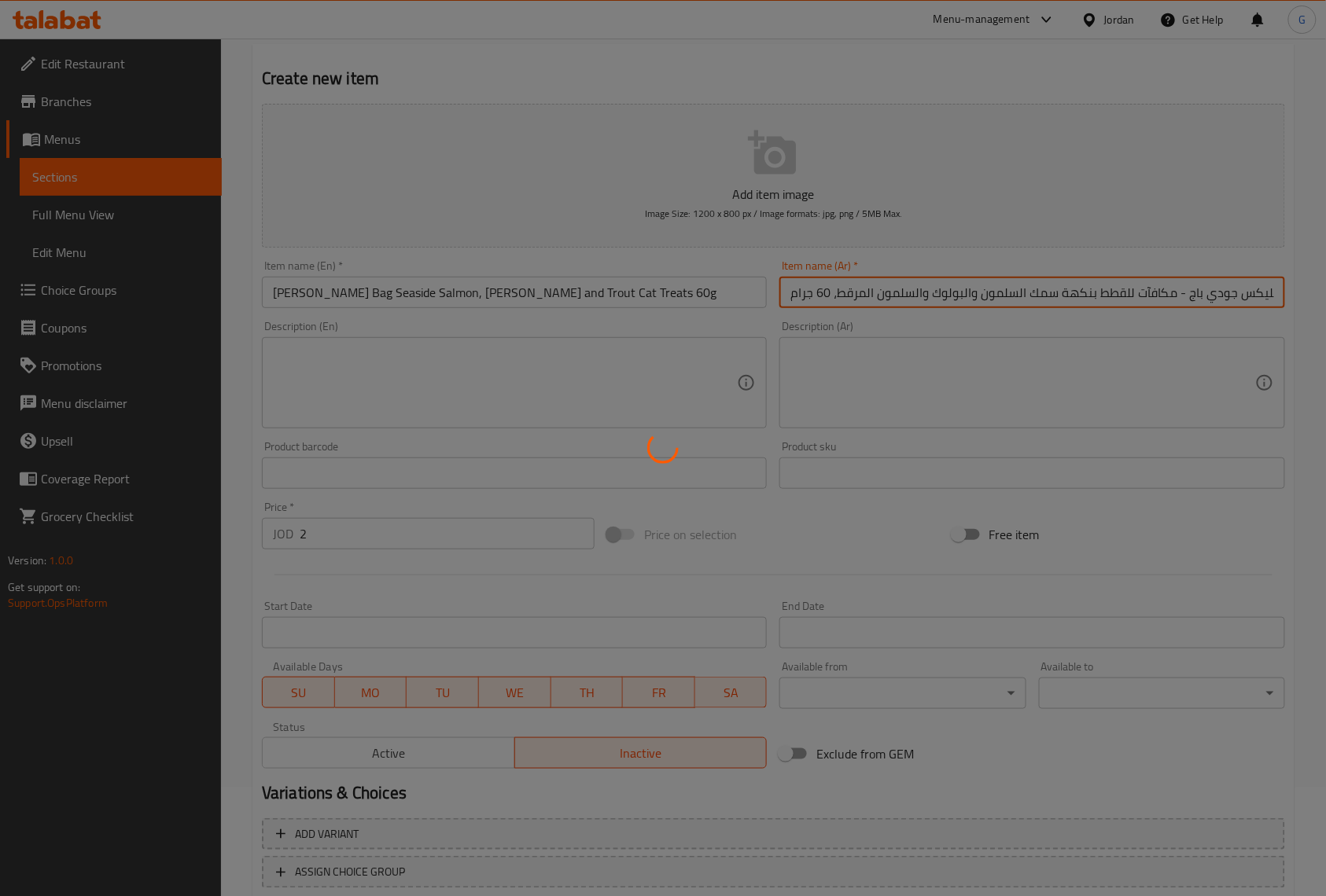
type input "0"
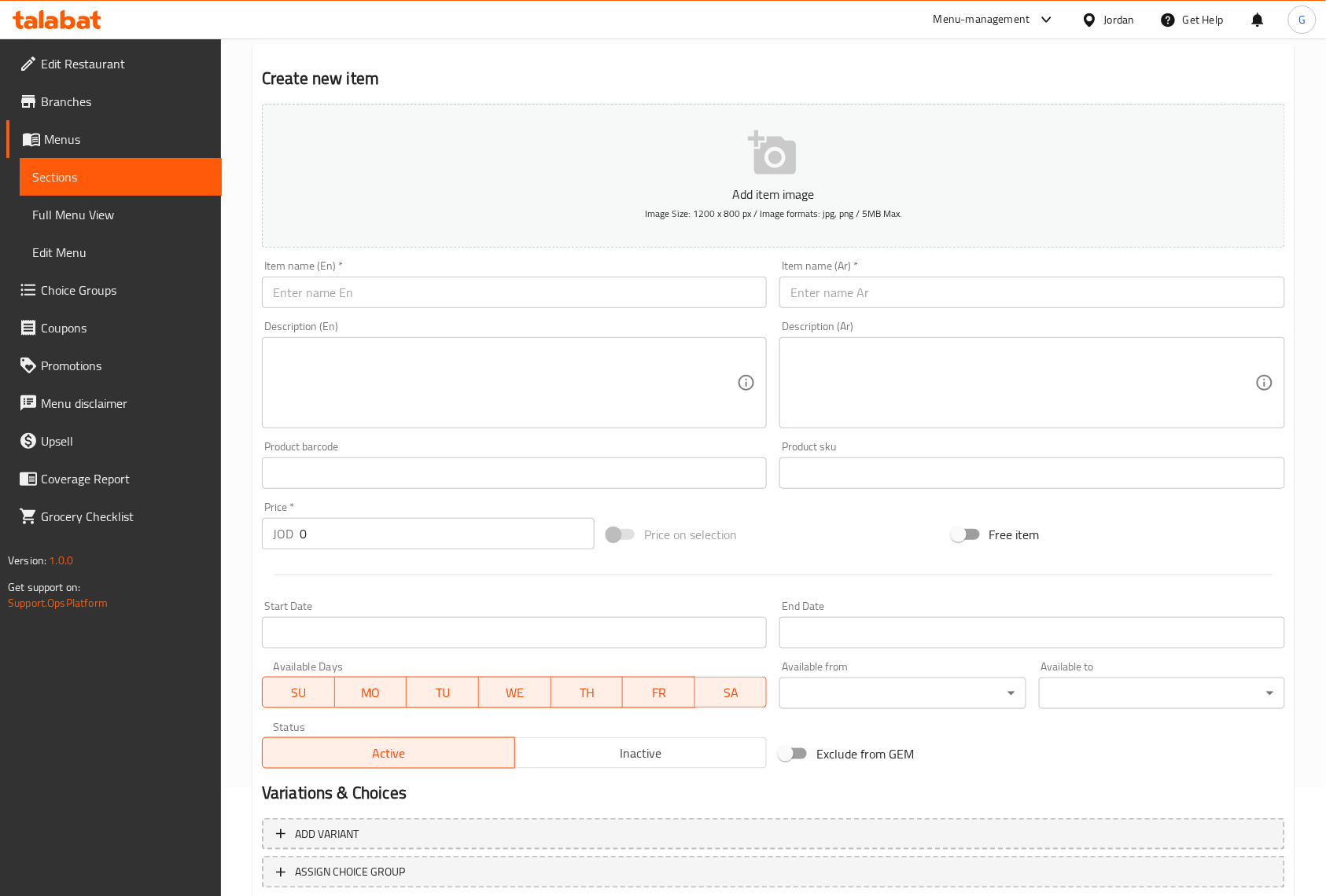
click at [731, 67] on h2 "Create new item" at bounding box center [773, 79] width 1023 height 24
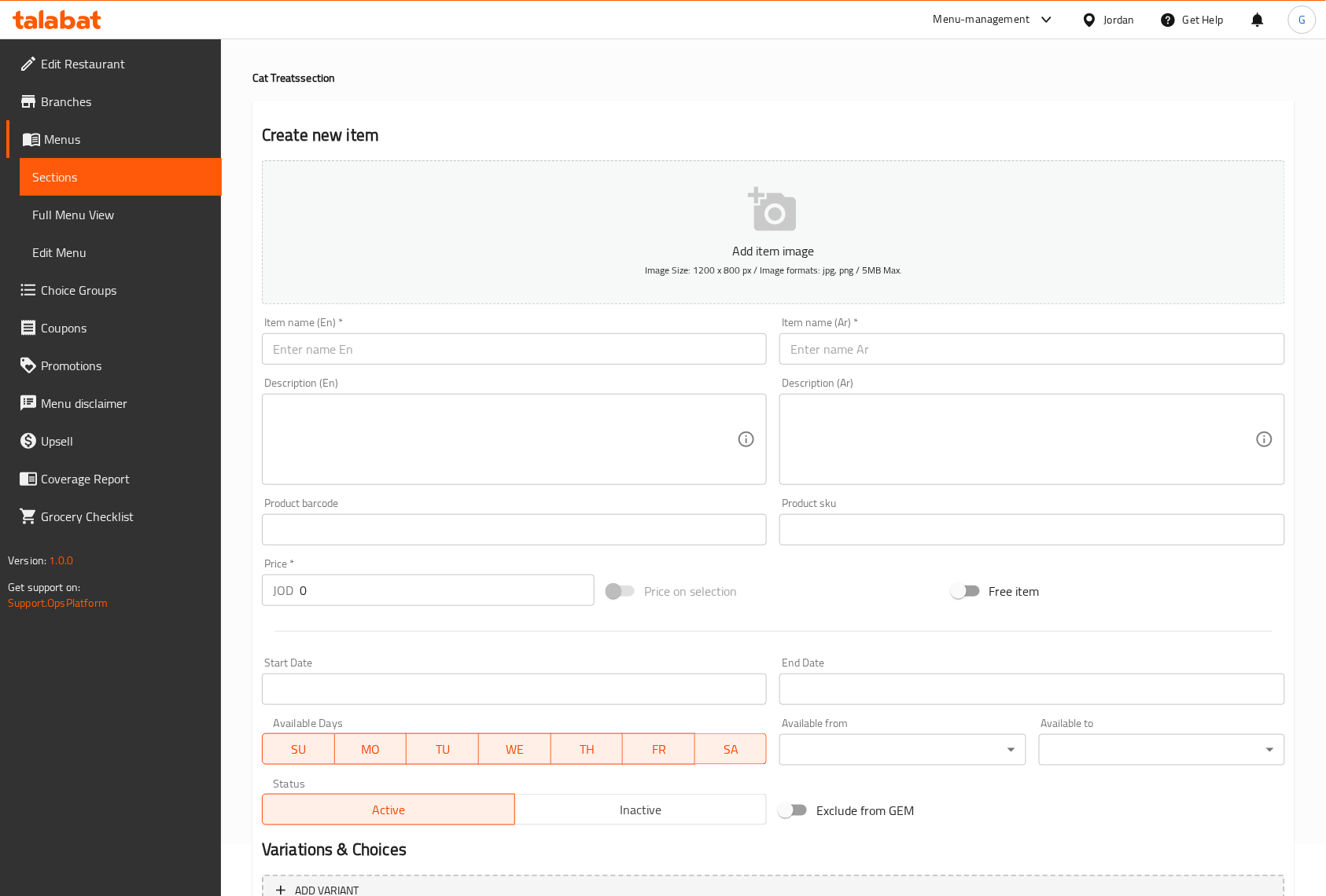
scroll to position [0, 0]
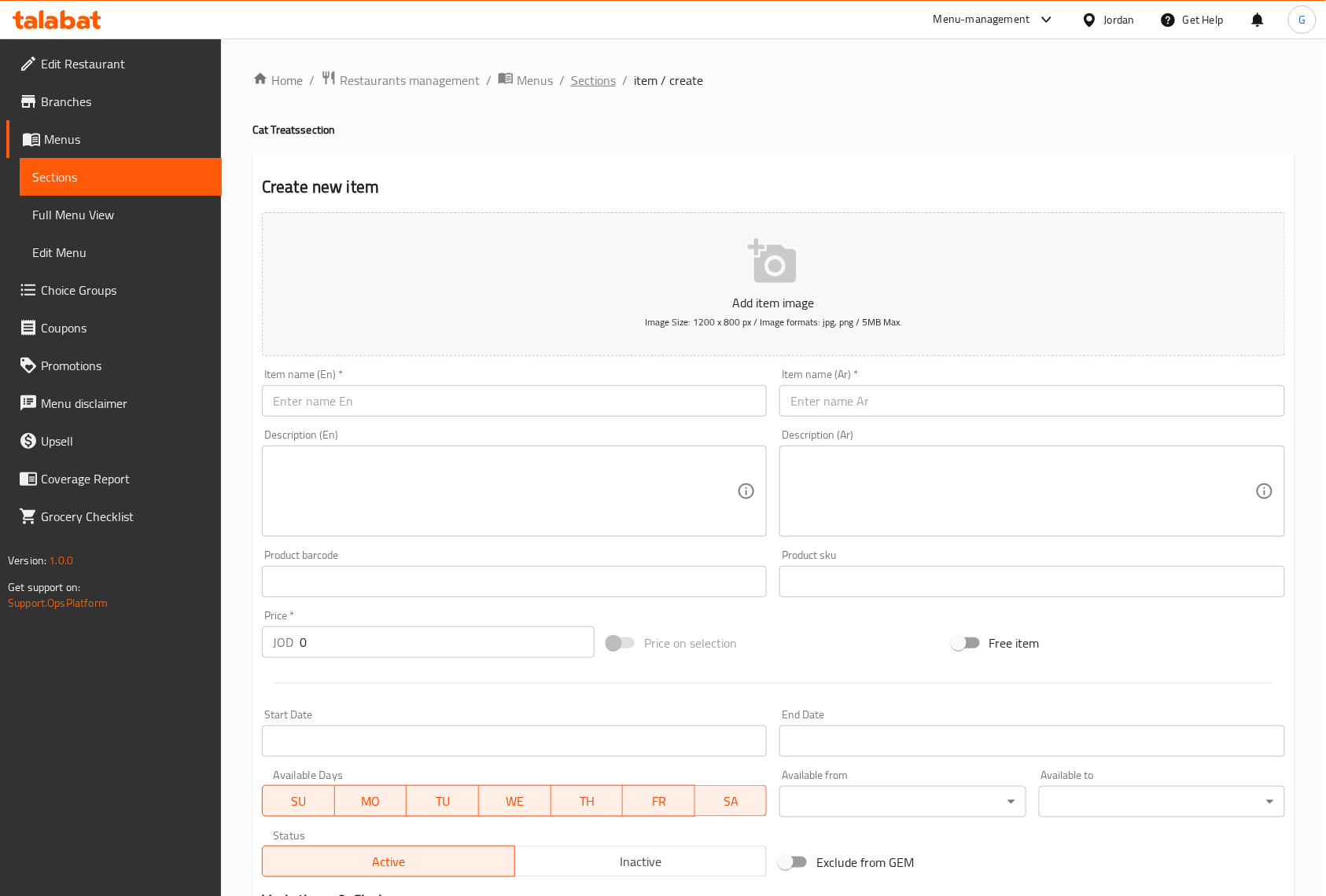
click at [598, 75] on span "Sections" at bounding box center [593, 80] width 45 height 19
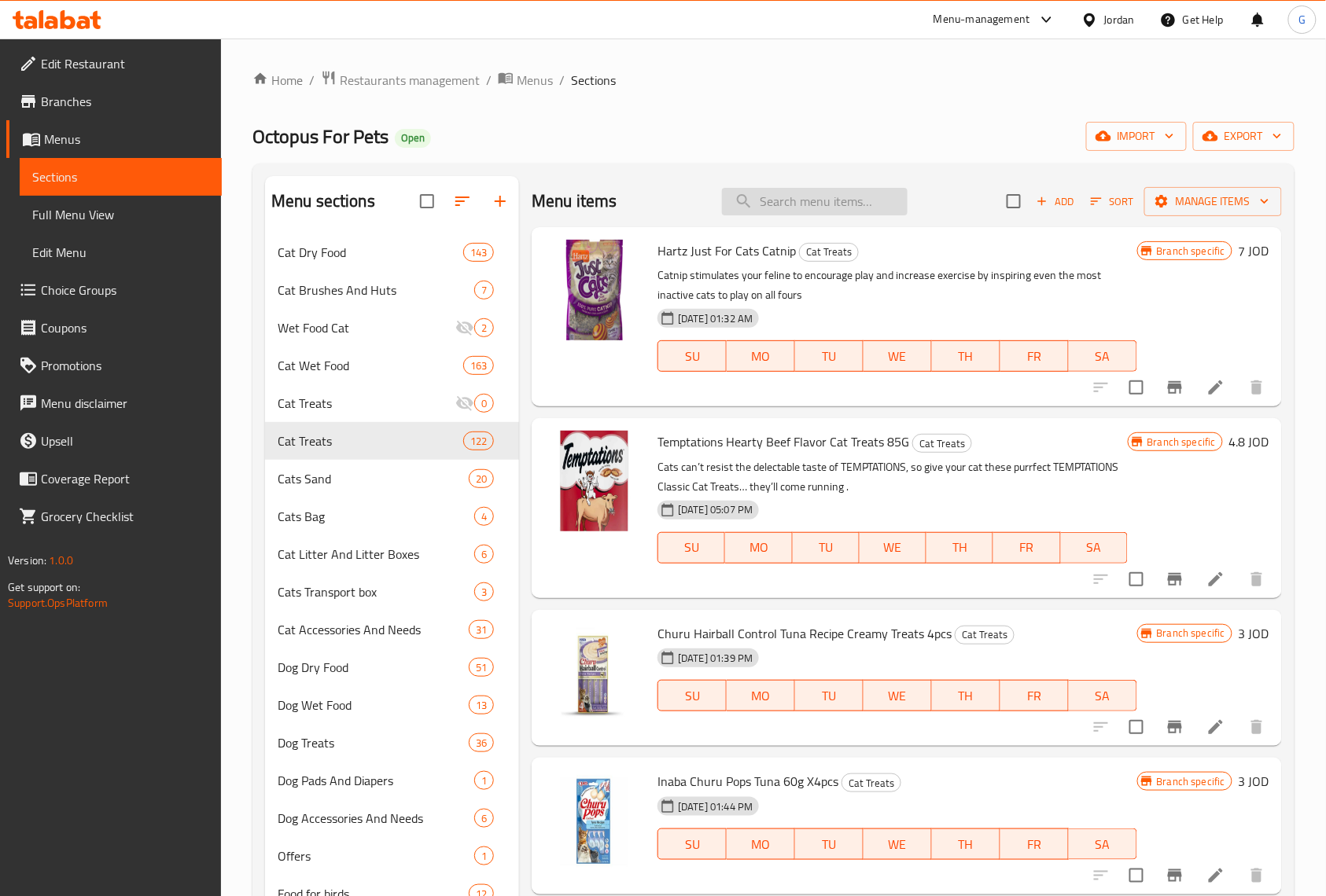
click at [801, 189] on input "search" at bounding box center [815, 201] width 186 height 27
paste input "Dreamies Creamy Snack Adult Cat & Kitten Treat with Salmon 4 x 10g"
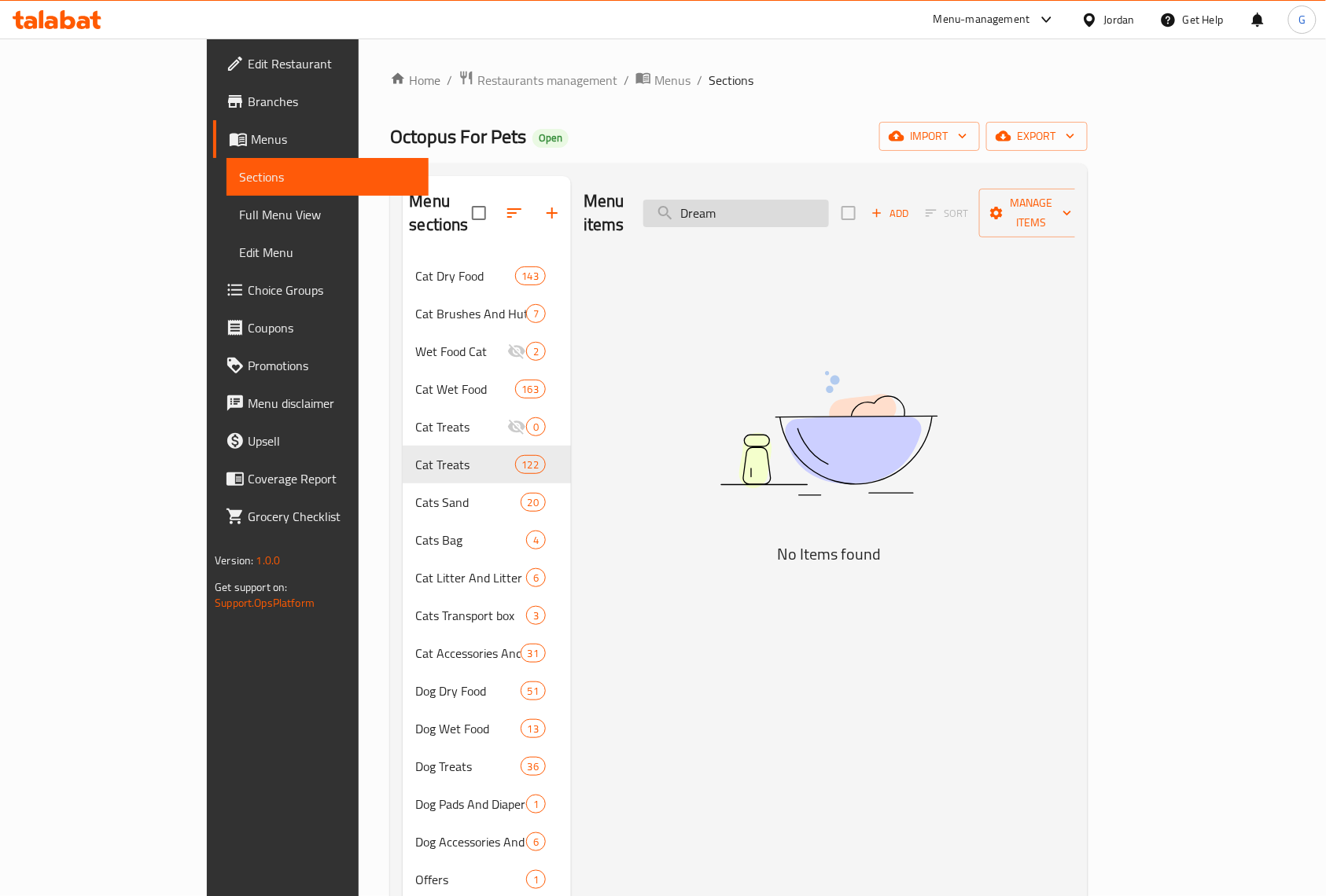
click at [829, 204] on input "Dream" at bounding box center [736, 213] width 186 height 27
type input "Dream"
click at [829, 209] on input "Dream" at bounding box center [736, 213] width 186 height 27
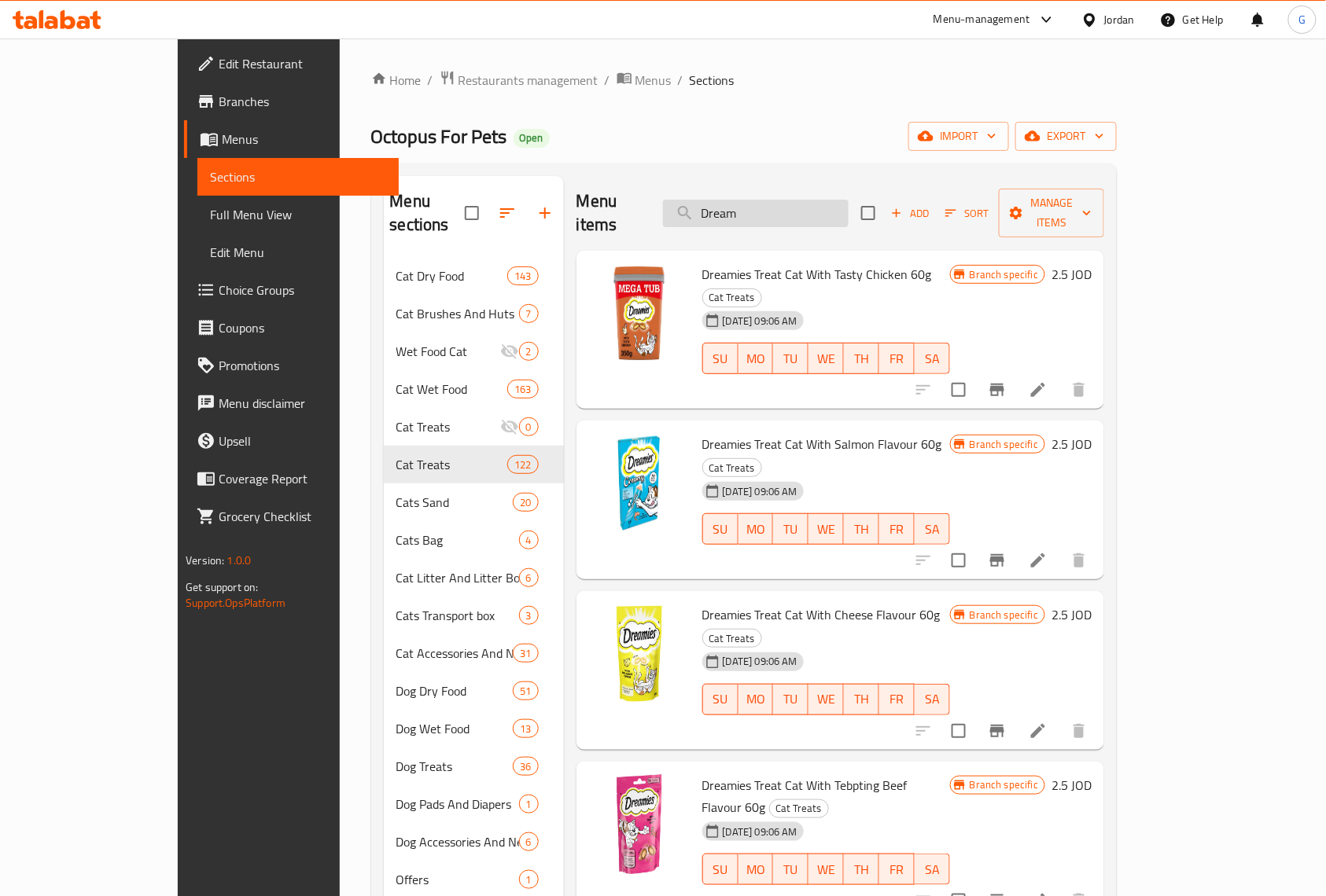
click at [849, 209] on input "Dream" at bounding box center [756, 213] width 186 height 27
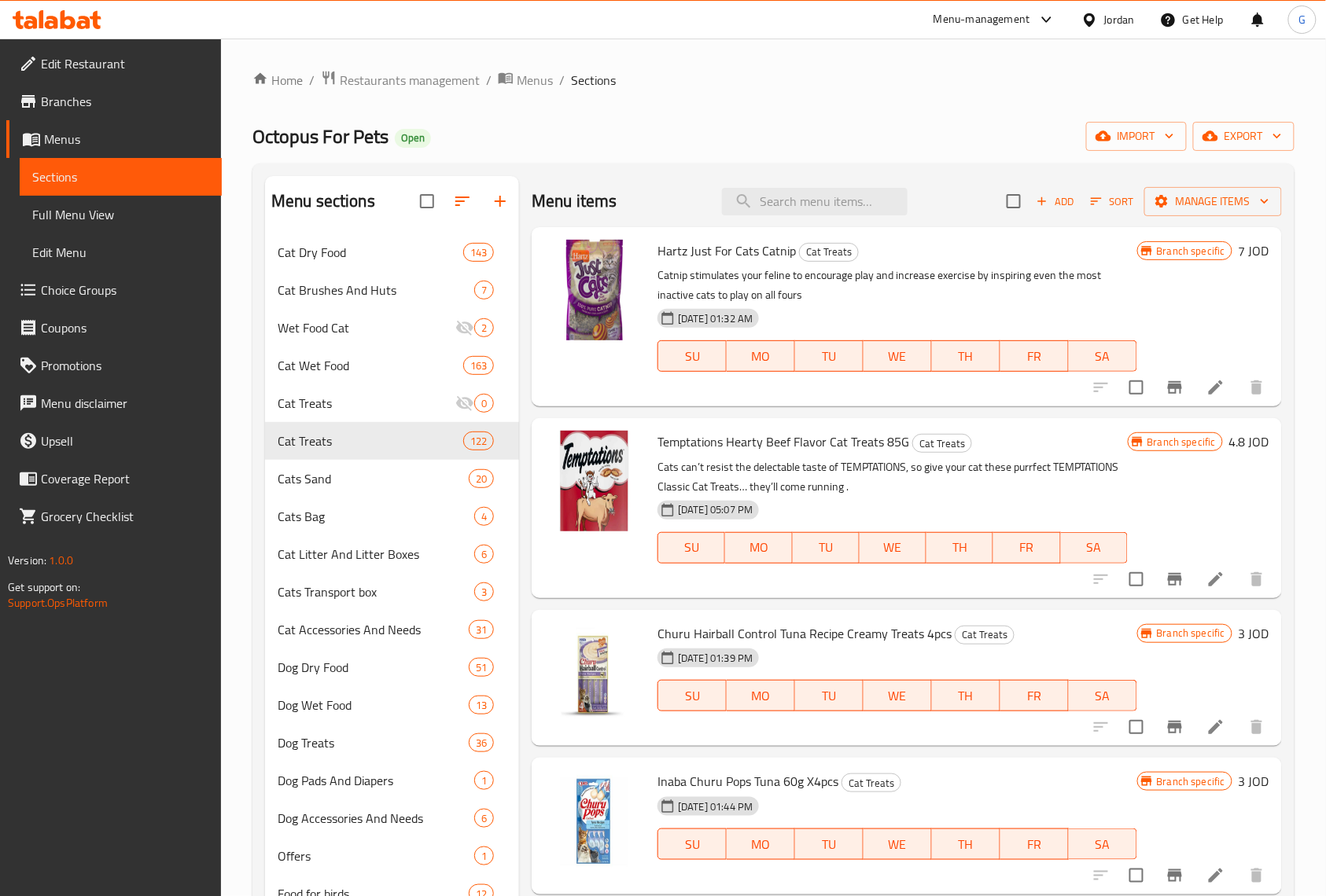
drag, startPoint x: 963, startPoint y: 123, endPoint x: 1010, endPoint y: 183, distance: 76.2
click at [964, 123] on div "Octopus For Pets Open import export" at bounding box center [774, 136] width 1042 height 29
click at [1048, 196] on span "Add" at bounding box center [1055, 201] width 42 height 18
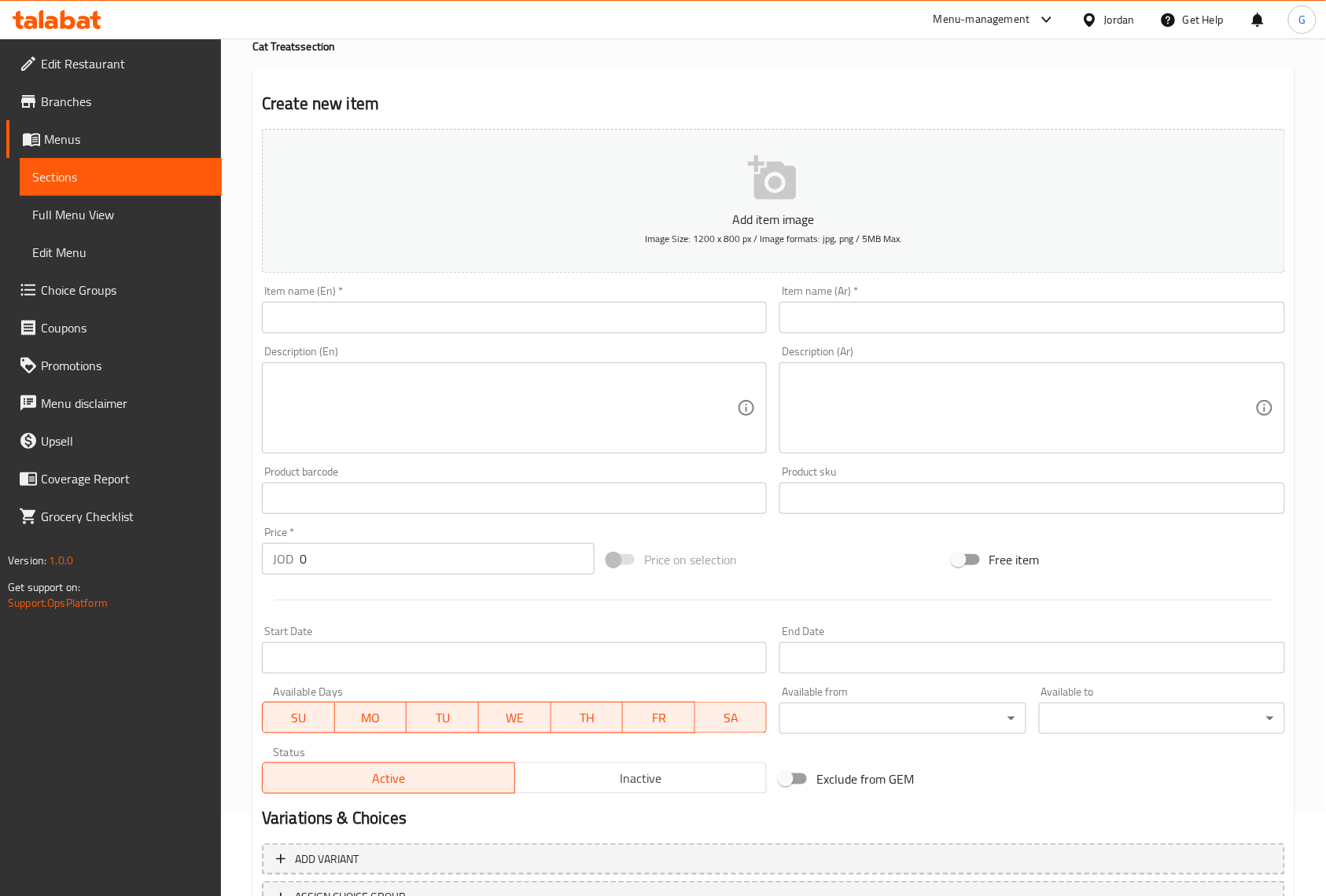
scroll to position [209, 0]
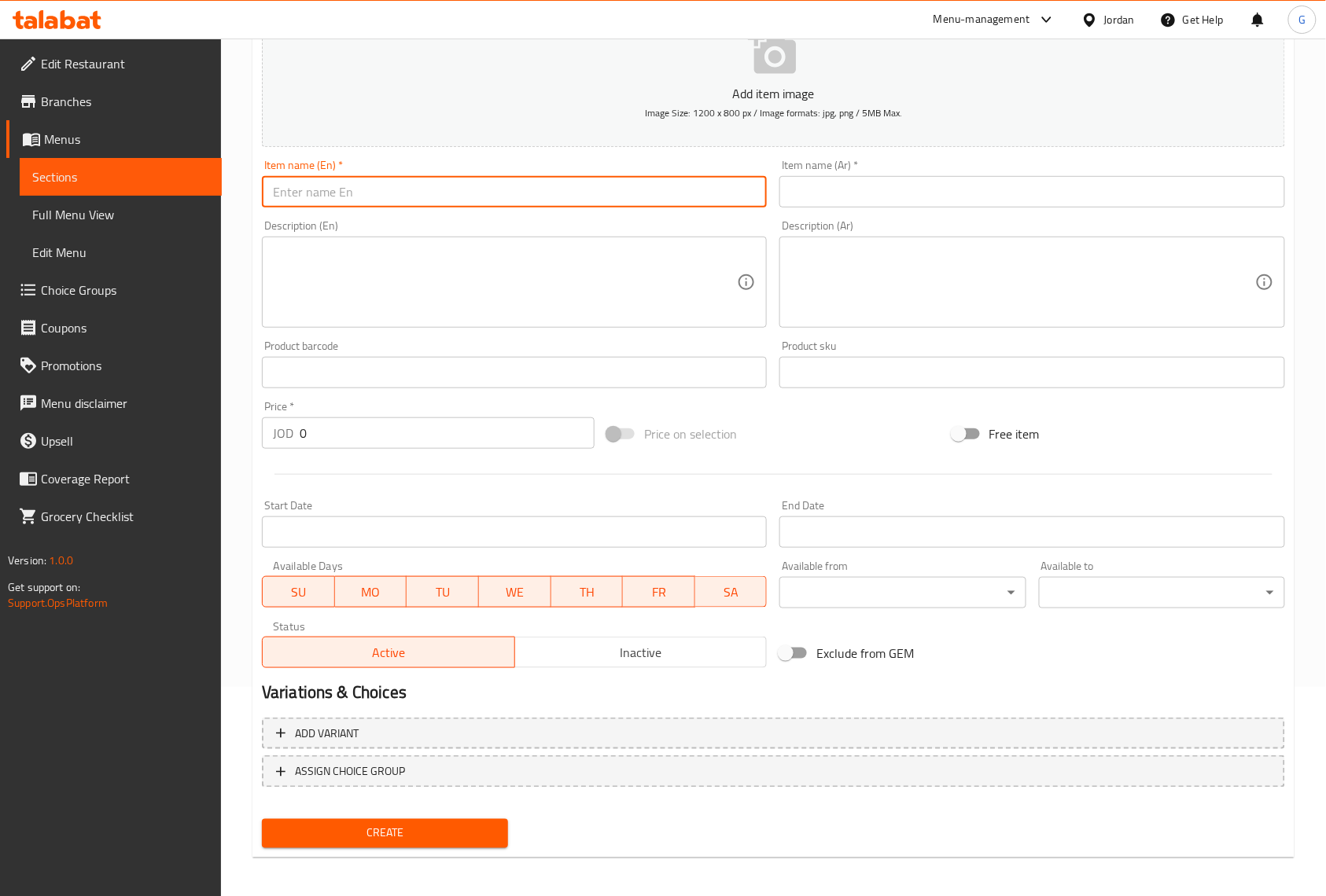
click at [602, 194] on input "text" at bounding box center [514, 192] width 505 height 32
paste input "Dreamies Creamy Snack Adult Cat & Kitten Treat with Salmon 4 x 10g"
type input "Dreamies Creamy Snack Adult Cat & Kitten Treat with Salmon 4 x 10g"
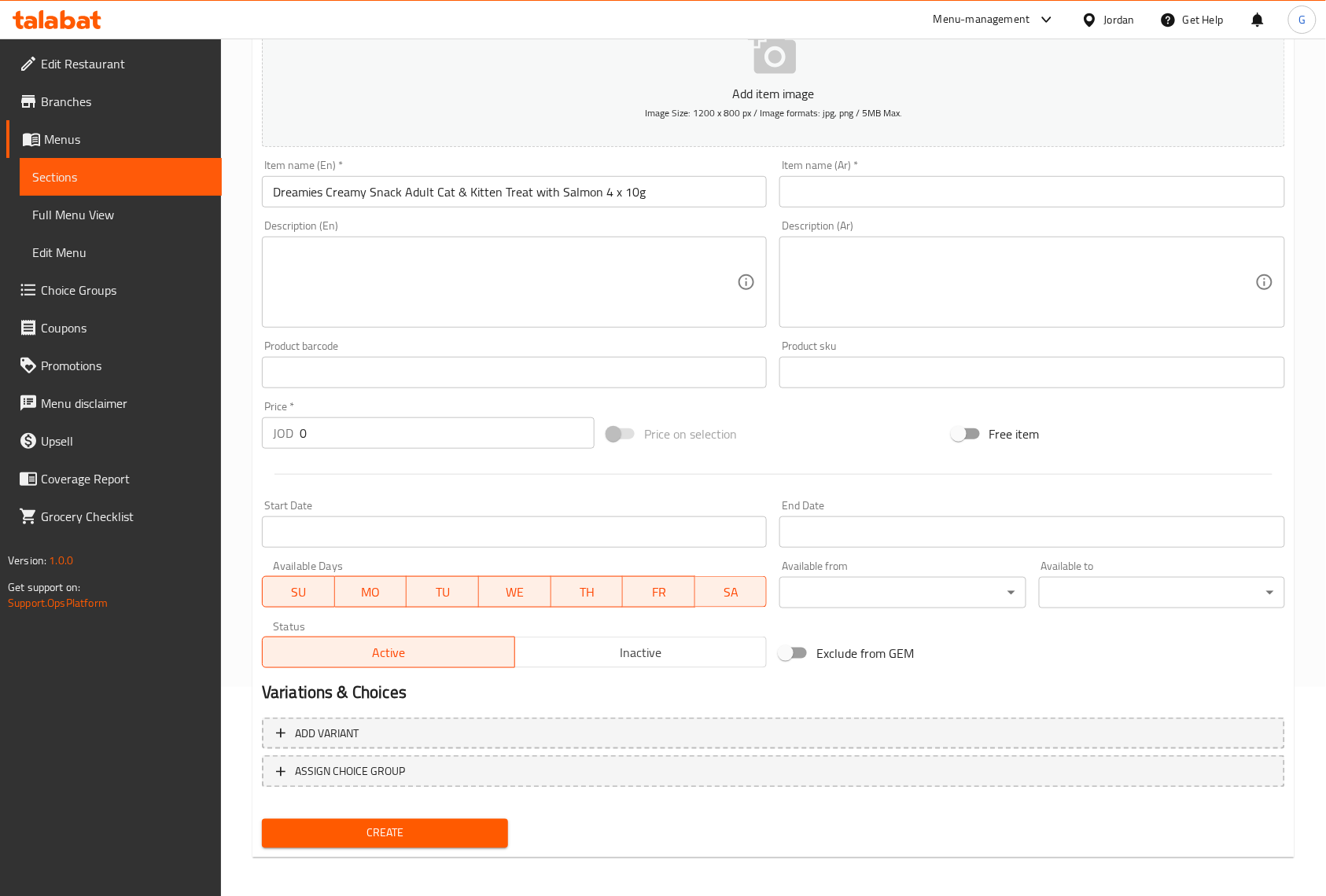
drag, startPoint x: 1290, startPoint y: 424, endPoint x: 1273, endPoint y: 418, distance: 18.0
click at [1290, 424] on div "Free item" at bounding box center [1118, 434] width 346 height 42
click at [935, 192] on input "text" at bounding box center [1032, 192] width 505 height 32
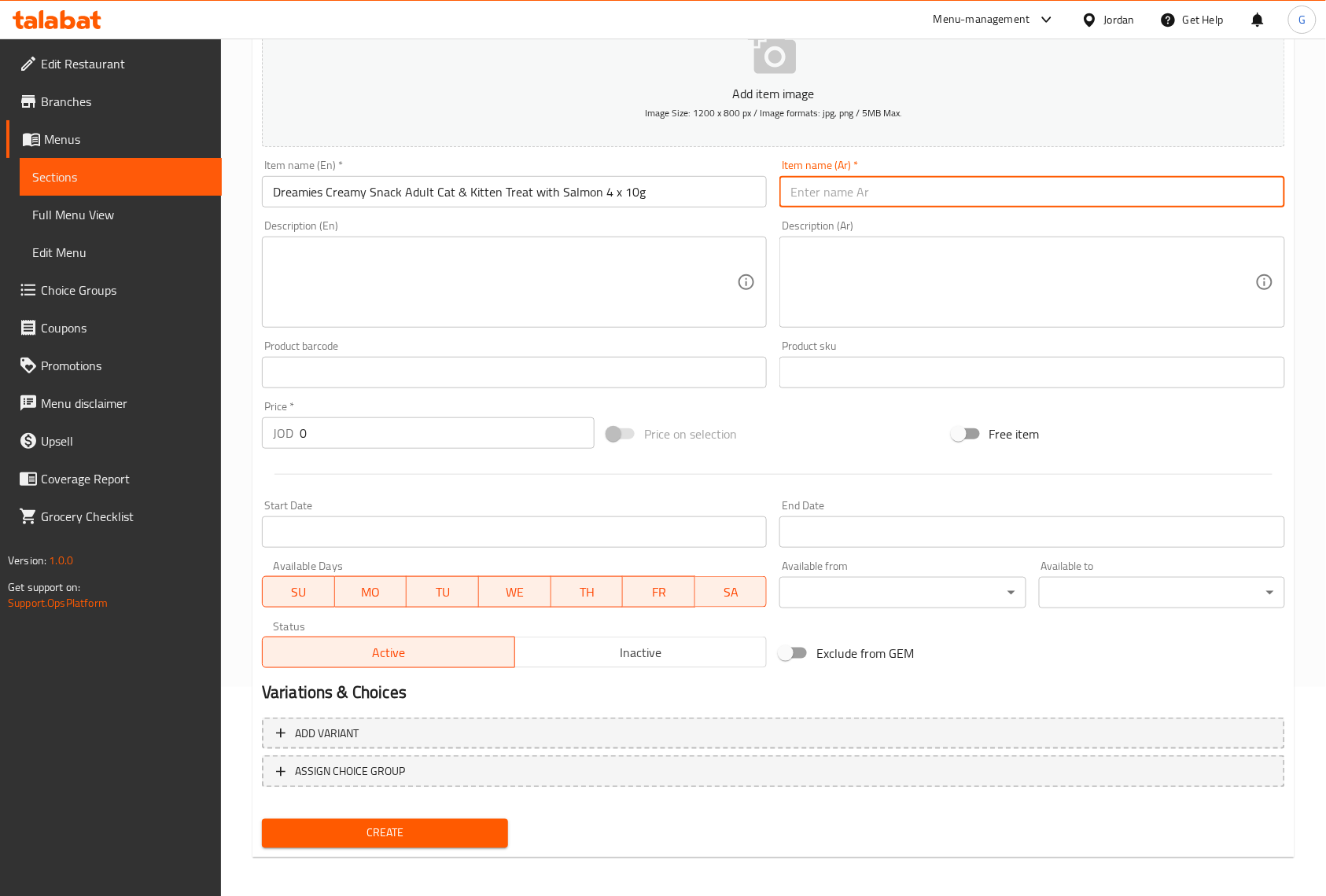
paste input "دريميز مكافآت كريمية للقطط بنكهة سمك السلمون 4 × 10 جرام"
click at [484, 206] on input "Dreamies Creamy Snack Adult Cat & Kitten Treat with Salmon 4 x 10g" at bounding box center [514, 192] width 505 height 32
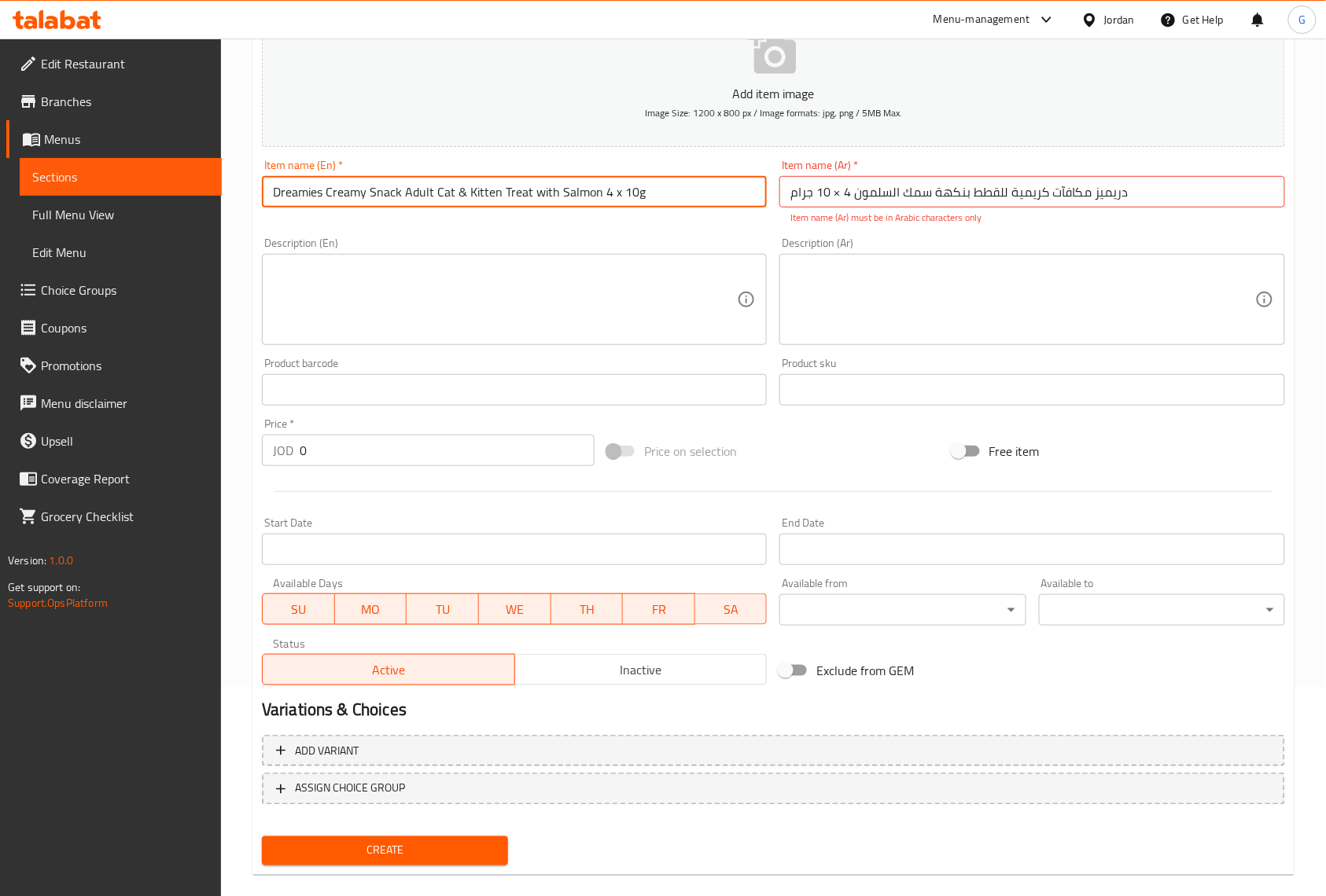
click at [484, 206] on input "Dreamies Creamy Snack Adult Cat & Kitten Treat with Salmon 4 x 10g" at bounding box center [514, 192] width 505 height 32
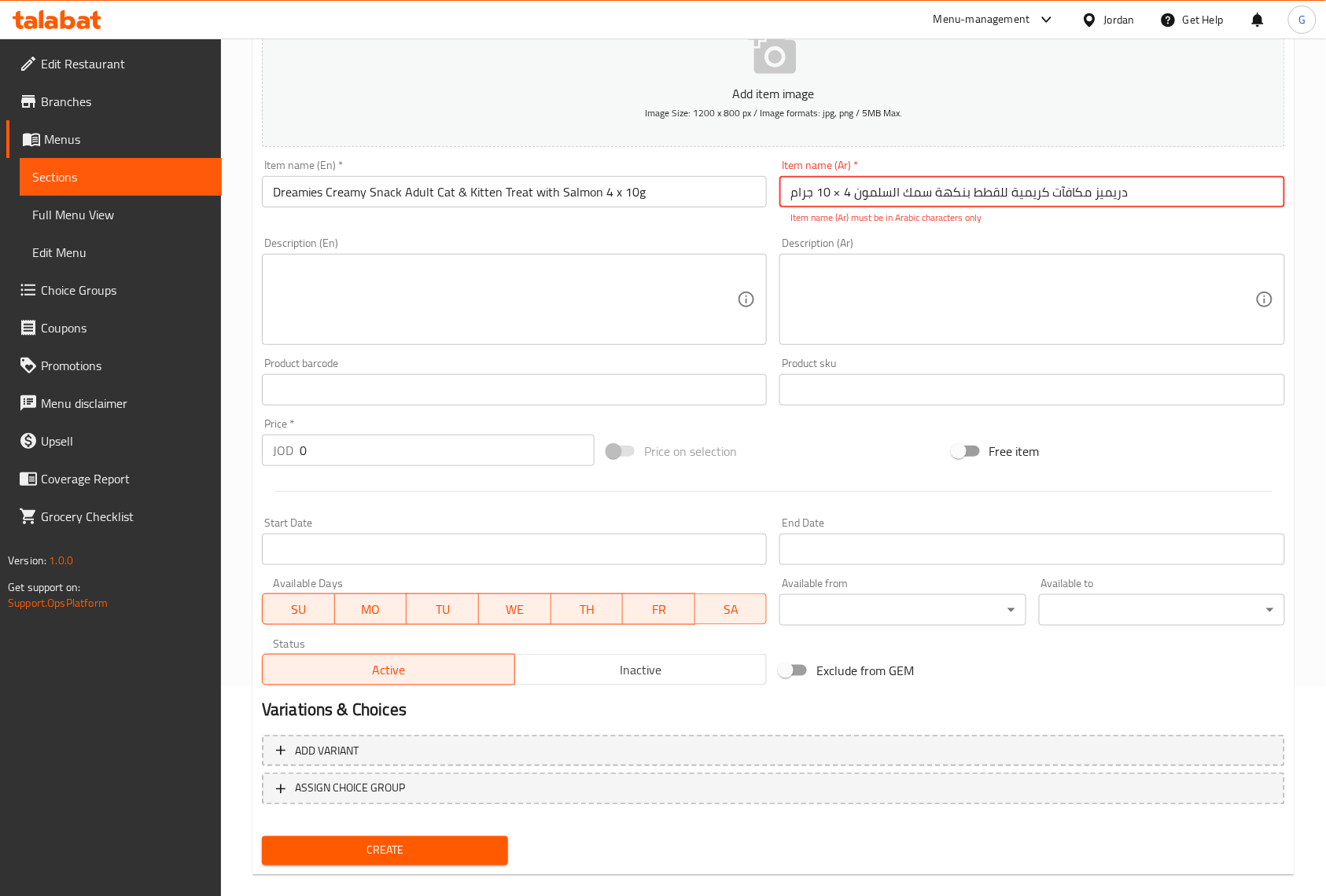
click at [967, 194] on input "دريميز مكافآت كريمية للقطط بنكهة سمك السلمون 4 × 10 جرام" at bounding box center [1032, 192] width 505 height 32
paste input "لبالغة"
click at [698, 266] on textarea at bounding box center [505, 300] width 464 height 75
click at [835, 194] on input "دريميز مكافآت كريمية للقطط البالغة بنكهة سمك السلمون 4 × 10 جرام" at bounding box center [1032, 192] width 505 height 32
type input "دريميز مكافآت كريمية للقطط البالغة بنكهة سمك السلمون 4 في 10 جرام"
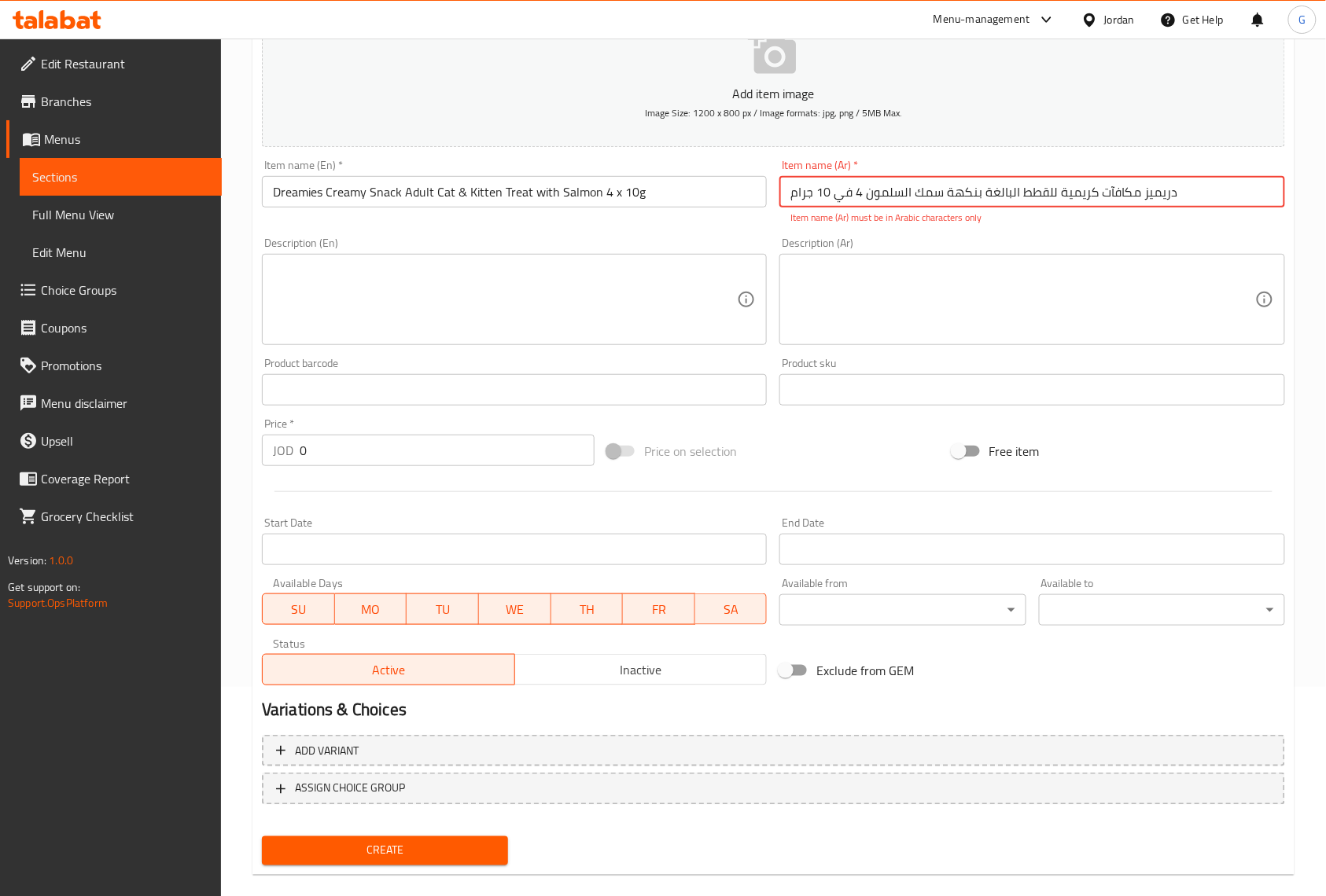
click at [872, 293] on textarea at bounding box center [1022, 300] width 464 height 75
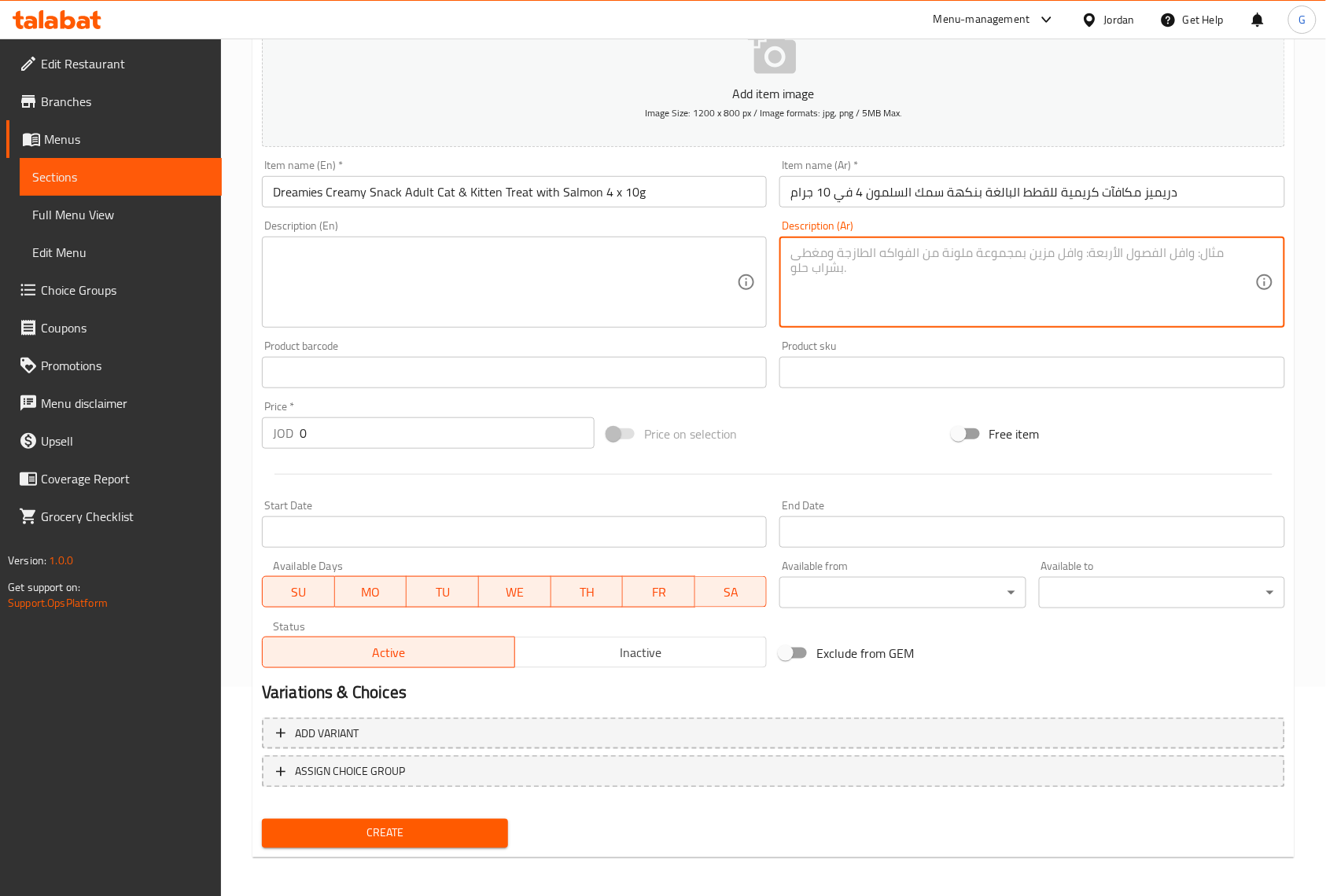
click at [621, 323] on div "Description (En)" at bounding box center [514, 282] width 505 height 91
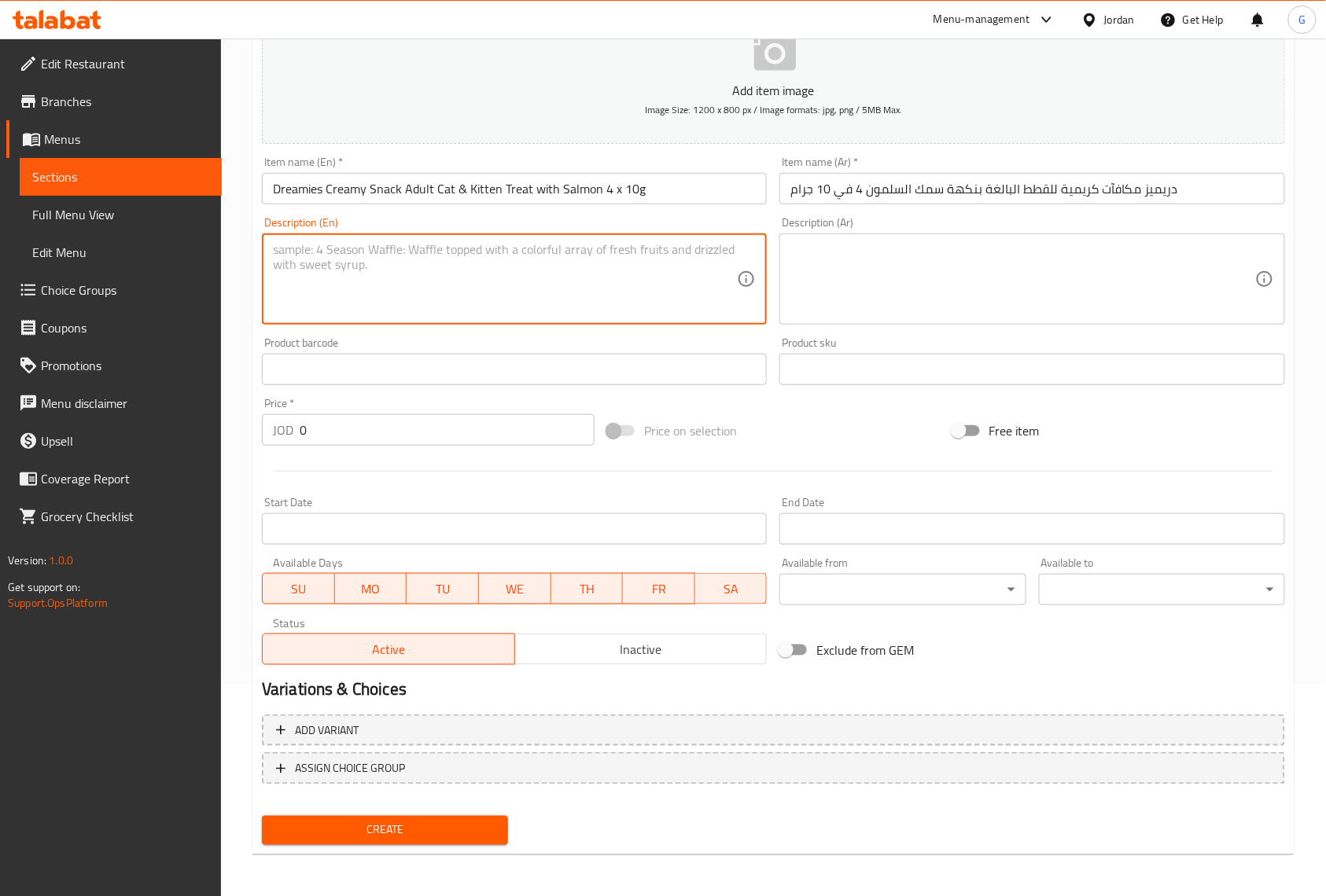
scroll to position [214, 0]
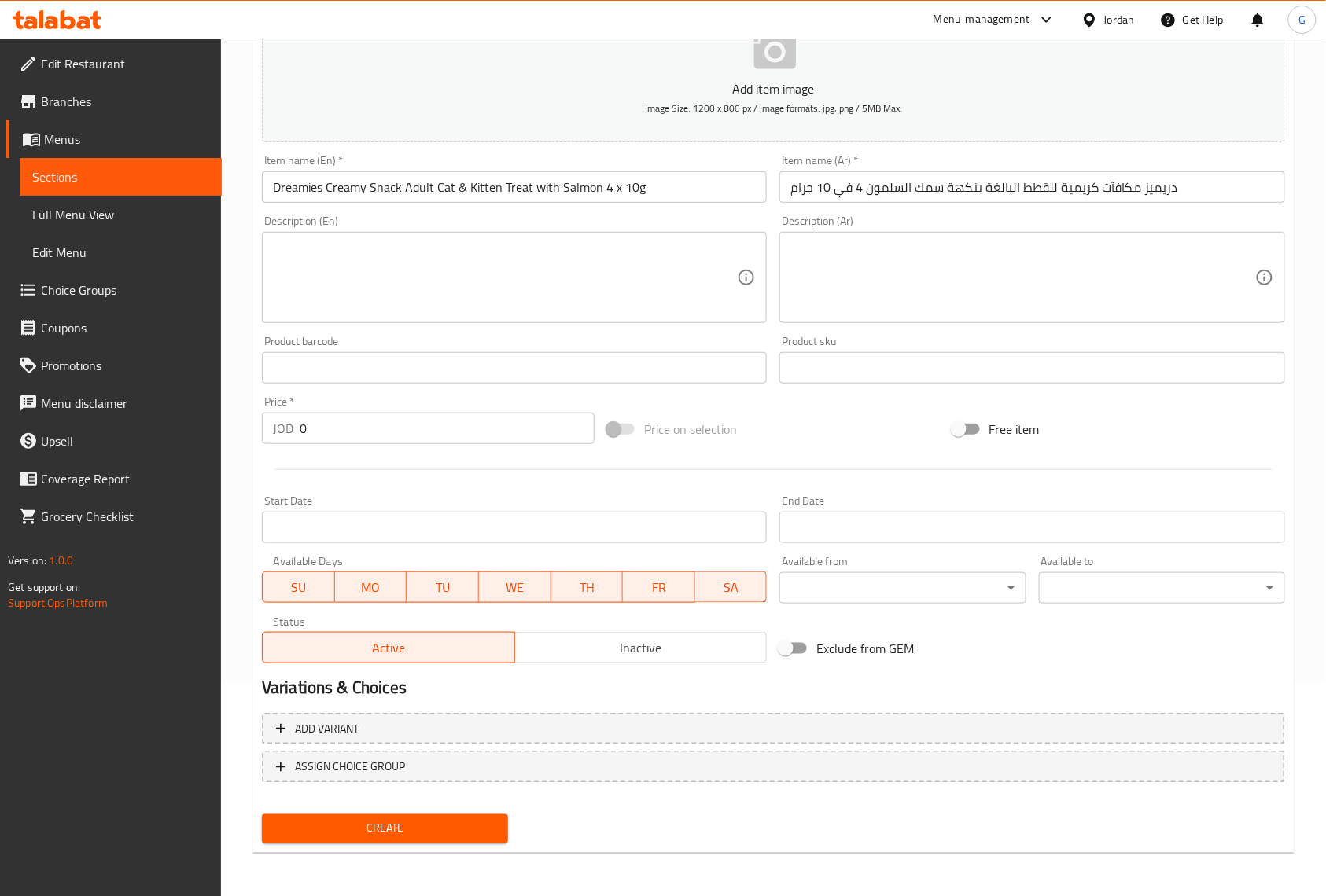
click at [1301, 80] on div "Home / Restaurants management / Menus / Sections / item / create Cat Treats sec…" at bounding box center [774, 361] width 1105 height 1073
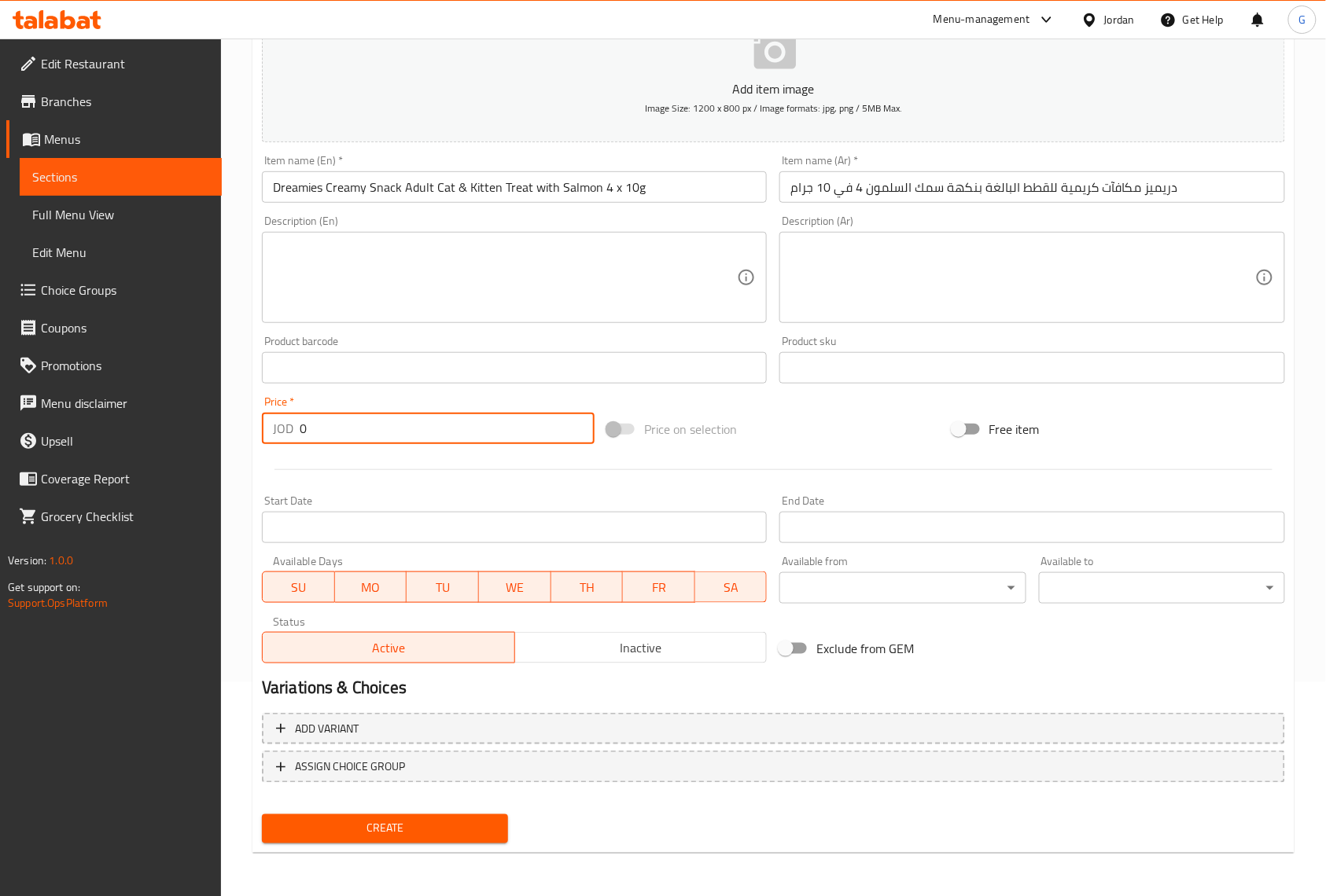
click at [395, 440] on input "0" at bounding box center [447, 429] width 295 height 32
paste input "2"
type input "2"
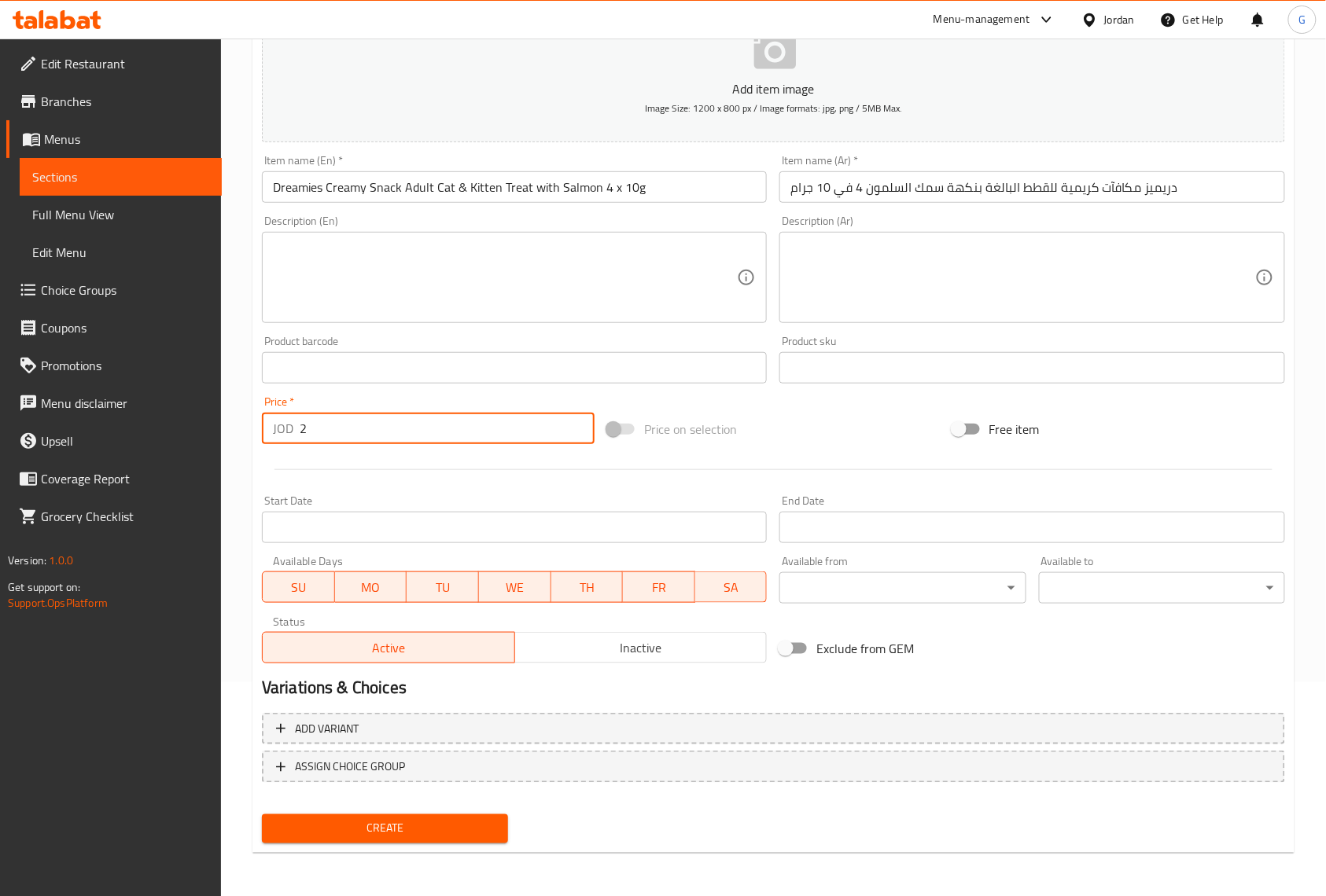
click at [721, 649] on span "Inactive" at bounding box center [641, 649] width 240 height 23
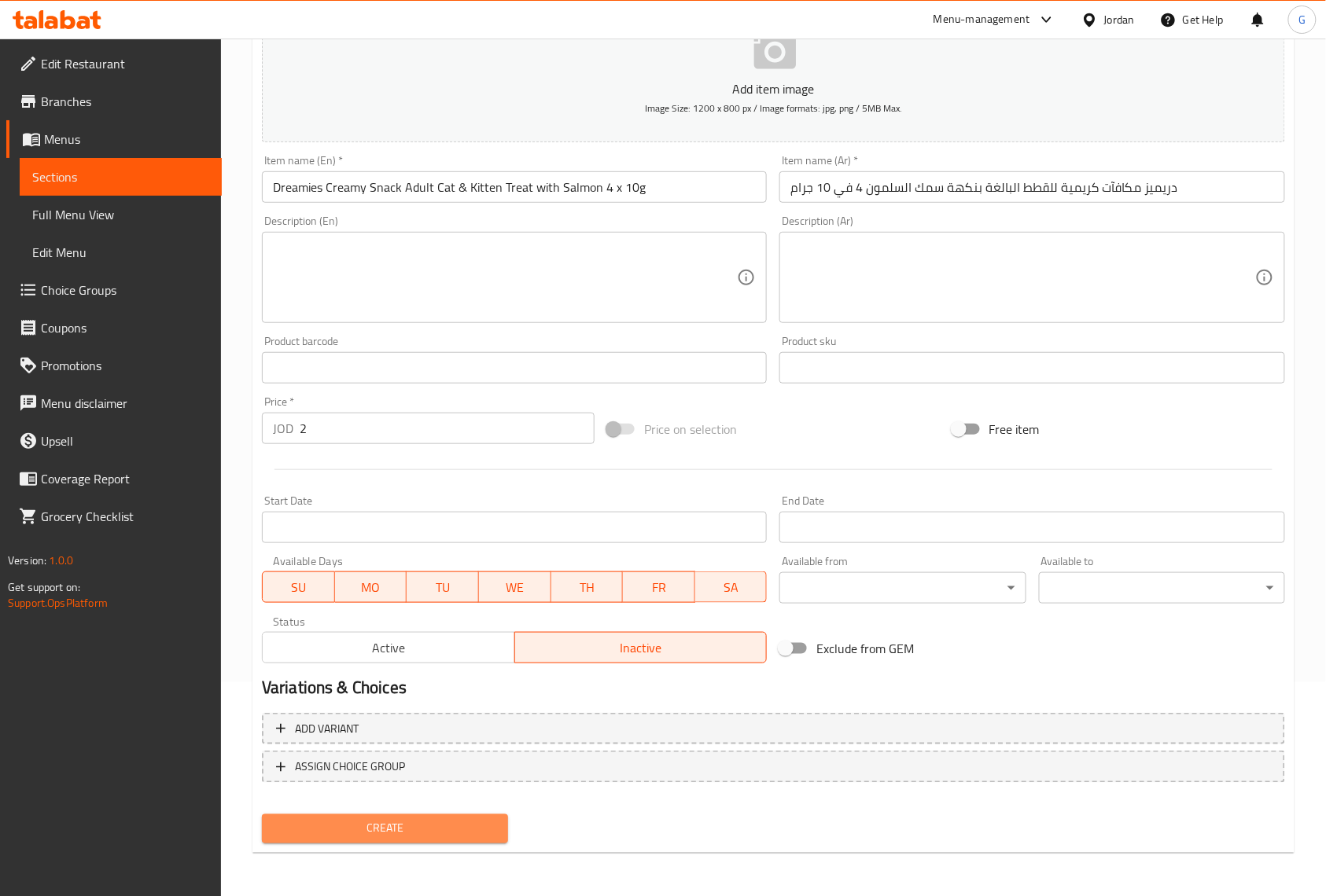
click at [452, 824] on span "Create" at bounding box center [385, 829] width 221 height 19
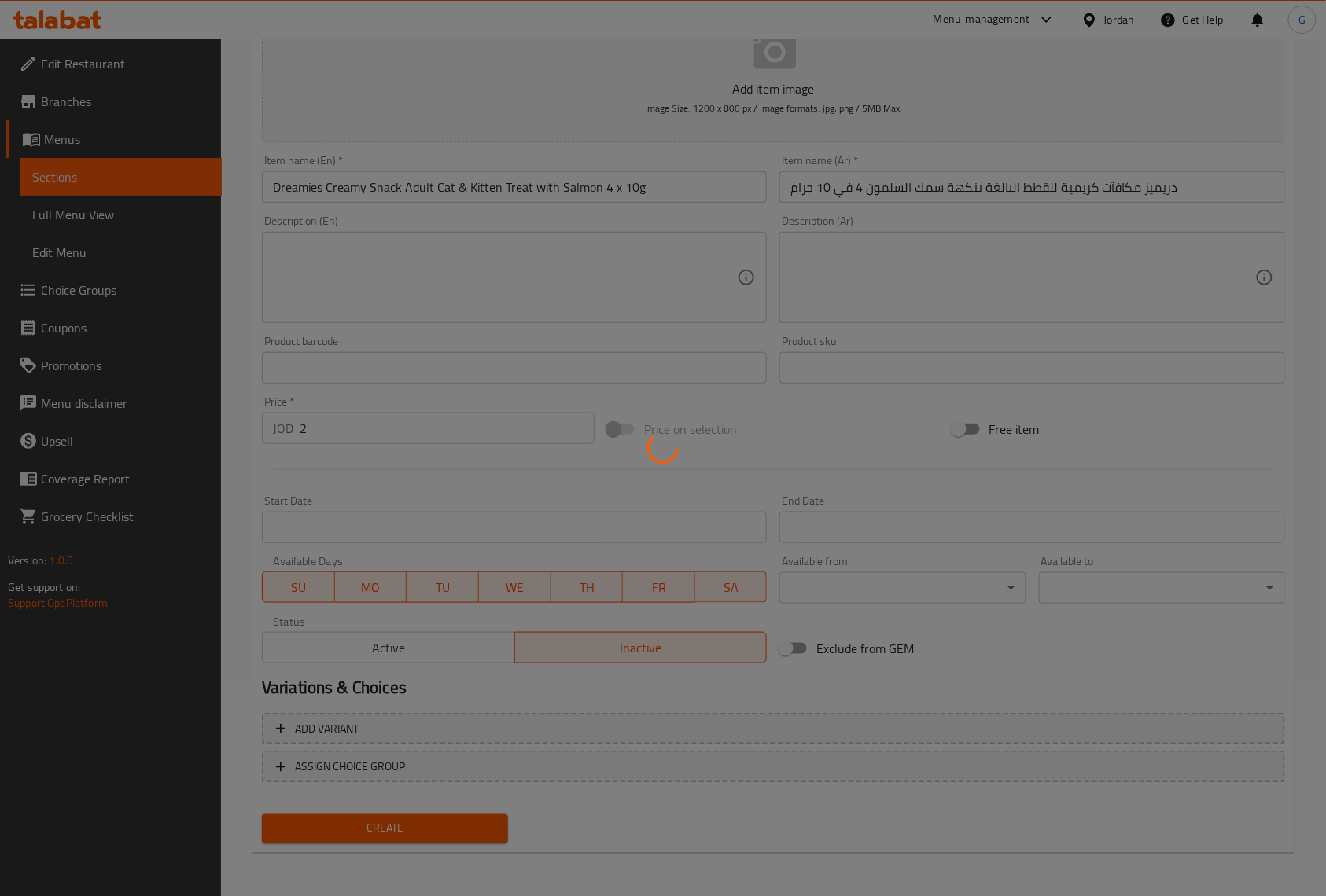
type input "0"
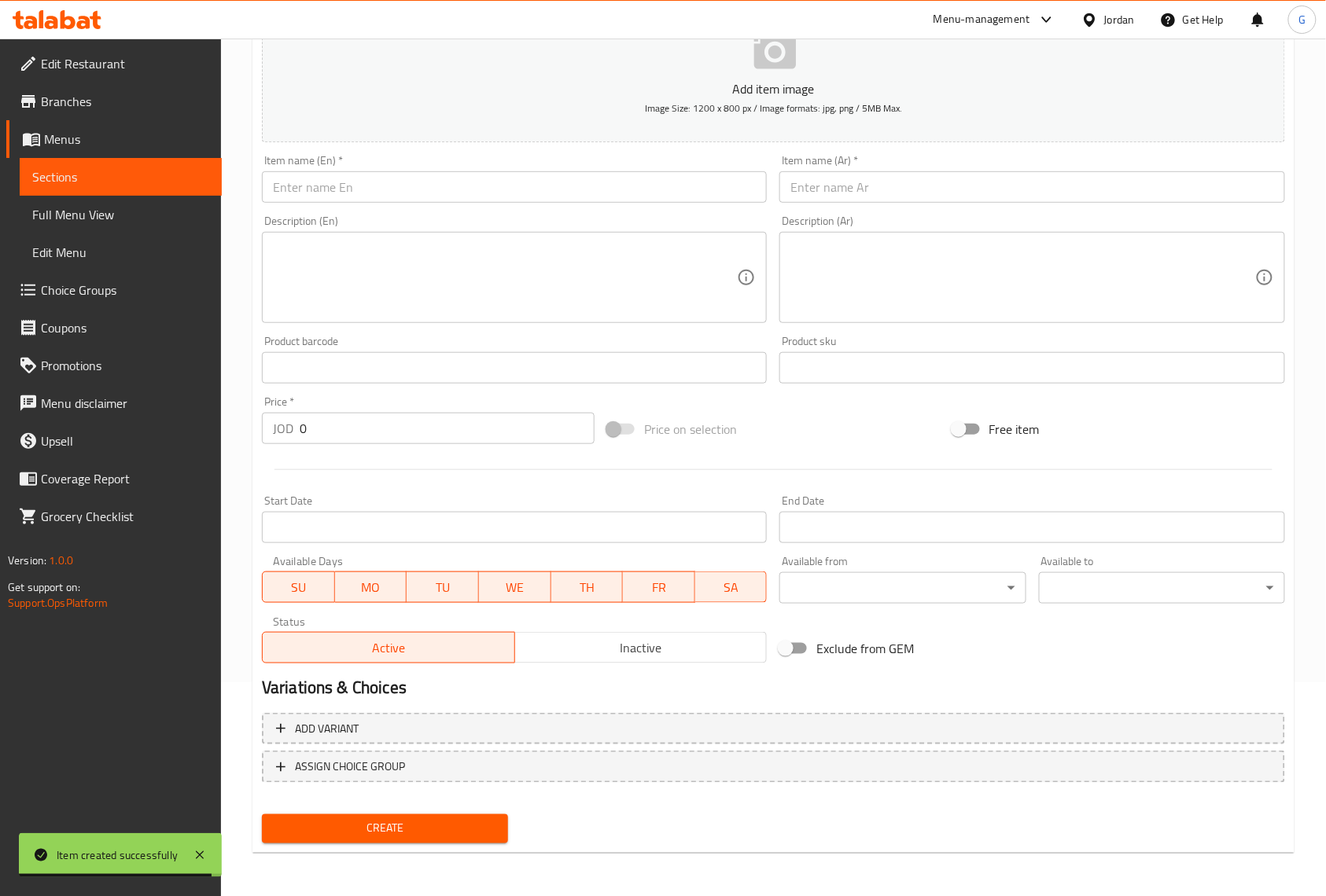
click at [1300, 133] on div "Home / Restaurants management / Menus / Sections / item / create Cat Treats sec…" at bounding box center [774, 361] width 1105 height 1073
click at [345, 209] on div "Item name (En)   * Item name (En) *" at bounding box center [514, 178] width 517 height 61
click at [356, 190] on input "text" at bounding box center [514, 187] width 505 height 32
paste input "Dreamies Creamy Adult Cat & Kitten Treats with Tasty Chicken, 4 x 10g"
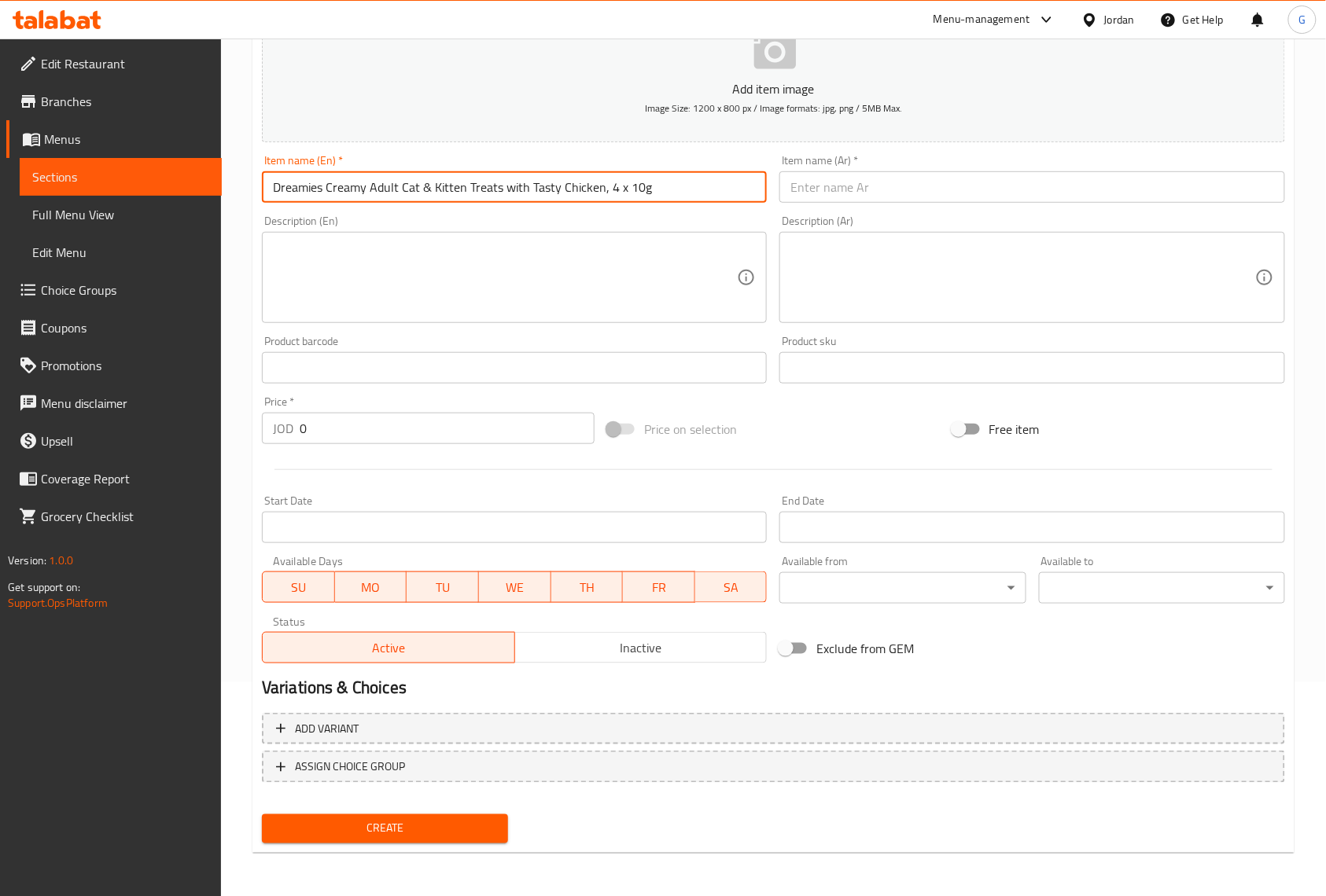
type input "Dreamies Creamy Adult Cat & Kitten Treats with Tasty Chicken, 4 x 10g"
click at [896, 198] on input "text" at bounding box center [1032, 187] width 505 height 32
paste input "دريميز مكافآت كريمية للقطط بنكهة الدجاج 4 × 10 جرام"
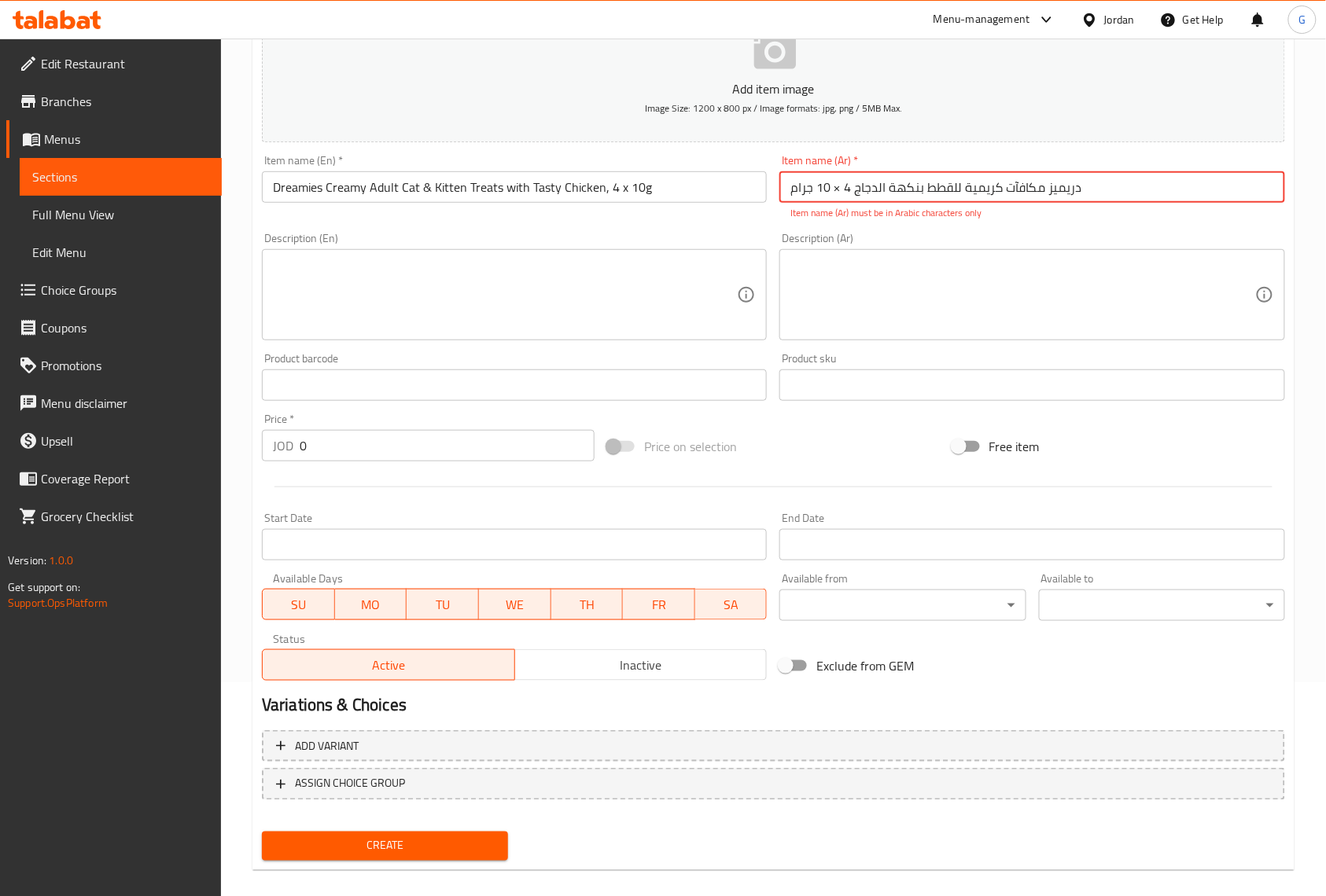
click at [850, 271] on textarea at bounding box center [1022, 295] width 464 height 75
click at [834, 194] on input "دريميز مكافآت كريمية للقطط بنكهة الدجاج 4 × 10 جرام" at bounding box center [1032, 187] width 505 height 32
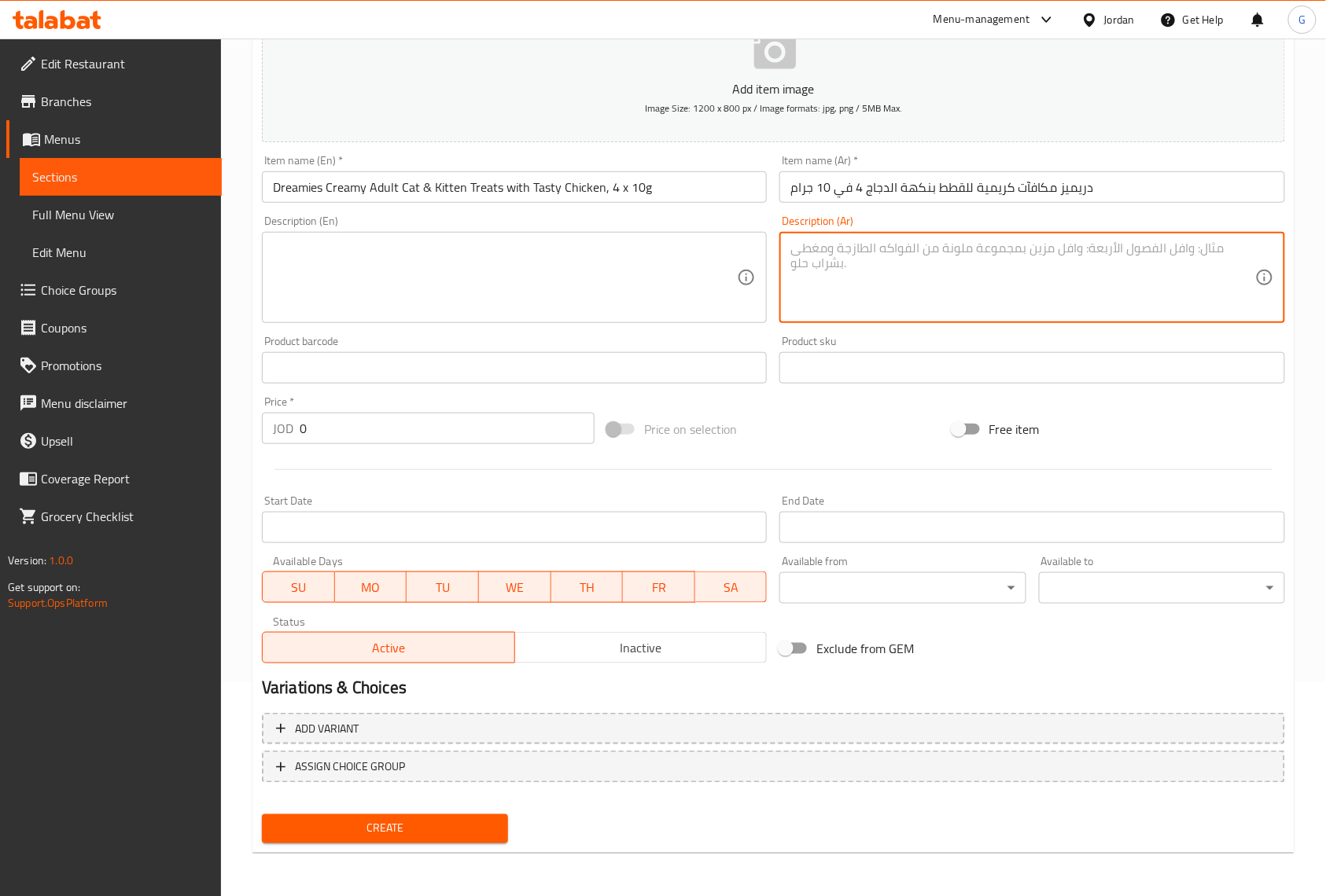
click at [862, 288] on textarea at bounding box center [1022, 277] width 464 height 75
click at [552, 192] on input "Dreamies Creamy Adult Cat & Kitten Treats with Tasty Chicken, 4 x 10g" at bounding box center [514, 187] width 505 height 32
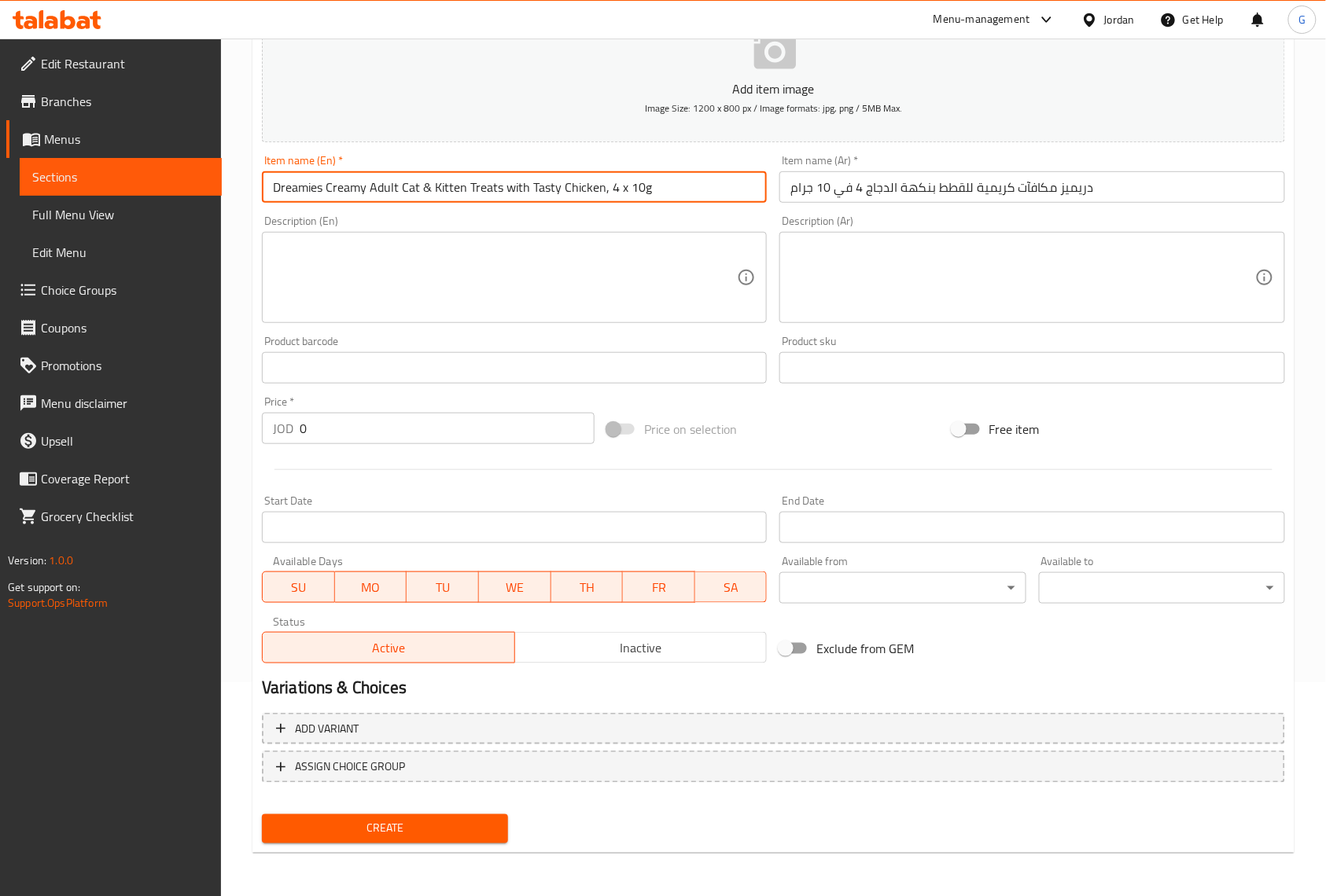
click at [552, 192] on input "Dreamies Creamy Adult Cat & Kitten Treats with Tasty Chicken, 4 x 10g" at bounding box center [514, 187] width 505 height 32
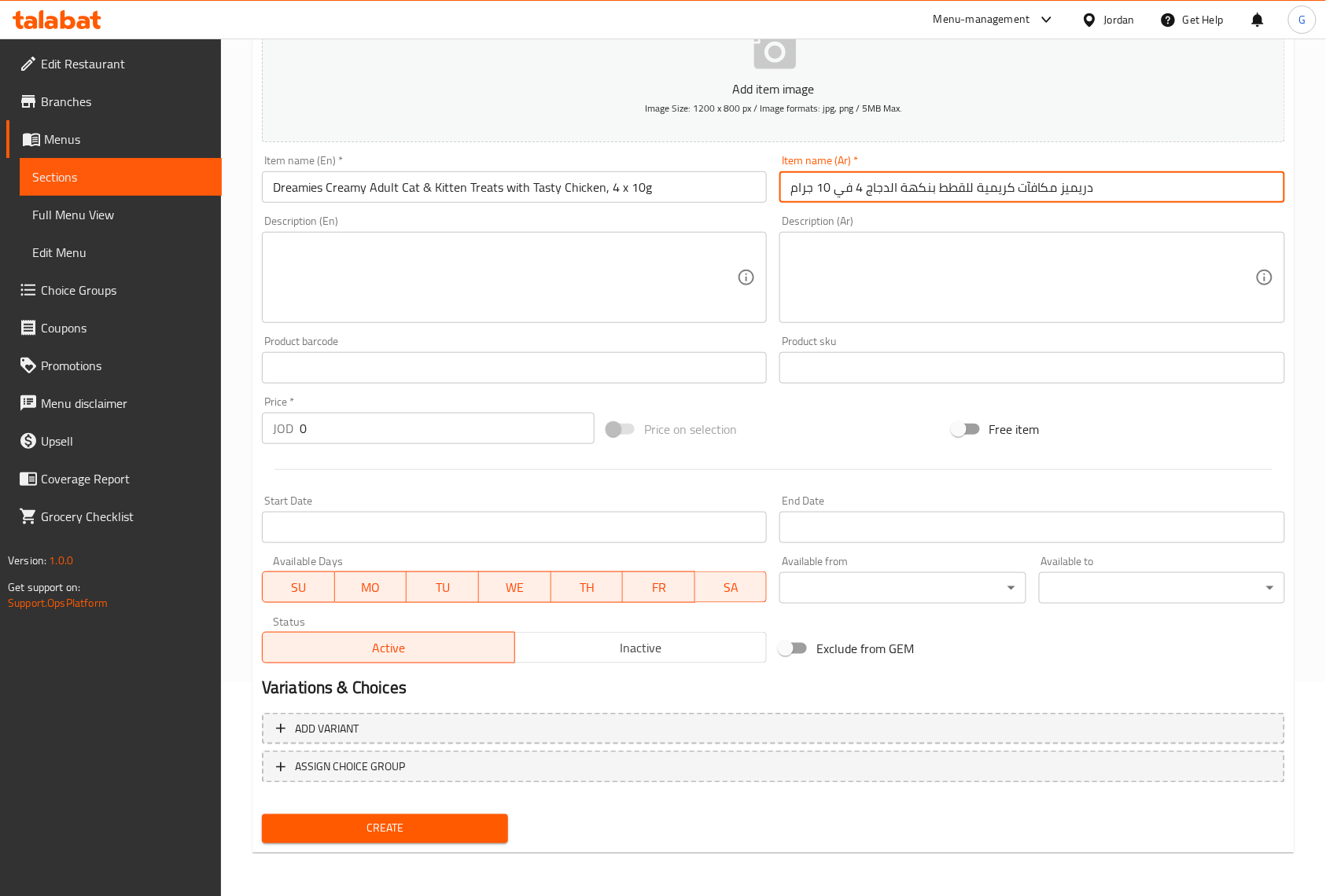
click at [901, 200] on input "دريميز مكافآت كريمية للقطط بنكهة الدجاج 4 في 10 جرام" at bounding box center [1032, 187] width 505 height 32
paste input "- مكافآت كريمية للقطط والقطط الصغيرة البالغة بنكهة الدجاج اللذيذ، 4 قطع × 10 غ"
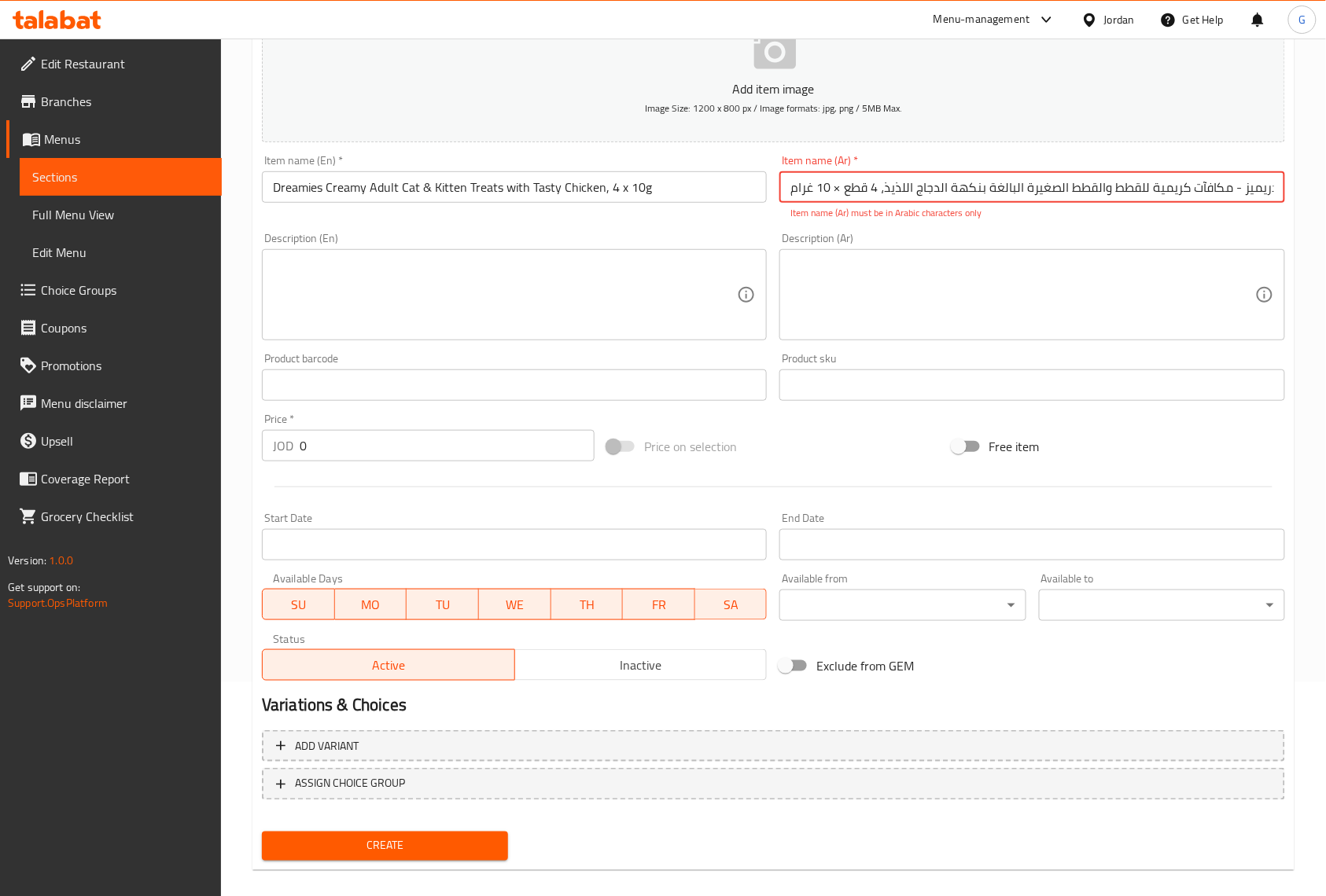
click at [838, 189] on input "دريميز - مكافآت كريمية للقطط والقطط الصغيرة البالغة بنكهة الدجاج اللذيذ، 4 قطع …" at bounding box center [1032, 187] width 505 height 32
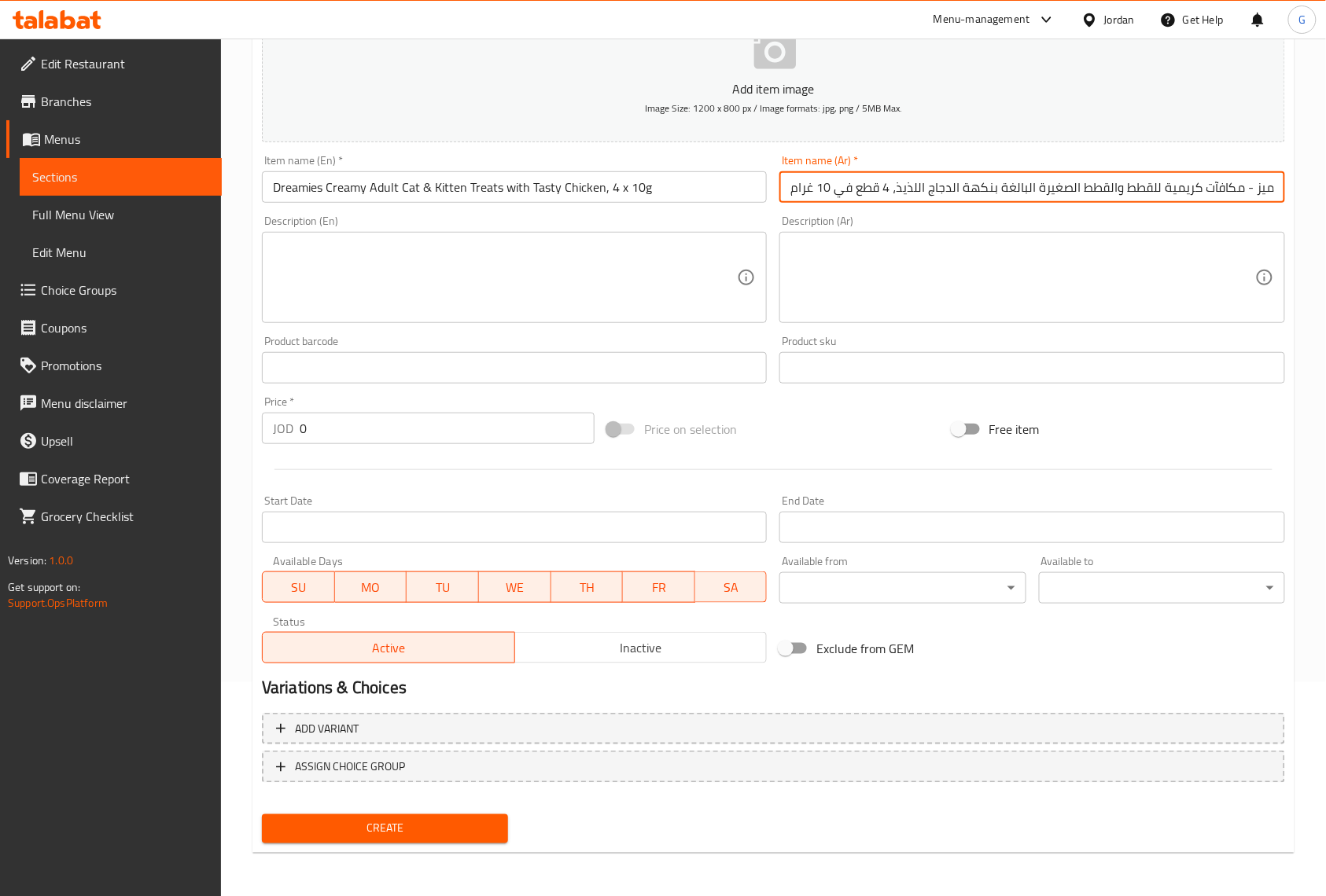
type input "دريميز - مكافآت كريمية للقطط والقطط الصغيرة البالغة بنكهة الدجاج اللذيذ، 4 قطع …"
click at [844, 268] on textarea at bounding box center [1022, 277] width 464 height 75
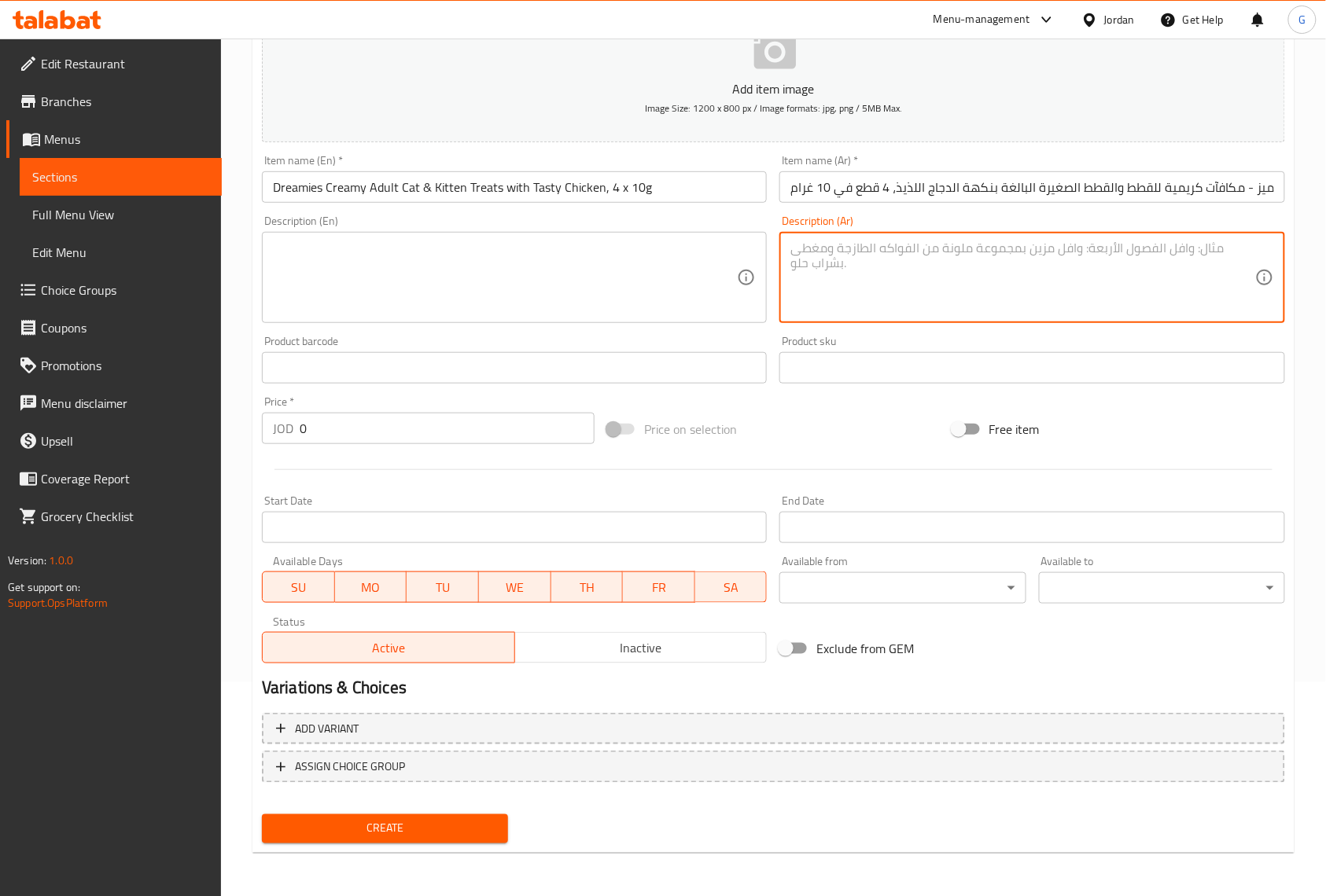
click at [1294, 413] on div "Create new item Add item image Image Size: 1200 x 800 px / Image formats: jpg, …" at bounding box center [774, 397] width 1042 height 915
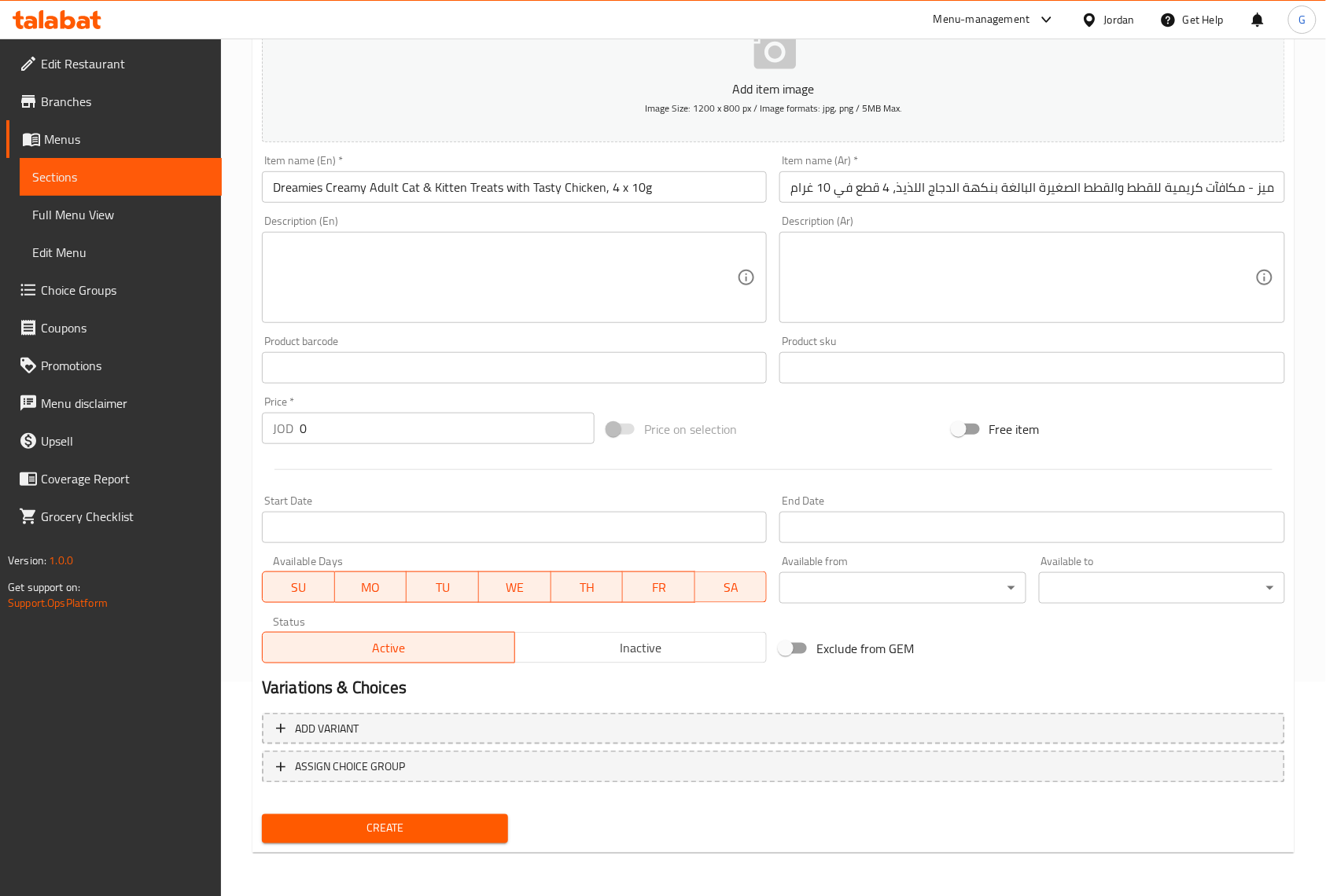
click at [376, 425] on input "0" at bounding box center [447, 429] width 295 height 32
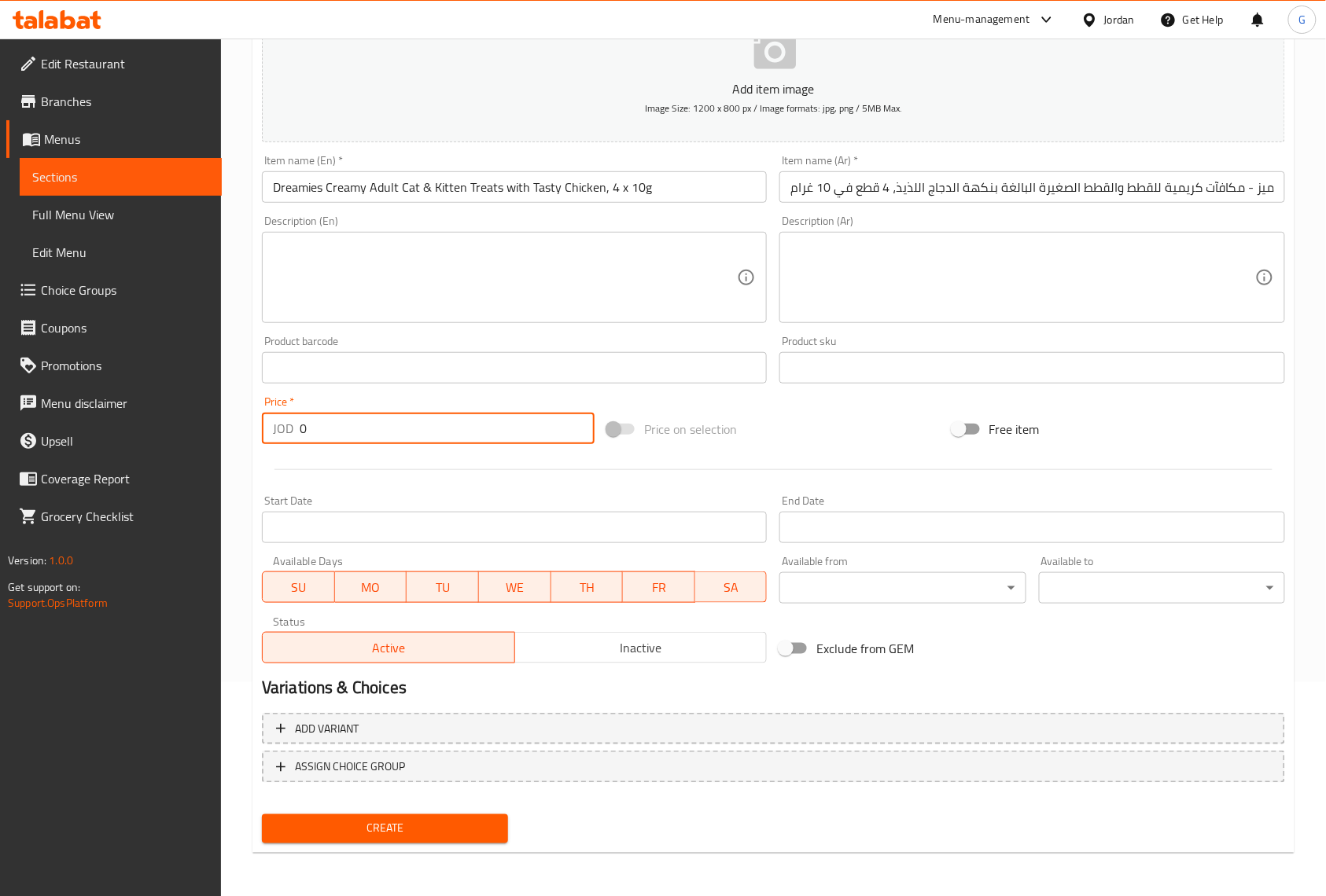
click at [376, 425] on input "0" at bounding box center [447, 429] width 295 height 32
paste input "2"
type input "2"
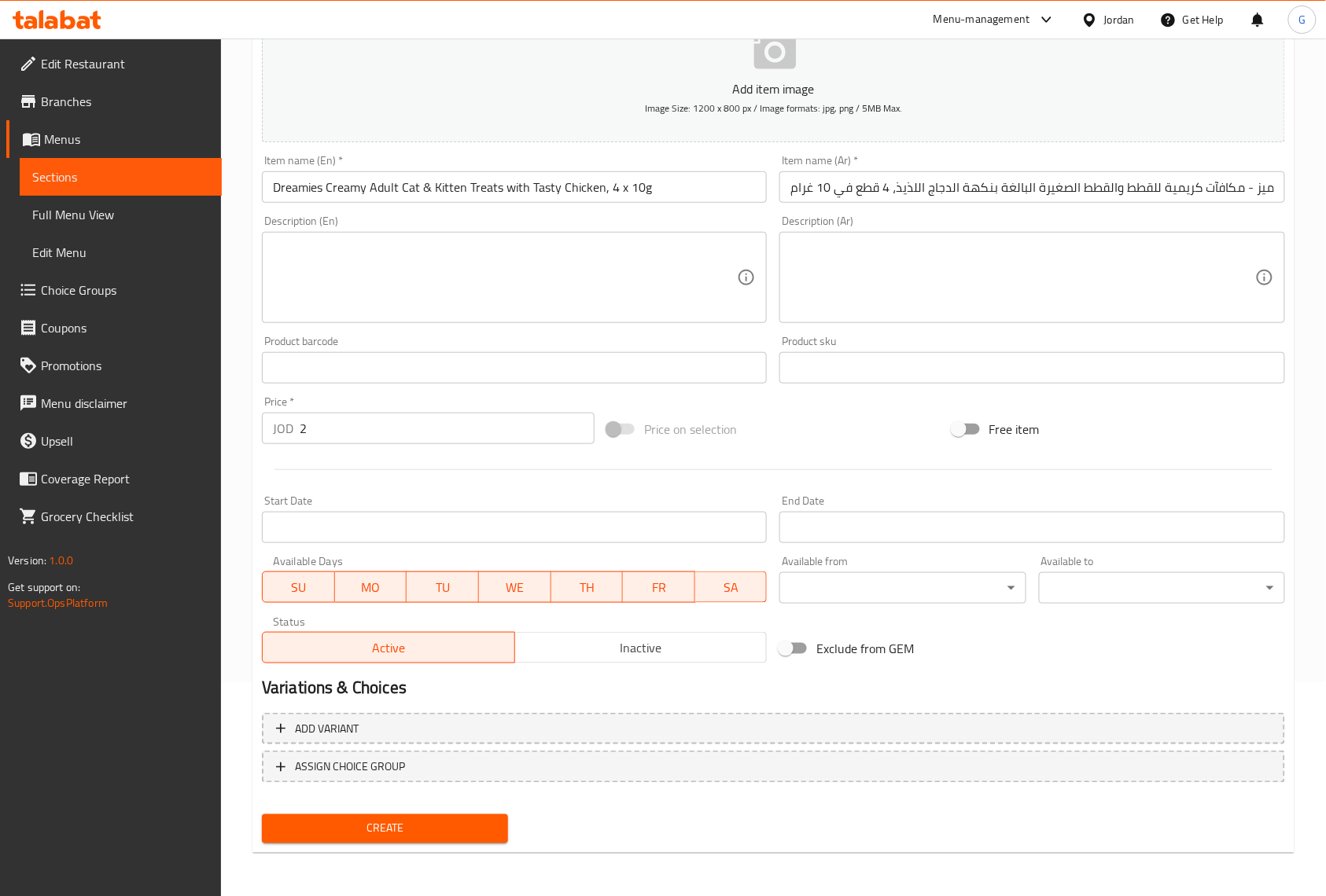
click at [445, 456] on div at bounding box center [774, 470] width 1036 height 39
click at [705, 642] on span "Inactive" at bounding box center [641, 649] width 240 height 23
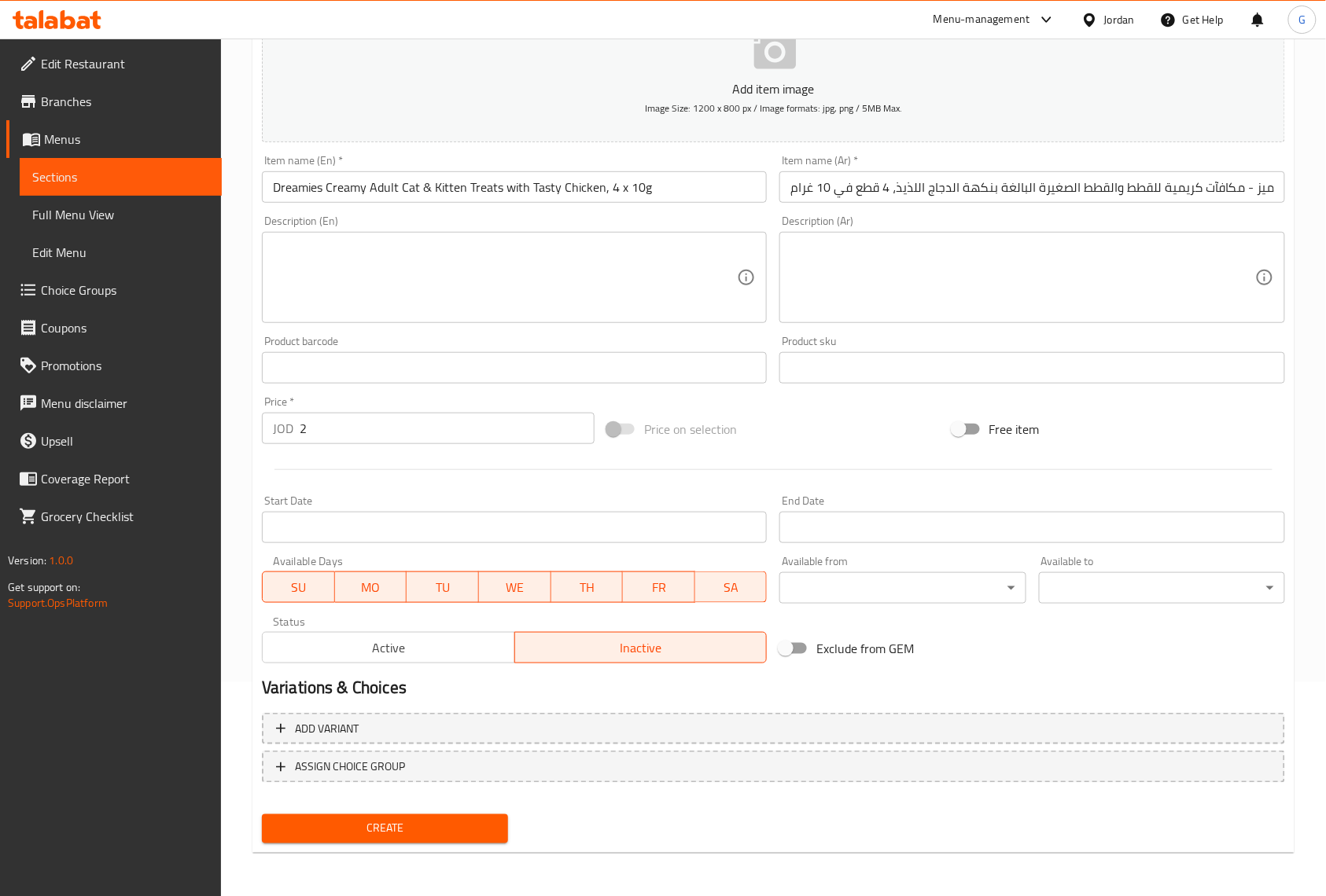
click at [456, 817] on button "Create" at bounding box center [385, 829] width 246 height 29
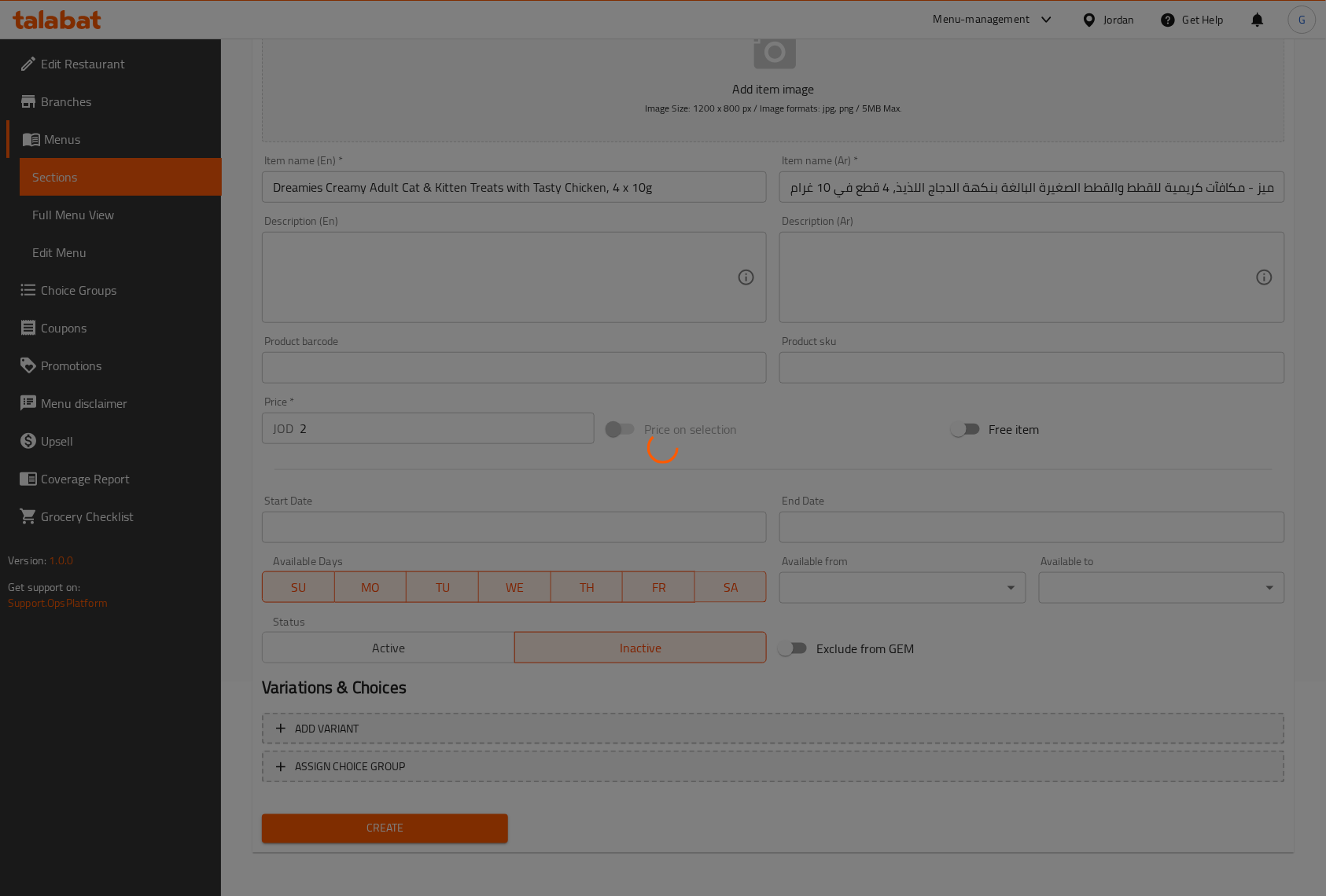
type input "0"
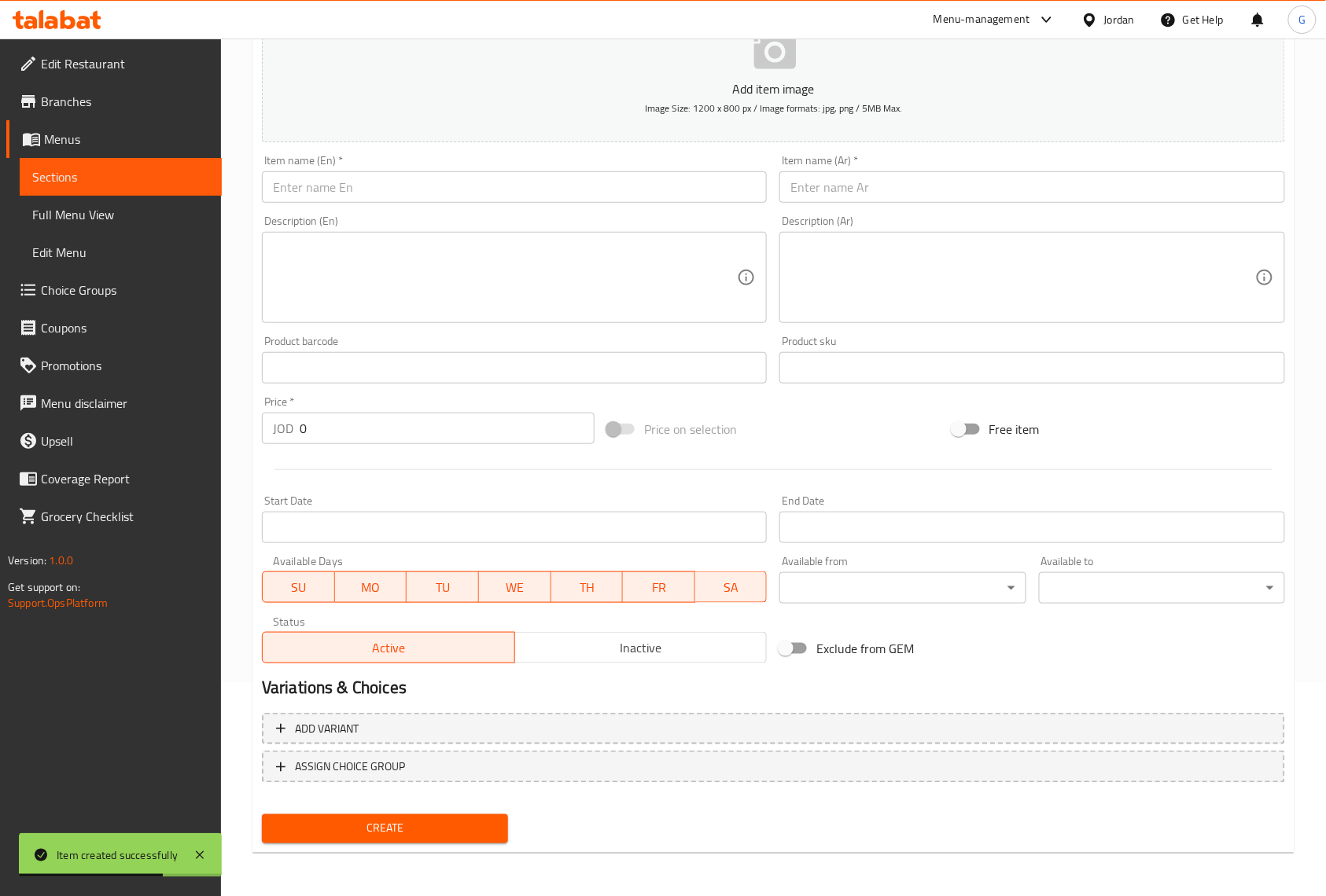
click at [1296, 107] on div "Home / Restaurants management / Menus / Sections / item / create Cat Treats sec…" at bounding box center [774, 361] width 1105 height 1073
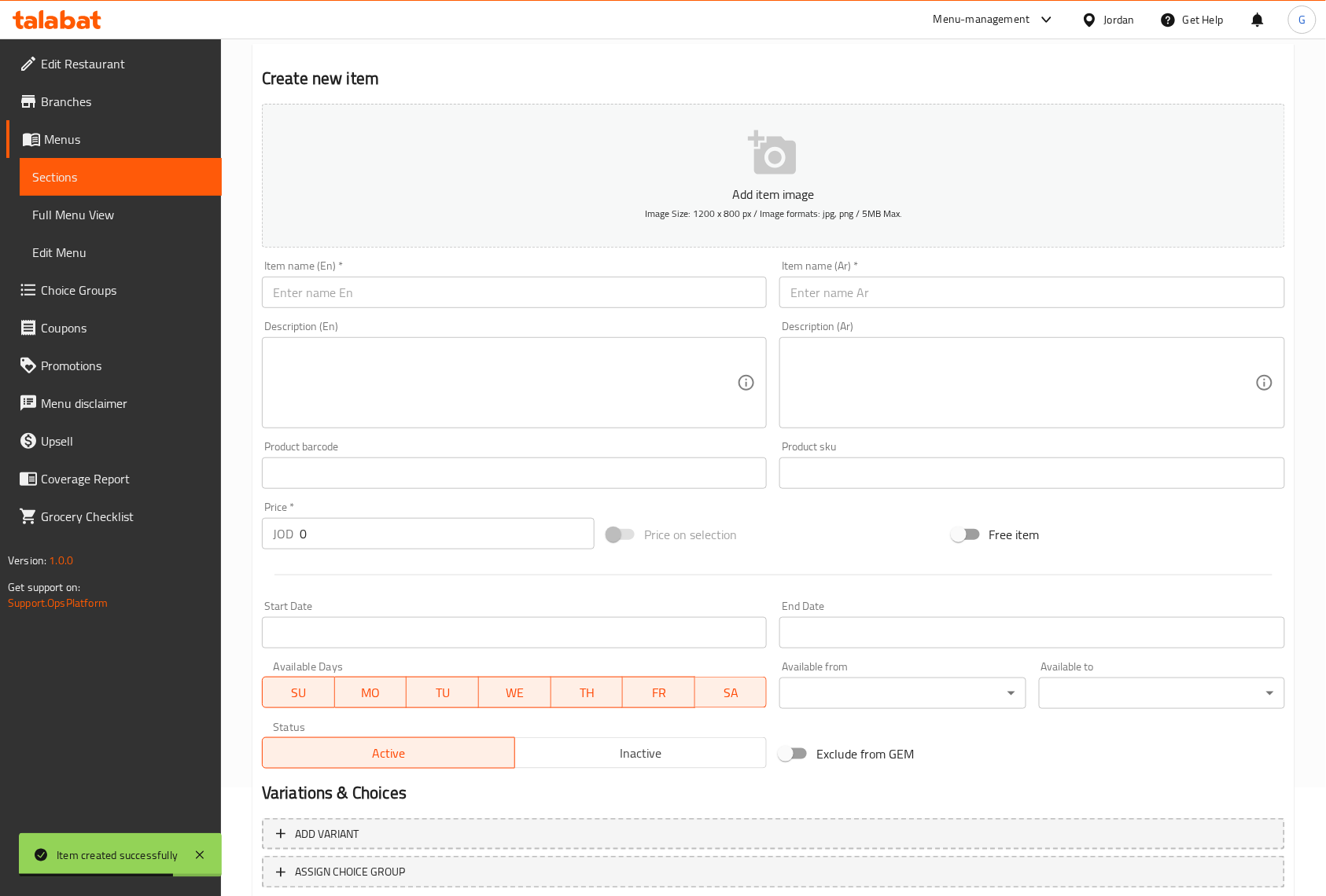
scroll to position [0, 0]
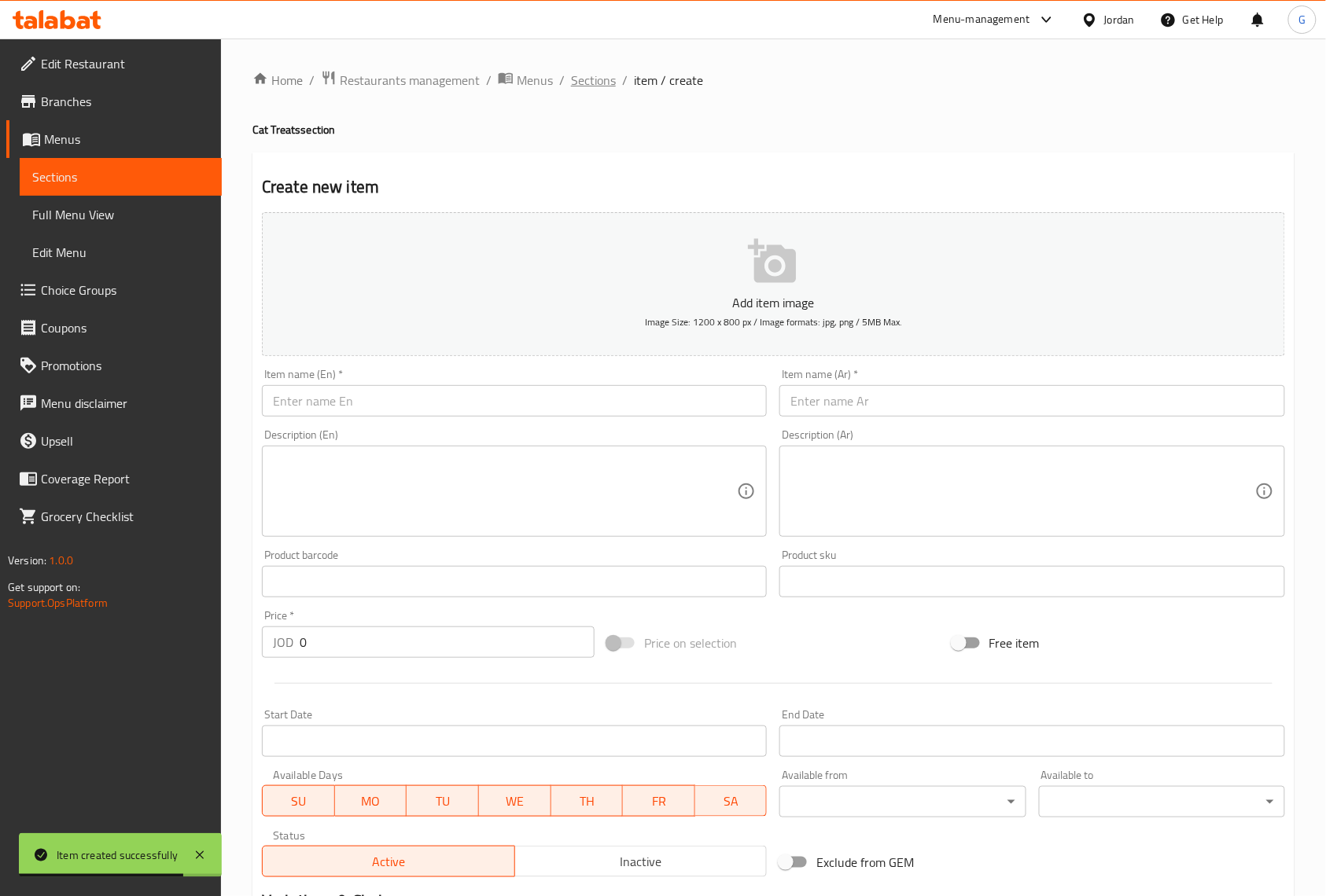
click at [610, 82] on span "Sections" at bounding box center [593, 80] width 45 height 19
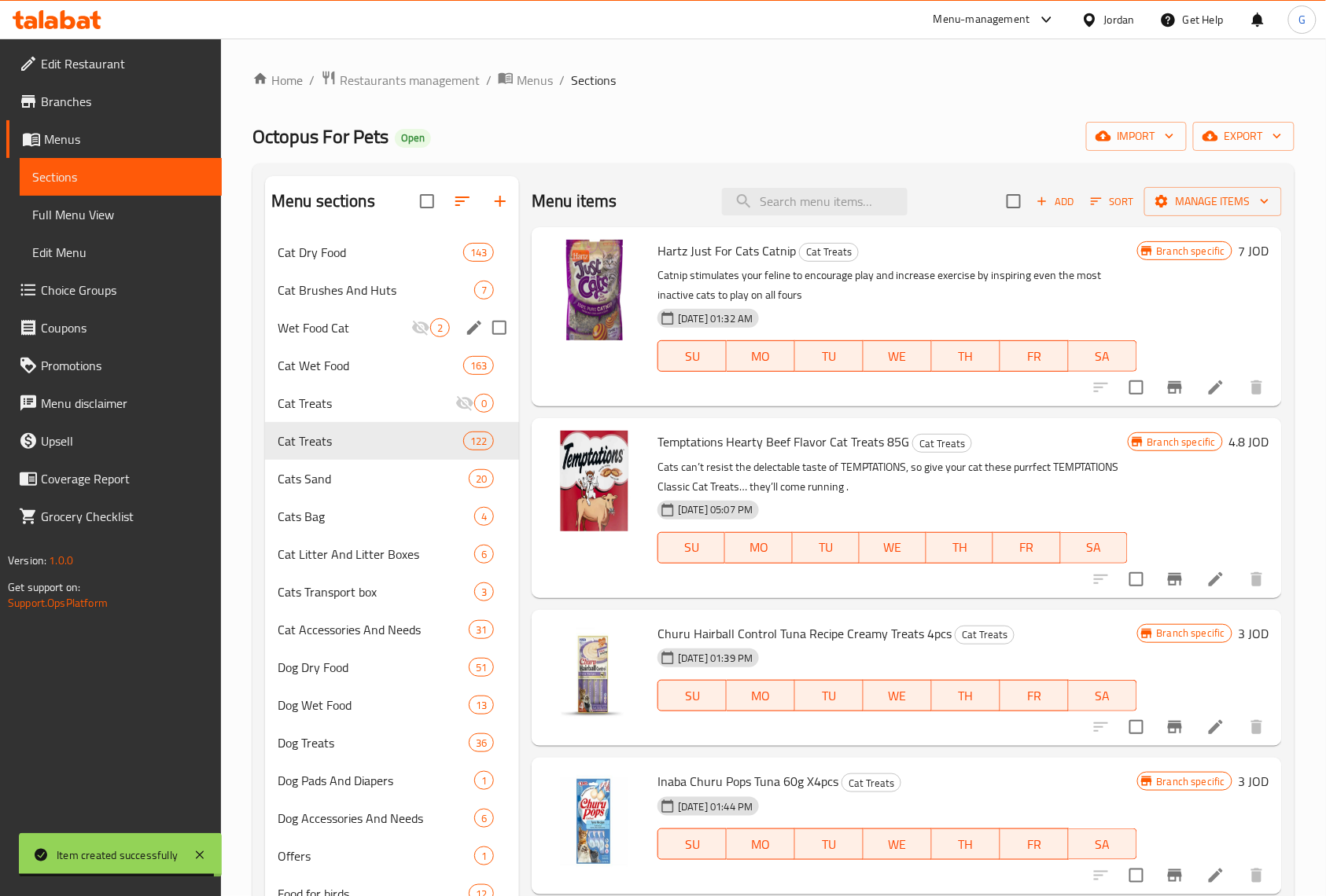
click at [347, 343] on div "Wet Food Cat 2" at bounding box center [392, 328] width 254 height 38
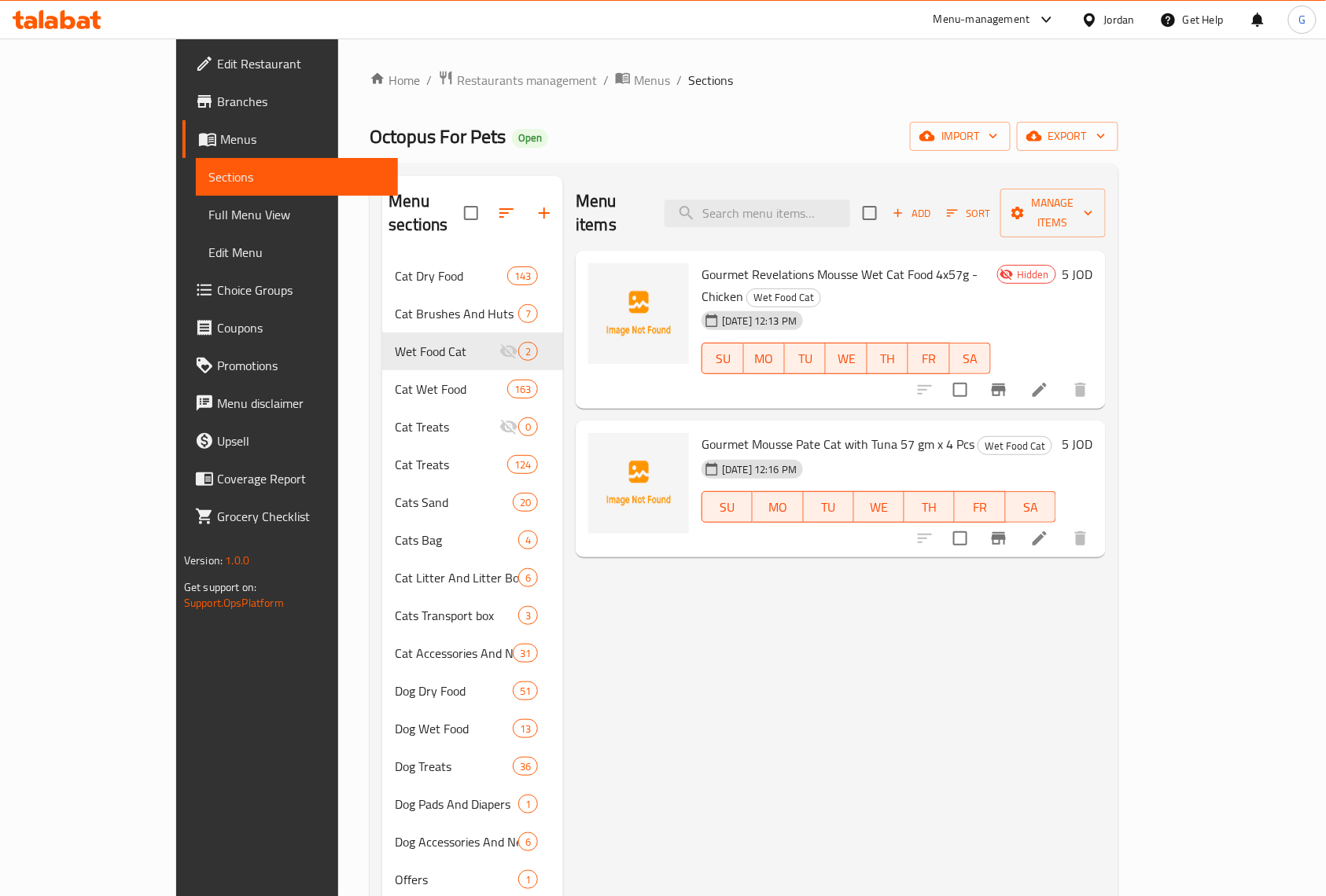
click at [1017, 82] on ol "Home / Restaurants management / Menus / Sections" at bounding box center [743, 80] width 749 height 20
click at [824, 210] on input "search" at bounding box center [758, 213] width 186 height 27
click at [937, 203] on button "Add" at bounding box center [911, 214] width 50 height 25
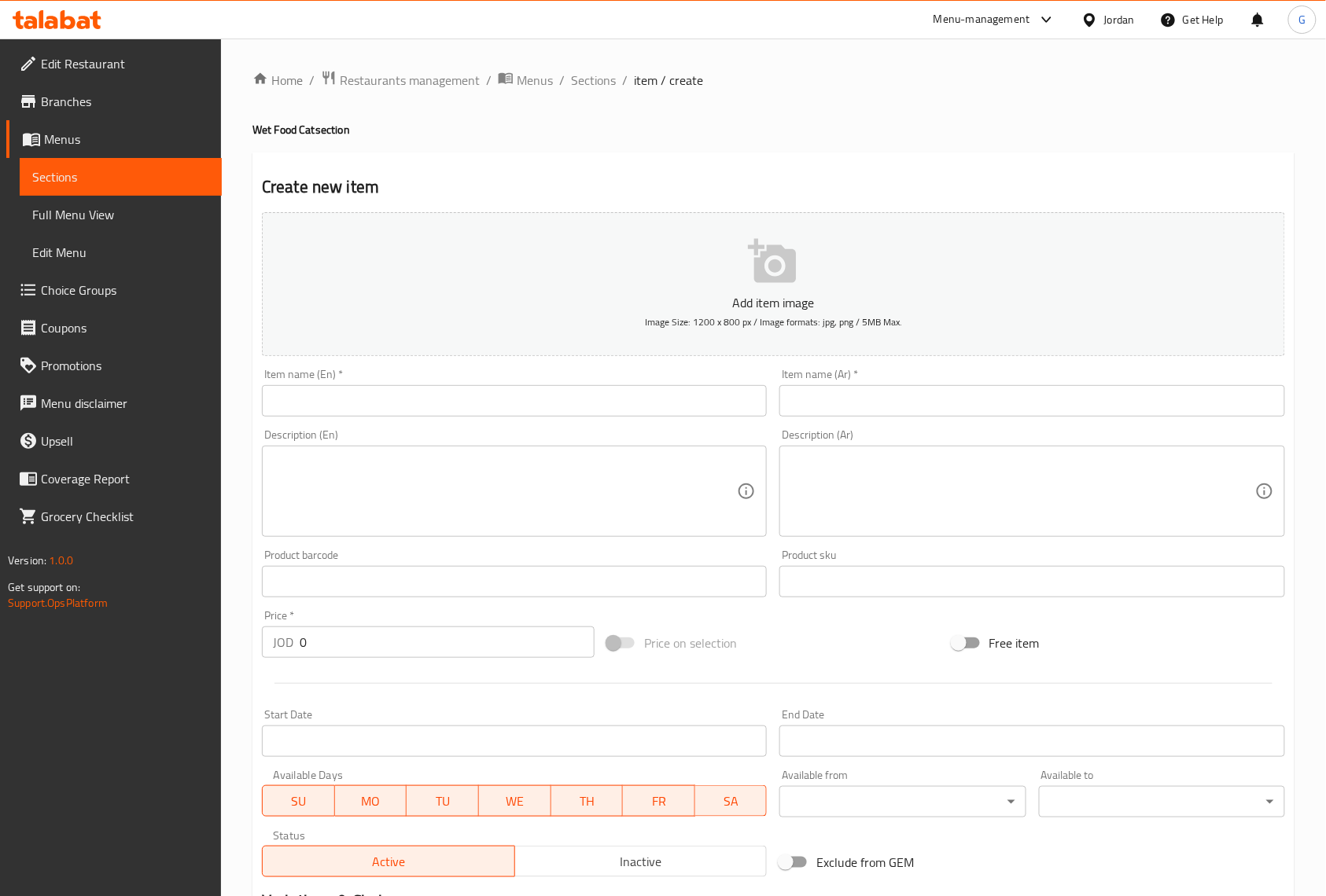
click at [662, 395] on input "text" at bounding box center [514, 401] width 505 height 32
paste input "[PERSON_NAME] As Good as it Looks Favourites Selection in Jelly 12 x 85g"
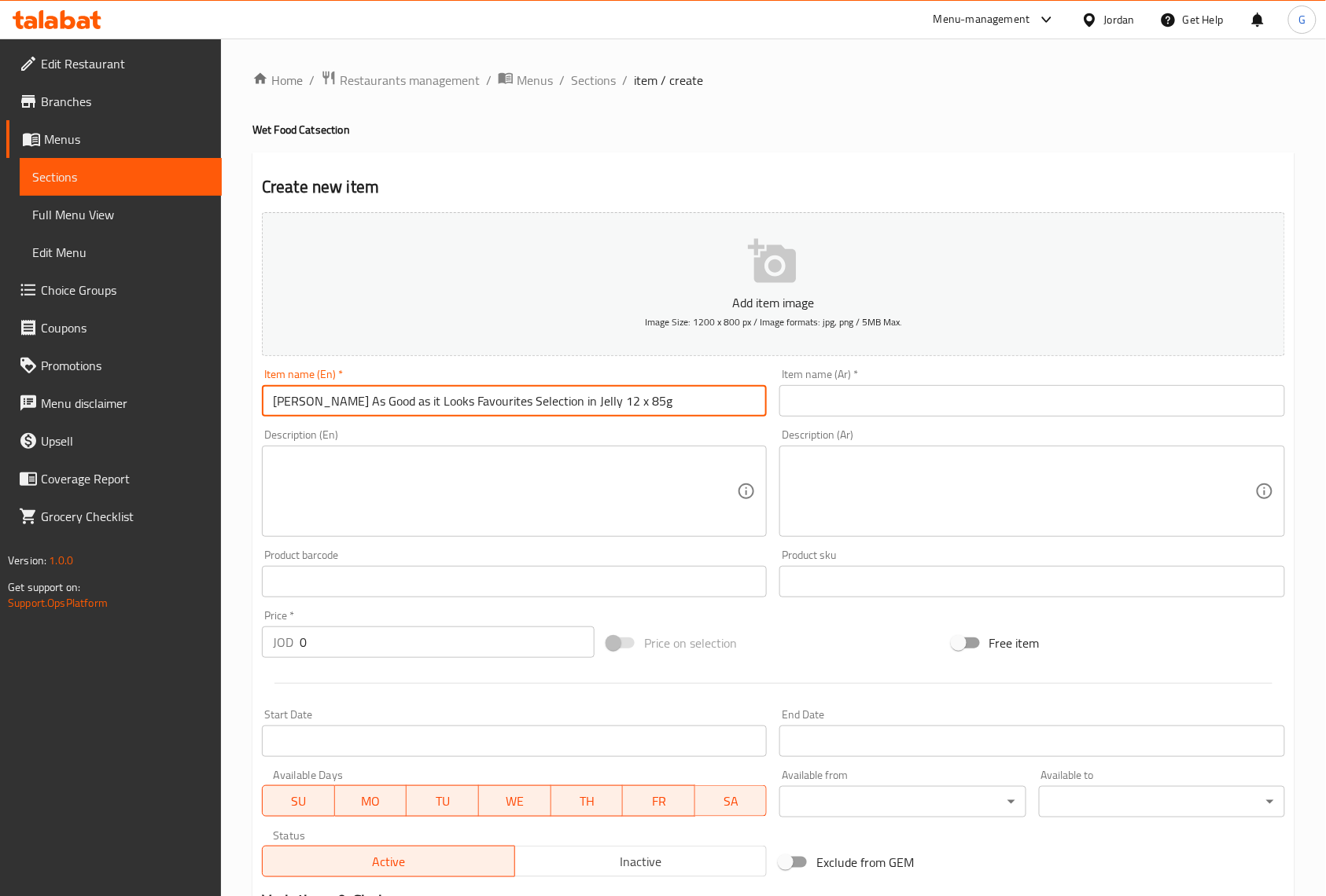
type input "[PERSON_NAME] As Good as it Looks Favourites Selection in Jelly 12 x 85g"
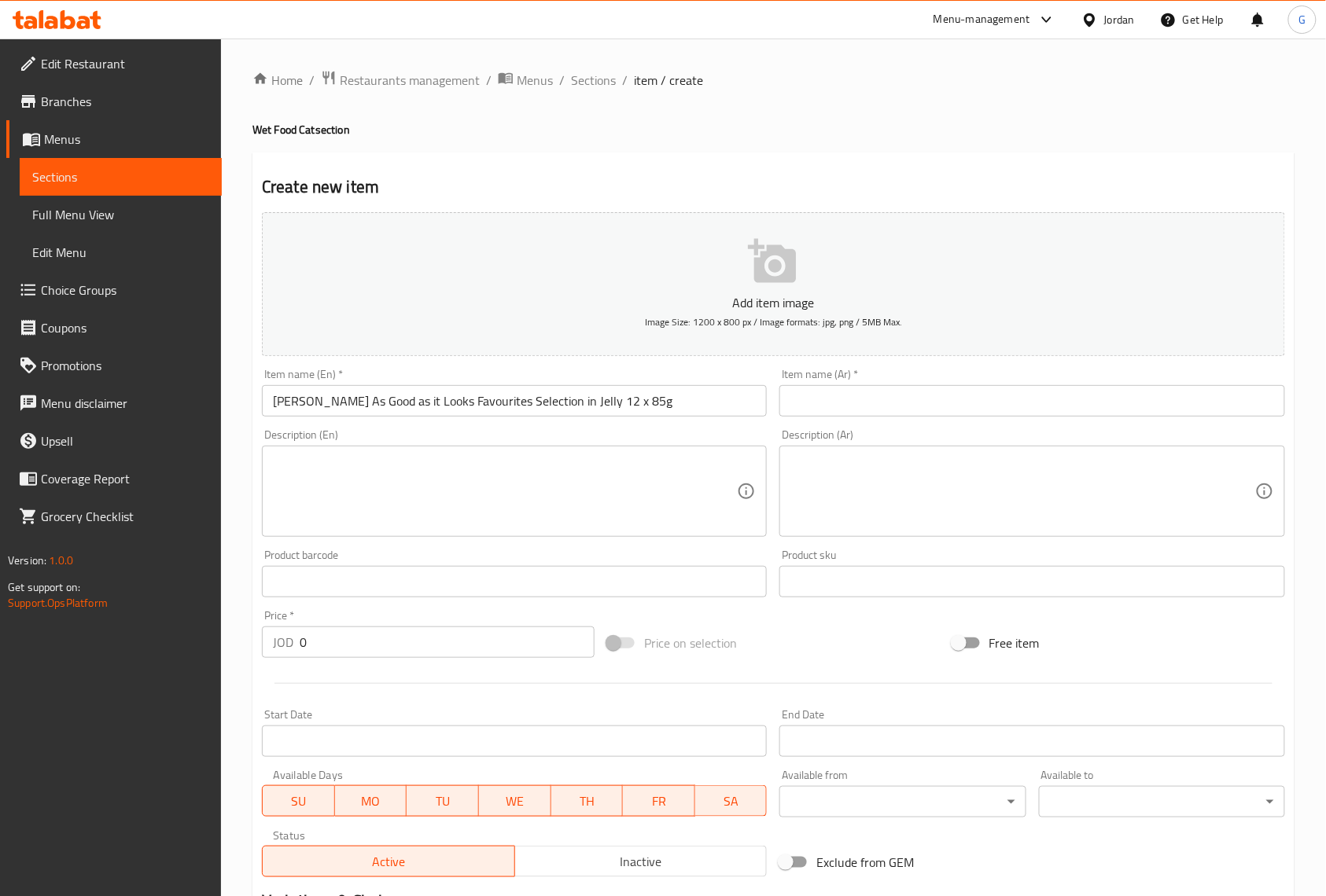
click at [1265, 49] on div "Home / Restaurants management / Menus / Sections / item / create Wet Food Cat s…" at bounding box center [774, 575] width 1105 height 1073
click at [885, 410] on input "text" at bounding box center [1032, 401] width 505 height 32
paste input "باوتشز فيليكس بتشكيلة من اللحم والدجاج والسالمون والتونا في الجيلي، 12 × 85 جم"
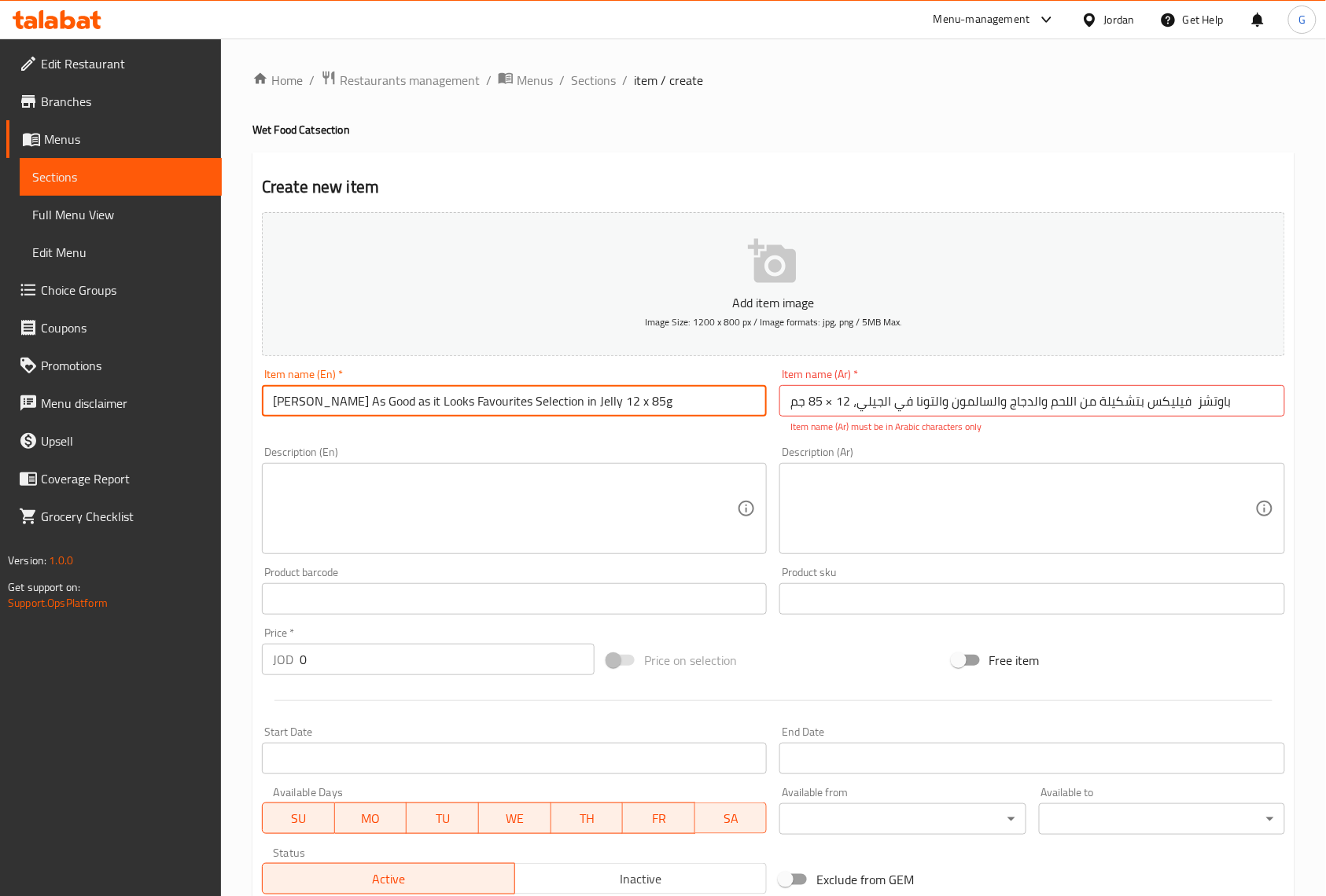
click at [595, 398] on input "[PERSON_NAME] As Good as it Looks Favourites Selection in Jelly 12 x 85g" at bounding box center [514, 401] width 505 height 32
click at [976, 410] on input "باوتشز فيليكس بتشكيلة من اللحم والدجاج والسالمون والتونا في الجيلي، 12 × 85 جم" at bounding box center [1032, 401] width 505 height 32
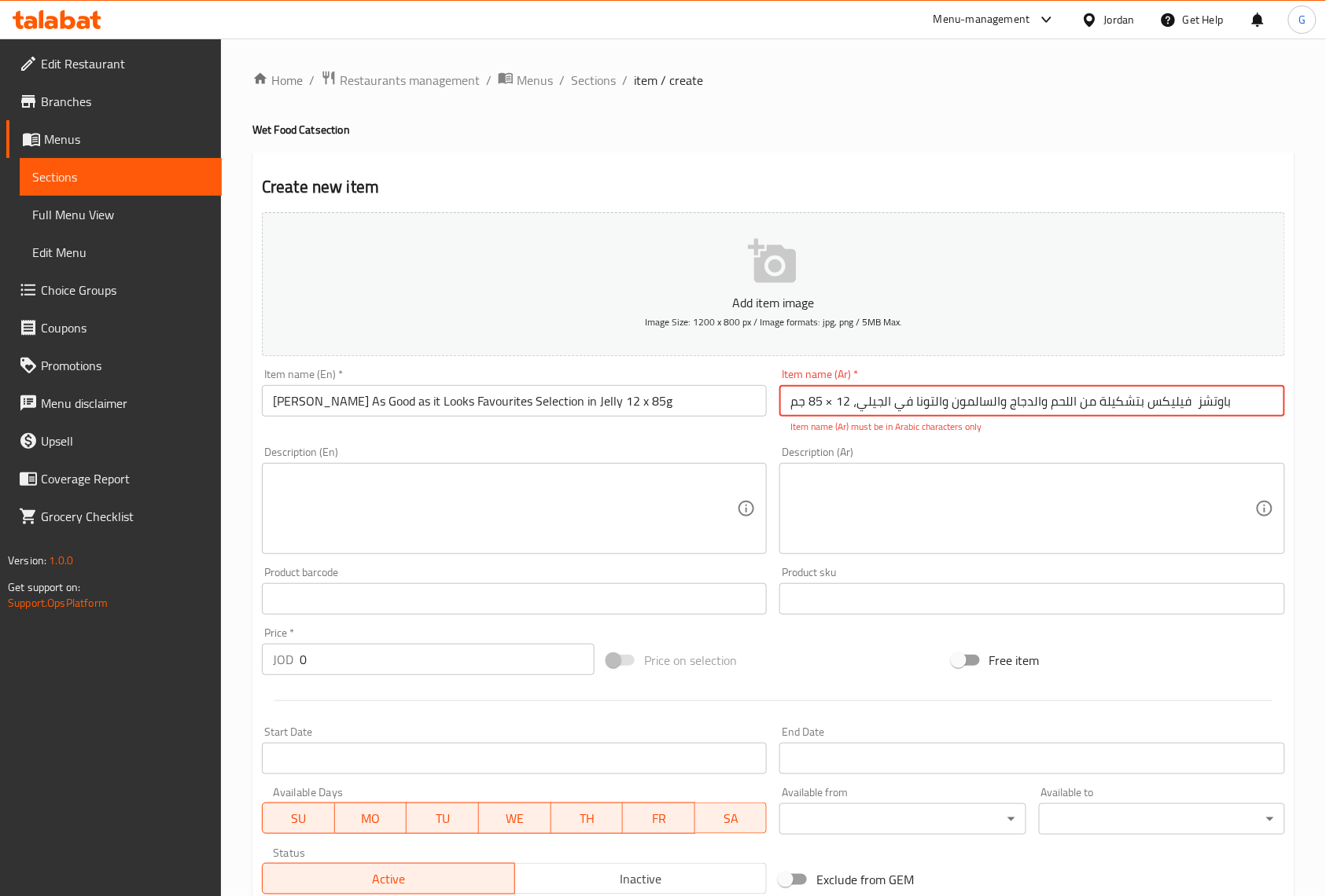
click at [976, 410] on input "باوتشز فيليكس بتشكيلة من اللحم والدجاج والسالمون والتونا في الجيلي، 12 × 85 جم" at bounding box center [1032, 401] width 505 height 32
paste input "شكيلة فيليكس المفضلة، تبدو رائعة"
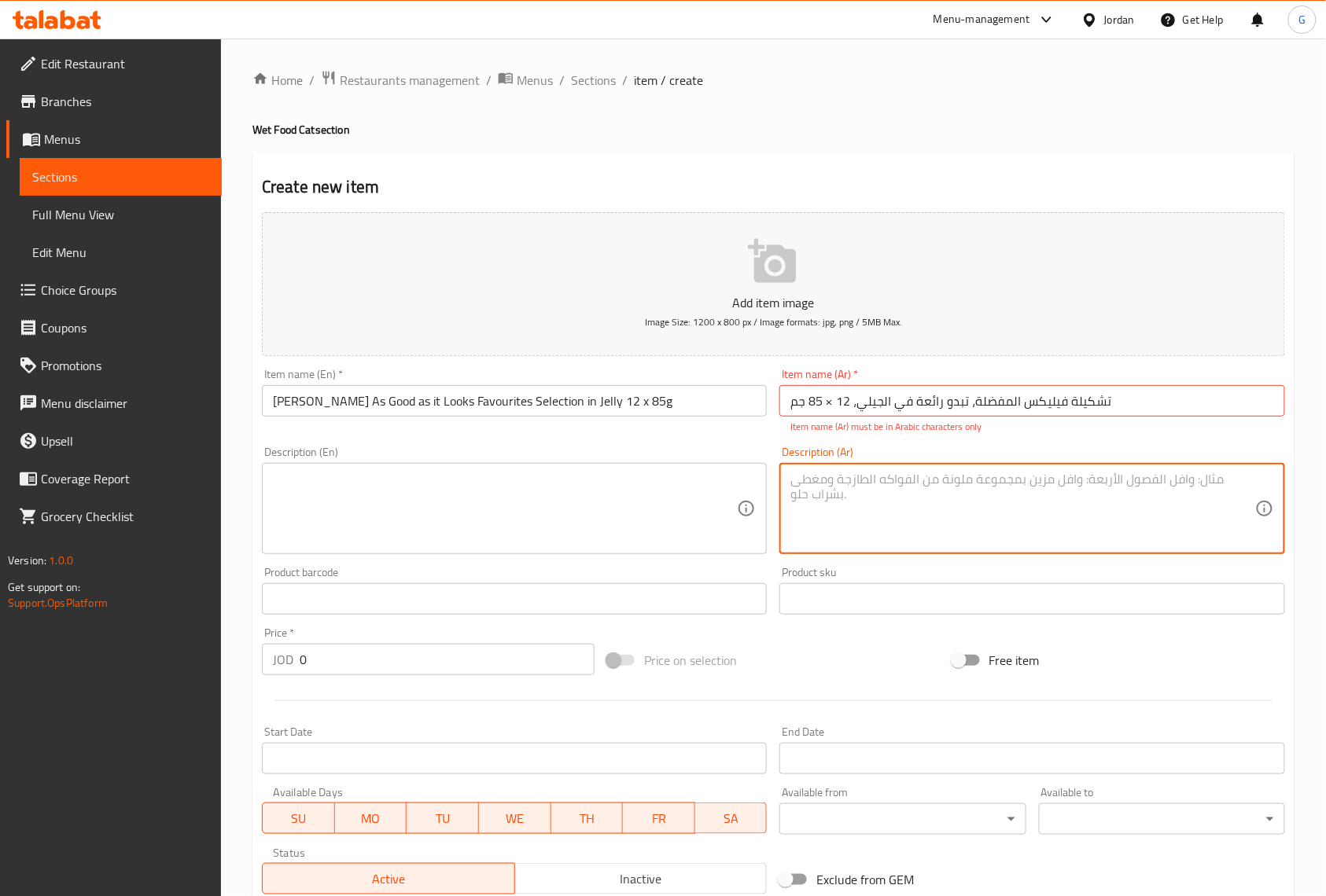
click at [955, 498] on textarea at bounding box center [1022, 509] width 464 height 75
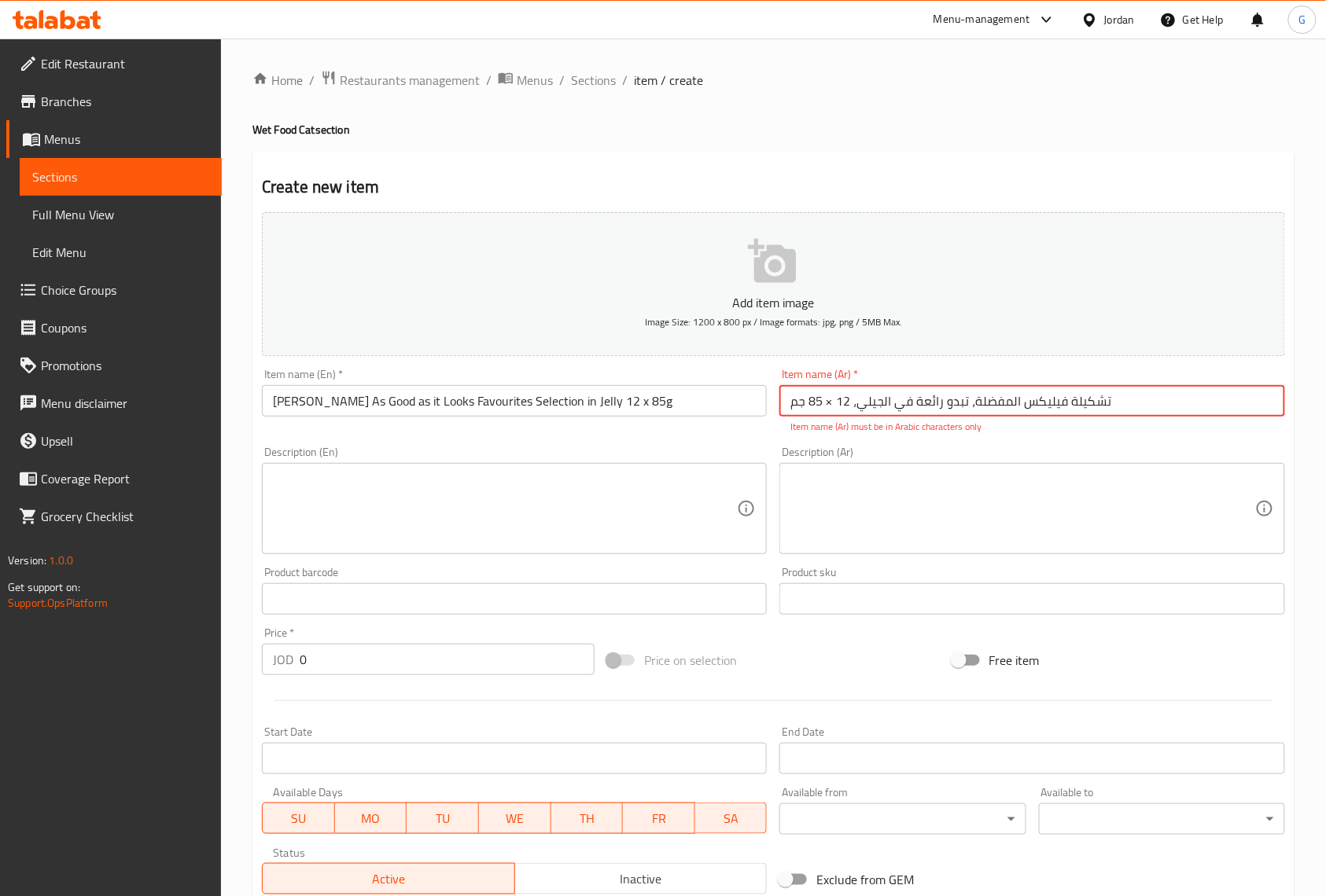
click at [831, 404] on input "تشكيلة فيليكس المفضلة، تبدو رائعة في الجيلي، 12 × 85 جم" at bounding box center [1032, 401] width 505 height 32
click at [824, 407] on input "تشكيلة فيليكس المفضلة، تبدو رائعة في الجيلي، 12 × 85 جم" at bounding box center [1032, 401] width 505 height 32
click at [834, 395] on input "تشكيلة فيليكس المفضلة، تبدو رائعة في الجيلي، 12 × 85 جم" at bounding box center [1032, 401] width 505 height 32
click at [827, 407] on input "تشكيلة فيليكس المفضلة، تبدو رائعة في الجيلي، 12 × 85 جم" at bounding box center [1032, 401] width 505 height 32
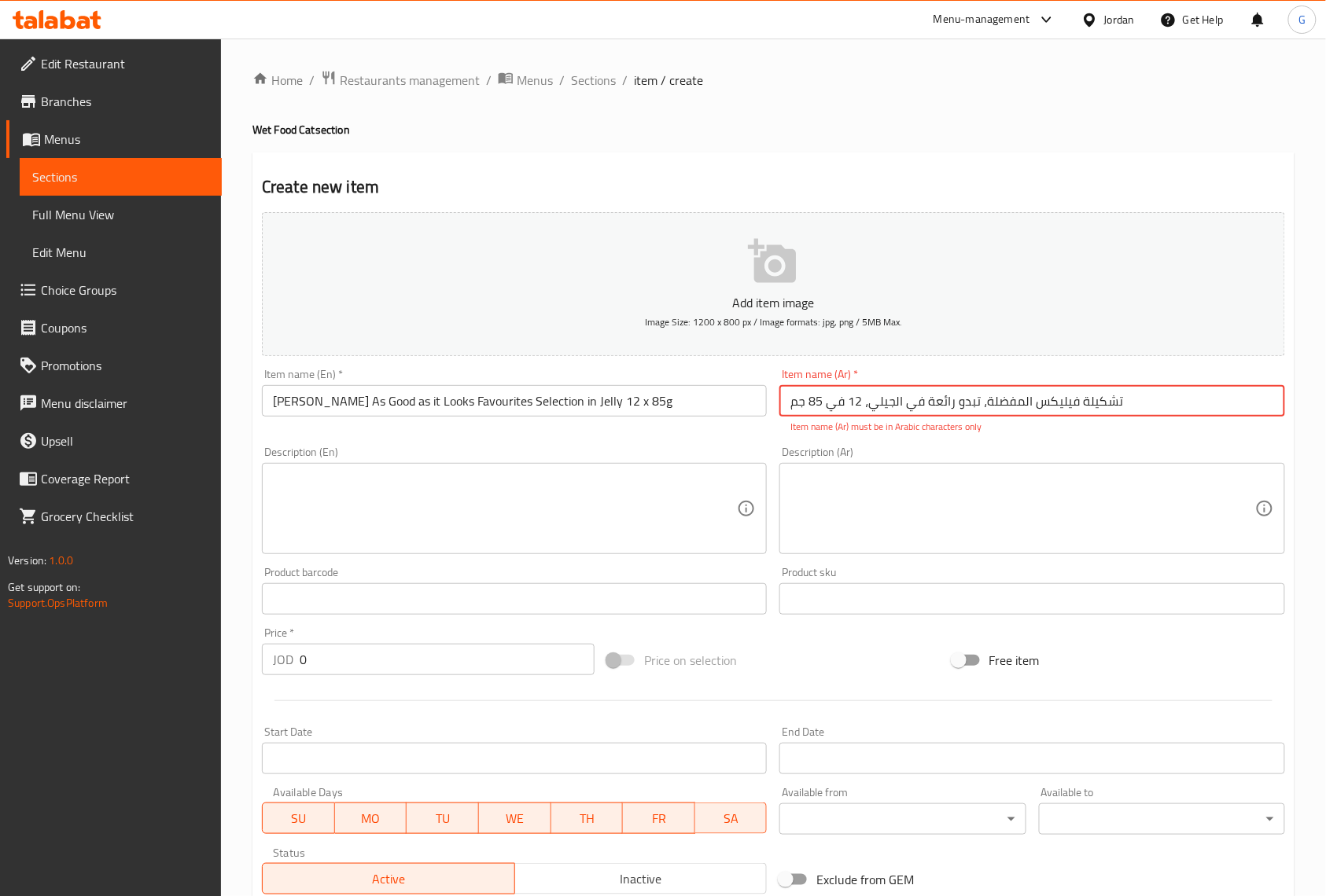
type input "تشكيلة فيليكس المفضلة، تبدو رائعة في الجيلي، 12 في 85 جم"
click at [873, 472] on div "Description (Ar)" at bounding box center [1032, 508] width 505 height 91
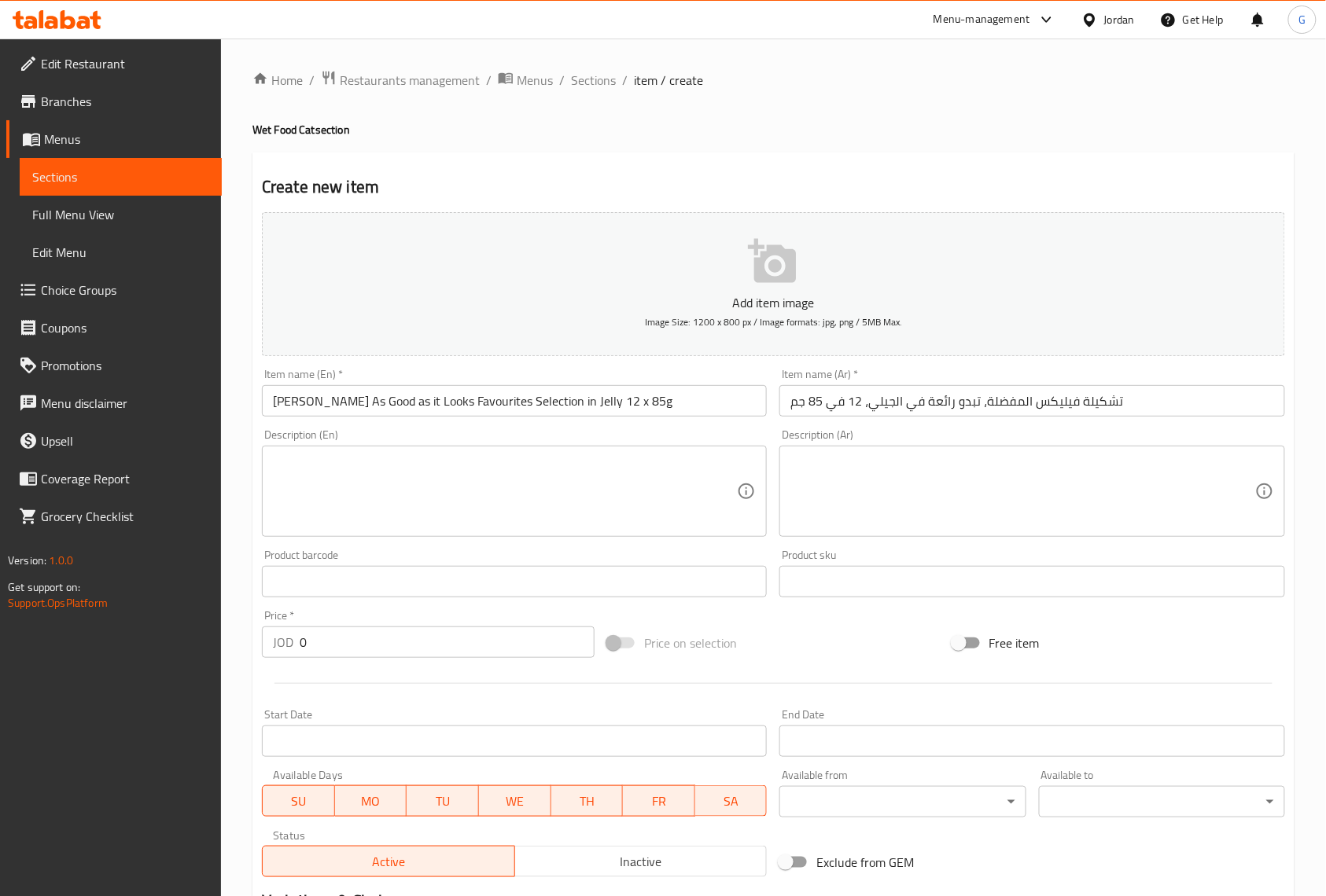
click at [1293, 149] on div "Home / Restaurants management / Menus / Sections / item / create Wet Food Cat s…" at bounding box center [774, 574] width 1042 height 1009
click at [362, 636] on input "0" at bounding box center [447, 642] width 295 height 32
paste input "6"
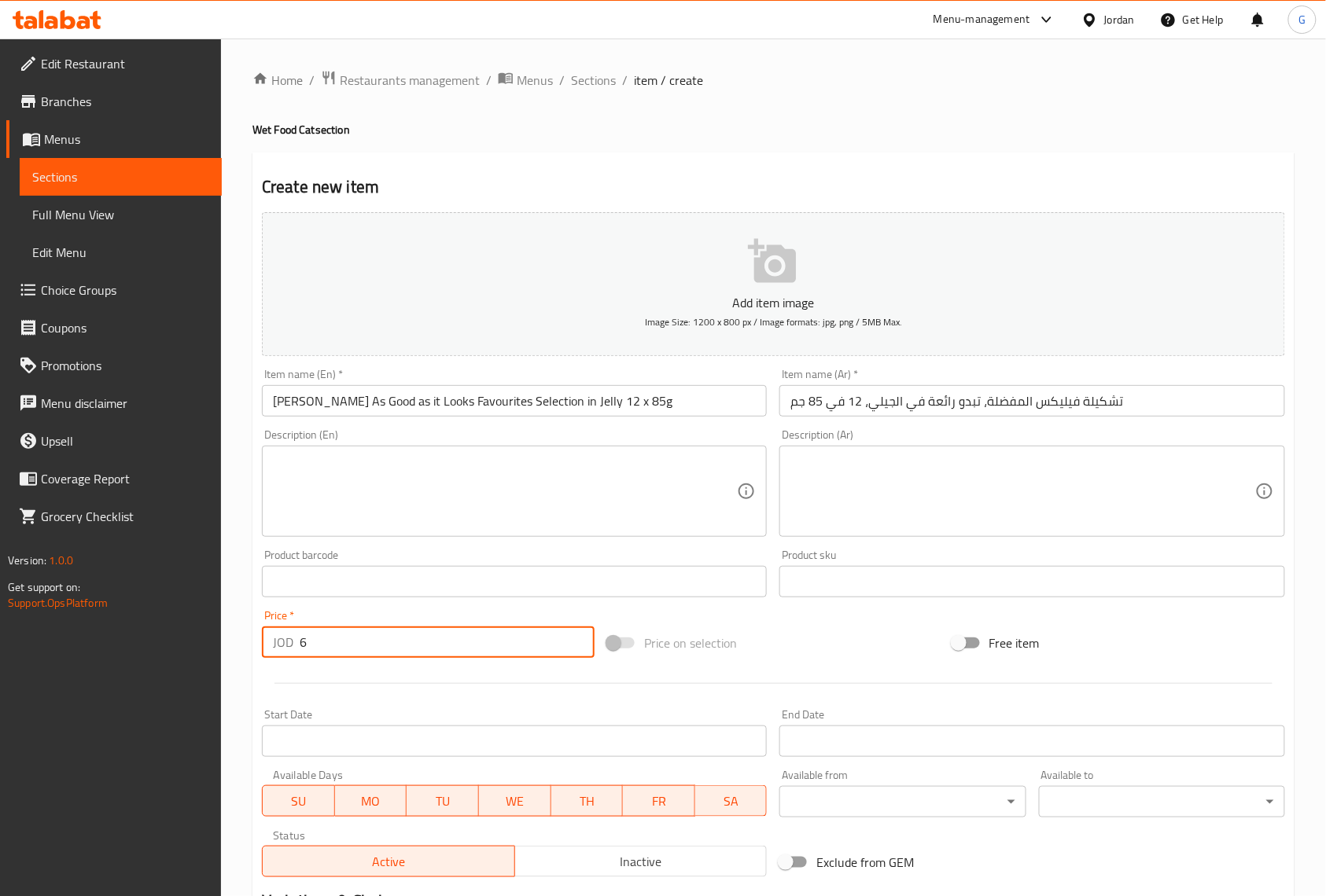
type input "6"
click at [617, 728] on input "Start Date" at bounding box center [514, 741] width 505 height 32
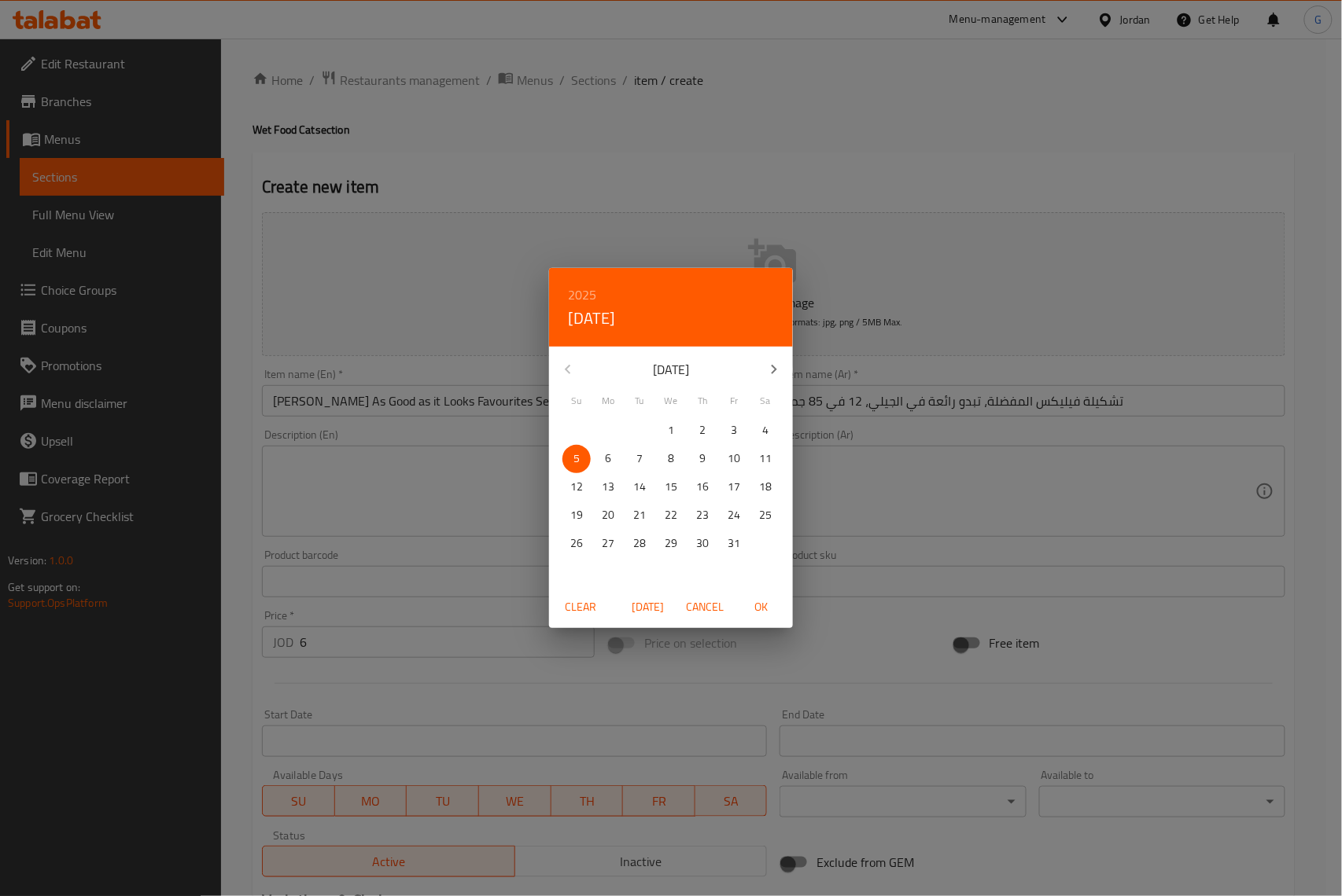
click at [807, 658] on div "2025 Sun, Oct 5 October 2025 Su Mo Tu We Th Fr Sa 28 29 30 1 2 3 4 5 6 7 8 9 10…" at bounding box center [671, 448] width 1342 height 896
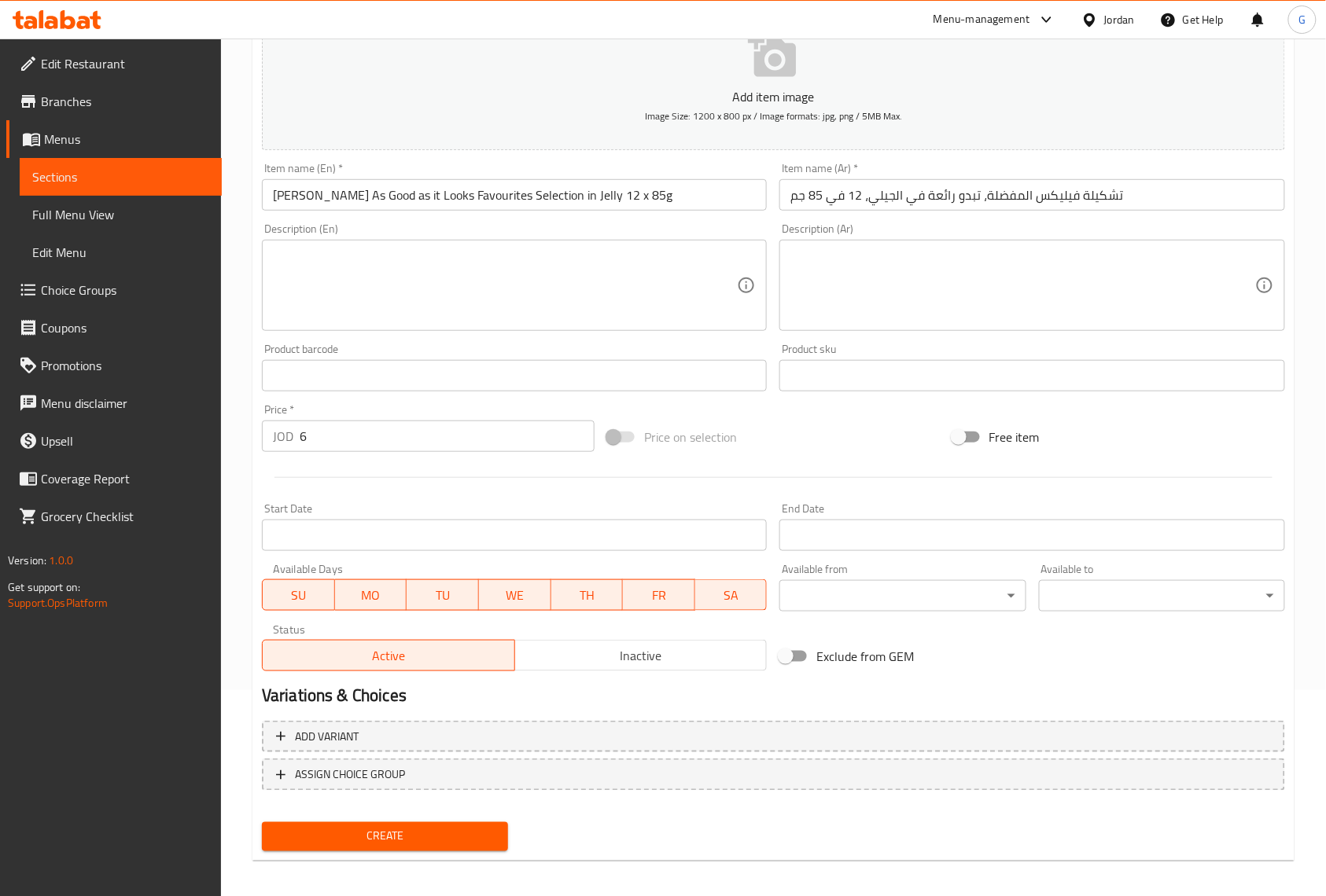
scroll to position [214, 0]
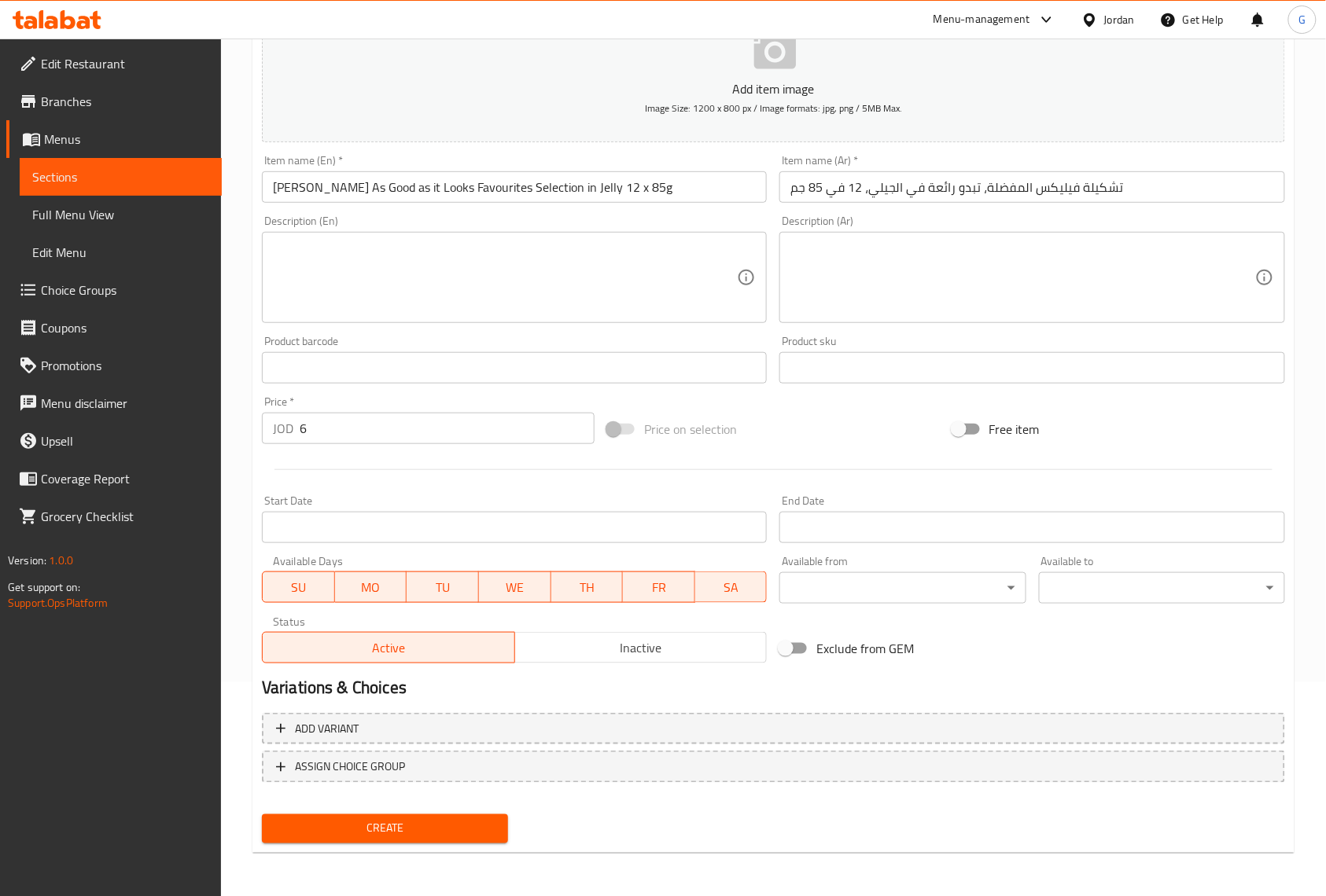
click at [712, 645] on span "Inactive" at bounding box center [641, 649] width 240 height 23
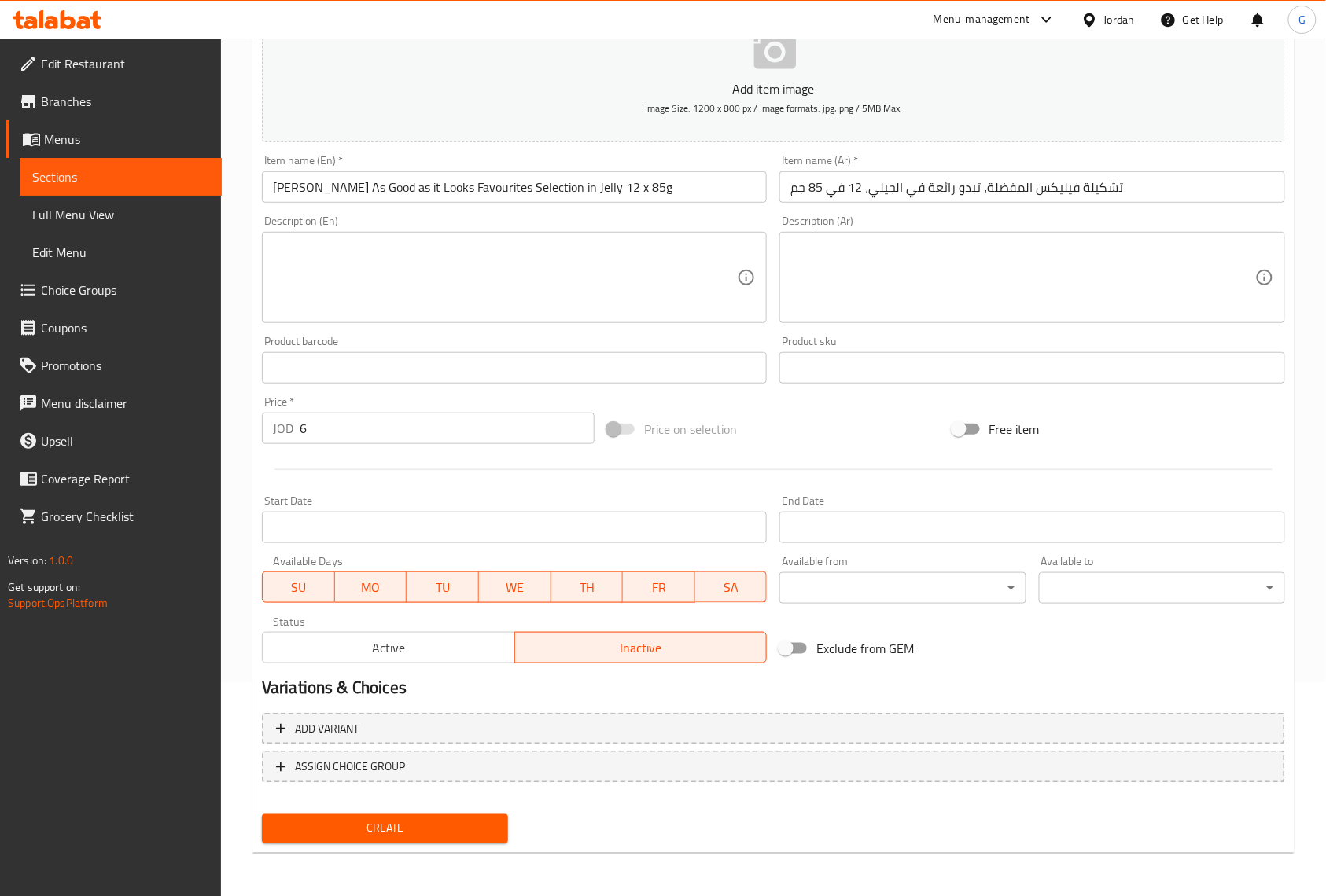
click at [387, 659] on span "Active" at bounding box center [388, 649] width 240 height 23
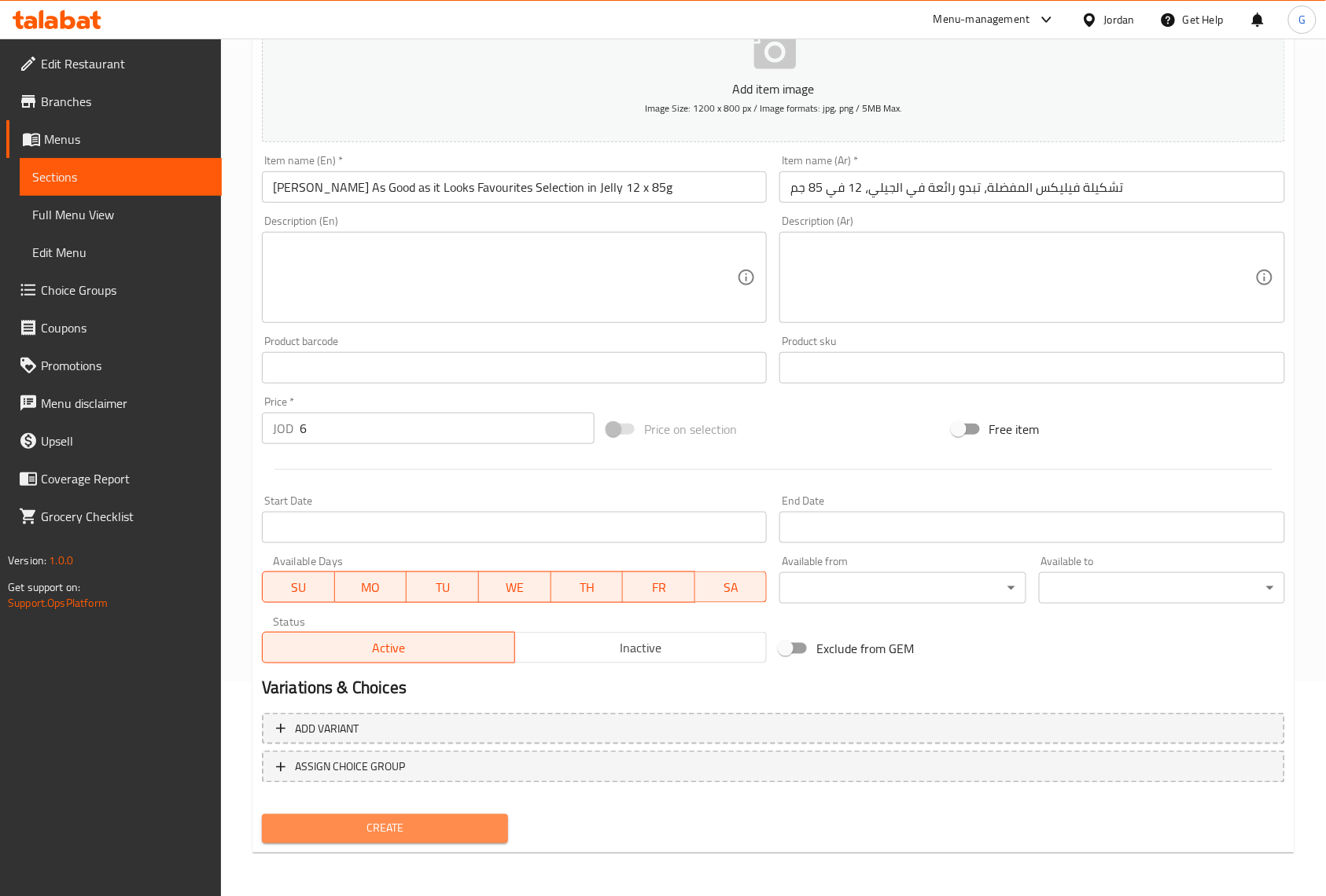
click at [453, 833] on span "Create" at bounding box center [385, 829] width 221 height 19
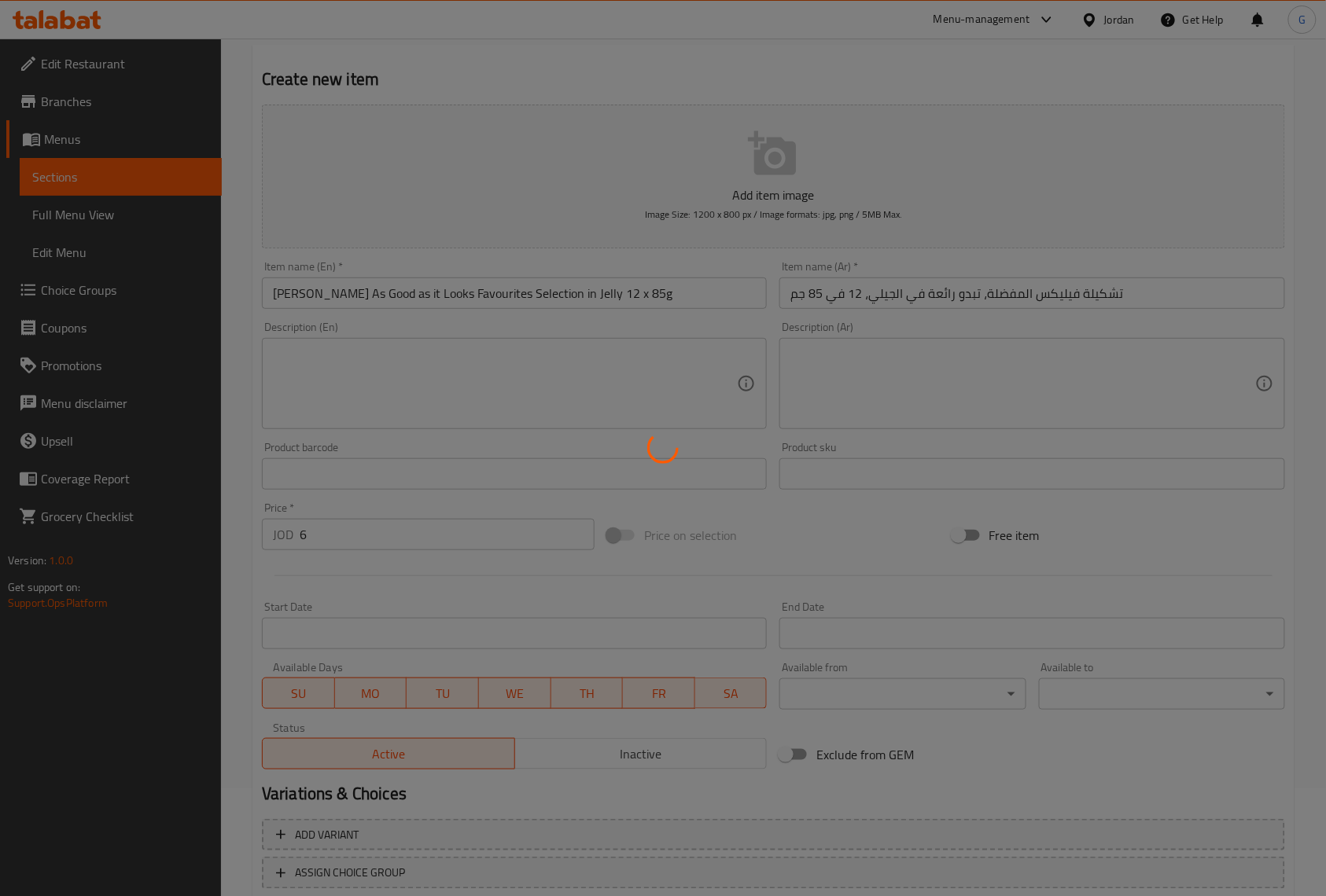
scroll to position [0, 0]
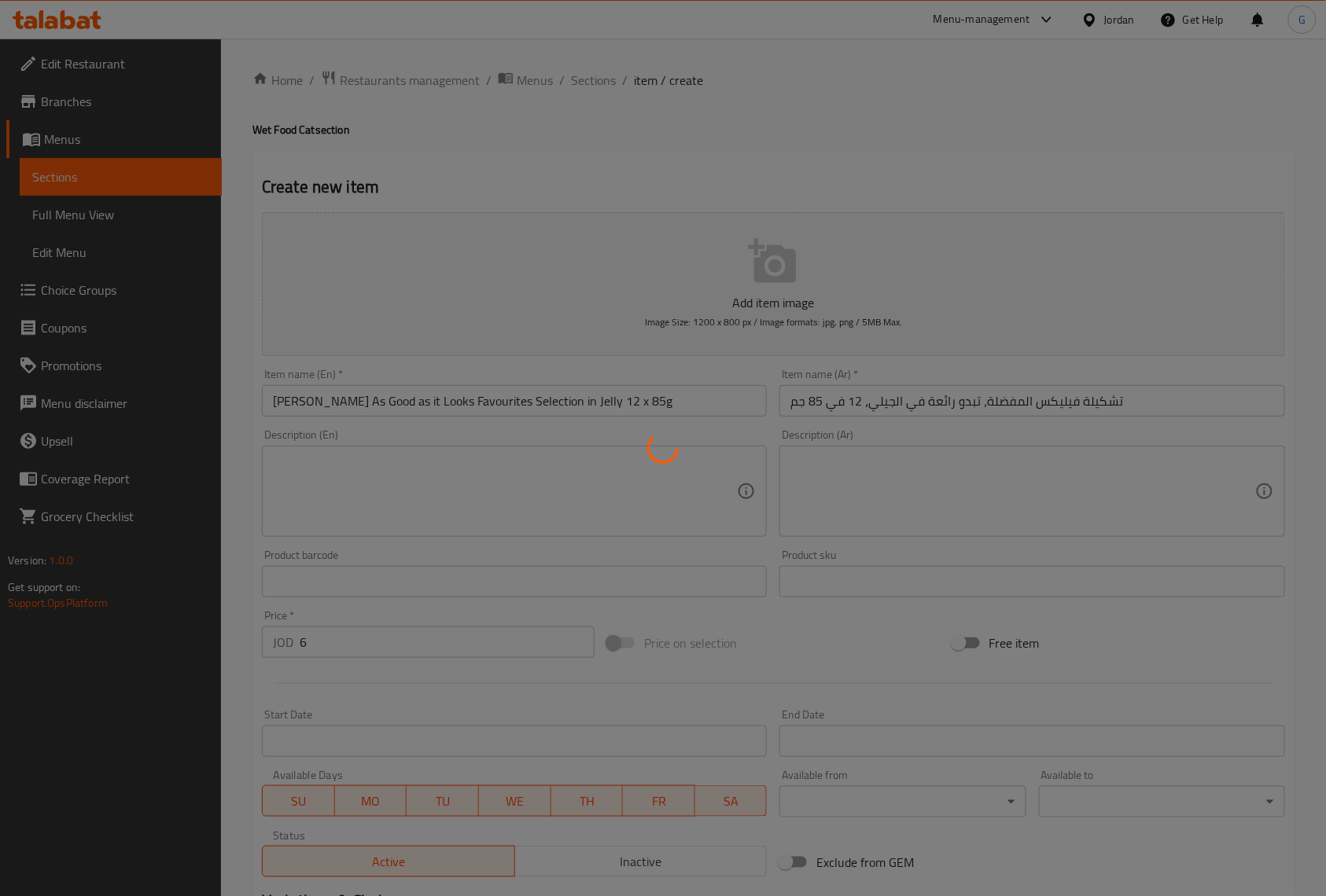
type input "0"
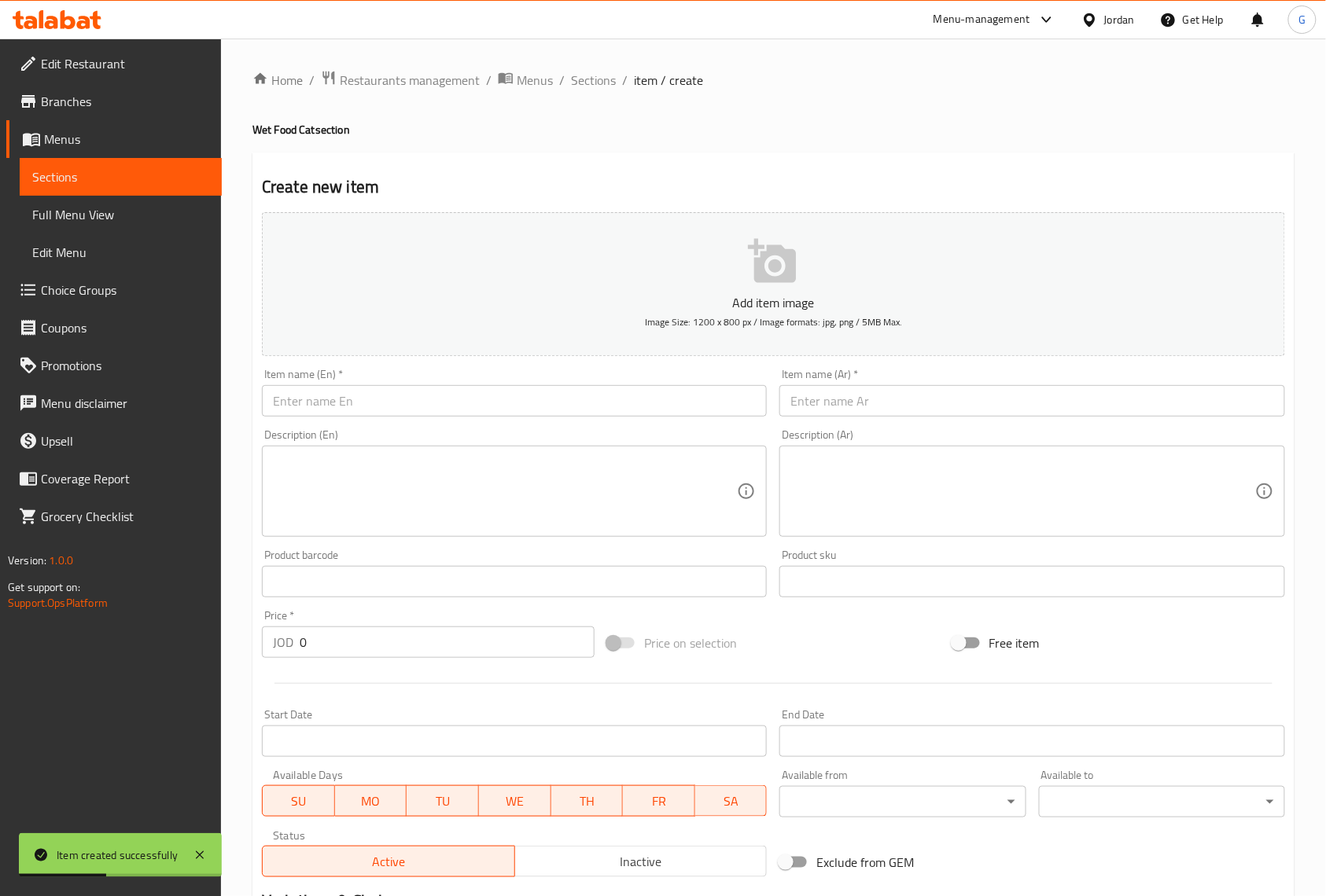
click at [1262, 105] on div "Home / Restaurants management / Menus / Sections / item / create Wet Food Cat s…" at bounding box center [774, 574] width 1042 height 1009
click at [565, 399] on input "text" at bounding box center [514, 401] width 505 height 32
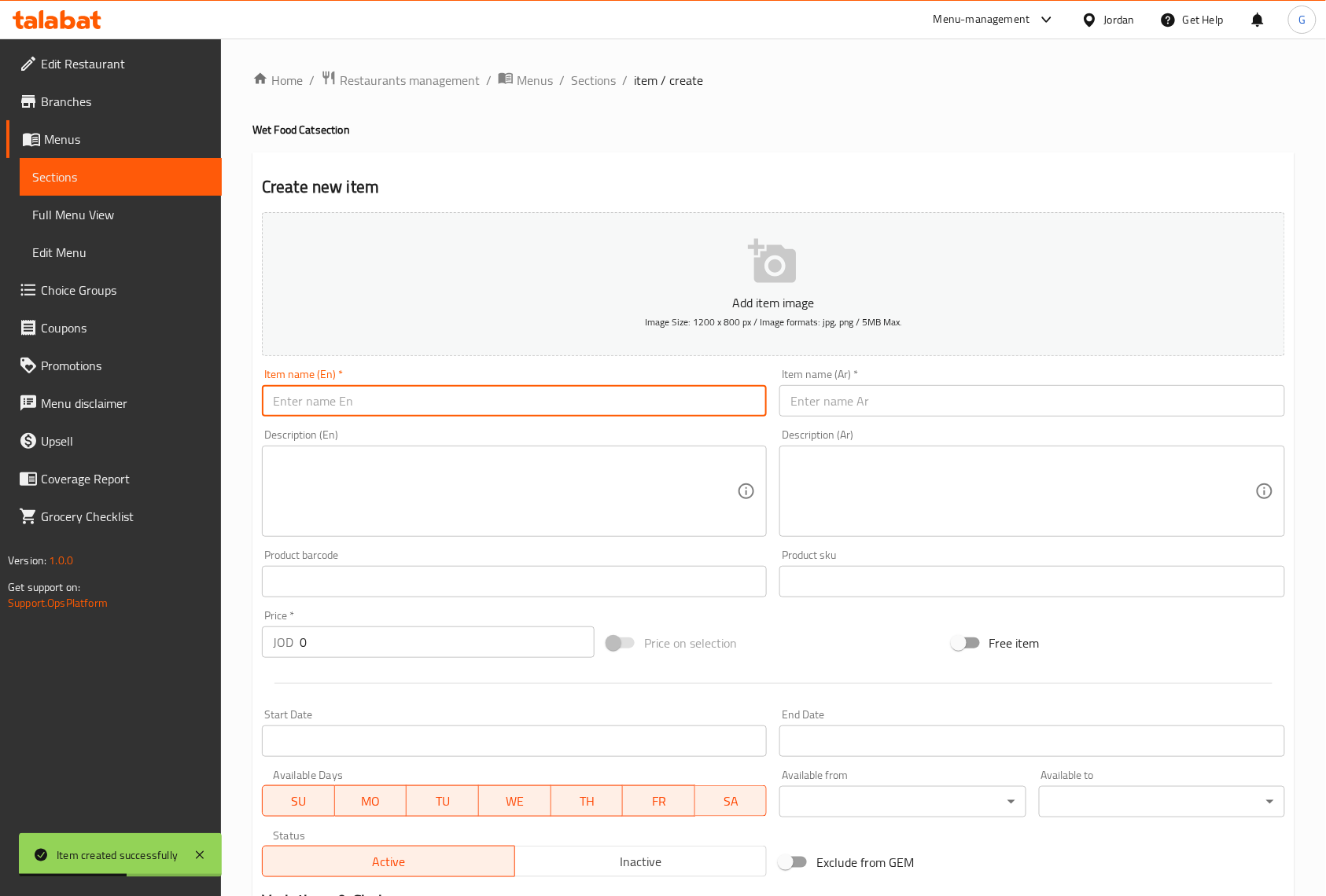
paste input "[PERSON_NAME] Delicious Countryside Selection in Jelly 12 x 85g"
type input "[PERSON_NAME] Delicious Countryside Selection in Jelly 12 x 85g"
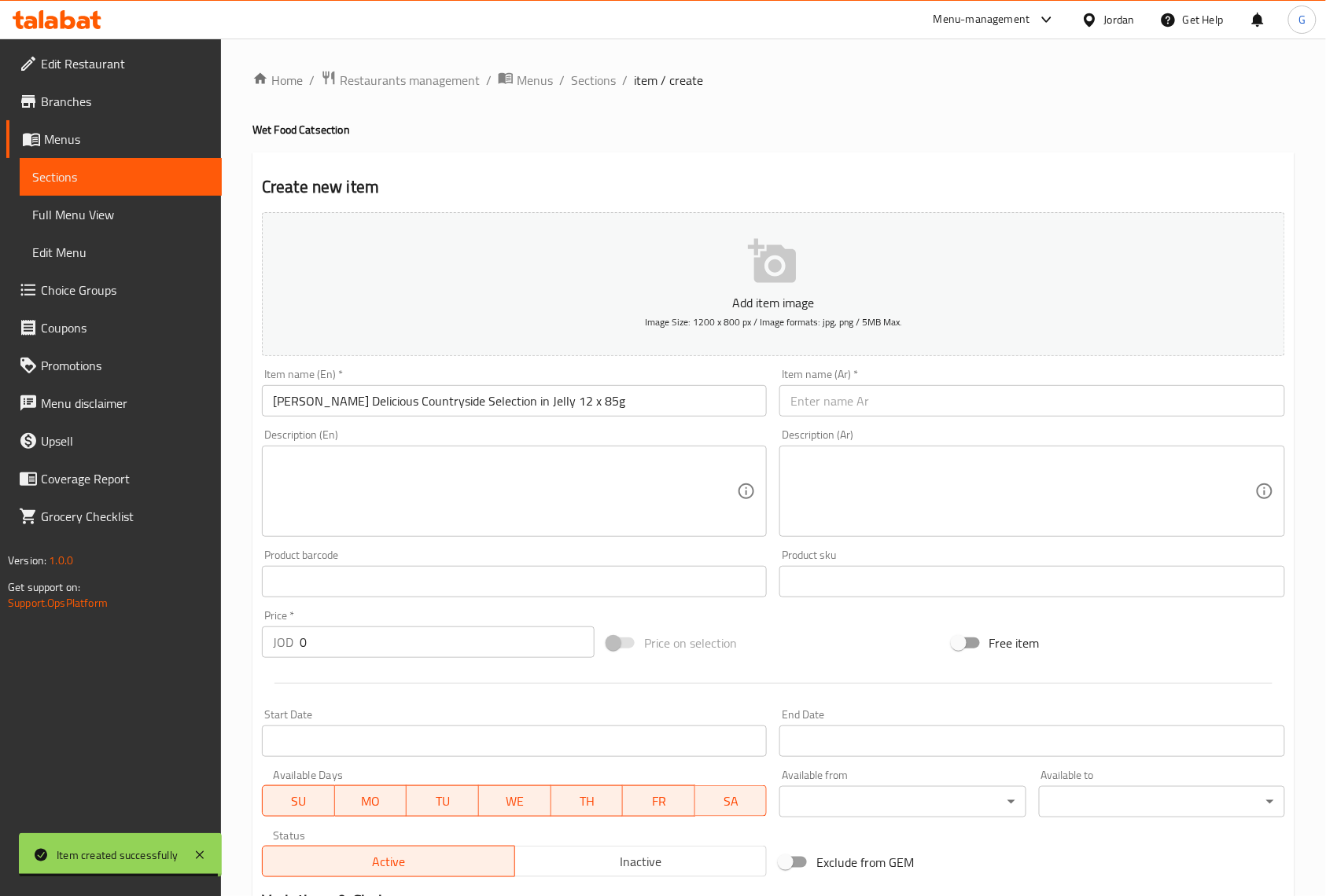
drag, startPoint x: 1306, startPoint y: 76, endPoint x: 1052, endPoint y: 170, distance: 270.8
click at [1306, 76] on div "Home / Restaurants management / Menus / Sections / item / create Wet Food Cat s…" at bounding box center [774, 575] width 1105 height 1073
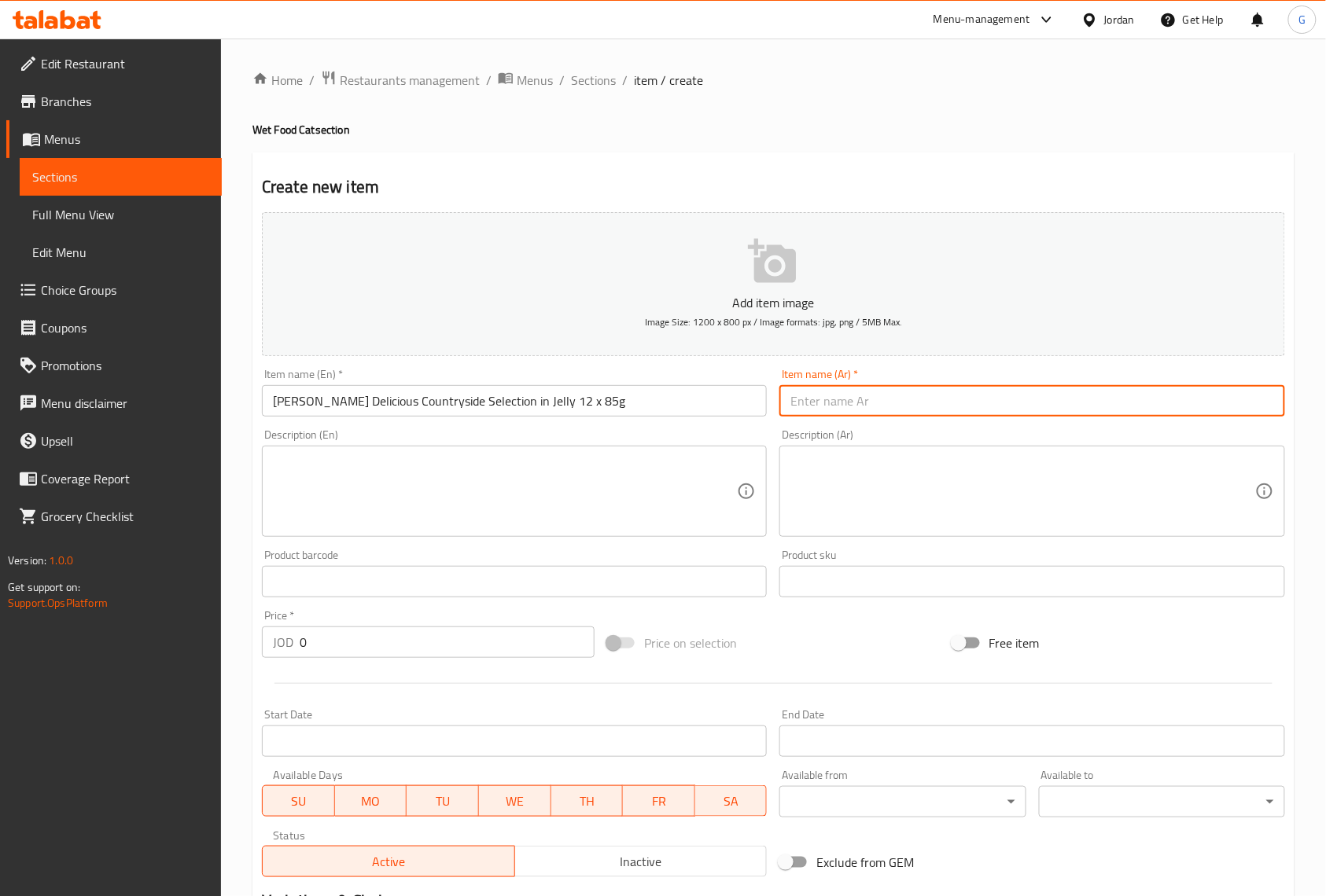
click at [912, 404] on input "text" at bounding box center [1032, 401] width 505 height 32
paste input "باوتشز فيليكس بتشكيلة من لحم البقر والدجاج ولحم الضأن والديك الرومي في الجيلي، …"
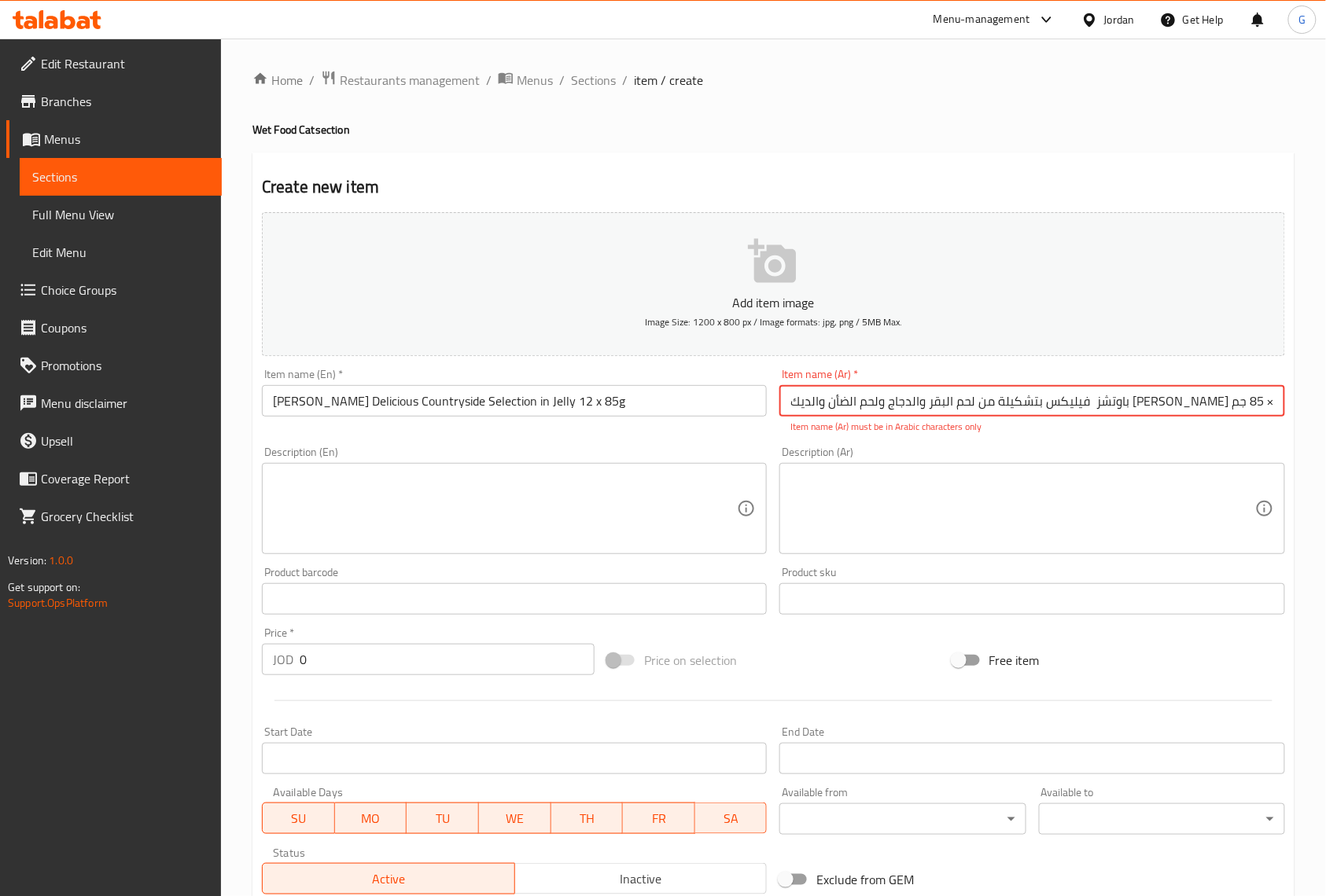
scroll to position [0, 14]
type input "باوتشز فيليكس بتشكيلة من لحم البقر والدجاج ولحم الضأن والديك الرومي في الجيلي، …"
click at [624, 394] on input "[PERSON_NAME] Delicious Countryside Selection in Jelly 12 x 85g" at bounding box center [514, 401] width 505 height 32
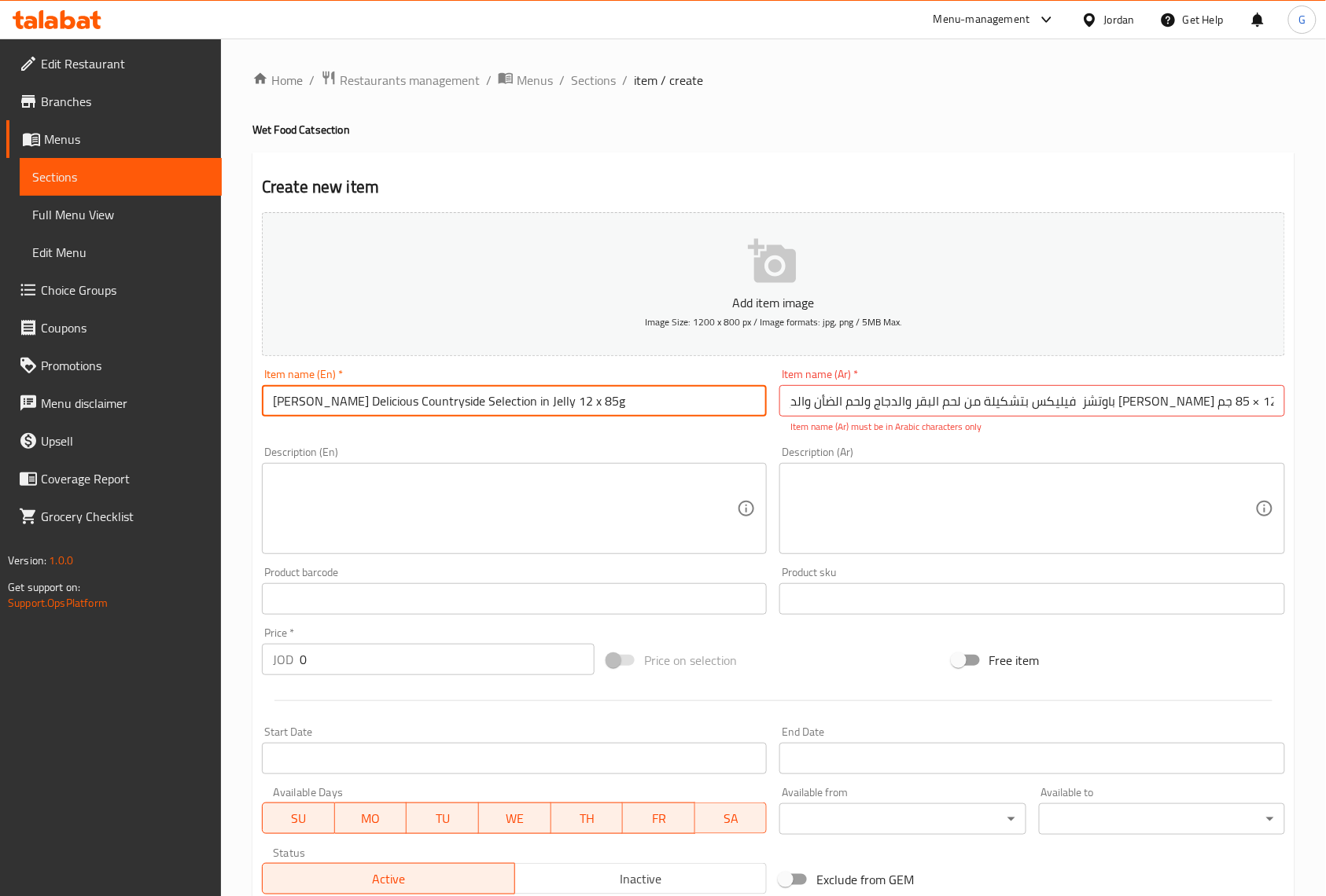
scroll to position [0, 0]
click at [624, 394] on input "[PERSON_NAME] Delicious Countryside Selection in Jelly 12 x 85g" at bounding box center [514, 401] width 505 height 32
type input "[PERSON_NAME] Delicious Countryside Selection in Jelly 12 x 85g"
click at [840, 399] on input "باوتشز فيليكس بتشكيلة من لحم البقر والدجاج ولحم الضأن والديك الرومي في الجيلي، …" at bounding box center [1032, 401] width 505 height 32
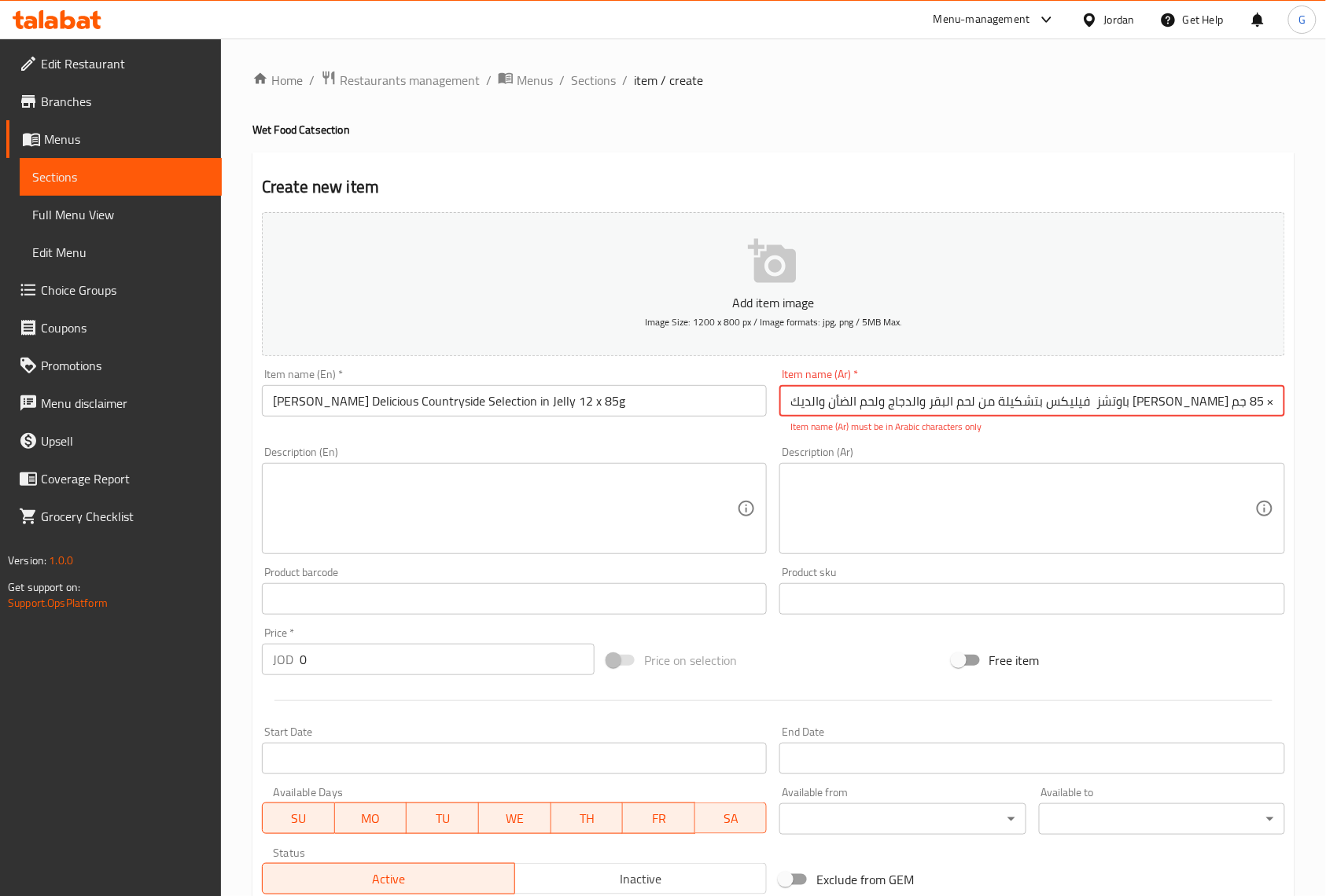
click at [840, 399] on input "باوتشز فيليكس بتشكيلة من لحم البقر والدجاج ولحم الضأن والديك الرومي في الجيلي، …" at bounding box center [1032, 401] width 505 height 32
paste input "شكيلة فيليكس الريفية اللذيذة بشكل مضاعف في الجيلي"
click at [884, 525] on textarea at bounding box center [1022, 509] width 464 height 75
click at [831, 400] on input "تشكيلة فيليكس الريفية اللذيذة بشكل مضاعف في الجيلي 12 × 85 جم" at bounding box center [1032, 401] width 505 height 32
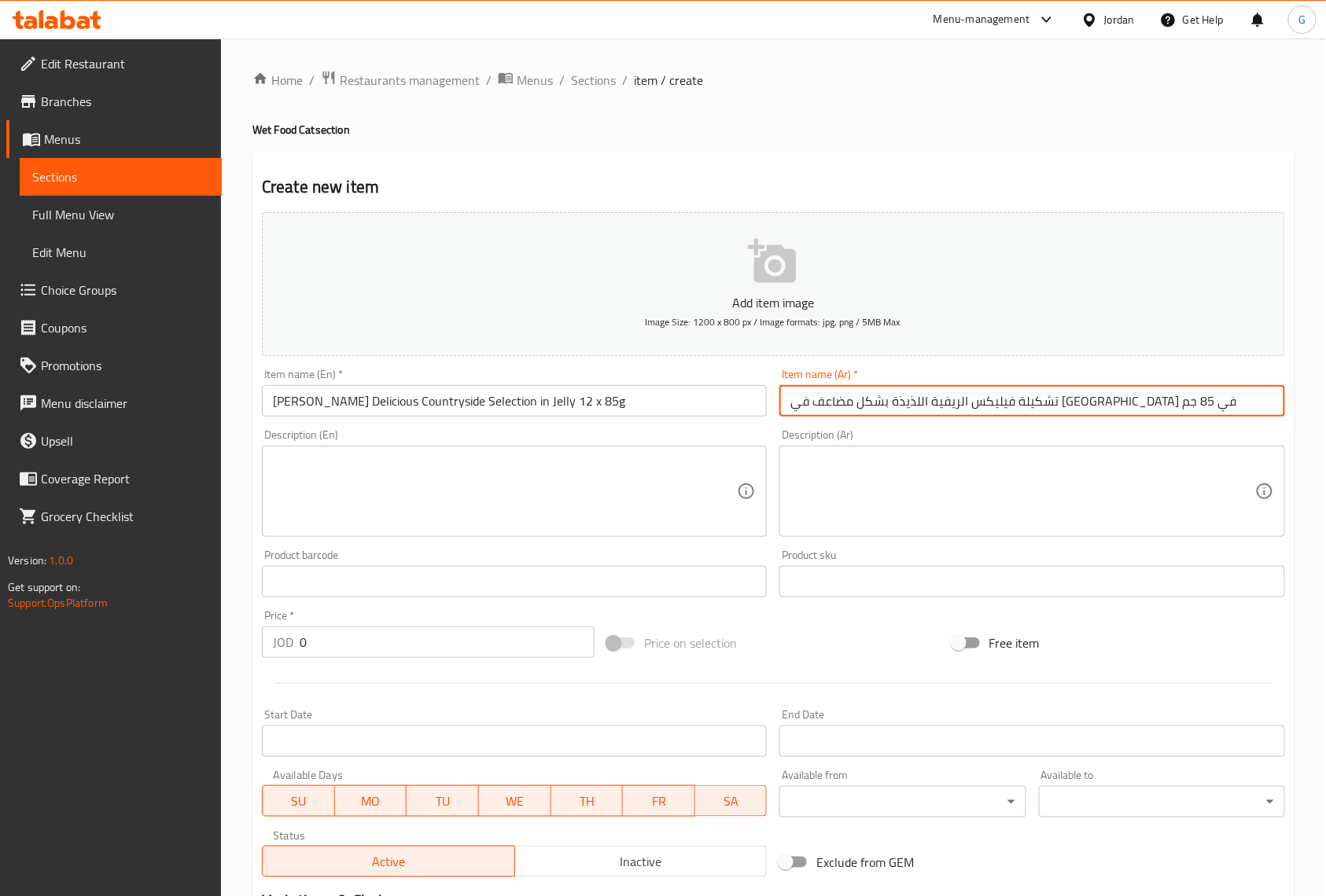
type input "تشكيلة فيليكس الريفية اللذيذة بشكل مضاعف في الجيلي 12 في 85 جم"
click at [834, 511] on textarea at bounding box center [1022, 491] width 464 height 75
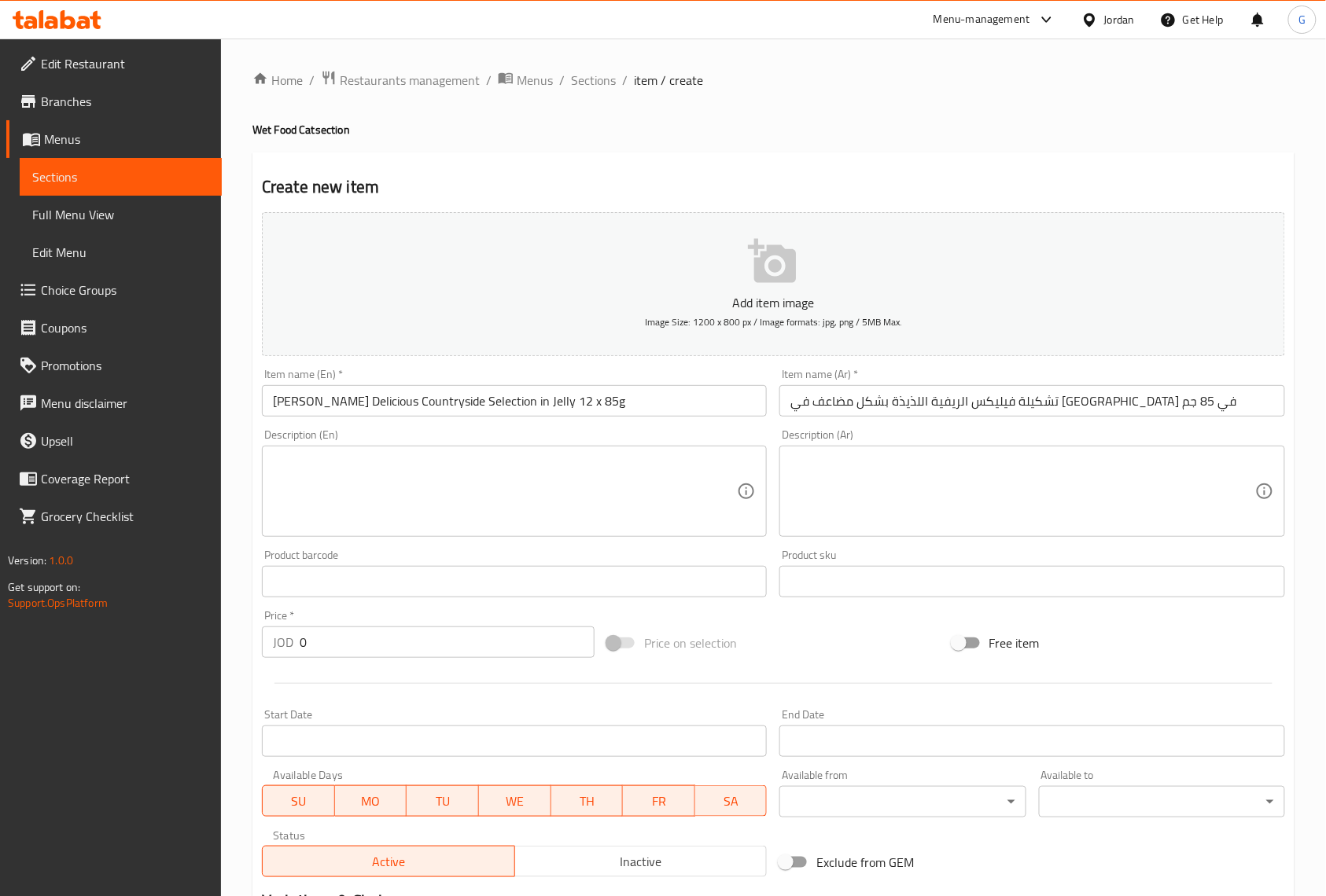
click at [1310, 331] on div "Home / Restaurants management / Menus / Sections / item / create Wet Food Cat s…" at bounding box center [774, 575] width 1105 height 1073
click at [507, 637] on input "0" at bounding box center [447, 642] width 295 height 32
paste input "6"
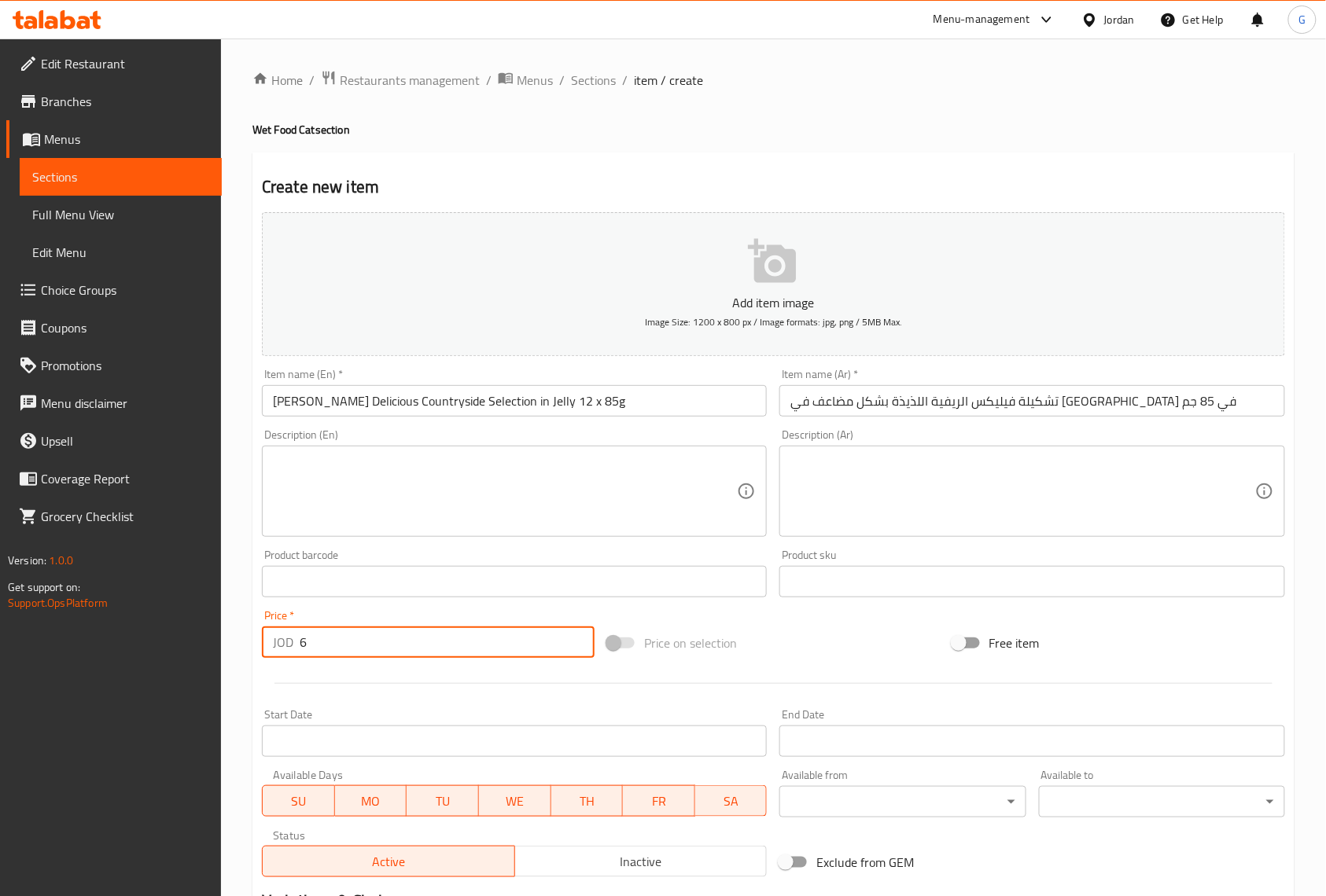
type input "6"
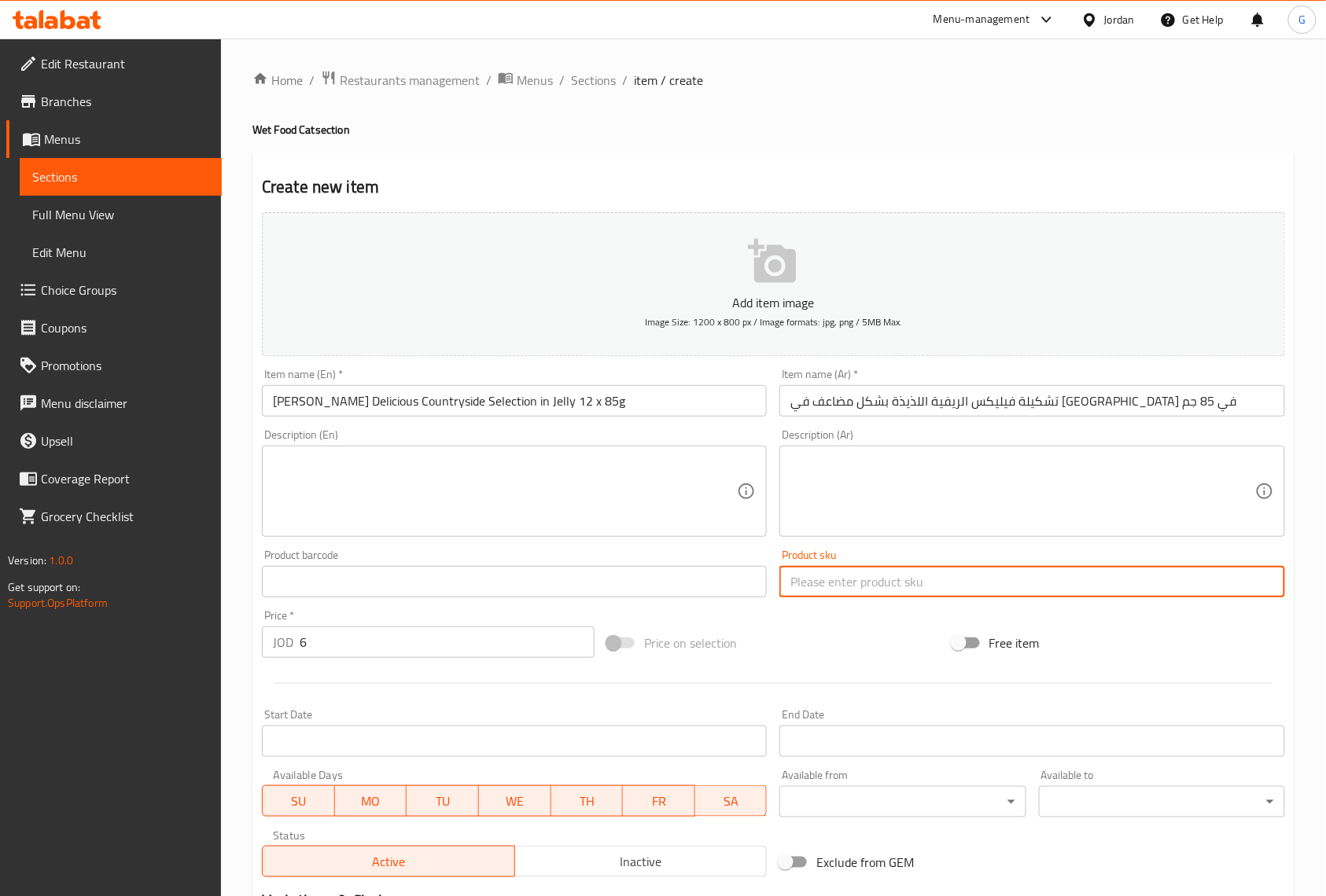
click at [997, 570] on input "text" at bounding box center [1032, 582] width 505 height 32
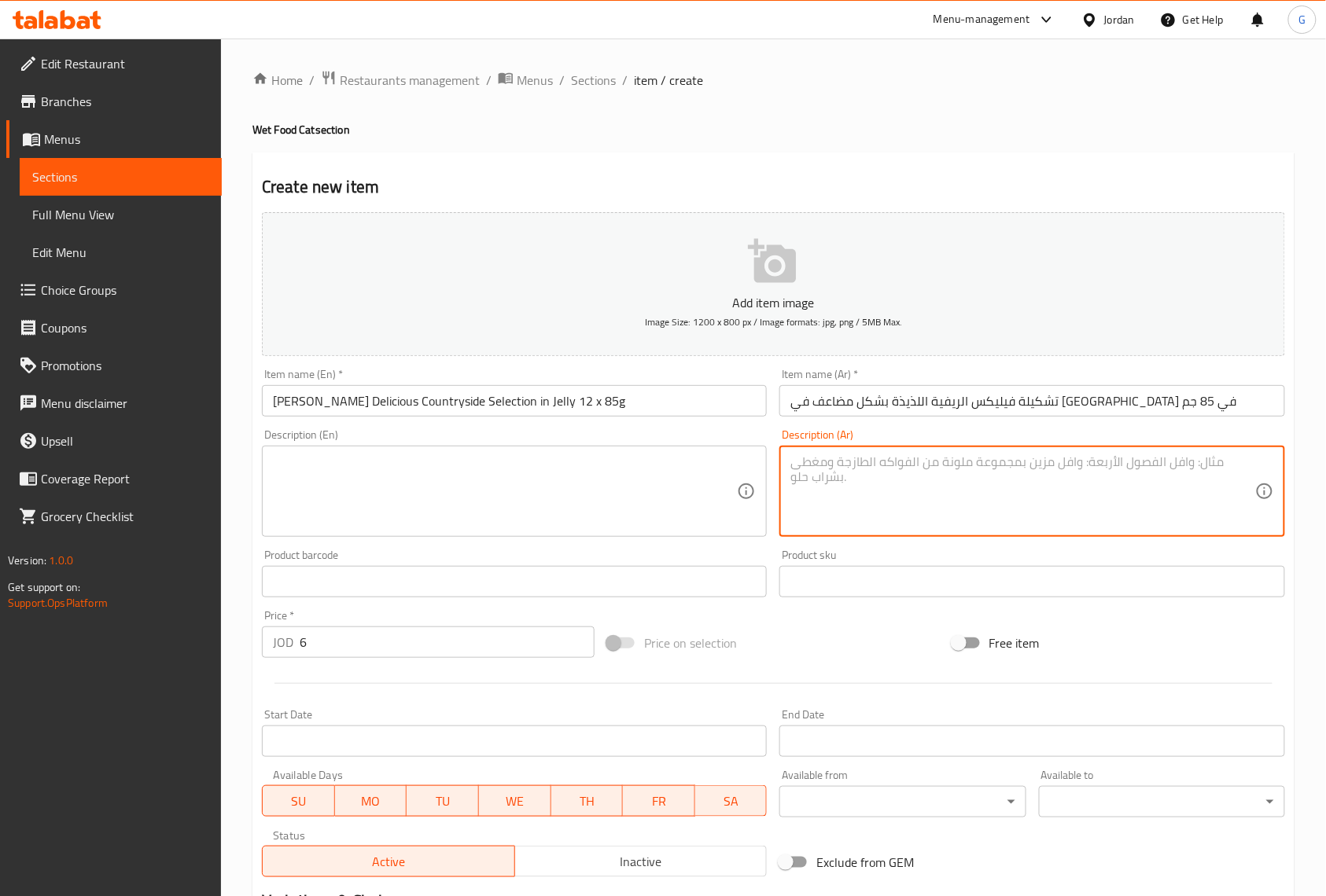
click at [920, 488] on textarea at bounding box center [1022, 491] width 464 height 75
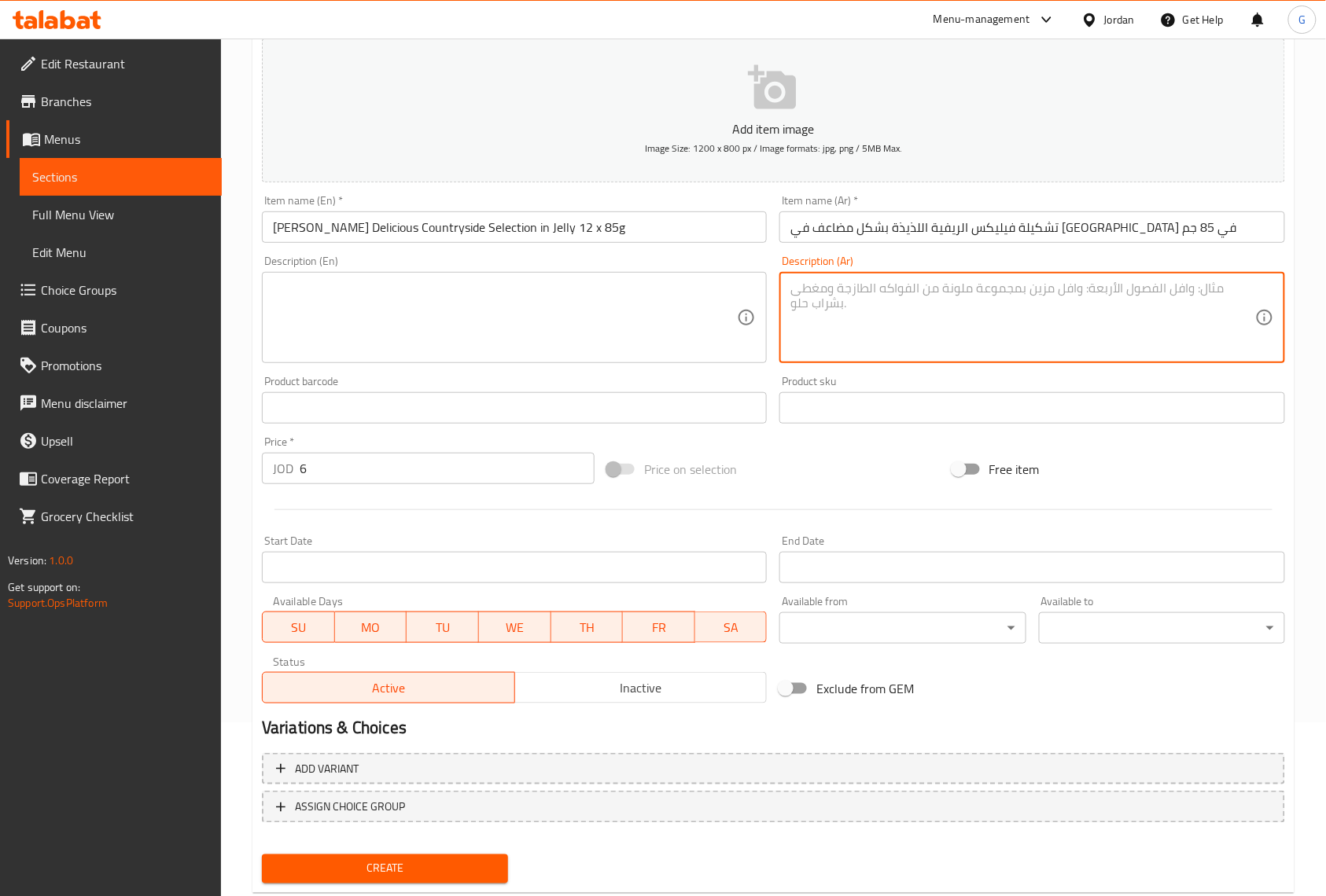
scroll to position [214, 0]
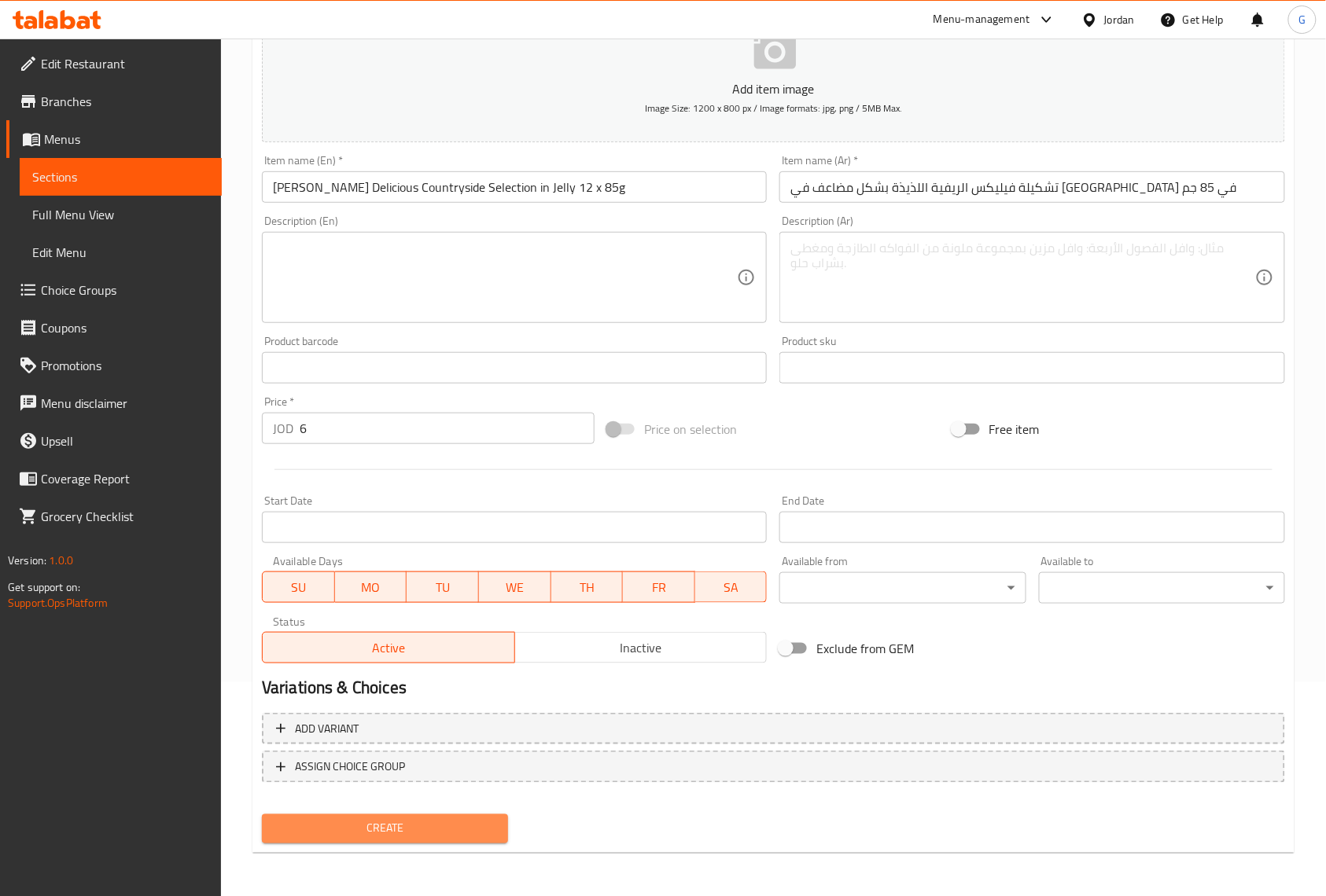
click at [453, 838] on button "Create" at bounding box center [385, 829] width 246 height 29
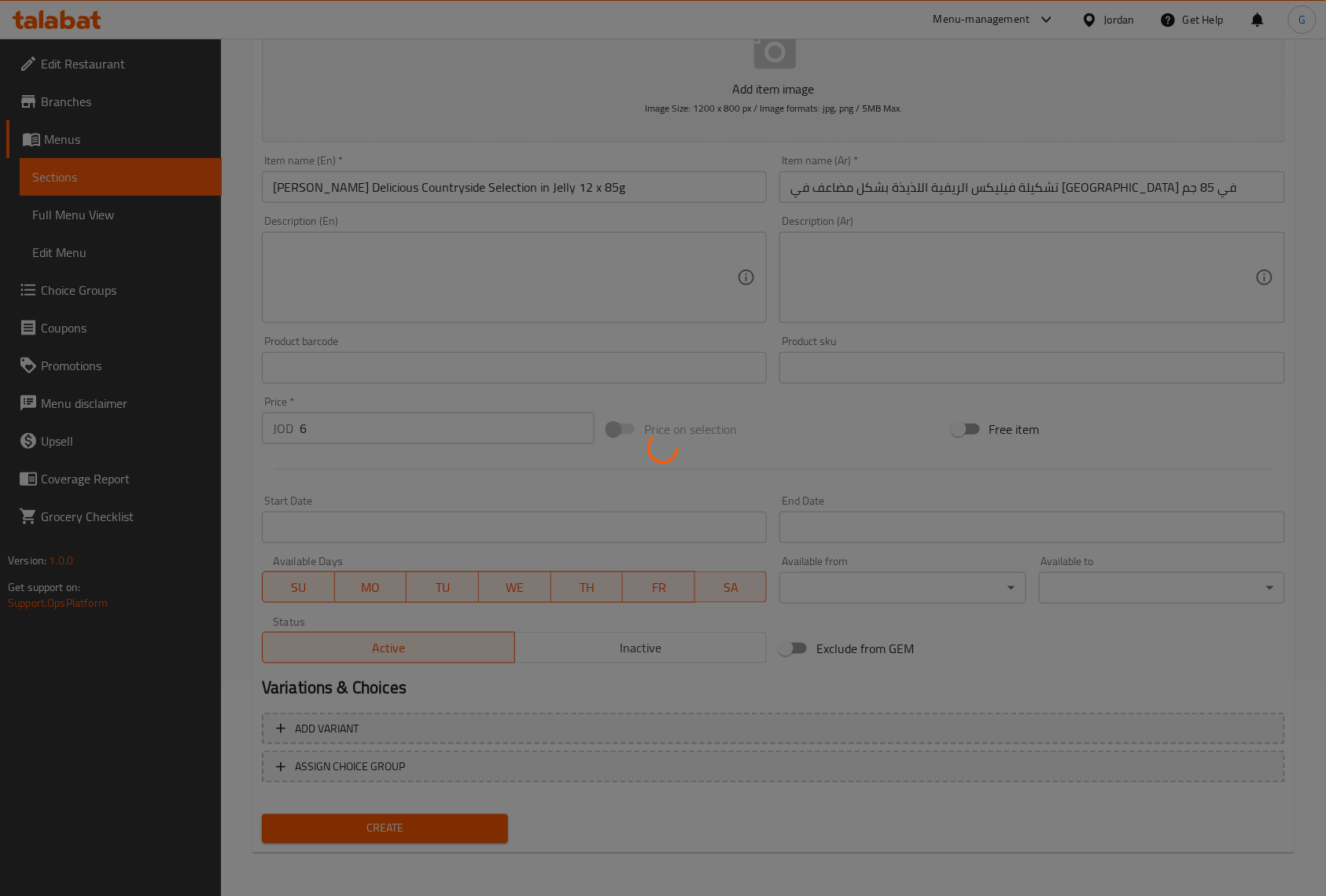
type input "0"
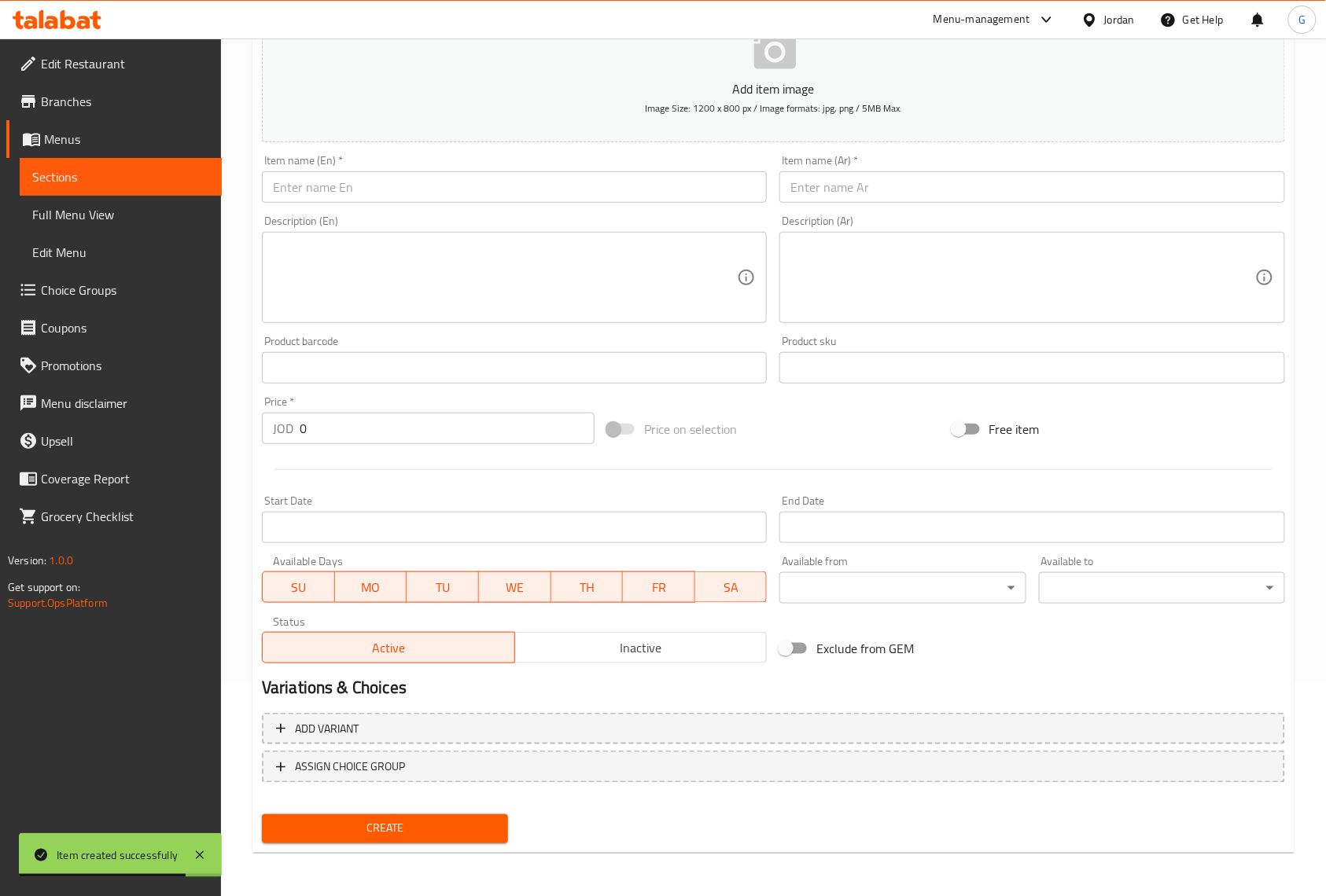
click at [1301, 103] on div "Home / Restaurants management / Menus / Sections / item / create Wet Food Cat s…" at bounding box center [774, 361] width 1105 height 1073
click at [393, 177] on input "text" at bounding box center [514, 187] width 505 height 32
paste input "Felix As Good As it Looks Meaty Selection in Jelly Wet Cat Food 12x85g"
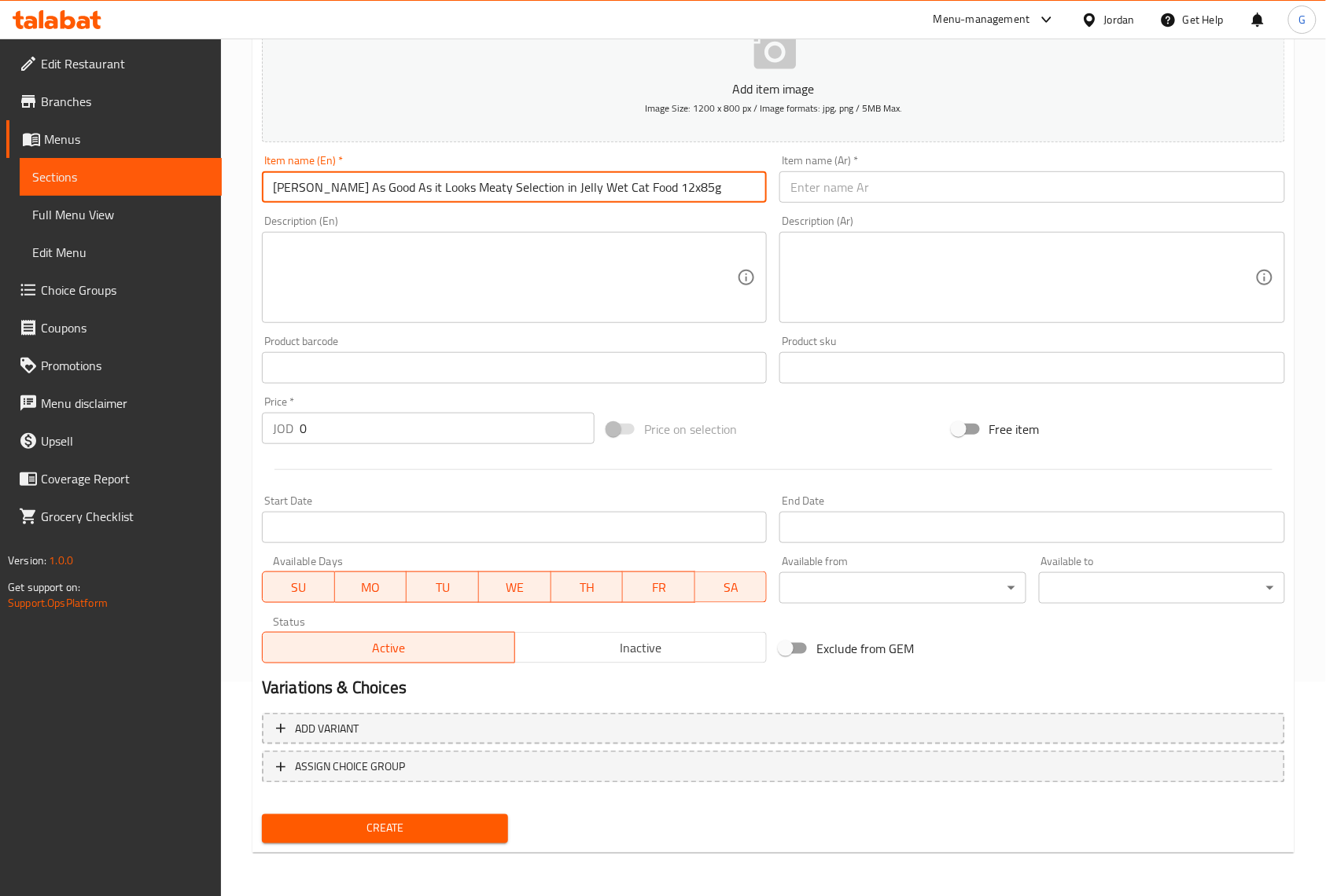
type input "Felix As Good As it Looks Meaty Selection in Jelly Wet Cat Food 12x85g"
click at [875, 195] on input "text" at bounding box center [1032, 187] width 505 height 32
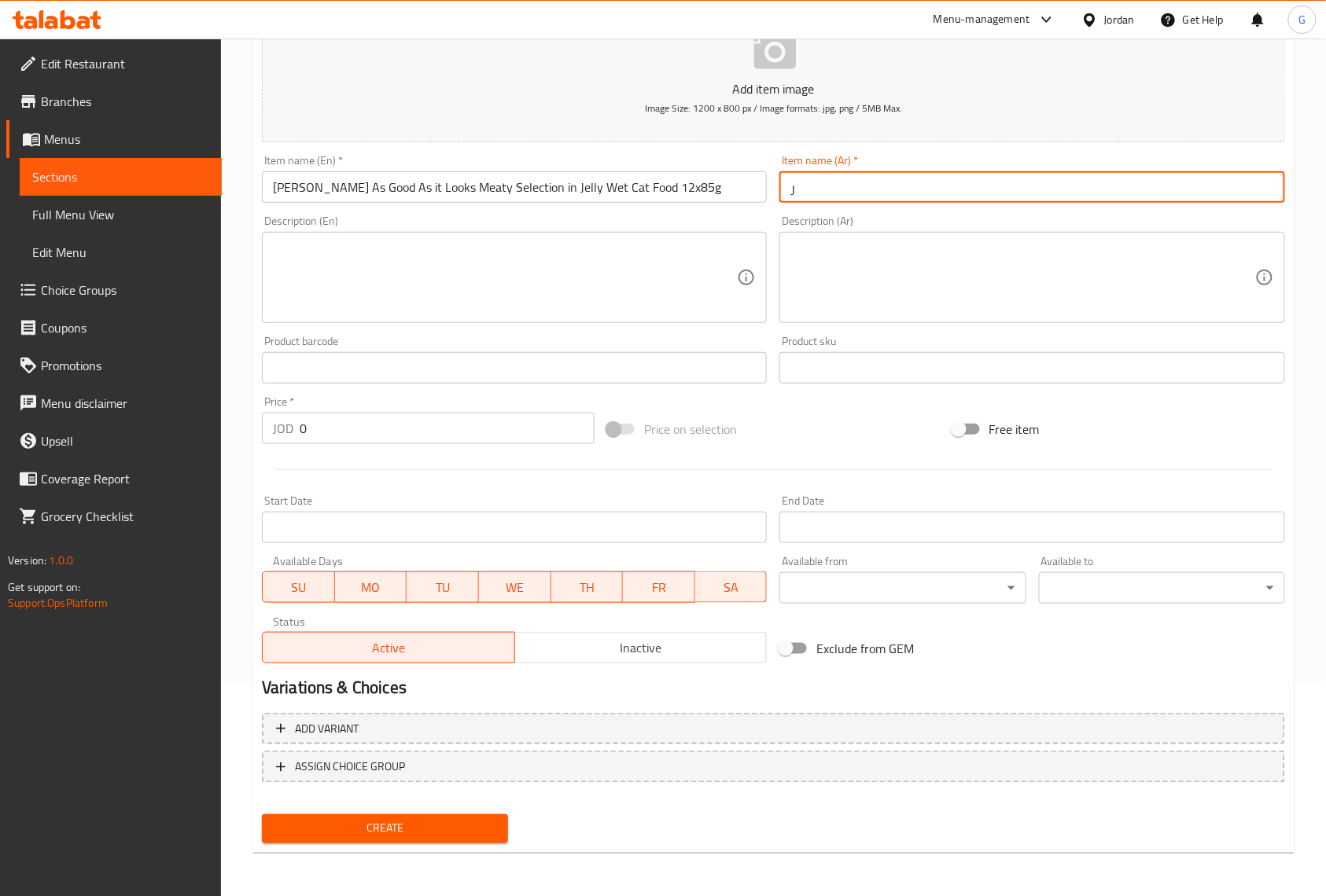
click at [837, 189] on input "ر" at bounding box center [1032, 187] width 505 height 32
paste input "مجموعة فيليكس جيدة كما تبدو باللحوم في طعام القطط الرطب الجيلي 12 × 85 جم"
click at [837, 189] on input "مجموعة فيليكس جيدة كما تبدو باللحوم في طعام القطط الرطب الجيلي 12 × 85 جم" at bounding box center [1032, 187] width 505 height 32
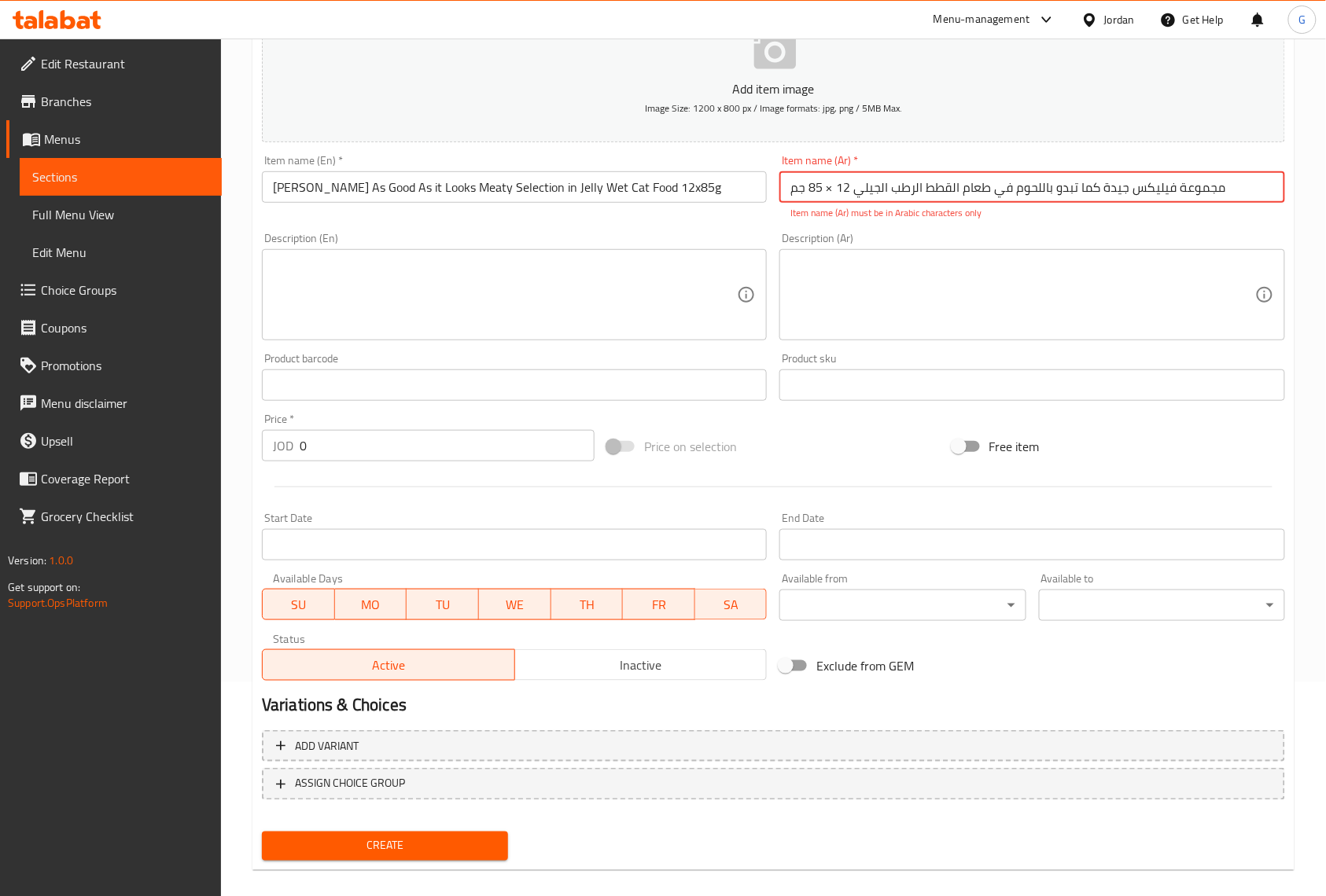
click at [825, 187] on input "مجموعة فيليكس جيدة كما تبدو باللحوم في طعام القطط الرطب الجيلي 12 × 85 جم" at bounding box center [1032, 187] width 505 height 32
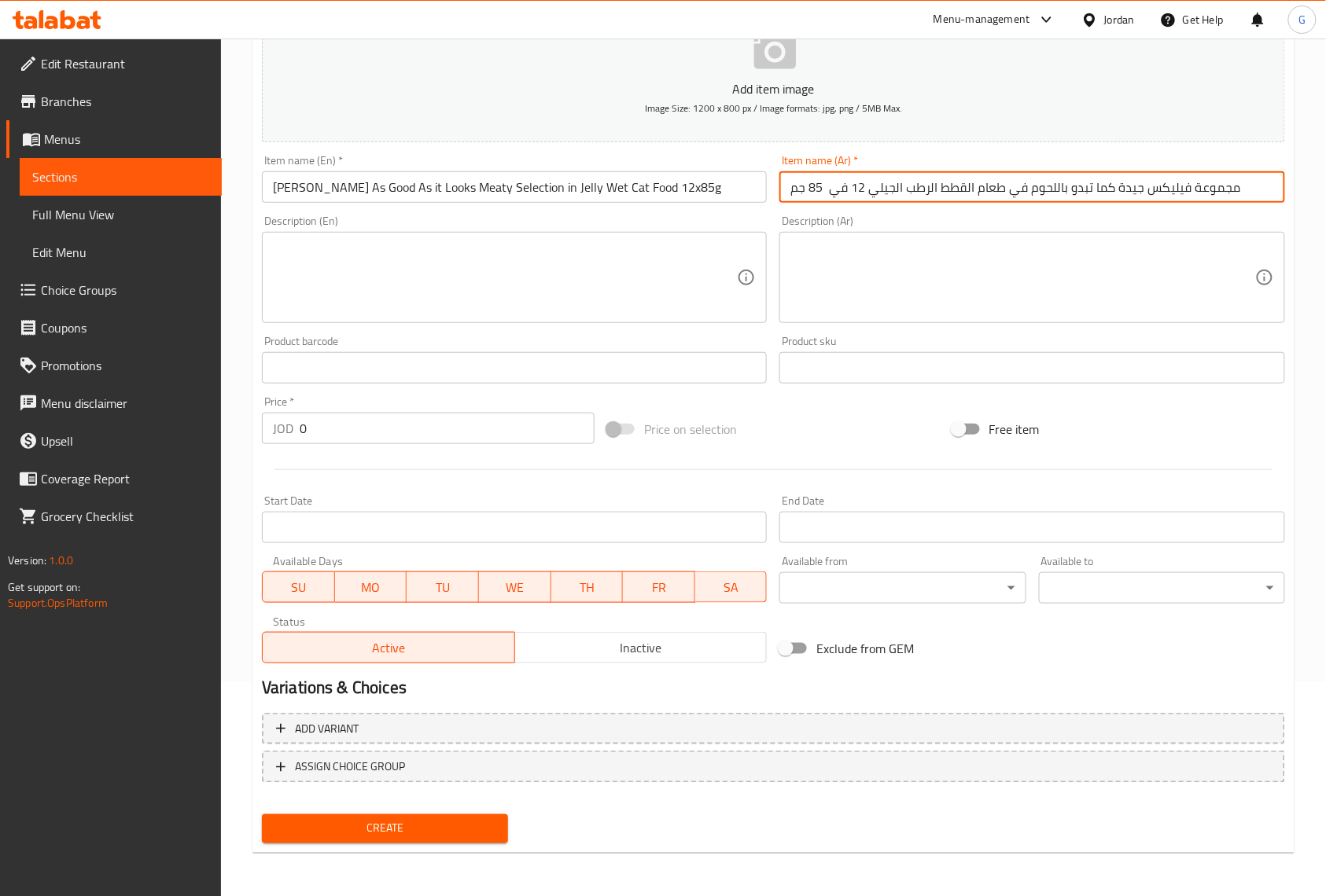
type input "مجموعة فيليكس جيدة كما تبدو باللحوم في طعام القطط الرطب الجيلي 12 في 85 جم"
click at [869, 290] on textarea at bounding box center [1022, 277] width 464 height 75
click at [1290, 451] on div "Free item" at bounding box center [1118, 429] width 346 height 42
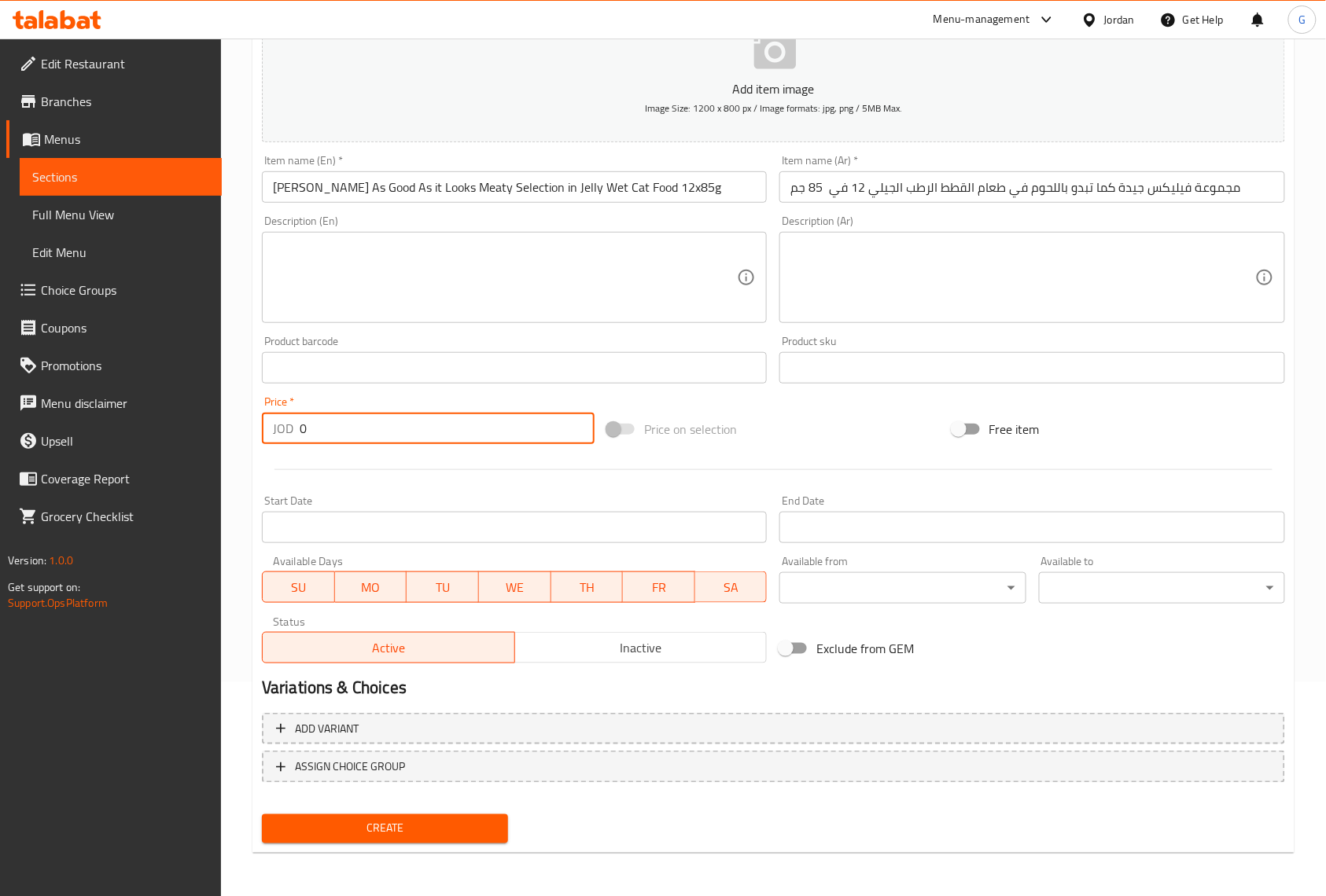
click at [362, 436] on input "0" at bounding box center [447, 429] width 295 height 32
paste input "6"
type input "6"
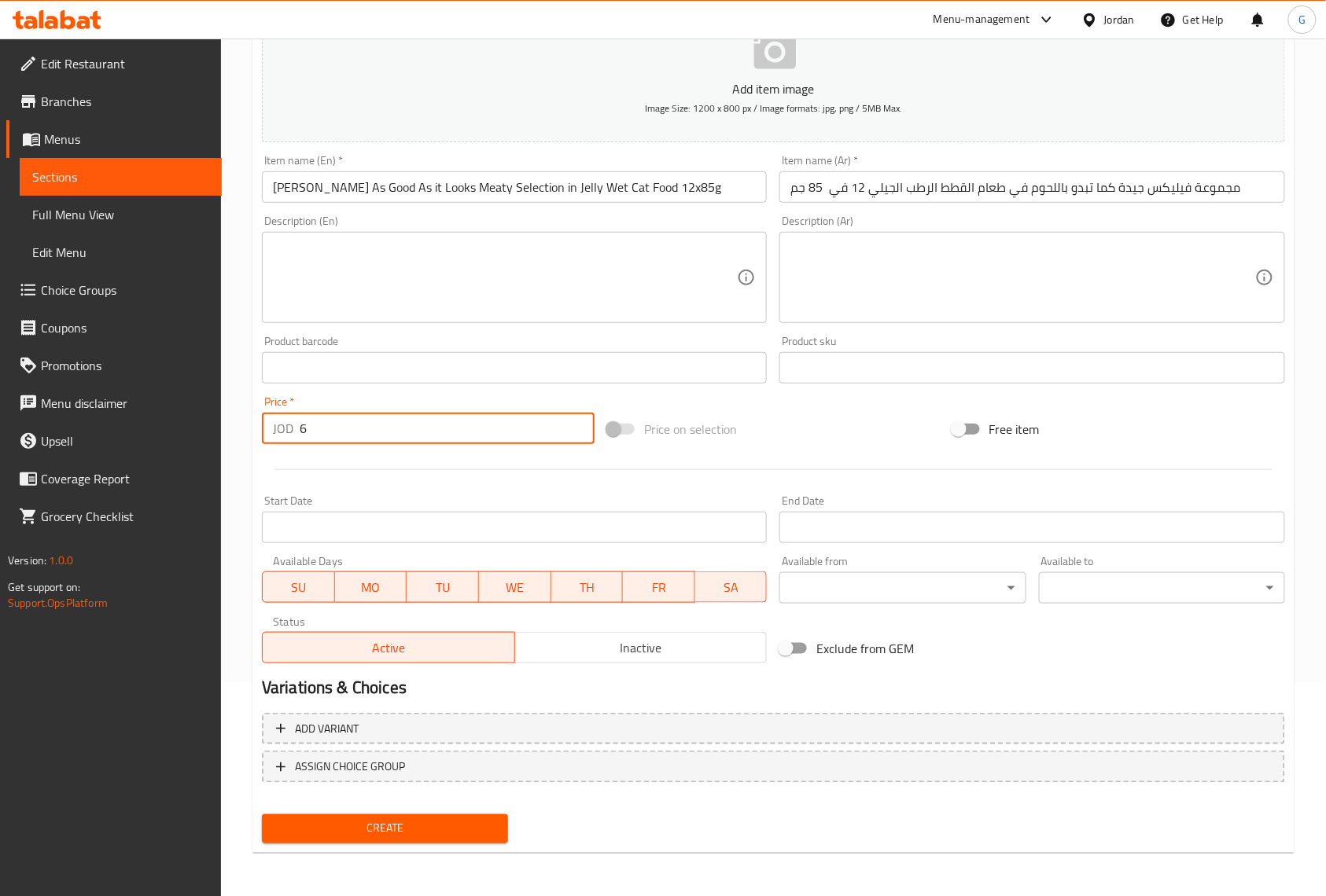
click at [262, 815] on button "Create" at bounding box center [385, 829] width 246 height 29
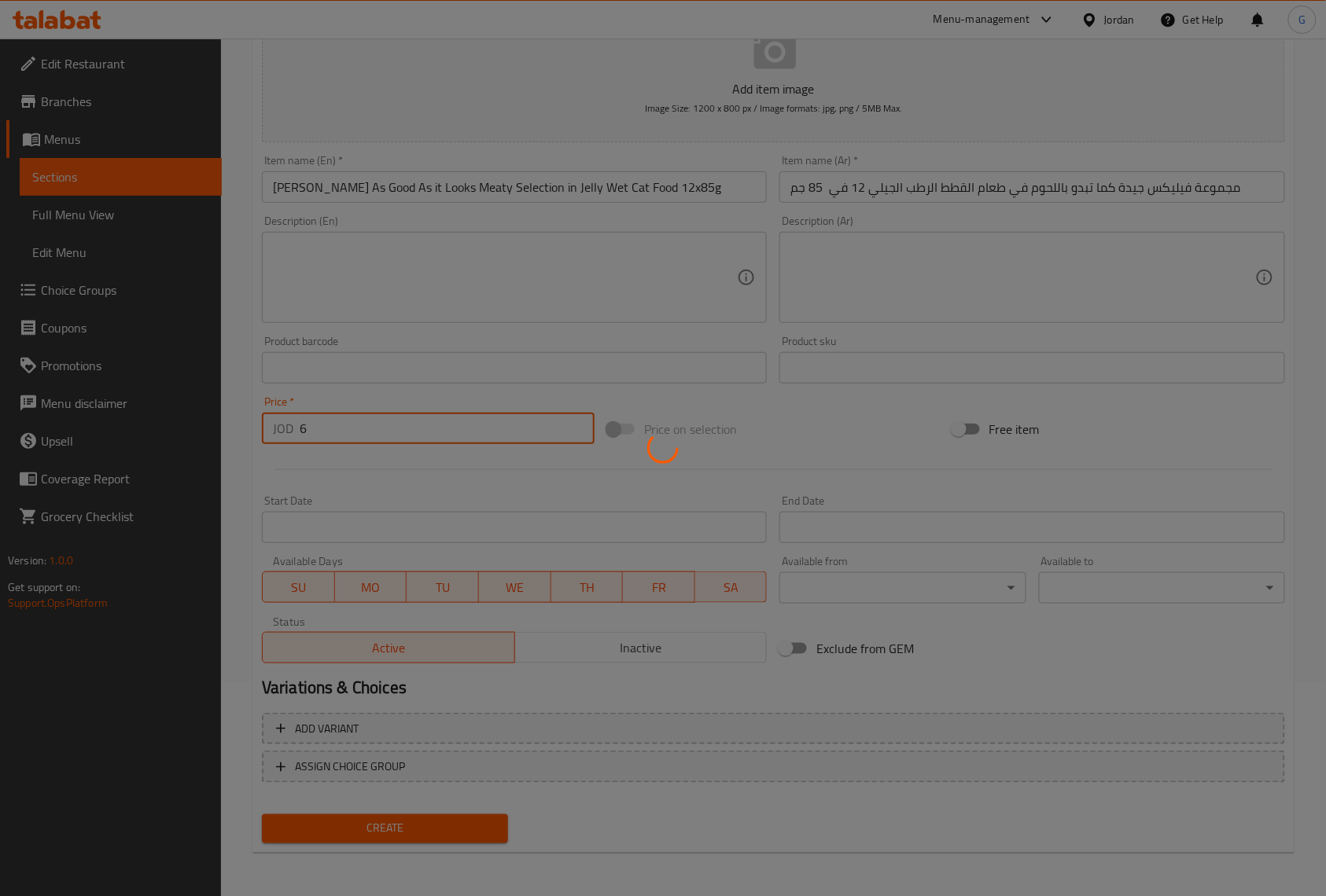
type input "0"
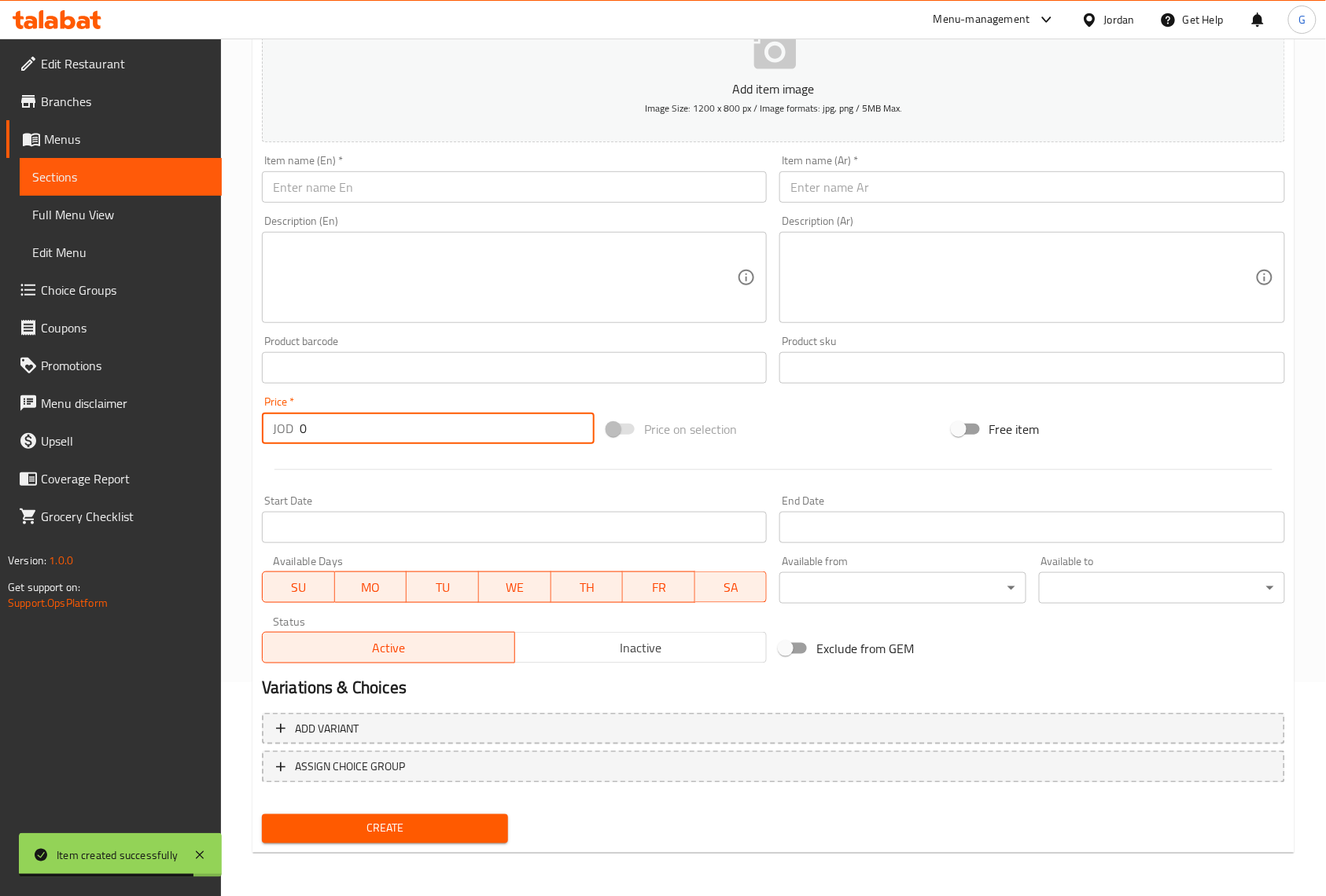
click at [480, 177] on input "text" at bounding box center [514, 187] width 505 height 32
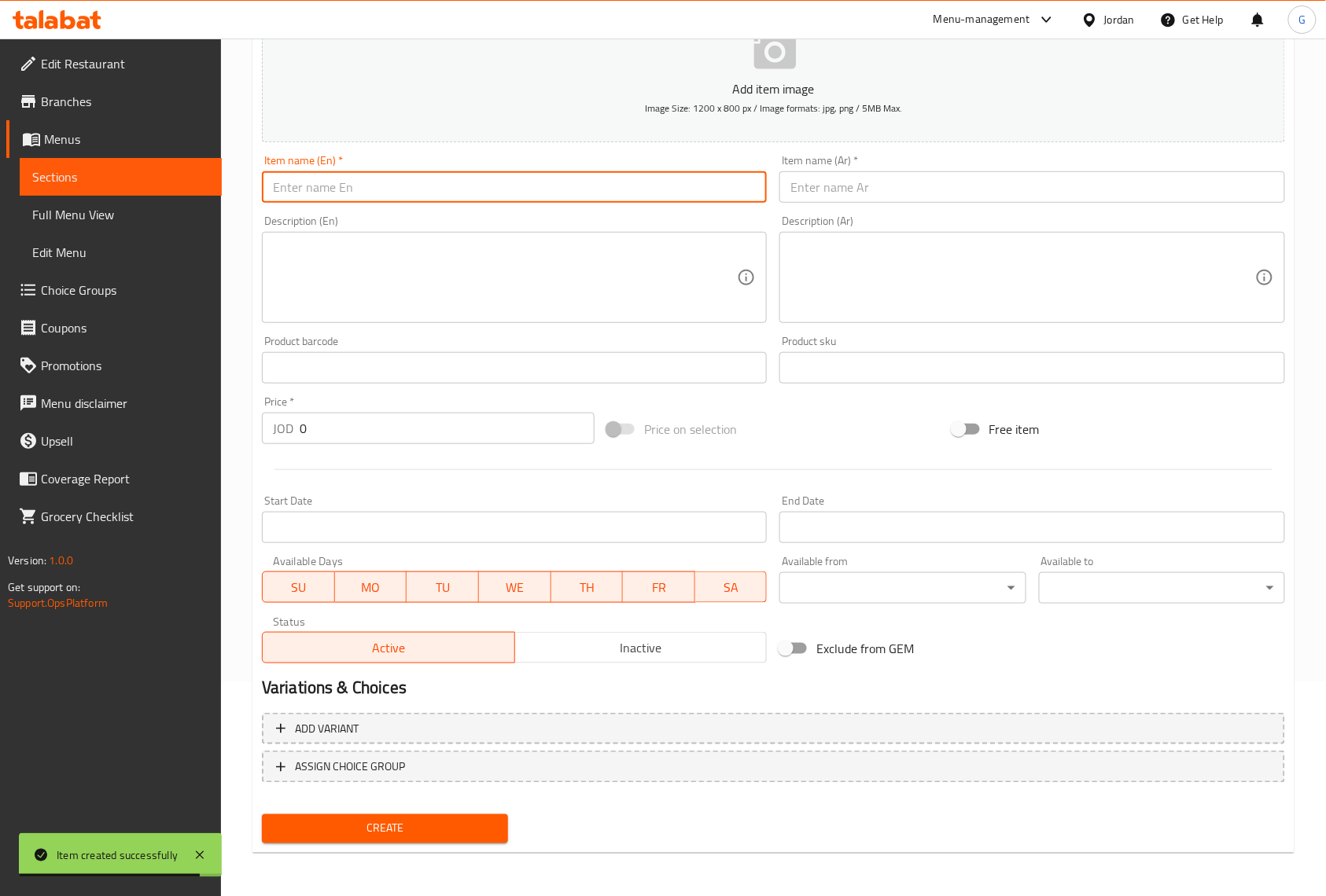
paste input "[PERSON_NAME] As Good As It Looks Ocean Feasts Selection in Jelly 12 x 85g"
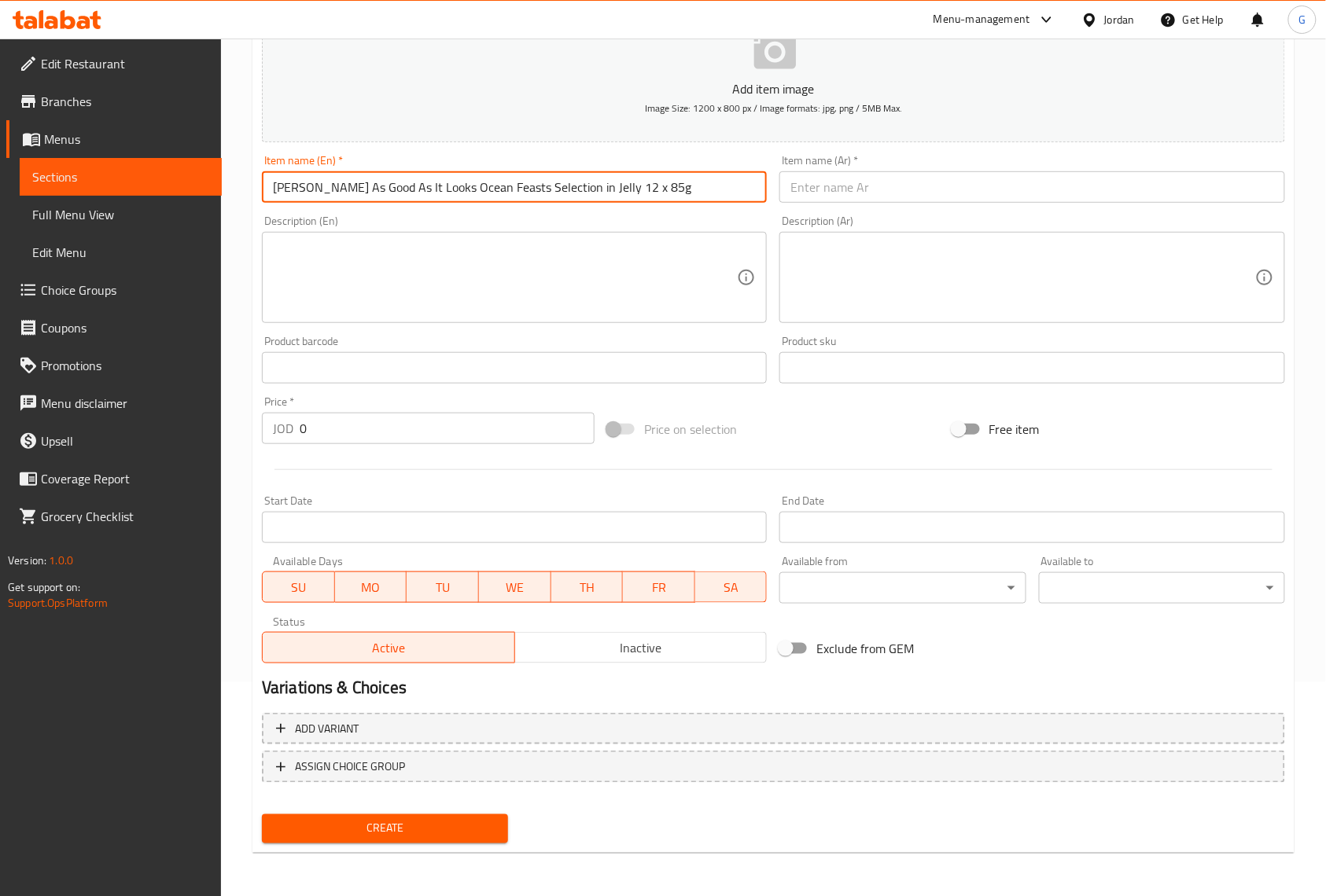
type input "[PERSON_NAME] As Good As It Looks Ocean Feasts Selection in Jelly 12 x 85g"
click at [1309, 126] on div "Home / Restaurants management / Menus / Sections / item / create Wet Food Cat s…" at bounding box center [774, 361] width 1105 height 1073
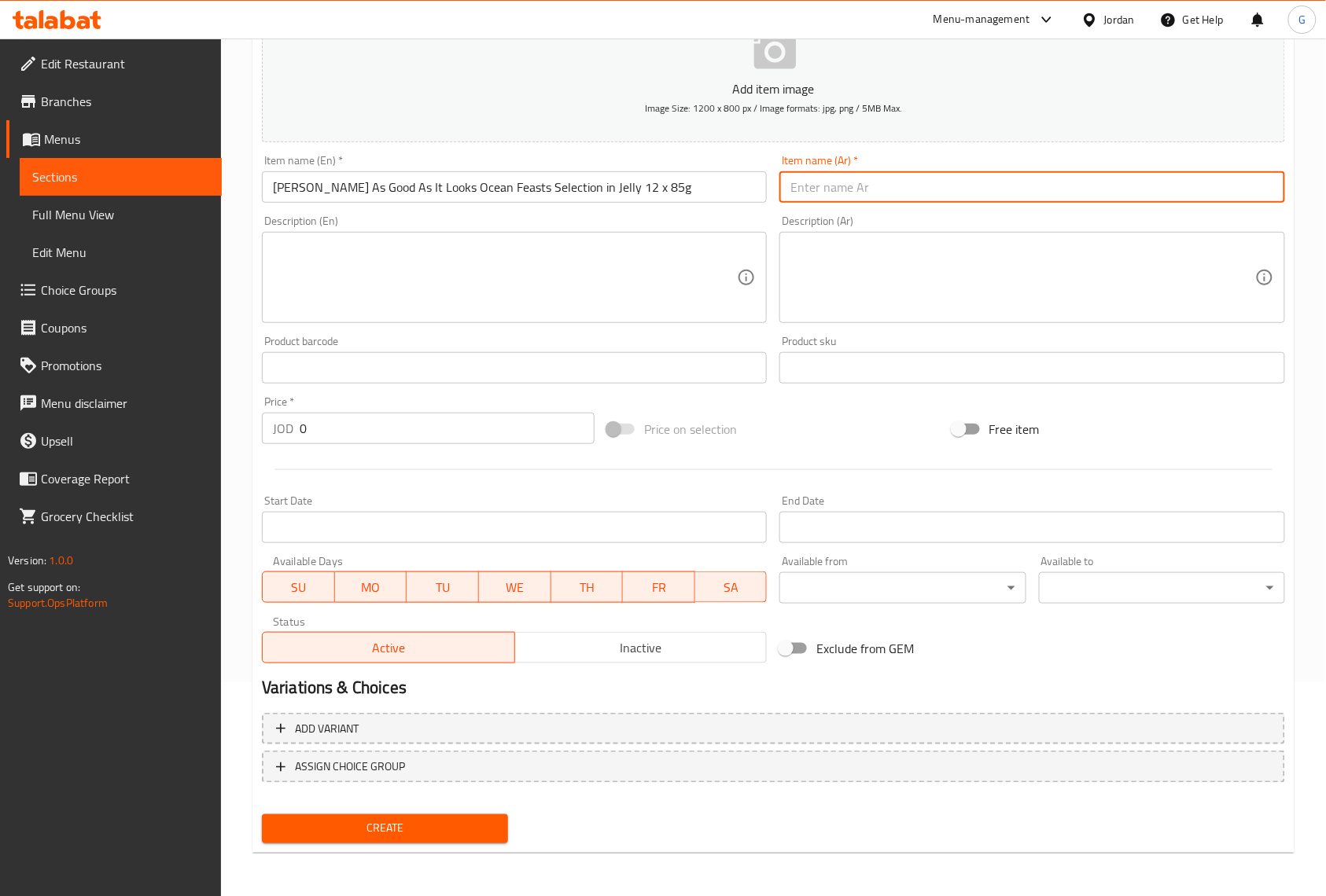
click at [1228, 178] on input "text" at bounding box center [1032, 187] width 505 height 32
paste input "باوتشز فيليكس بتشكيلة من سمك القد، وسمك السلمون، وسمك التونة في الجيلي، 12 × 85…"
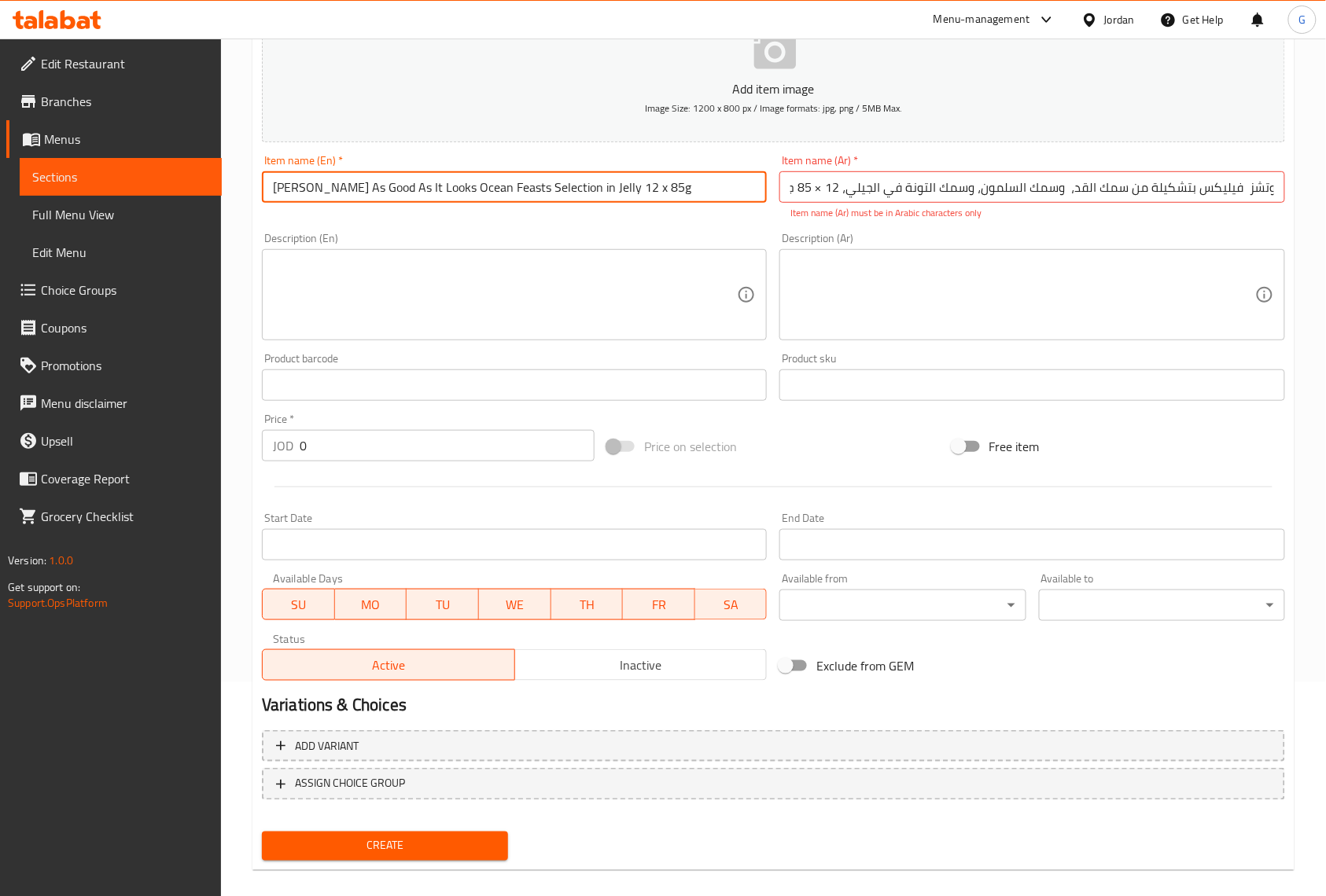
scroll to position [0, 0]
click at [624, 189] on input "[PERSON_NAME] As Good As It Looks Ocean Feasts Selection in Jelly 12 x 85g" at bounding box center [514, 187] width 505 height 32
click at [967, 194] on input "باوتشز فيليكس بتشكيلة من سمك القد، وسمك السلمون، وسمك التونة في الجيلي، 12 × 85…" at bounding box center [1032, 187] width 505 height 32
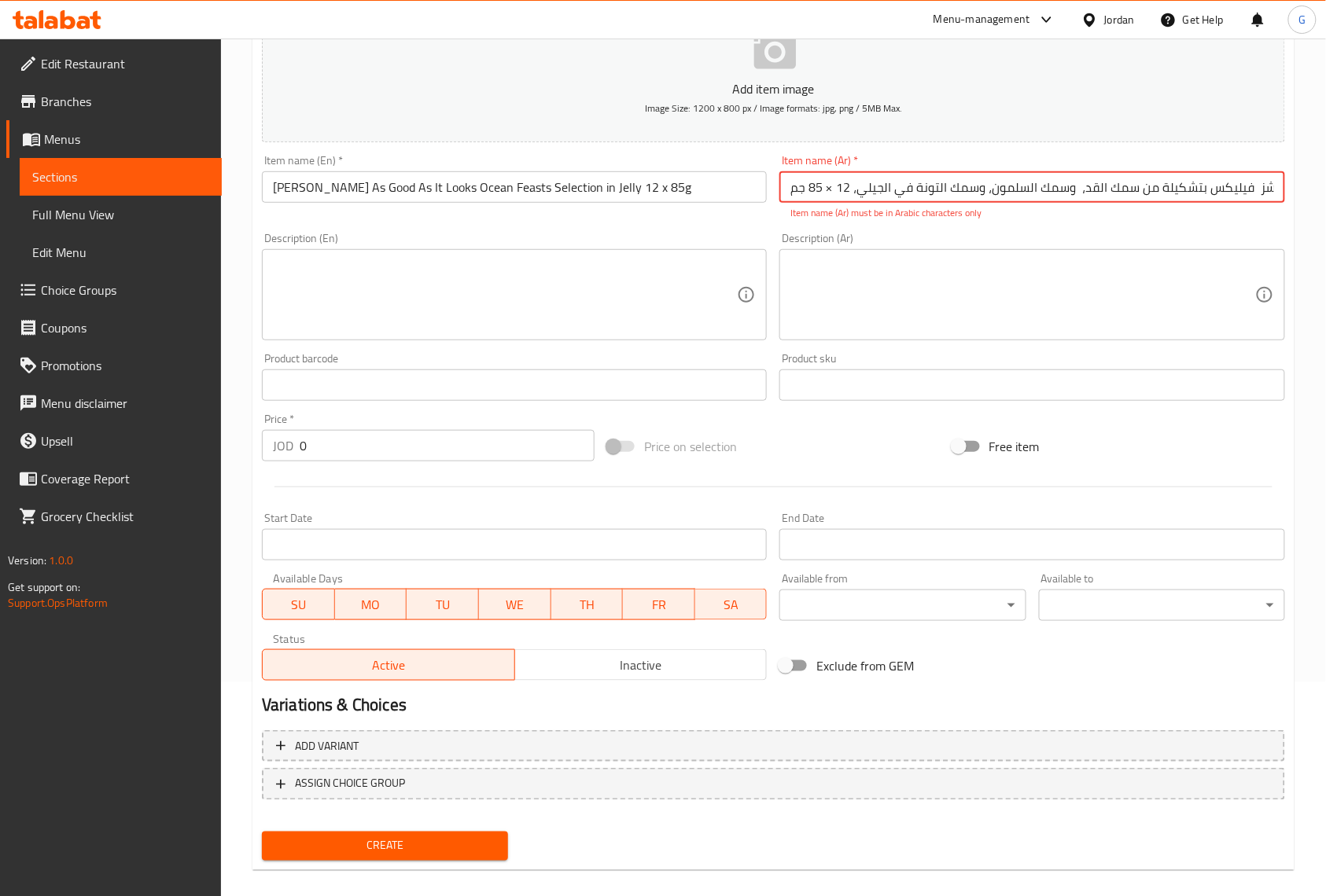
click at [967, 194] on input "باوتشز فيليكس بتشكيلة من سمك القد، وسمك السلمون، وسمك التونة في الجيلي، 12 × 85…" at bounding box center [1032, 187] width 505 height 32
paste input "شكيلة أوشن فيستس من فيليكس، بمظهرها الرائع، في"
type input "تشكيلة أوشن فيستس من فيليكس، بمظهرها الرائع، في جيلي، 12 × 85 جم"
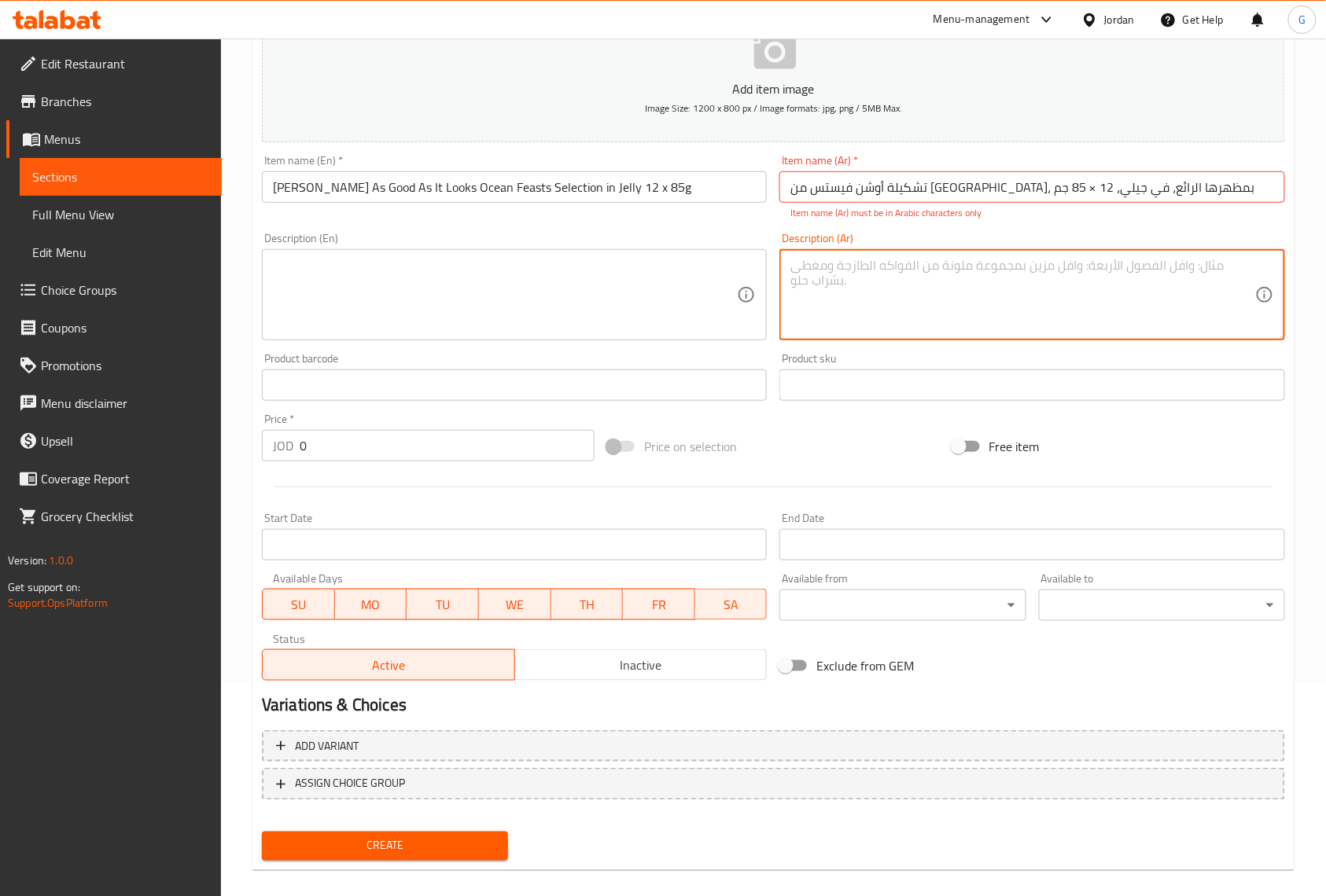
click at [967, 317] on textarea at bounding box center [1022, 295] width 464 height 75
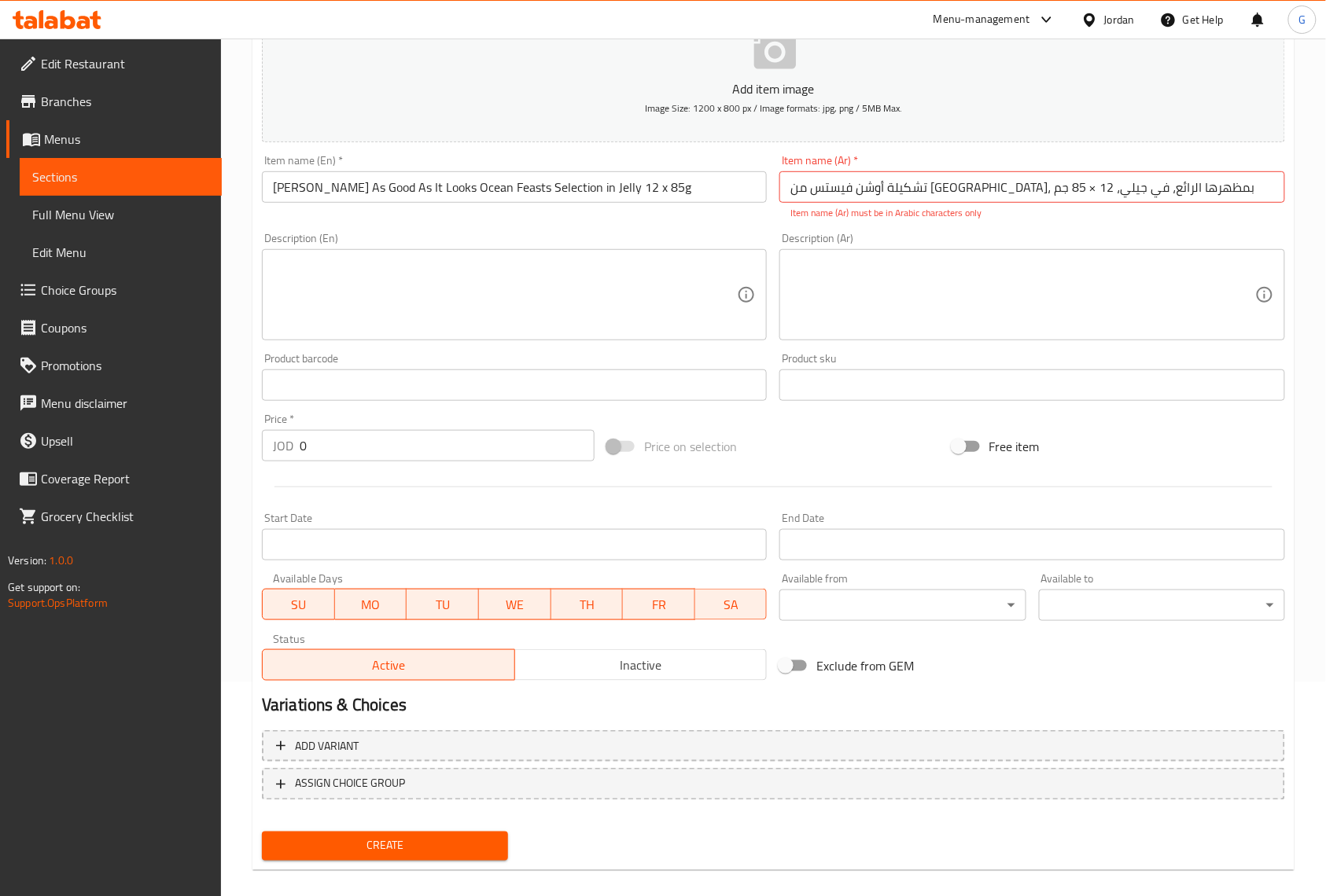
click at [1297, 236] on div "Home / Restaurants management / Menus / Sections / item / create Wet Food Cat s…" at bounding box center [774, 369] width 1105 height 1090
click at [507, 452] on input "0" at bounding box center [447, 446] width 295 height 32
paste input "6"
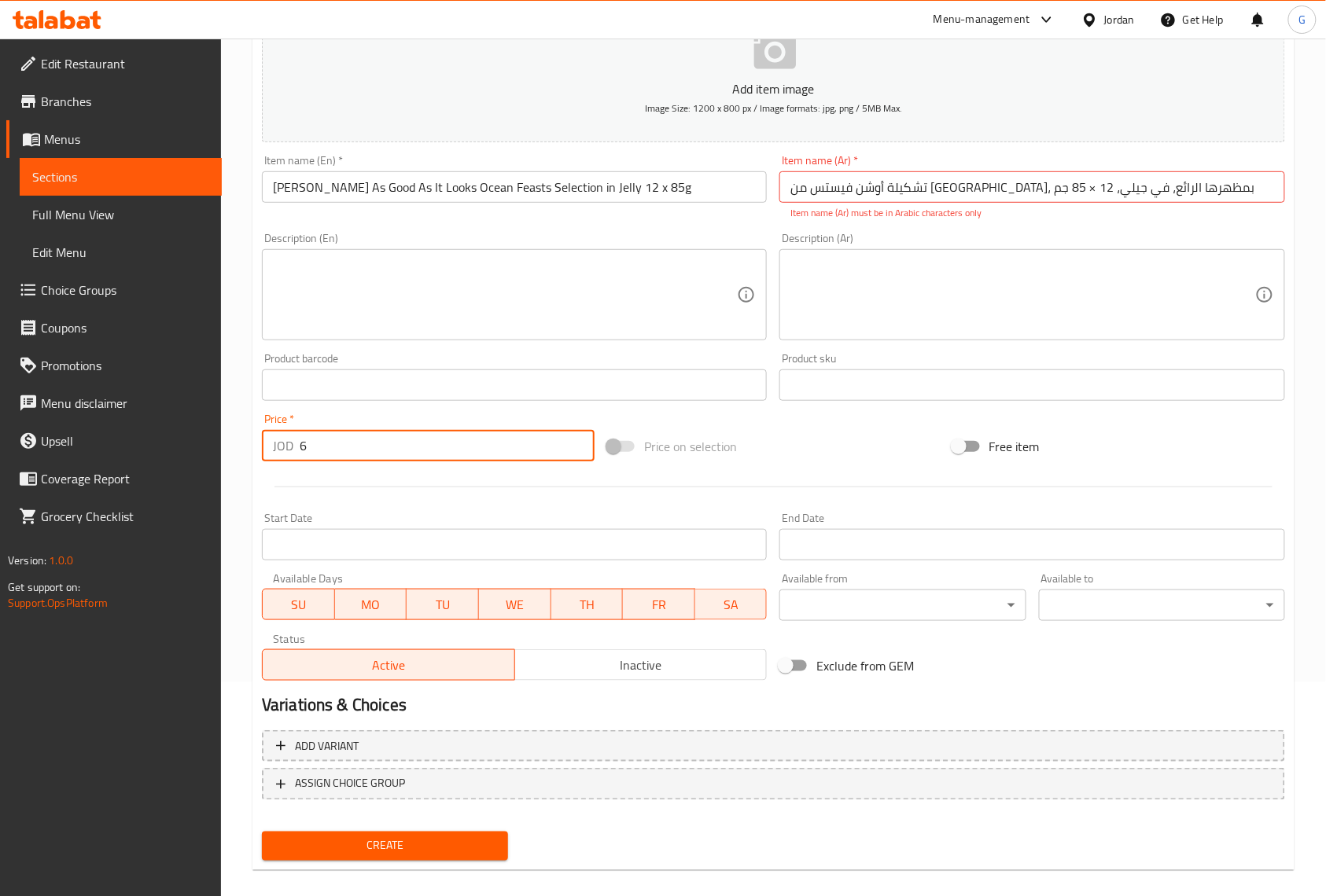
type input "6"
click at [262, 831] on button "Create" at bounding box center [385, 846] width 246 height 29
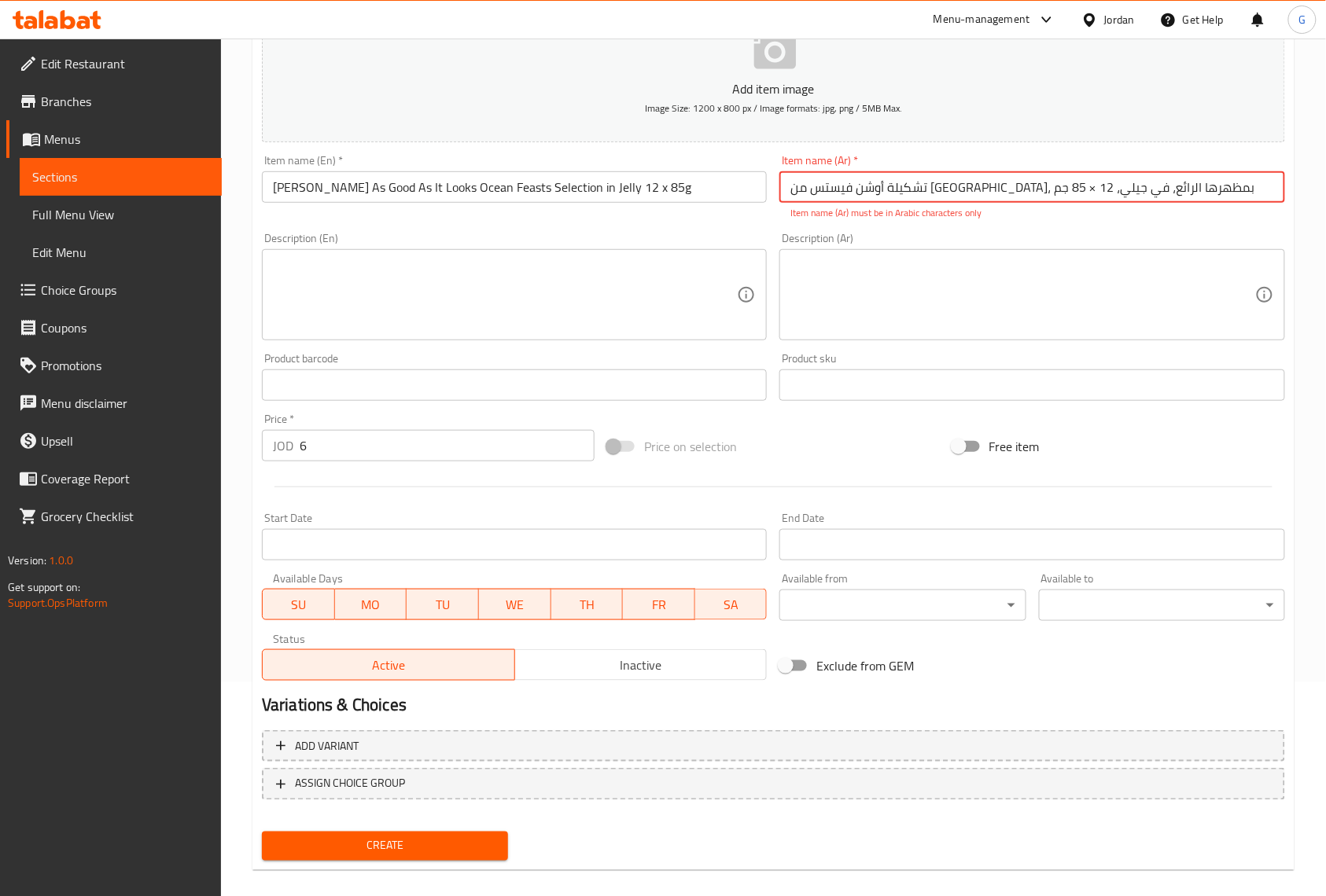
drag, startPoint x: 834, startPoint y: 189, endPoint x: 824, endPoint y: 193, distance: 10.8
click at [824, 193] on input "تشكيلة أوشن فيستس من فيليكس، بمظهرها الرائع، في جيلي، 12 × 85 جم" at bounding box center [1032, 187] width 505 height 32
click at [824, 195] on input "تشكيلة أوشن فيستس من فيليكس، بمظهرها الرائع، في جيلي، 12 × 85 جم" at bounding box center [1032, 187] width 505 height 32
click at [827, 196] on input "تشكيلة أوشن فيستس من فيليكس، بمظهرها الرائع، في جيلي، 12 × 85 جم" at bounding box center [1032, 187] width 505 height 32
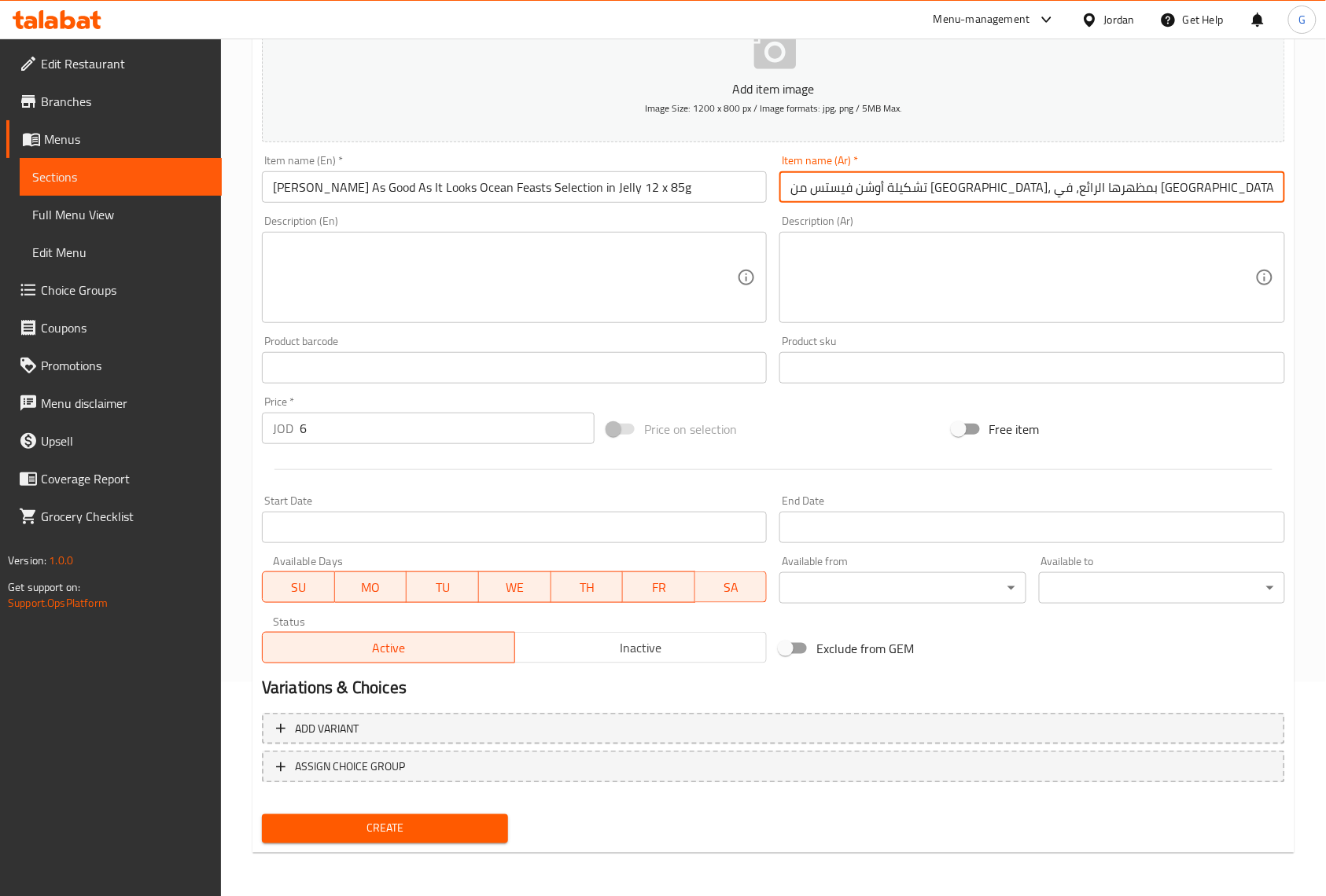
type input "تشكيلة أوشن فيستس من فيليكس، بمظهرها الرائع، في جيلي، 12 في 85 جم"
click at [262, 815] on button "Create" at bounding box center [385, 829] width 246 height 29
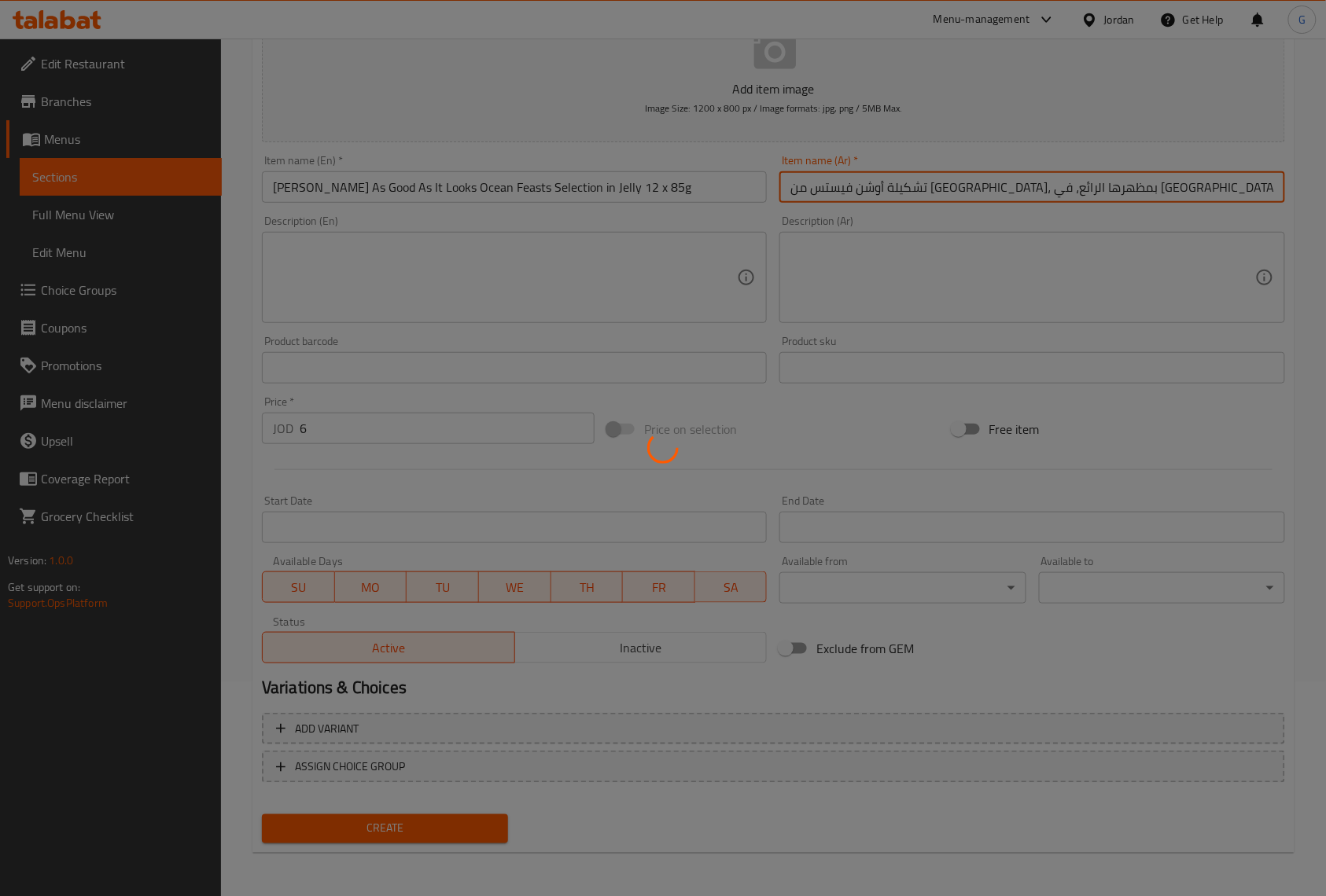
scroll to position [109, 0]
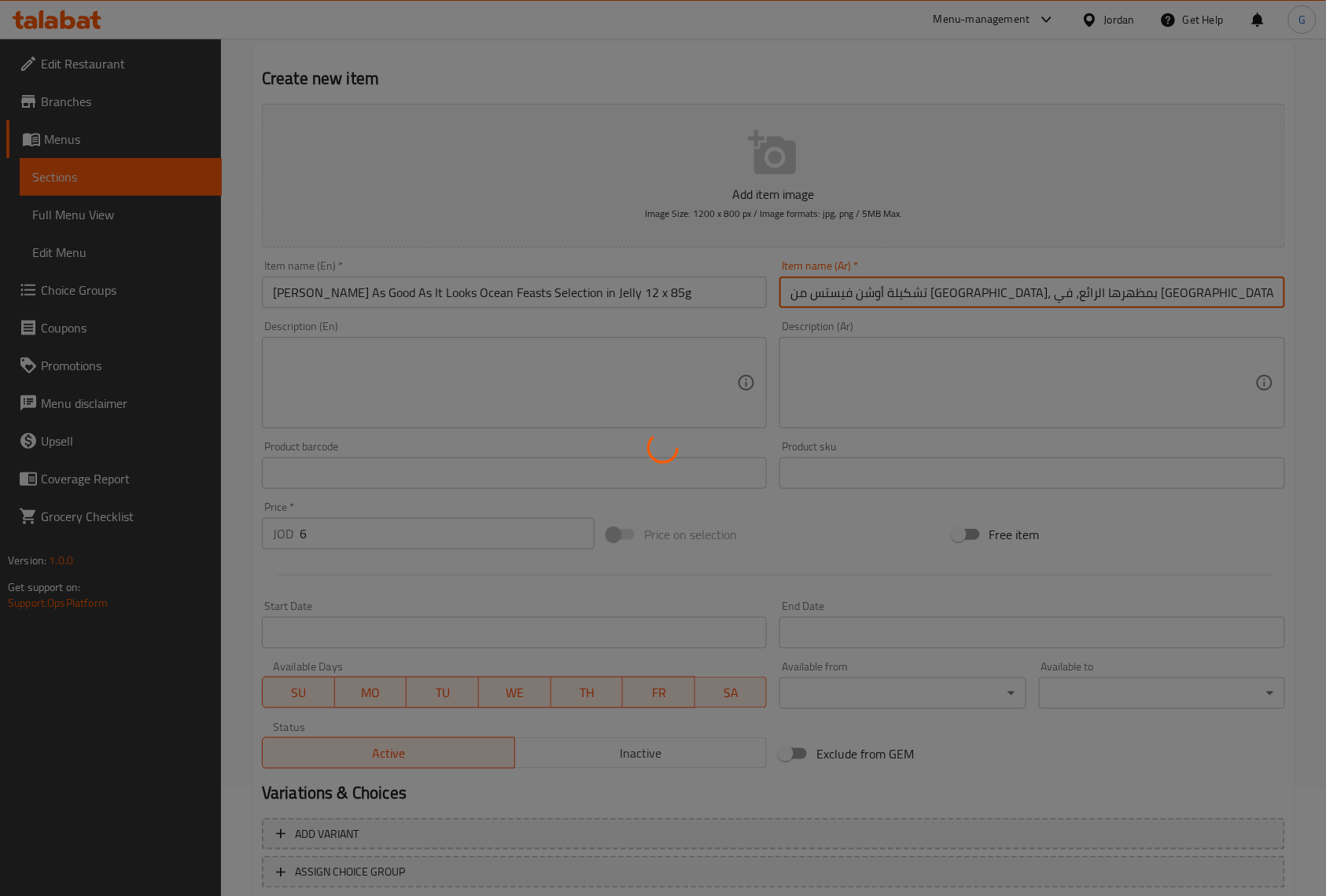
type input "0"
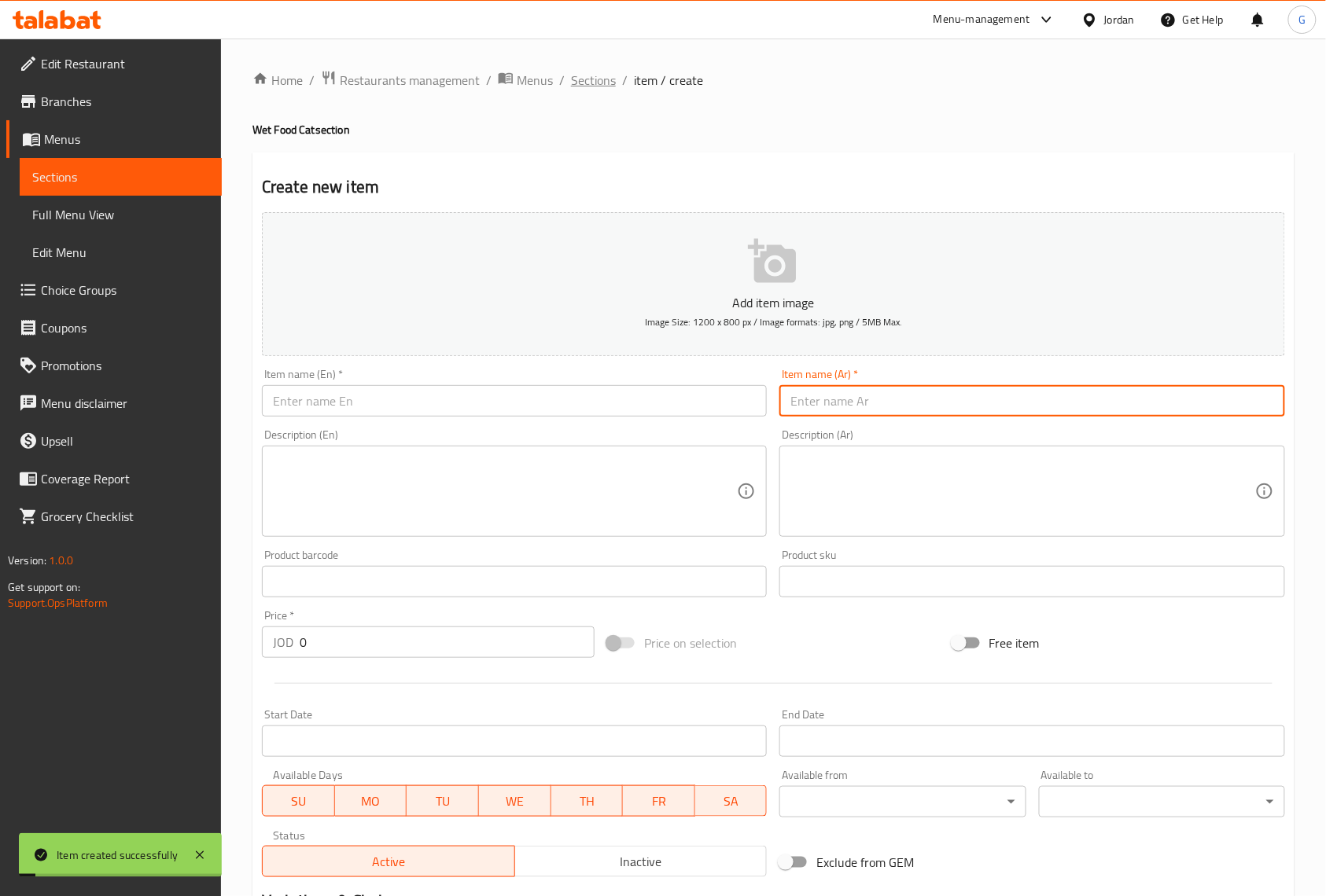
click at [604, 86] on span "Sections" at bounding box center [593, 80] width 45 height 19
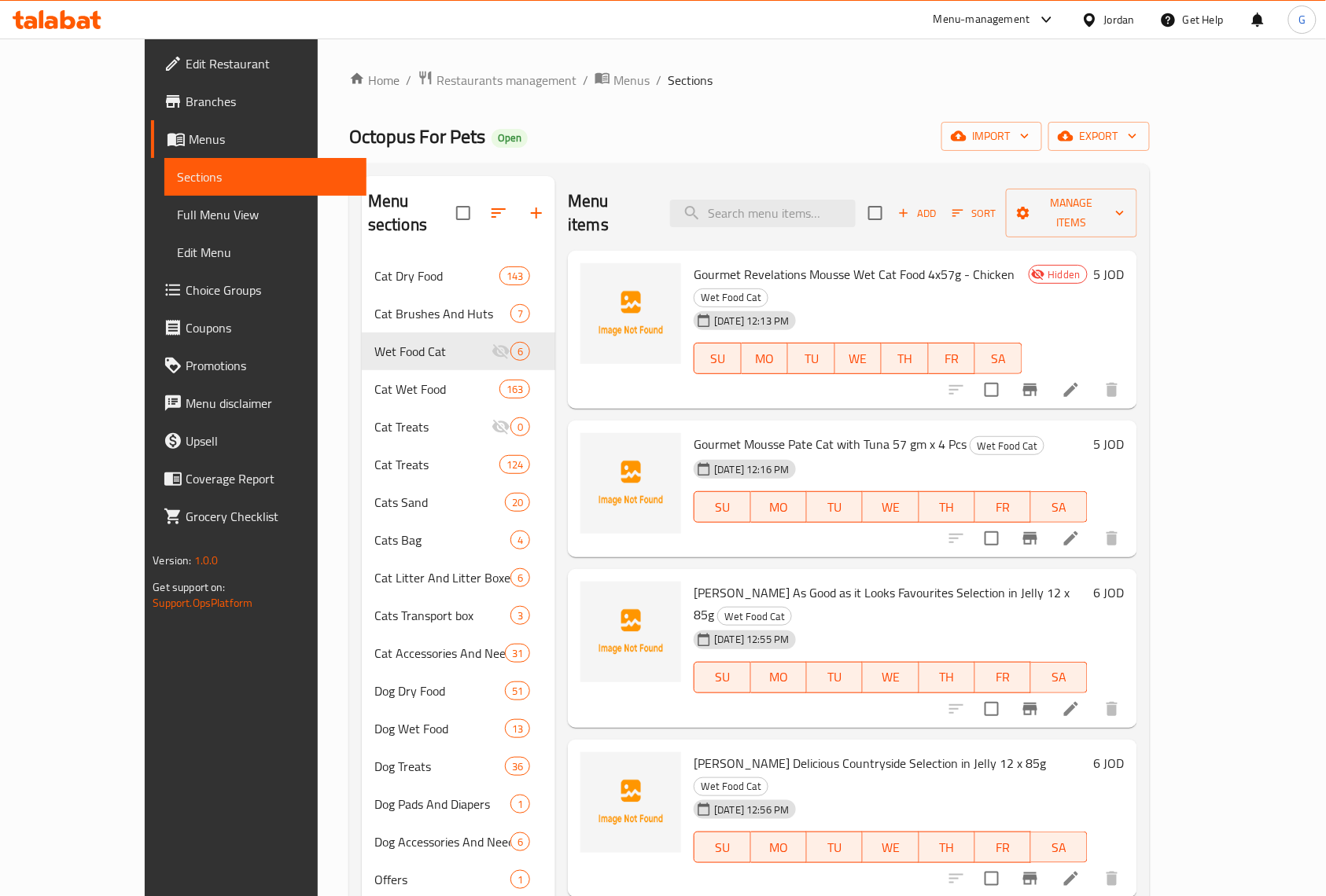
click at [762, 82] on ol "Home / Restaurants management / Menus / Sections" at bounding box center [750, 80] width 801 height 20
click at [809, 209] on input "search" at bounding box center [763, 213] width 186 height 27
paste input "Gourmet Revelations Mousse Wet Cat Food 4x57g - Chicken"
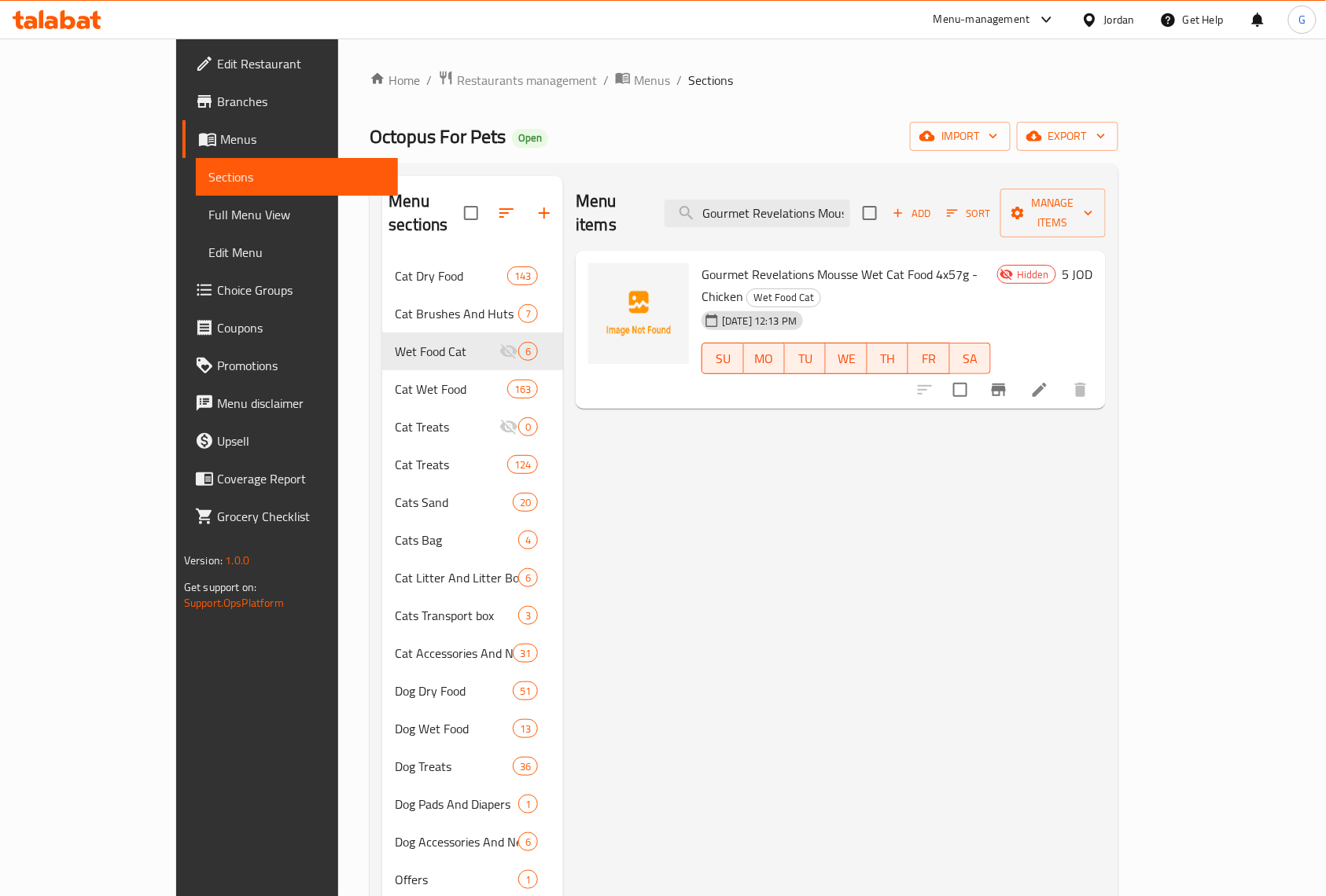
click at [880, 64] on div "Home / Restaurants management / Menus / Sections Octopus For Pets Open import e…" at bounding box center [744, 578] width 812 height 1078
click at [818, 204] on input "Gourmet Revelations Mousse Wet Cat Food 4x57g - Chicken" at bounding box center [758, 213] width 186 height 27
paste input "Mousse Pate Cat with Tuna 57g × 4 Pcs"
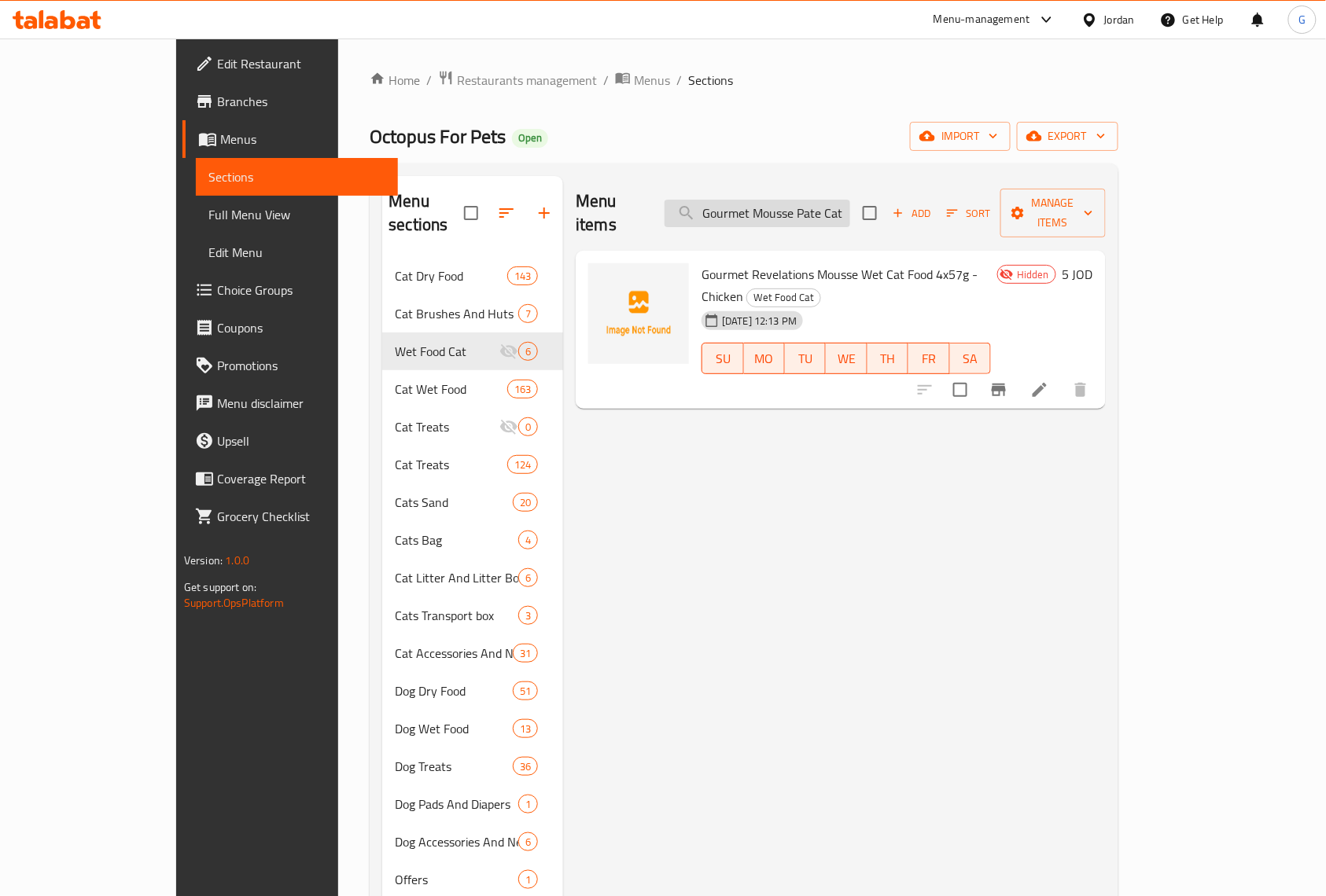
scroll to position [0, 117]
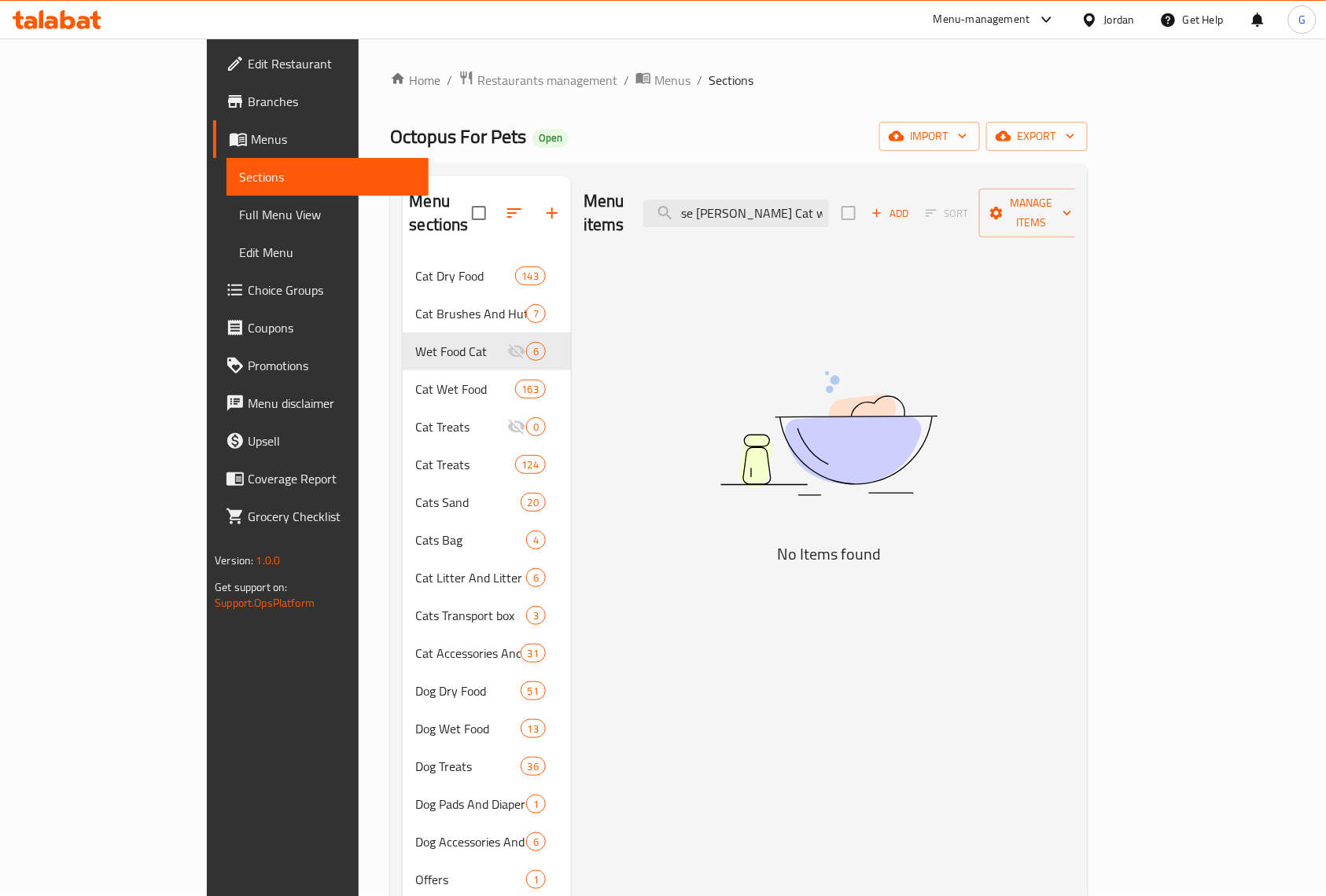
type input "Gourmet Mousse Pate Cat with Tuna 57g"
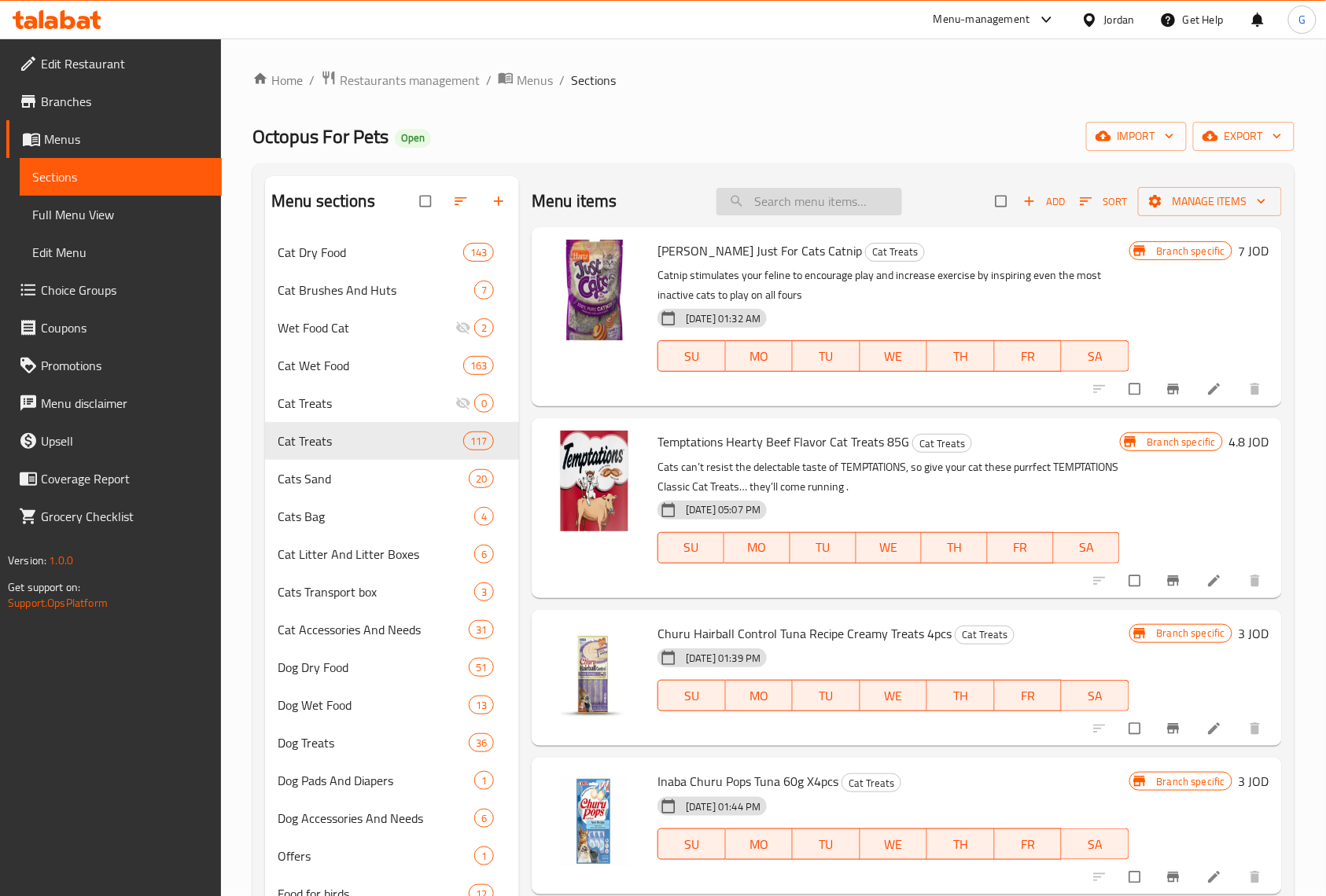
click at [852, 196] on input "search" at bounding box center [810, 201] width 186 height 27
paste input "Whiskas Cat Milk 3x200ml"
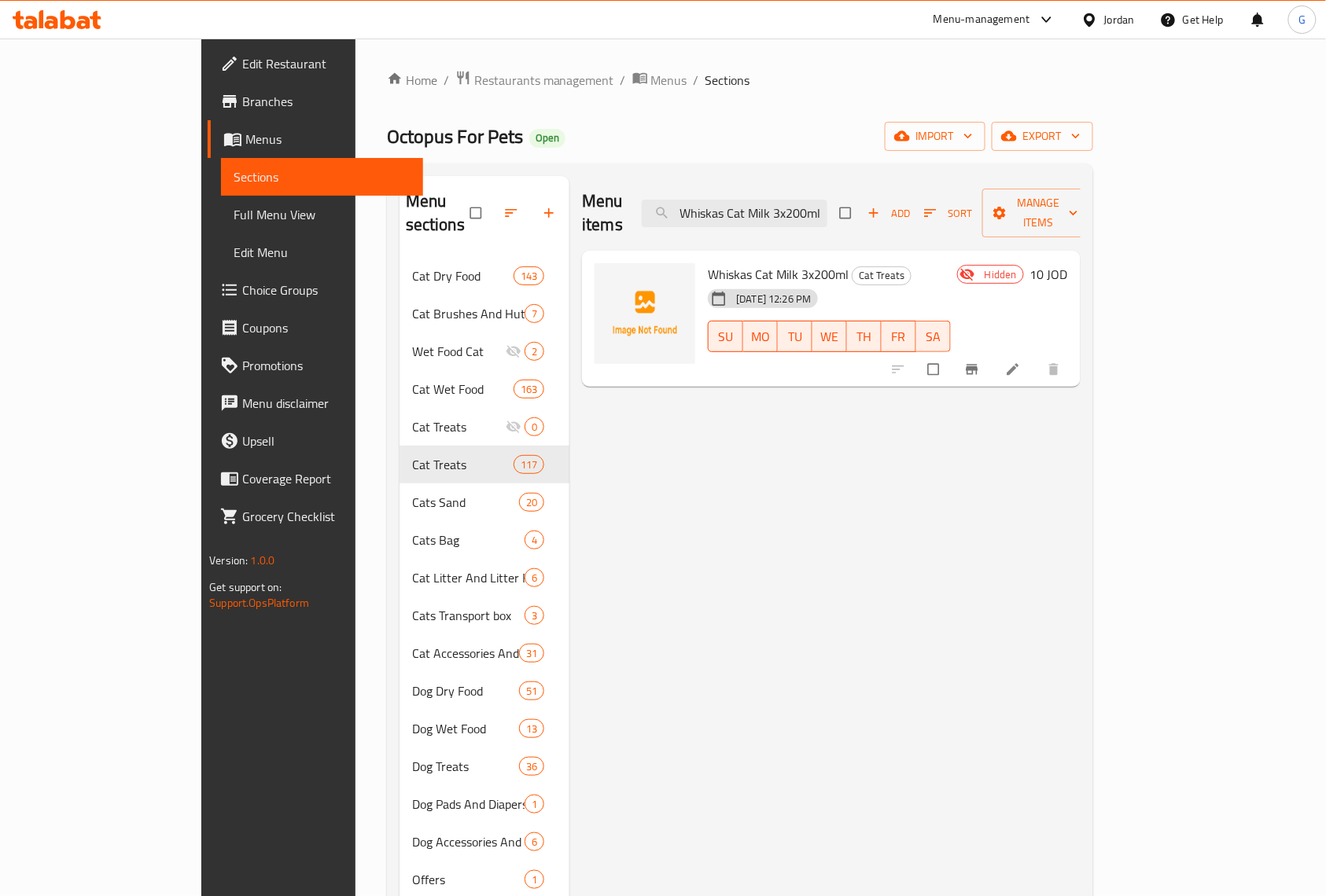
type input "Whiskas Cat Milk 3x200ml"
click at [1021, 361] on icon at bounding box center [1013, 369] width 16 height 16
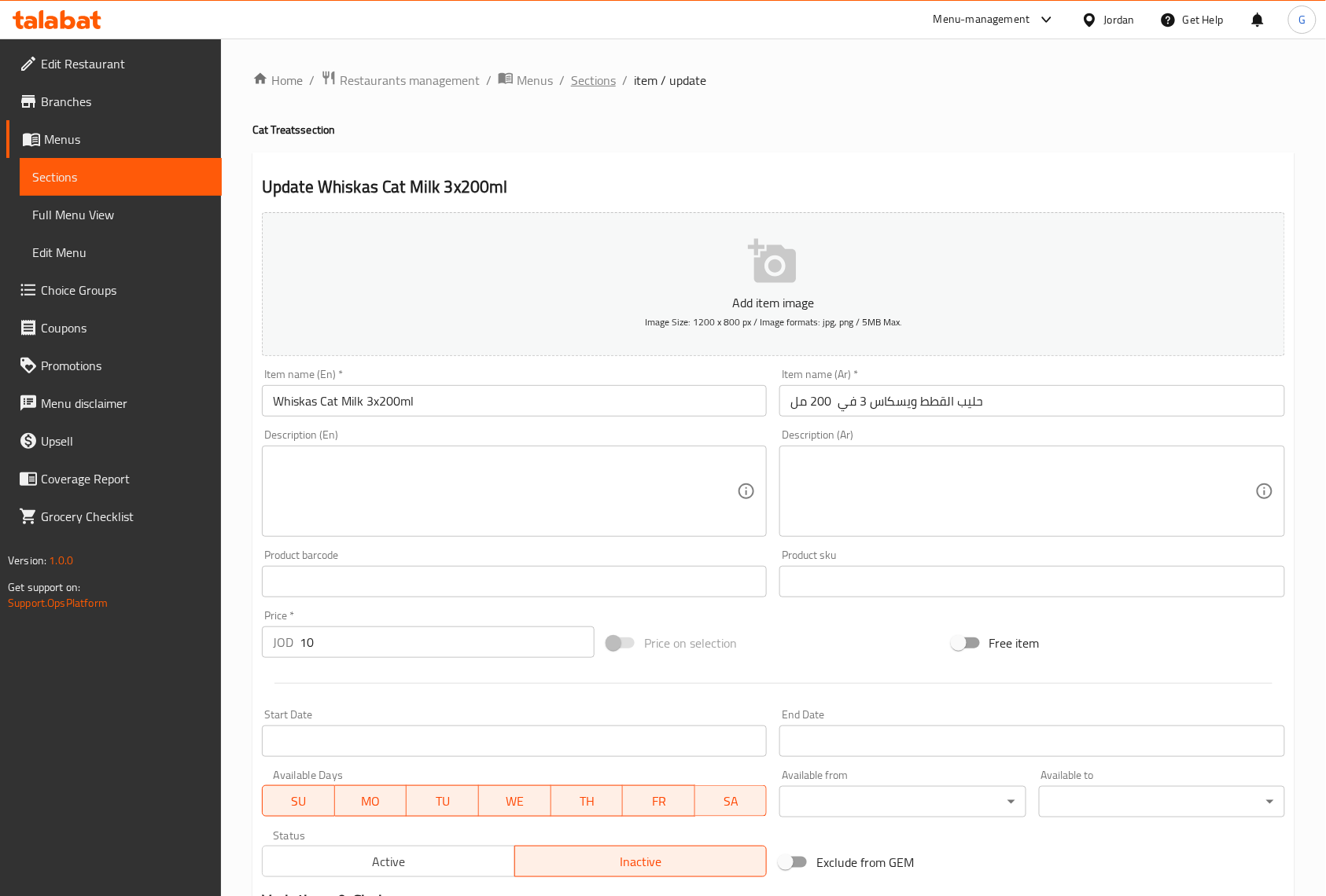
click at [602, 77] on span "Sections" at bounding box center [593, 80] width 45 height 19
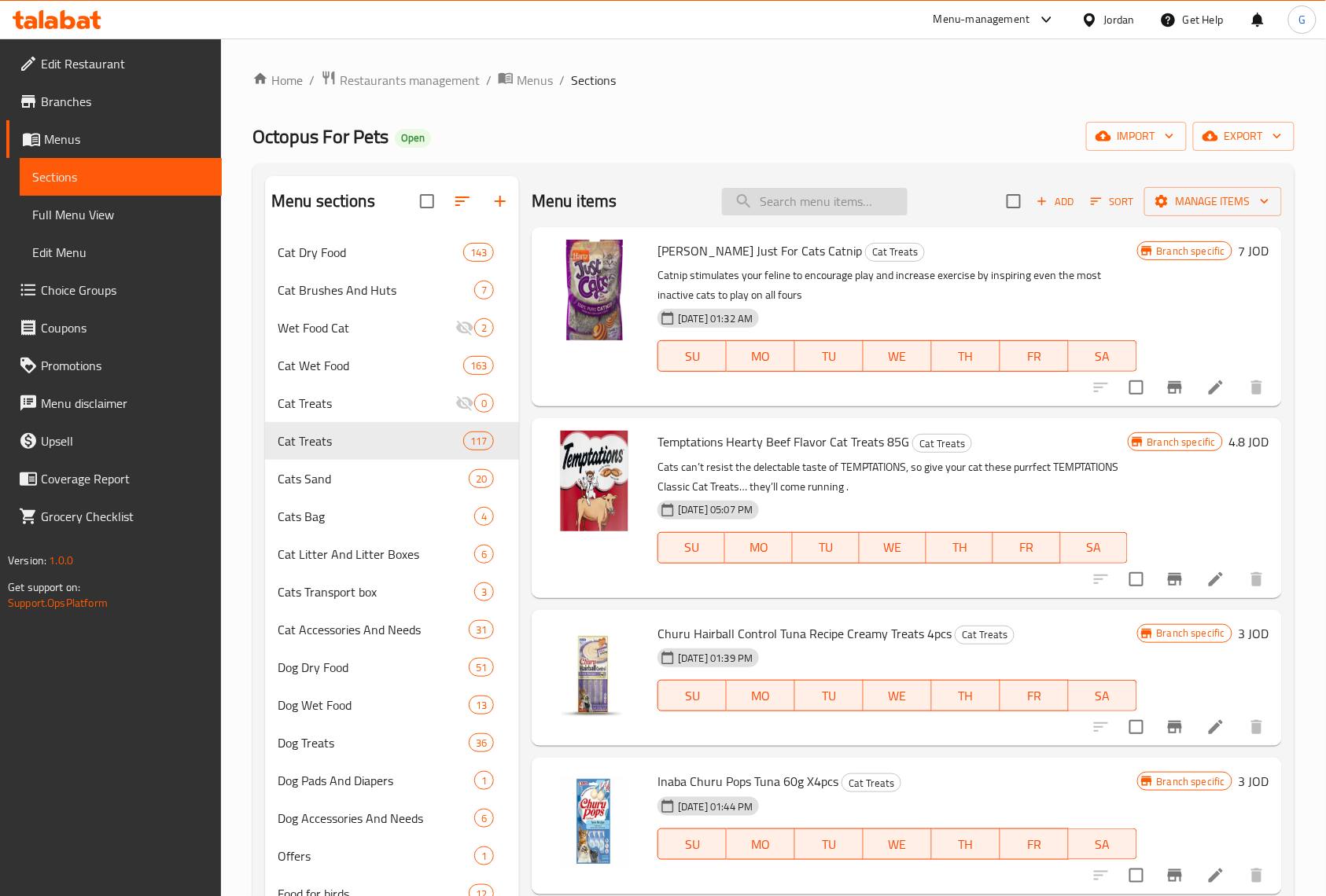
click at [797, 211] on input "search" at bounding box center [815, 201] width 186 height 27
paste input "Whiskas Temptations Cat Treats with Salmon Flavour 60g"
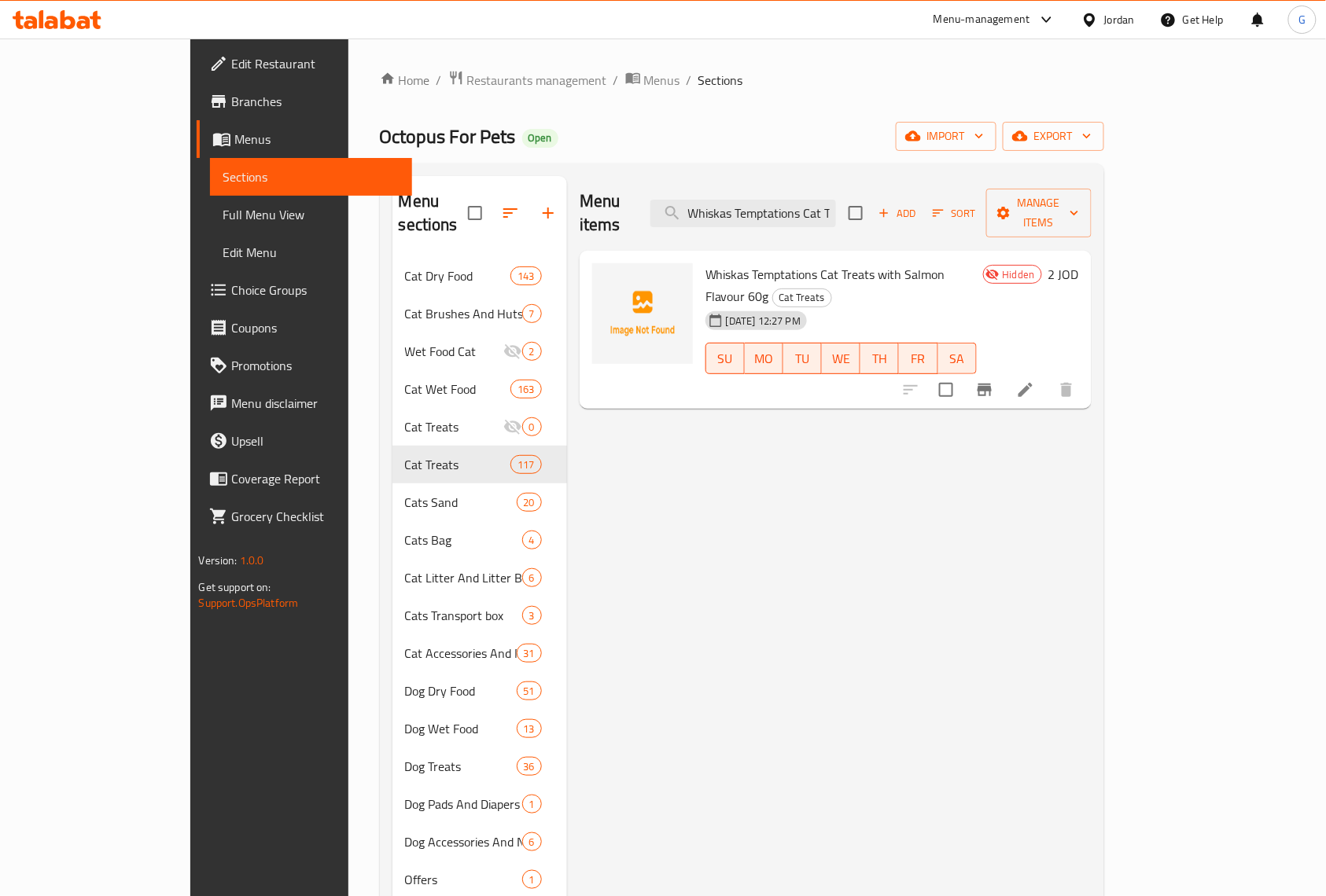
click at [884, 54] on div "Home / Restaurants management / Menus / Sections Octopus For Pets Open import e…" at bounding box center [742, 578] width 788 height 1078
click at [836, 216] on input "Whiskas Temptations Cat Treats with Salmon Flavour 60g" at bounding box center [743, 213] width 186 height 27
paste input "Chicken And Cheese"
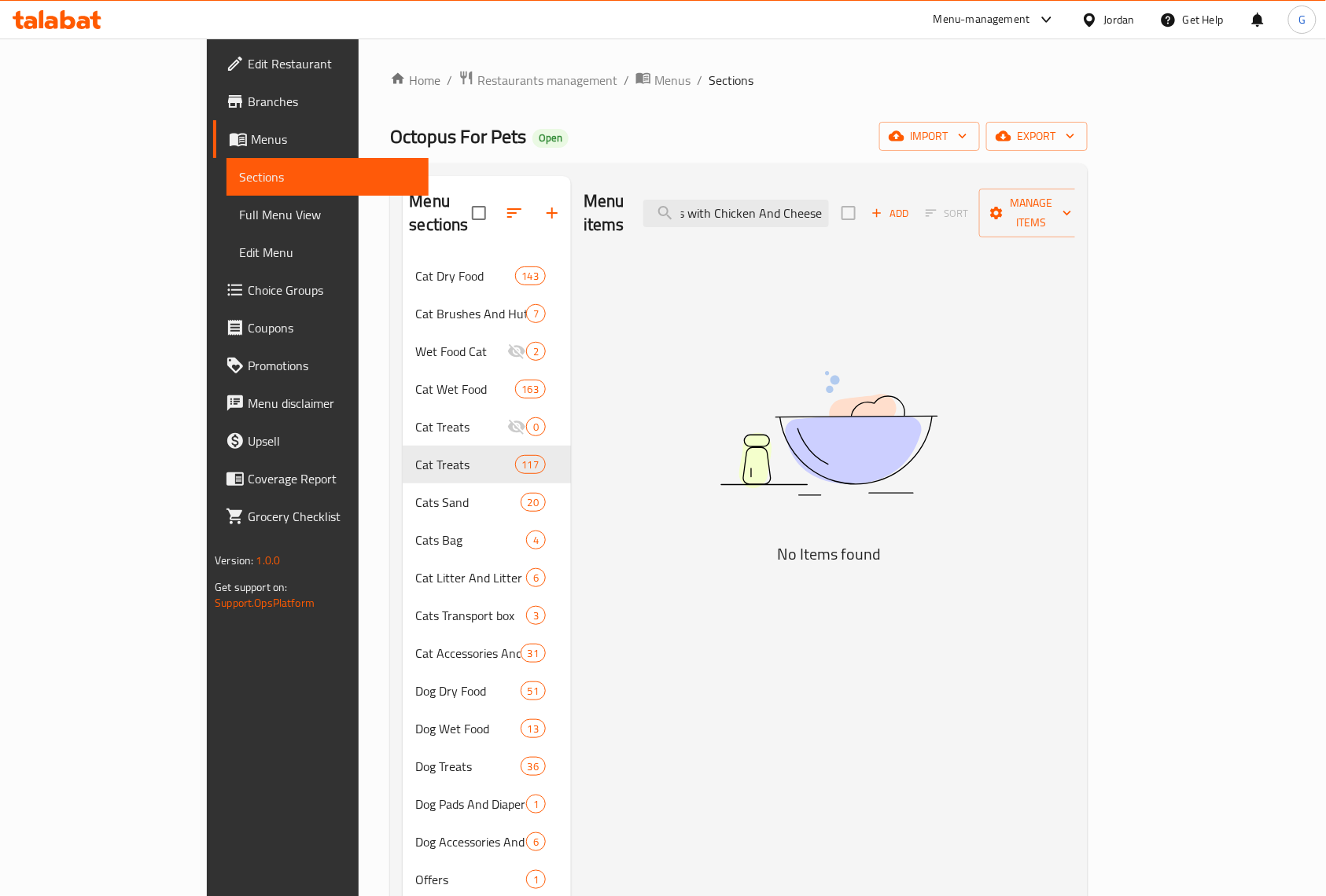
scroll to position [0, 139]
type input "Whiskas Temptations Cat Treats with Chicken And Ch"
click at [829, 200] on input "Whiskas Temptations Cat Treats with Chicken And Ch" at bounding box center [736, 213] width 186 height 27
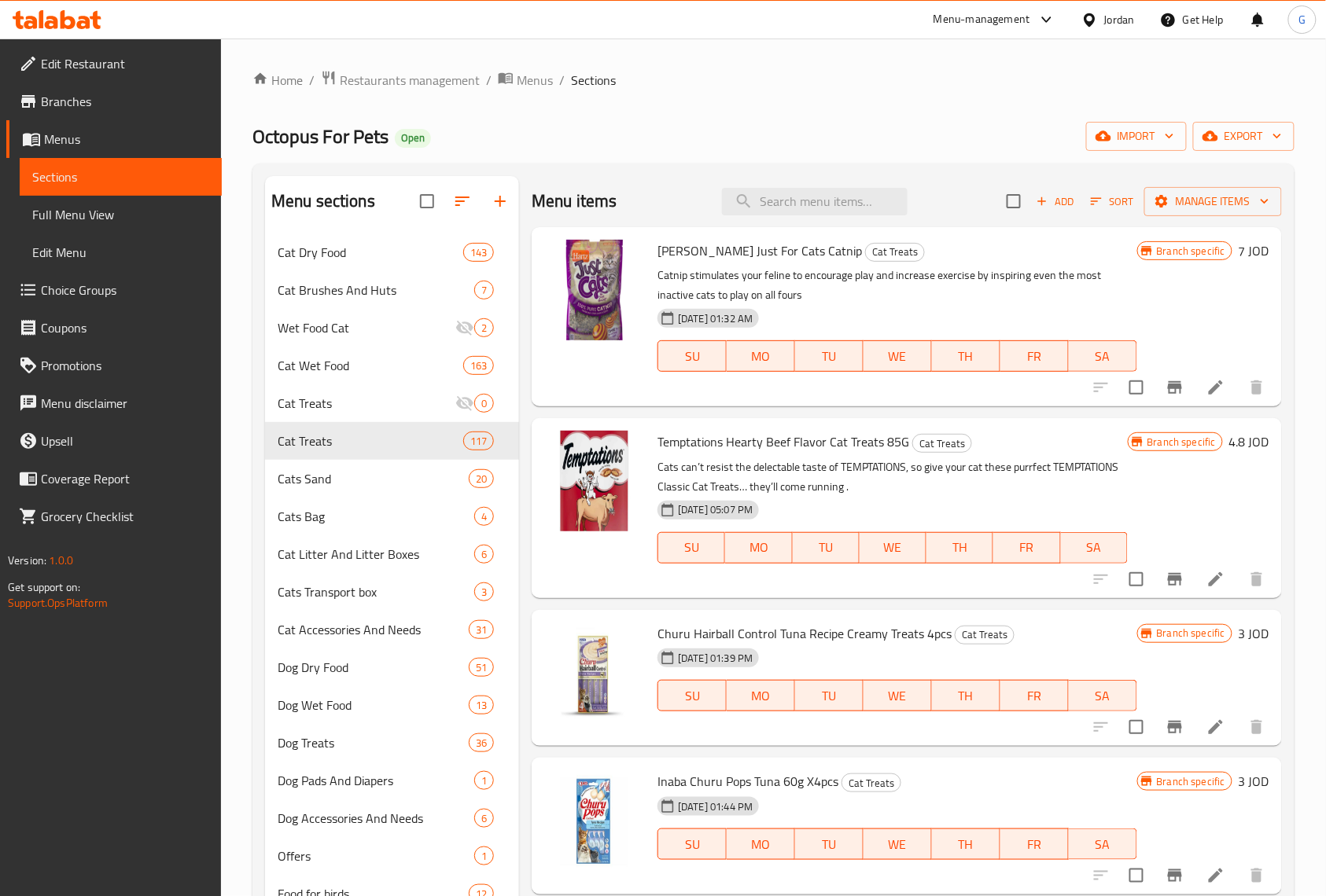
scroll to position [104, 0]
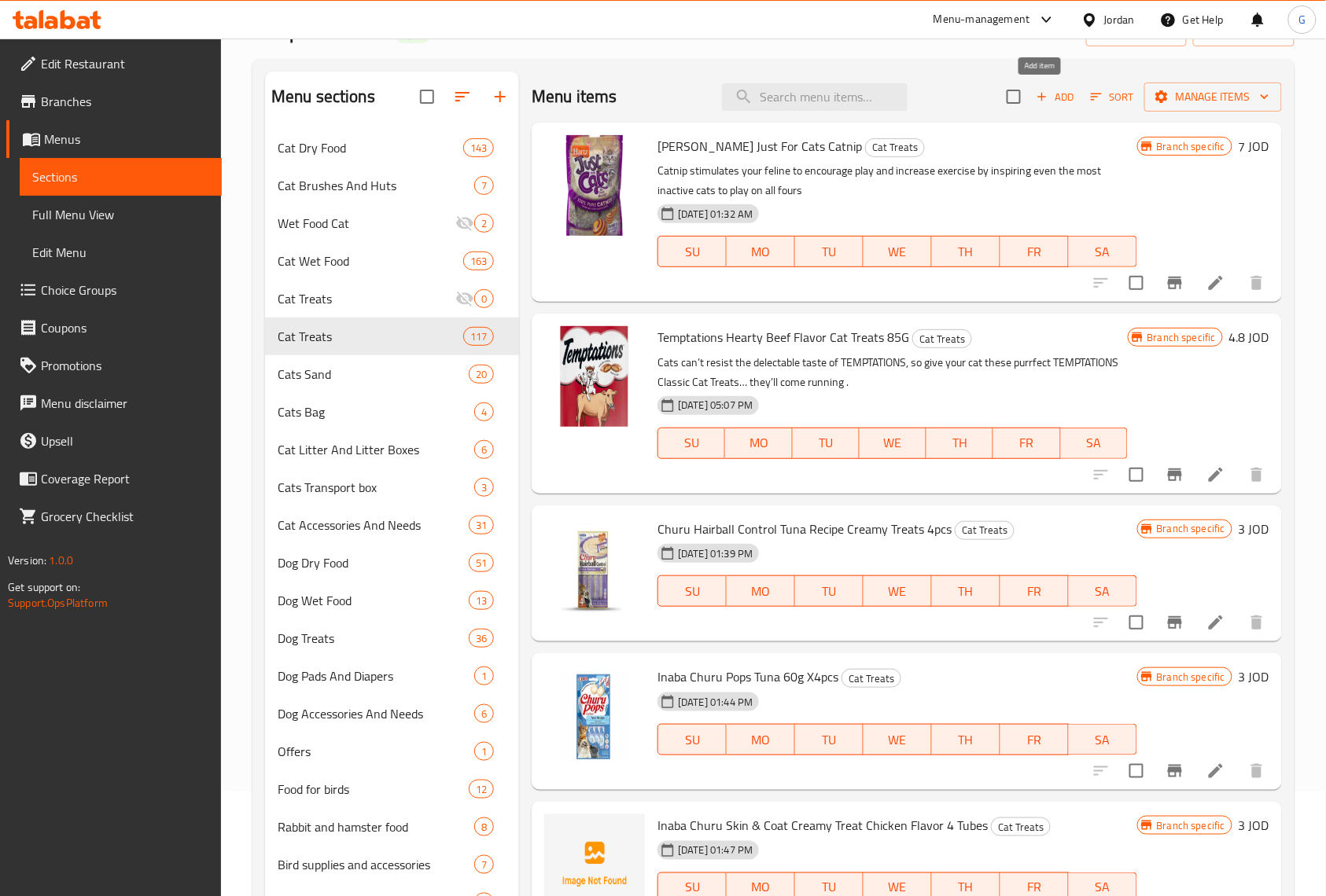
click at [1045, 99] on span "Add" at bounding box center [1055, 97] width 42 height 18
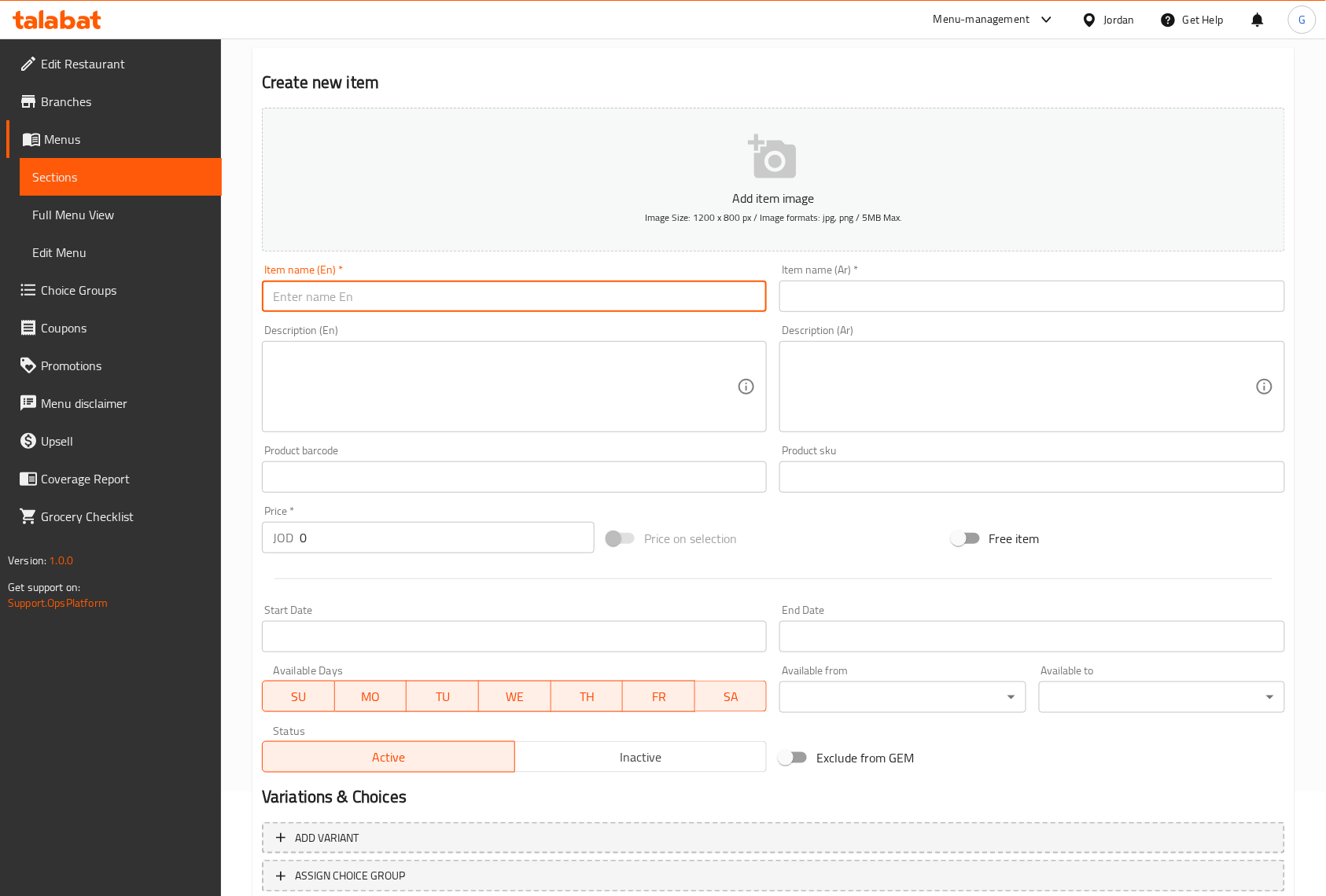
click at [609, 285] on input "text" at bounding box center [514, 297] width 505 height 32
paste input "Whiskas Temptations Cat Treats with Chicken And Cheese Flavour 60g"
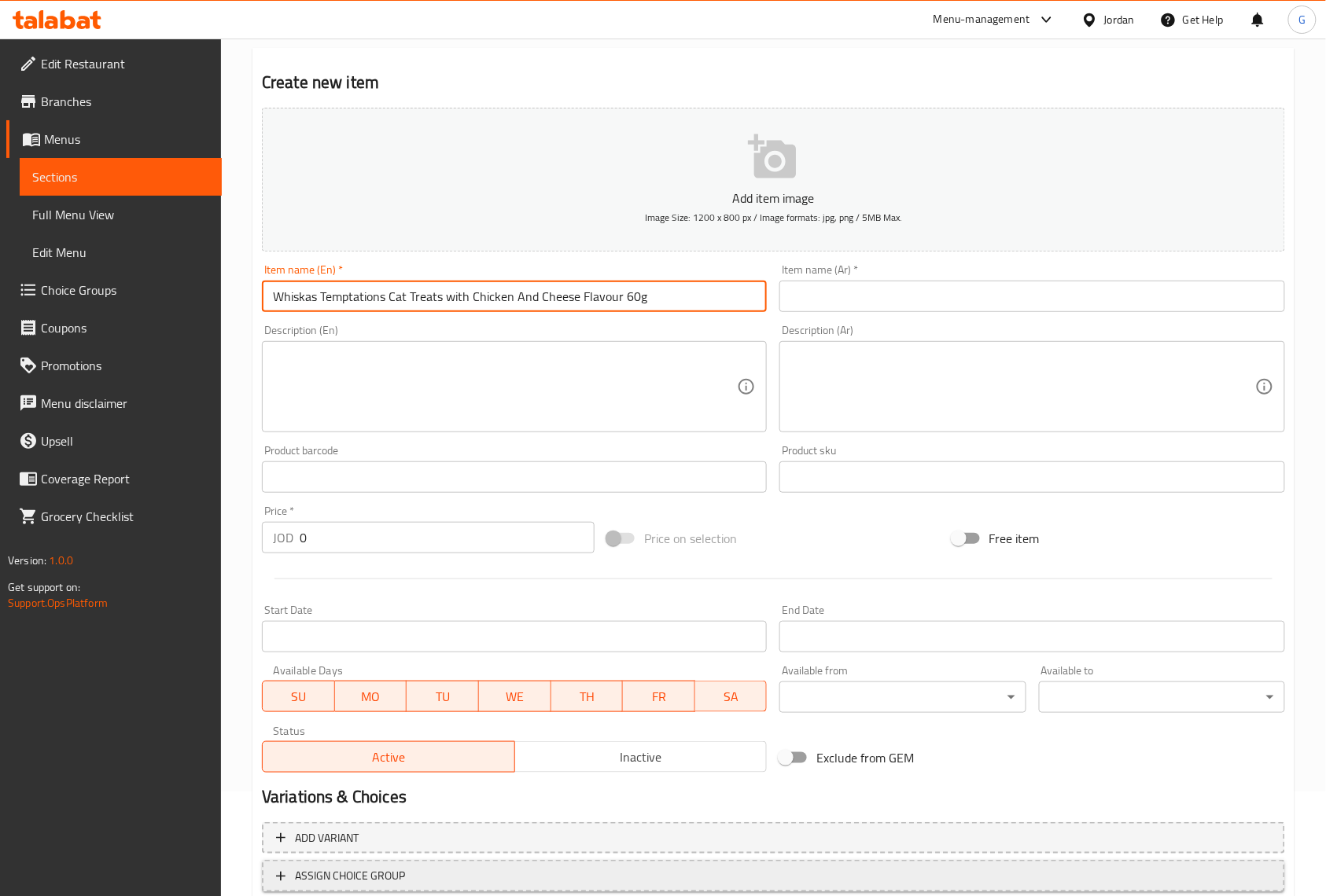
type input "Whiskas Temptations Cat Treats with Chicken And Cheese Flavour 60g"
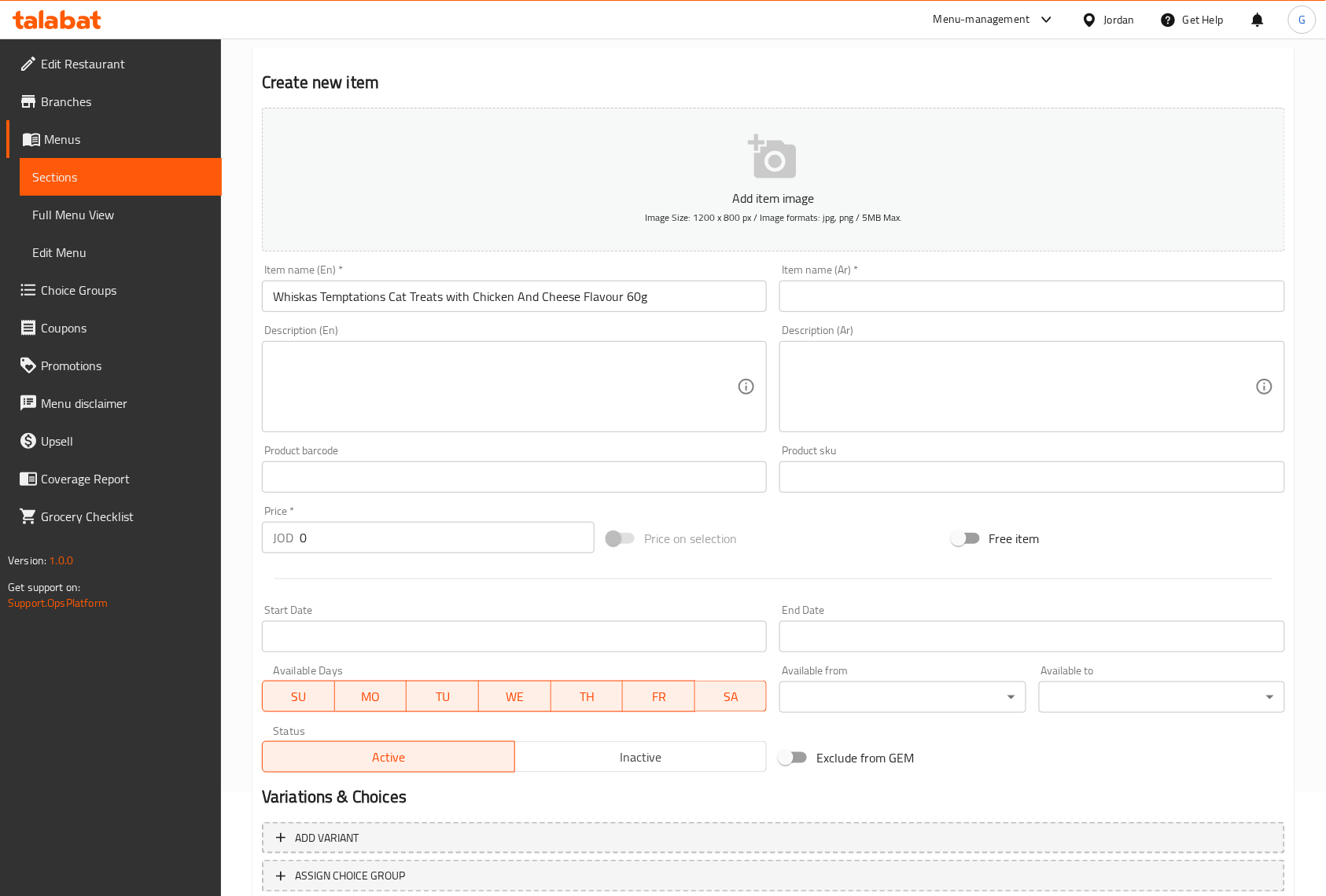
click at [1325, 162] on div "Home / Restaurants management / Menus / Sections / item / create Cat Treats sec…" at bounding box center [774, 470] width 1105 height 1073
click at [967, 288] on input "text" at bounding box center [1032, 297] width 505 height 32
paste input "مكافآت القطط تيمبتيشنز من ويسكاس بنكهة الدجاج والجبن، 60 غرام"
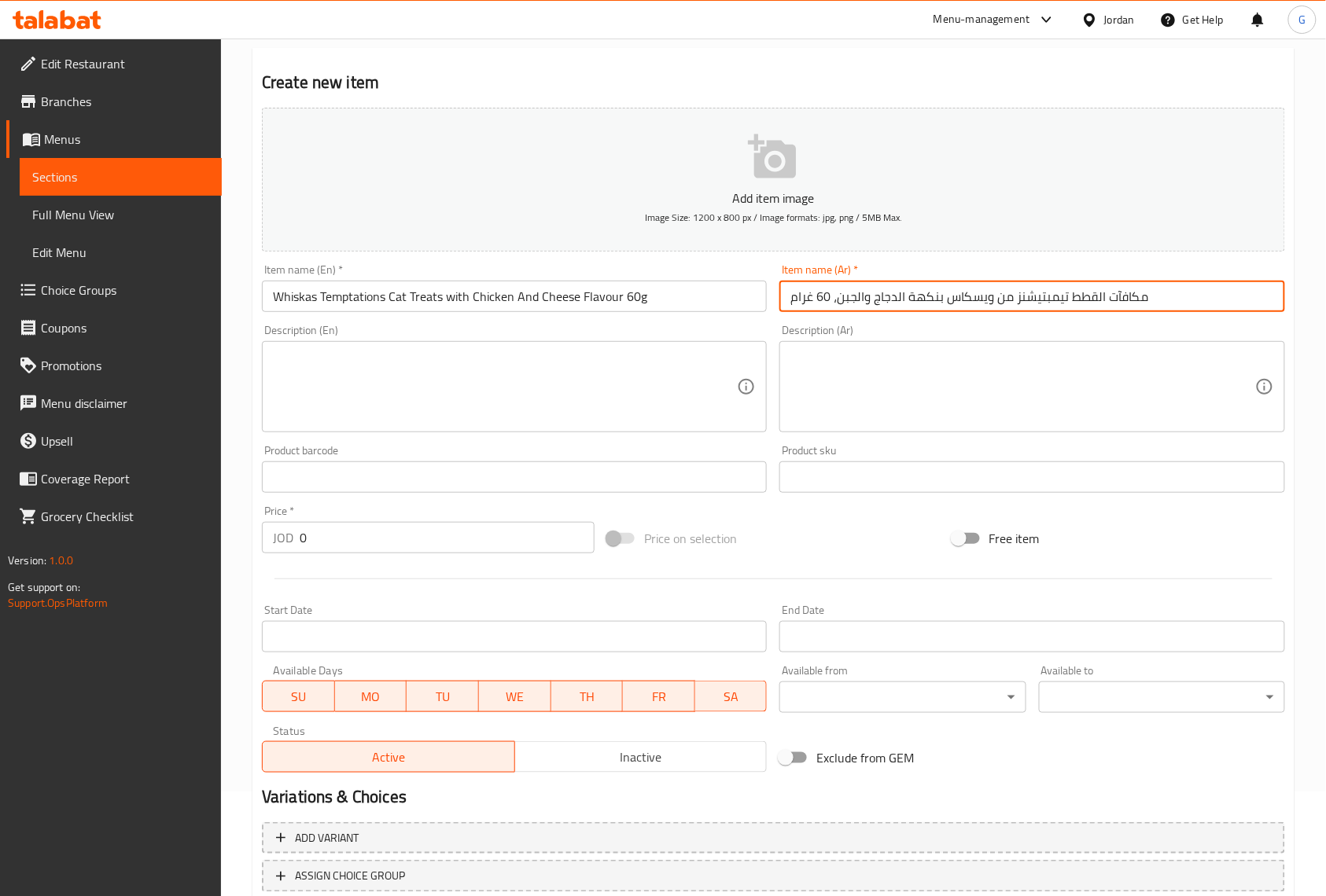
type input "مكافآت القطط تيمبتيشنز من ويسكاس بنكهة الدجاج والجبن، 60 غرام"
click at [747, 404] on div "Description (En)" at bounding box center [514, 386] width 505 height 91
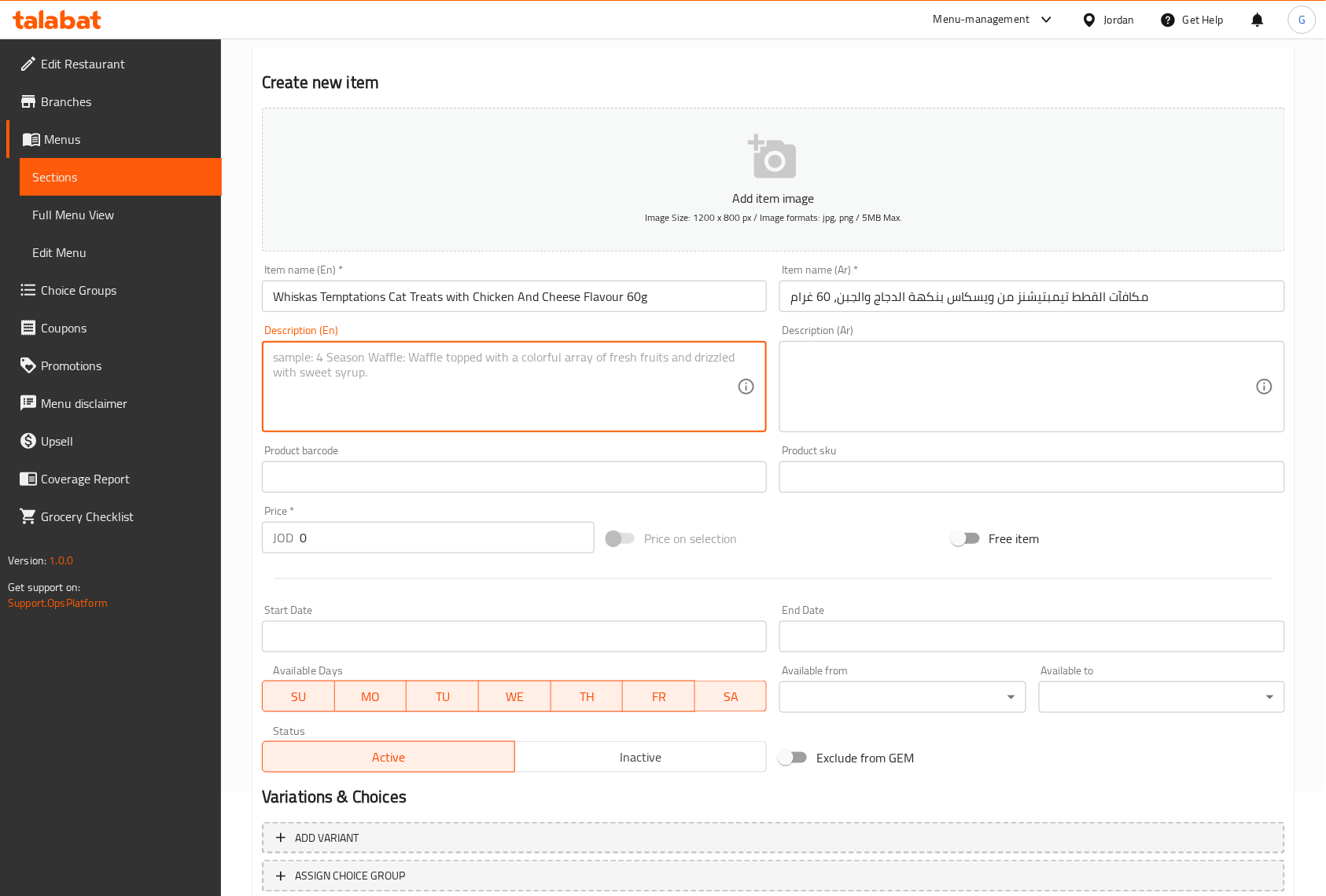
click at [435, 549] on input "0" at bounding box center [447, 538] width 295 height 32
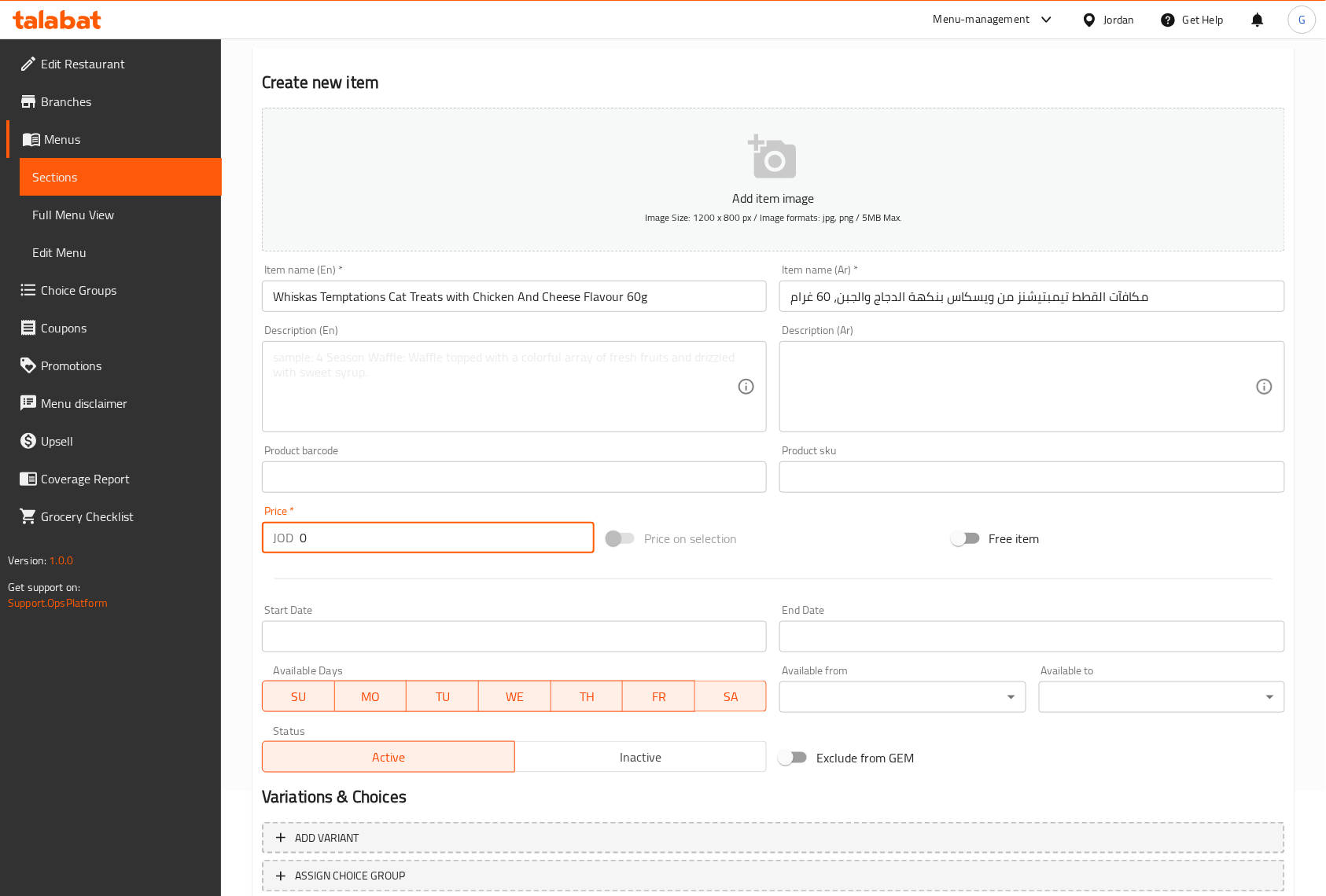
click at [435, 549] on input "0" at bounding box center [447, 538] width 295 height 32
paste input "2"
type input "2"
click at [614, 611] on div "Start Date Start Date" at bounding box center [514, 628] width 505 height 48
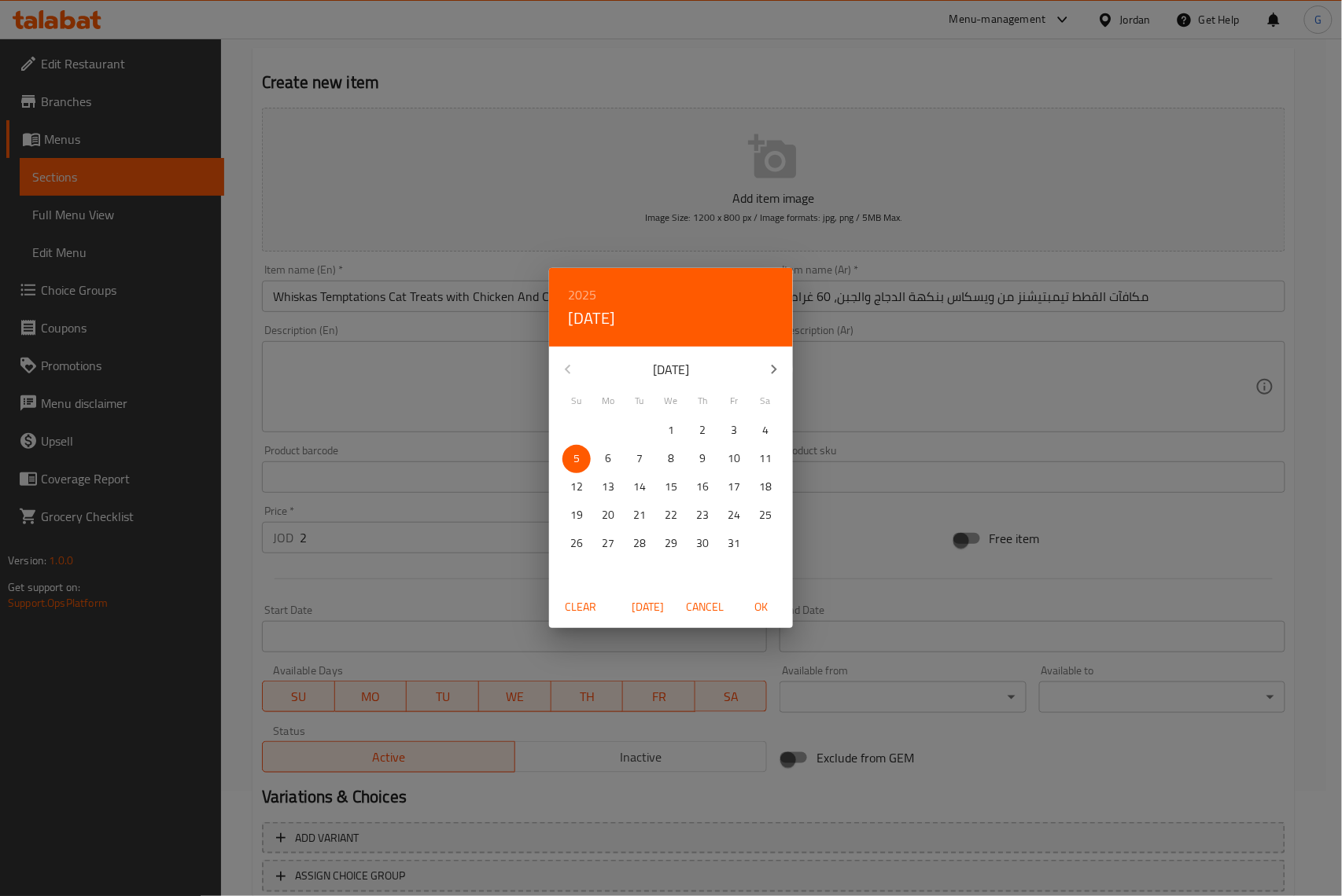
click at [722, 769] on div "2025 Sun, Oct [DATE] Mo Tu We Th Fr Sa 28 29 30 1 2 3 4 5 6 7 8 9 10 11 12 13 1…" at bounding box center [671, 448] width 1342 height 896
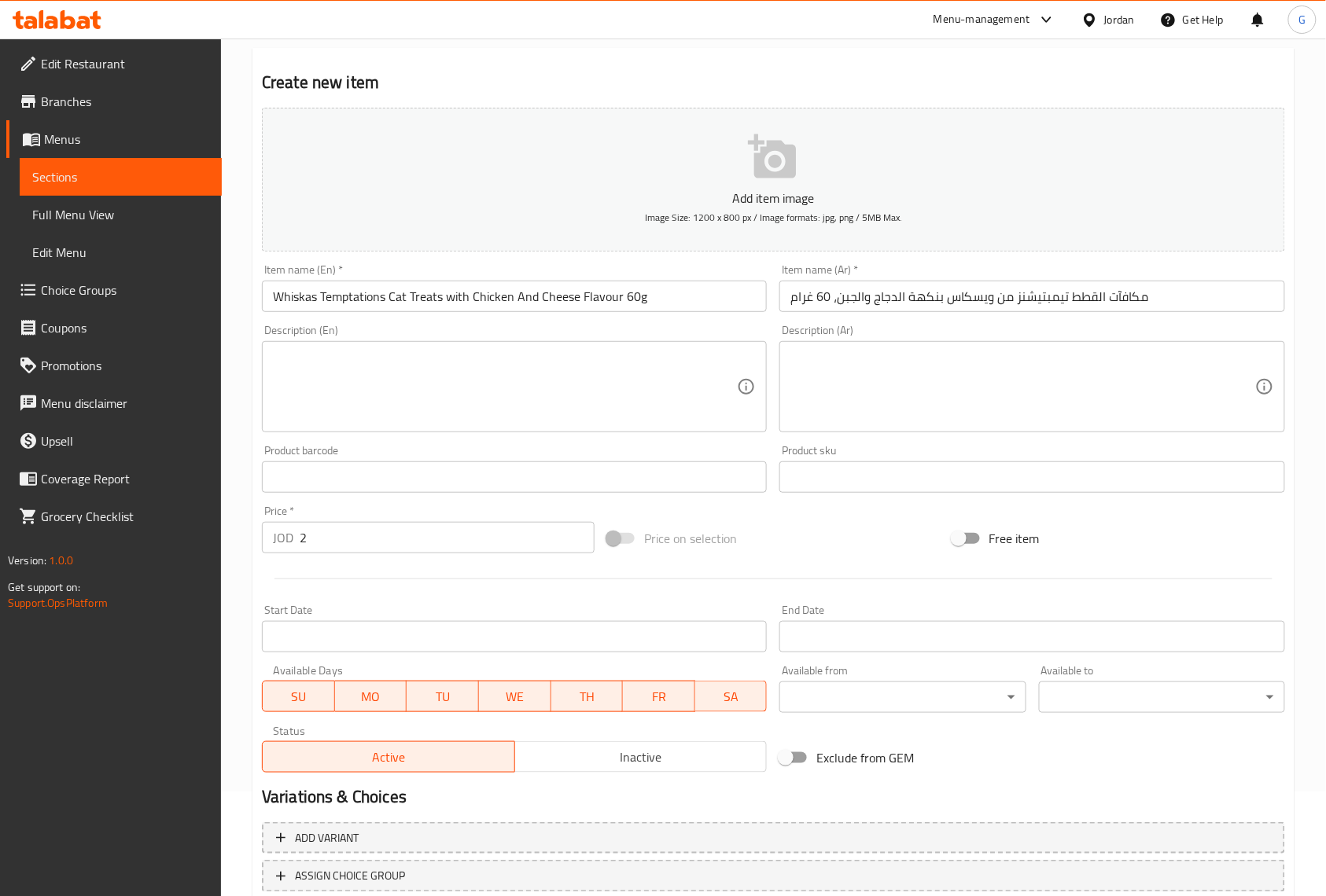
click at [724, 758] on span "Inactive" at bounding box center [641, 757] width 240 height 23
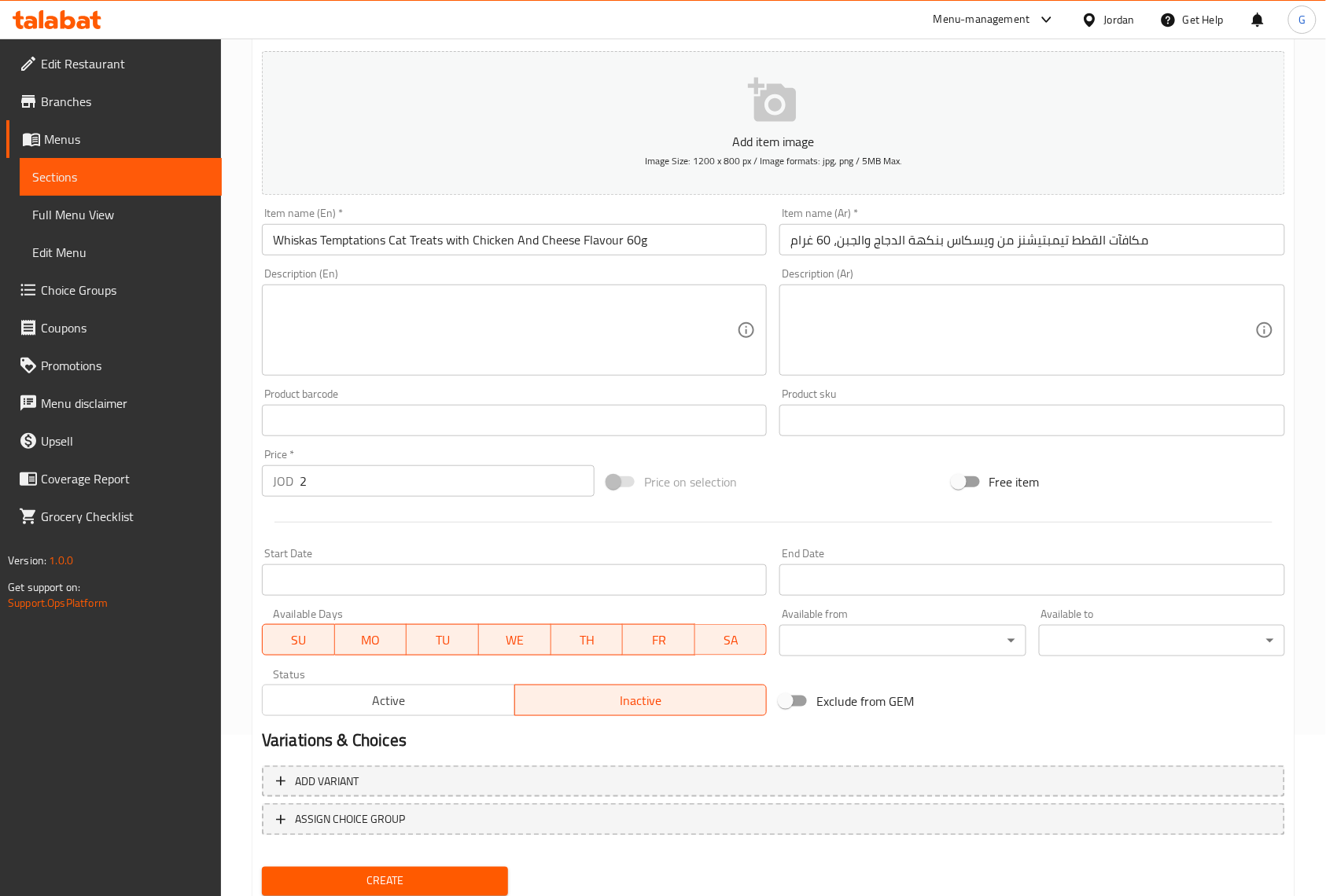
scroll to position [214, 0]
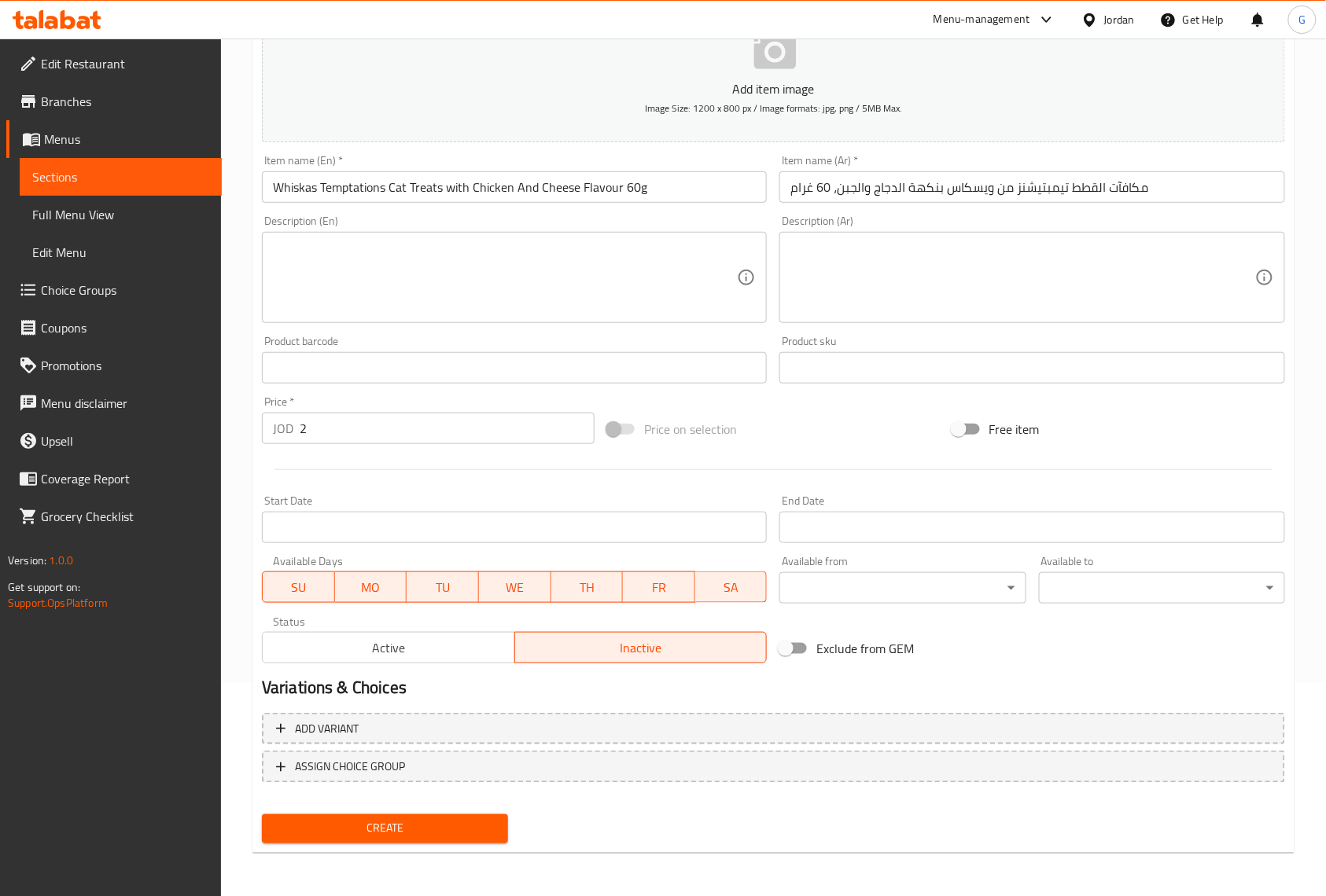
click at [456, 825] on span "Create" at bounding box center [385, 829] width 221 height 19
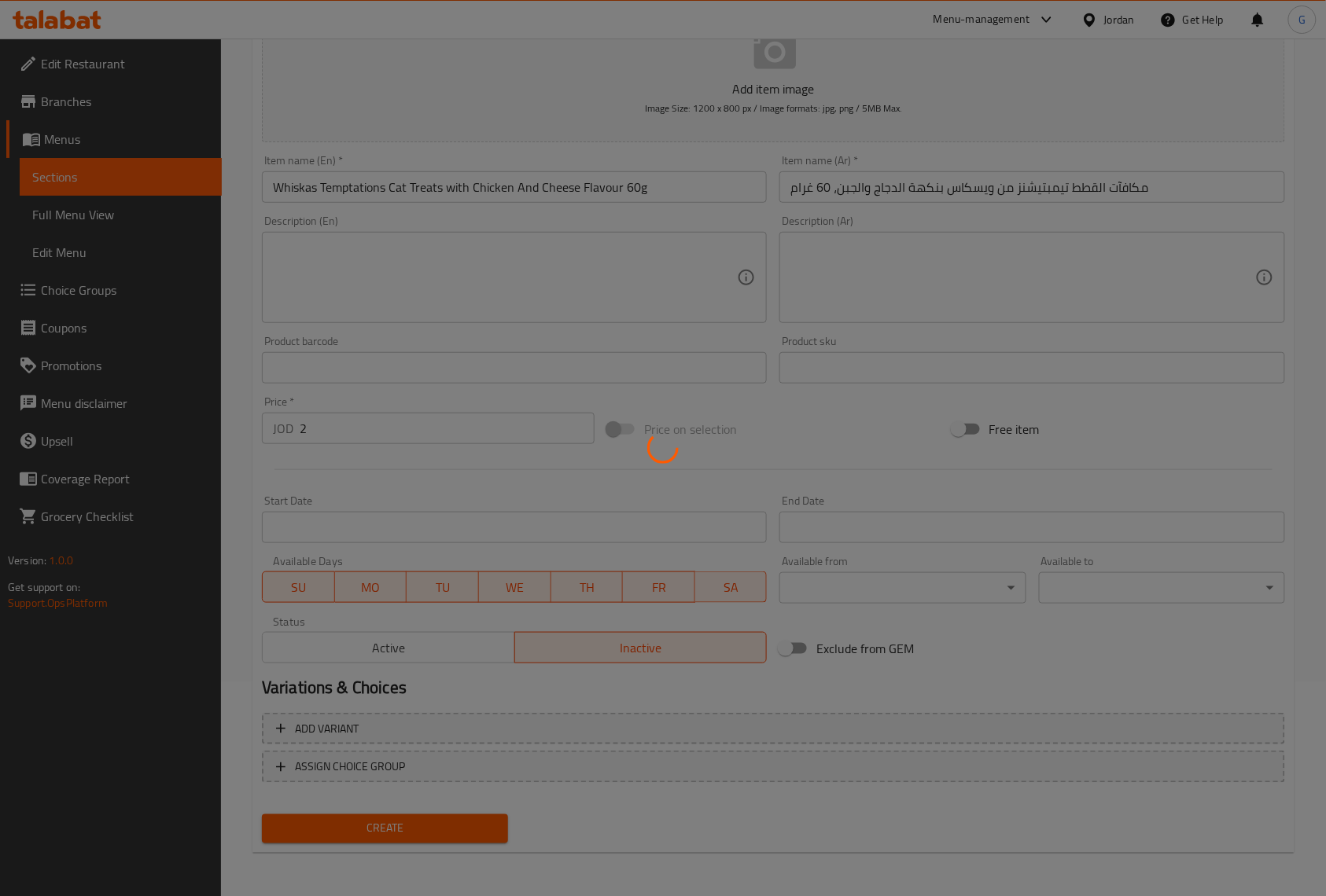
type input "0"
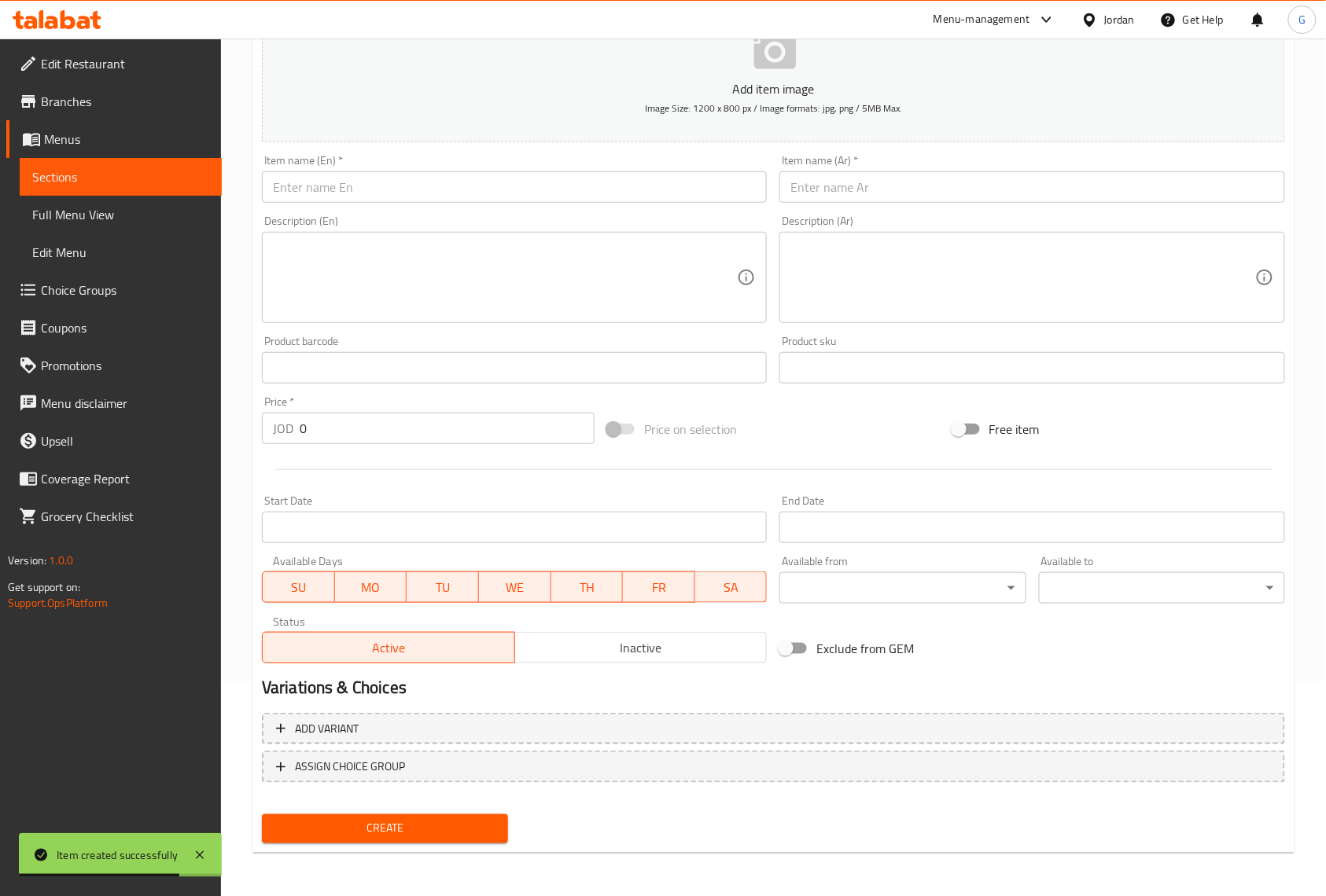
click at [425, 175] on input "text" at bounding box center [514, 187] width 505 height 32
paste input "Dreamies Cat Treats Mega Tub - Chicken 350g"
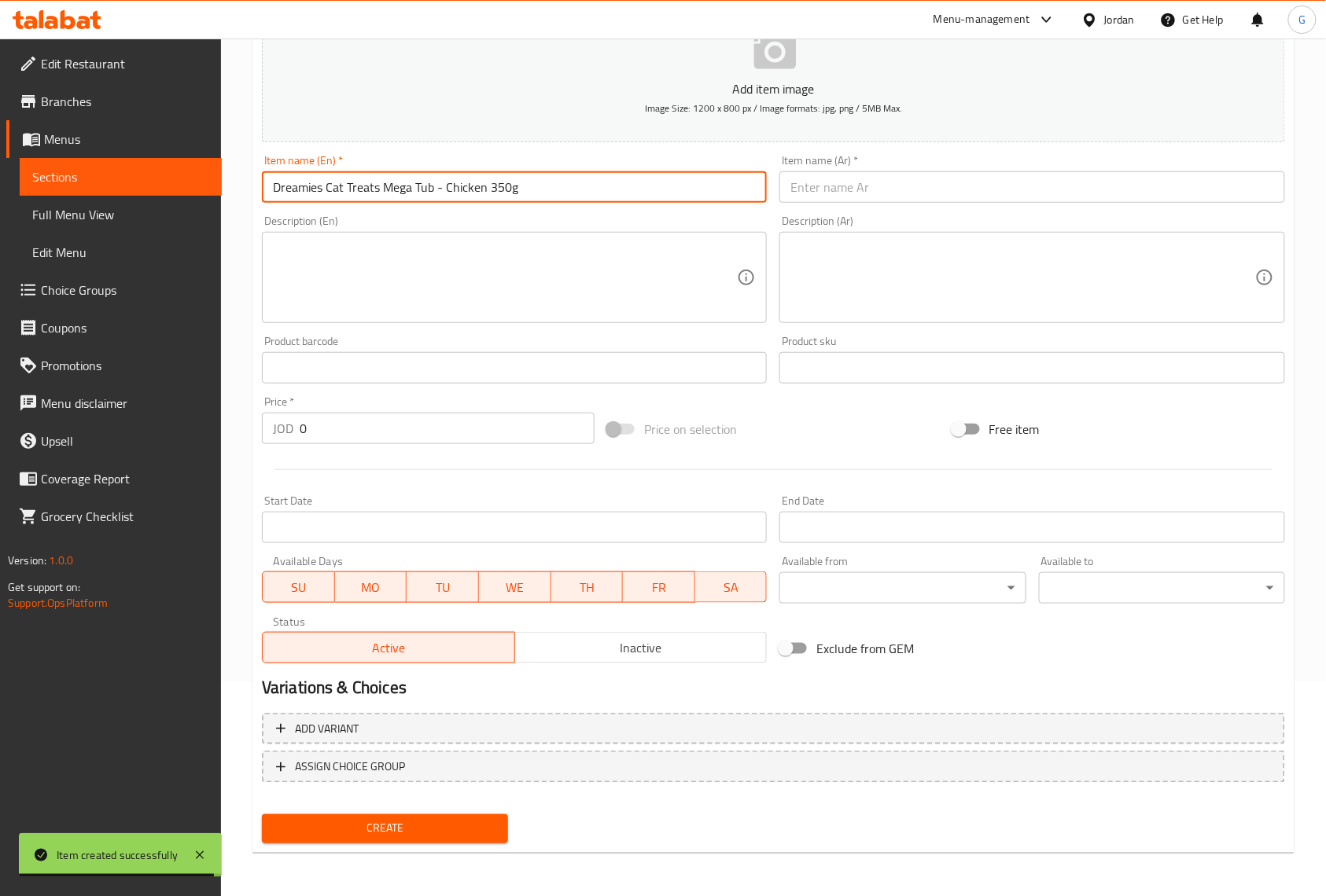
type input "Dreamies Cat Treats Mega Tub - Chicken 350g"
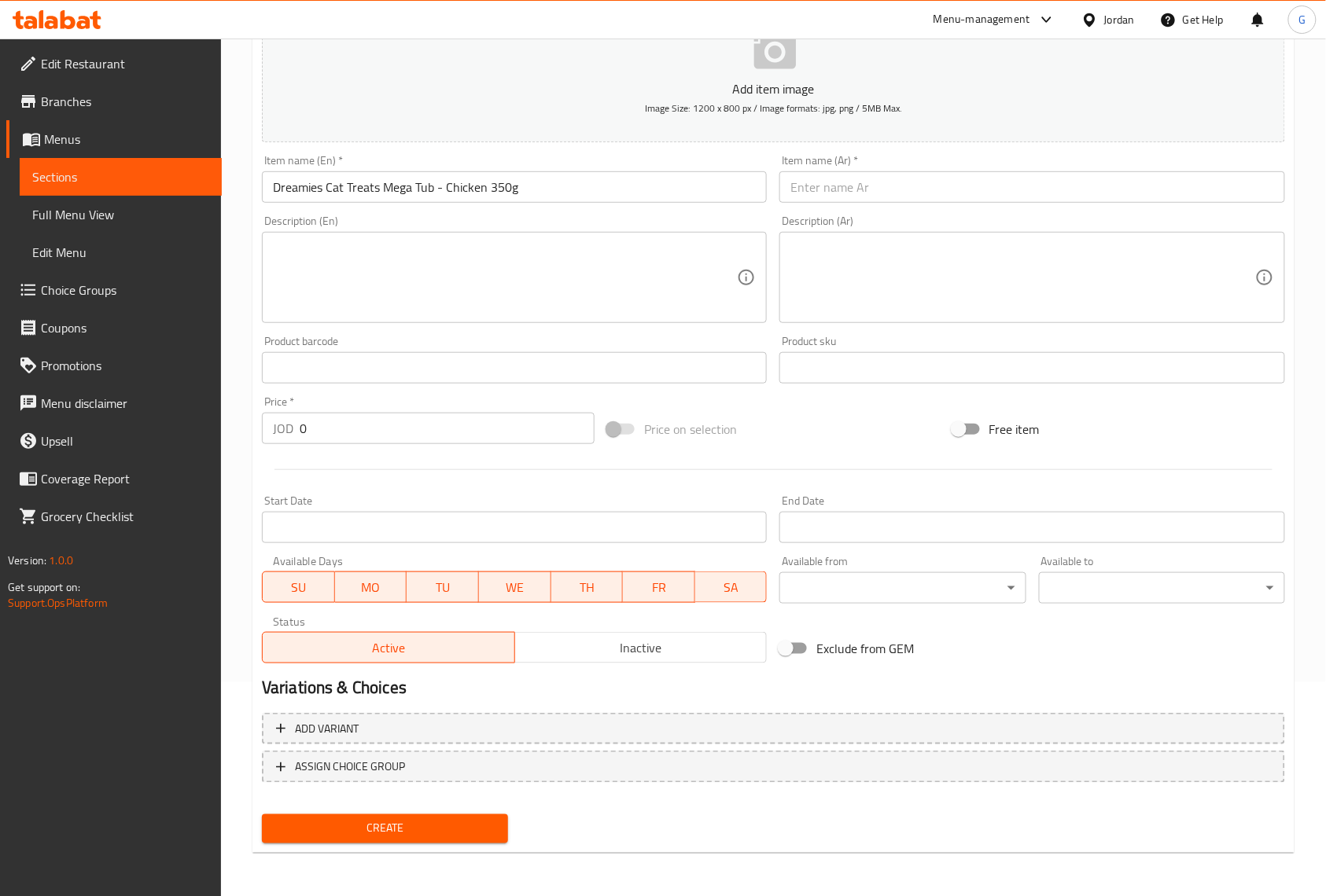
click at [1269, 633] on div "Add item image Image Size: 1200 x 800 px / Image formats: jpg, png / 5MB Max. I…" at bounding box center [774, 330] width 1036 height 678
click at [902, 162] on div "Item name (Ar)   * Item name (Ar) *" at bounding box center [1032, 178] width 505 height 48
click at [908, 187] on input "text" at bounding box center [1032, 187] width 505 height 32
paste input "دريميز مكافآت القطط بنكهة الدجاج - عبوة كبيرة - 350 غرام"
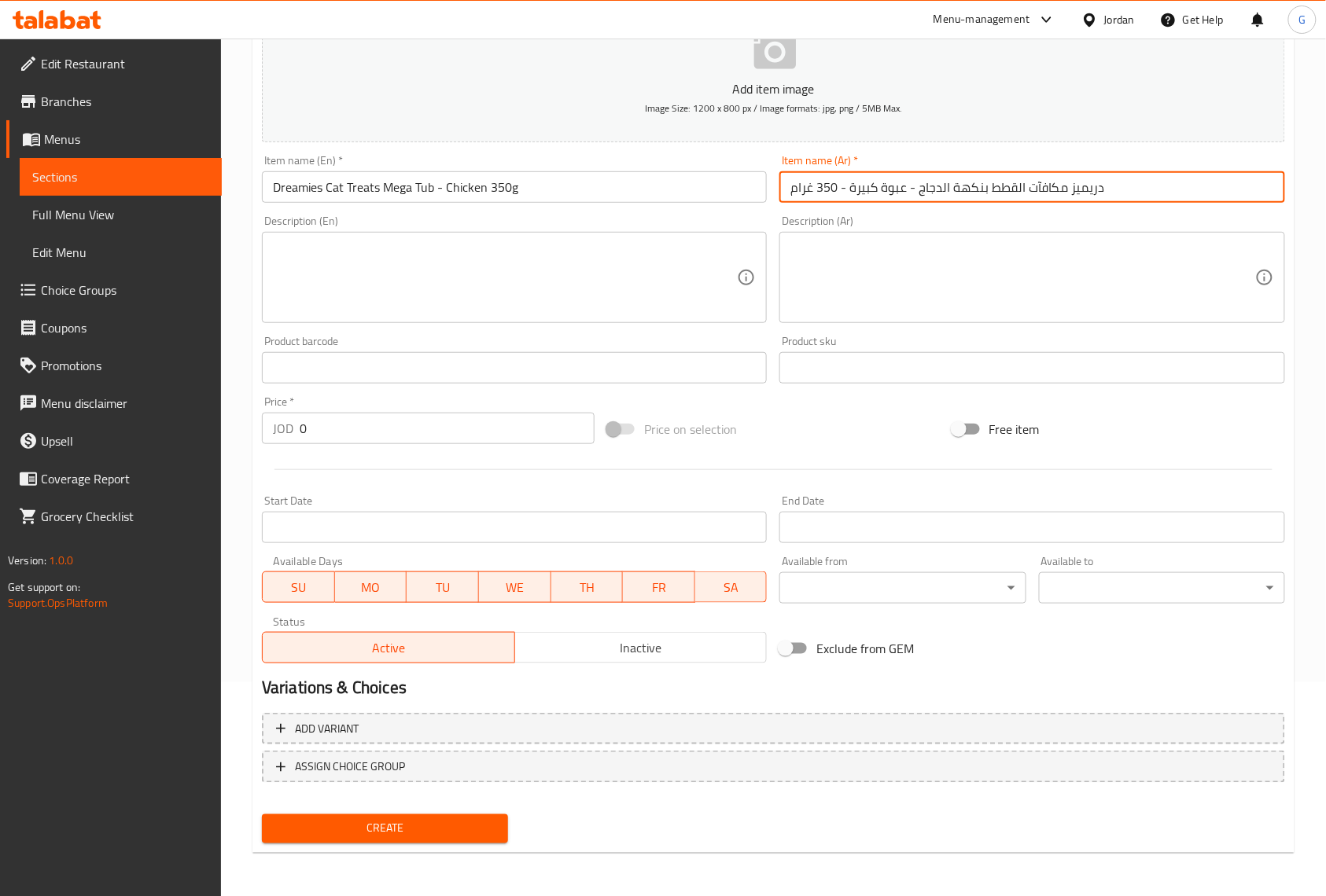
type input "دريميز مكافآت القطط بنكهة الدجاج - عبوة كبيرة - 350 غرام"
click at [420, 195] on input "Dreamies Cat Treats Mega Tub - Chicken 350g" at bounding box center [514, 187] width 505 height 32
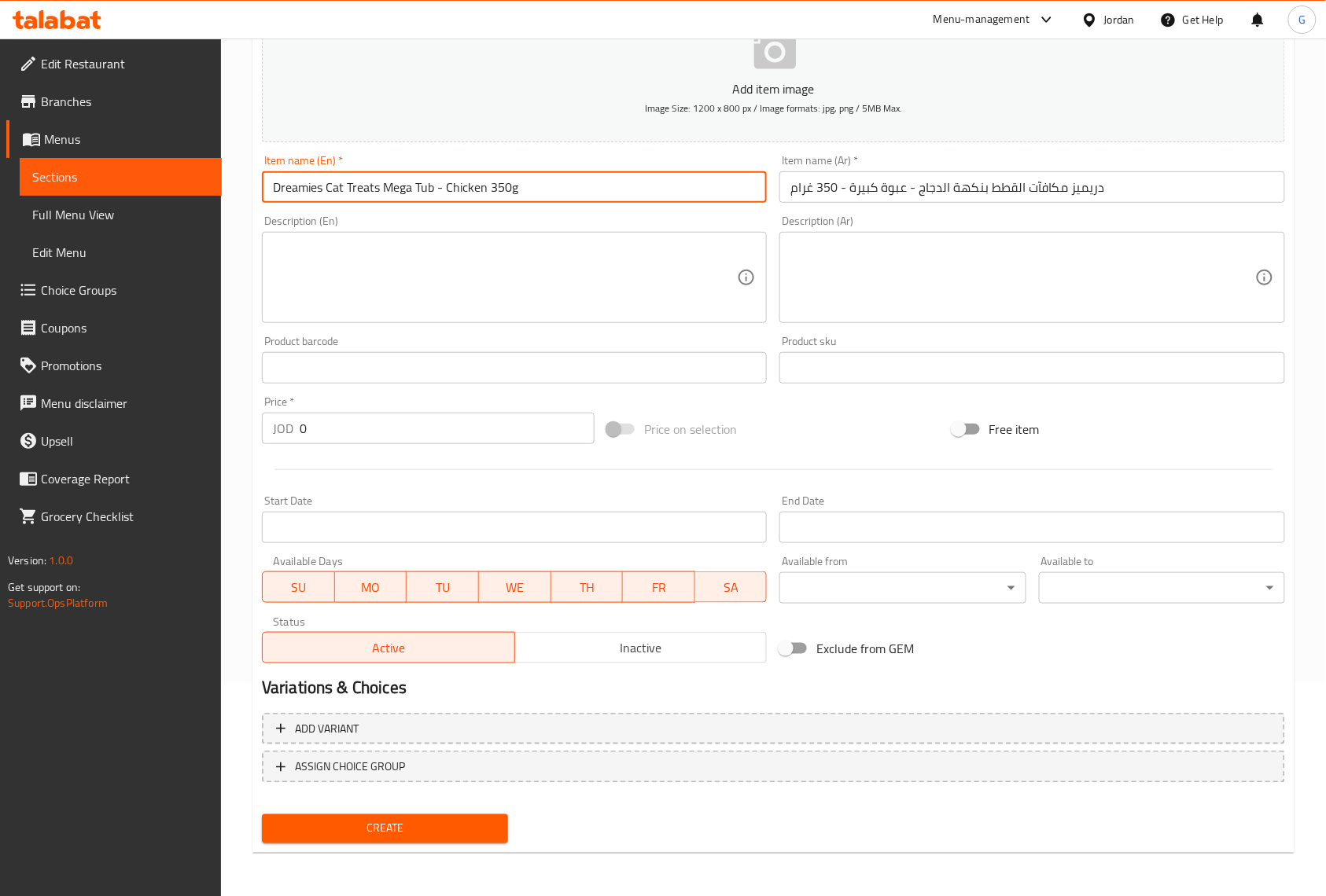
click at [420, 195] on input "Dreamies Cat Treats Mega Tub - Chicken 350g" at bounding box center [514, 187] width 505 height 32
click at [750, 262] on div "Description (En)" at bounding box center [514, 277] width 505 height 91
click at [1308, 91] on div "Home / Restaurants management / Menus / Sections / item / create Cat Treats sec…" at bounding box center [774, 361] width 1105 height 1073
click at [397, 419] on input "0" at bounding box center [447, 429] width 295 height 32
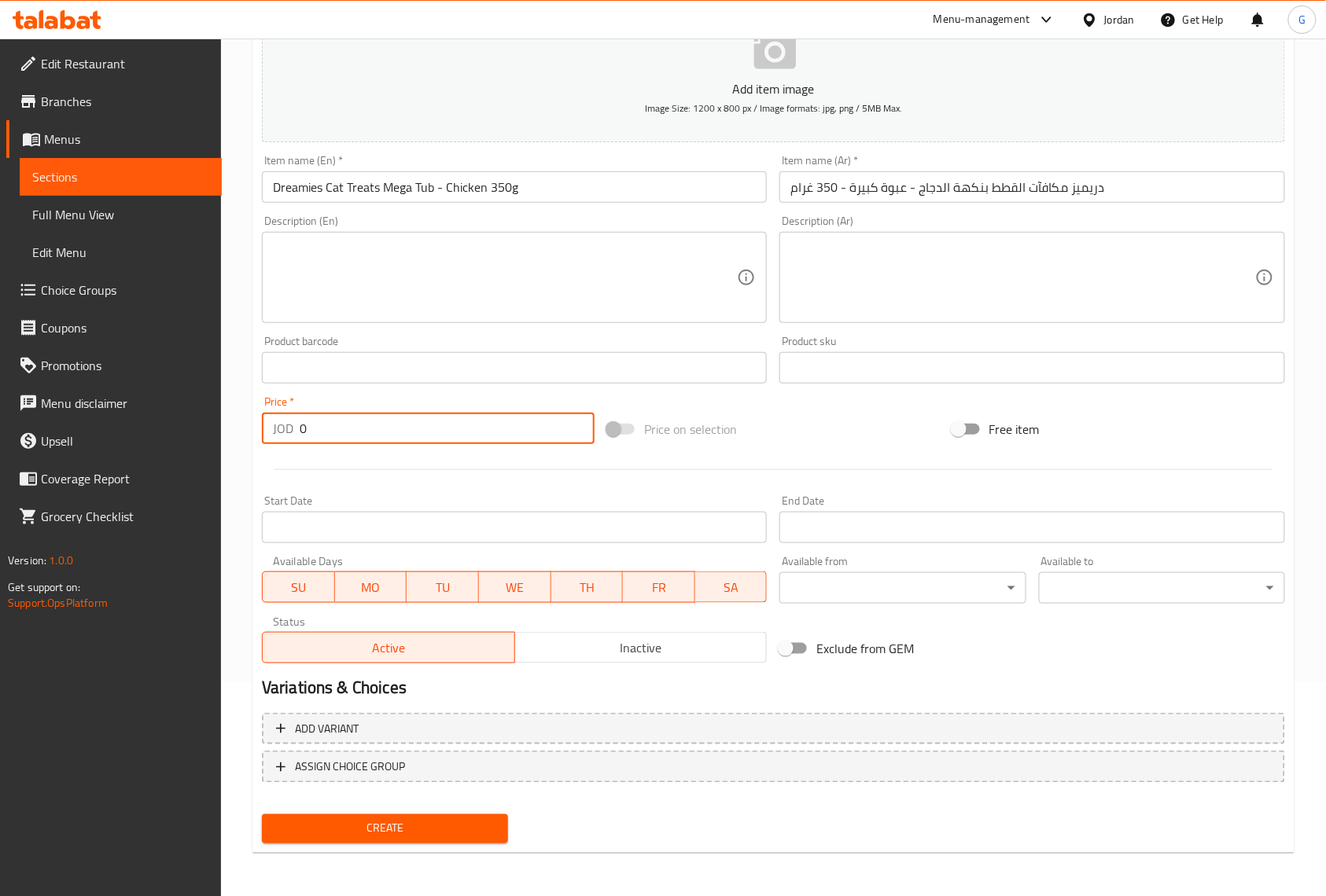
click at [397, 419] on input "0" at bounding box center [447, 429] width 295 height 32
paste input "1"
type input "10"
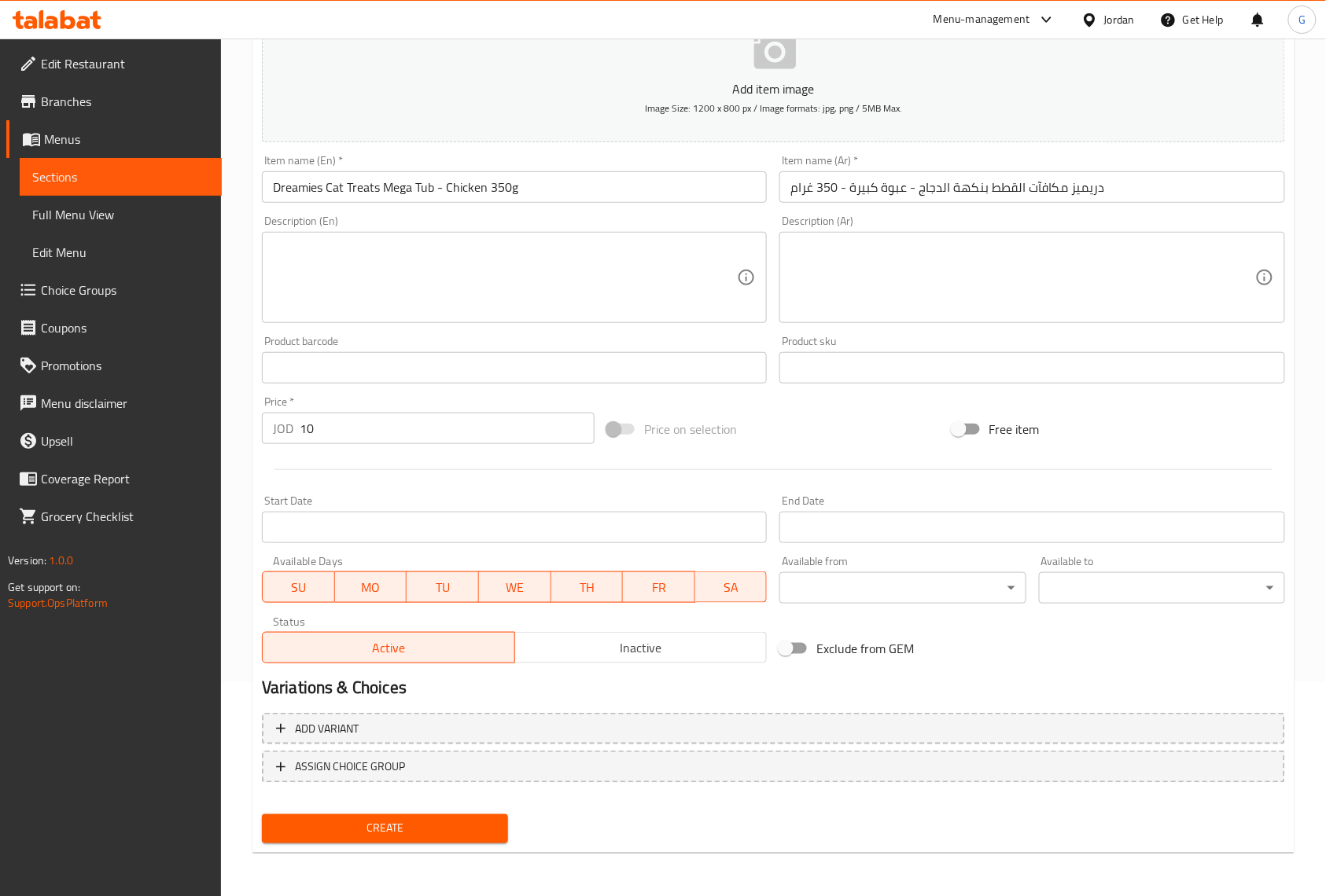
click at [431, 469] on div at bounding box center [774, 470] width 1036 height 39
click at [690, 659] on span "Inactive" at bounding box center [641, 649] width 240 height 23
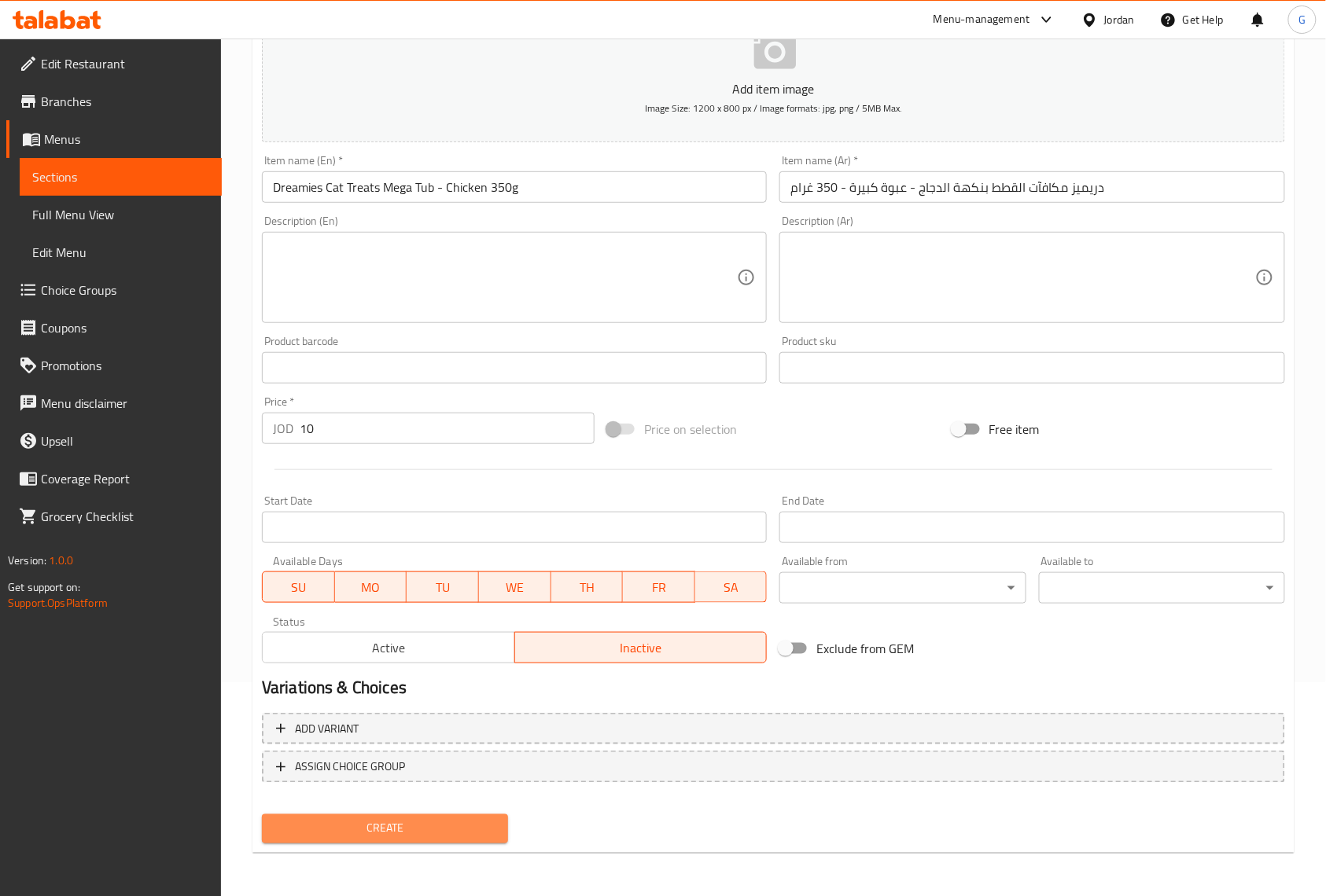
click at [451, 838] on button "Create" at bounding box center [385, 829] width 246 height 29
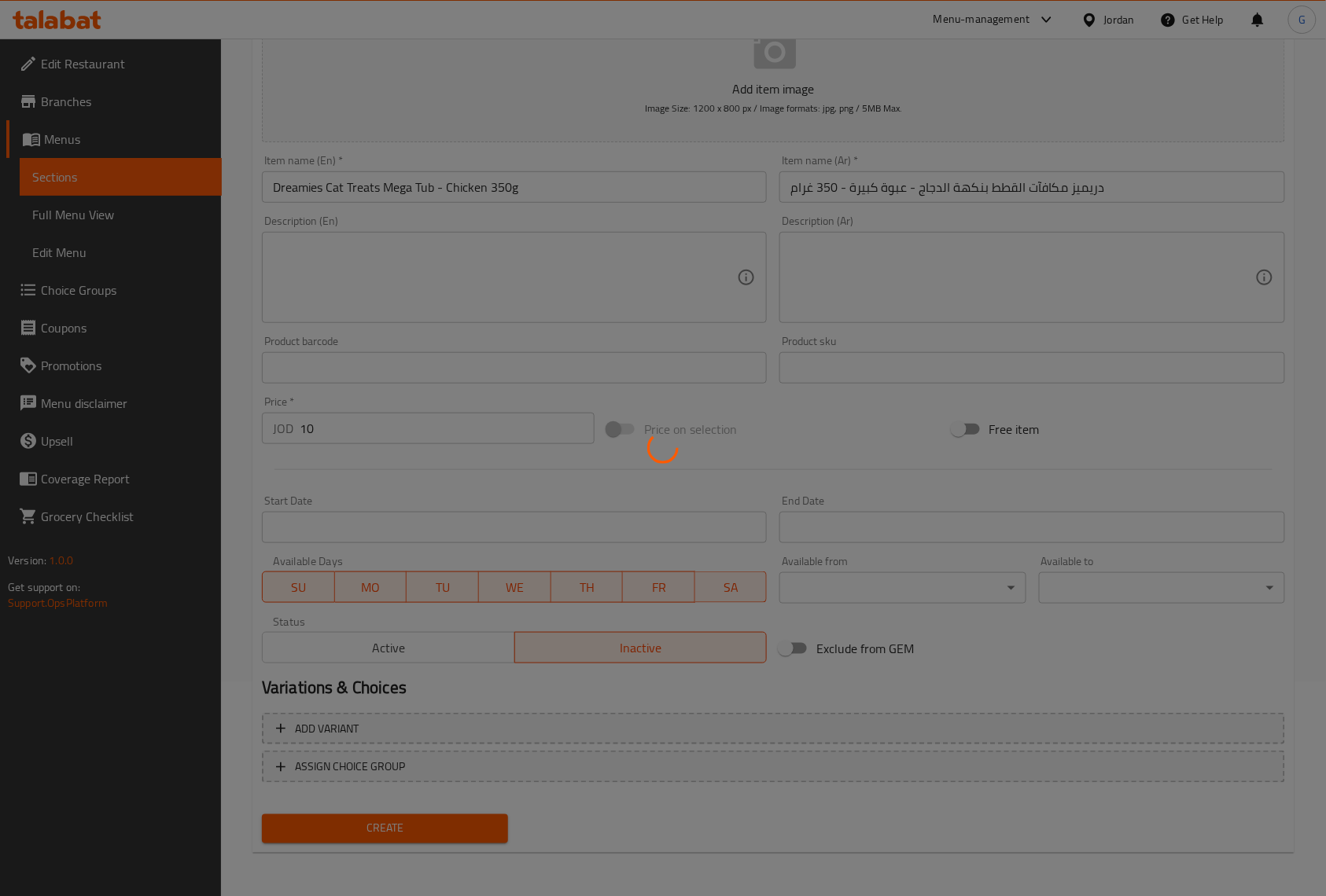
type input "0"
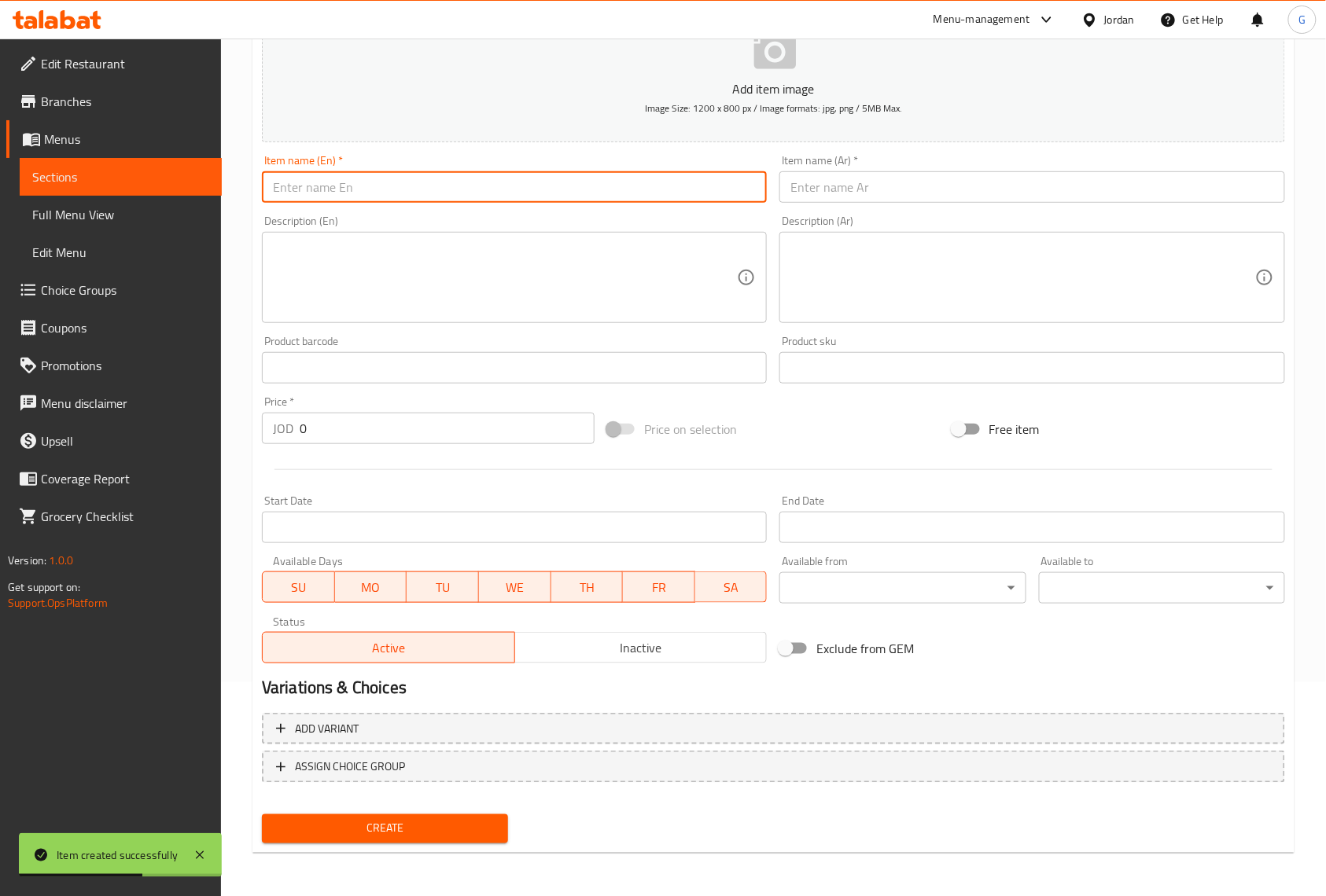
click at [460, 179] on input "text" at bounding box center [514, 187] width 505 height 32
paste input "[PERSON_NAME] Bag Original Chicken, Liver and [GEOGRAPHIC_DATA] Cat Treats 60g"
type input "[PERSON_NAME] Bag Original Chicken, Liver and [GEOGRAPHIC_DATA] Cat Treats 60g"
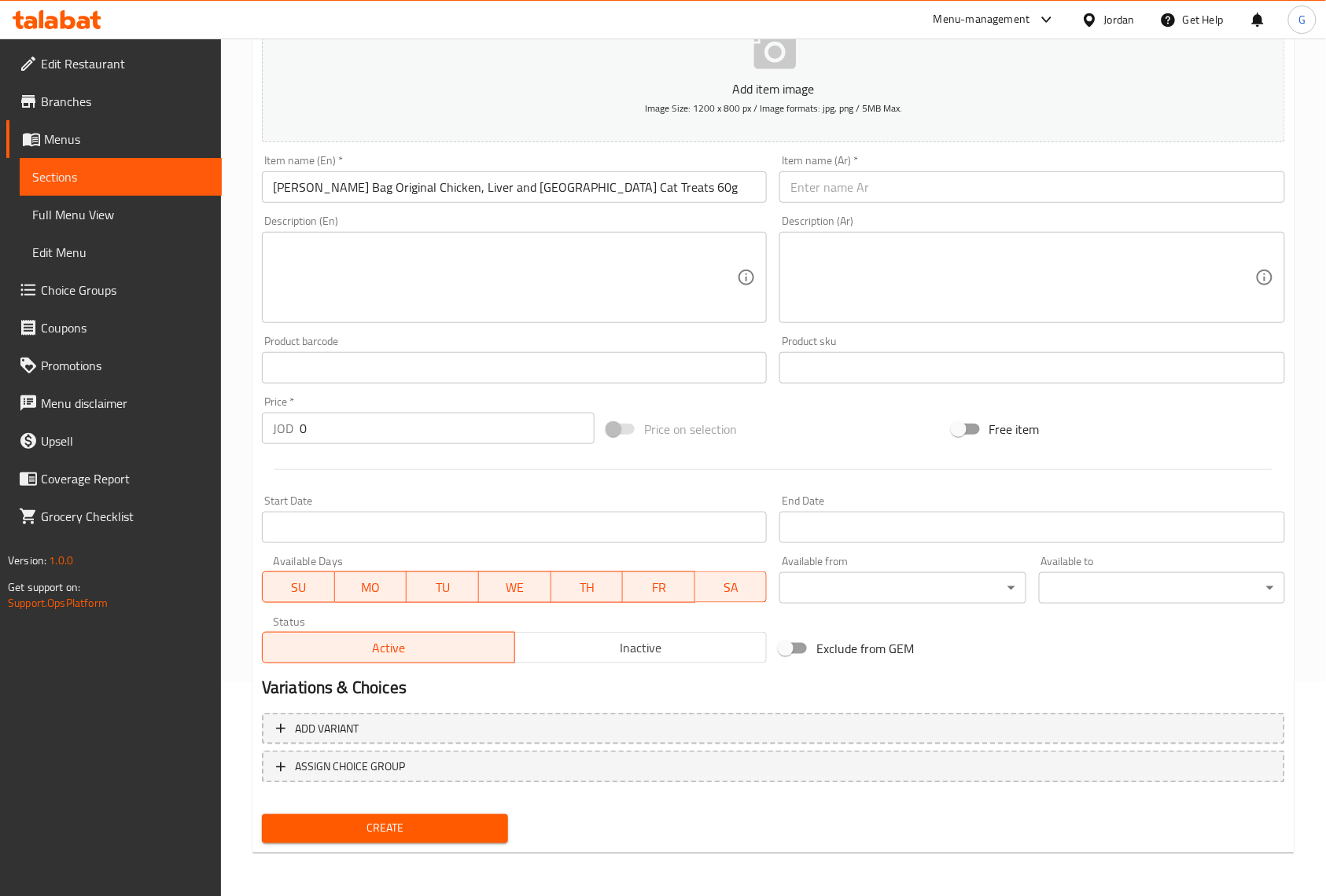
click at [1276, 413] on div "Free item" at bounding box center [1118, 429] width 346 height 42
click at [824, 168] on div "Item name (Ar)   * Item name (Ar) *" at bounding box center [1032, 178] width 505 height 48
click at [842, 190] on input "text" at bounding box center [1032, 187] width 505 height 32
paste input "فيليكس جودي باج - مكافآت للقطط بنكهة الدجاج والكبد والديك الرومي، 60 جرام"
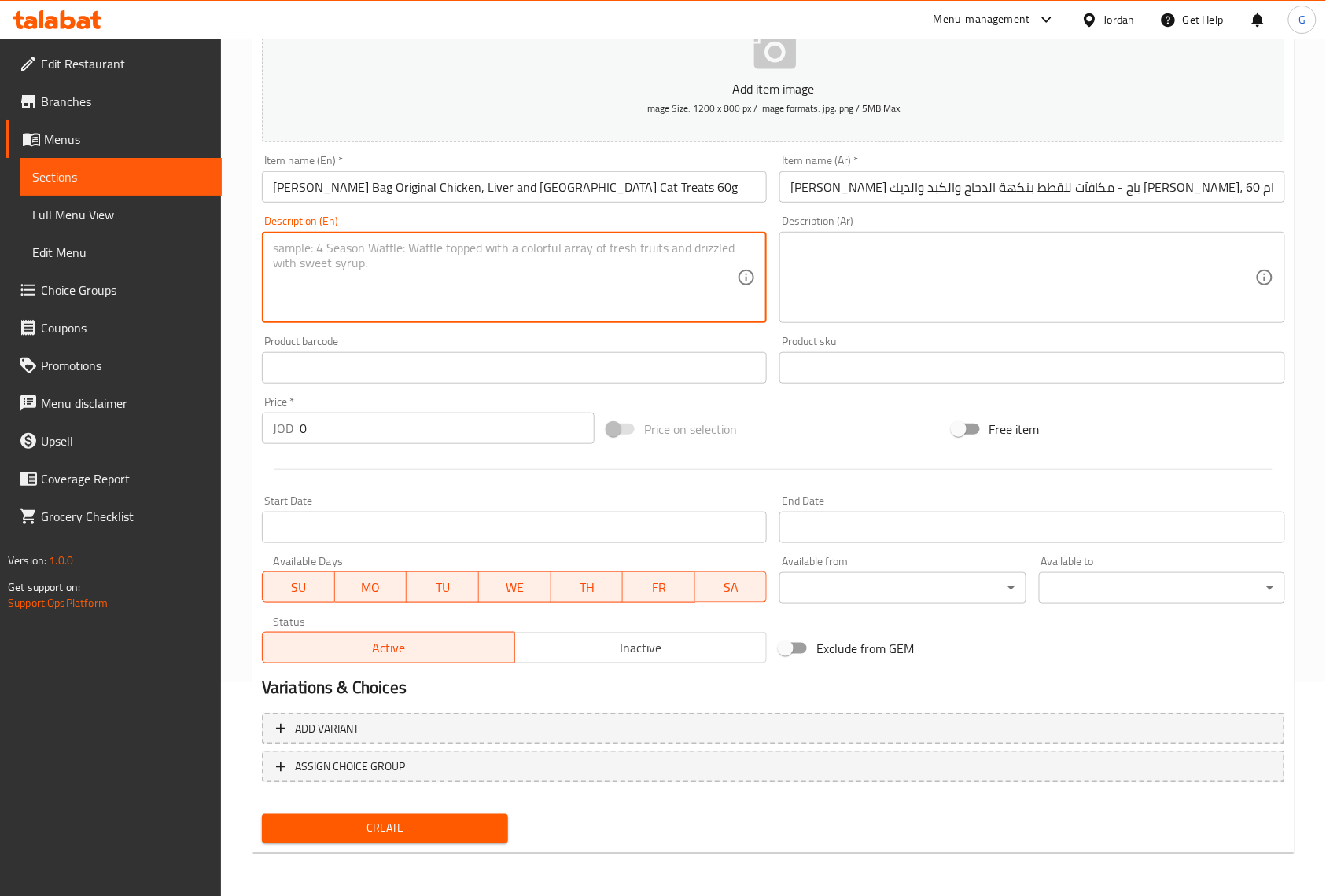
click at [580, 253] on textarea at bounding box center [505, 277] width 464 height 75
click at [496, 192] on input "[PERSON_NAME] Bag Original Chicken, Liver and [GEOGRAPHIC_DATA] Cat Treats 60g" at bounding box center [514, 187] width 505 height 32
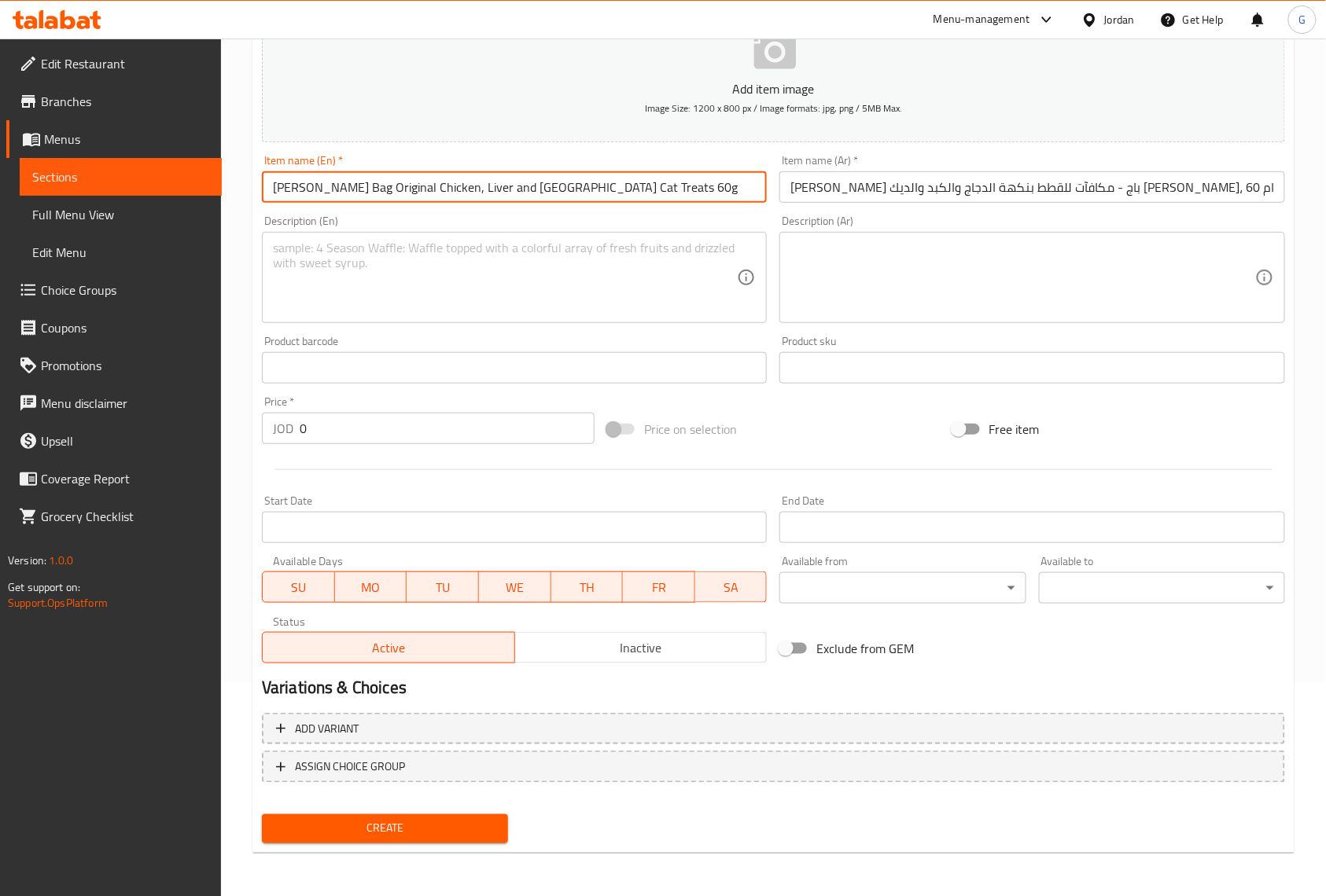
click at [496, 192] on input "[PERSON_NAME] Bag Original Chicken, Liver and [GEOGRAPHIC_DATA] Cat Treats 60g" at bounding box center [514, 187] width 505 height 32
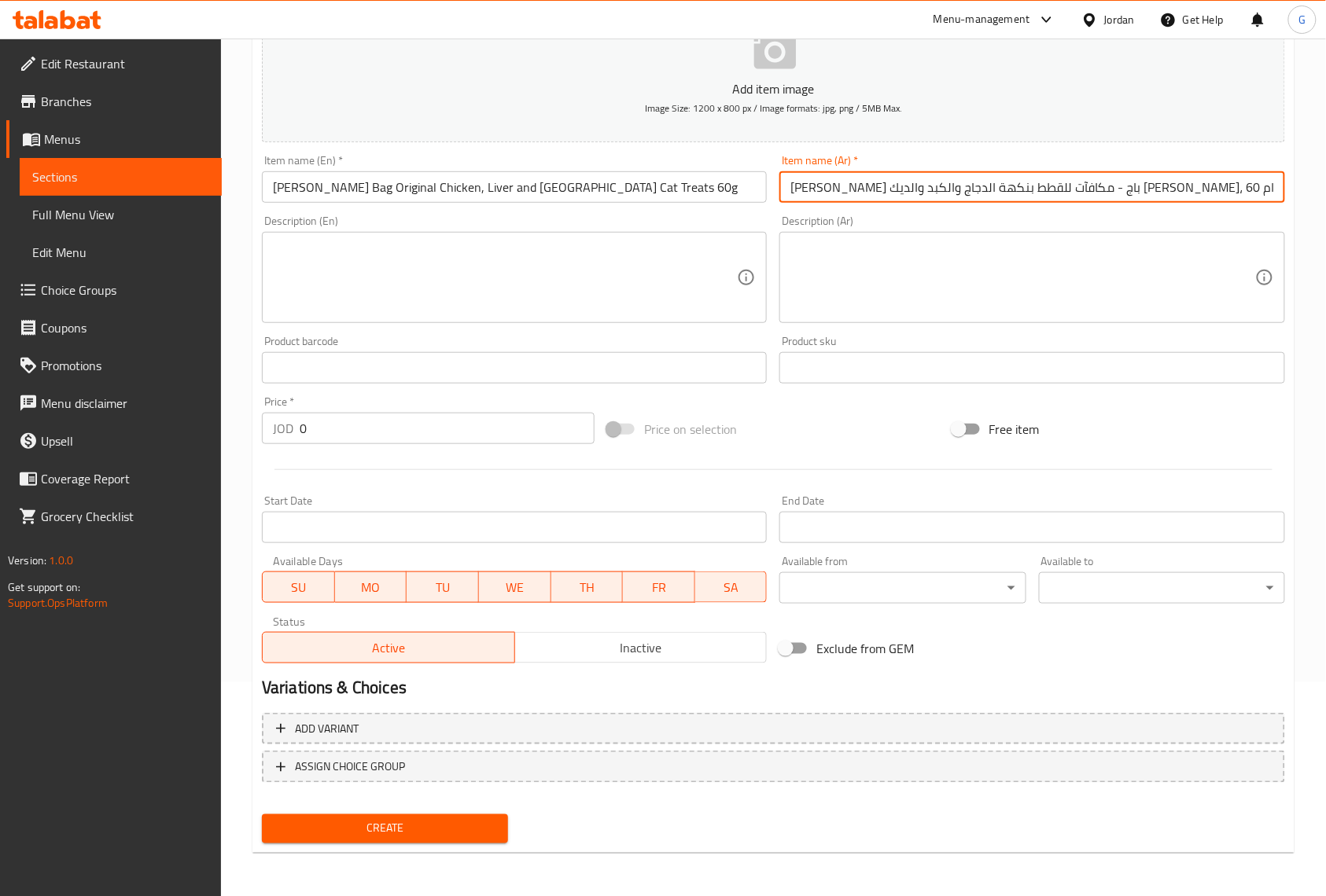
click at [1020, 196] on input "فيليكس جودي باج - مكافآت للقطط بنكهة الدجاج والكبد والديك الرومي، 60 جرام" at bounding box center [1032, 187] width 505 height 32
click at [841, 195] on input "فيليكس جودي باج - مكافآت للقطط بنكهة الدجاج والكبد والديك الرومي، 60 جرام" at bounding box center [1032, 187] width 505 height 32
paste input "لأصلية"
type input "فيليكس جودي باج - مكافآت للقطط بنكهة الدجاج والكبد والديك الرومي الأصلية، 60 جر…"
click at [1316, 181] on div "Home / Restaurants management / Menus / Sections / item / create Cat Treats sec…" at bounding box center [774, 361] width 1105 height 1073
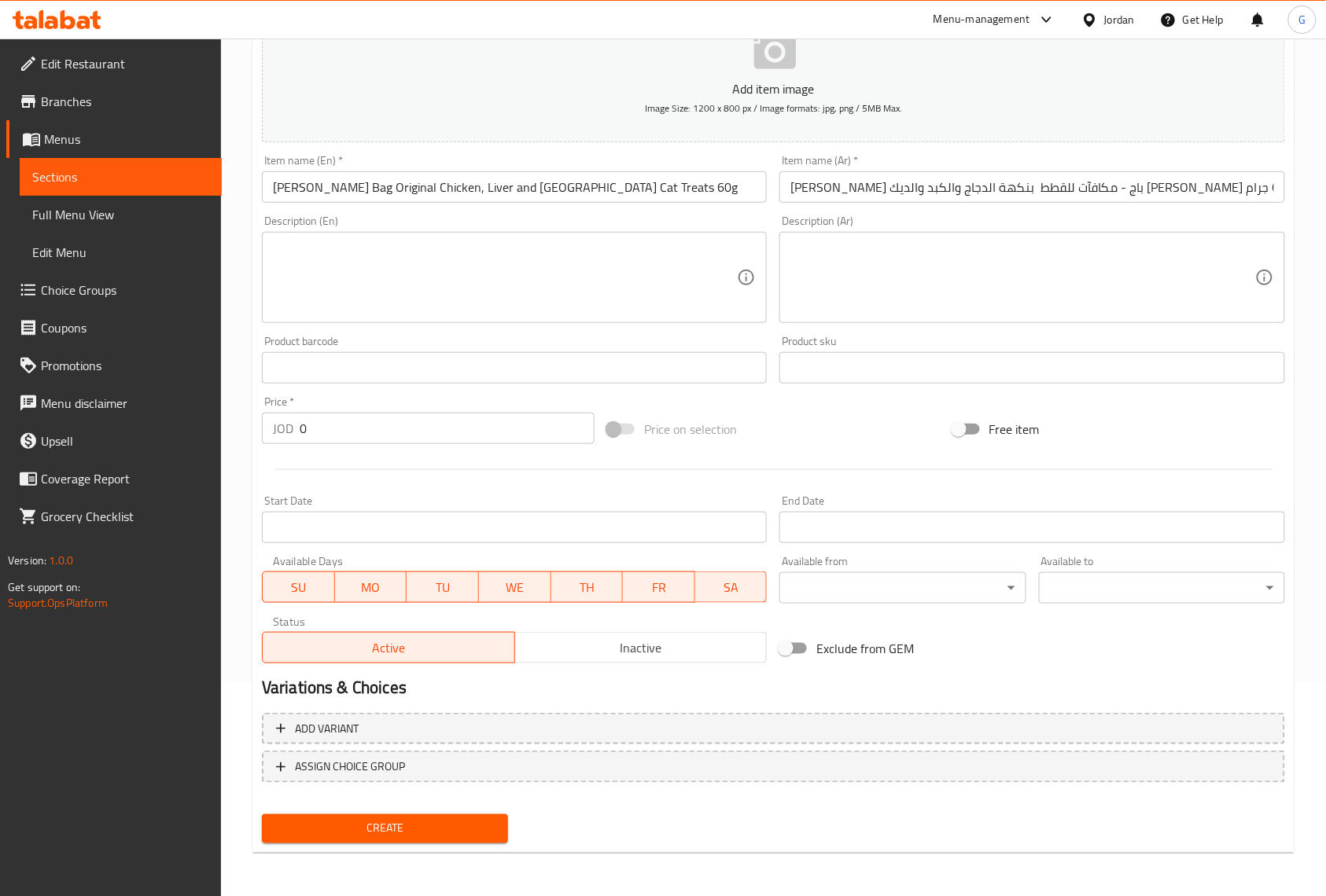
click at [488, 431] on input "0" at bounding box center [447, 429] width 295 height 32
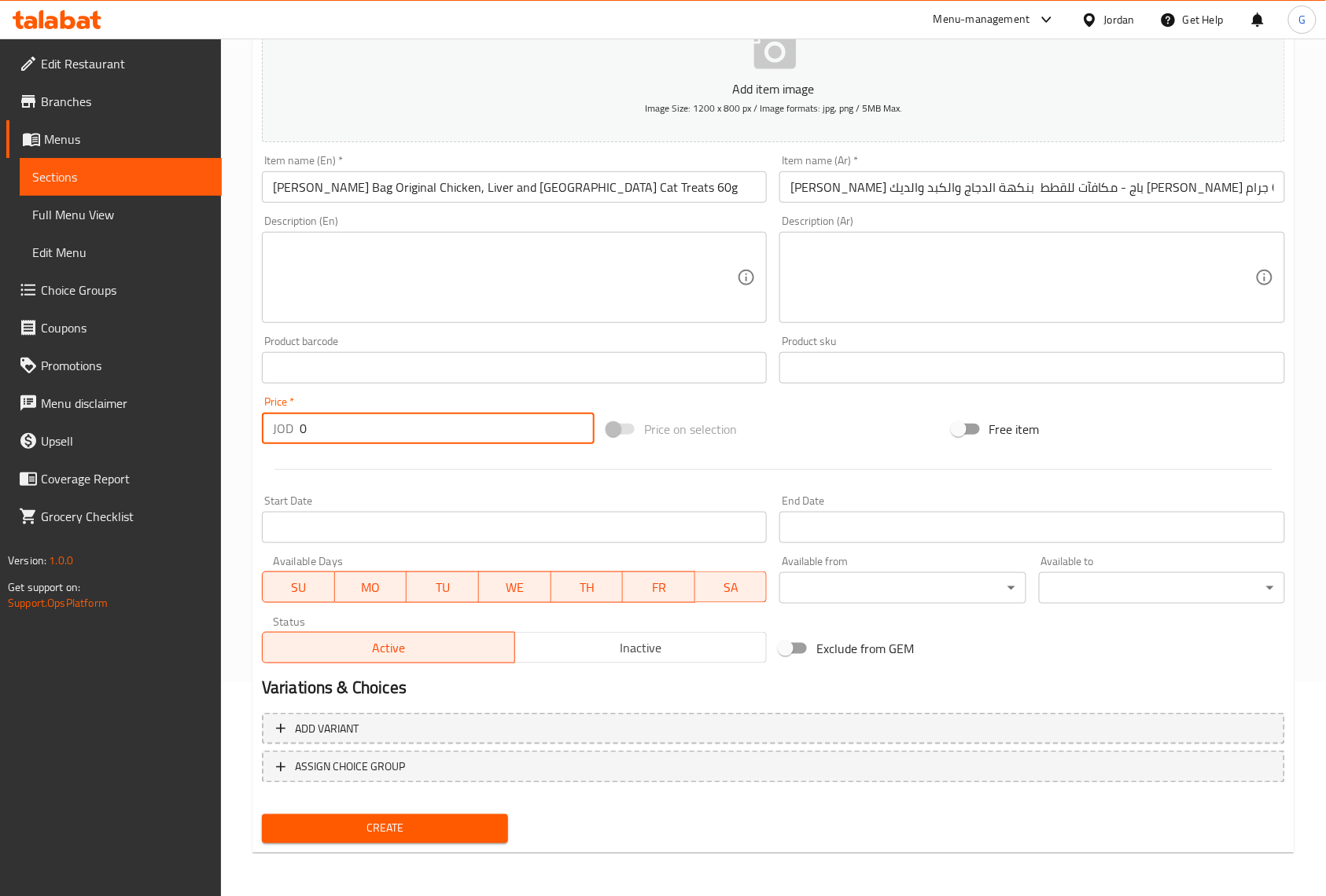
click at [488, 431] on input "0" at bounding box center [447, 429] width 295 height 32
paste input "2"
type input "2"
click at [699, 488] on div at bounding box center [774, 470] width 1036 height 39
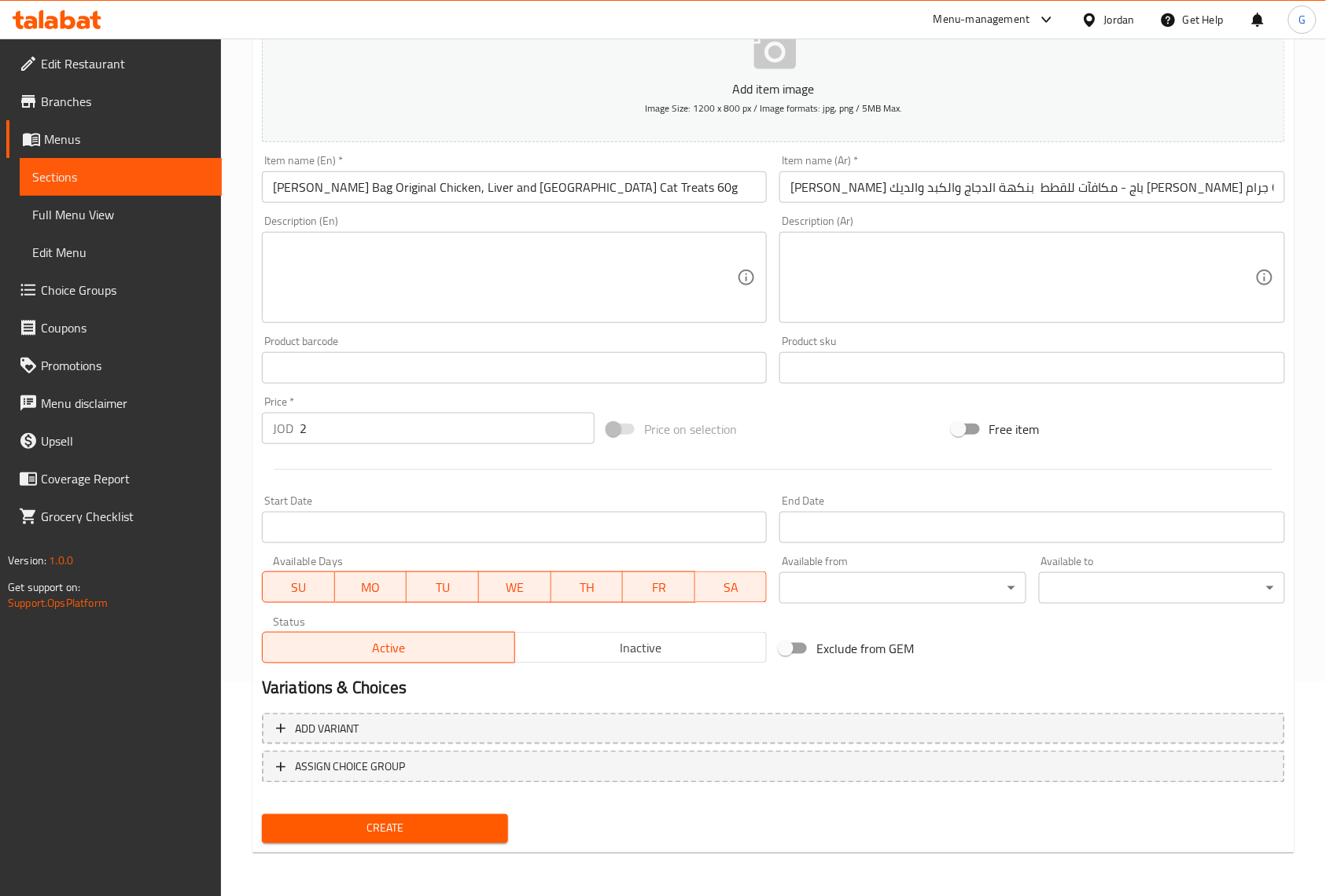
click at [738, 645] on span "Inactive" at bounding box center [641, 649] width 240 height 23
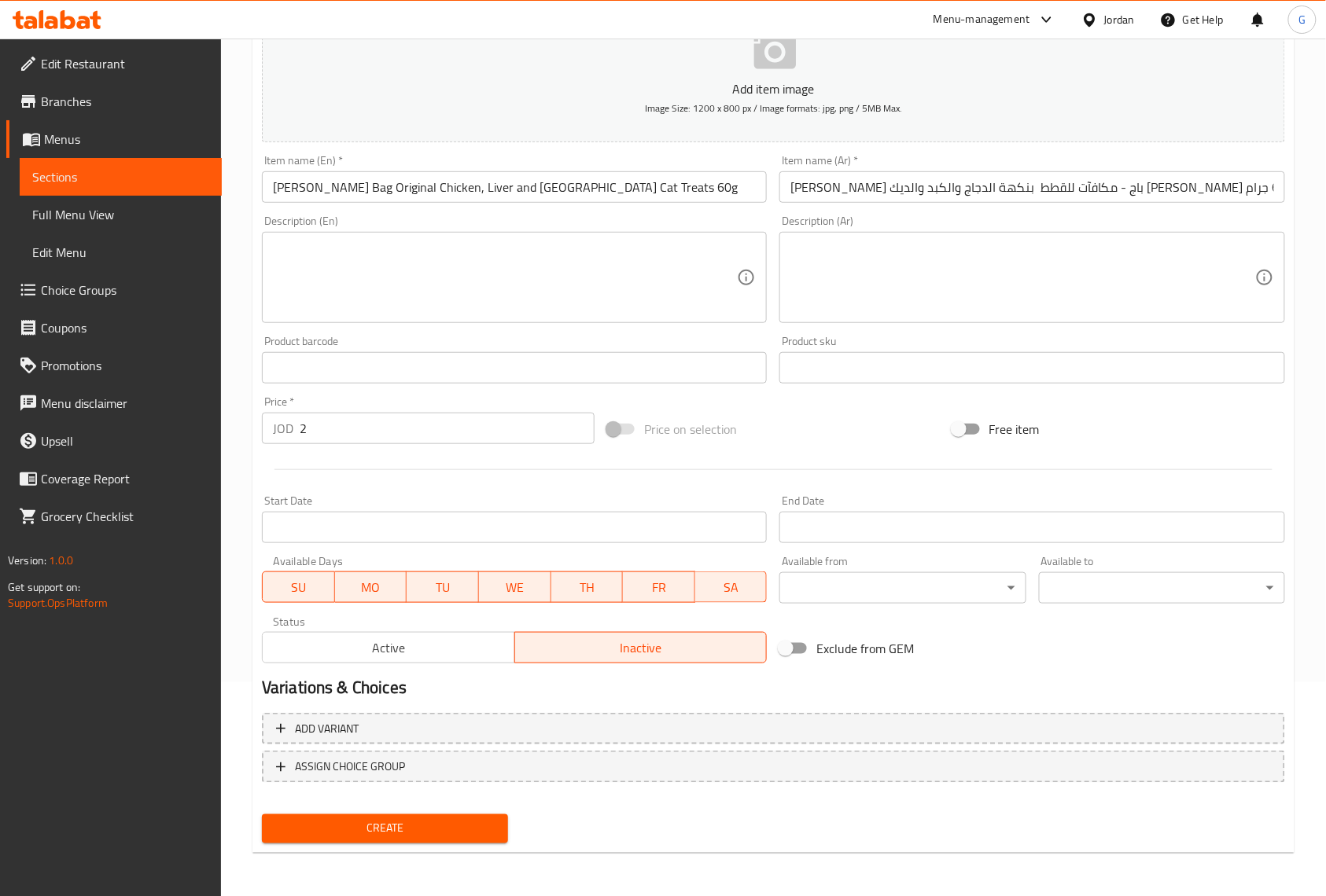
click at [446, 844] on div "Create" at bounding box center [385, 829] width 259 height 42
click at [460, 821] on span "Create" at bounding box center [385, 829] width 221 height 19
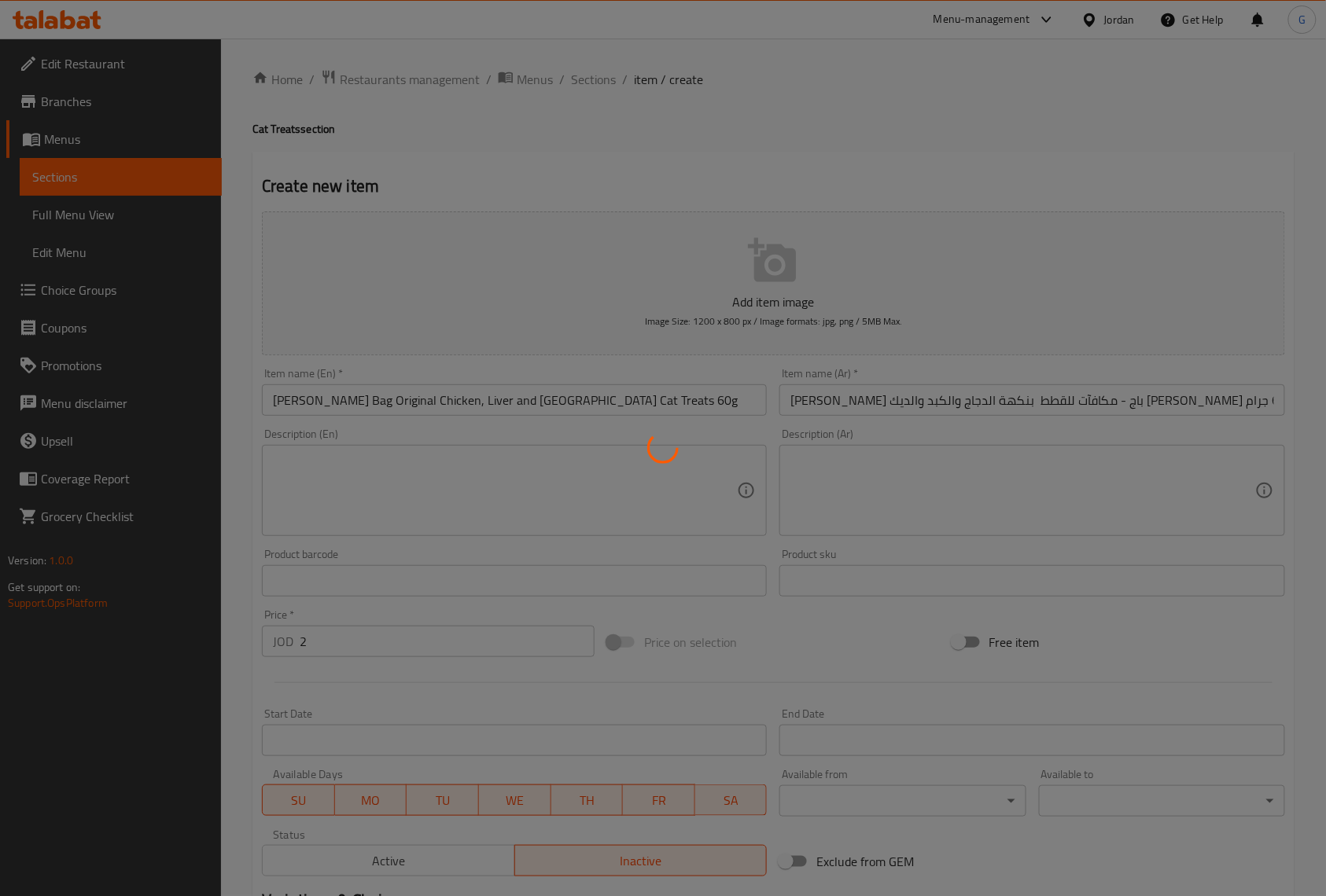
scroll to position [0, 0]
type input "0"
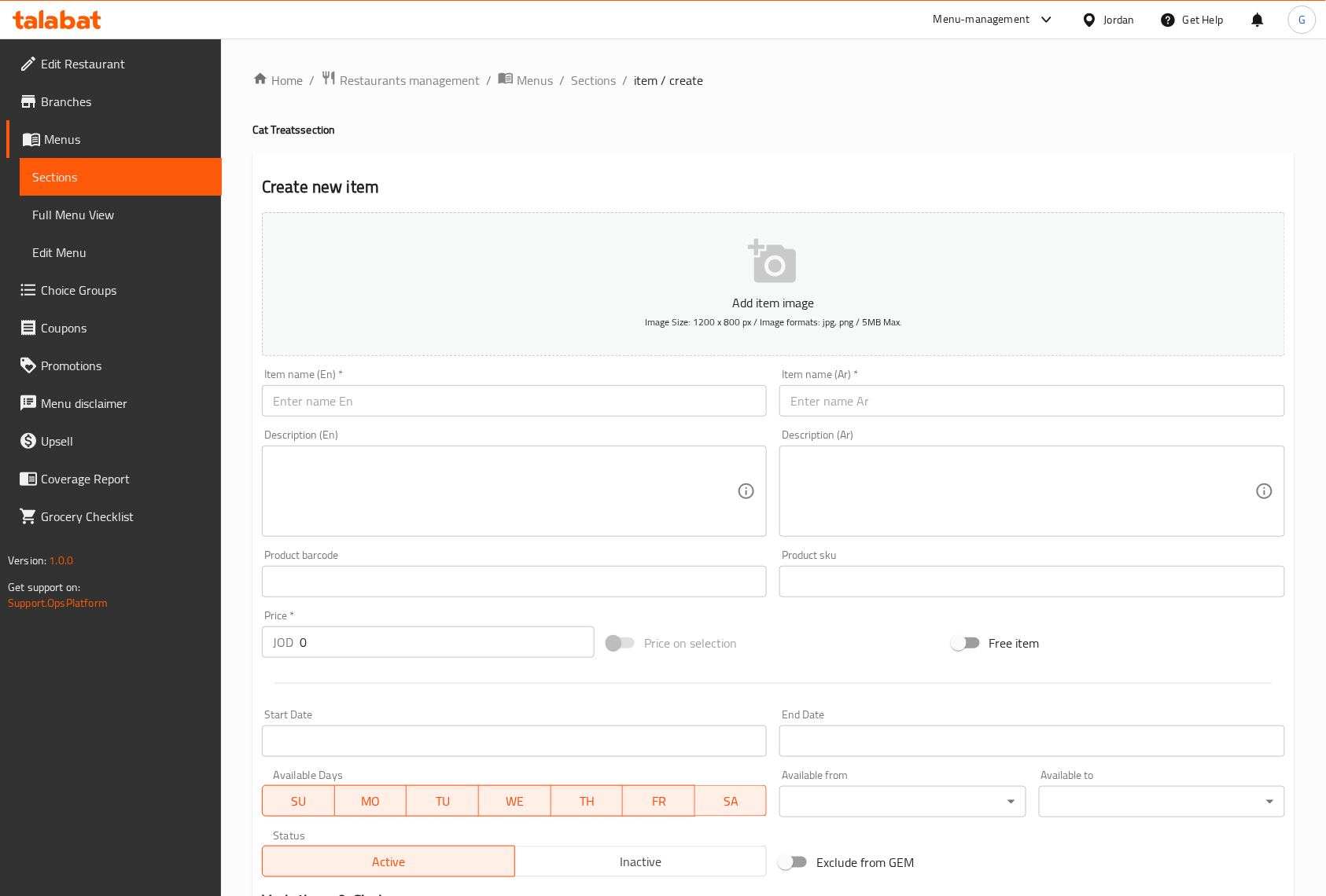
click at [318, 125] on h4 "Cat Treats section" at bounding box center [774, 130] width 1042 height 16
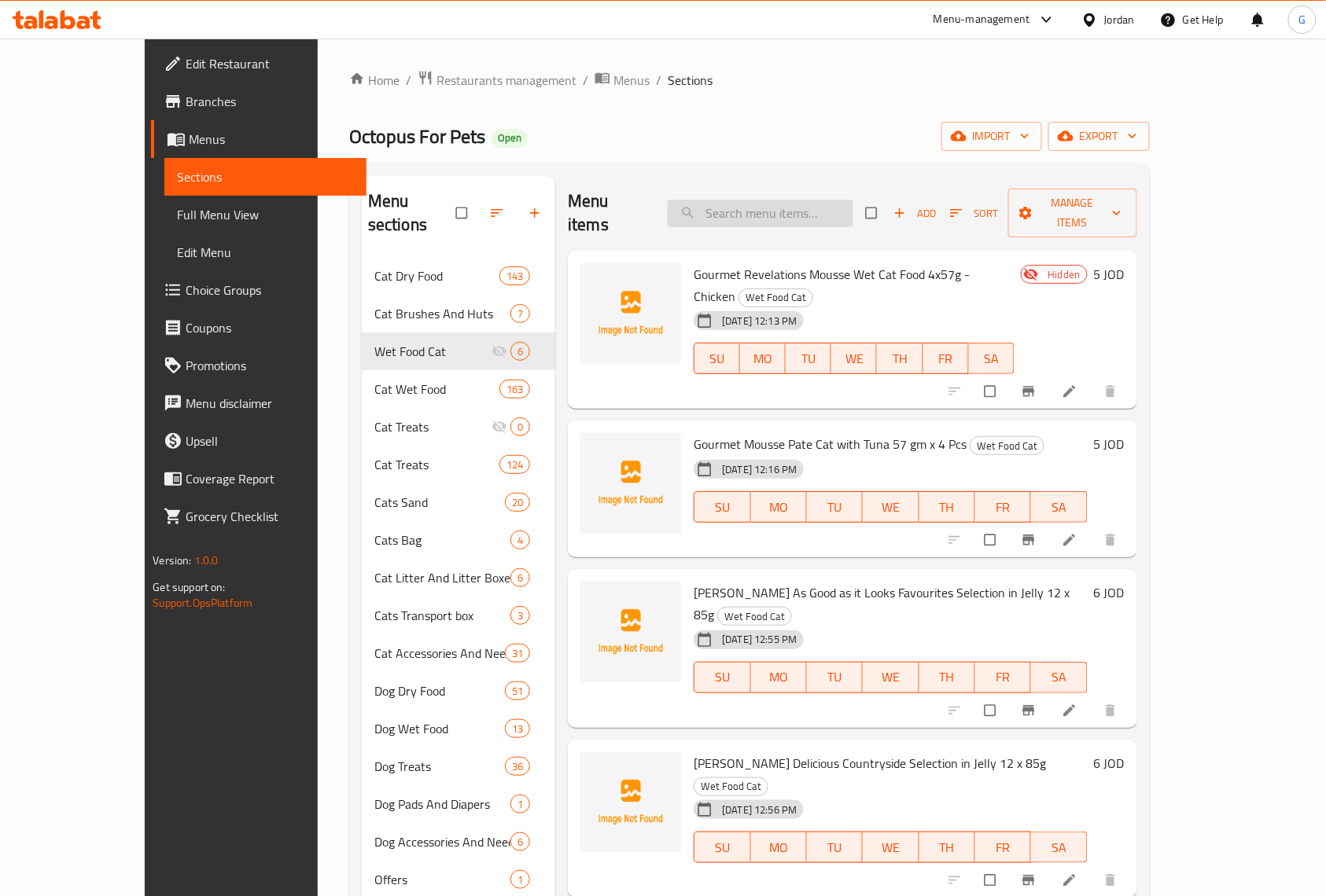
click at [752, 201] on input "search" at bounding box center [760, 213] width 186 height 27
paste input "Gourmet Mousse Pate Cat with Tuna 57g × 4 Pcs"
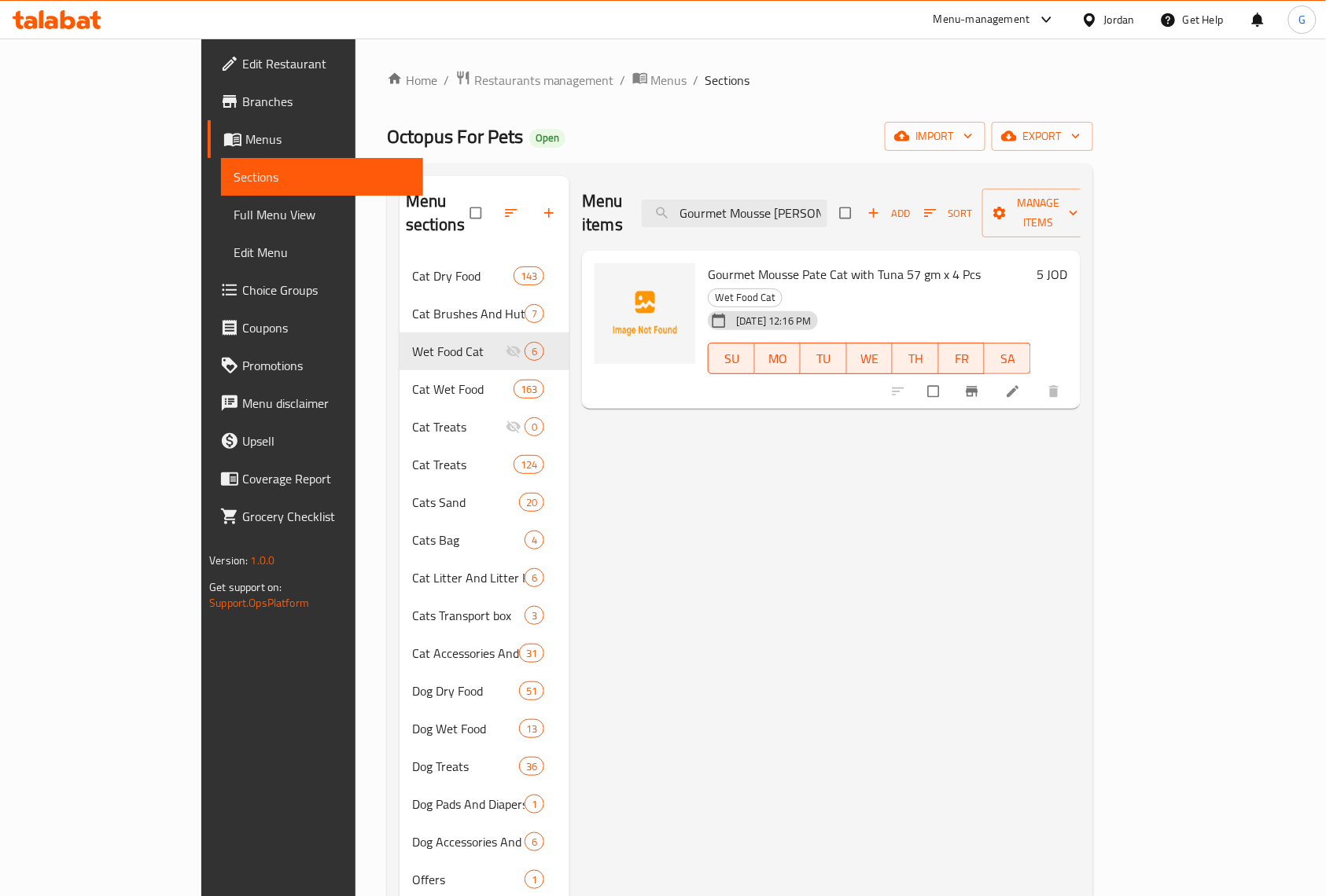
click at [944, 64] on div "Home / Restaurants management / Menus / Sections Octopus For Pets Open import e…" at bounding box center [740, 578] width 769 height 1078
click at [827, 201] on input "Gourmet Mousse [PERSON_NAME] Cat with Tuna 5" at bounding box center [735, 213] width 186 height 27
paste input "Dreamies Meaty Sticks Cat Treats With Salmon 30g x 6pcs"
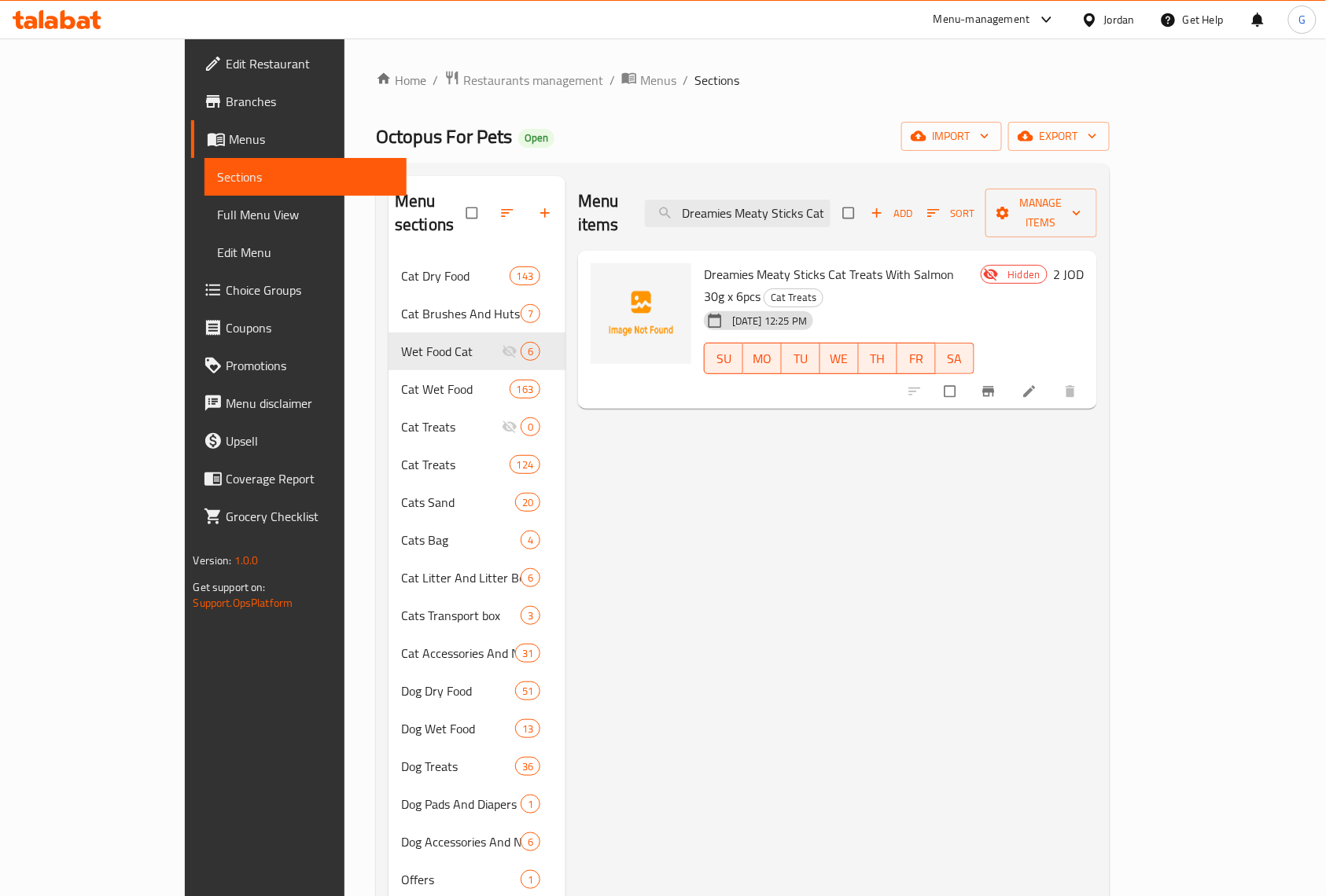
click at [863, 60] on div "Home / Restaurants management / Menus / Sections Octopus For Pets Open import e…" at bounding box center [743, 578] width 796 height 1078
click at [831, 203] on input "Dreamies Meaty Sticks Cat Treats With Salmon 30g x 6pcs" at bounding box center [738, 213] width 186 height 27
paste input "Whiskas Cat Milk 3x200ml"
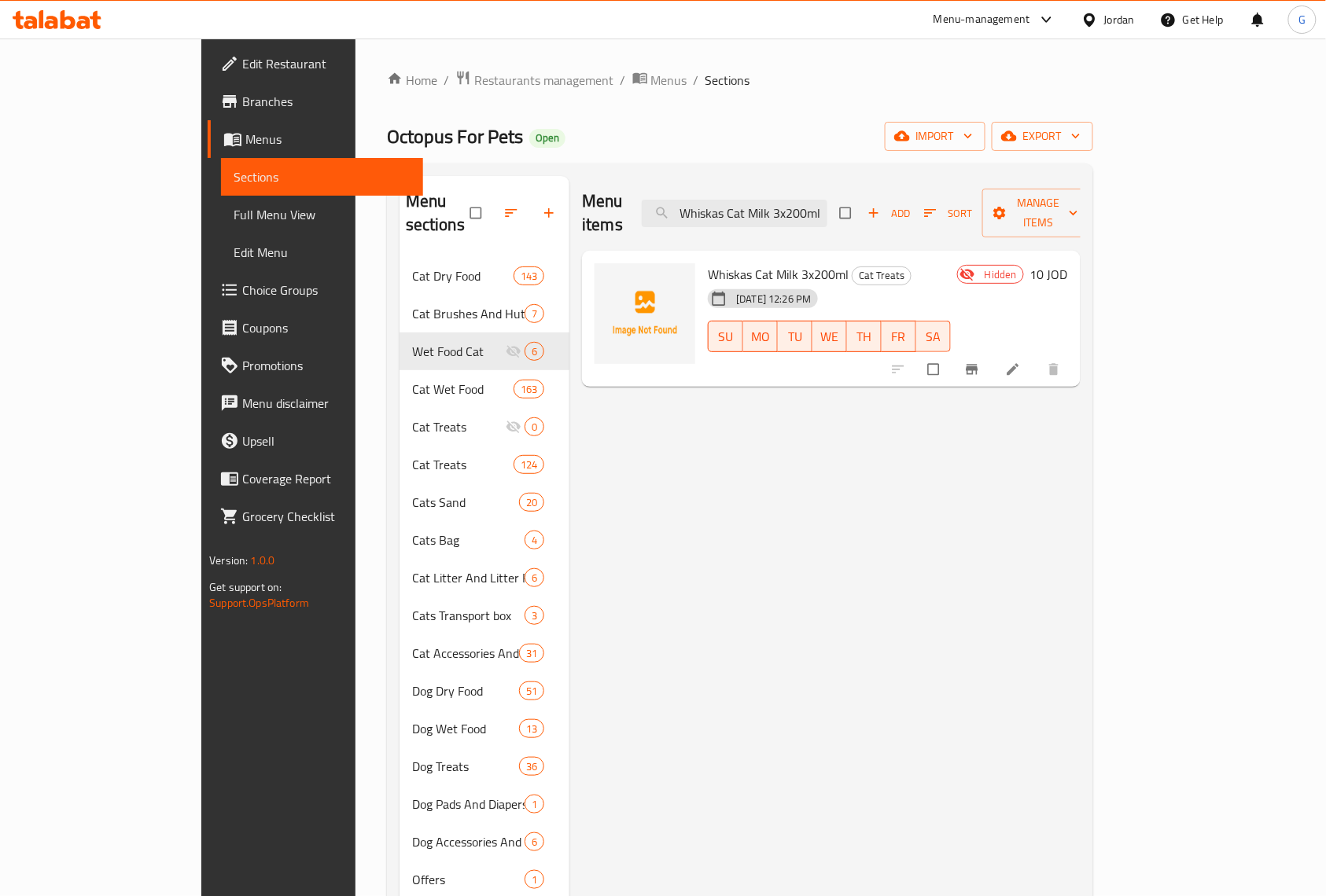
click at [730, 32] on div "Menu-management Jordan Get Help G" at bounding box center [663, 19] width 1326 height 38
click at [827, 208] on input "Whiskas Cat Milk 3x200ml" at bounding box center [735, 213] width 186 height 27
paste input "Temptations Cat Treats with Salmon Flavour 60g"
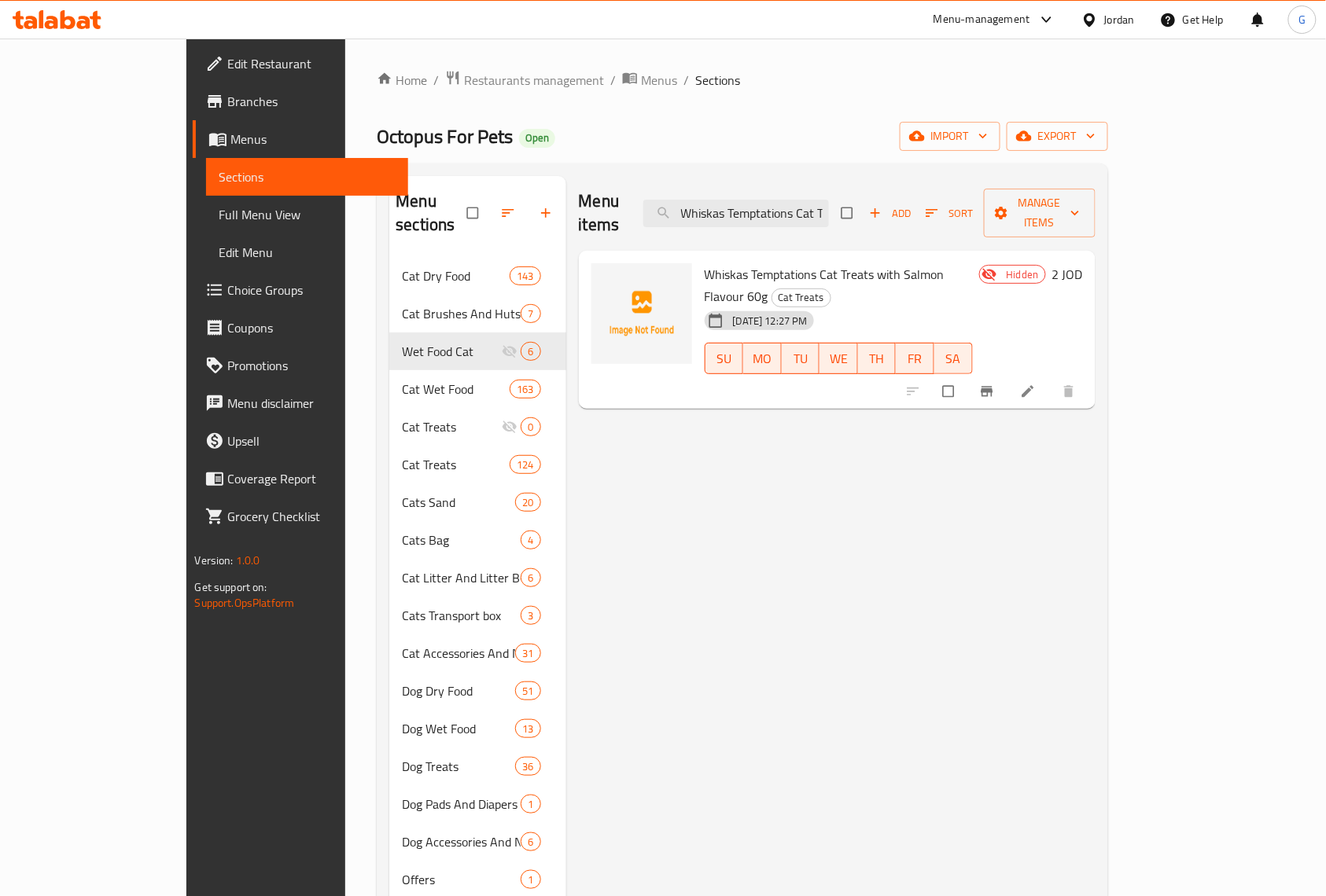
click at [884, 83] on ol "Home / Restaurants management / Menus / Sections" at bounding box center [742, 80] width 731 height 20
click at [803, 206] on input "Whiskas Temptations Cat Treats with Salmon Flavour 60g" at bounding box center [736, 213] width 186 height 27
paste input "Chicken And Cheese"
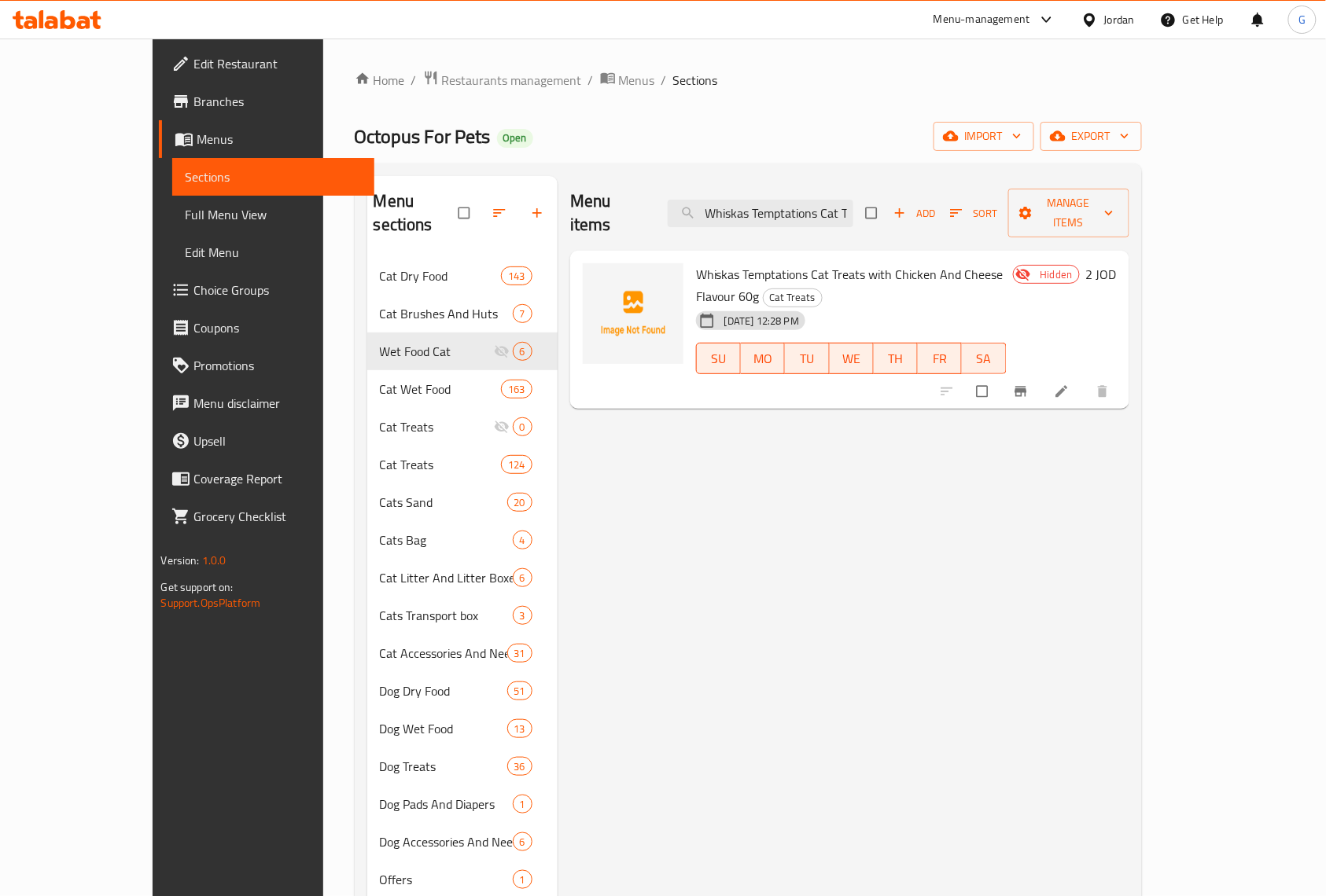
click at [728, 61] on div "Home / Restaurants management / Menus / Sections Octopus For Pets Open import e…" at bounding box center [749, 578] width 850 height 1078
click at [851, 203] on input "Whiskas Temptations Cat Treats with Chicken And Cheese Flavour 60g" at bounding box center [760, 213] width 186 height 27
paste input "Dreamies Cat Treats Mega Tub - Chicken 35"
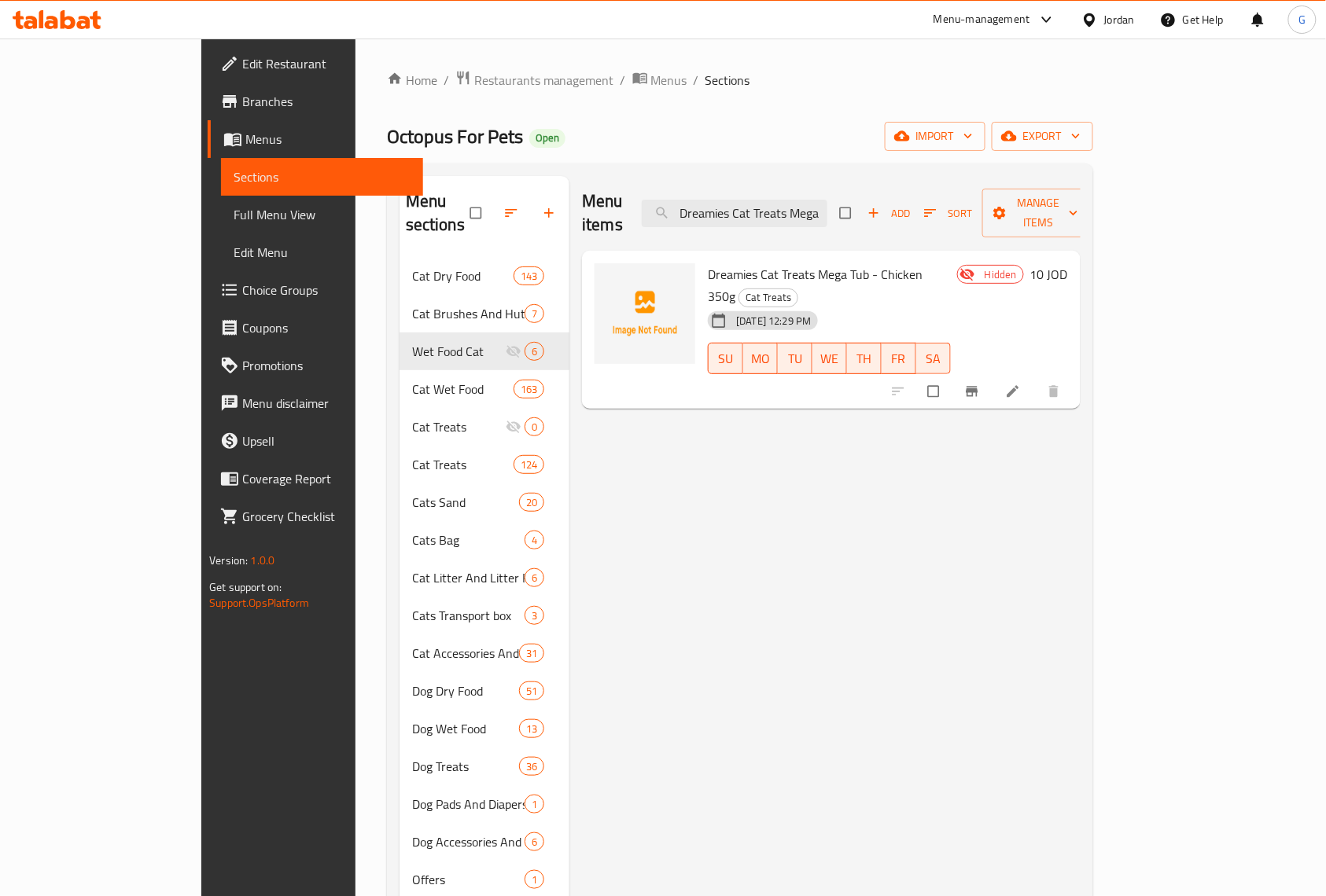
click at [781, 73] on ol "Home / Restaurants management / Menus / Sections" at bounding box center [740, 80] width 706 height 20
click at [797, 200] on input "Dreamies Cat Treats Mega Tub - Chicken 350g" at bounding box center [735, 213] width 186 height 27
paste input "[PERSON_NAME] Bag Original Chicken, Liver and [GEOGRAPHIC_DATA] Cat Treats 6"
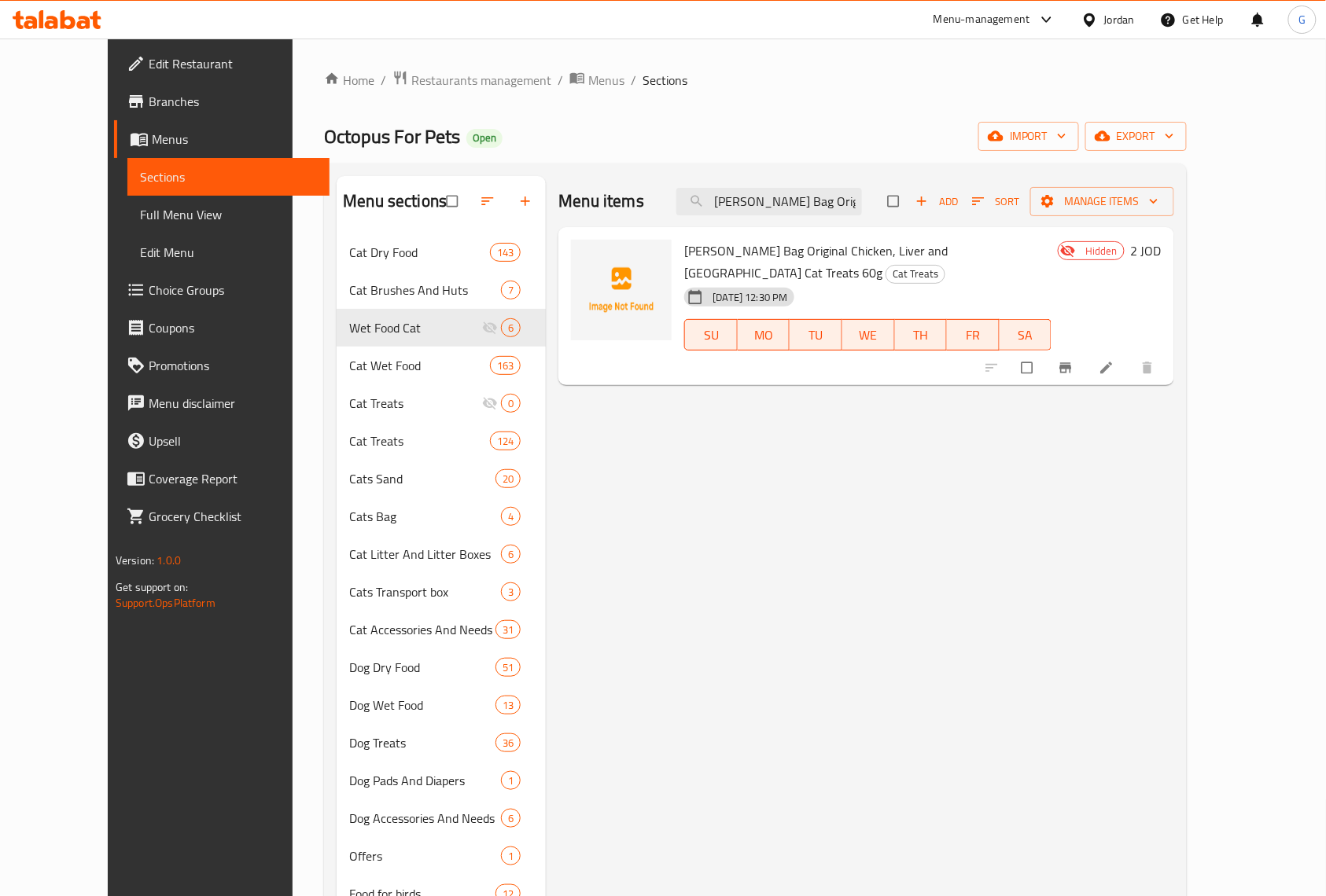
click at [999, 47] on div "Home / Restaurants management / Menus / Sections Octopus For Pets Open import e…" at bounding box center [755, 578] width 926 height 1078
click at [840, 216] on input "[PERSON_NAME] Bag Original Chicken, Liver and [GEOGRAPHIC_DATA] Cat Treats 60g" at bounding box center [769, 201] width 186 height 27
paste input "Mixed Grill Beef, Chicken and Salmon"
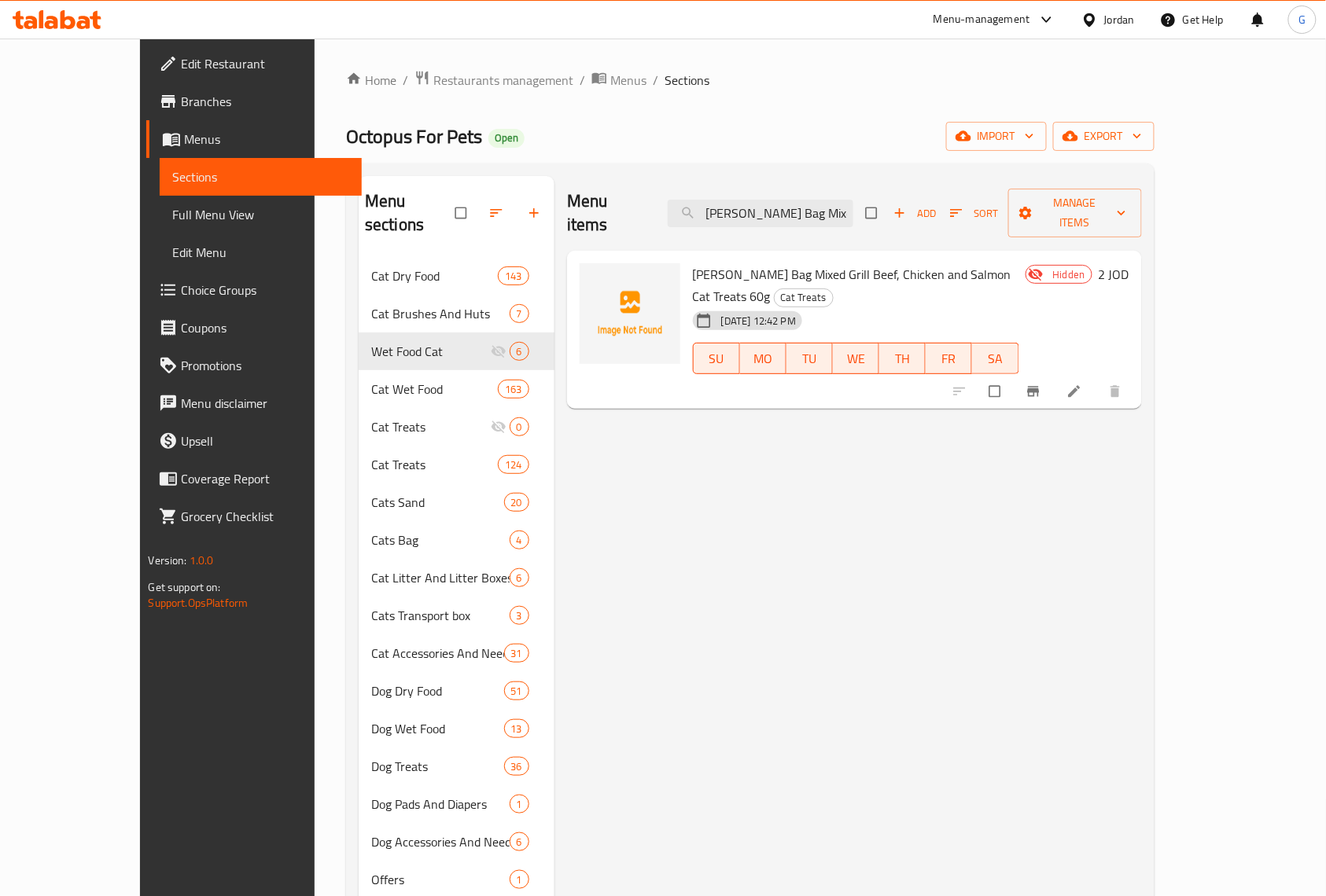
click at [963, 76] on ol "Home / Restaurants management / Menus / Sections" at bounding box center [750, 80] width 809 height 20
click at [853, 200] on input "[PERSON_NAME] Bag Mixed Grill Beef, Chicken and Salmon Cat Treats 60g" at bounding box center [760, 213] width 186 height 27
paste input "Seaside Salmon, Pollock and Trout"
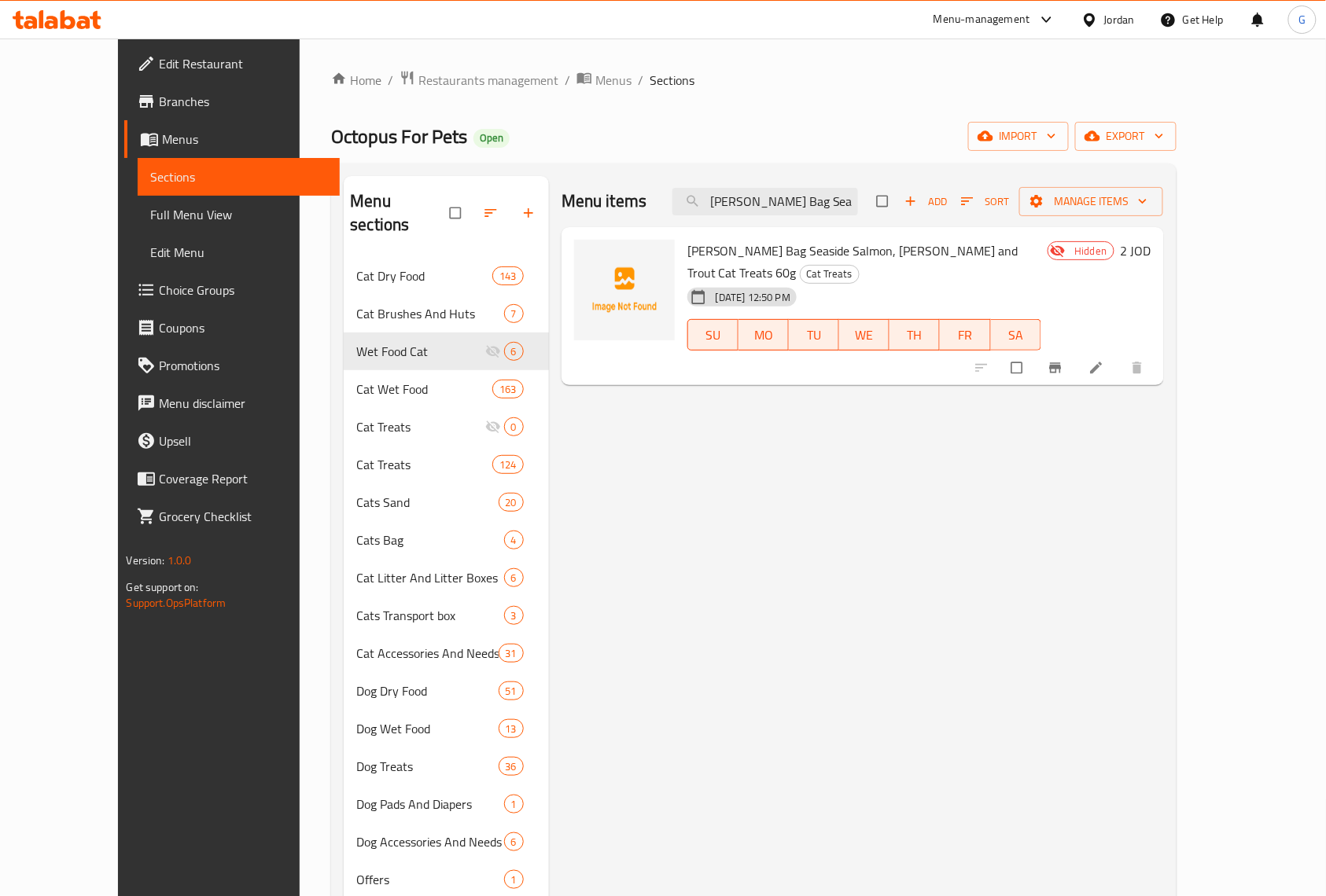
click at [951, 91] on div "Home / Restaurants management / Menus / Sections Octopus For Pets Open import e…" at bounding box center [754, 577] width 845 height 1015
click at [838, 200] on input "[PERSON_NAME] Bag Seaside Salmon, [PERSON_NAME] and Trout Cat Treats 60g" at bounding box center [766, 201] width 186 height 27
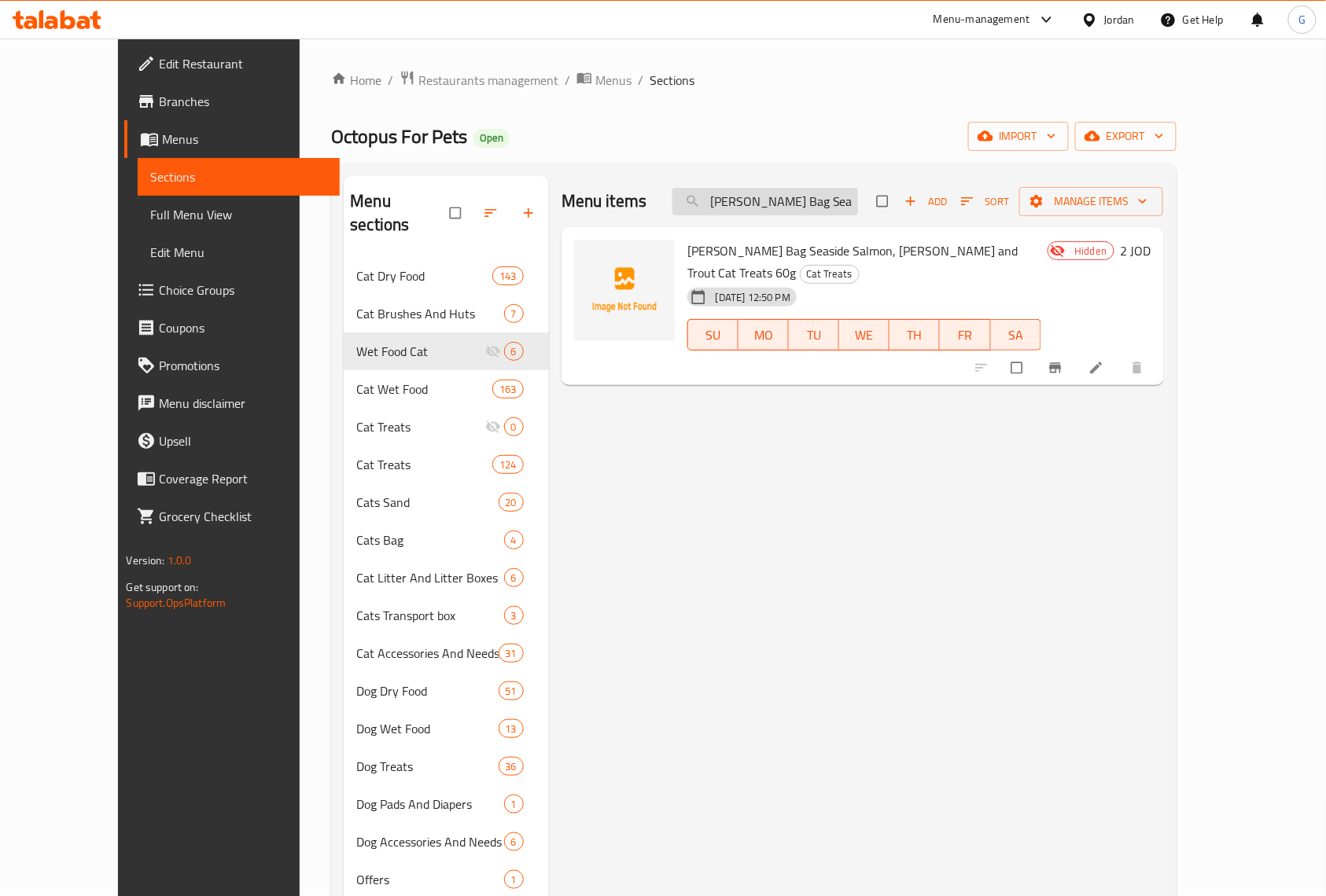
paste input "Dreamies Creamy Snack Adult Cat & Kitten Treat with Salmon 4 x 1"
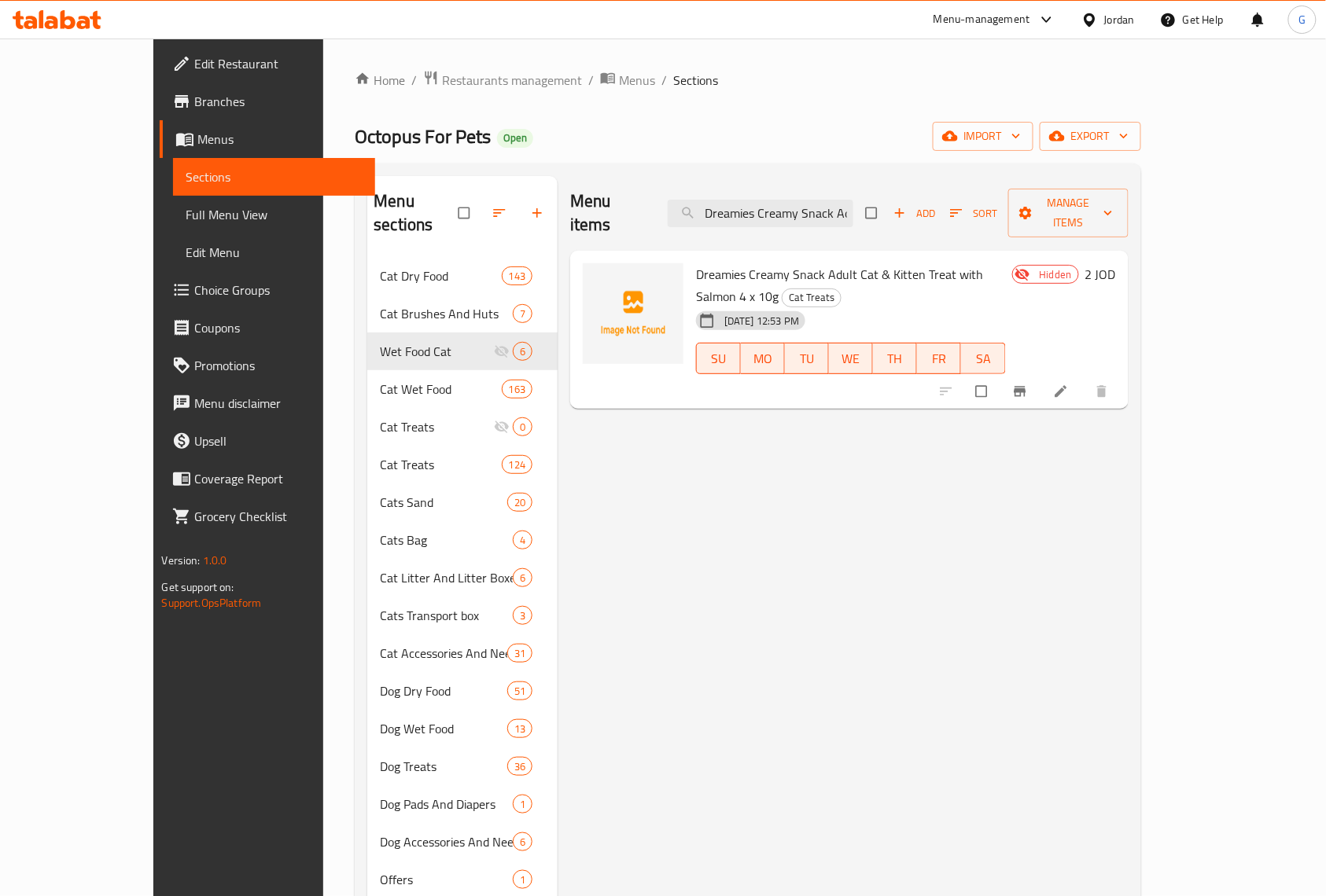
click at [1066, 67] on div "Home / Restaurants management / Menus / Sections Octopus For Pets Open import e…" at bounding box center [748, 578] width 849 height 1078
click at [886, 187] on div "Menu items Dreamies Creamy Snack Adult Cat & Kitten Treat with Salmon 4 x 10g A…" at bounding box center [849, 213] width 558 height 75
click at [853, 206] on input "Dreamies Creamy Snack Adult Cat & Kitten Treat with Salmon 4 x 10g" at bounding box center [760, 213] width 186 height 27
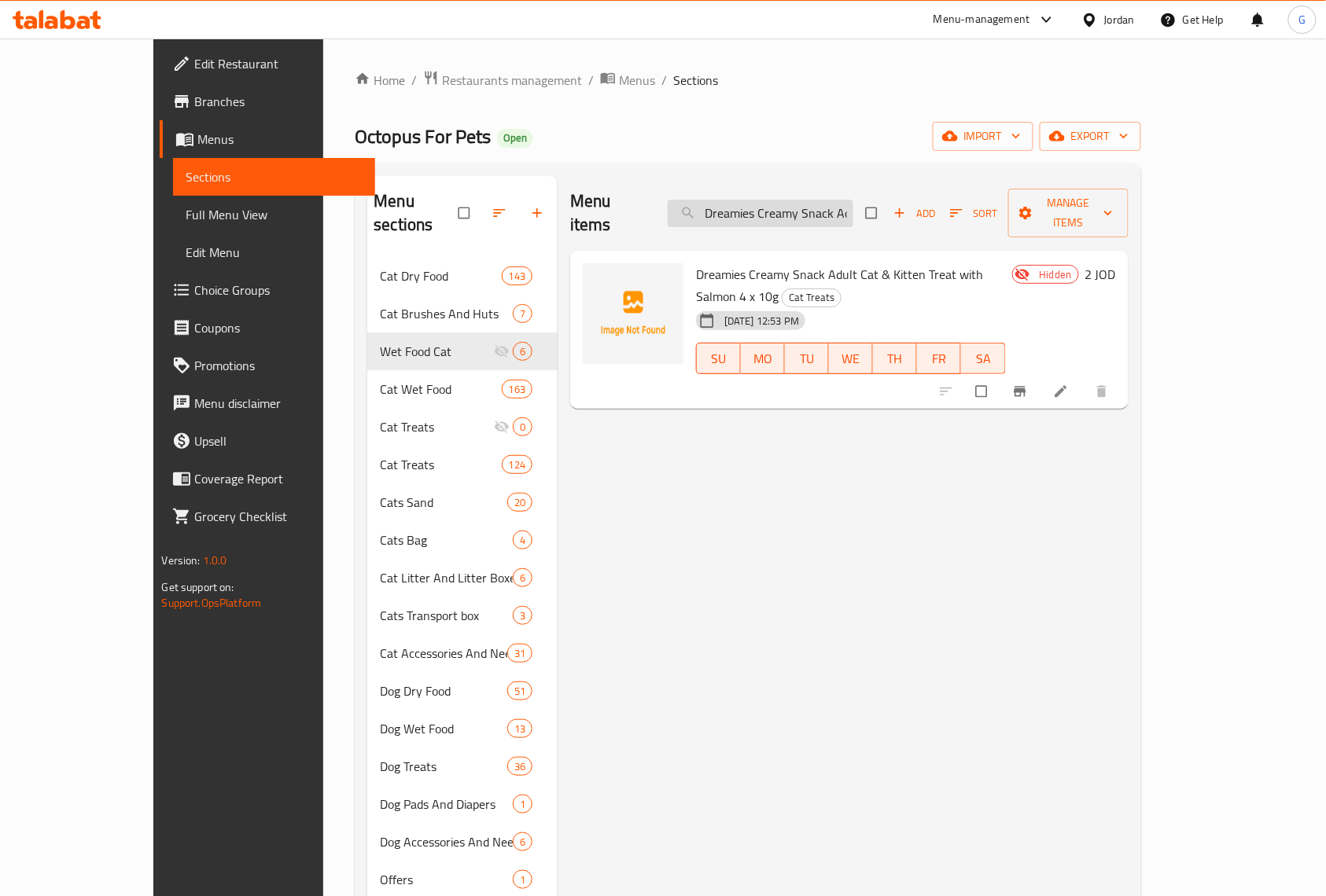
click at [853, 206] on input "Dreamies Creamy Snack Adult Cat & Kitten Treat with Salmon 4 x 10g" at bounding box center [760, 213] width 186 height 27
paste input "Adult Cat & Kitten Treats with Tasty Chicken,"
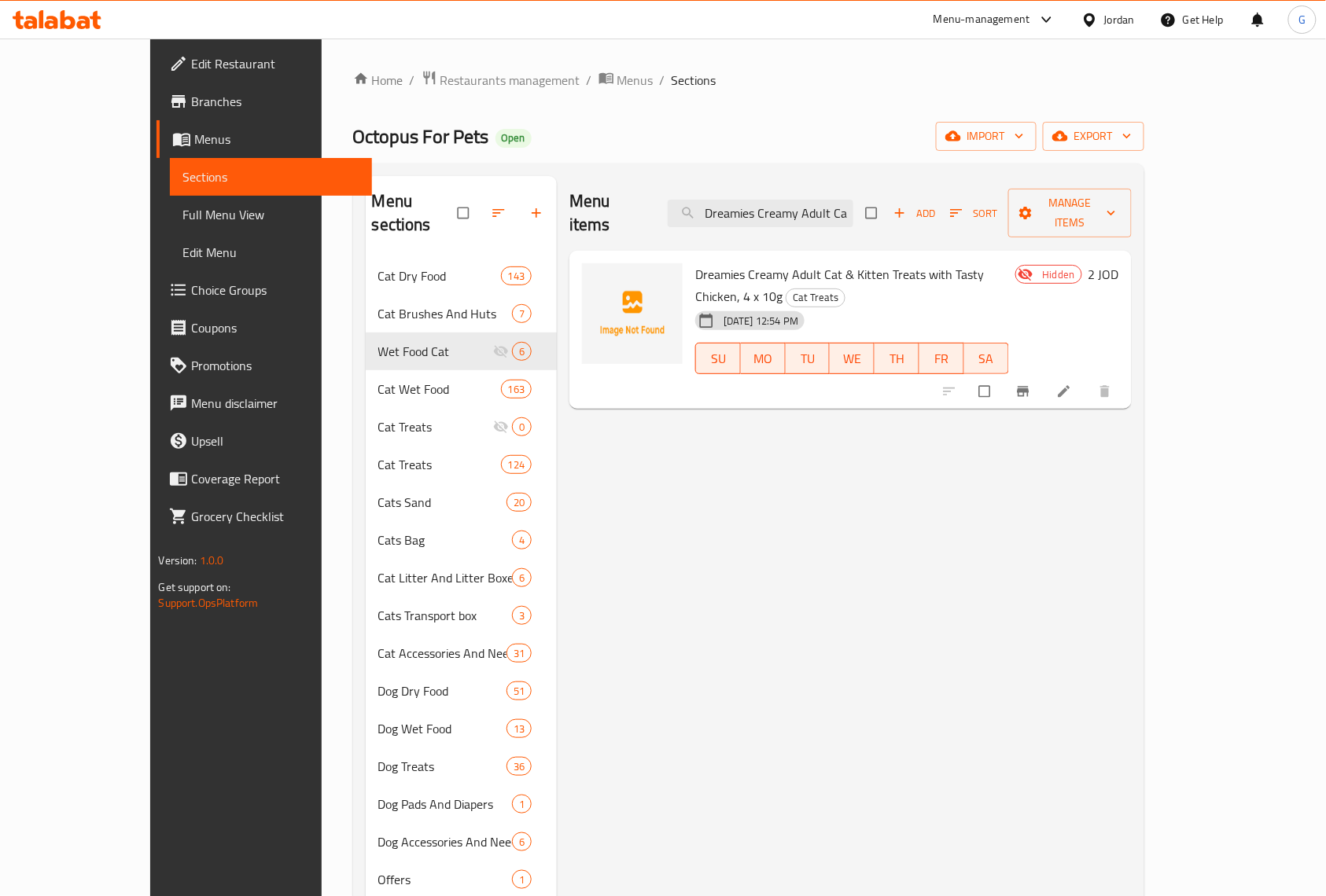
drag, startPoint x: 963, startPoint y: 80, endPoint x: 949, endPoint y: 88, distance: 16.1
click at [963, 80] on ol "Home / Restaurants management / Menus / Sections" at bounding box center [748, 80] width 791 height 20
click at [835, 200] on input "Dreamies Creamy Adult Cat & Kitten Treats with Tasty Chicken, 4 x 10g" at bounding box center [760, 213] width 186 height 27
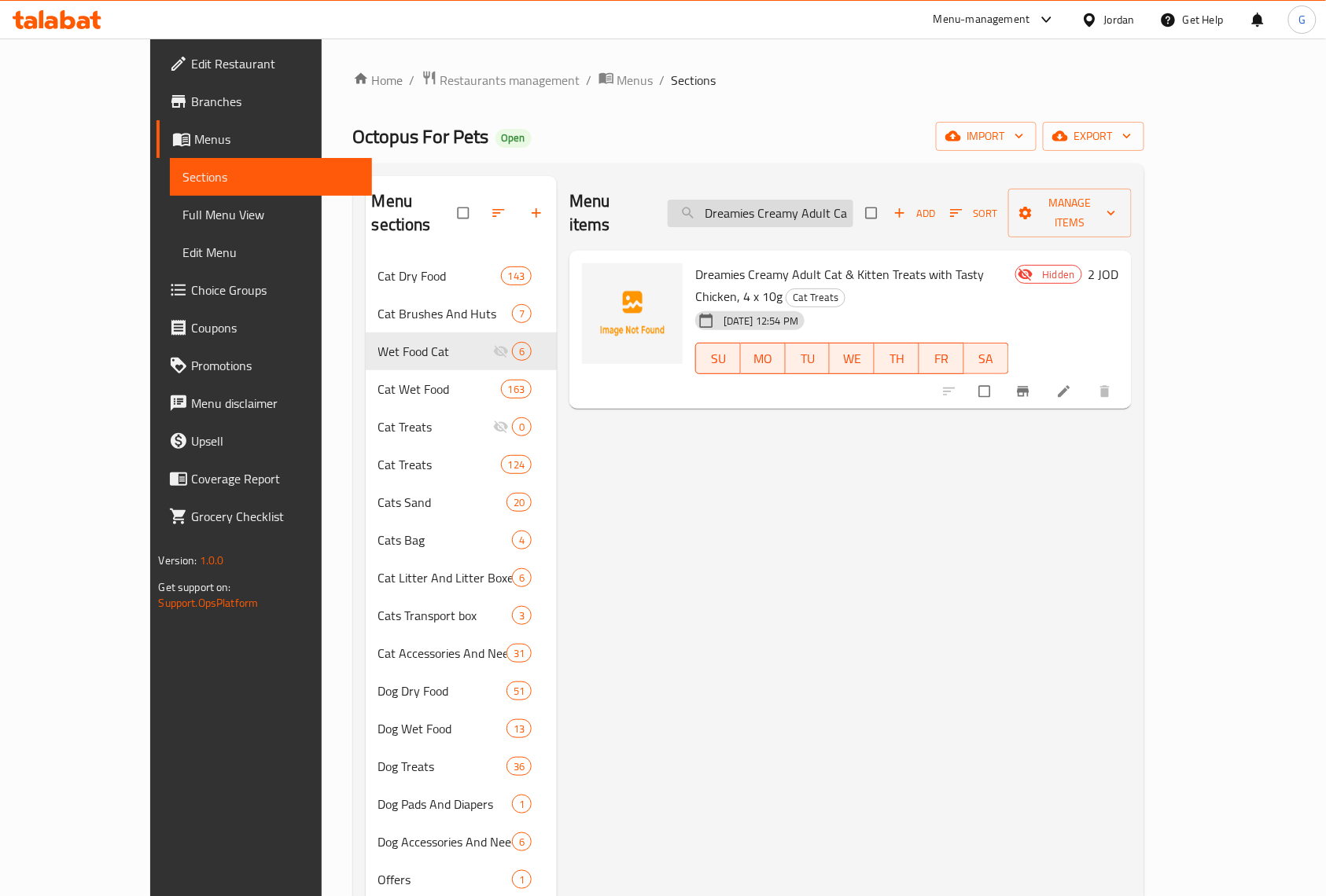
paste input "Felix As Good as it Looks Favourites Selection in Jelly 12 x 85"
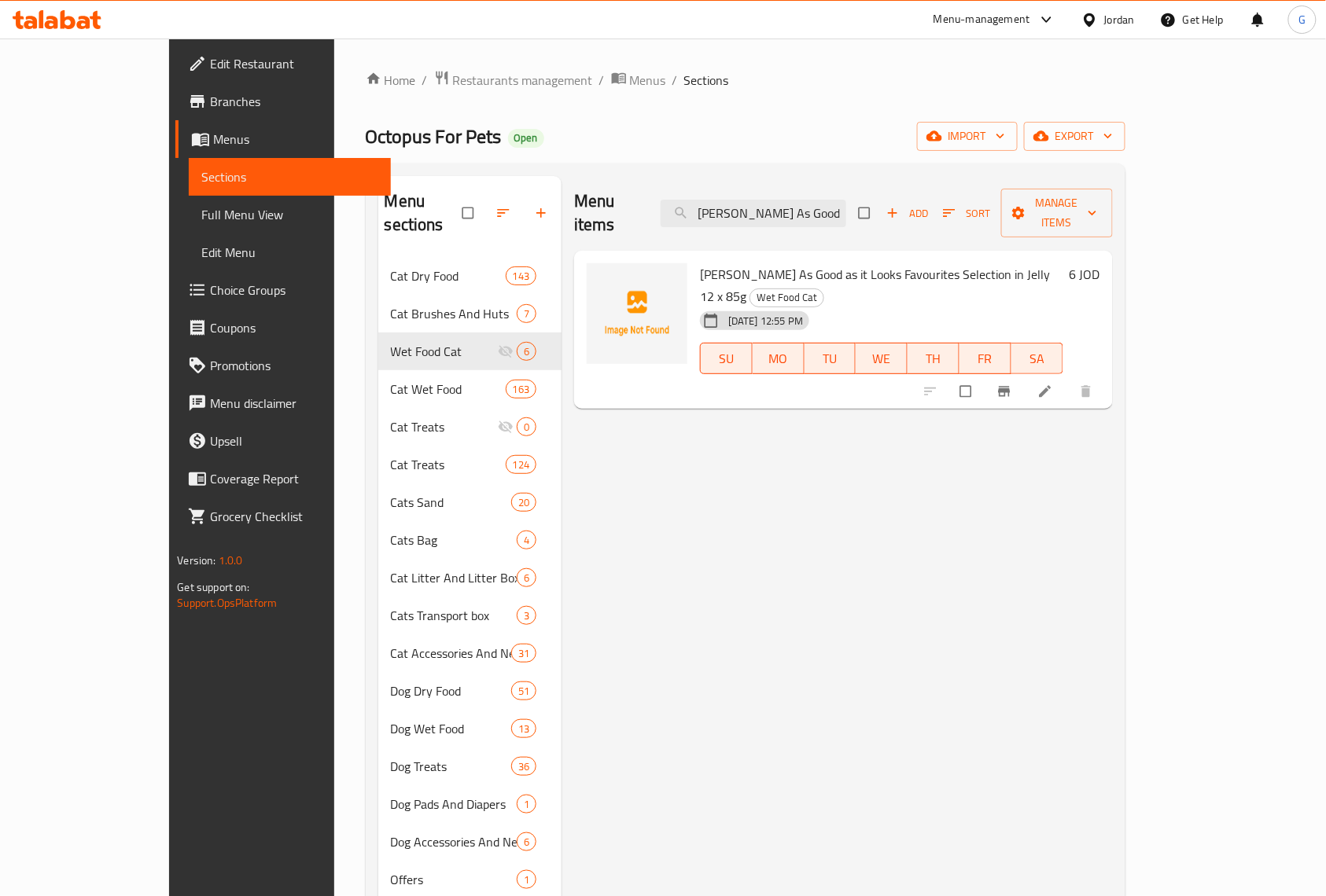
click at [879, 71] on ol "Home / Restaurants management / Menus / Sections" at bounding box center [745, 80] width 759 height 20
click at [827, 200] on input "[PERSON_NAME] As Good as it Looks Favourites Selection in Jelly 12 x 85g" at bounding box center [753, 213] width 186 height 27
paste input "Doubly Delicious Countryside"
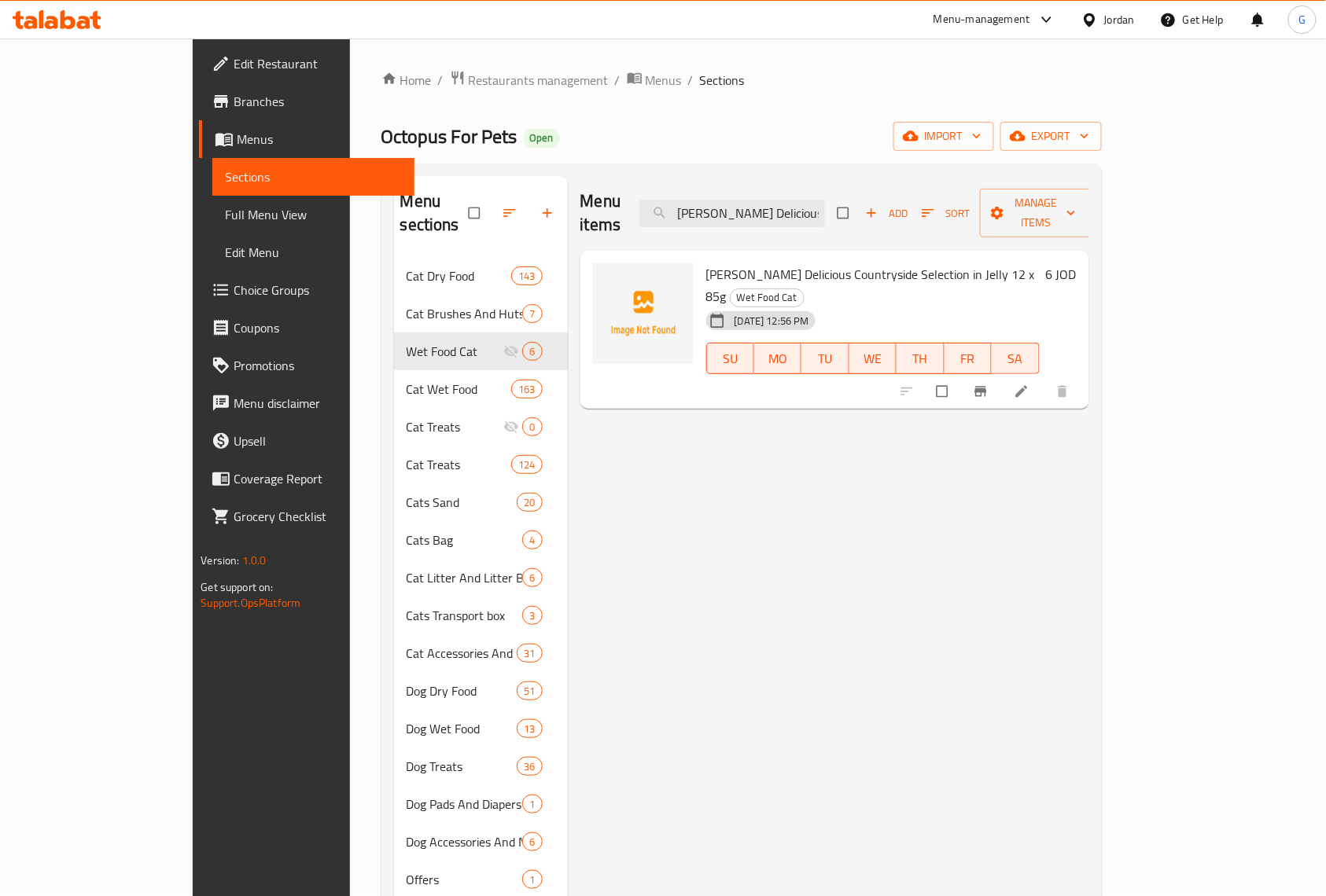
click at [991, 72] on ol "Home / Restaurants management / Menus / Sections" at bounding box center [741, 80] width 720 height 20
click at [825, 200] on input "[PERSON_NAME] Delicious Countryside Selection in Jelly 12 x 85g" at bounding box center [732, 213] width 186 height 27
paste input "As Good As it Looks Meaty Selection in Jelly Wet Cat Food 12x"
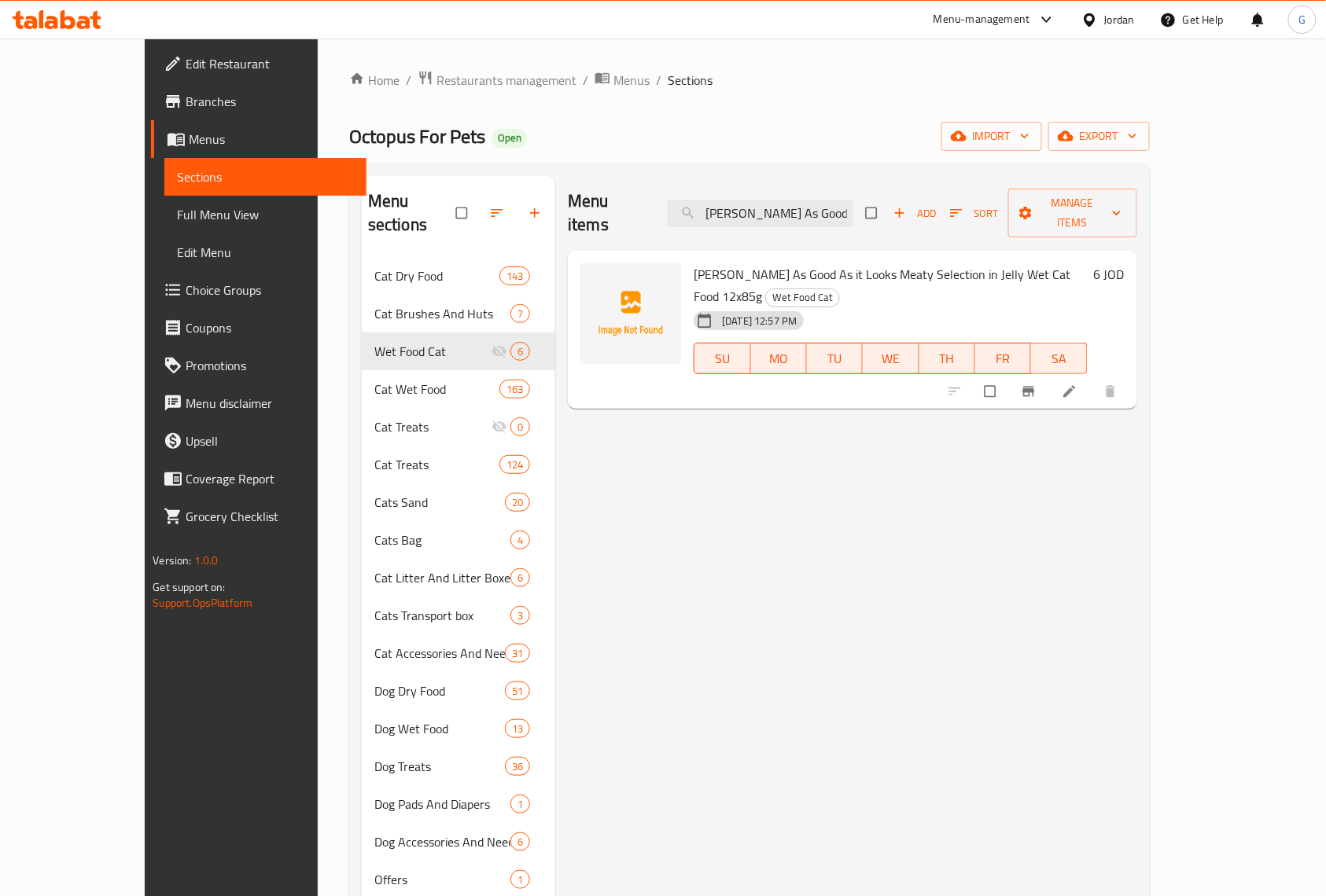
click at [933, 48] on div "Home / Restaurants management / Menus / Sections Octopus For Pets Open import e…" at bounding box center [749, 578] width 864 height 1078
click at [853, 217] on div "Menu items Felix As Good As it Looks Meaty Selection in Jelly Wet Cat Food 12x8…" at bounding box center [851, 213] width 568 height 75
click at [853, 200] on input "Felix As Good As it Looks Meaty Selection in Jelly Wet Cat Food 12x85g" at bounding box center [760, 213] width 186 height 27
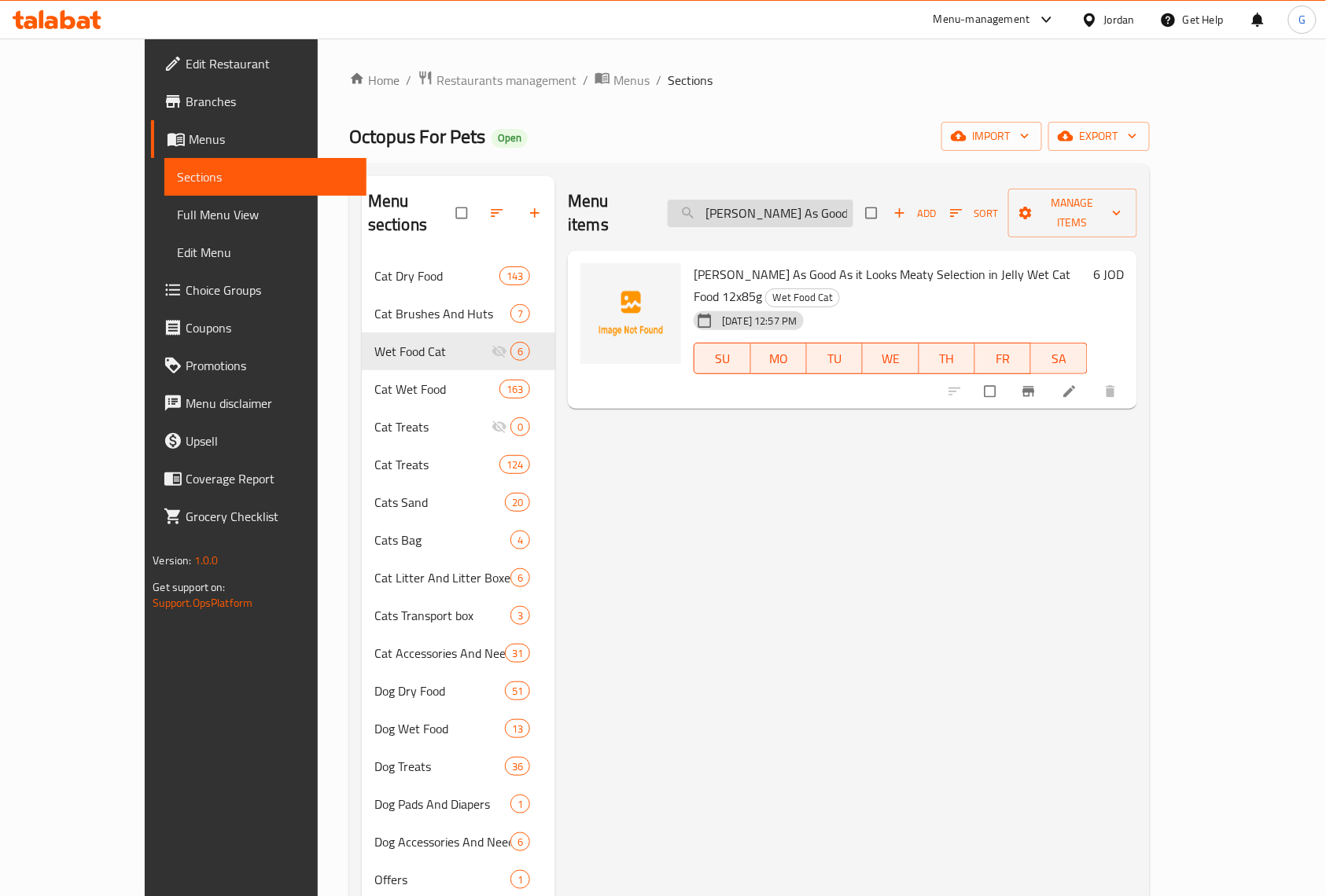
paste input "It Looks Ocean Feasts Selection in Jelly 12 x"
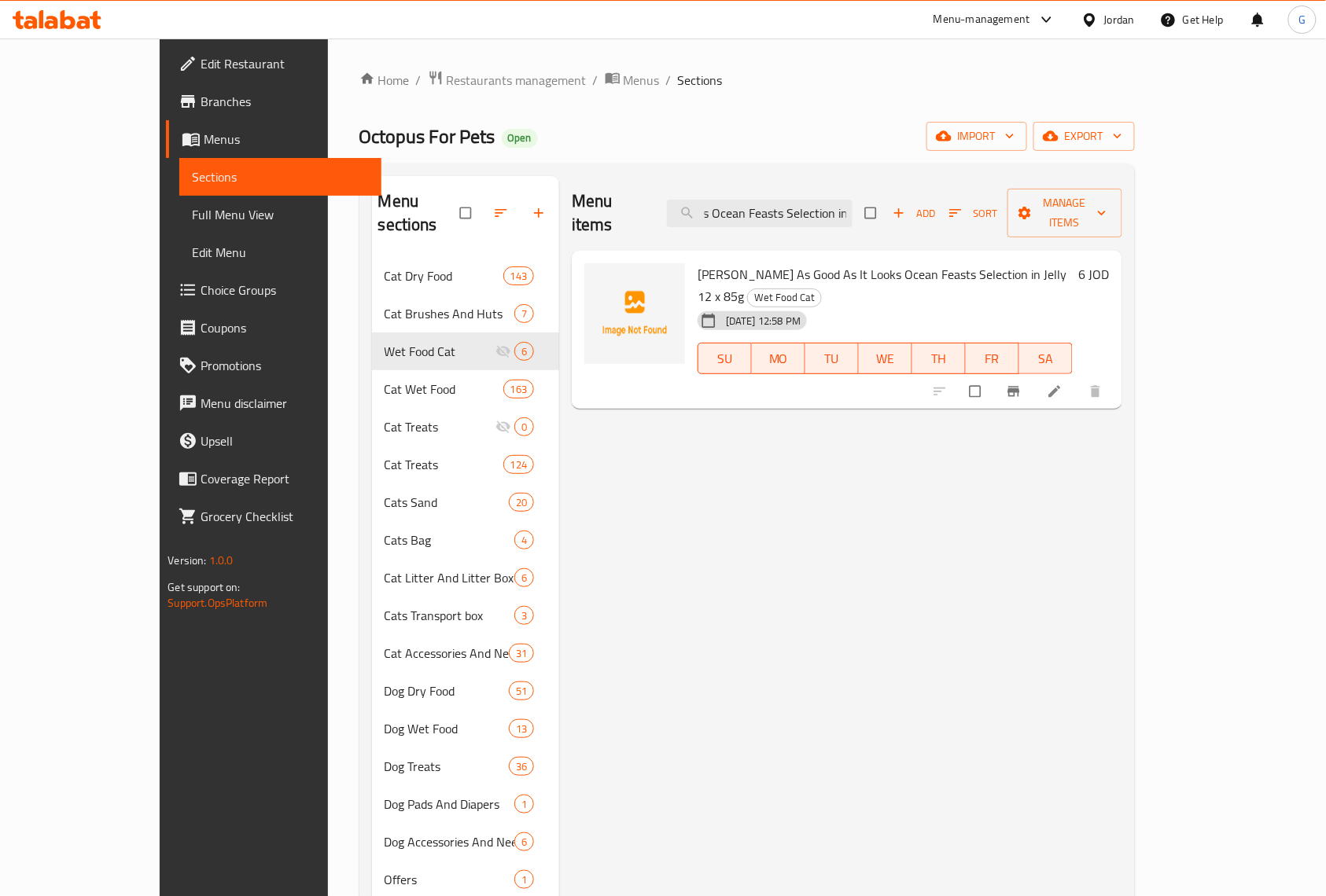
type input "[PERSON_NAME] As Good As It Looks Ocean Feasts Selection in Jelly 12 x 85g"
click at [1166, 523] on div "Home / Restaurants management / Menus / Sections Octopus For Pets Open import e…" at bounding box center [747, 578] width 838 height 1078
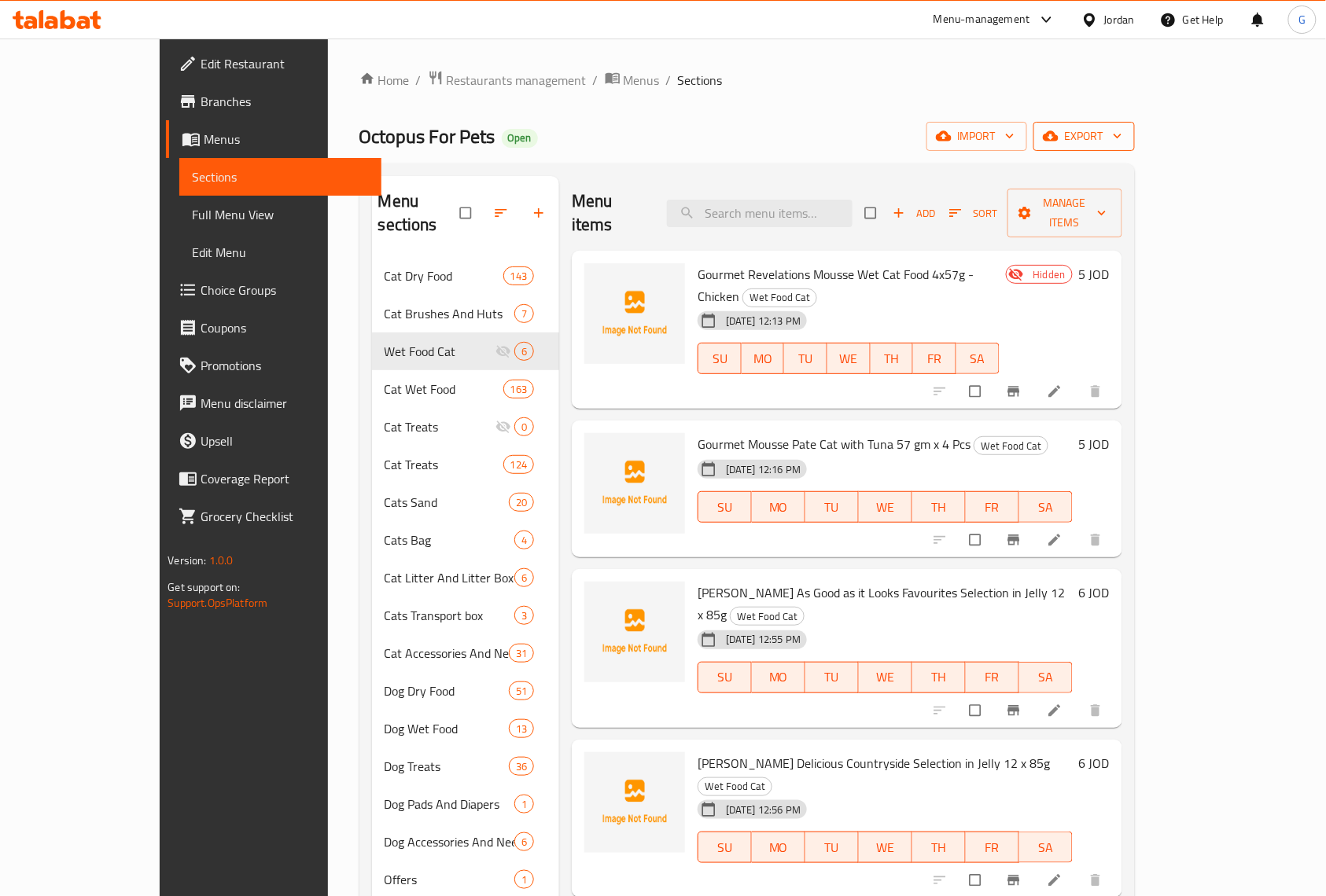
click at [1135, 142] on button "export" at bounding box center [1084, 136] width 102 height 29
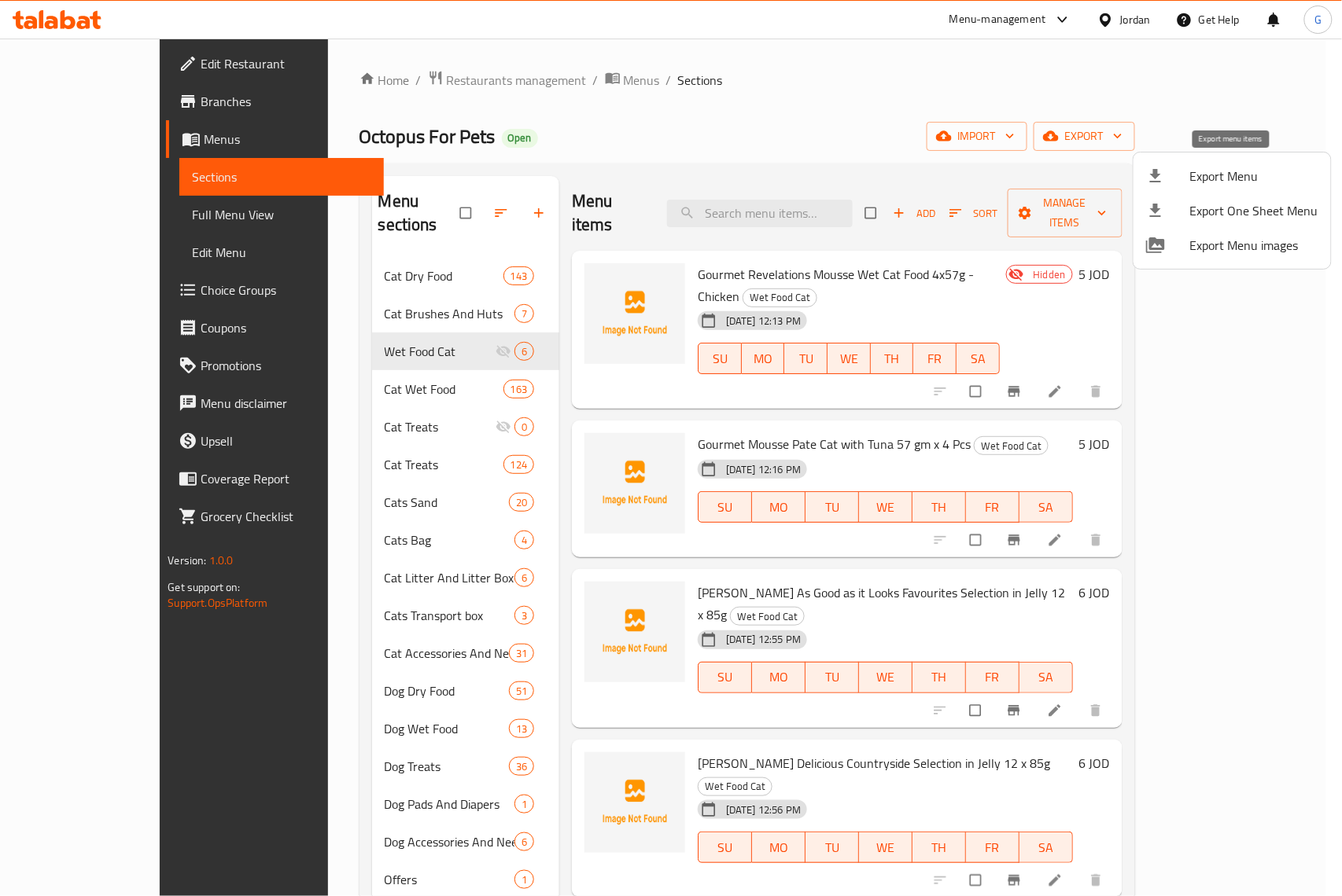
click at [1266, 183] on span "Export Menu" at bounding box center [1254, 176] width 128 height 19
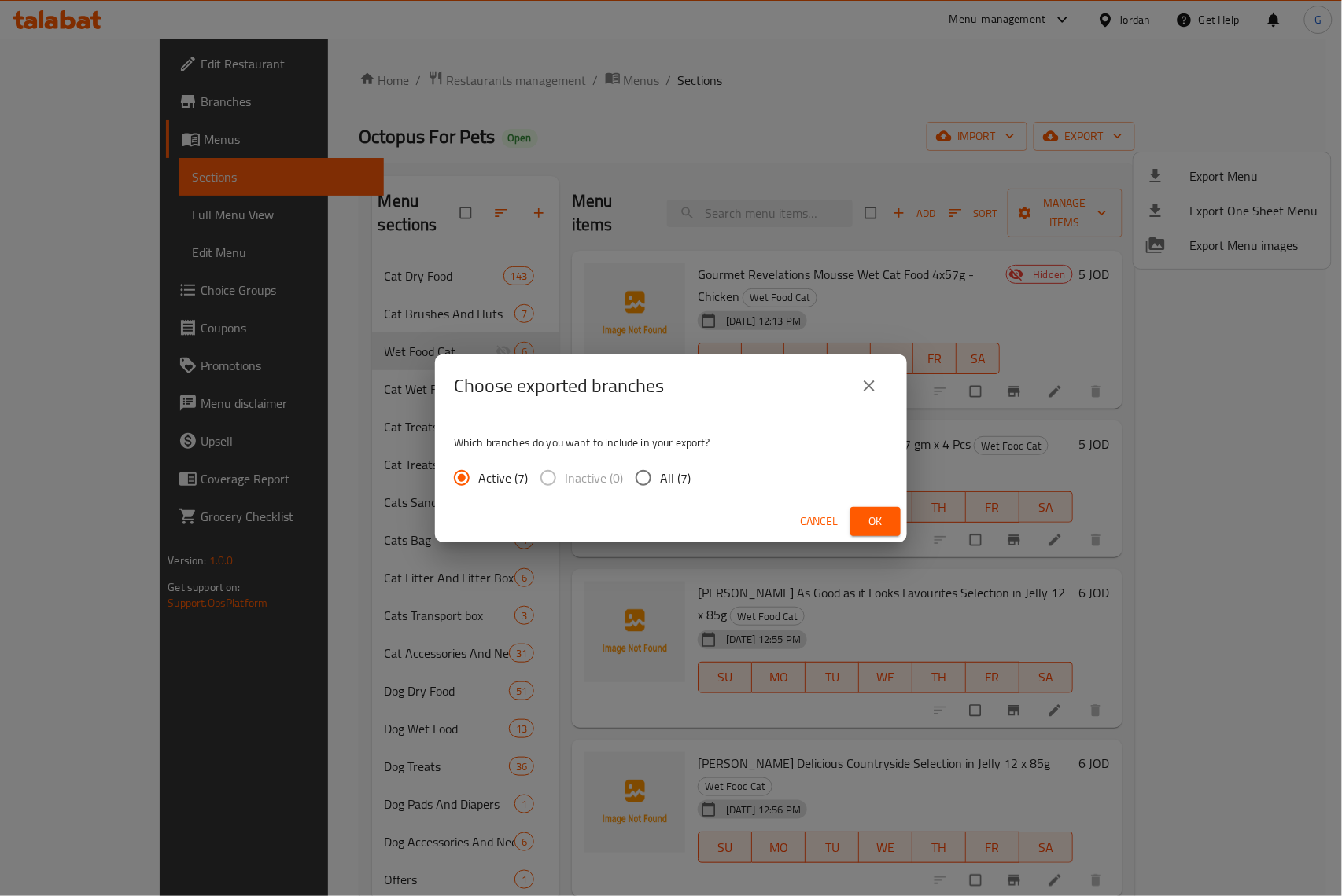
click at [670, 482] on span "All (7)" at bounding box center [675, 477] width 31 height 19
click at [660, 482] on input "All (7)" at bounding box center [643, 477] width 33 height 33
radio input "true"
click at [868, 524] on span "Ok" at bounding box center [875, 521] width 25 height 19
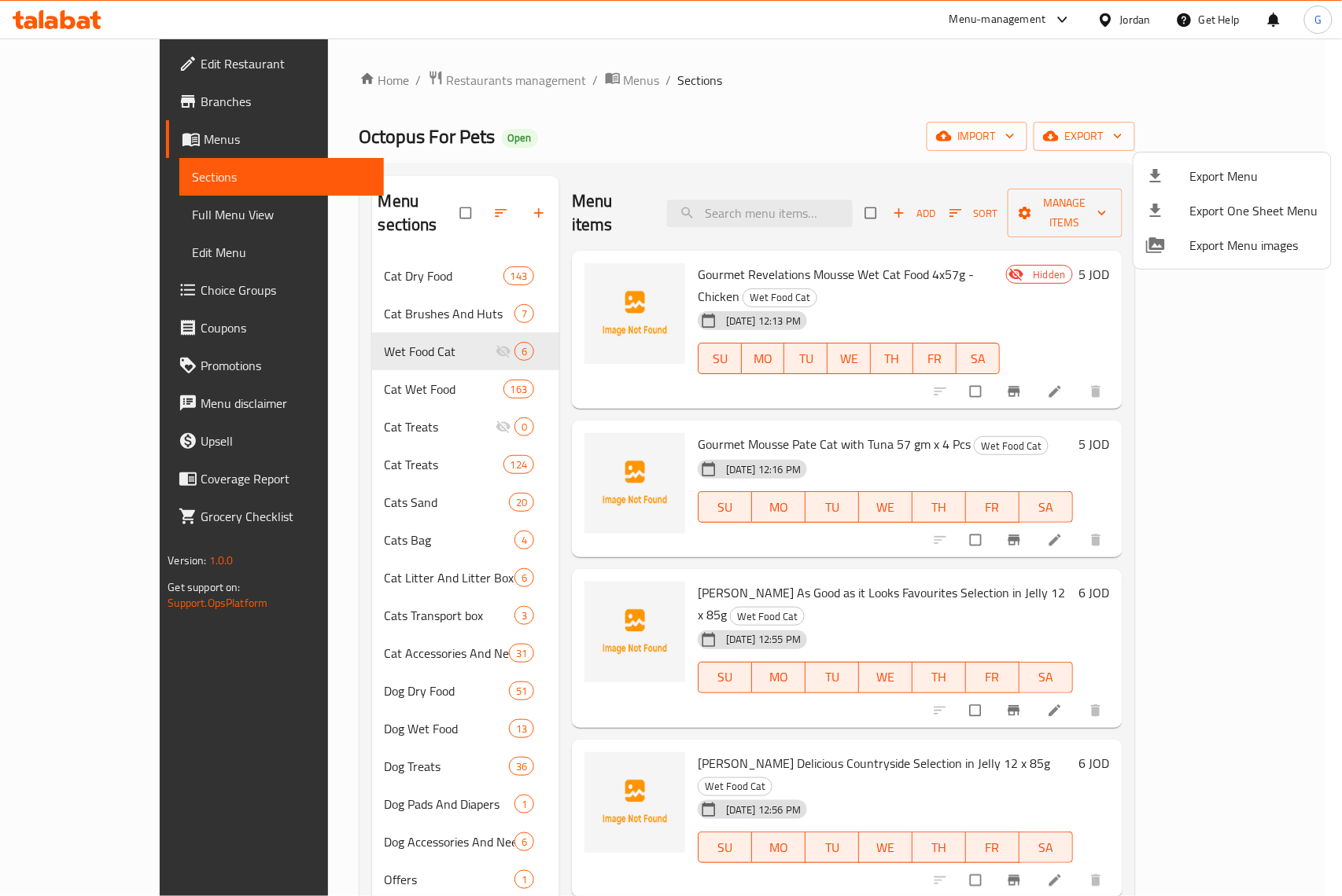
click at [854, 190] on div at bounding box center [671, 448] width 1342 height 896
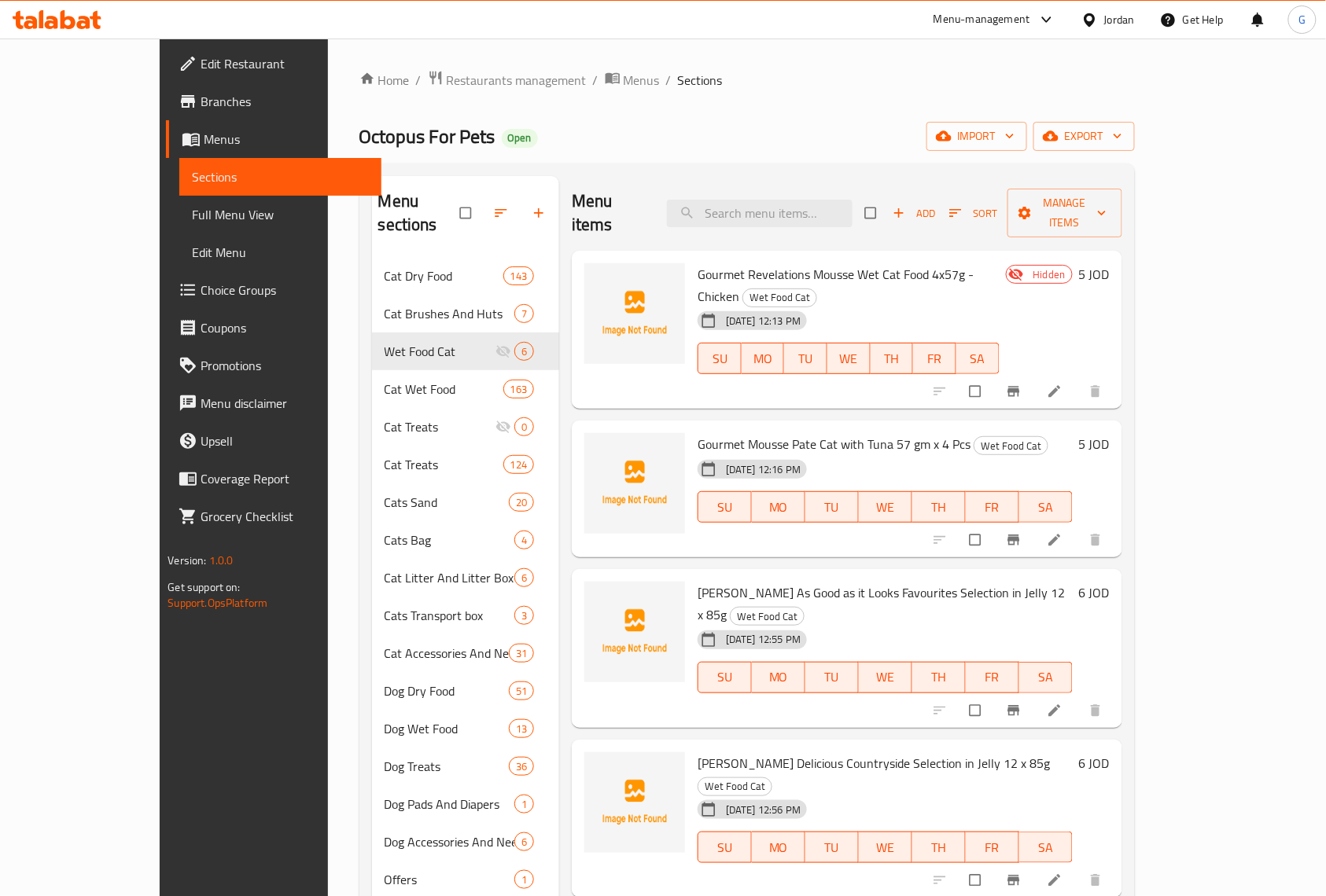
click at [852, 200] on input "search" at bounding box center [759, 213] width 186 height 27
paste input "Gourmet Revelations Mousse Wet Cat Food 4x57g - Chicken"
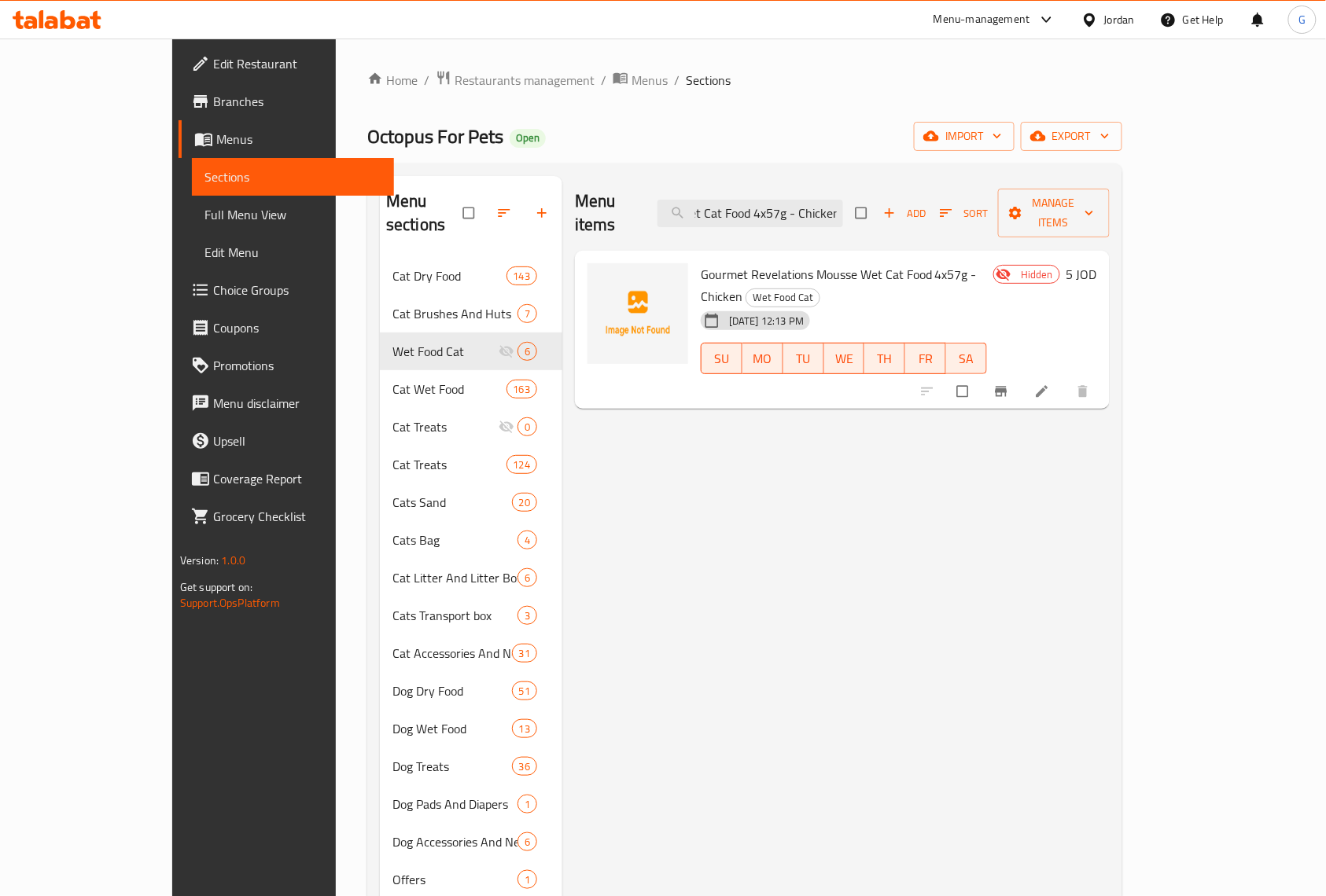
type input "Gourmet Revelations Mousse Wet Cat Food 4x57g - Chicken"
click at [880, 217] on div "Menu items Gourmet Revelations Mousse Wet Cat Food 4x57g - Chicken Add Sort Man…" at bounding box center [842, 213] width 535 height 75
click at [843, 208] on input "Gourmet Revelations Mousse Wet Cat Food 4x57g - Chicken" at bounding box center [751, 213] width 186 height 27
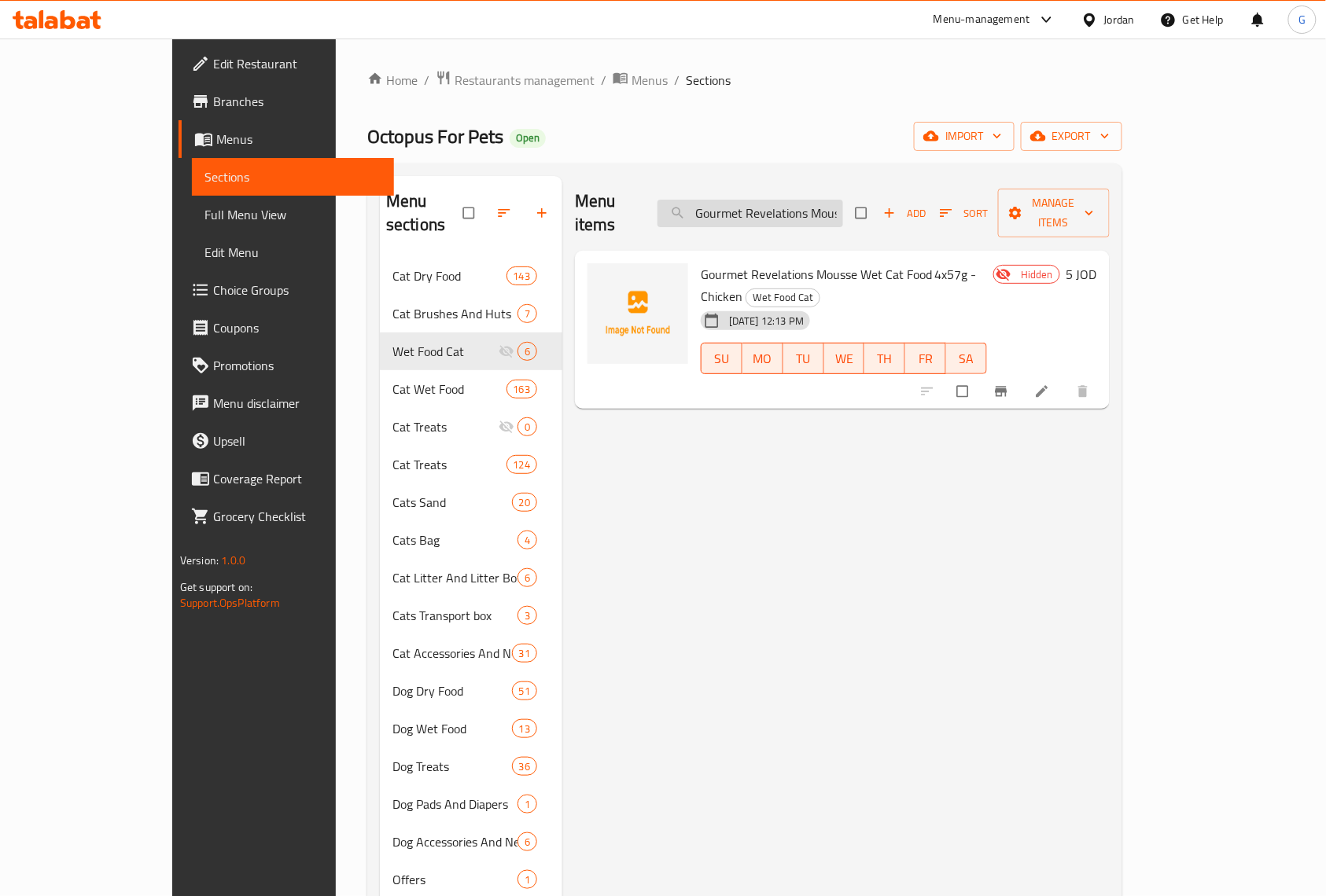
click at [843, 208] on input "Gourmet Revelations Mousse Wet Cat Food 4x57g - Chicken" at bounding box center [751, 213] width 186 height 27
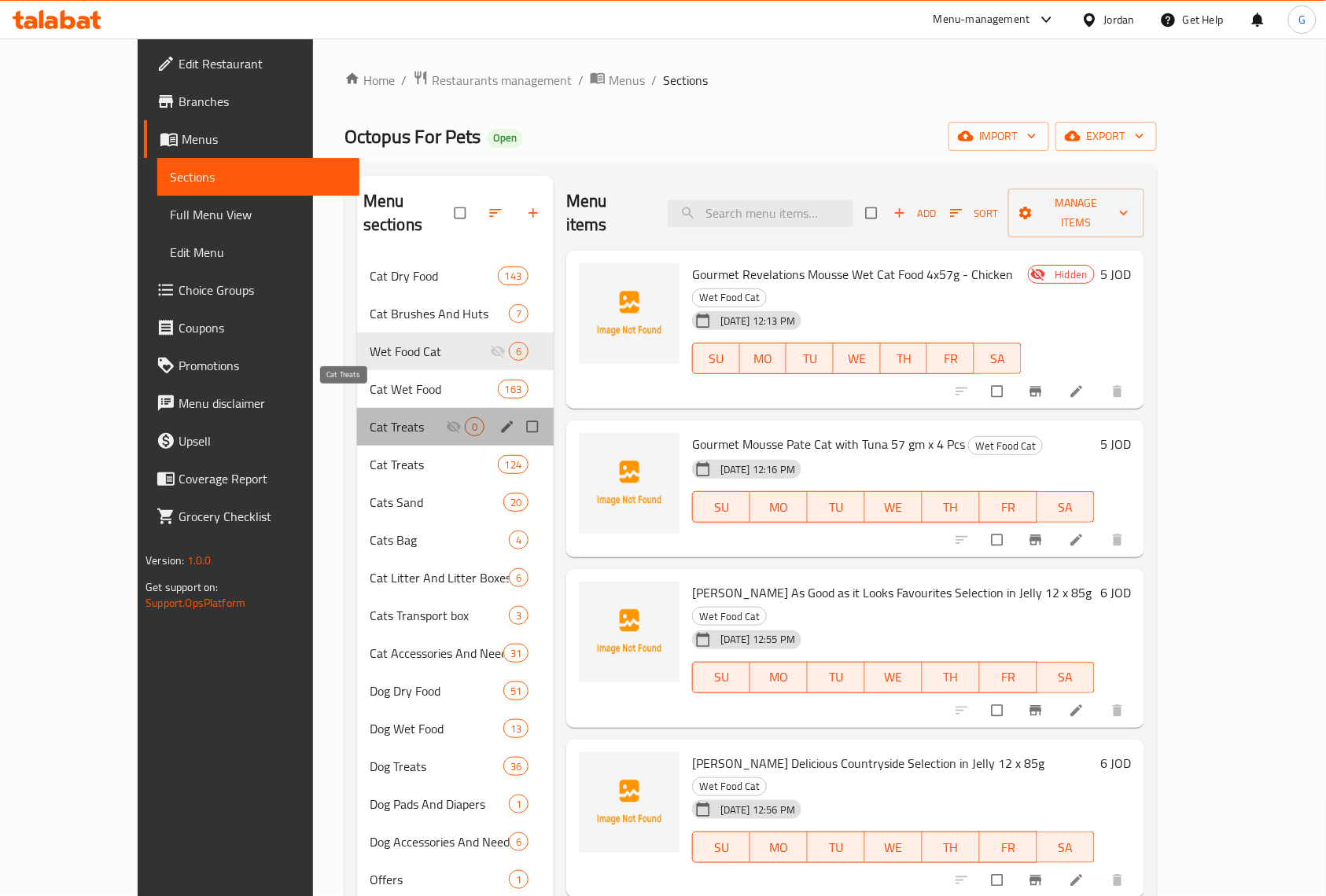
click at [370, 417] on span "Cat Treats" at bounding box center [408, 426] width 76 height 19
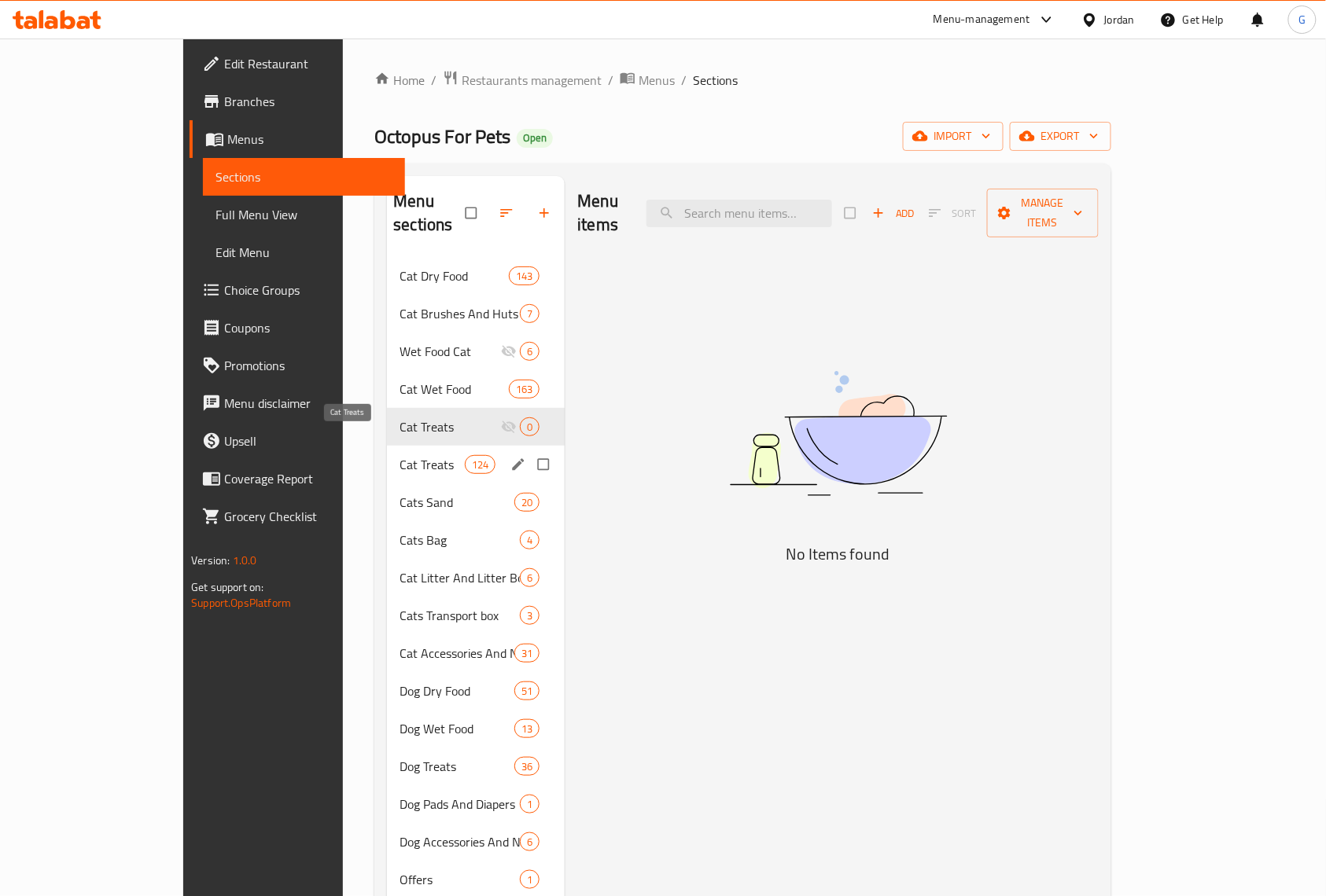
click at [400, 455] on span "Cat Treats" at bounding box center [432, 464] width 65 height 19
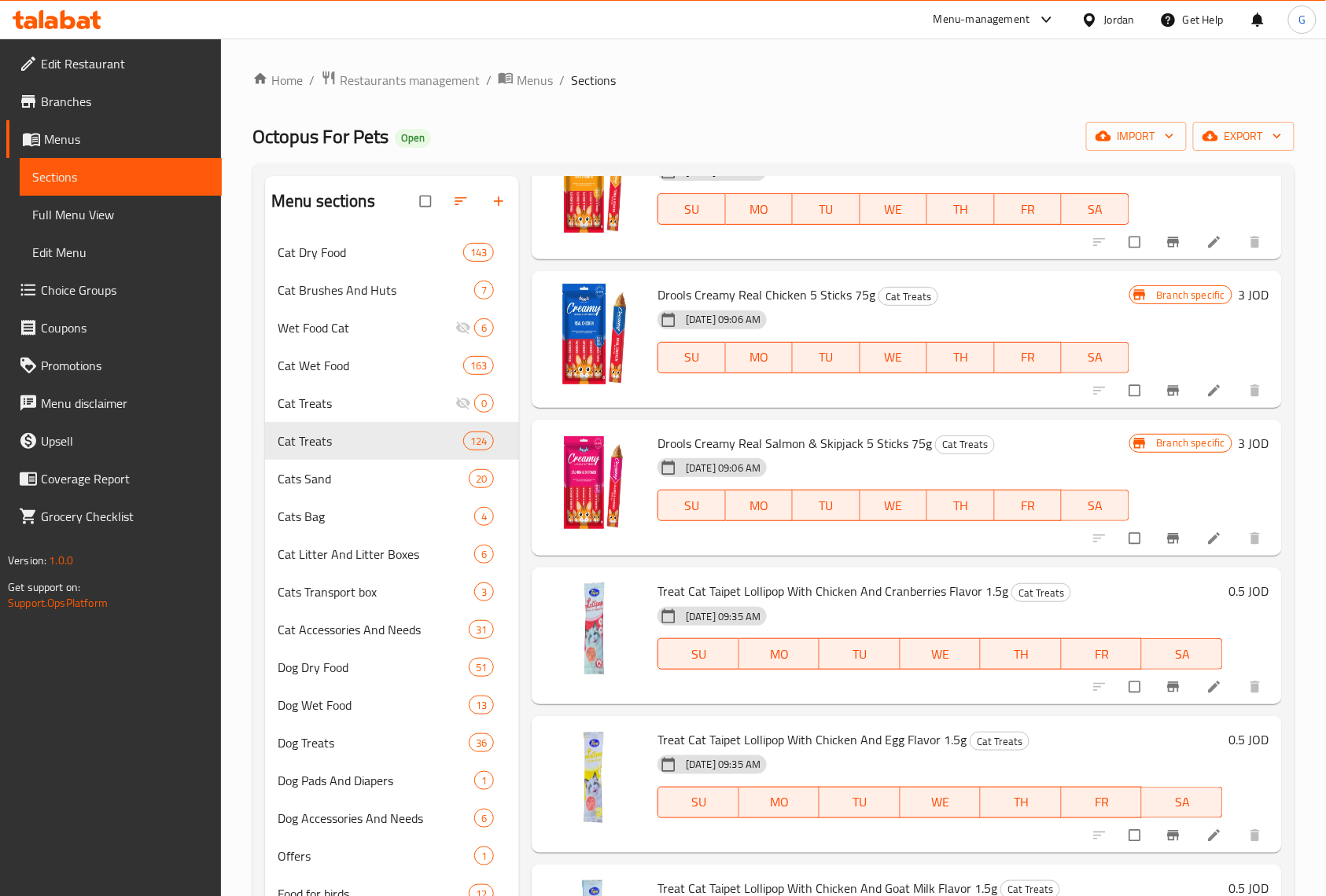
scroll to position [13025, 0]
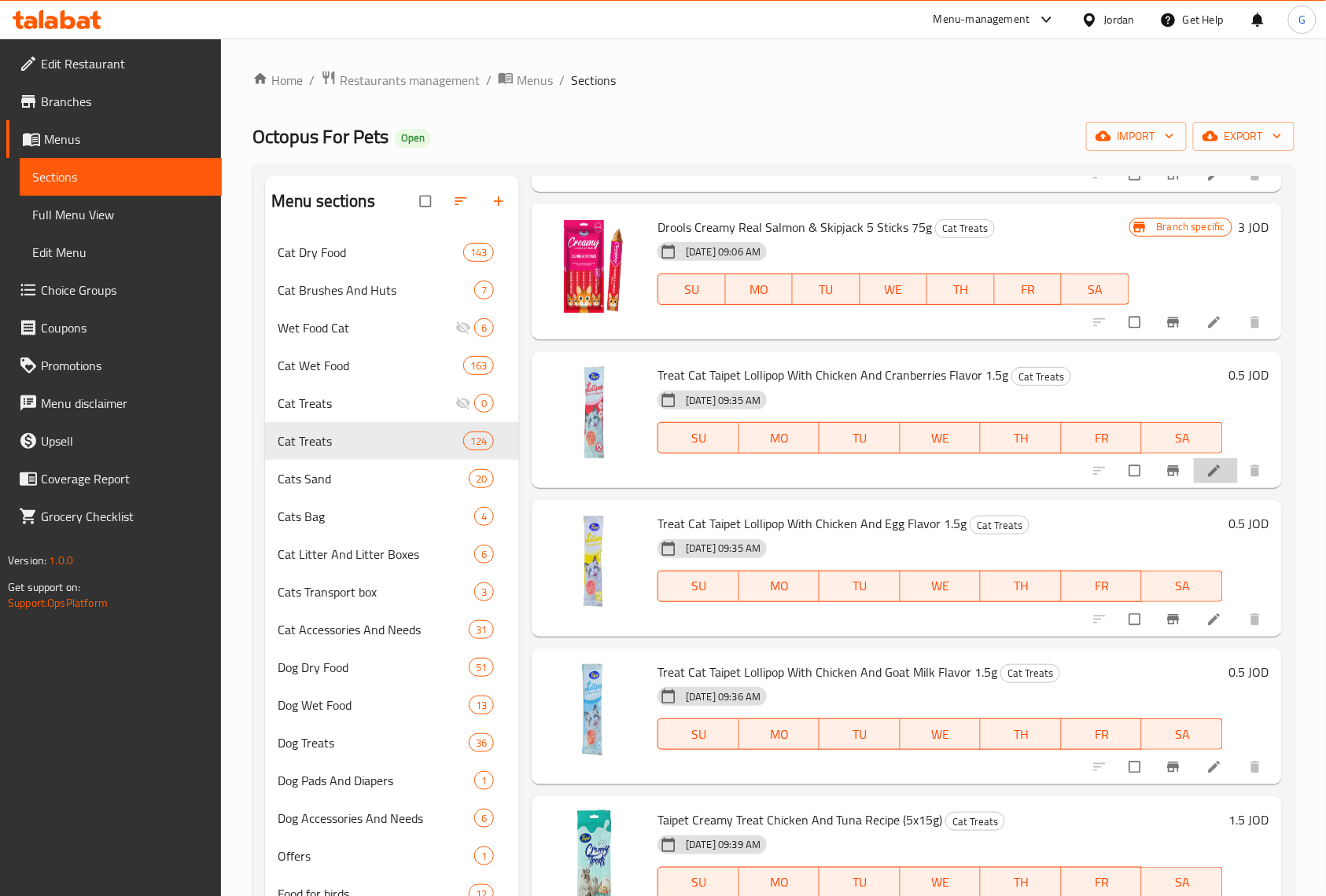
click at [1206, 482] on li at bounding box center [1216, 471] width 44 height 25
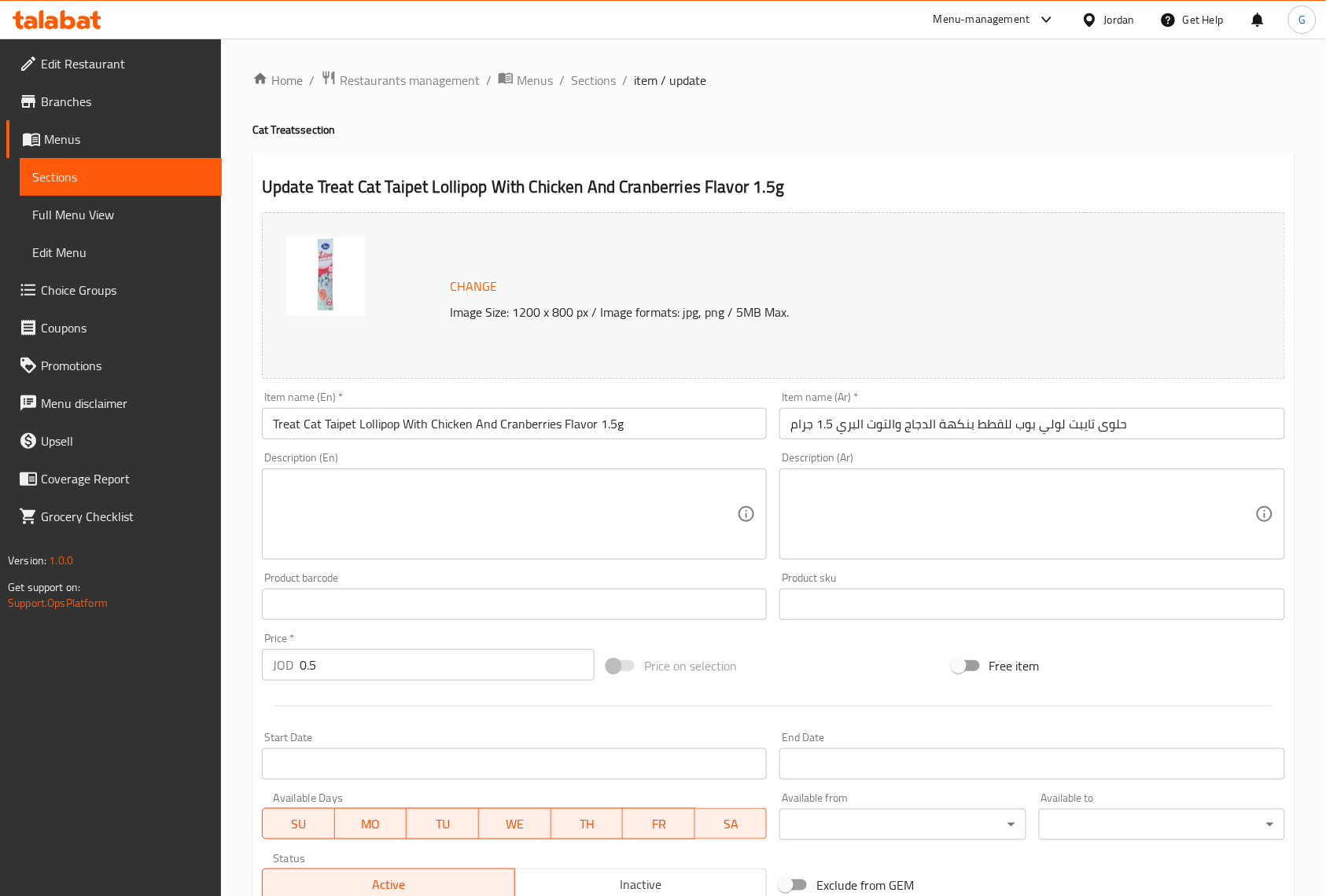
click at [618, 423] on input "Treat Cat Taipet Lollipop With Chicken And Cranberries Flavor 1.5g" at bounding box center [514, 424] width 505 height 32
paste input "Varnberries"
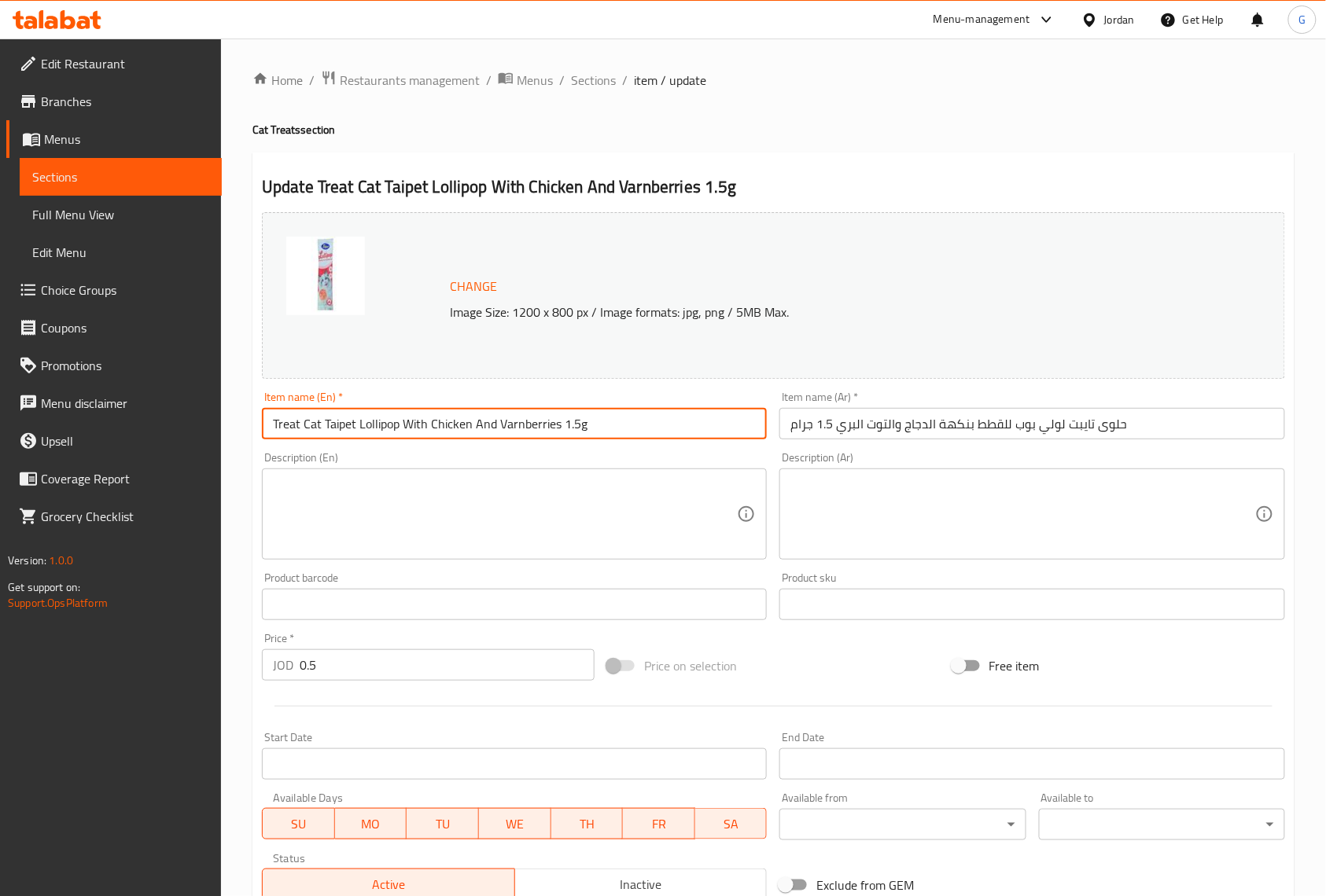
type input "Treat Cat Taipet Lollipop With Chicken And Varnberries 1.5g"
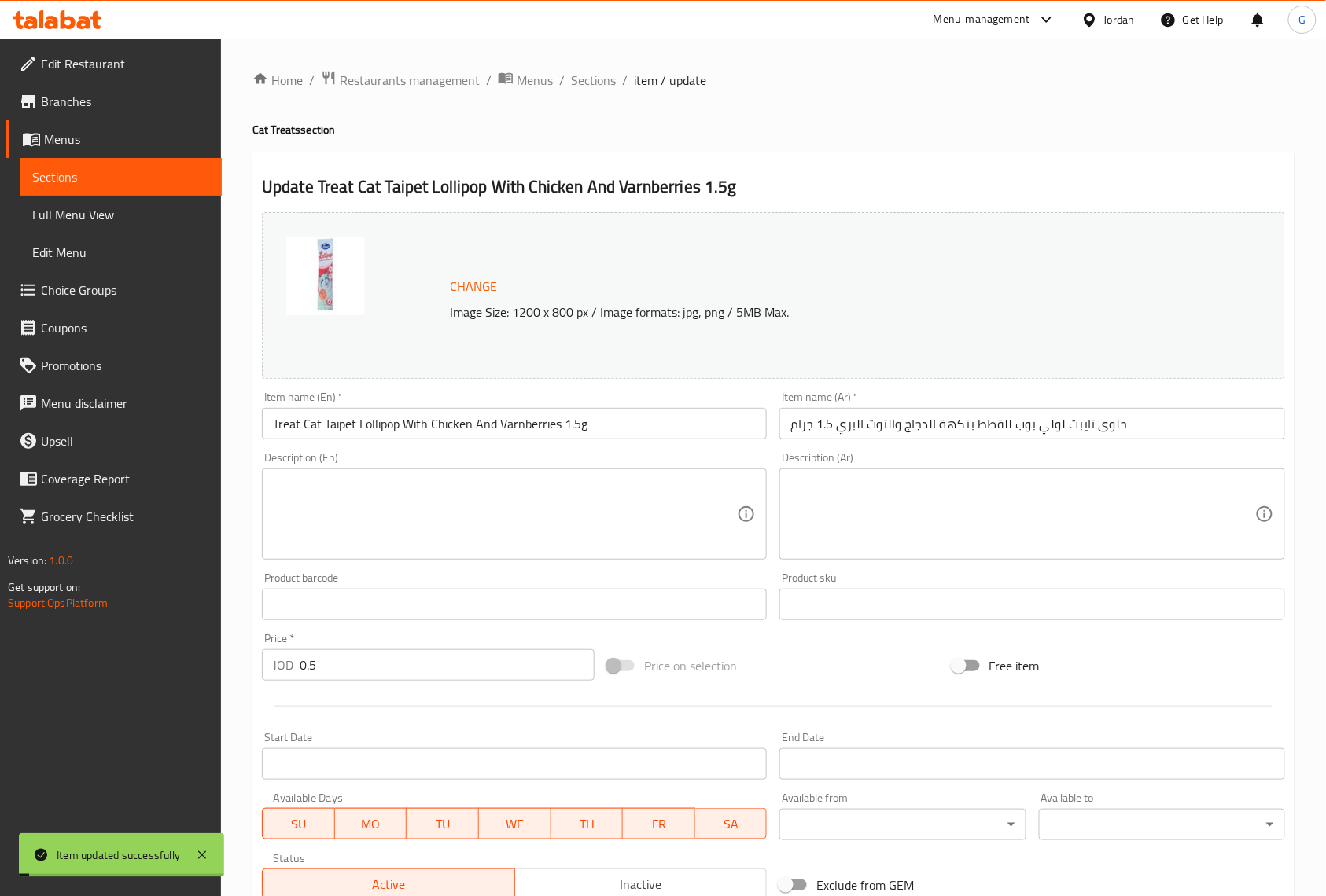
click at [589, 85] on span "Sections" at bounding box center [593, 80] width 45 height 19
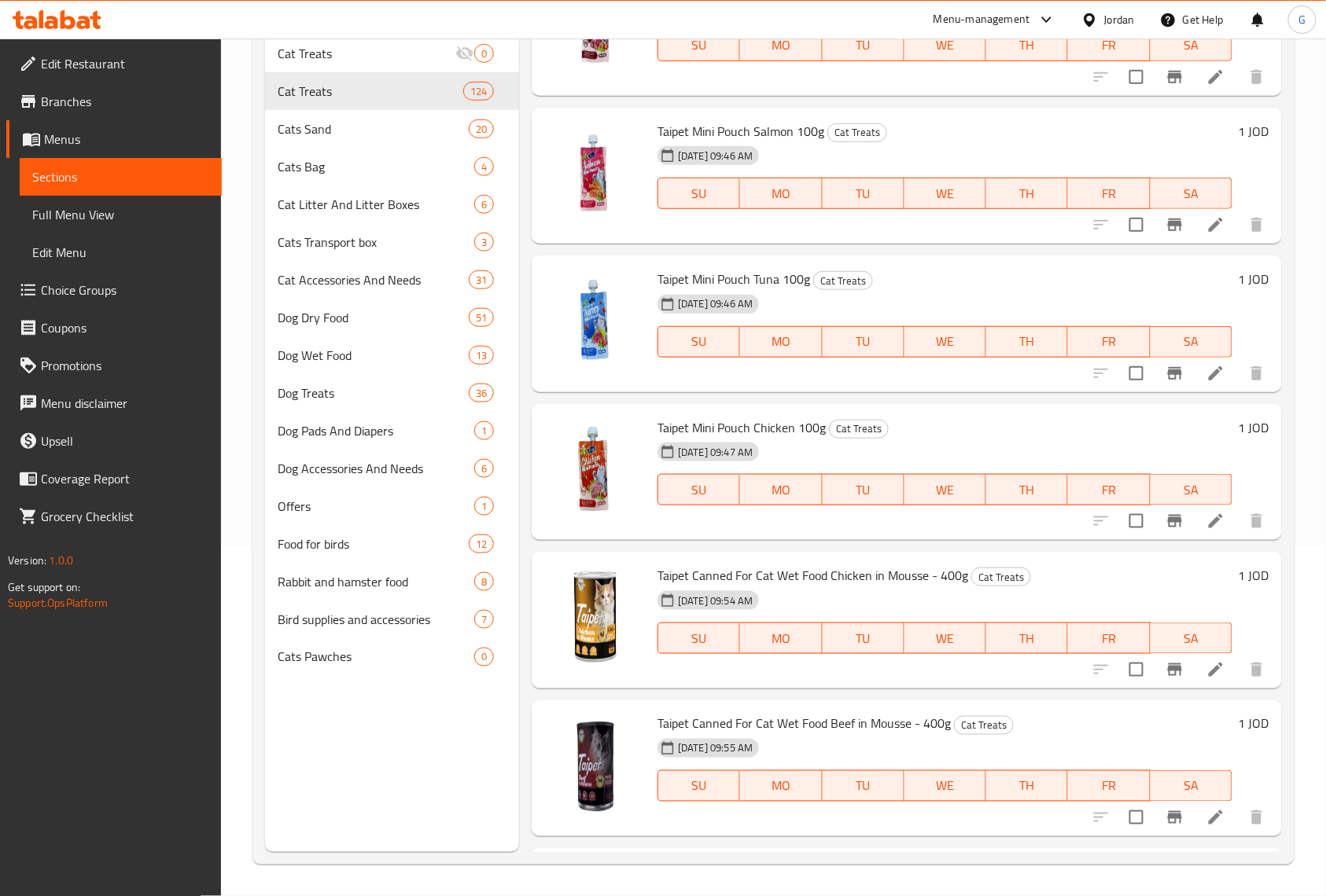
scroll to position [14491, 0]
